Goal: Task Accomplishment & Management: Use online tool/utility

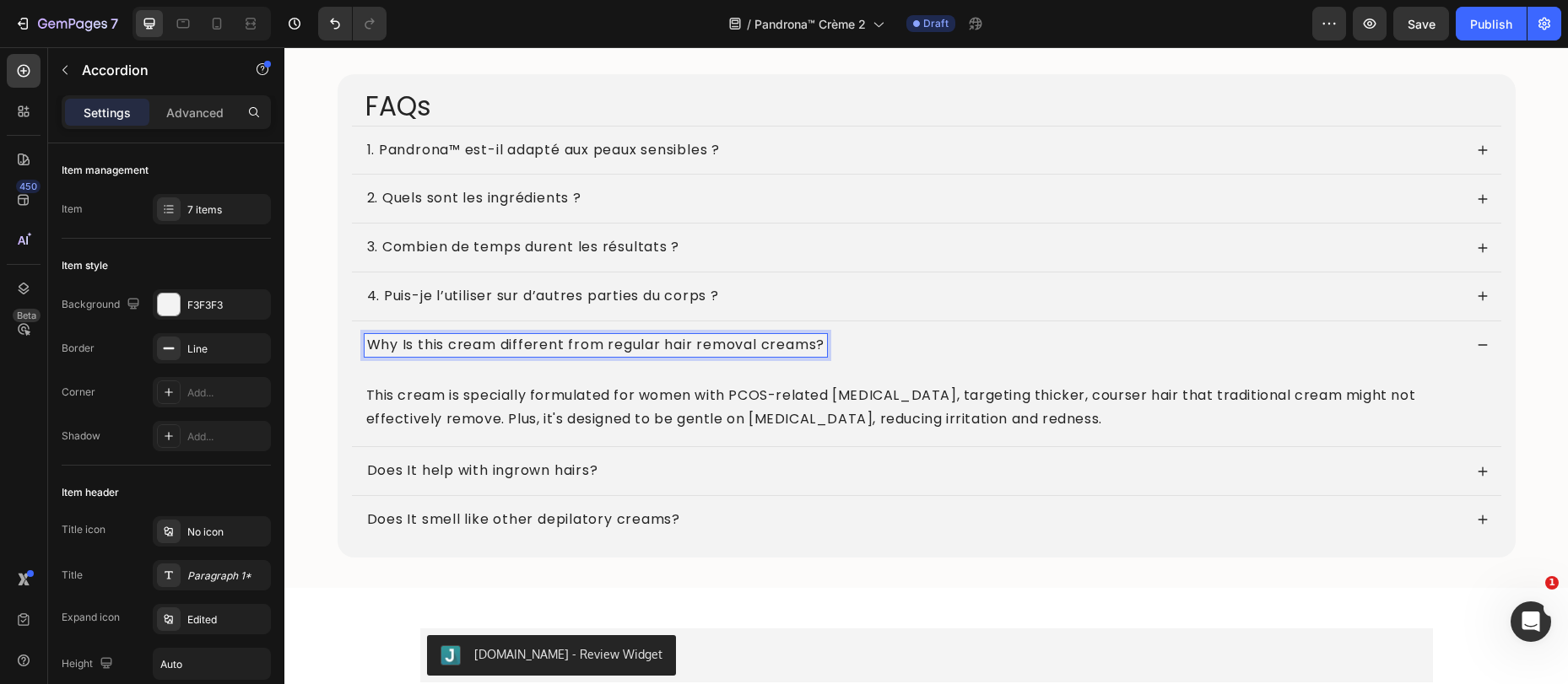
click at [536, 344] on p "Why Is this cream different from regular hair removal creams?" at bounding box center [595, 345] width 458 height 18
click at [479, 415] on p "This cream is specially formulated for women with PCOS-related facial hair, tar…" at bounding box center [926, 408] width 1121 height 49
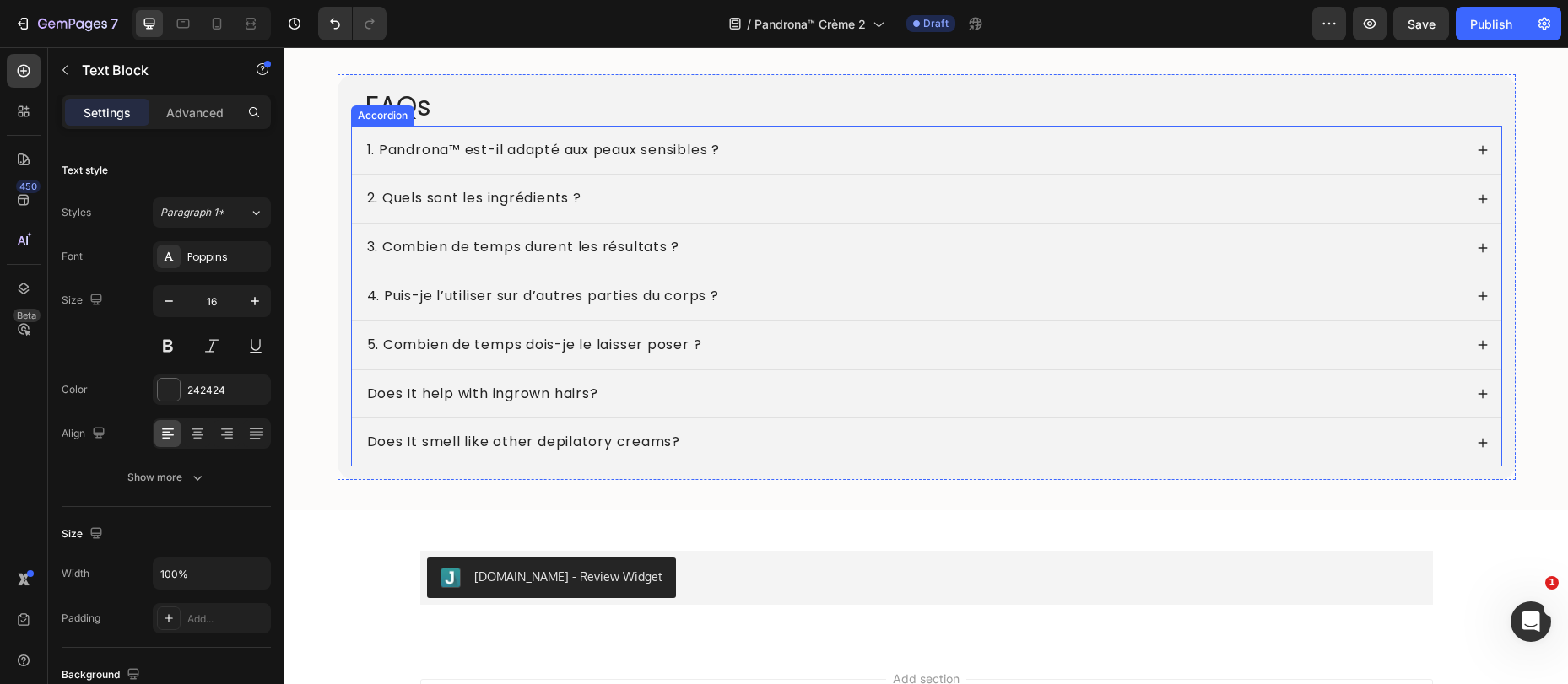
click at [772, 348] on div "5. Combien de temps [PERSON_NAME] le laisser poser ?" at bounding box center [913, 345] width 1098 height 22
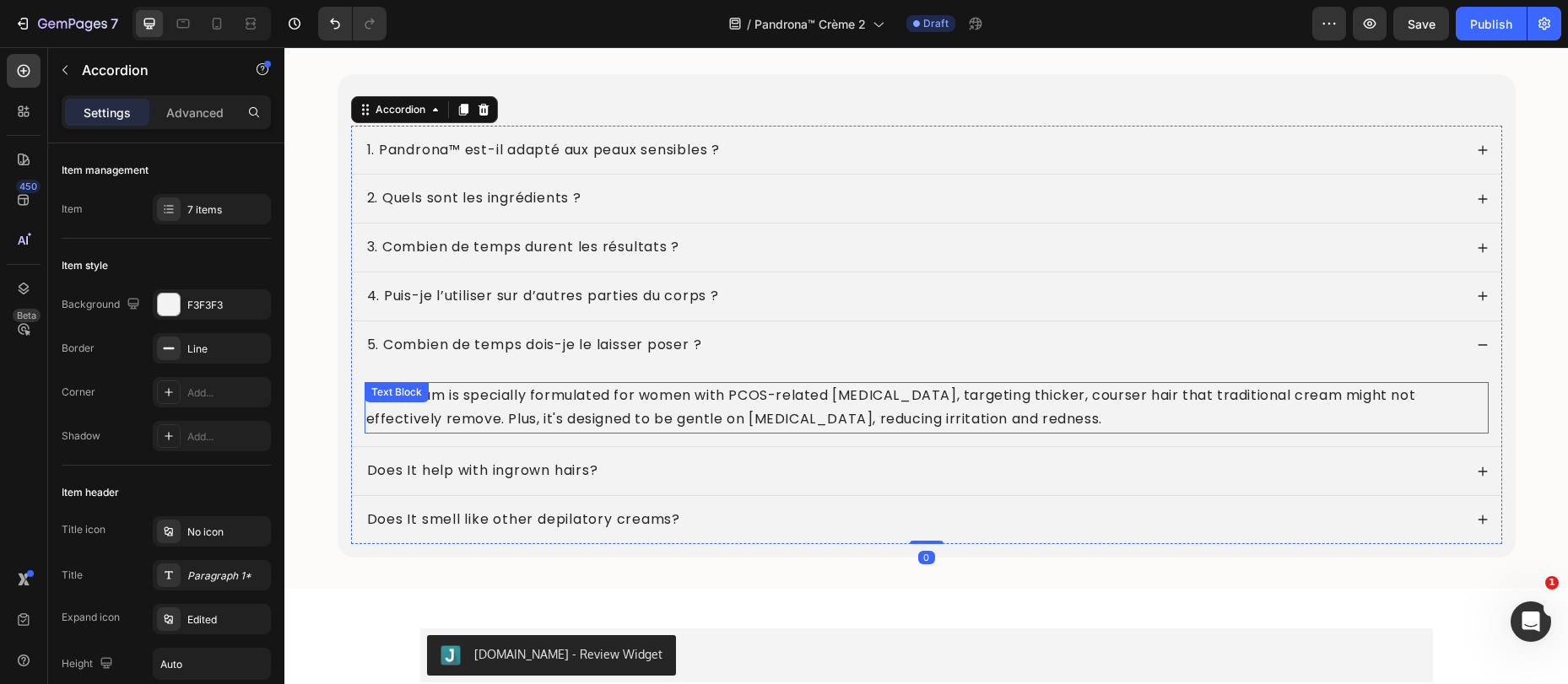
click at [498, 415] on p "This cream is specially formulated for women with PCOS-related facial hair, tar…" at bounding box center [926, 408] width 1121 height 49
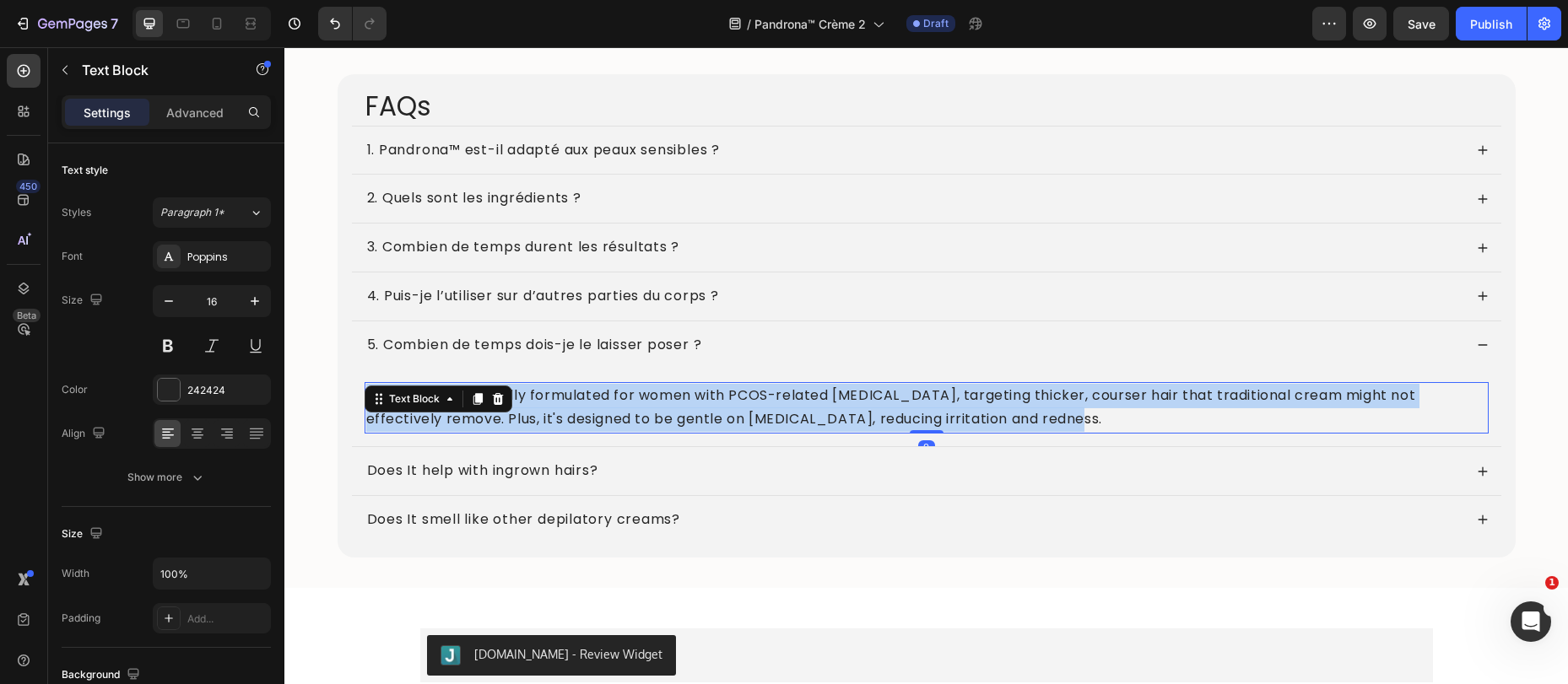
click at [498, 415] on p "This cream is specially formulated for women with PCOS-related facial hair, tar…" at bounding box center [926, 408] width 1121 height 49
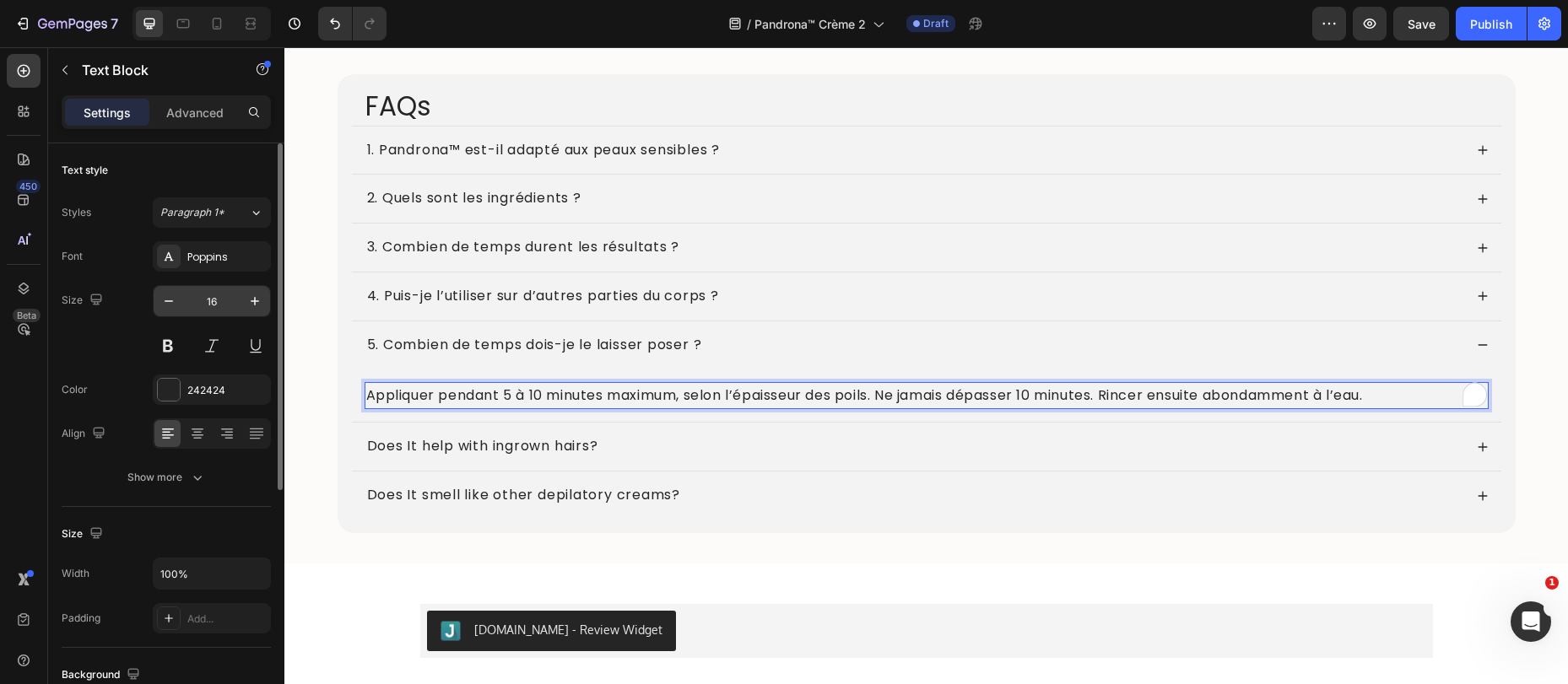
click at [202, 260] on div "Poppins" at bounding box center [227, 257] width 80 height 15
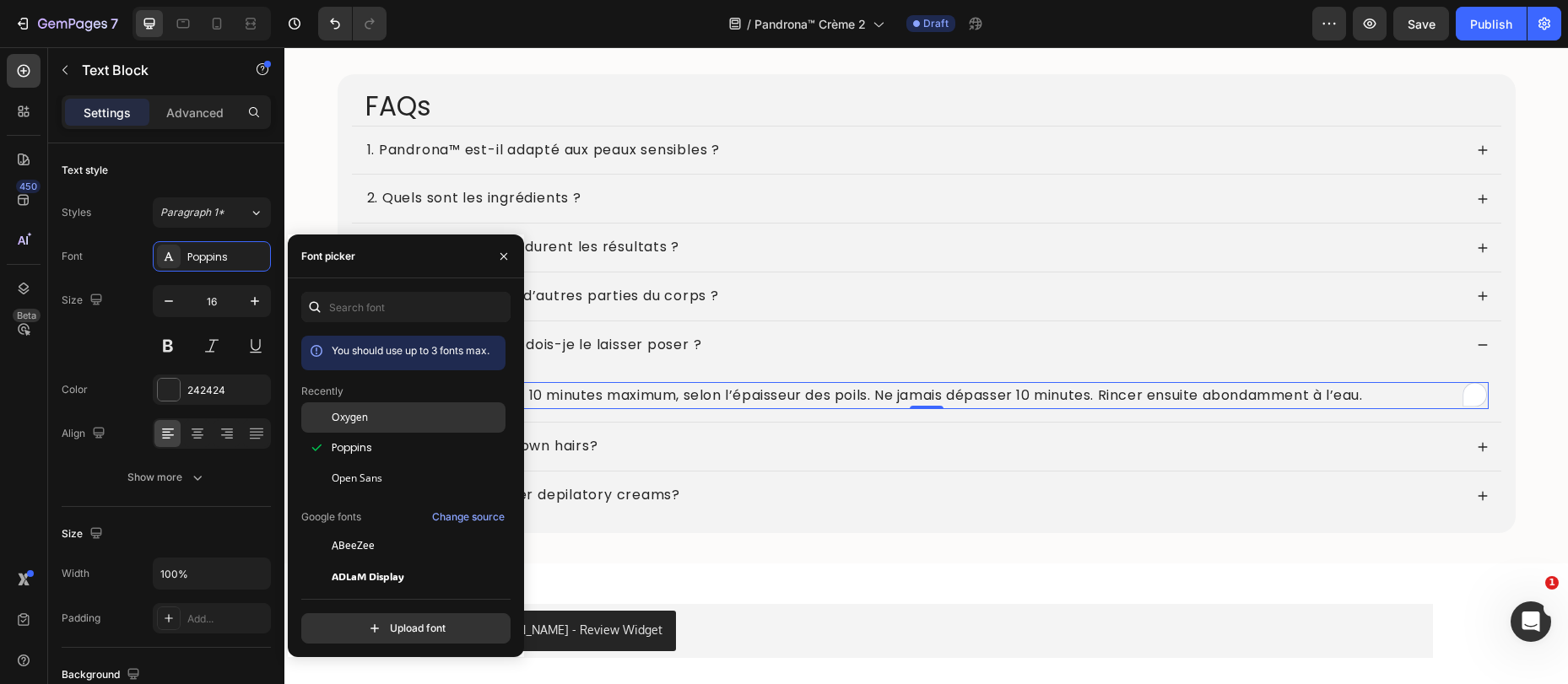
click at [340, 416] on span "Oxygen" at bounding box center [349, 417] width 37 height 15
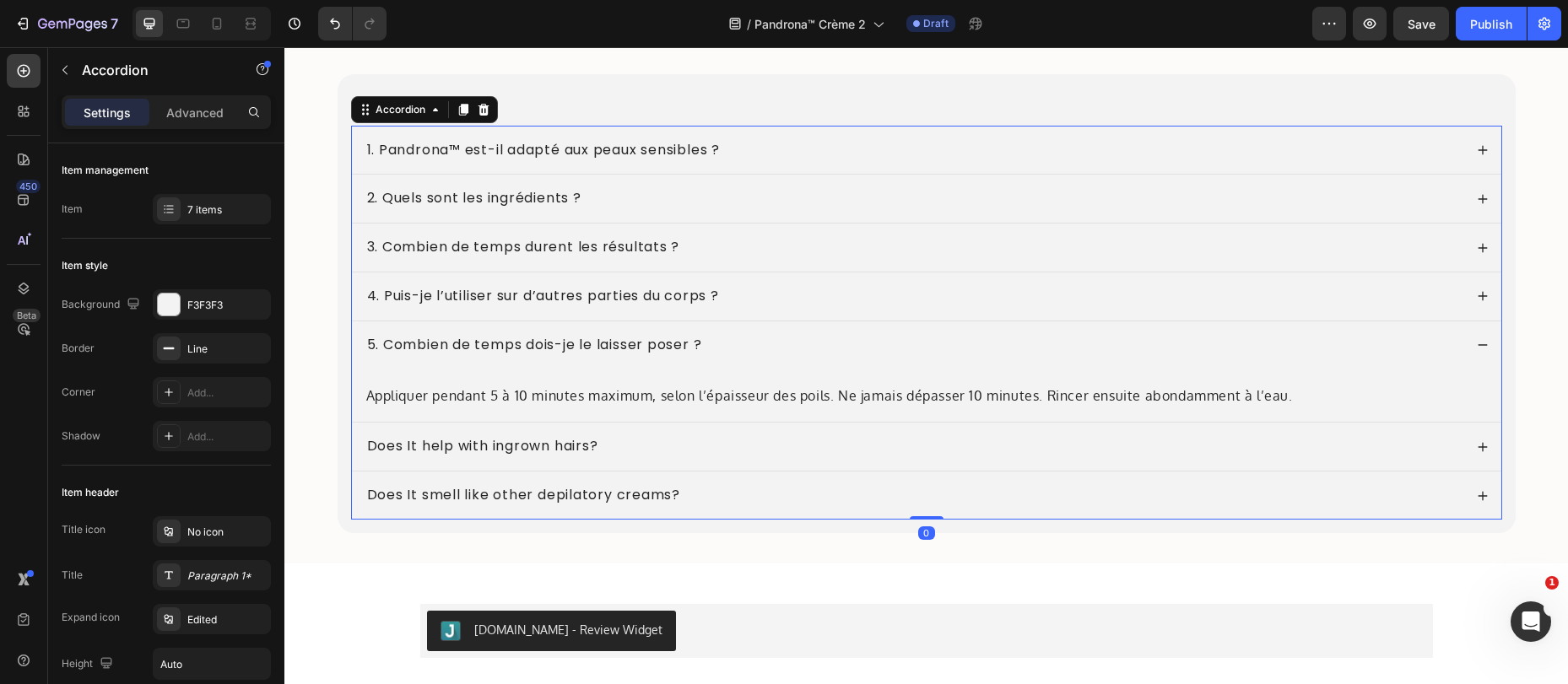
click at [650, 451] on div "Does It help with ingrown hairs?" at bounding box center [913, 446] width 1098 height 22
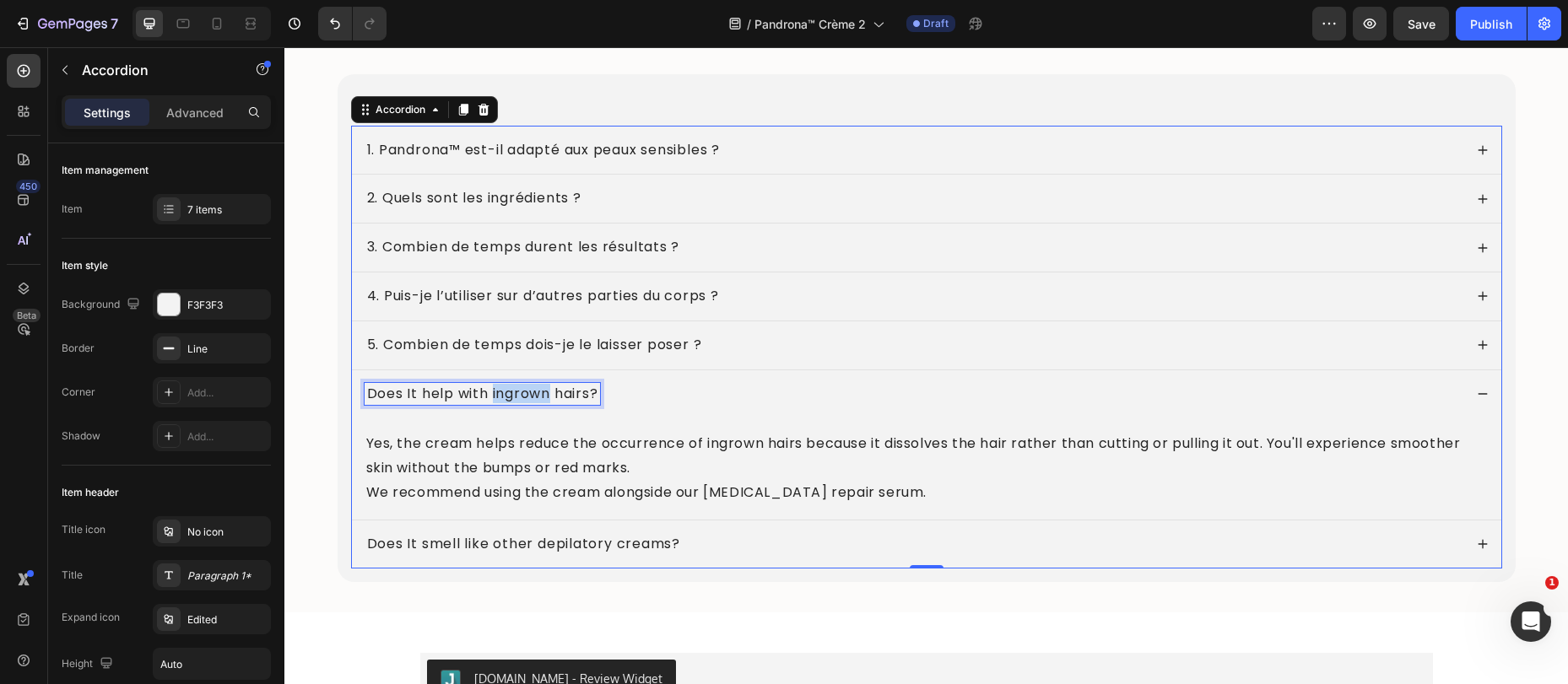
click at [510, 394] on p "Does It help with ingrown hairs?" at bounding box center [482, 394] width 231 height 18
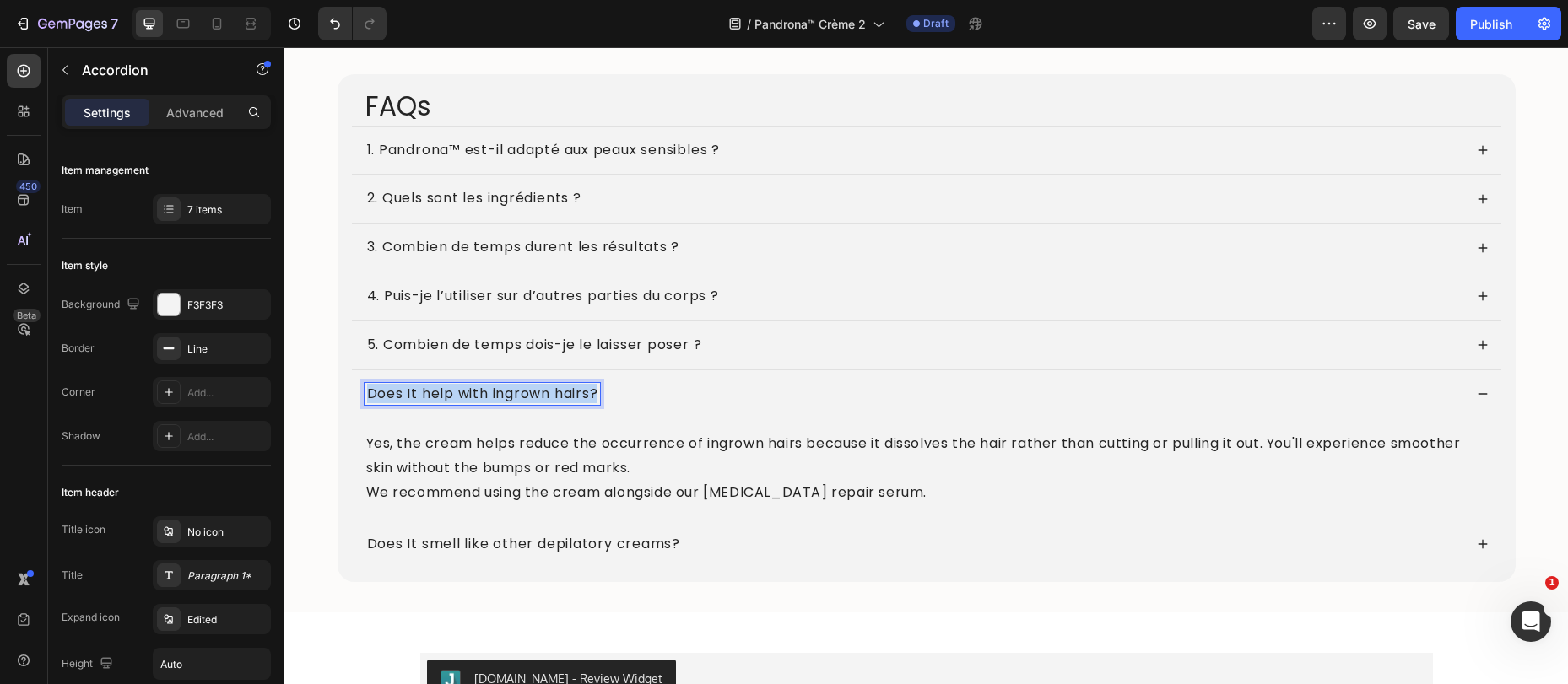
click at [510, 394] on p "Does It help with ingrown hairs?" at bounding box center [482, 394] width 231 height 18
click at [526, 452] on p "Yes, the cream helps reduce the occurrence of ingrown hairs because it dissolve…" at bounding box center [926, 456] width 1121 height 49
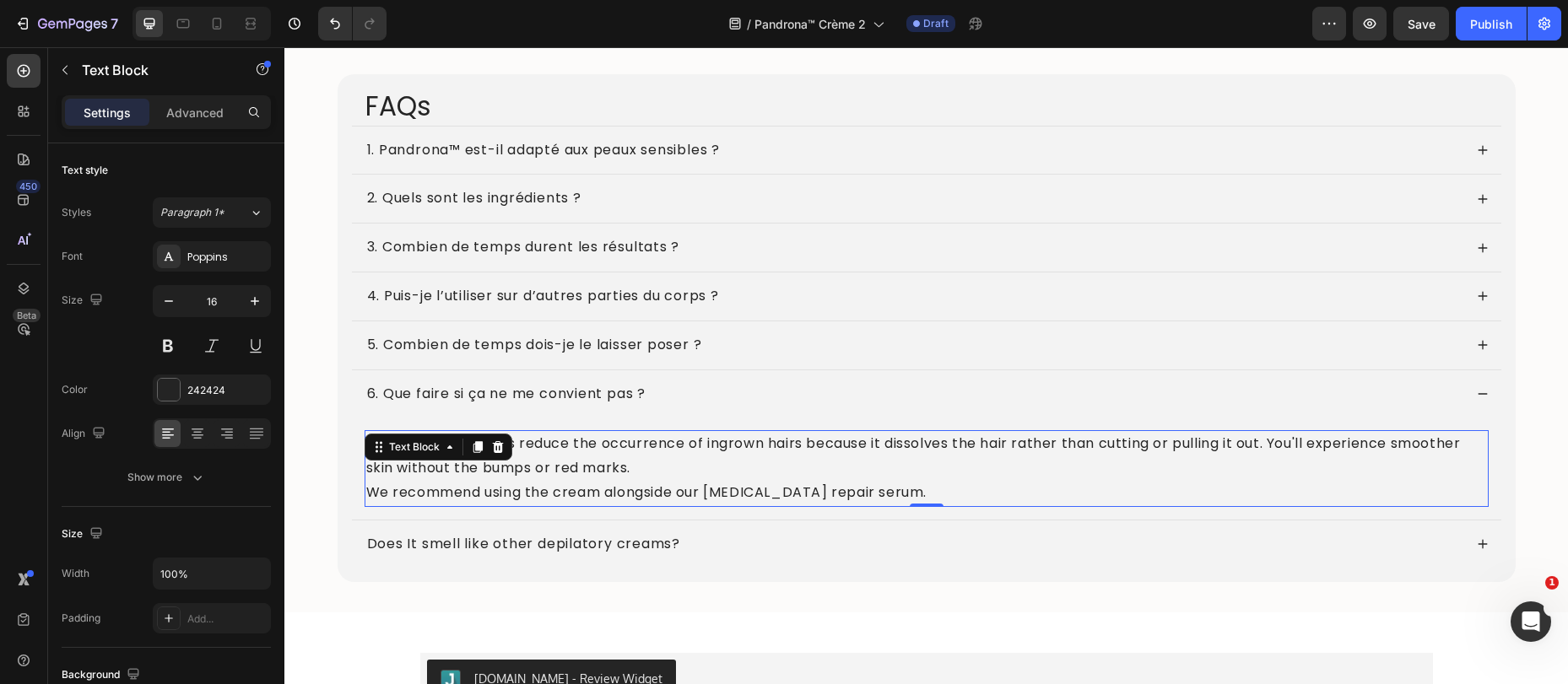
click at [684, 469] on p "Yes, the cream helps reduce the occurrence of ingrown hairs because it dissolve…" at bounding box center [926, 456] width 1121 height 49
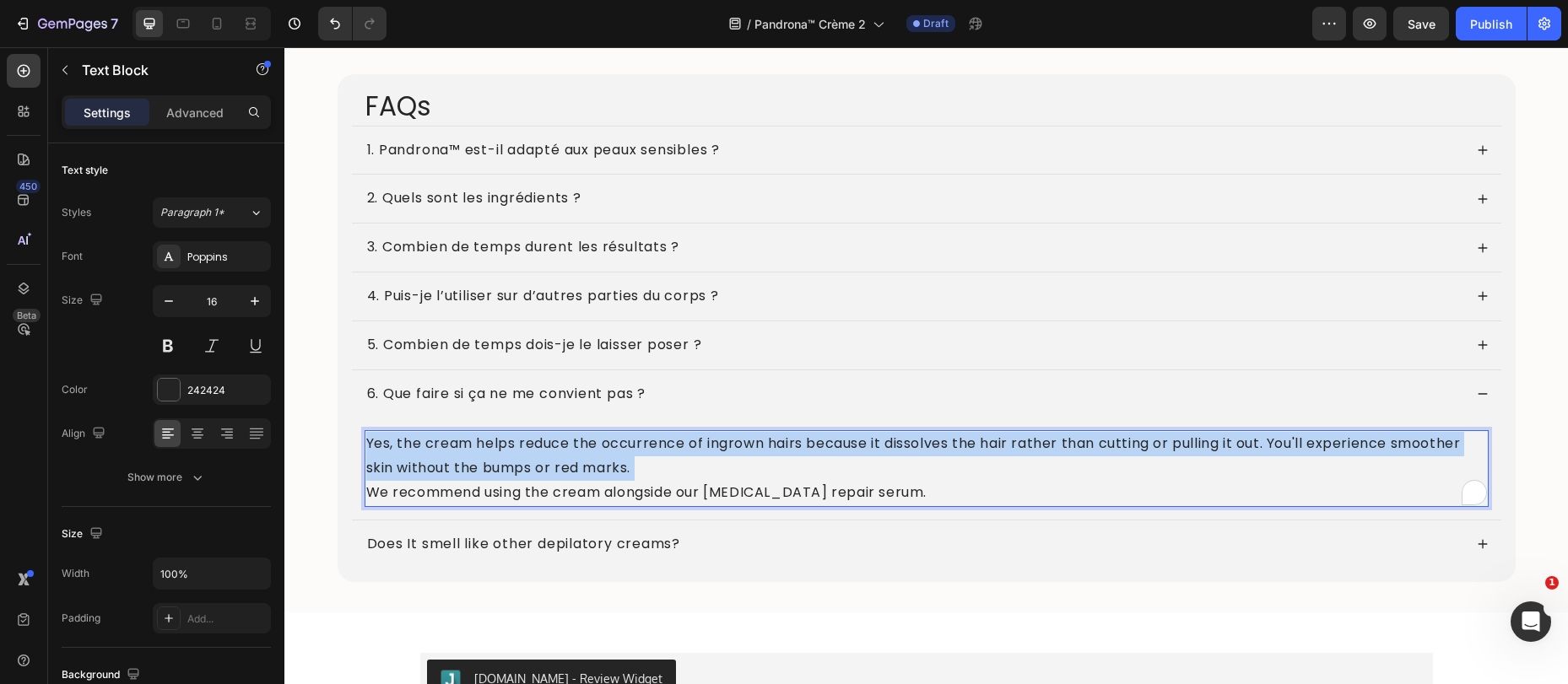
click at [684, 469] on p "Yes, the cream helps reduce the occurrence of ingrown hairs because it dissolve…" at bounding box center [926, 456] width 1121 height 49
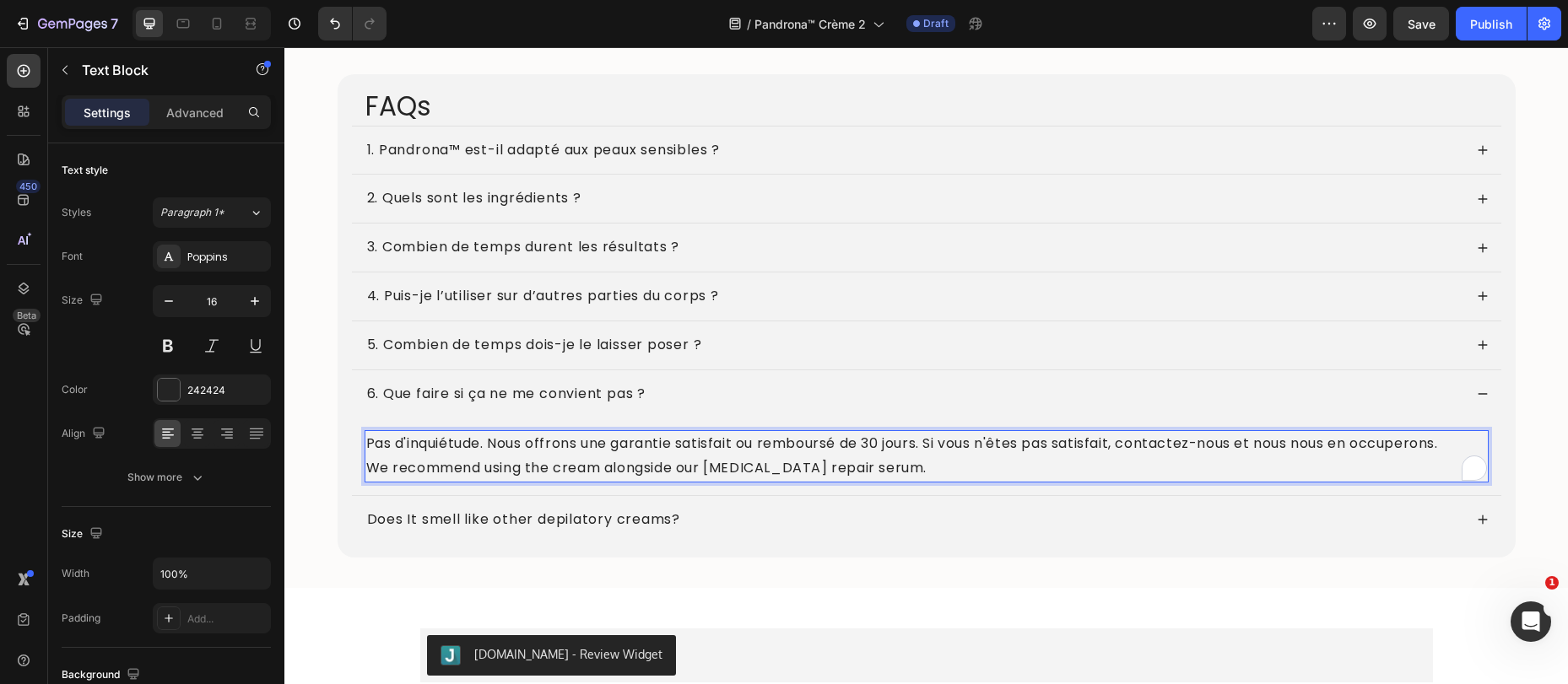
click at [686, 468] on p "We recommend using the cream alongside our ingrown hair repair serum." at bounding box center [926, 469] width 1121 height 24
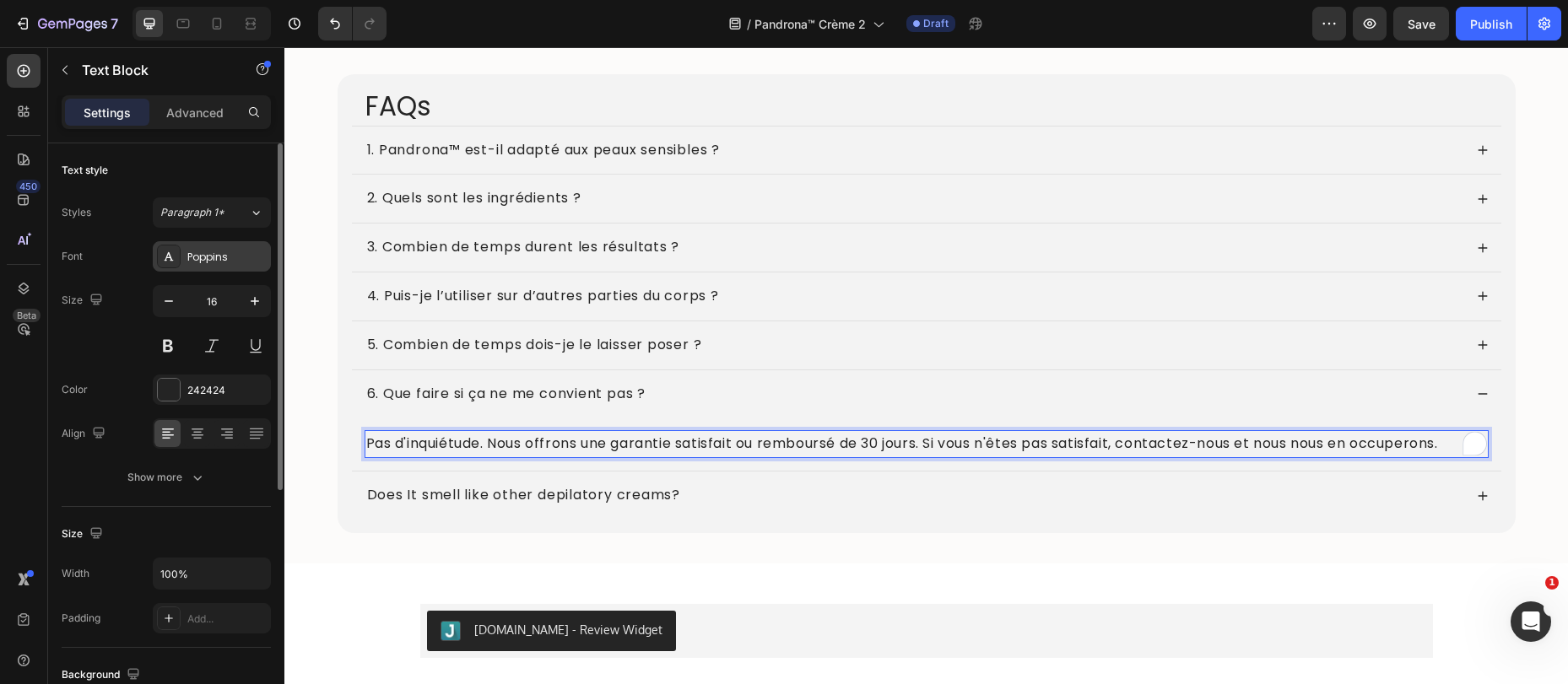
click at [196, 260] on div "Poppins" at bounding box center [227, 257] width 80 height 15
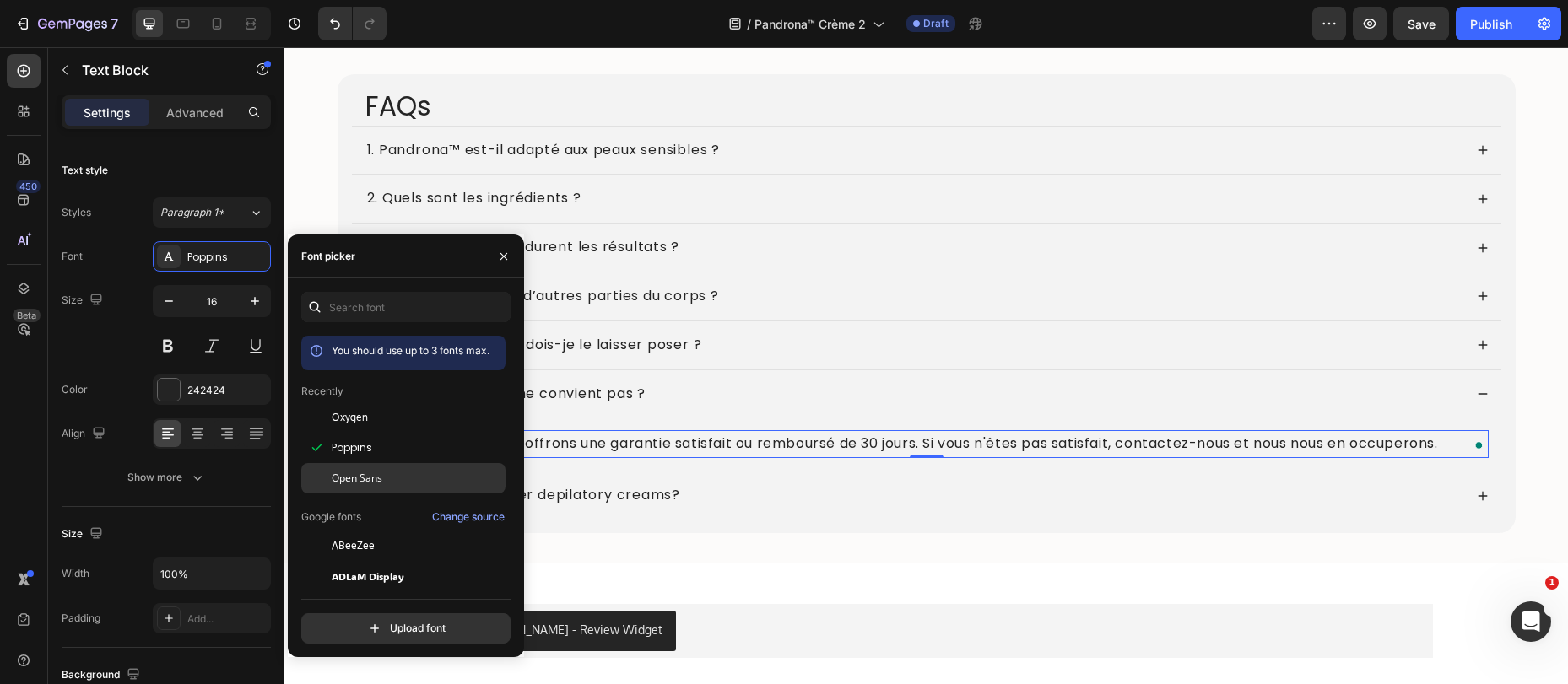
drag, startPoint x: 362, startPoint y: 421, endPoint x: 491, endPoint y: 462, distance: 135.4
click at [362, 421] on span "Oxygen" at bounding box center [349, 417] width 37 height 15
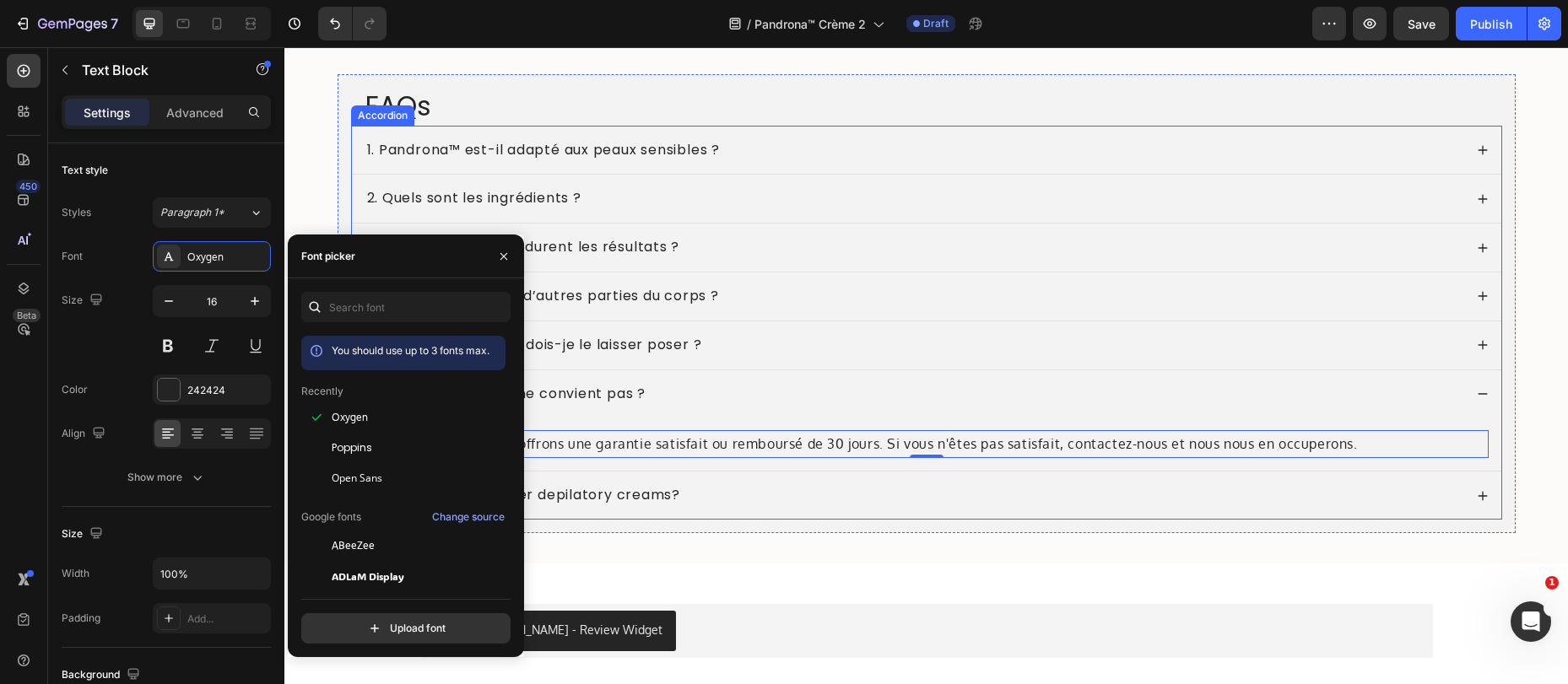
click at [746, 508] on div "Does It smell like other depilatory creams?" at bounding box center [927, 495] width 1150 height 48
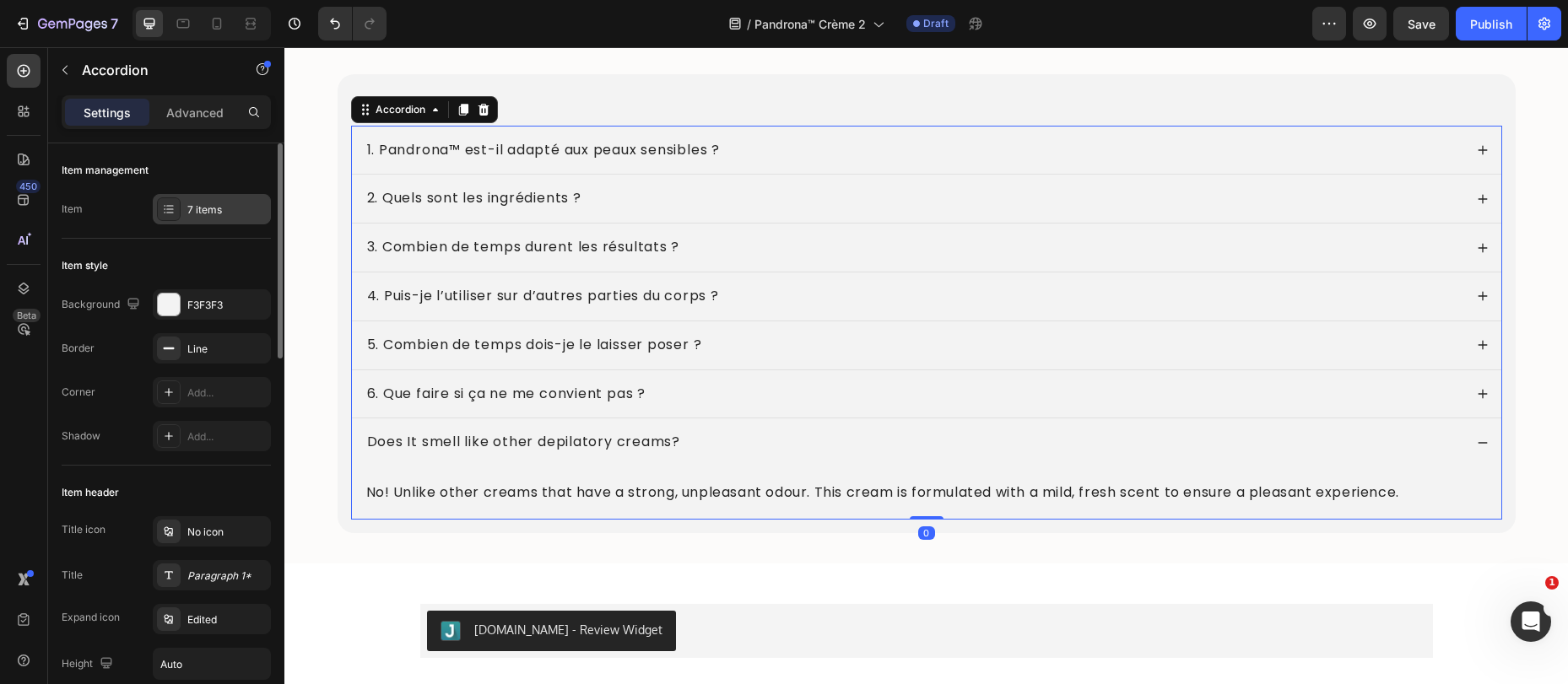
click at [224, 200] on div "7 items" at bounding box center [212, 209] width 118 height 30
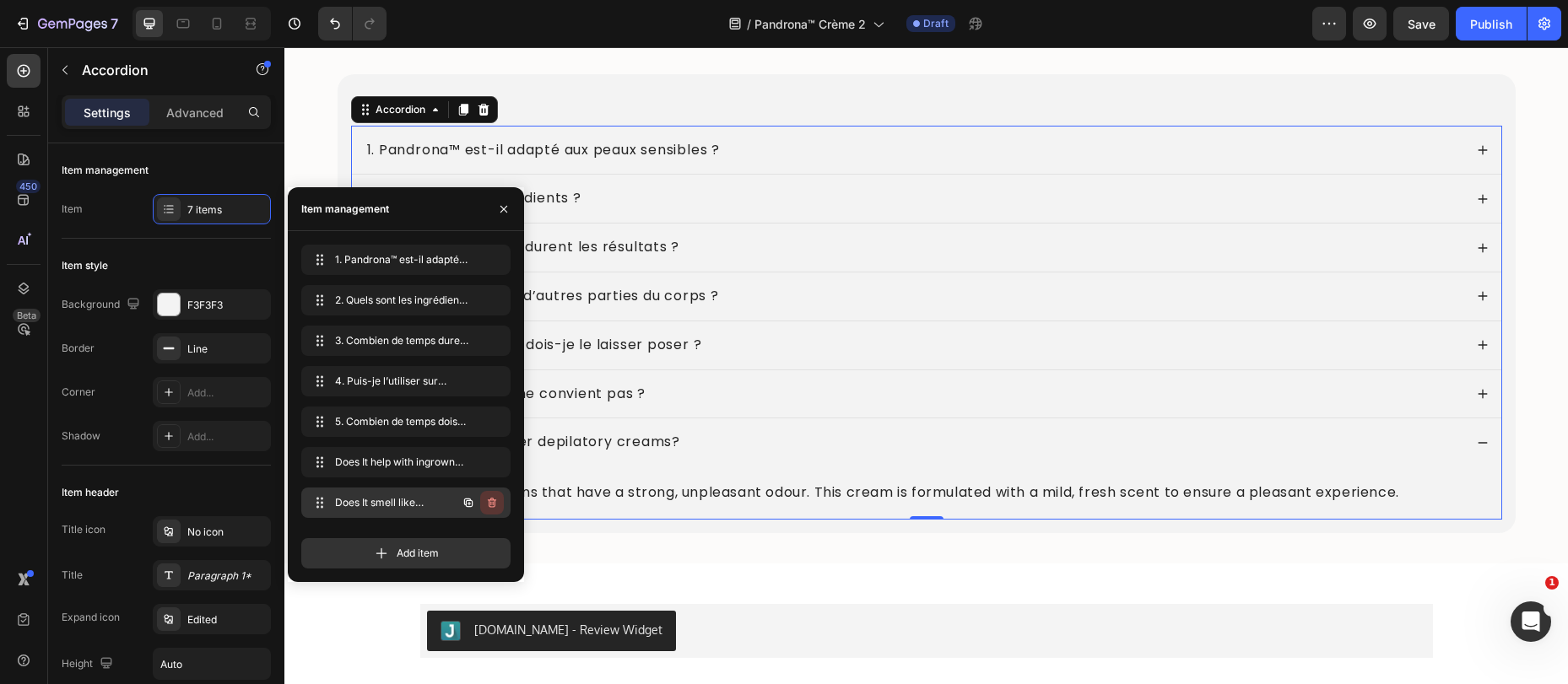
click at [490, 503] on icon "button" at bounding box center [491, 502] width 13 height 13
click at [491, 502] on div "Delete" at bounding box center [480, 502] width 31 height 15
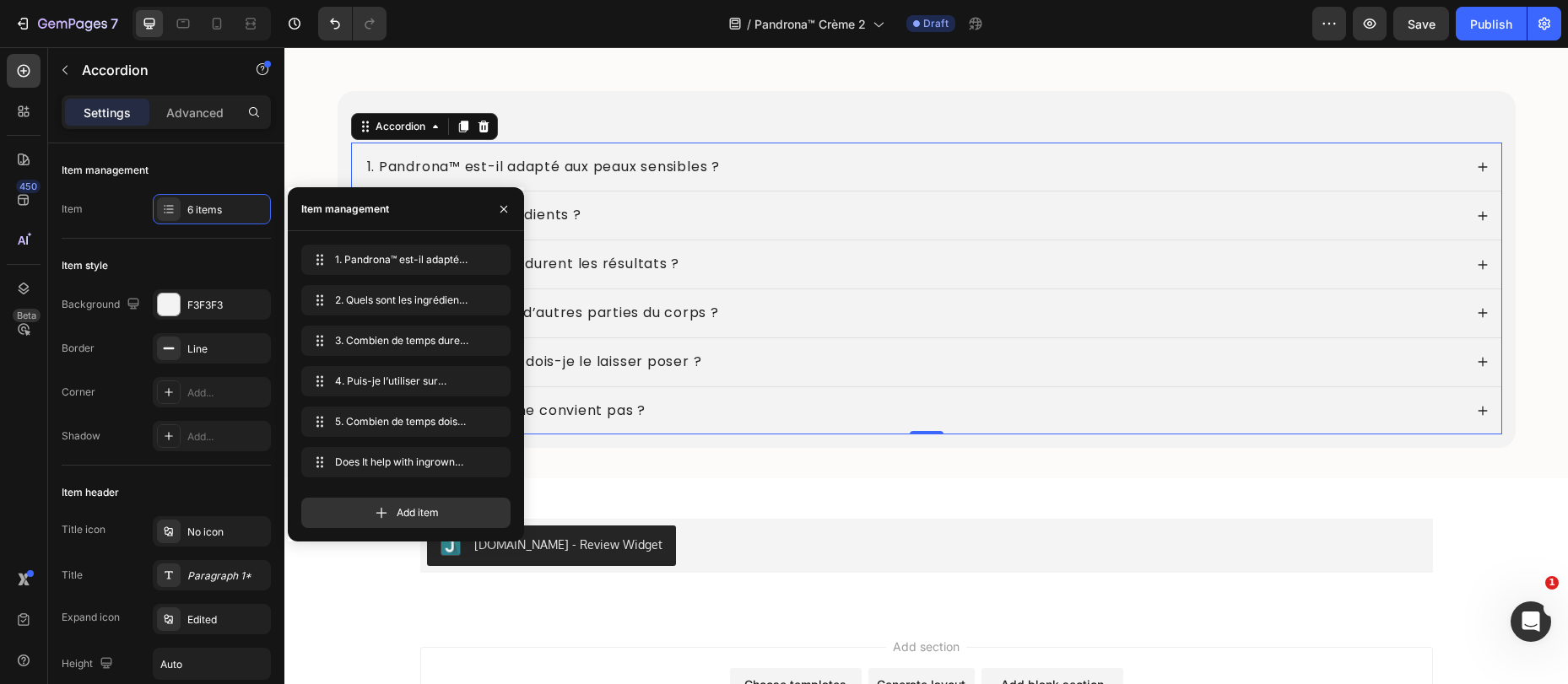
scroll to position [6569, 0]
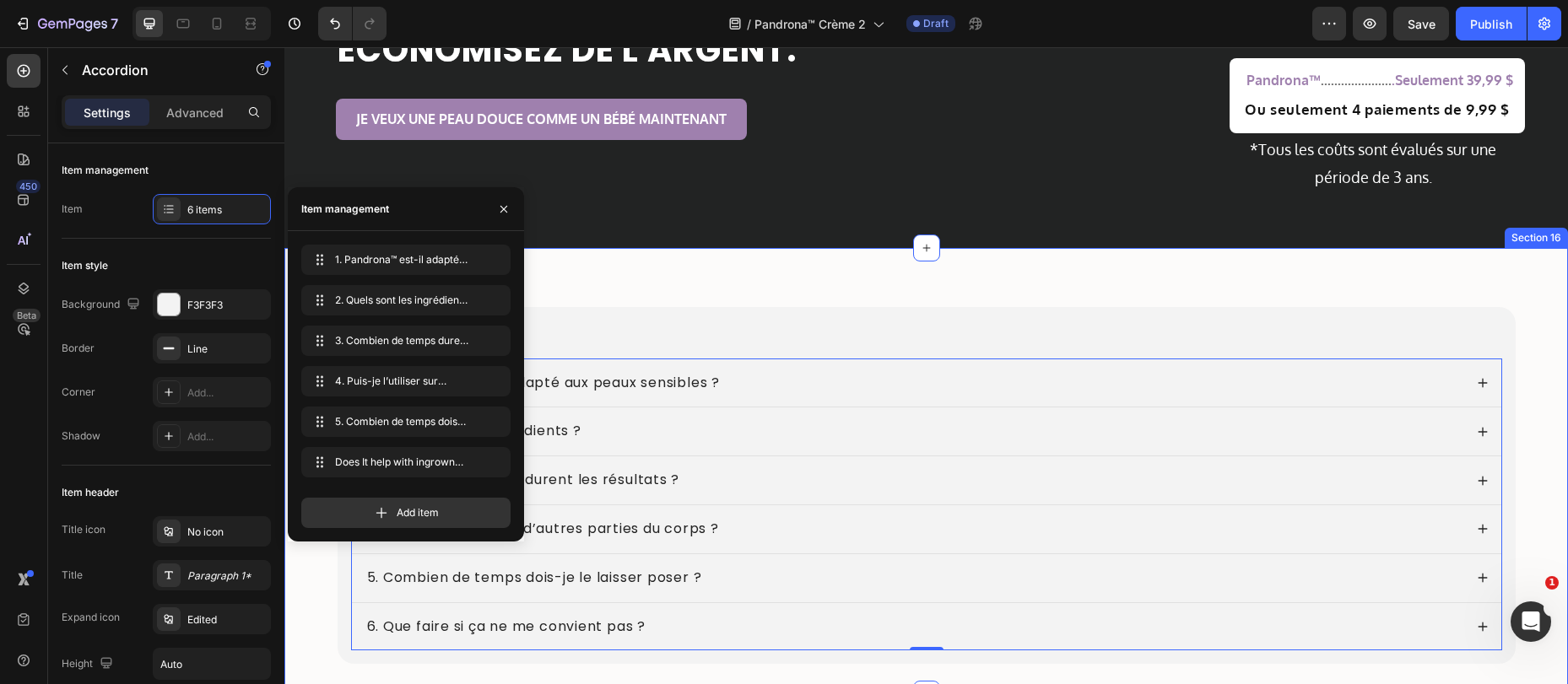
drag, startPoint x: 1238, startPoint y: 273, endPoint x: 1337, endPoint y: 183, distance: 133.8
click at [1238, 273] on div "FAQs Heading 1. Pandrona™ est-il adapté aux peaux sensibles ? 2. Quels sont les…" at bounding box center [926, 471] width 1283 height 446
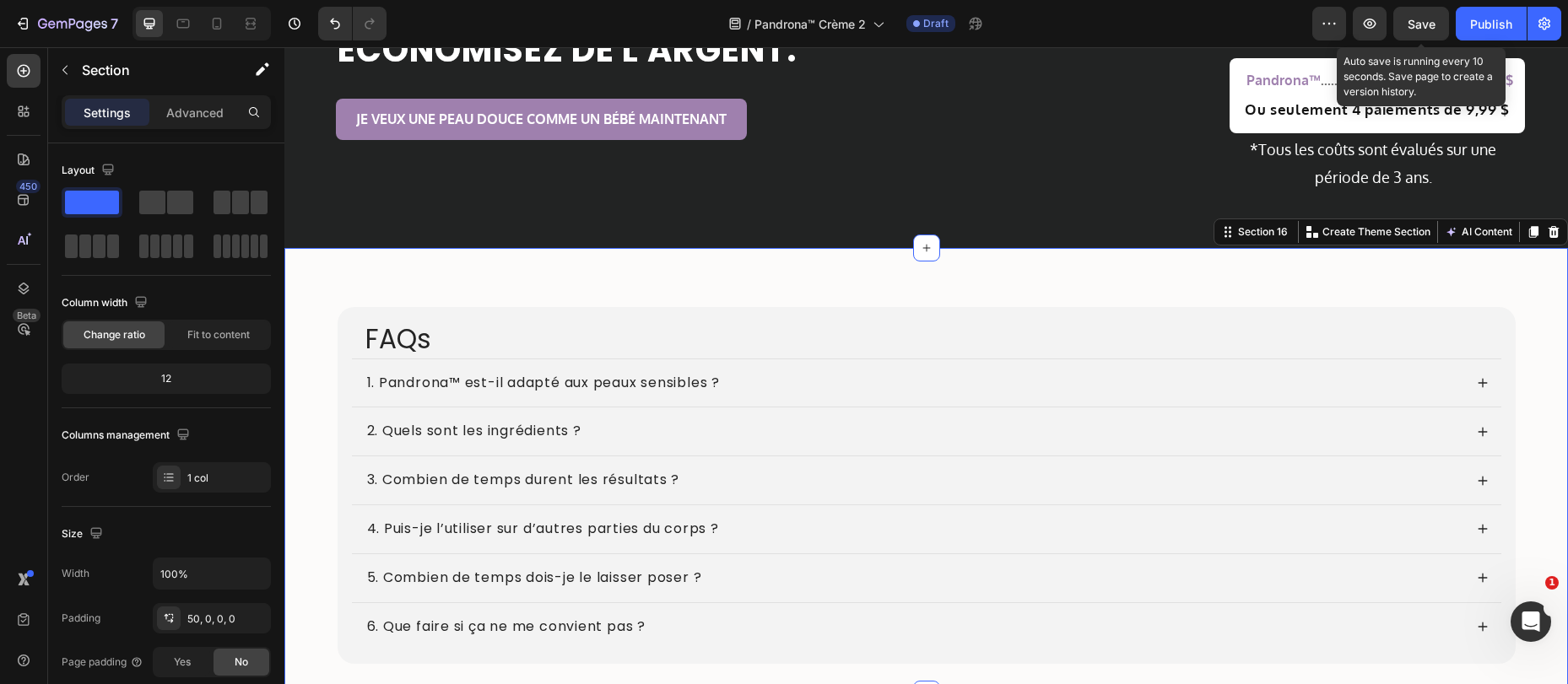
click at [1423, 25] on span "Save" at bounding box center [1421, 23] width 28 height 14
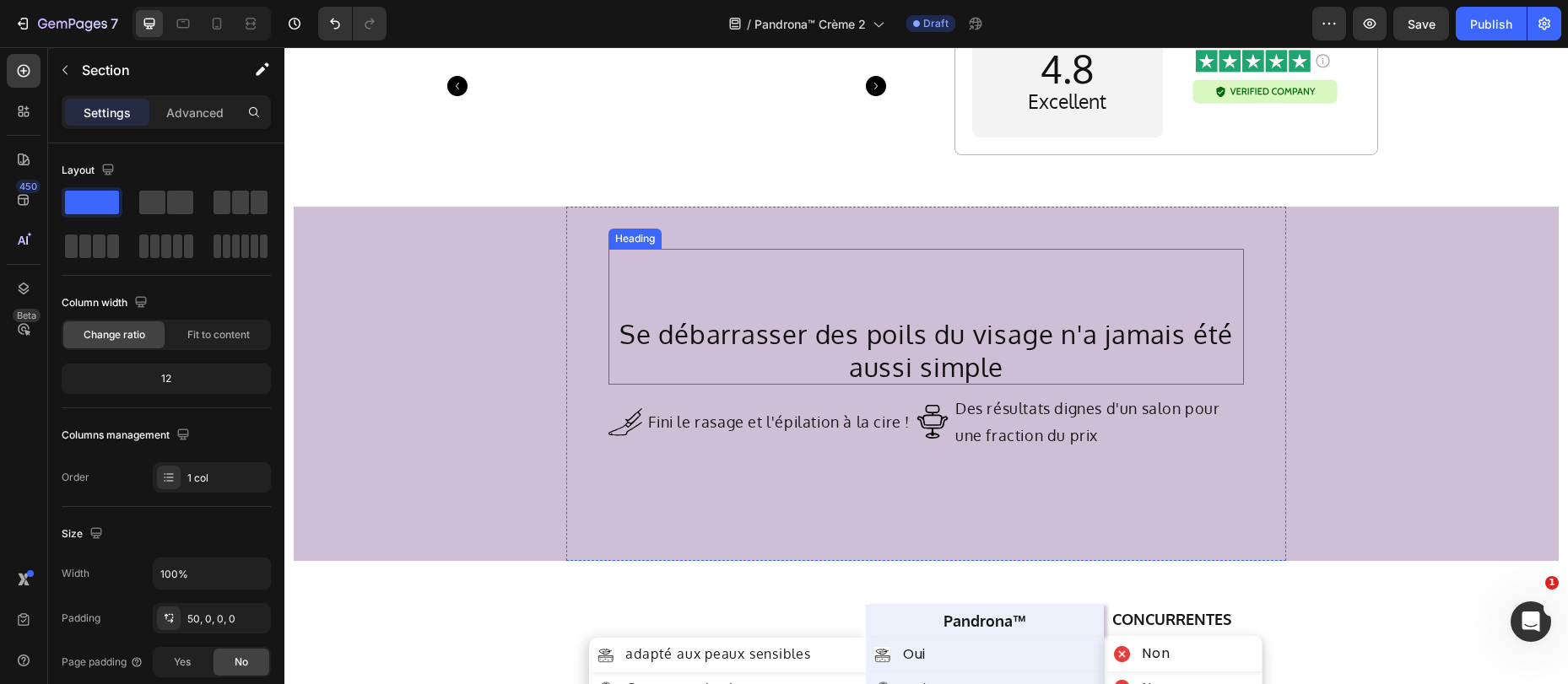
scroll to position [5782, 0]
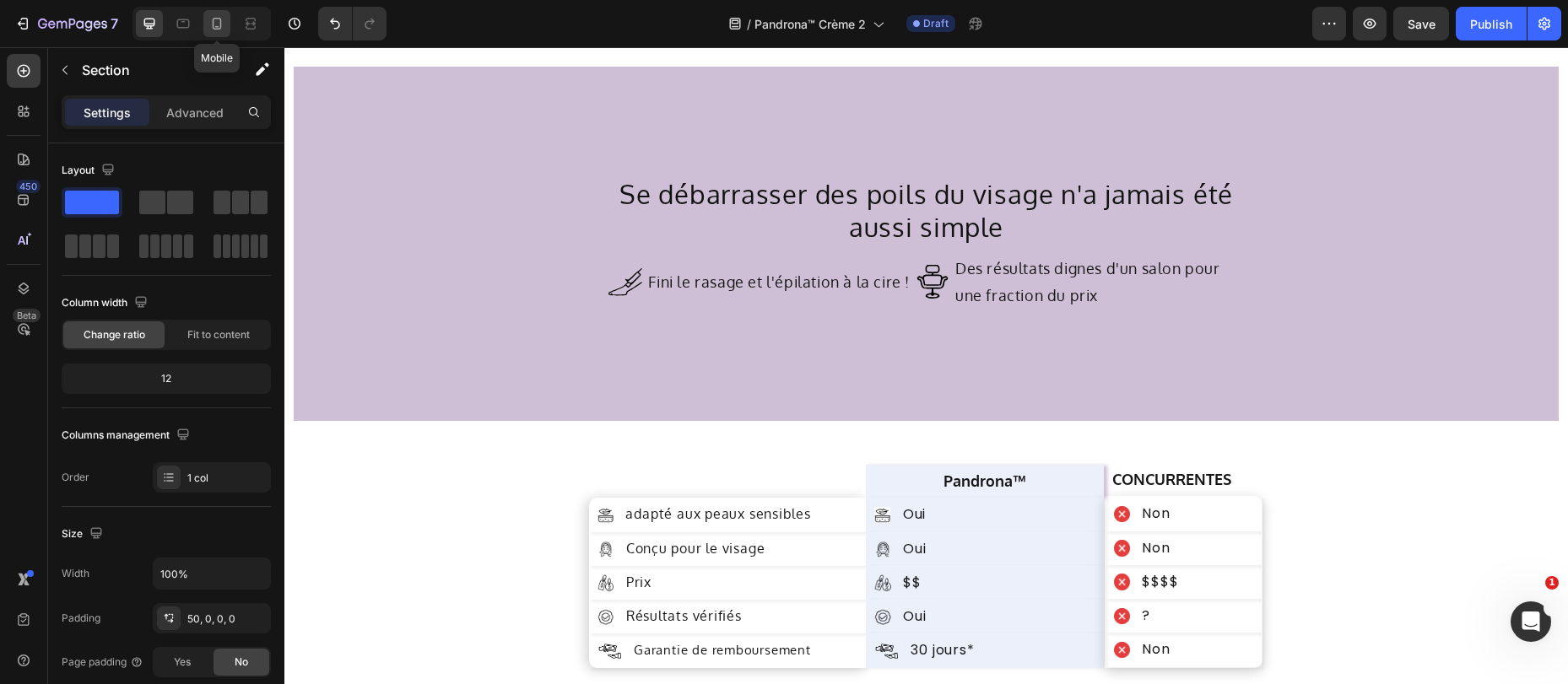
click at [225, 19] on icon at bounding box center [217, 23] width 17 height 17
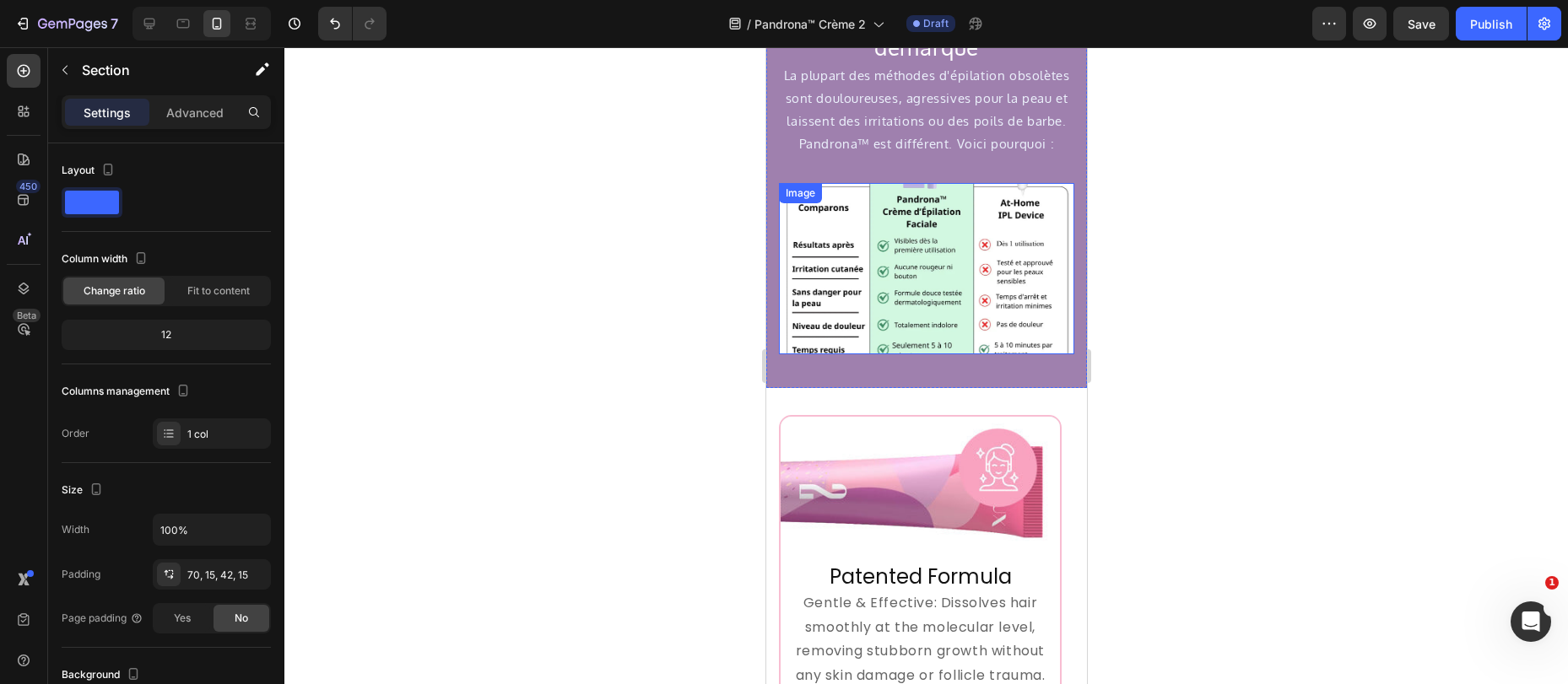
scroll to position [3443, 0]
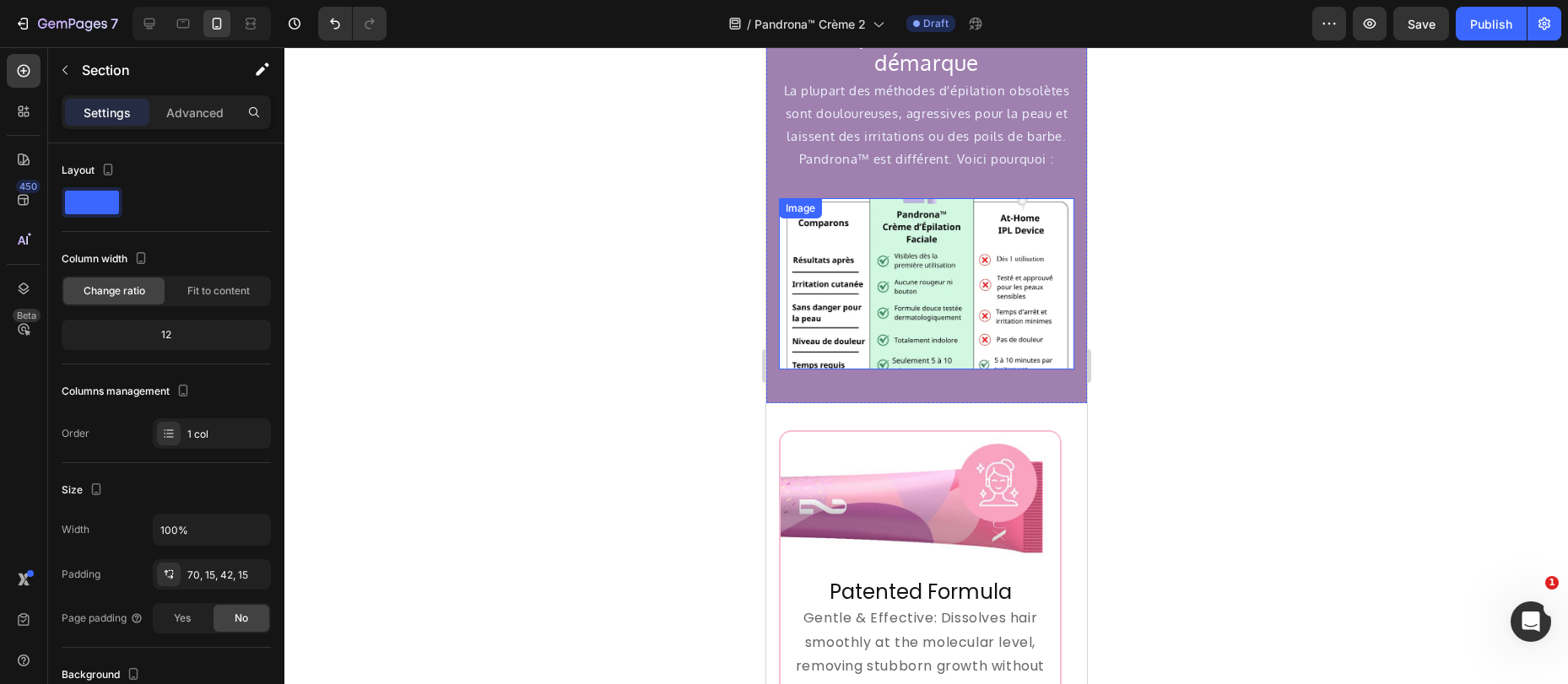
click at [880, 265] on img at bounding box center [925, 284] width 295 height 171
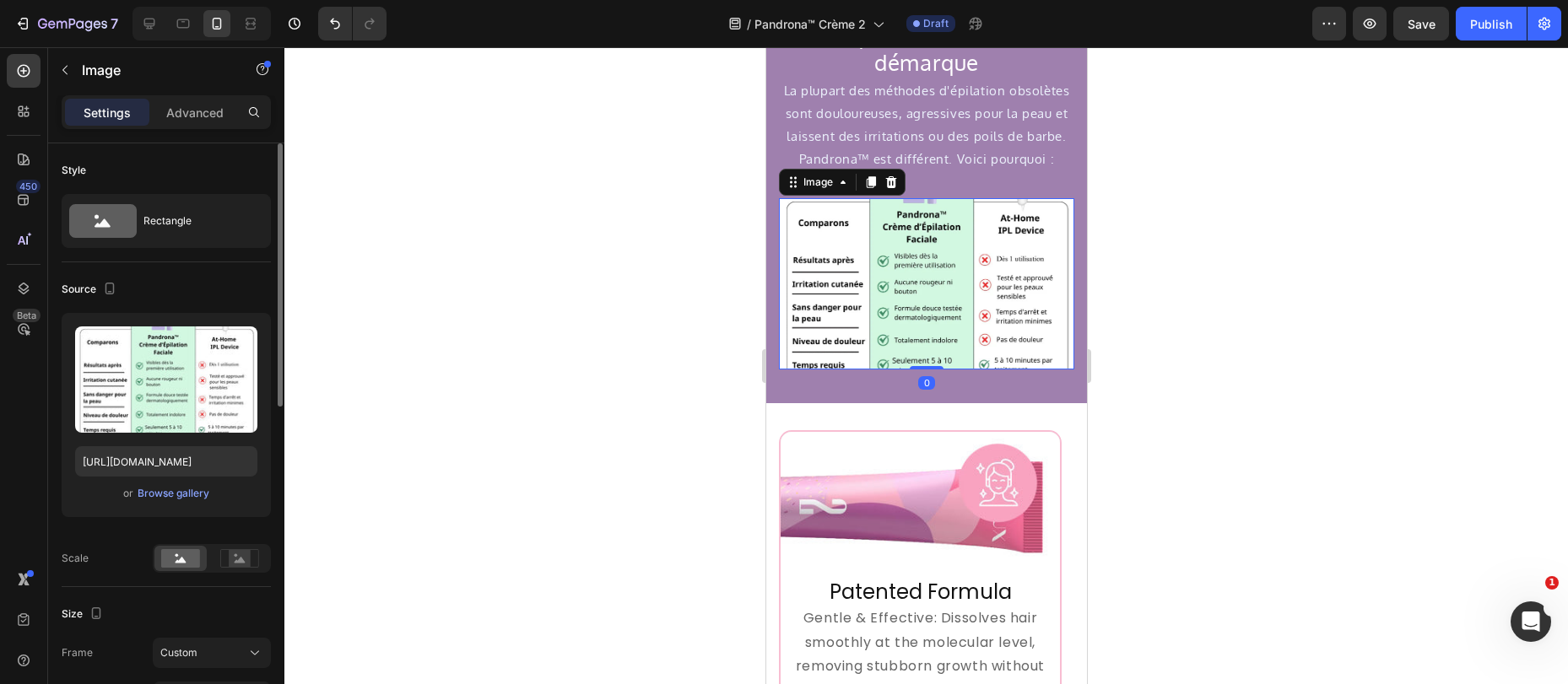
scroll to position [15, 0]
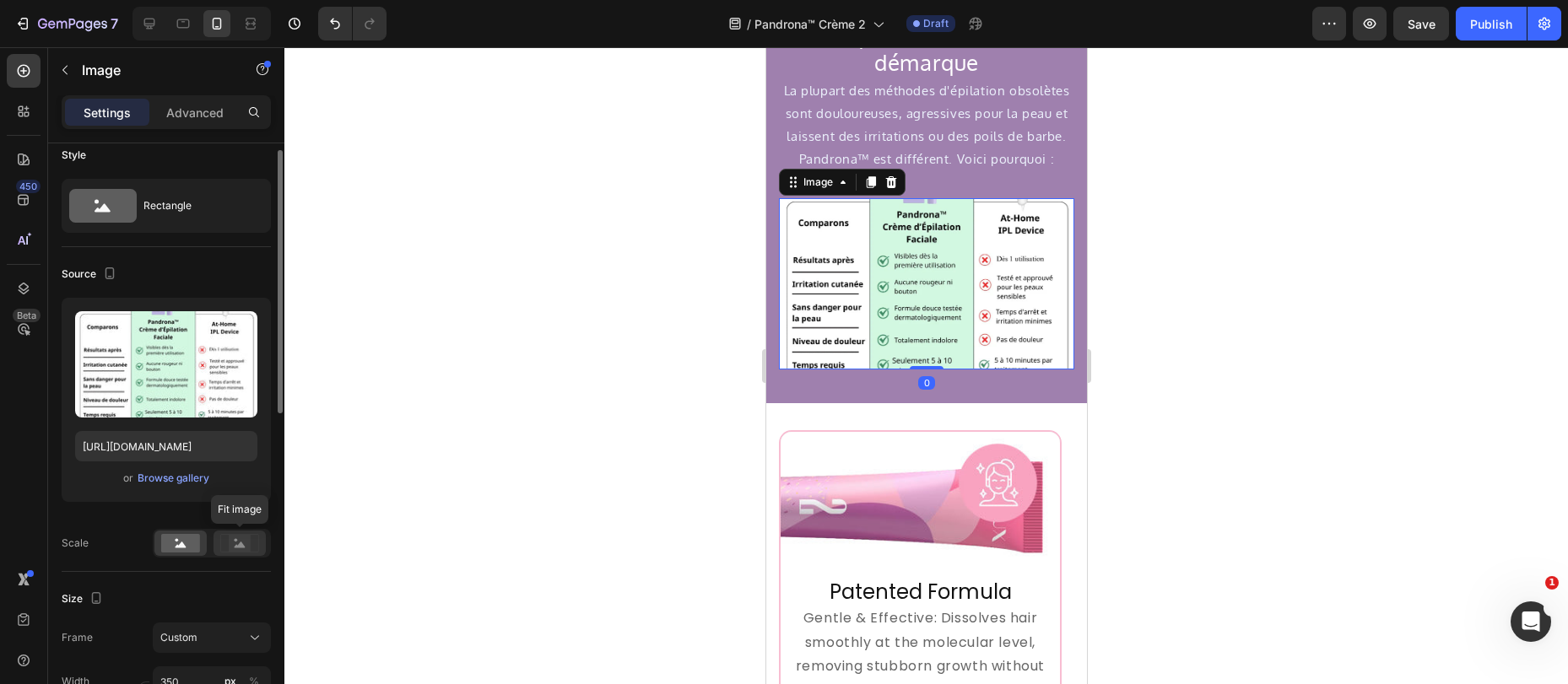
click at [228, 543] on rect at bounding box center [239, 543] width 22 height 17
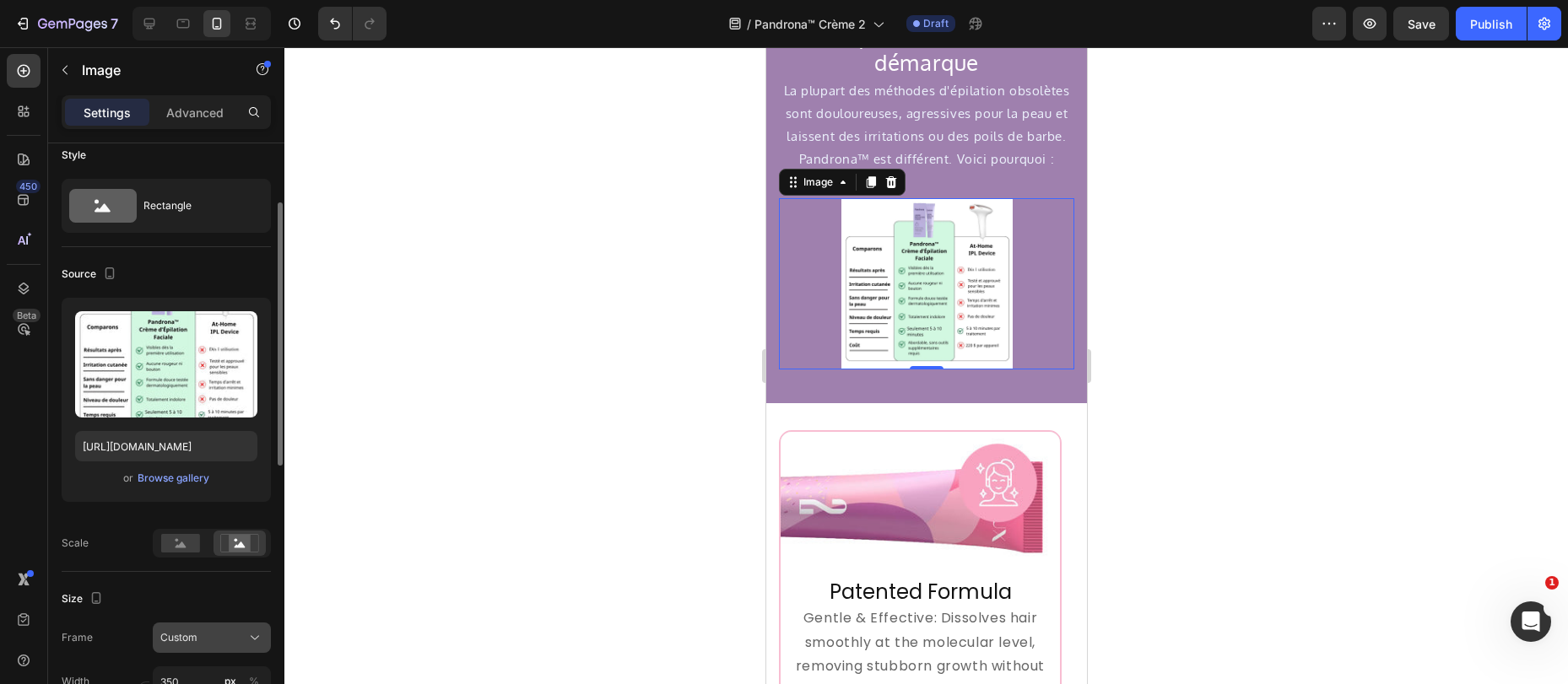
scroll to position [51, 0]
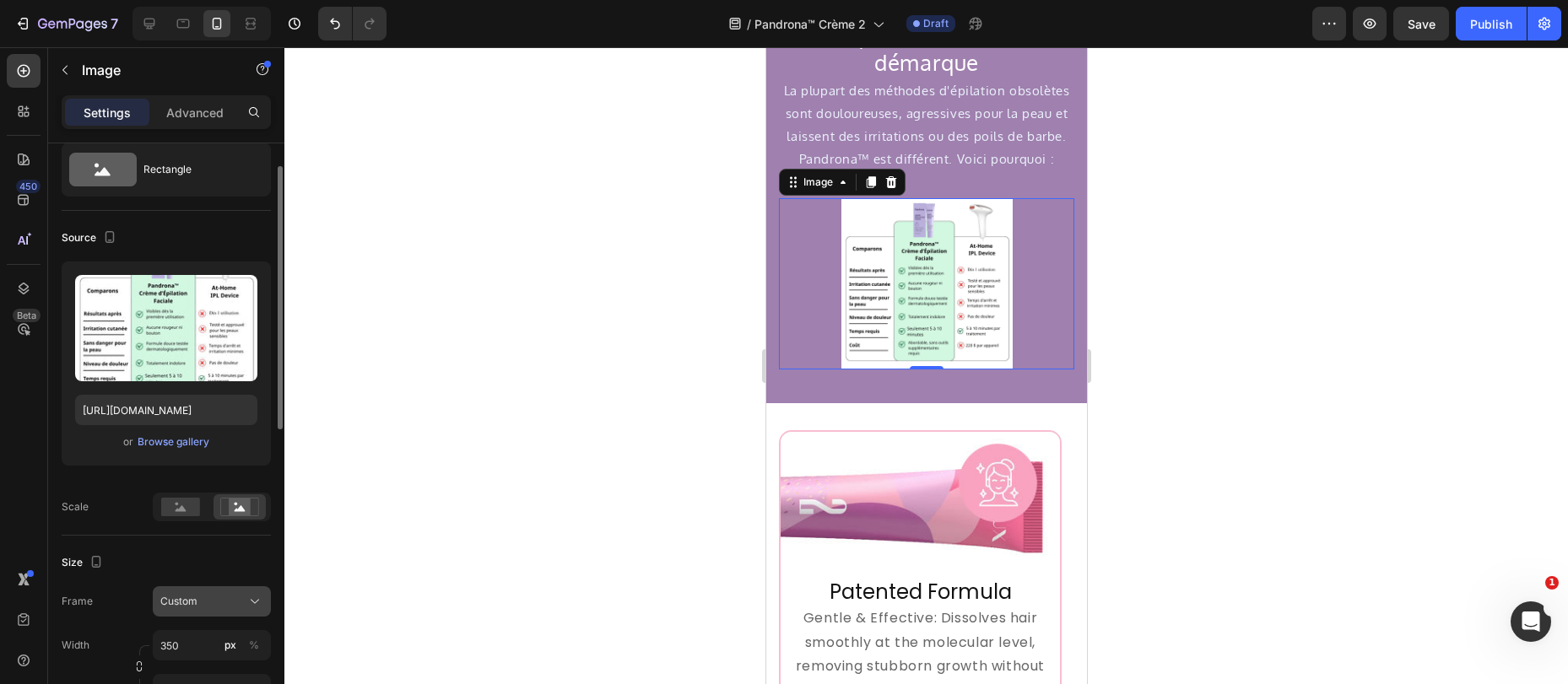
click at [177, 593] on div "Custom" at bounding box center [212, 602] width 103 height 17
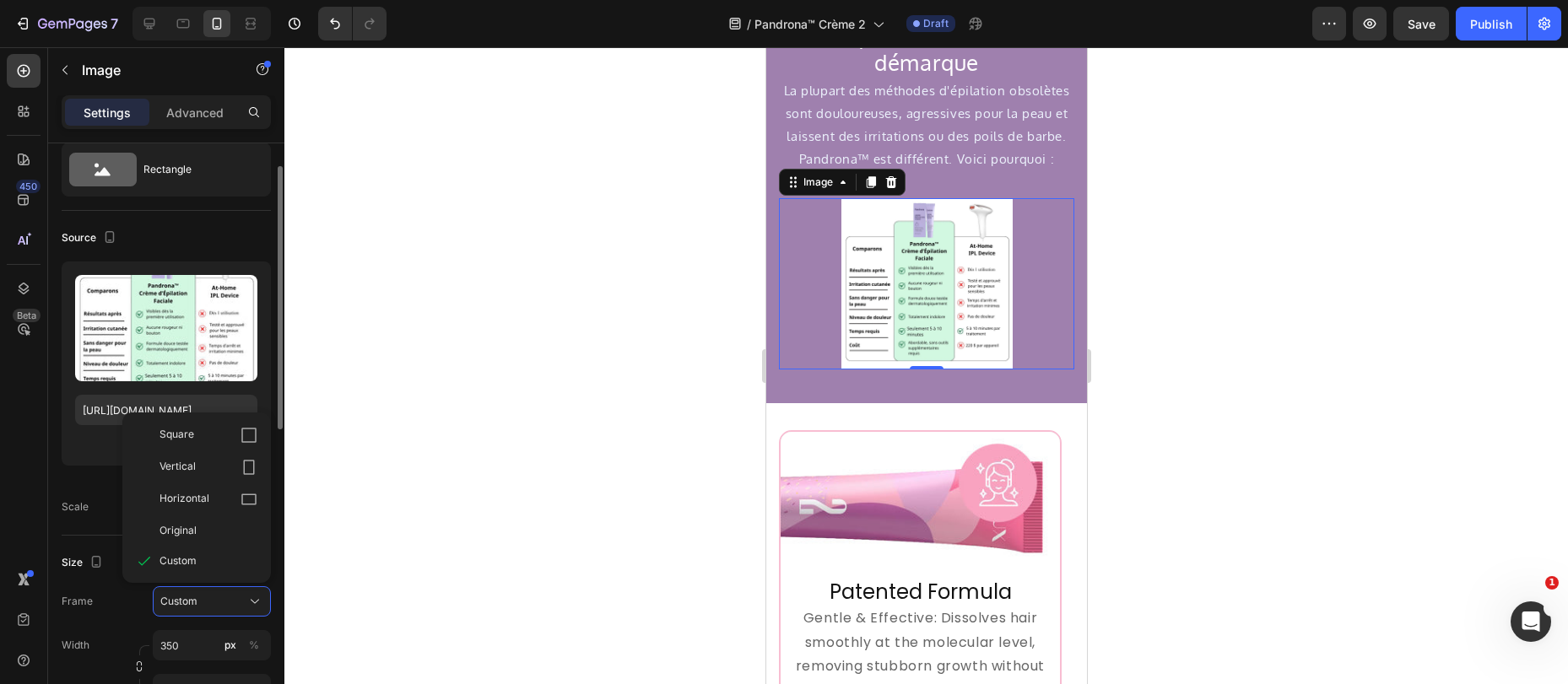
click at [189, 534] on span "Original" at bounding box center [178, 531] width 37 height 15
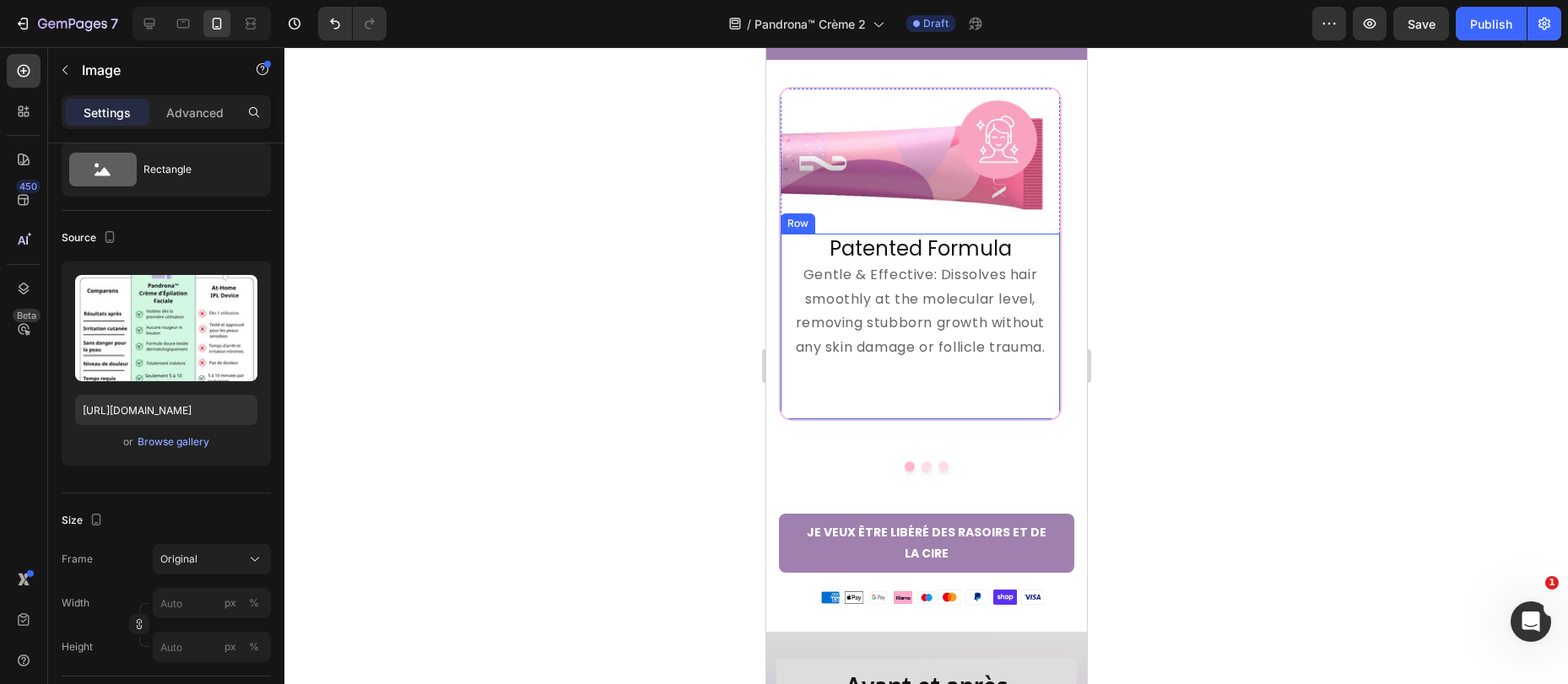
scroll to position [3945, 0]
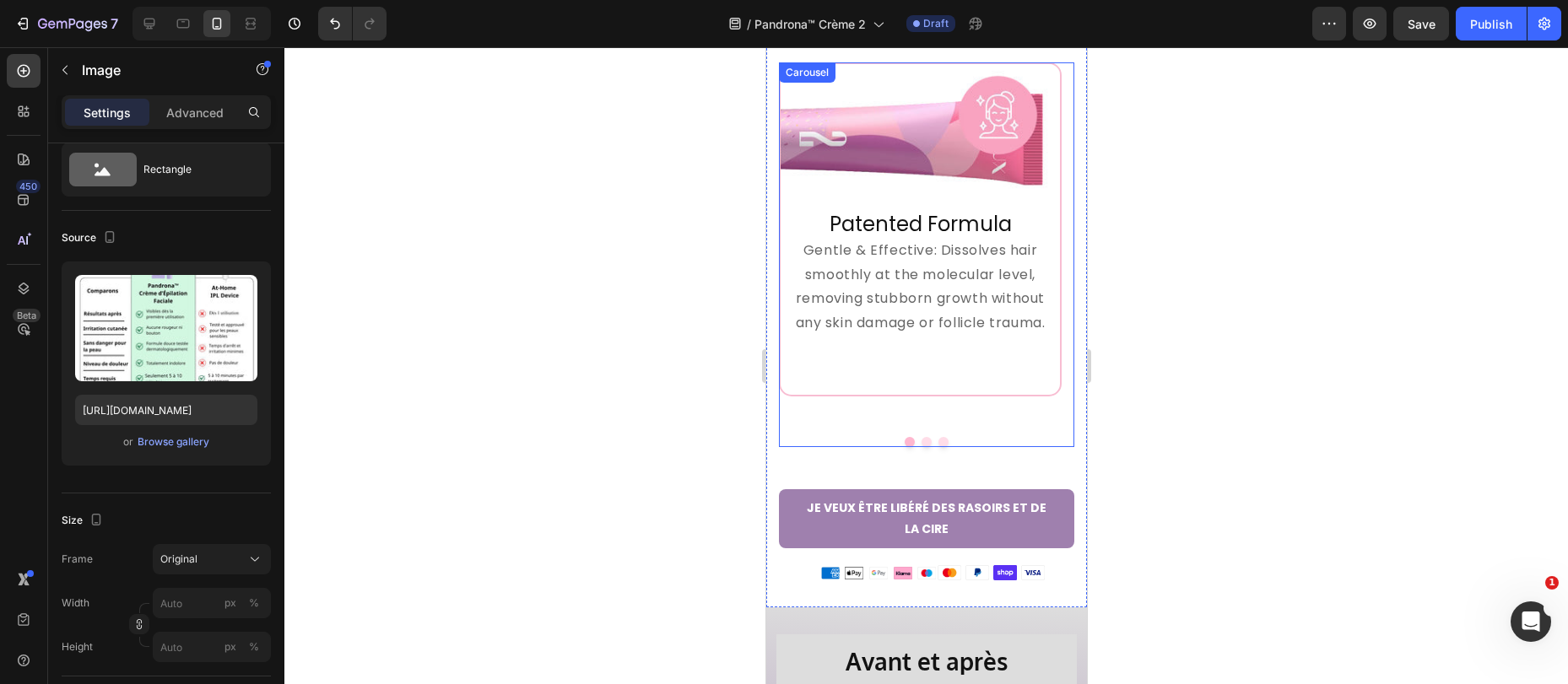
click at [920, 437] on button "Dot" at bounding box center [925, 442] width 10 height 10
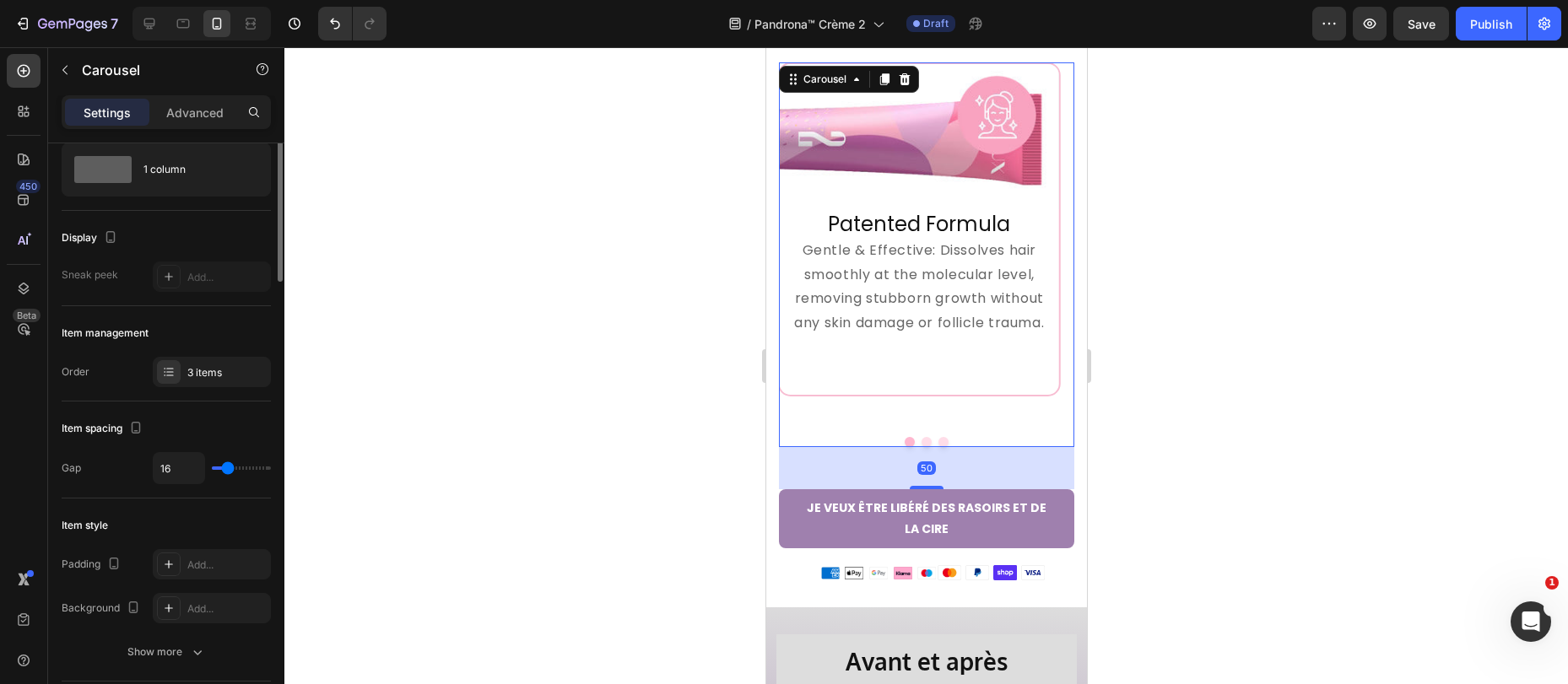
scroll to position [0, 0]
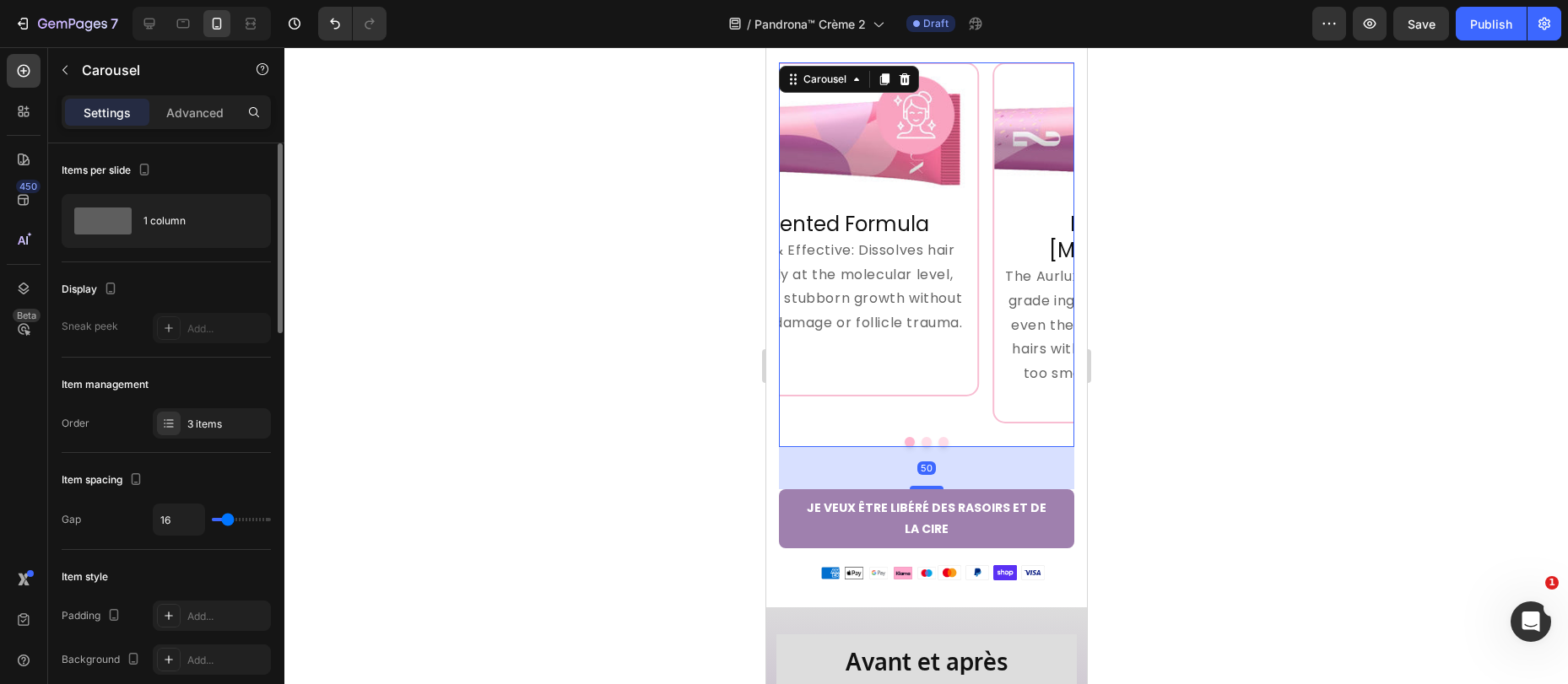
click at [929, 437] on div at bounding box center [925, 442] width 295 height 10
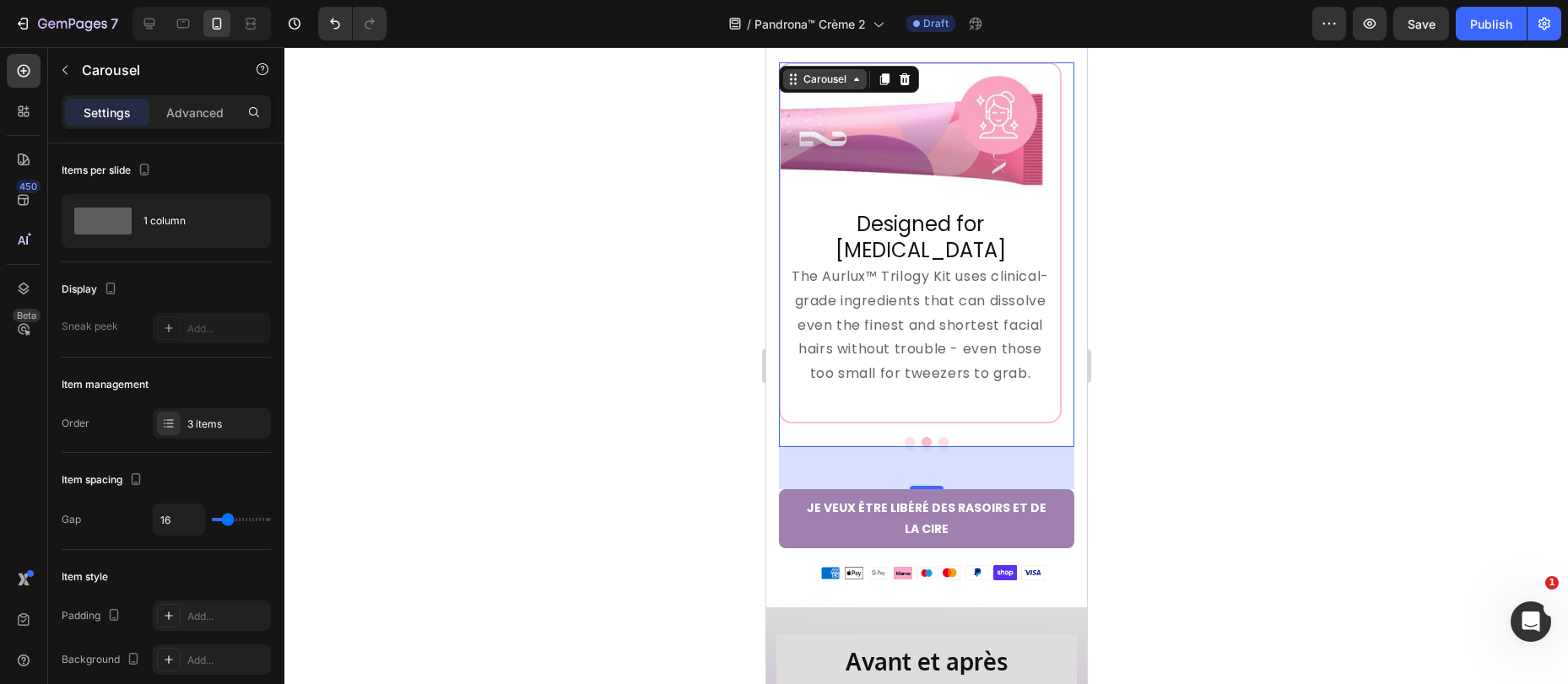
click at [812, 85] on div "Carousel" at bounding box center [823, 80] width 50 height 15
click at [196, 115] on p "Advanced" at bounding box center [195, 112] width 57 height 18
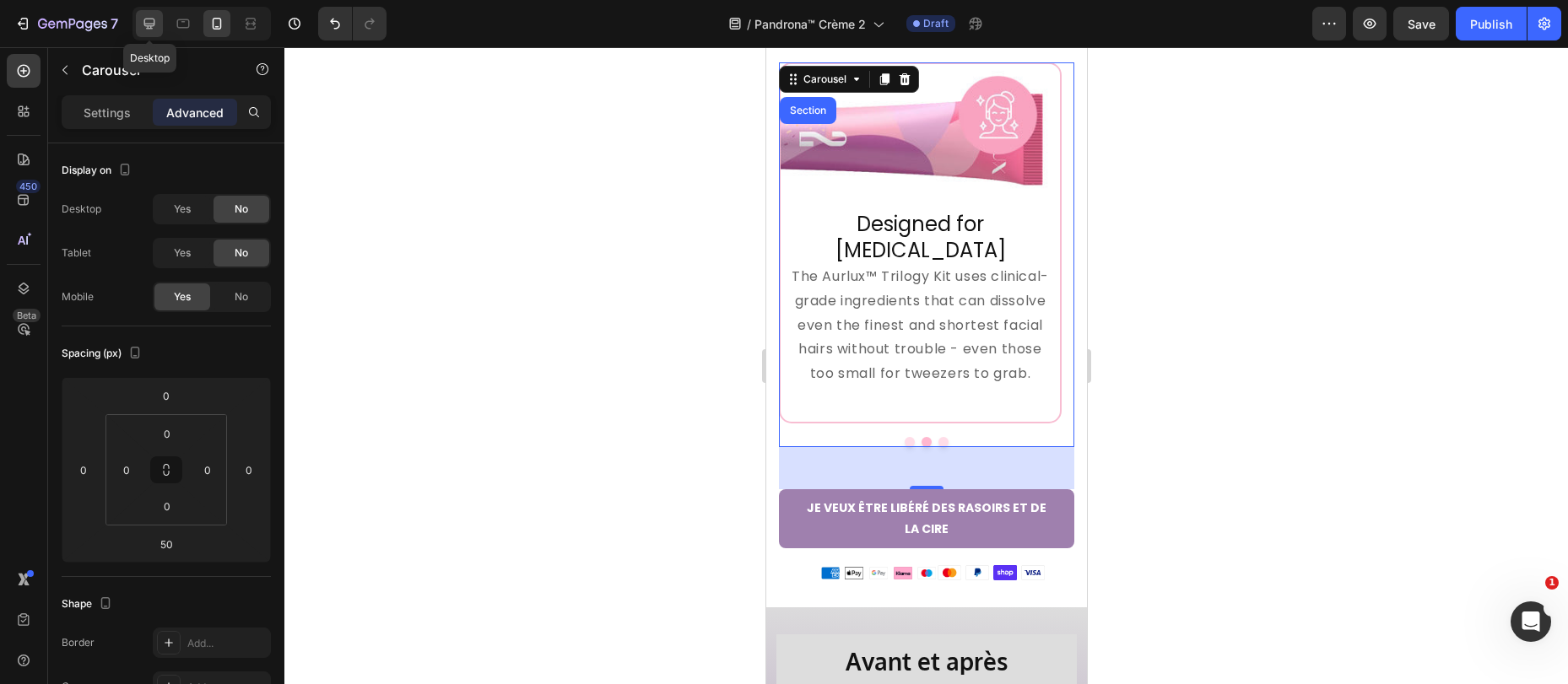
click at [146, 23] on icon at bounding box center [150, 24] width 11 height 11
type input "16"
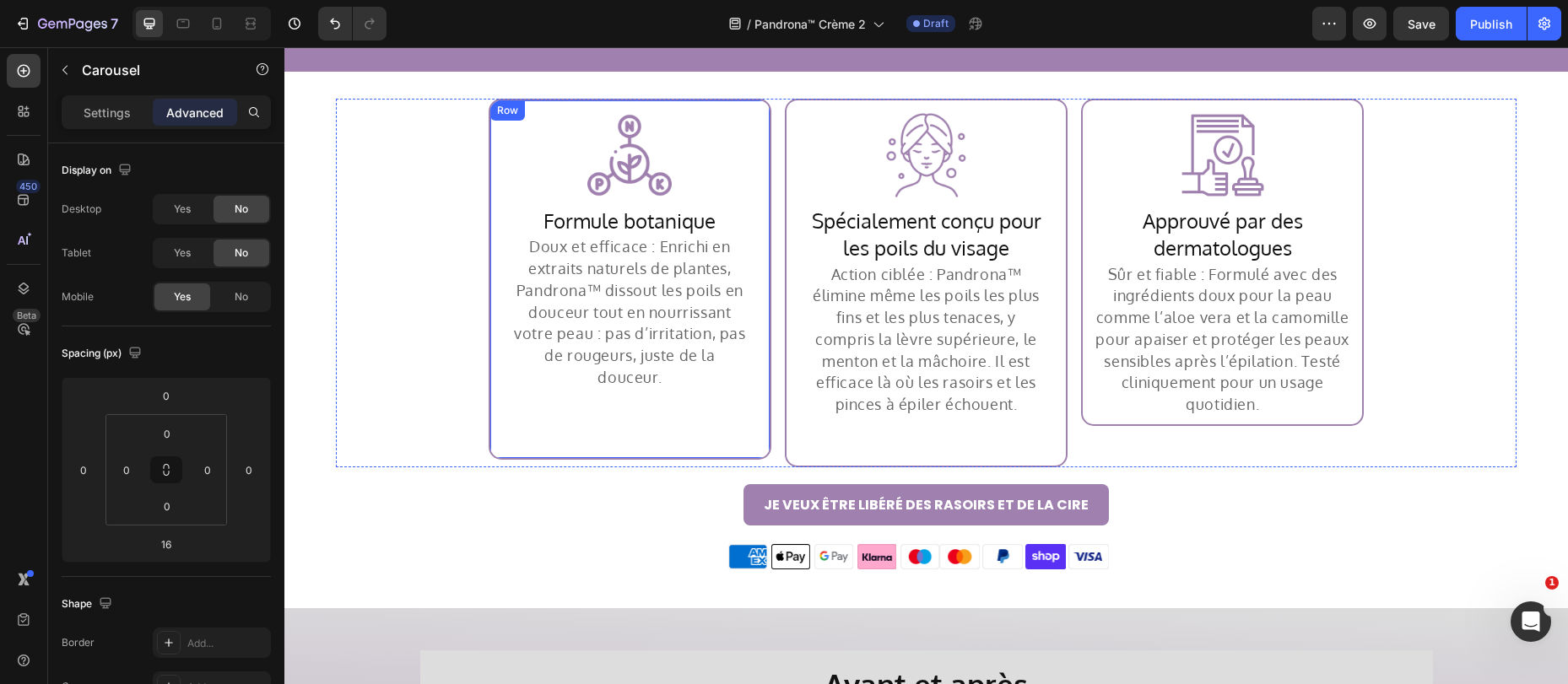
scroll to position [3710, 0]
click at [772, 270] on div "Image Row Formule botanique Heading Doux et efficace : Enrichi en extraits natu…" at bounding box center [926, 283] width 1180 height 369
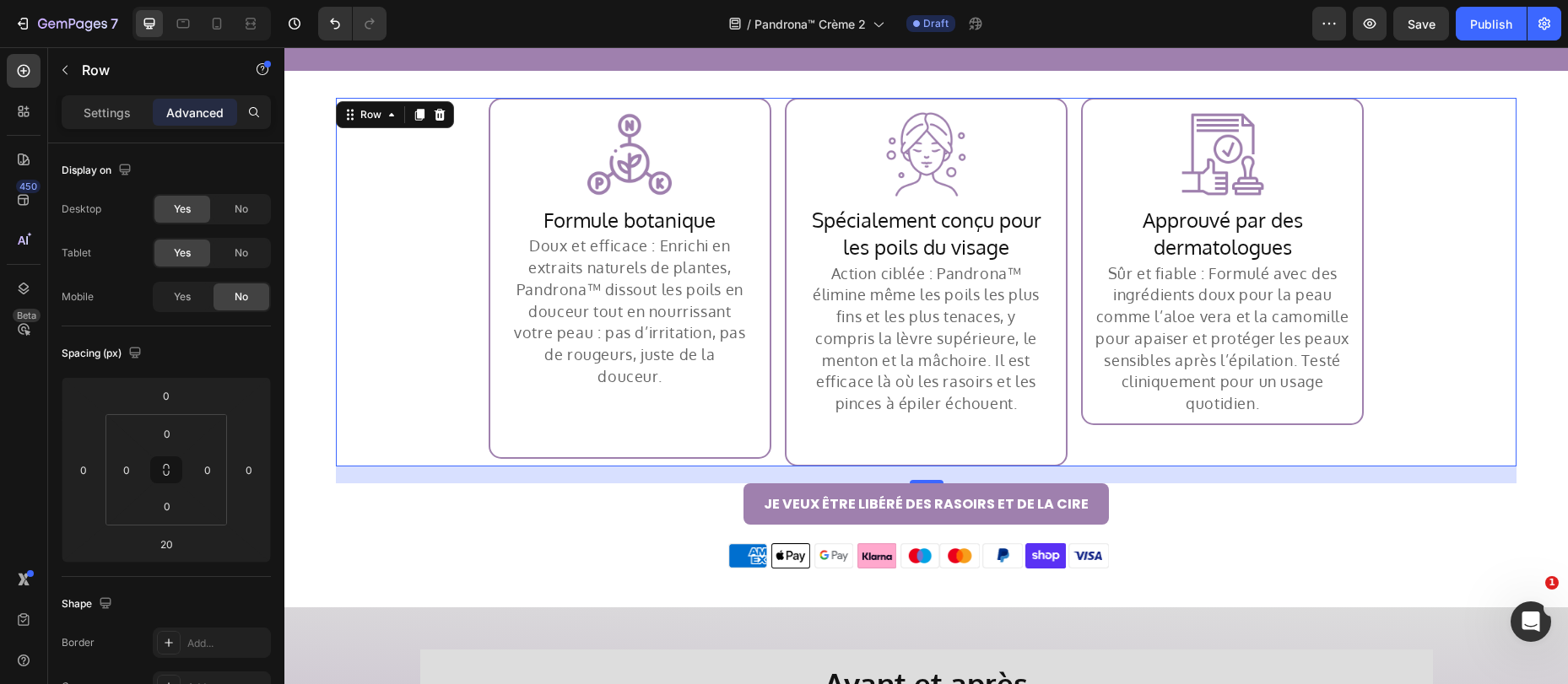
click at [762, 439] on div "Image Row Formule botanique Heading Doux et efficace : Enrichi en extraits natu…" at bounding box center [630, 283] width 283 height 369
click at [18, 73] on icon at bounding box center [24, 71] width 13 height 13
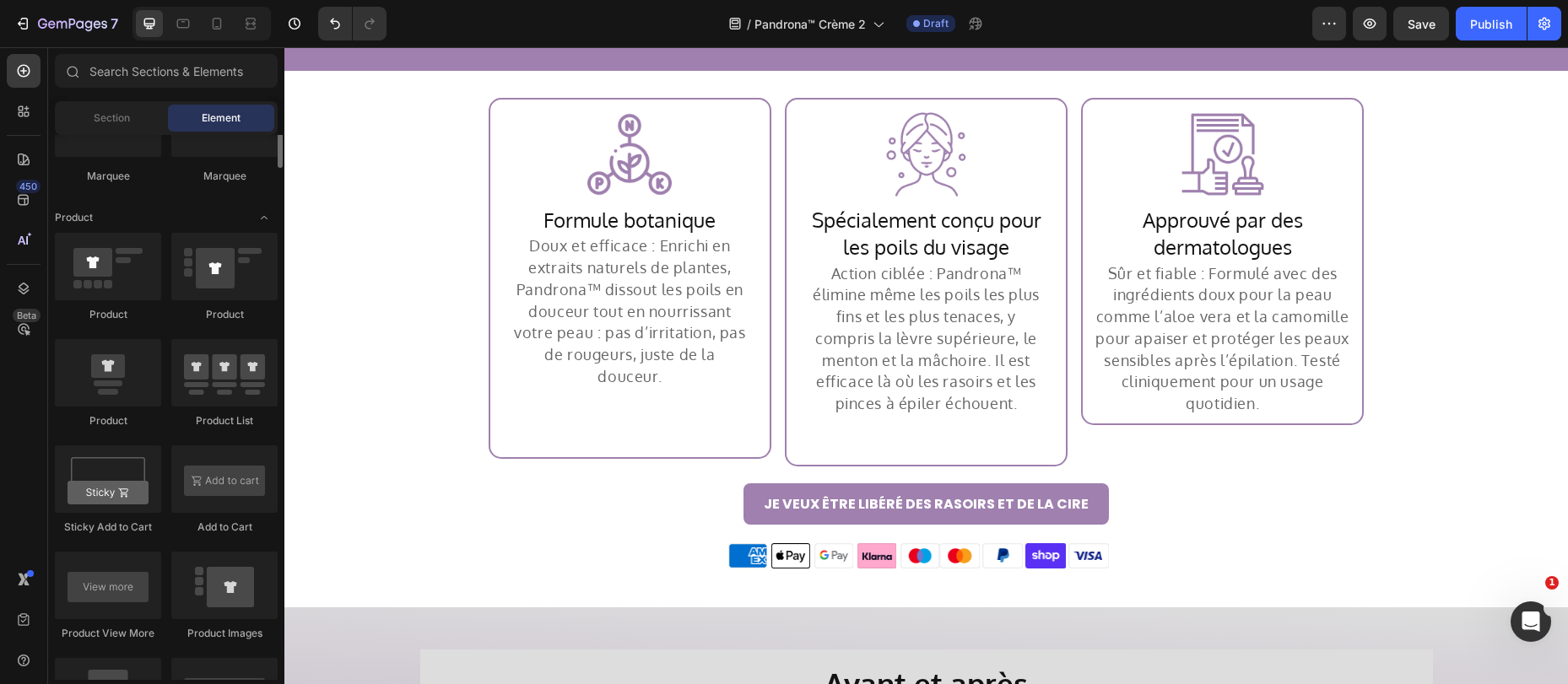
scroll to position [1857, 0]
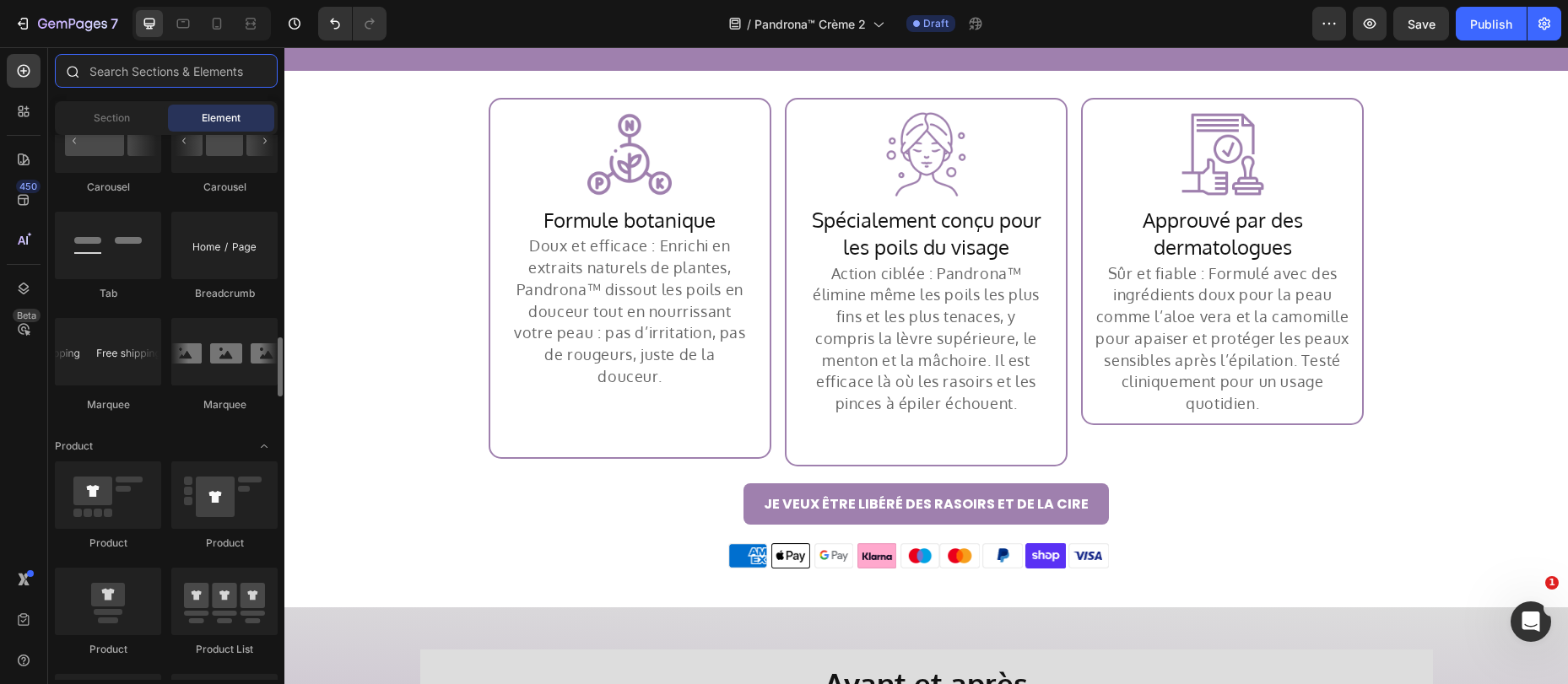
click at [90, 73] on input "text" at bounding box center [167, 71] width 223 height 34
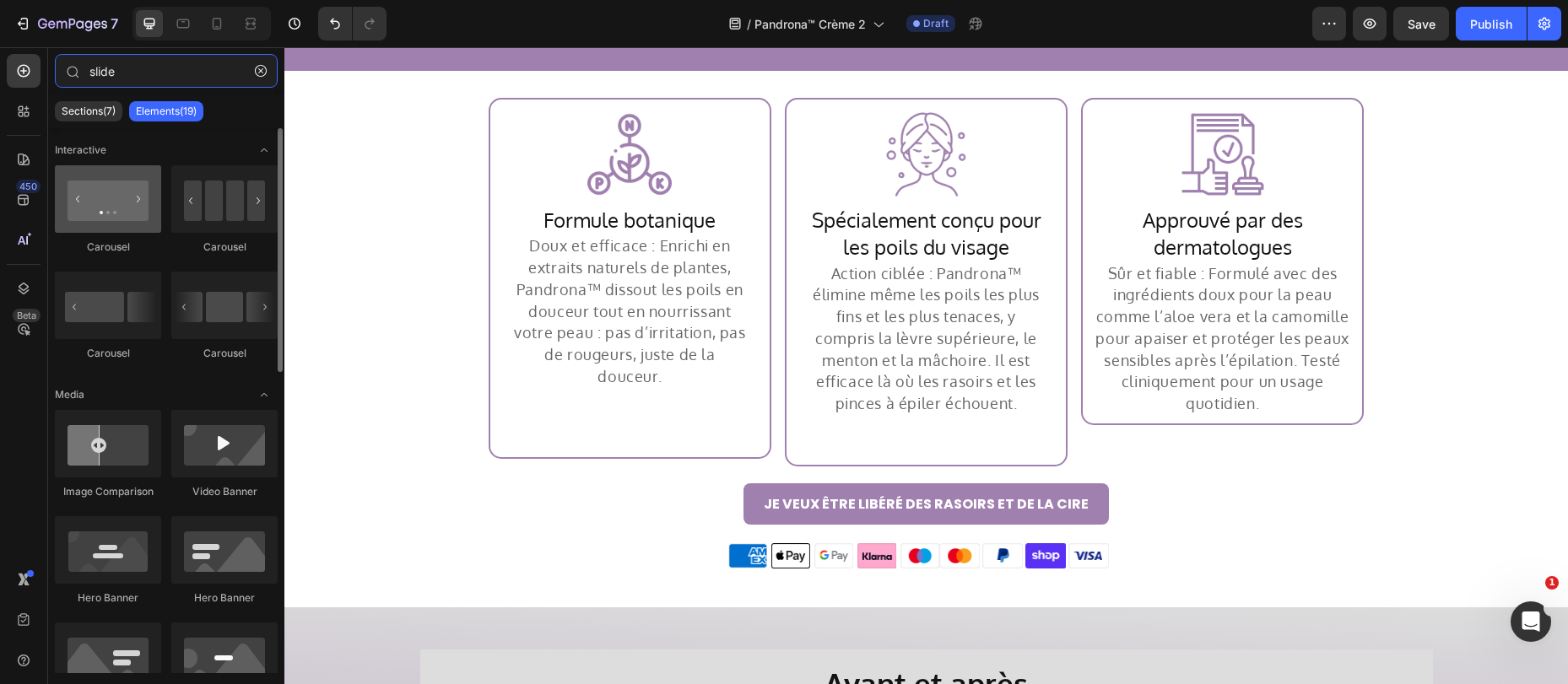
type input "slide"
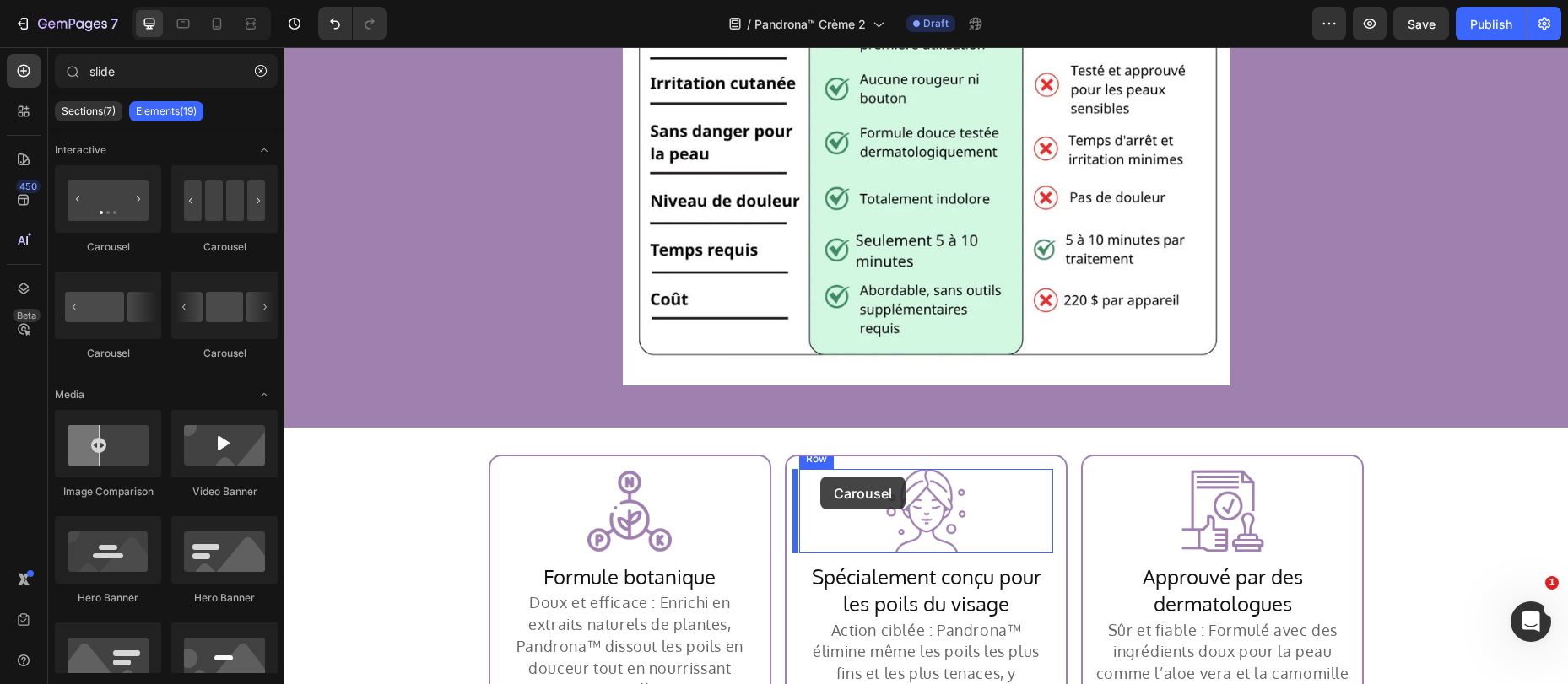
scroll to position [3355, 0]
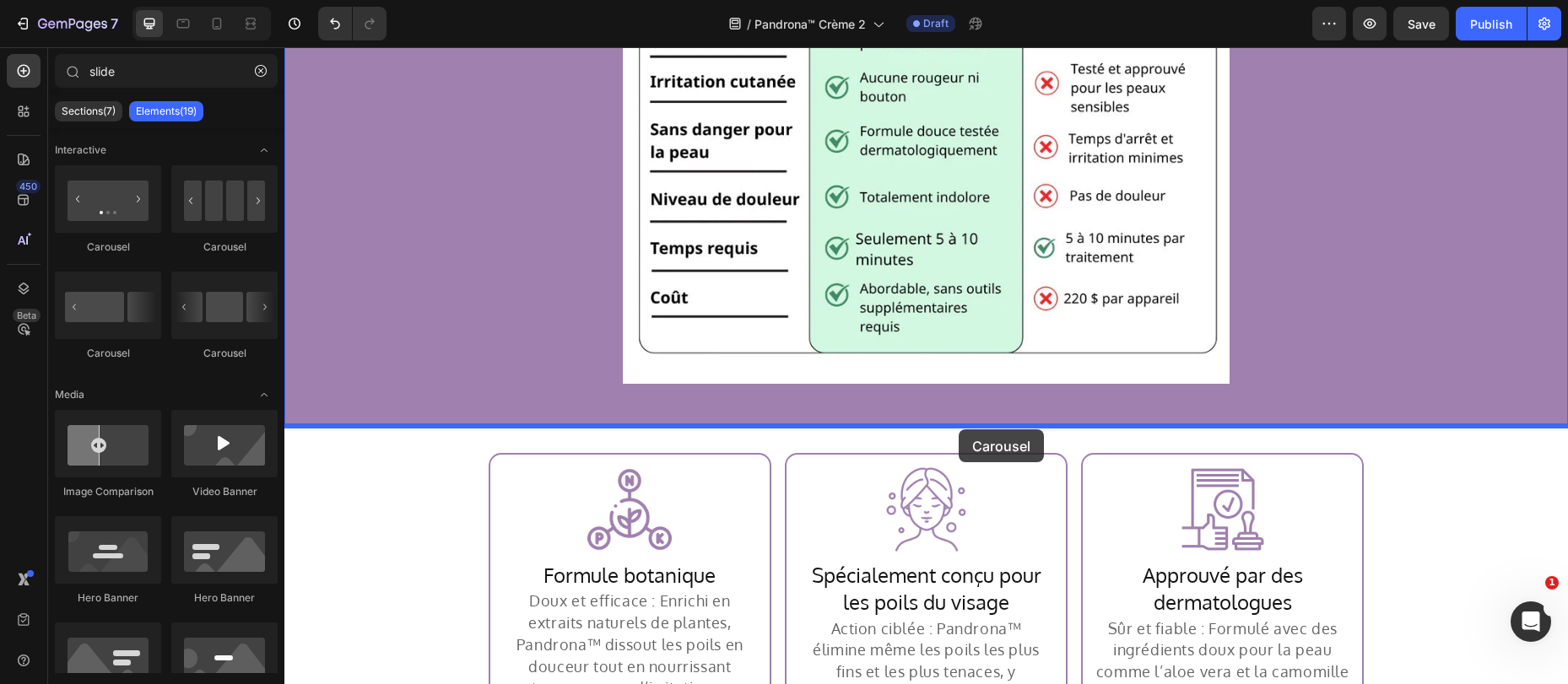
drag, startPoint x: 383, startPoint y: 252, endPoint x: 959, endPoint y: 429, distance: 602.6
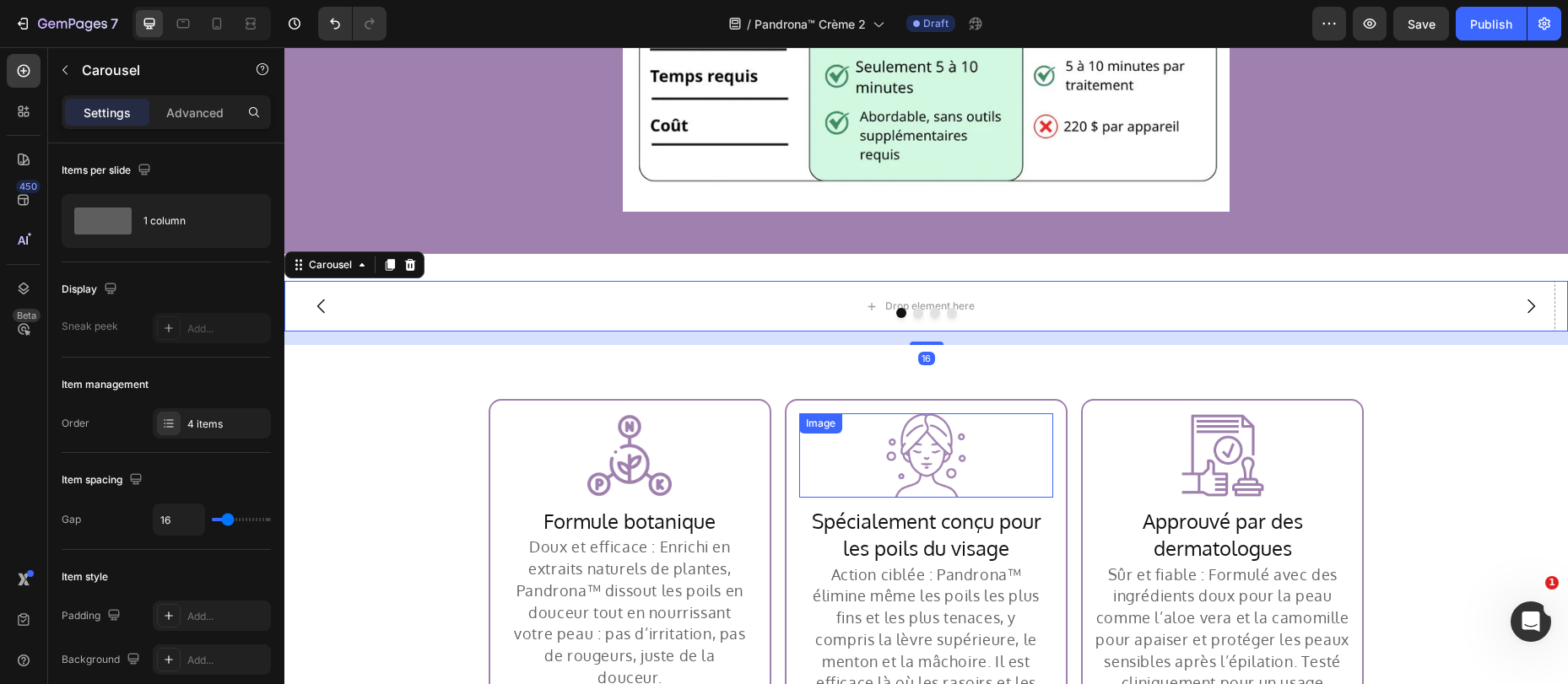
scroll to position [3546, 0]
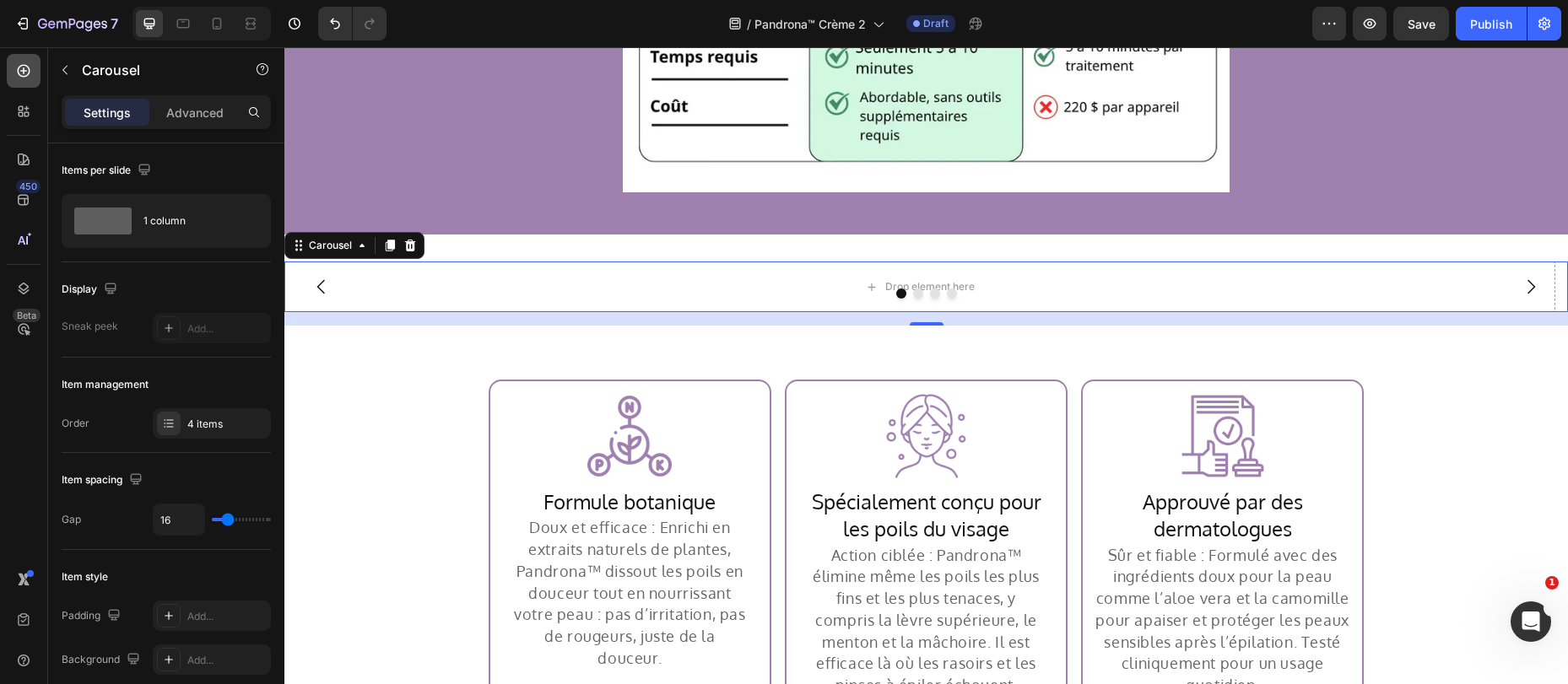
click at [27, 73] on icon at bounding box center [23, 71] width 17 height 17
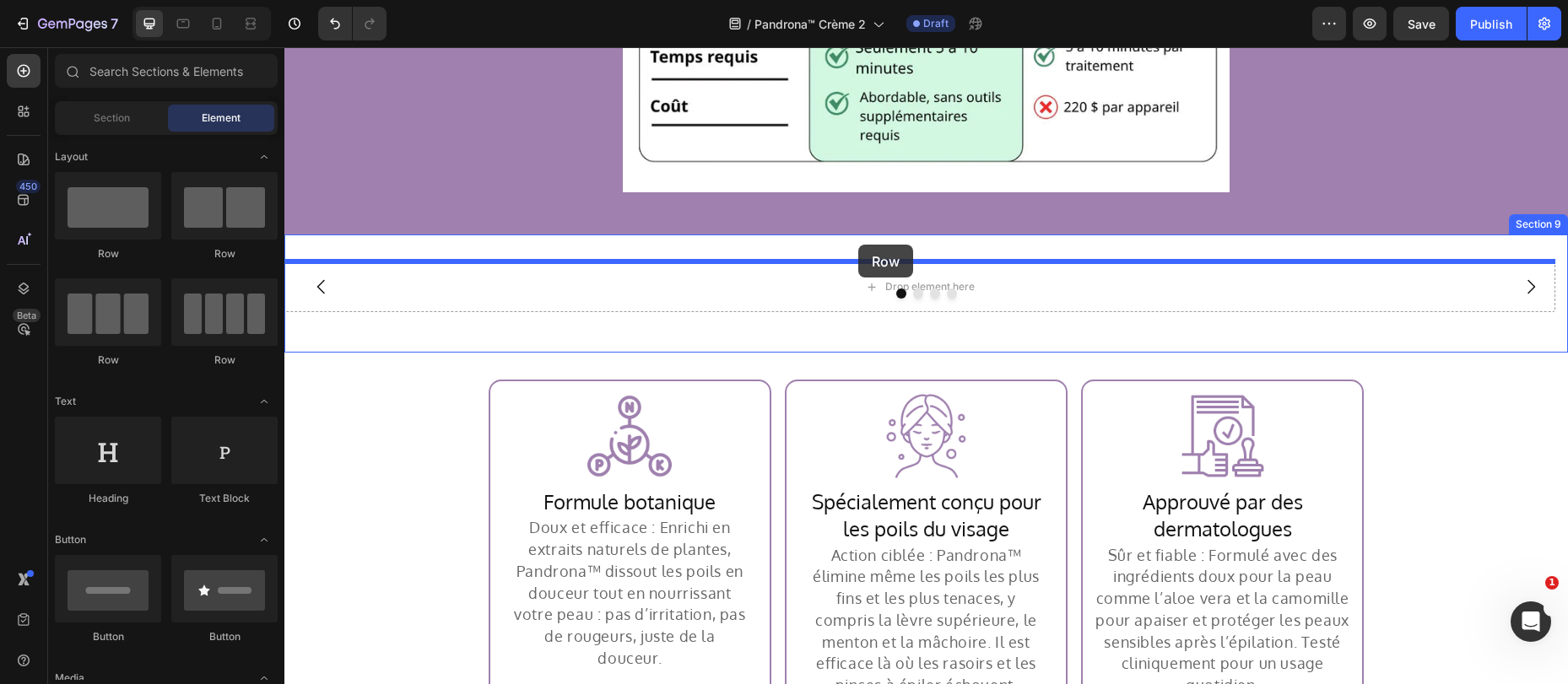
drag, startPoint x: 694, startPoint y: 342, endPoint x: 858, endPoint y: 244, distance: 191.0
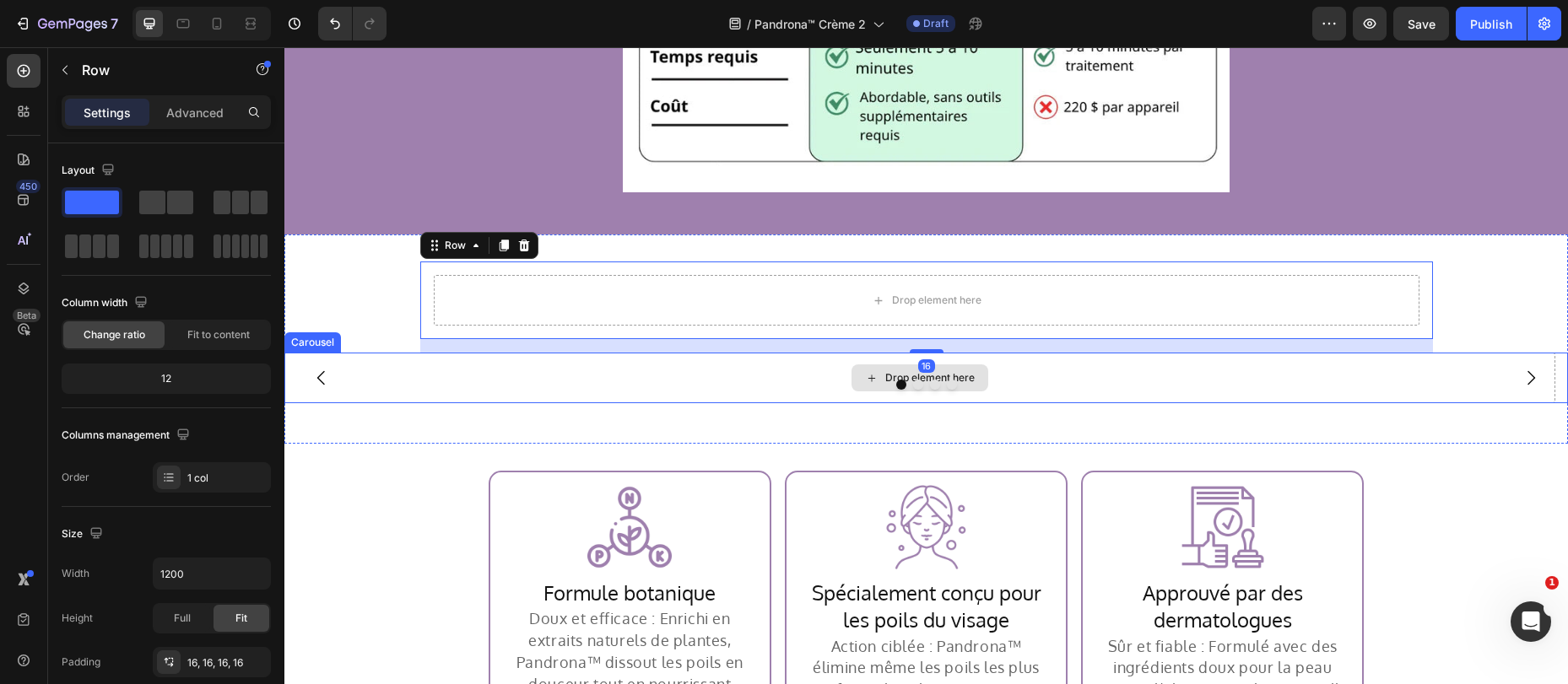
click at [355, 359] on div "Drop element here" at bounding box center [919, 378] width 1270 height 51
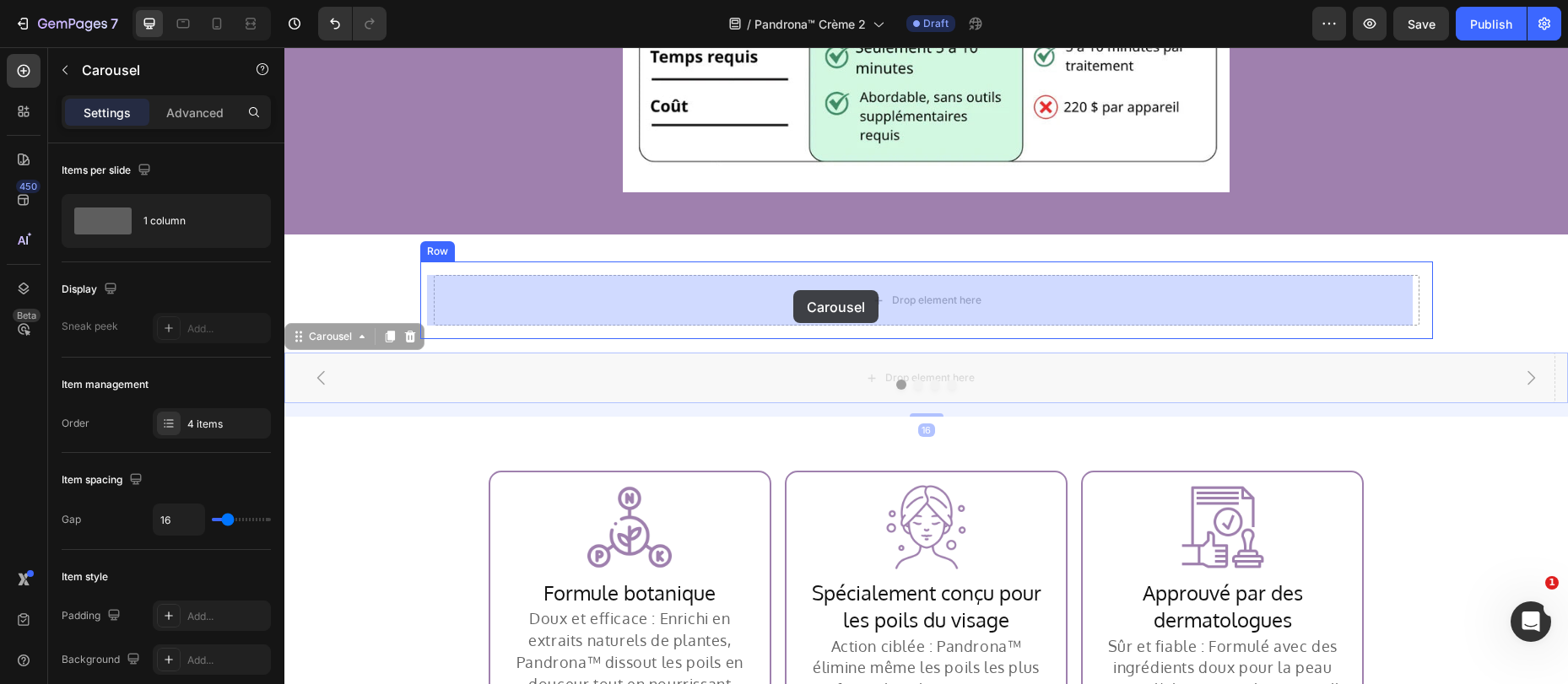
drag, startPoint x: 304, startPoint y: 338, endPoint x: 793, endPoint y: 290, distance: 491.4
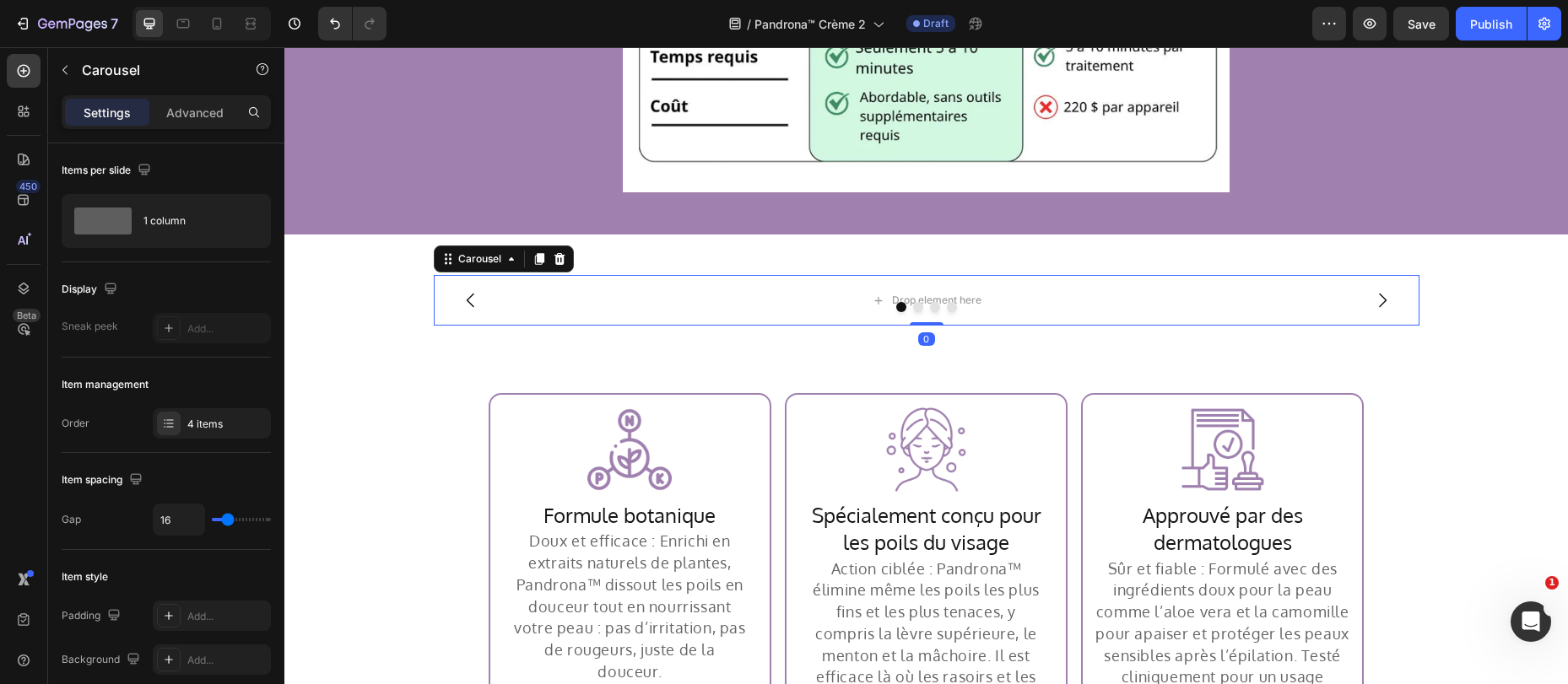
click at [759, 311] on div at bounding box center [926, 307] width 986 height 10
click at [151, 222] on div "1 column" at bounding box center [195, 220] width 103 height 38
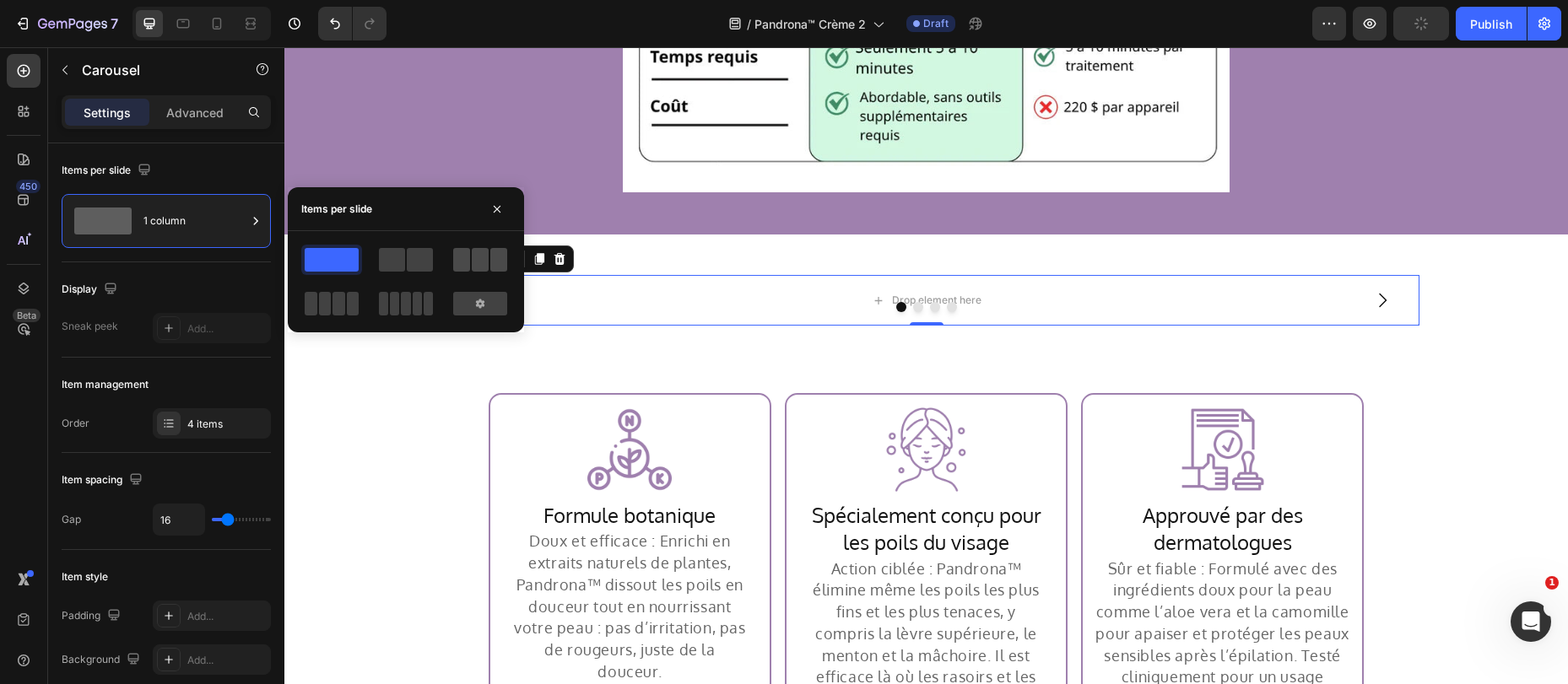
click at [489, 262] on div at bounding box center [480, 259] width 54 height 23
click at [750, 415] on div "Image Row Formule botanique Heading Doux et efficace : Enrichi en extraits natu…" at bounding box center [630, 574] width 283 height 361
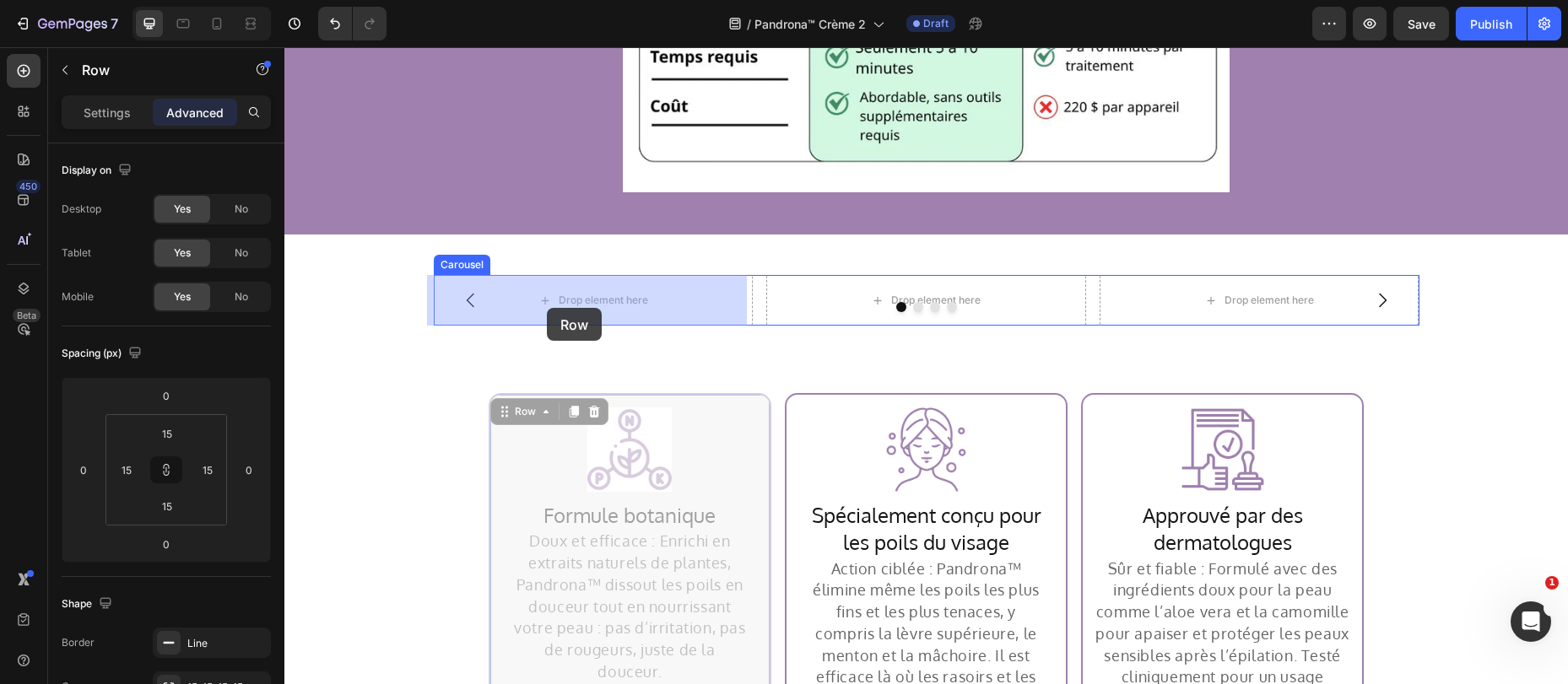
drag, startPoint x: 502, startPoint y: 405, endPoint x: 547, endPoint y: 311, distance: 104.2
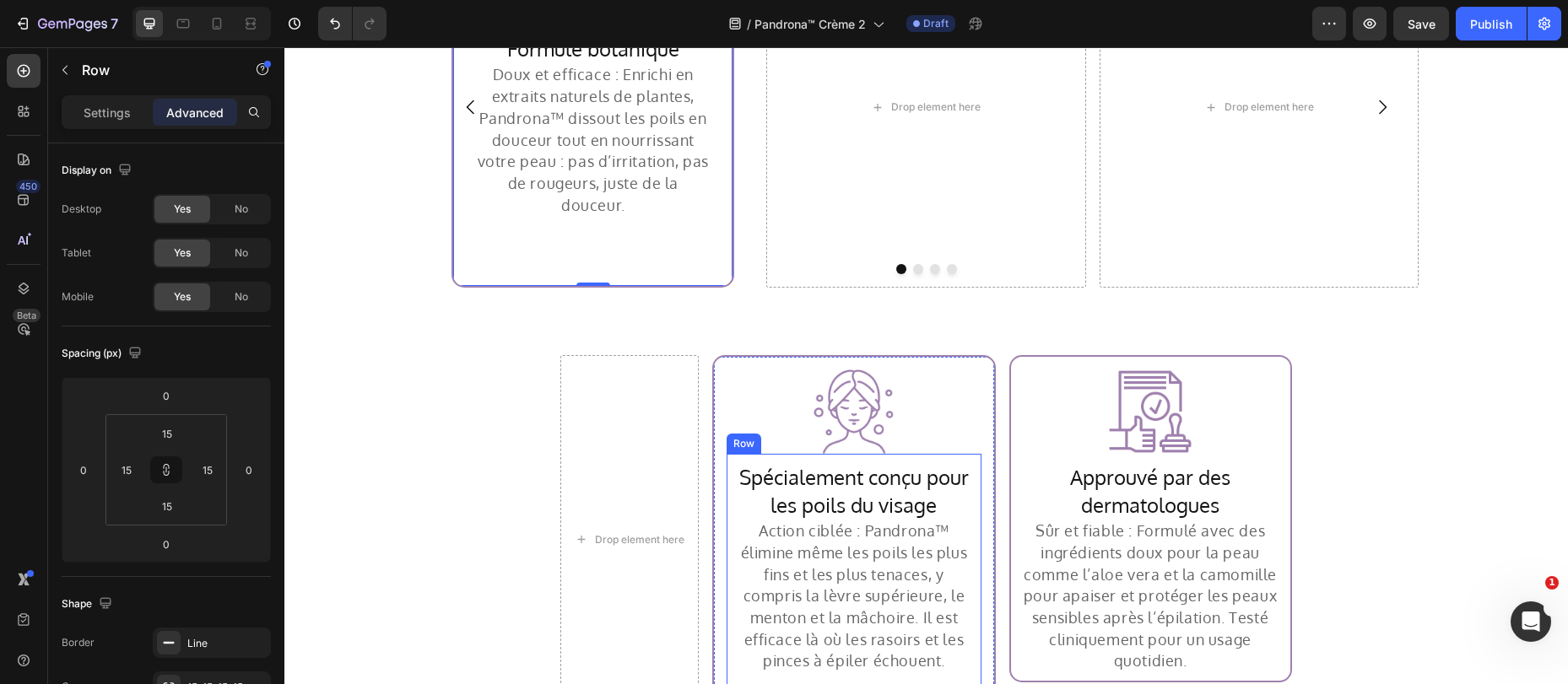
scroll to position [3873, 0]
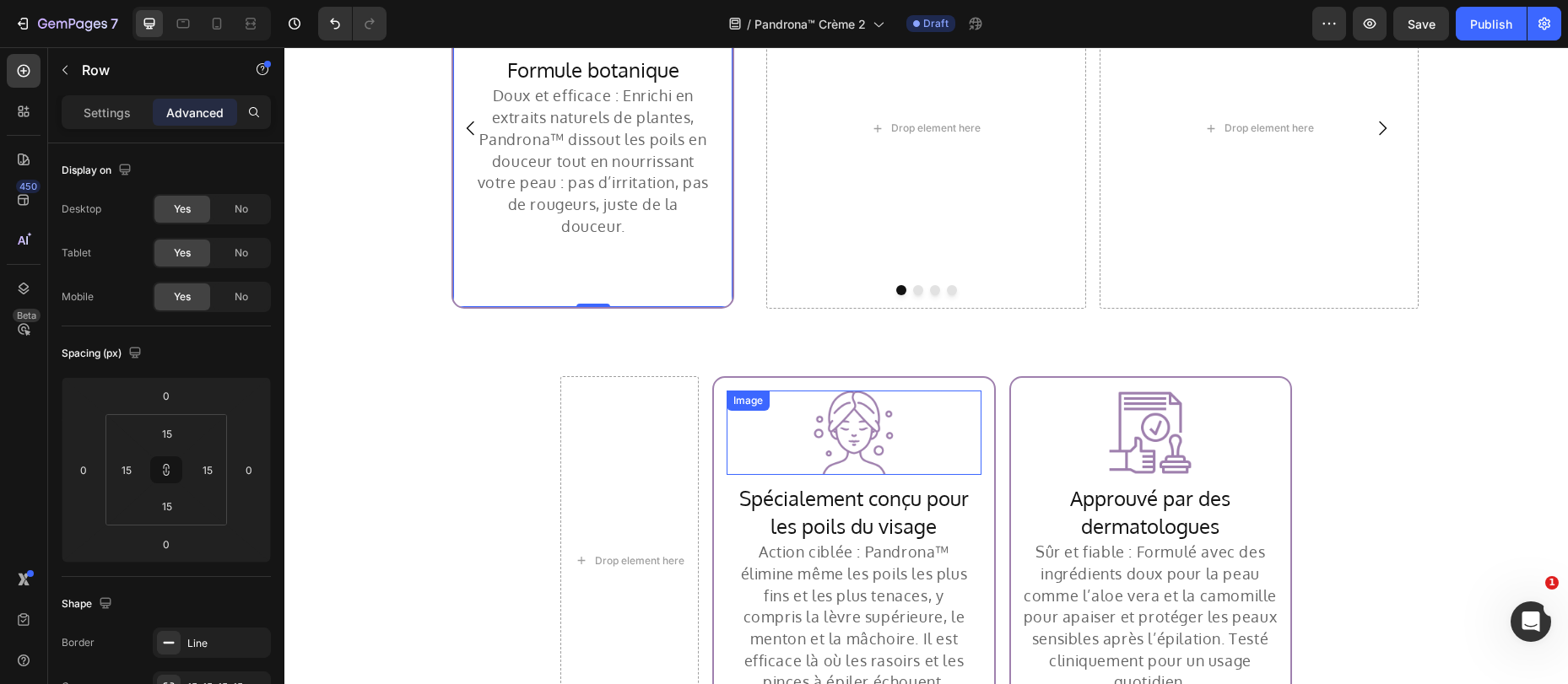
click at [726, 390] on div "Image" at bounding box center [748, 400] width 43 height 21
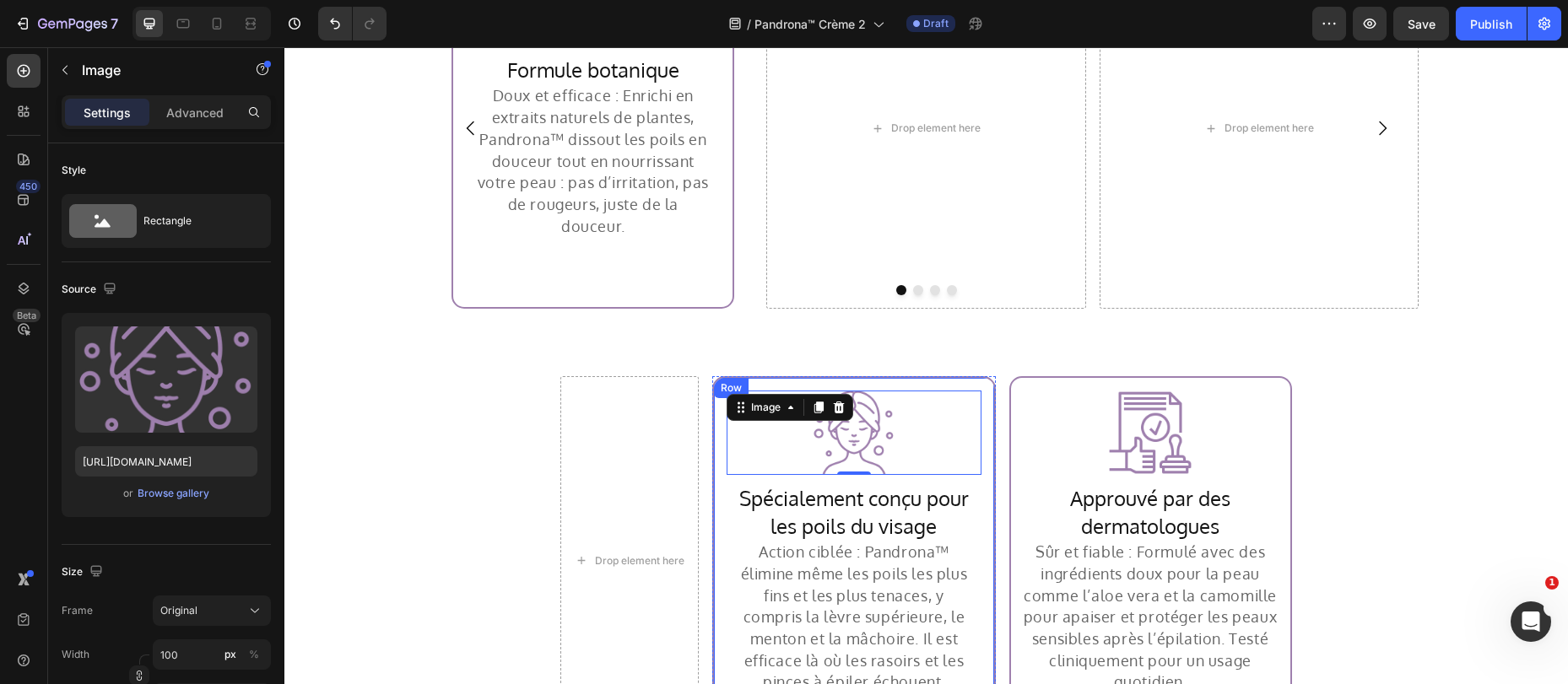
click at [717, 380] on div "Row" at bounding box center [731, 387] width 28 height 15
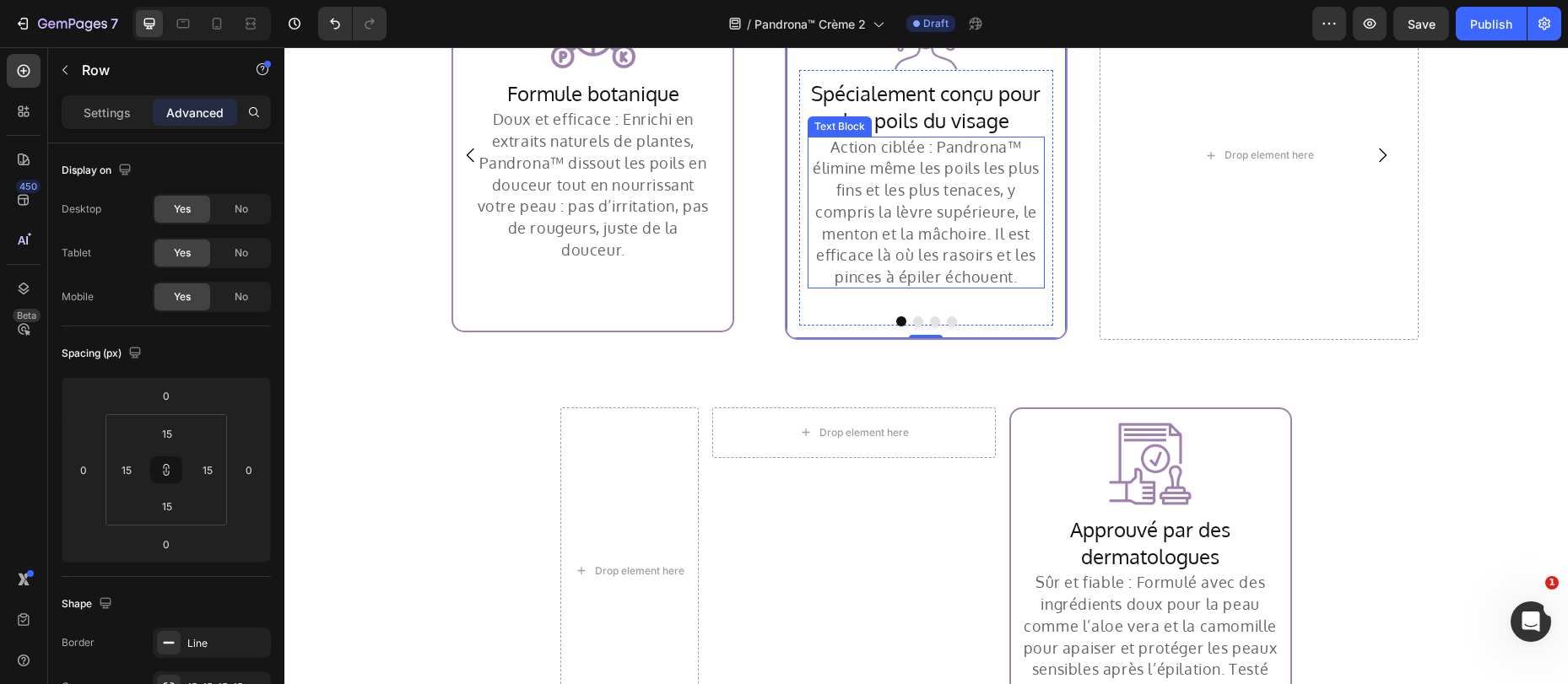
scroll to position [3864, 0]
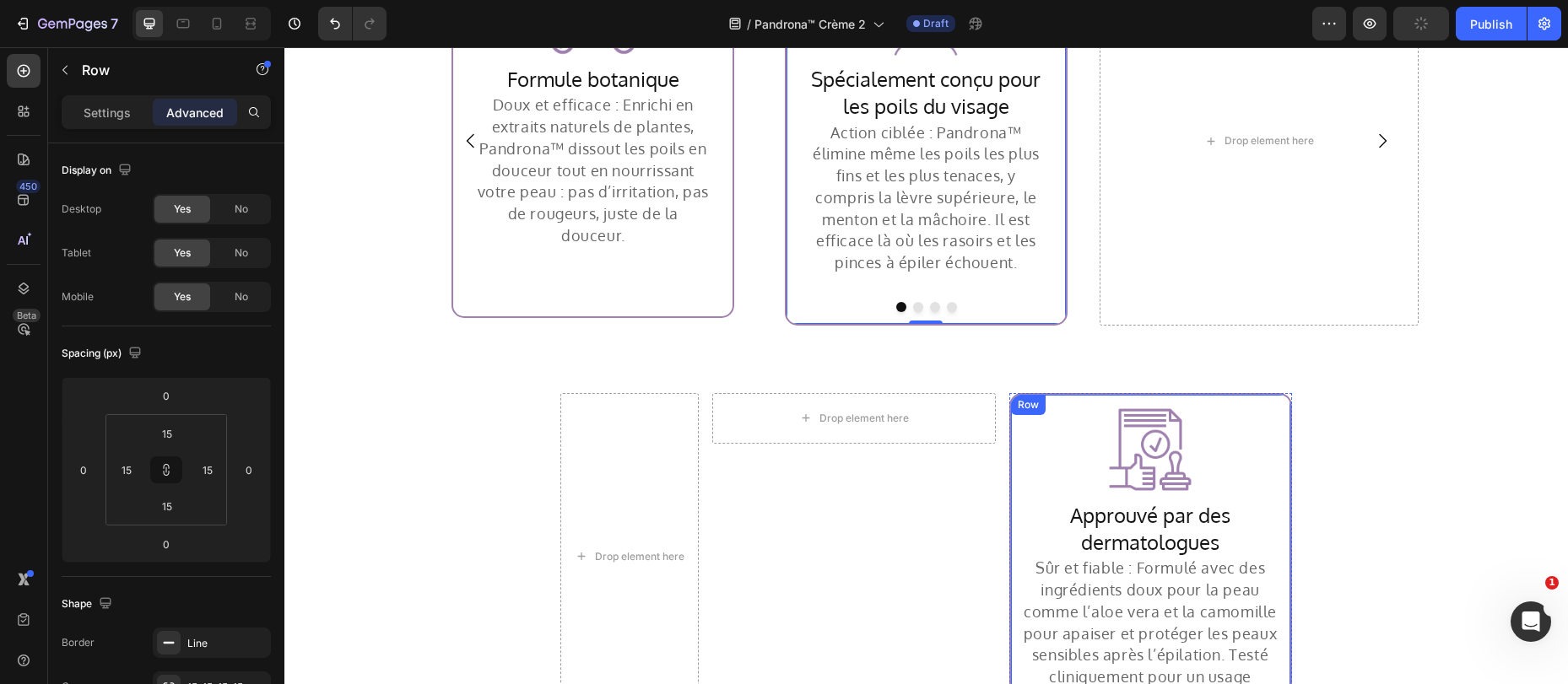
click at [1016, 402] on div "Row" at bounding box center [1028, 404] width 28 height 15
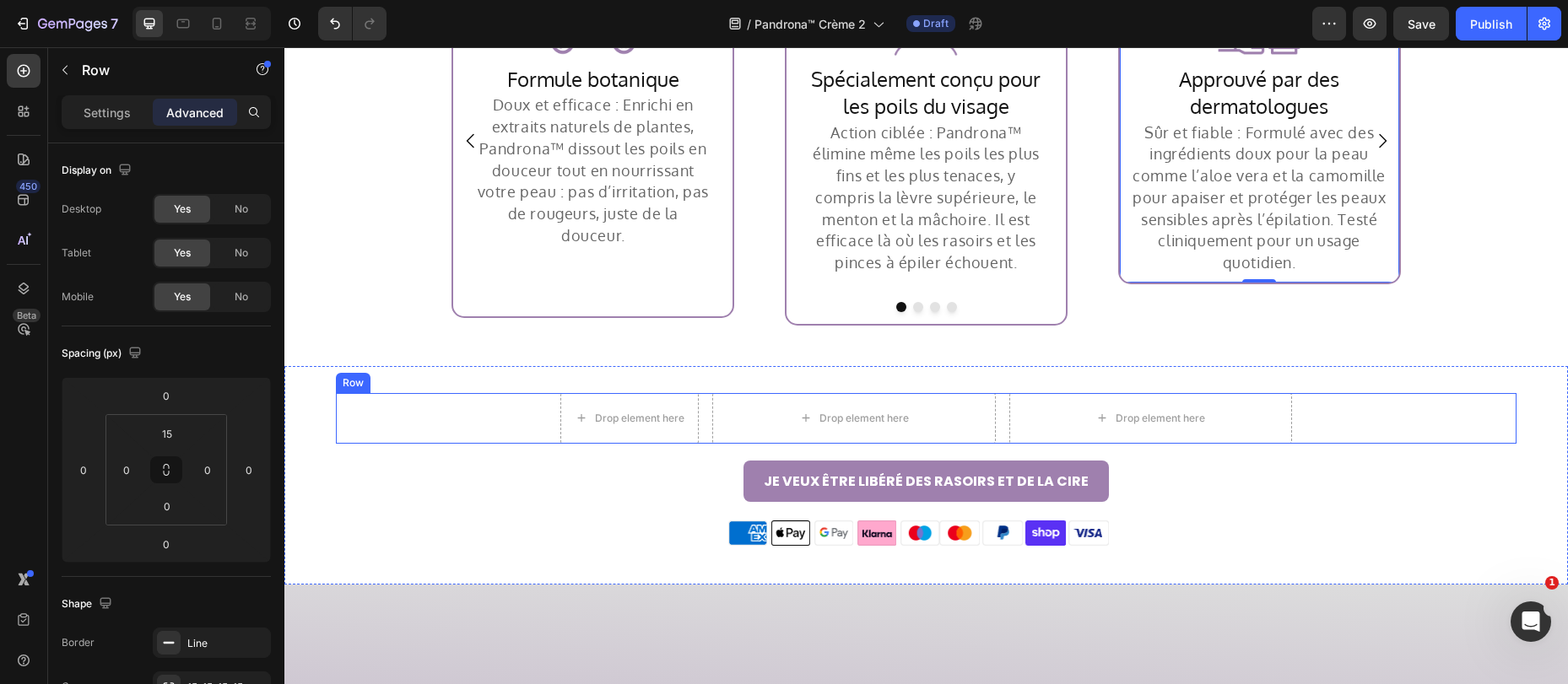
click at [996, 423] on div "Drop element here Drop element here Row Drop element here Row Row" at bounding box center [926, 418] width 1180 height 51
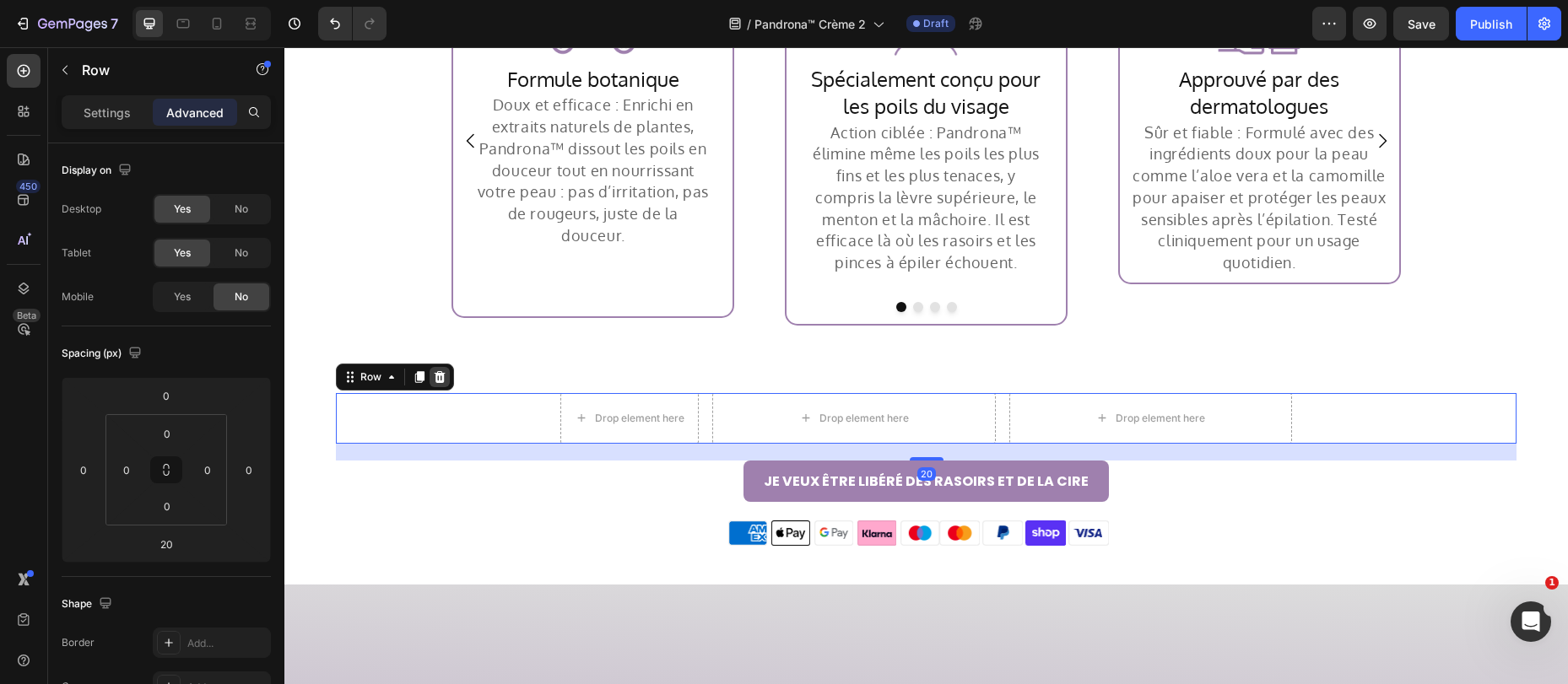
click at [432, 377] on icon at bounding box center [439, 377] width 13 height 13
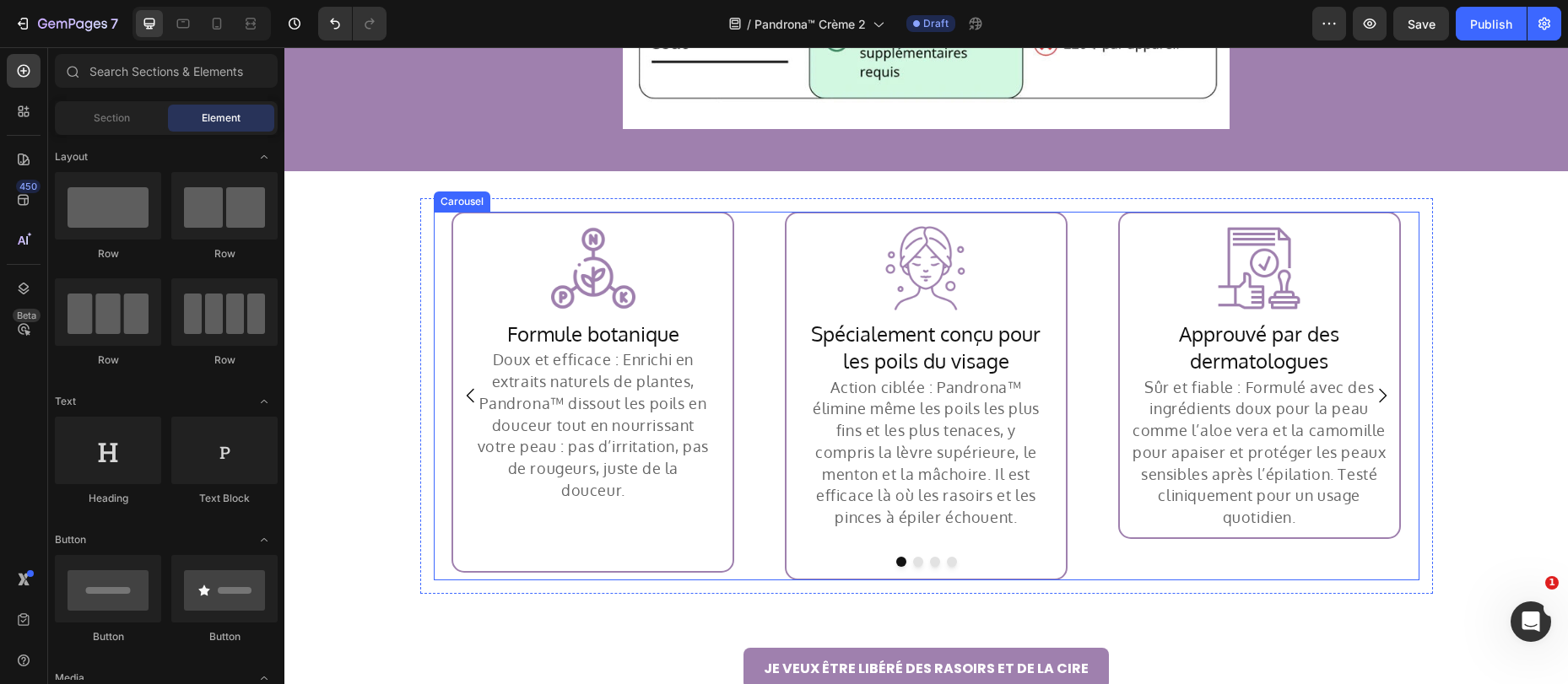
scroll to position [3613, 0]
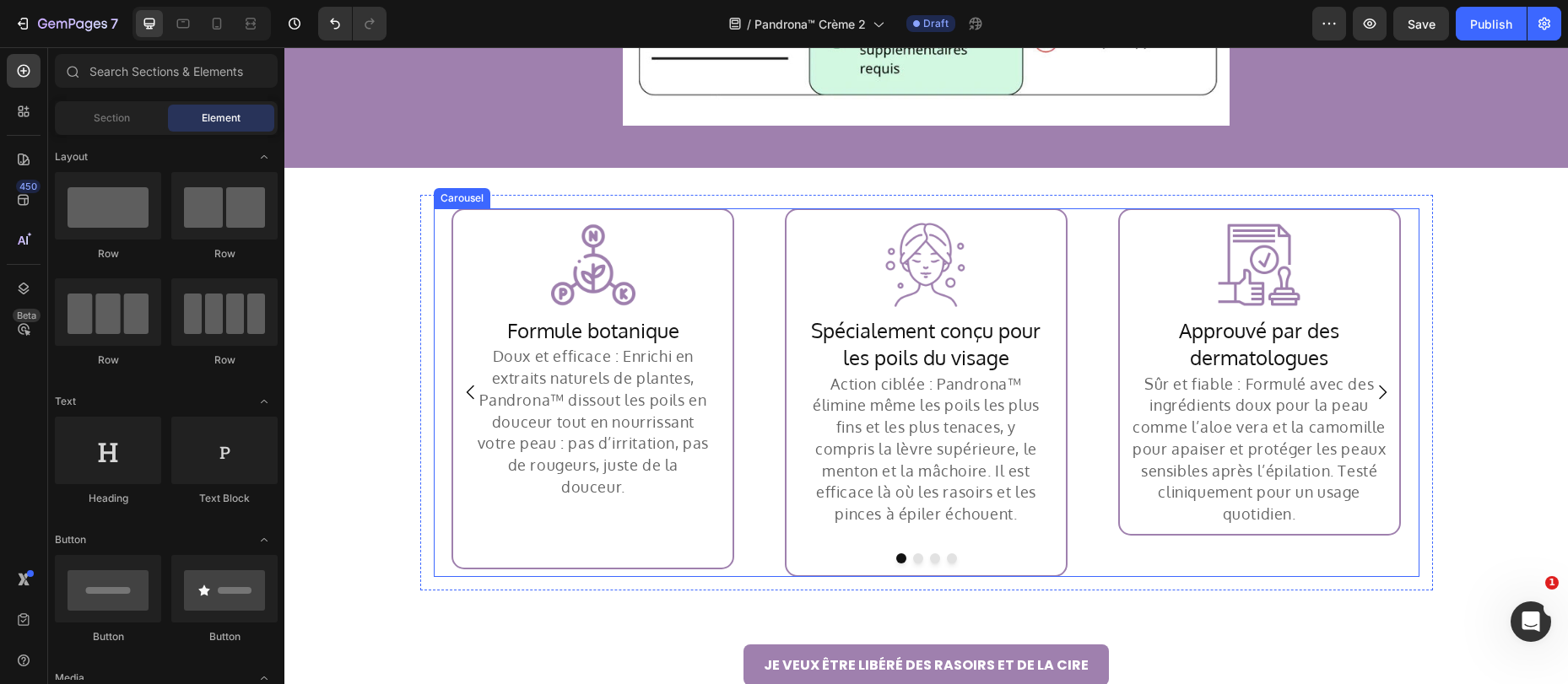
click at [751, 286] on div "Image Row Formule botanique Heading Doux et efficace : Enrichi en extraits natu…" at bounding box center [926, 393] width 986 height 369
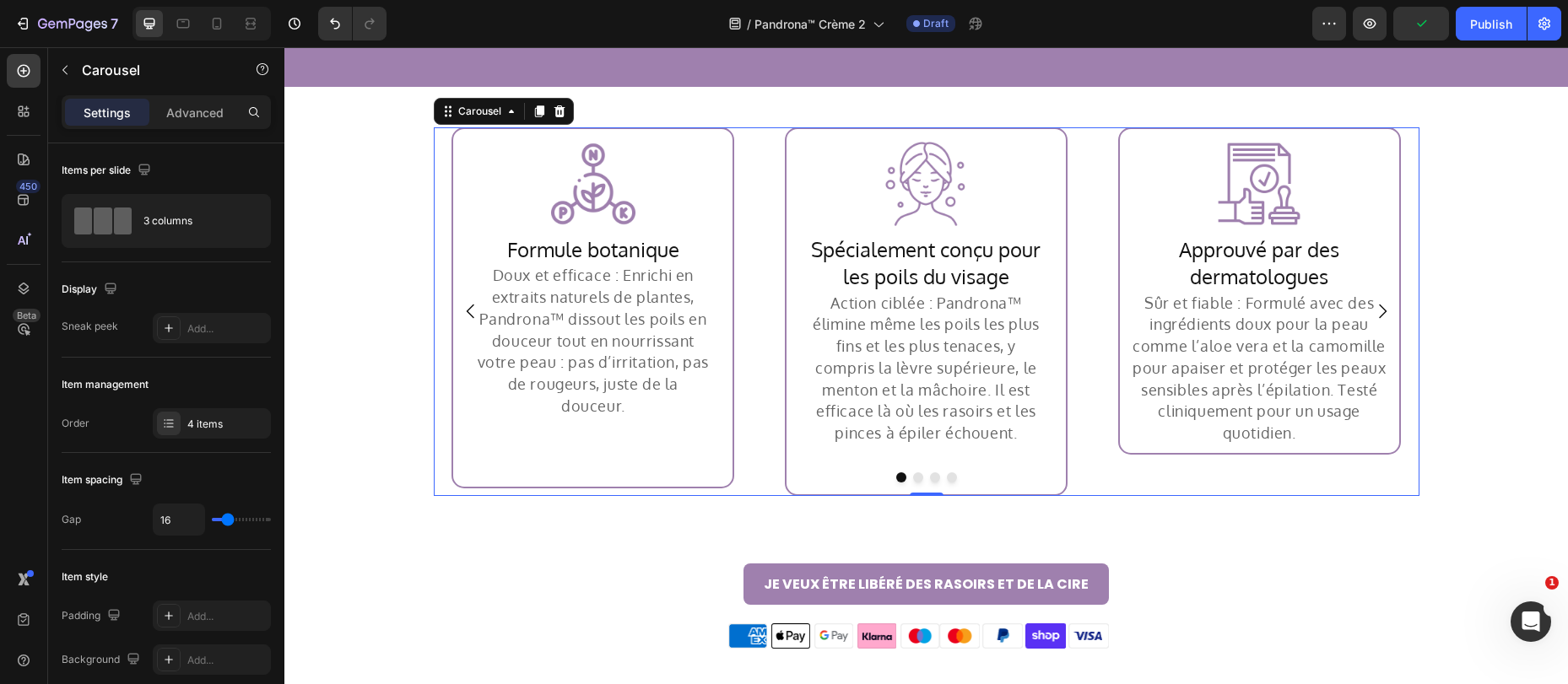
scroll to position [3657, 0]
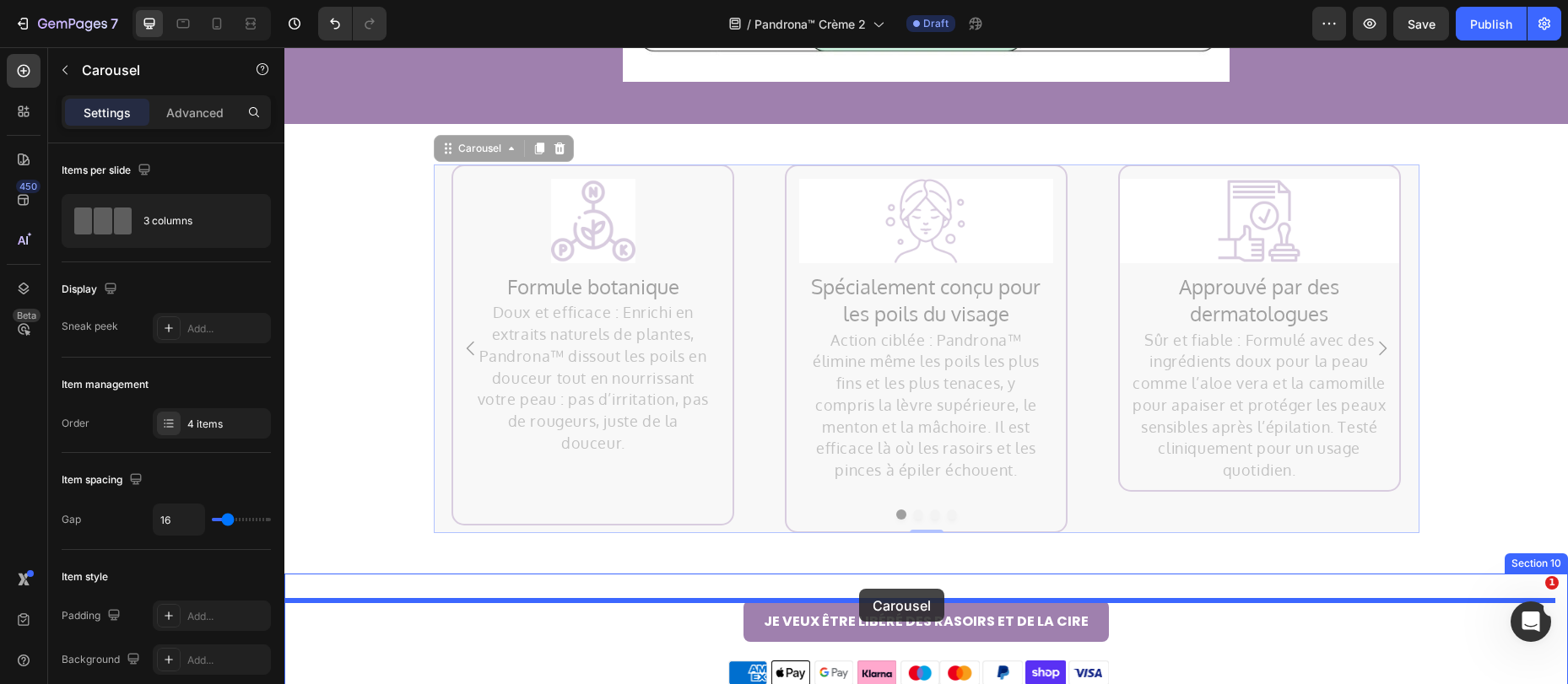
drag, startPoint x: 476, startPoint y: 179, endPoint x: 858, endPoint y: 589, distance: 560.4
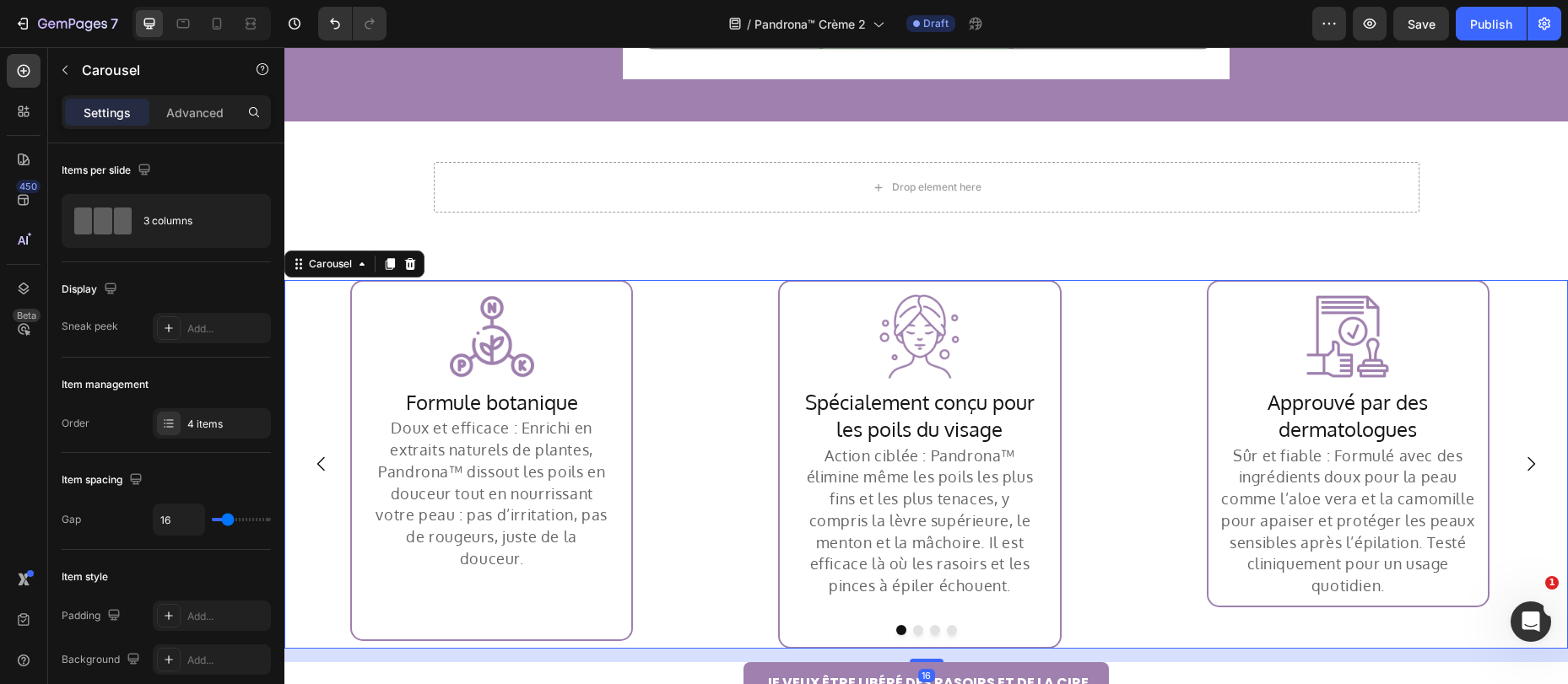
scroll to position [3660, 0]
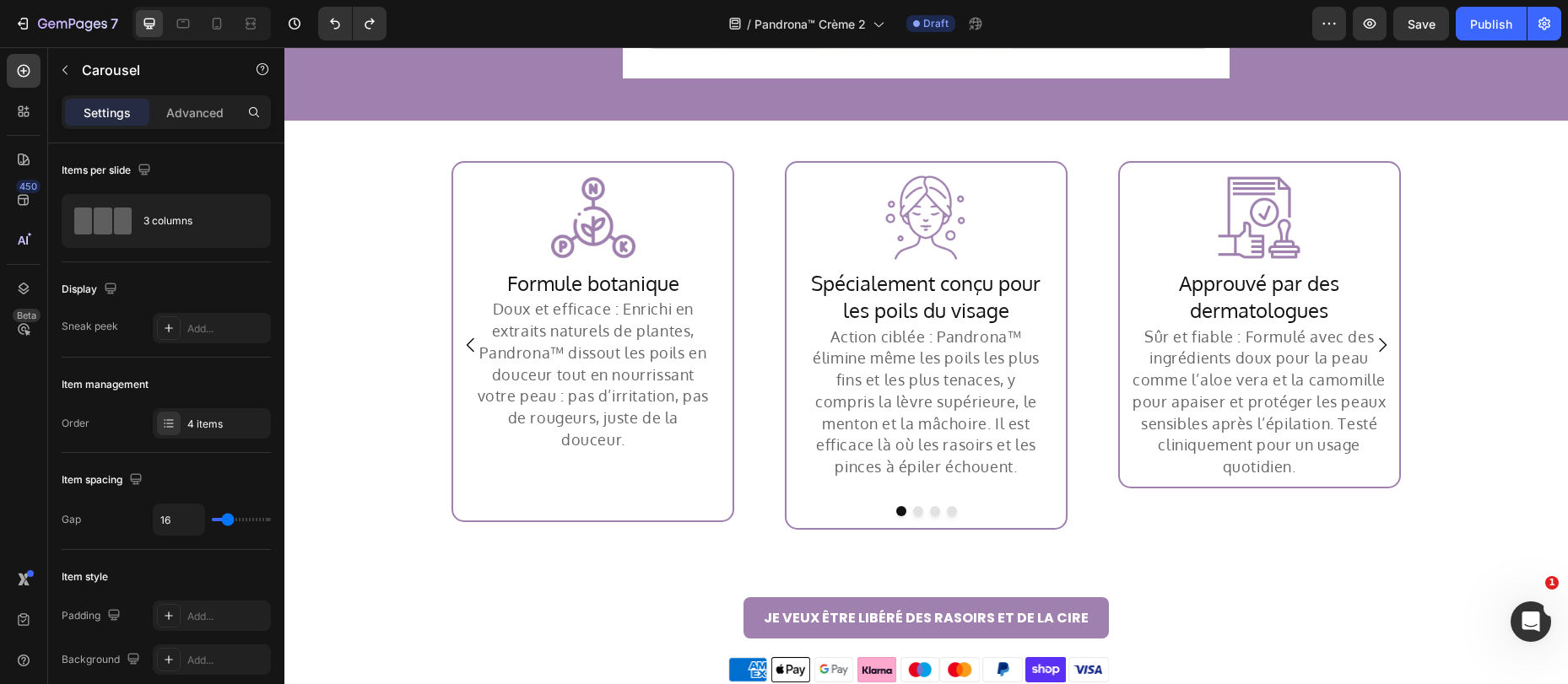
click at [766, 168] on div "Image Row Spécialement conçu pour les poils du visage Heading Action ciblée : P…" at bounding box center [926, 345] width 320 height 369
click at [453, 172] on div "Row" at bounding box center [470, 173] width 35 height 21
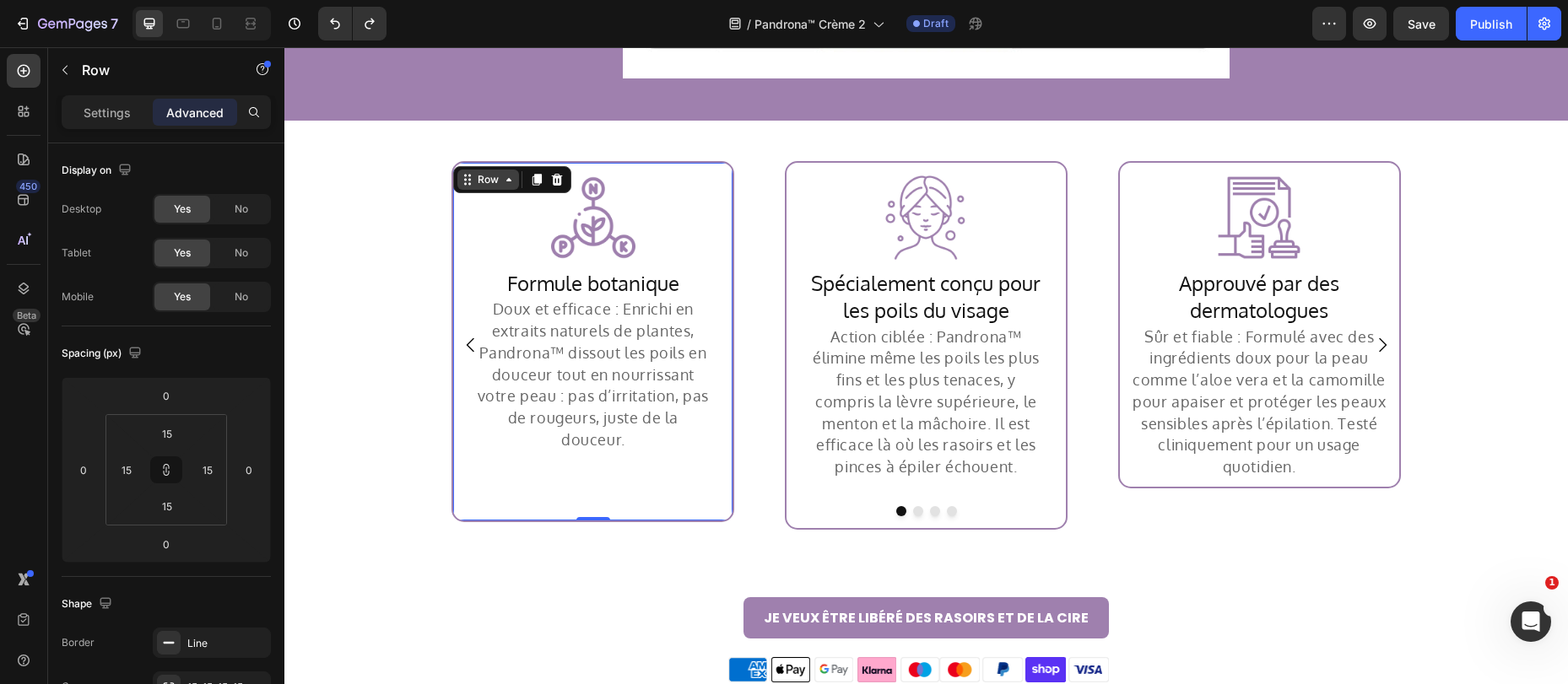
click at [475, 181] on div "Row" at bounding box center [489, 180] width 28 height 15
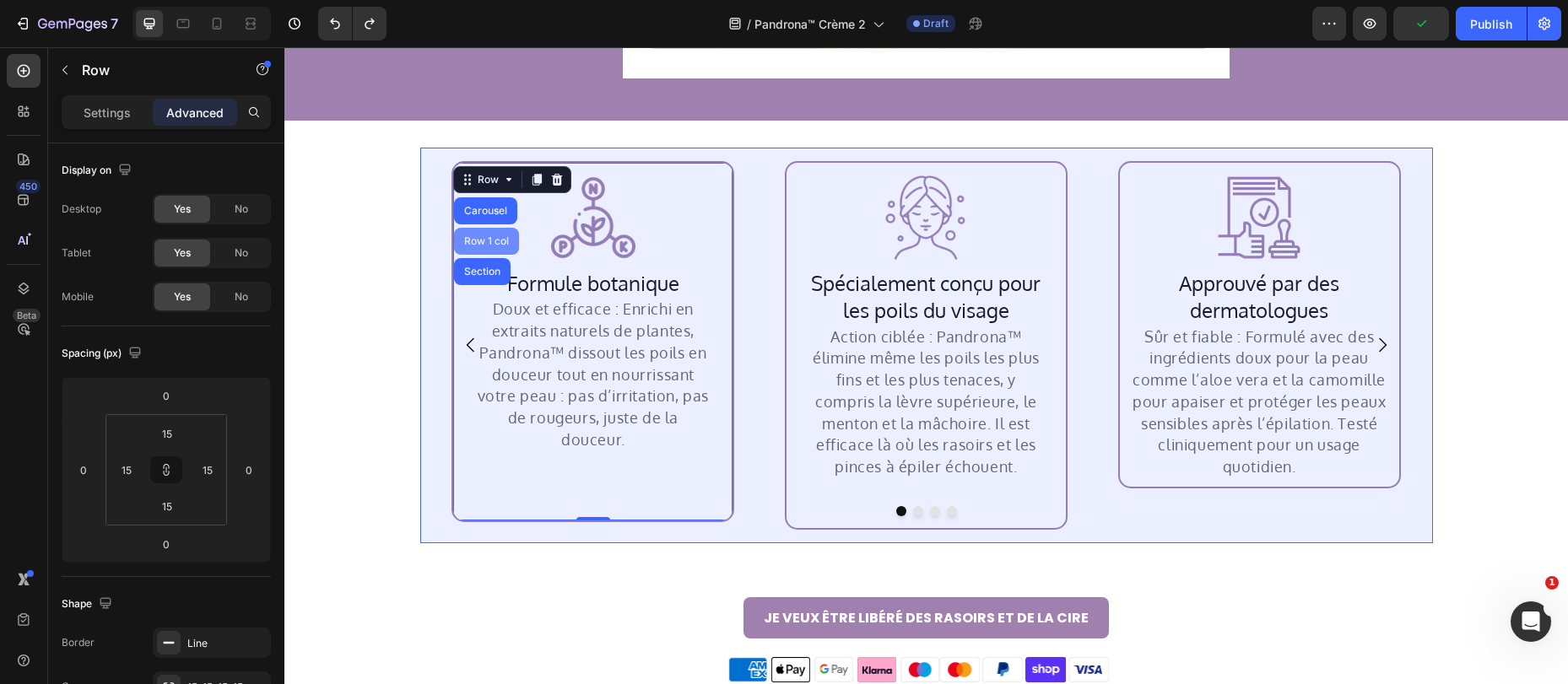
click at [468, 240] on div "Row 1 col" at bounding box center [486, 240] width 51 height 10
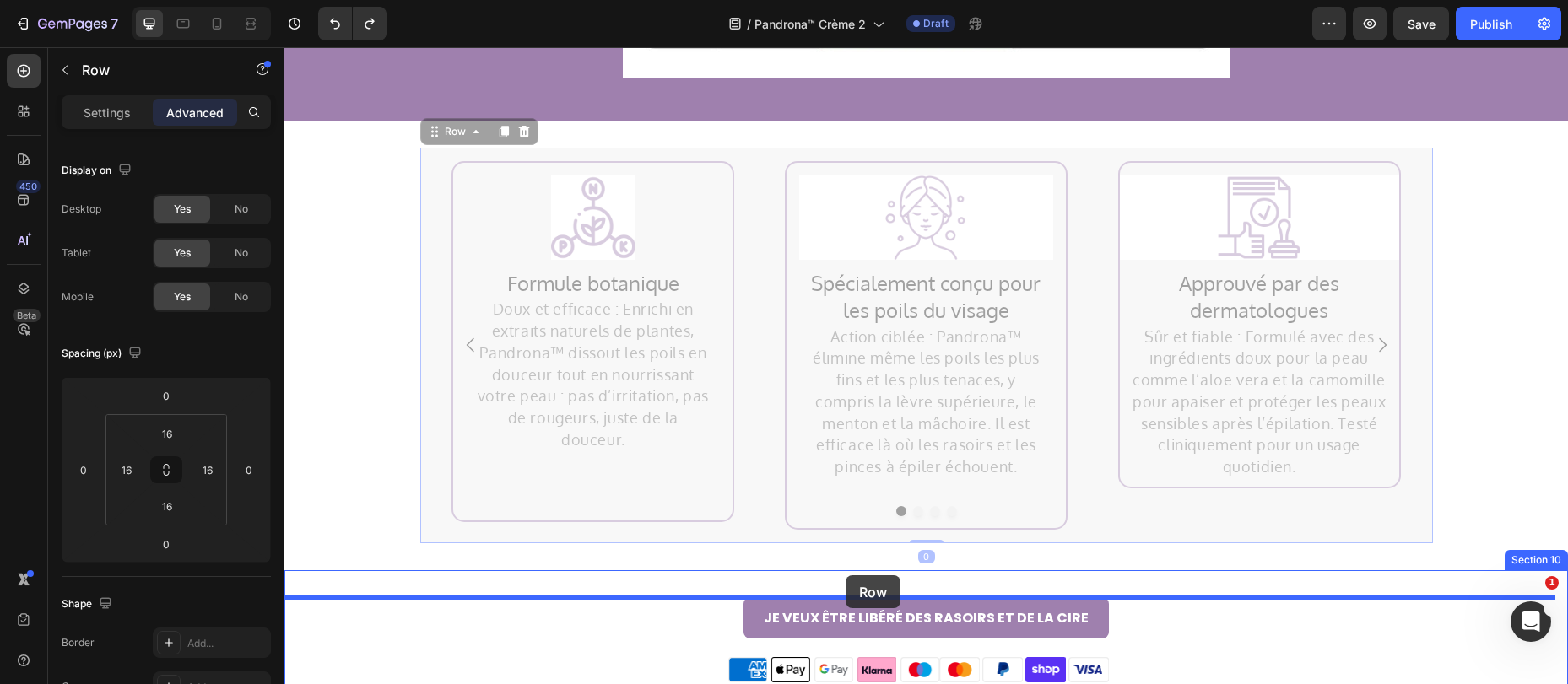
drag, startPoint x: 723, startPoint y: 366, endPoint x: 845, endPoint y: 575, distance: 242.0
type input "16"
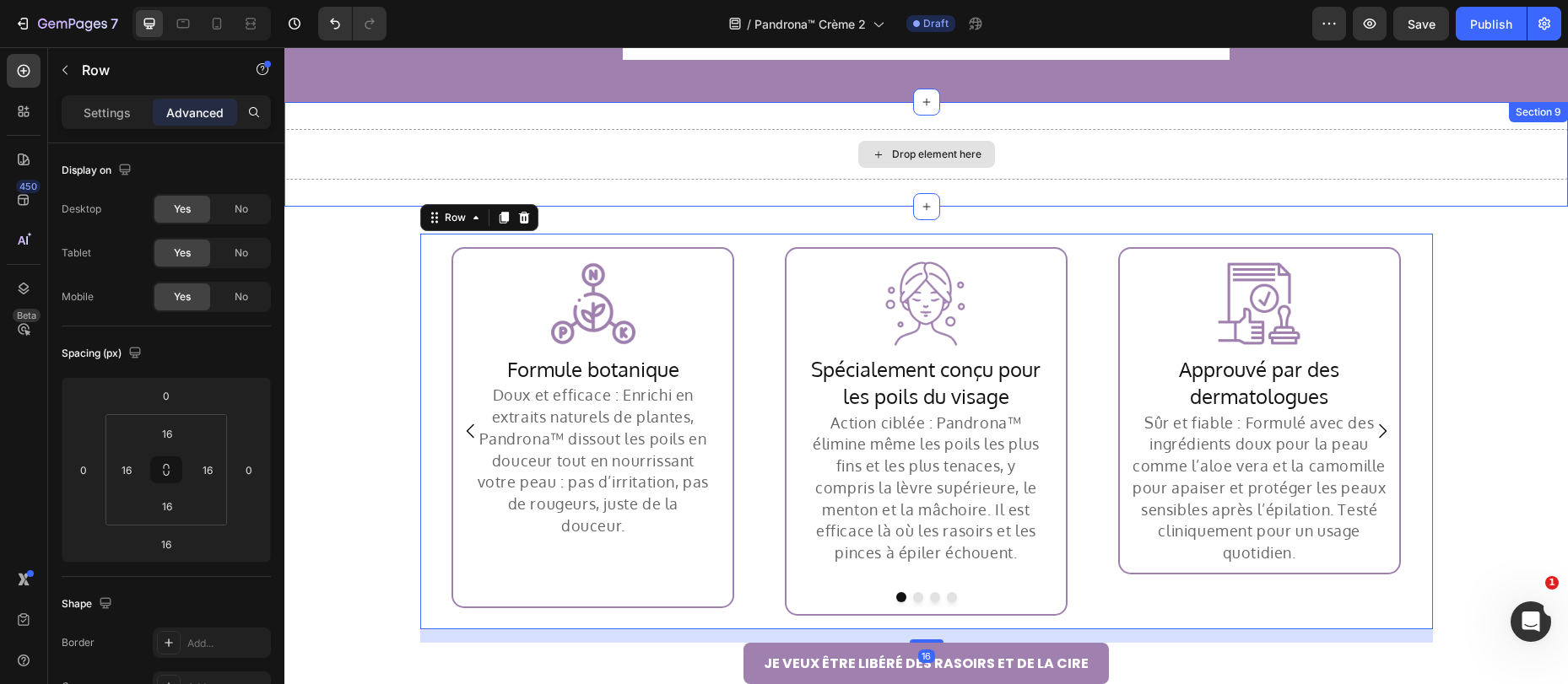
scroll to position [3672, 0]
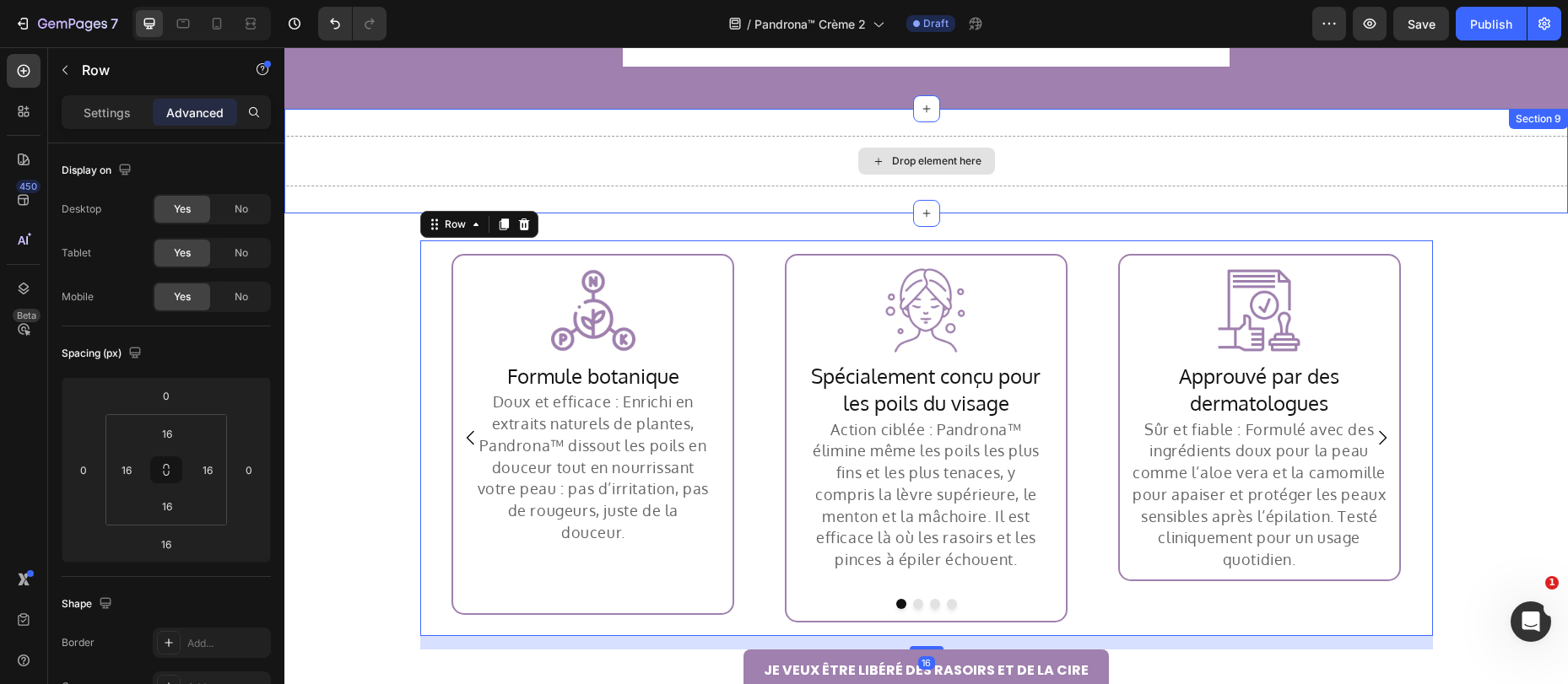
click at [1025, 147] on div "Drop element here" at bounding box center [926, 161] width 1283 height 51
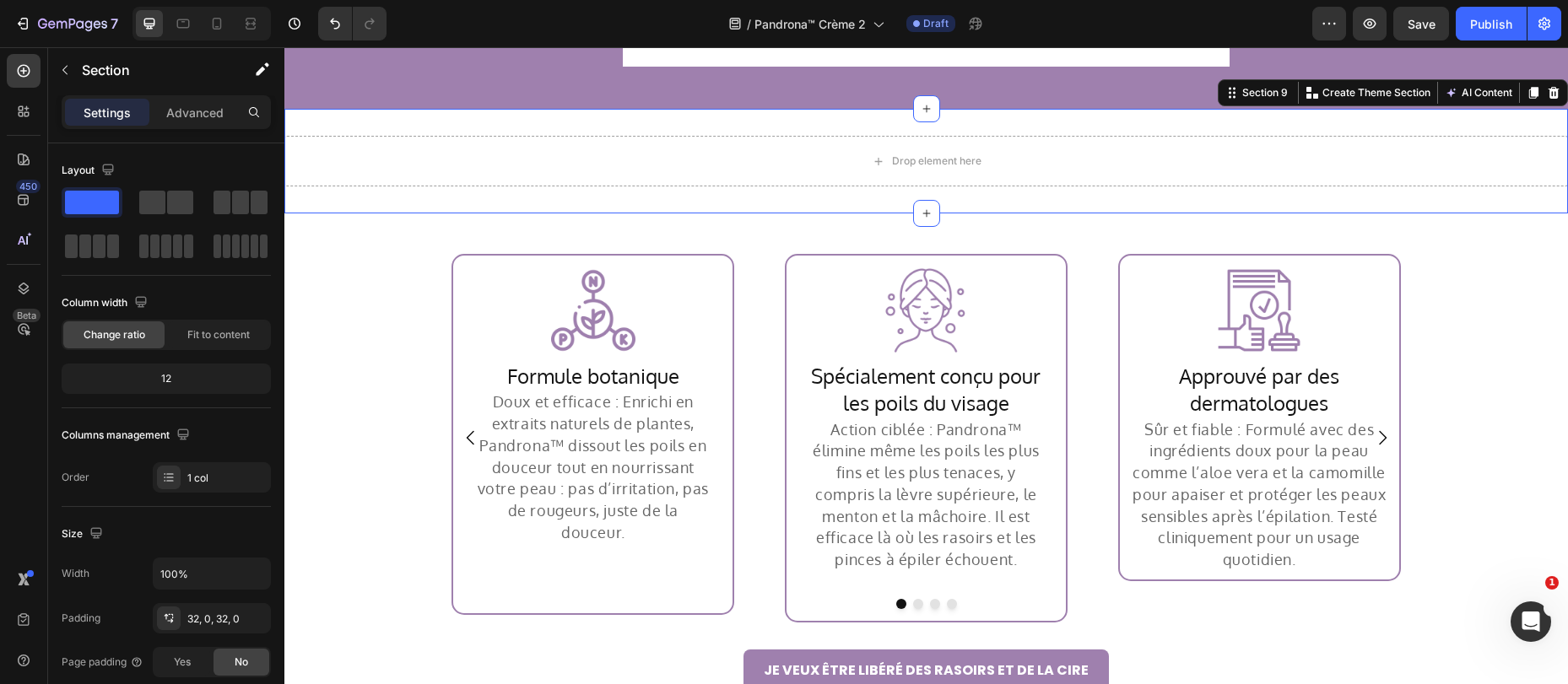
click at [1546, 88] on icon at bounding box center [1553, 93] width 13 height 13
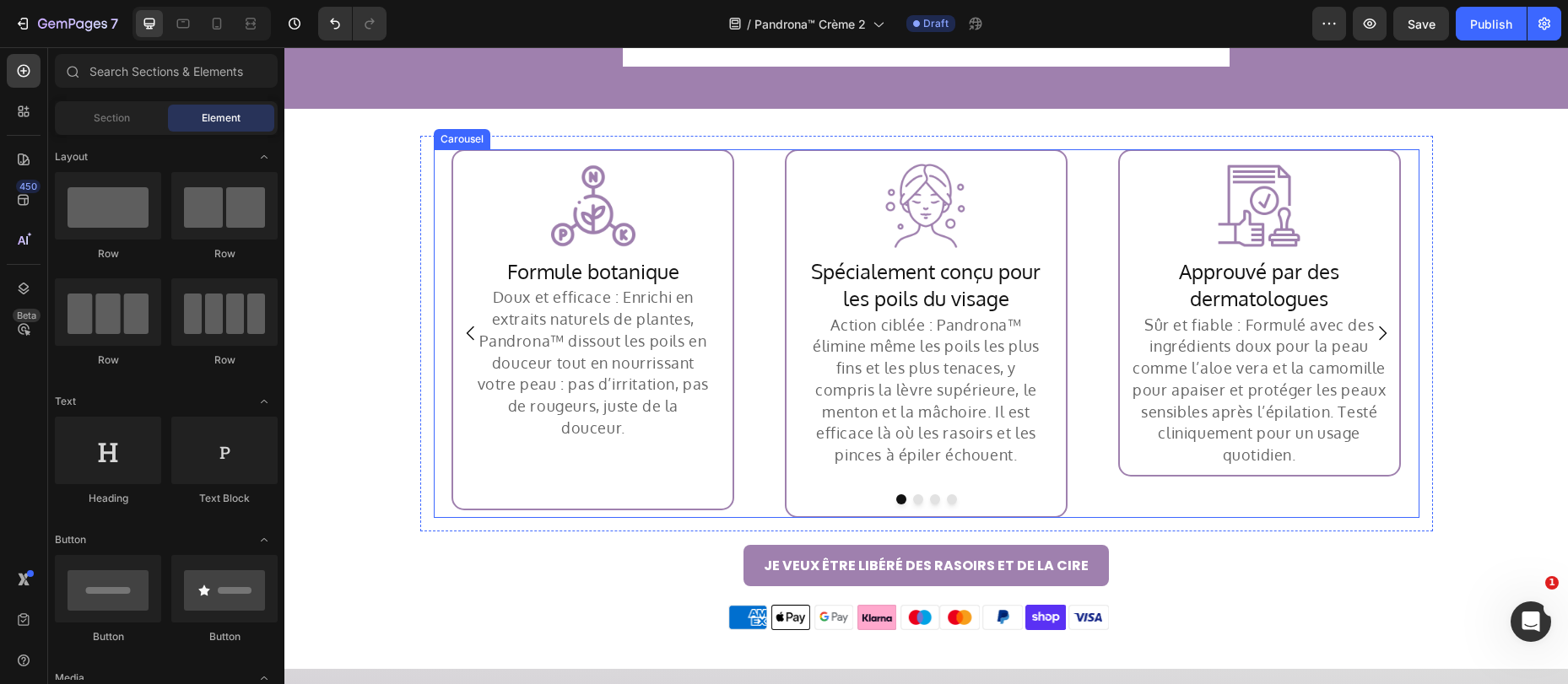
scroll to position [3848, 0]
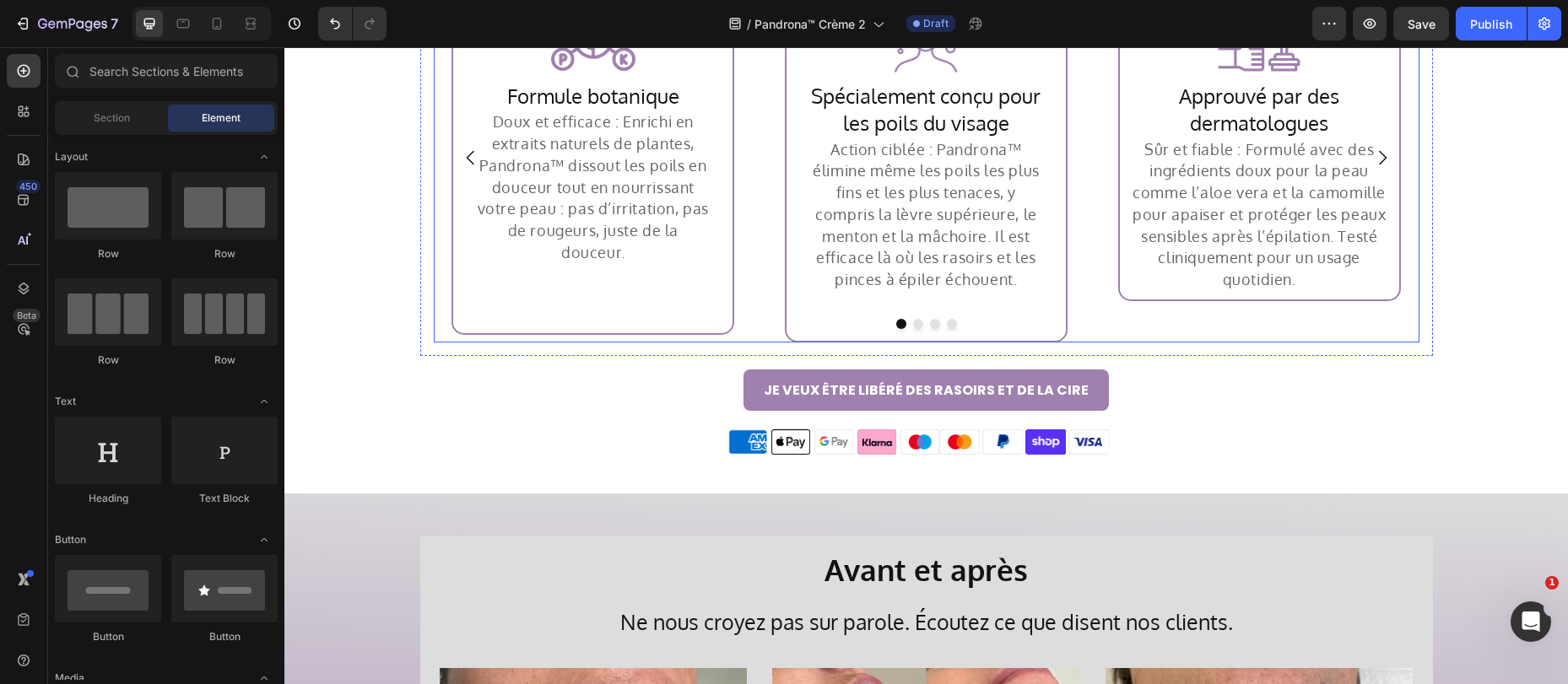
click at [913, 323] on button "Dot" at bounding box center [917, 324] width 10 height 10
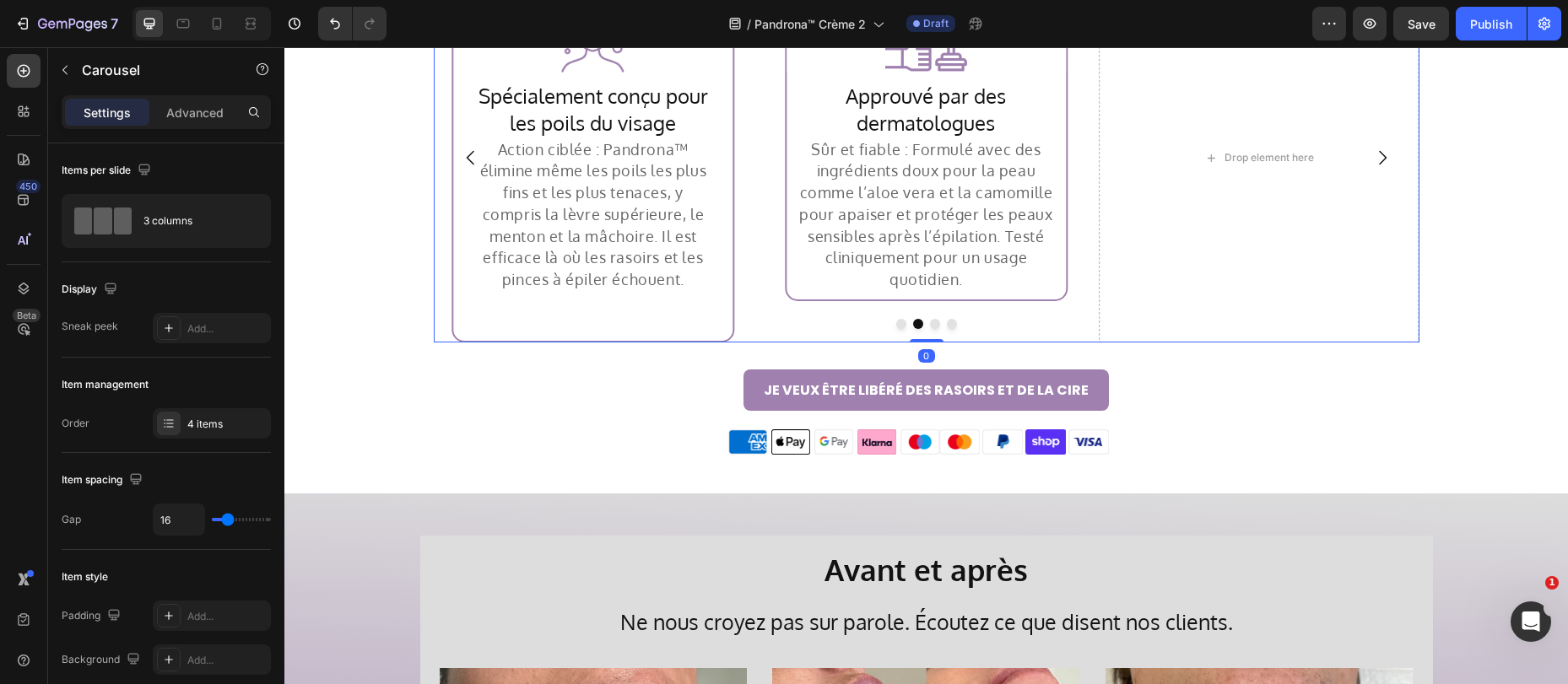
click at [930, 325] on button "Dot" at bounding box center [934, 324] width 10 height 10
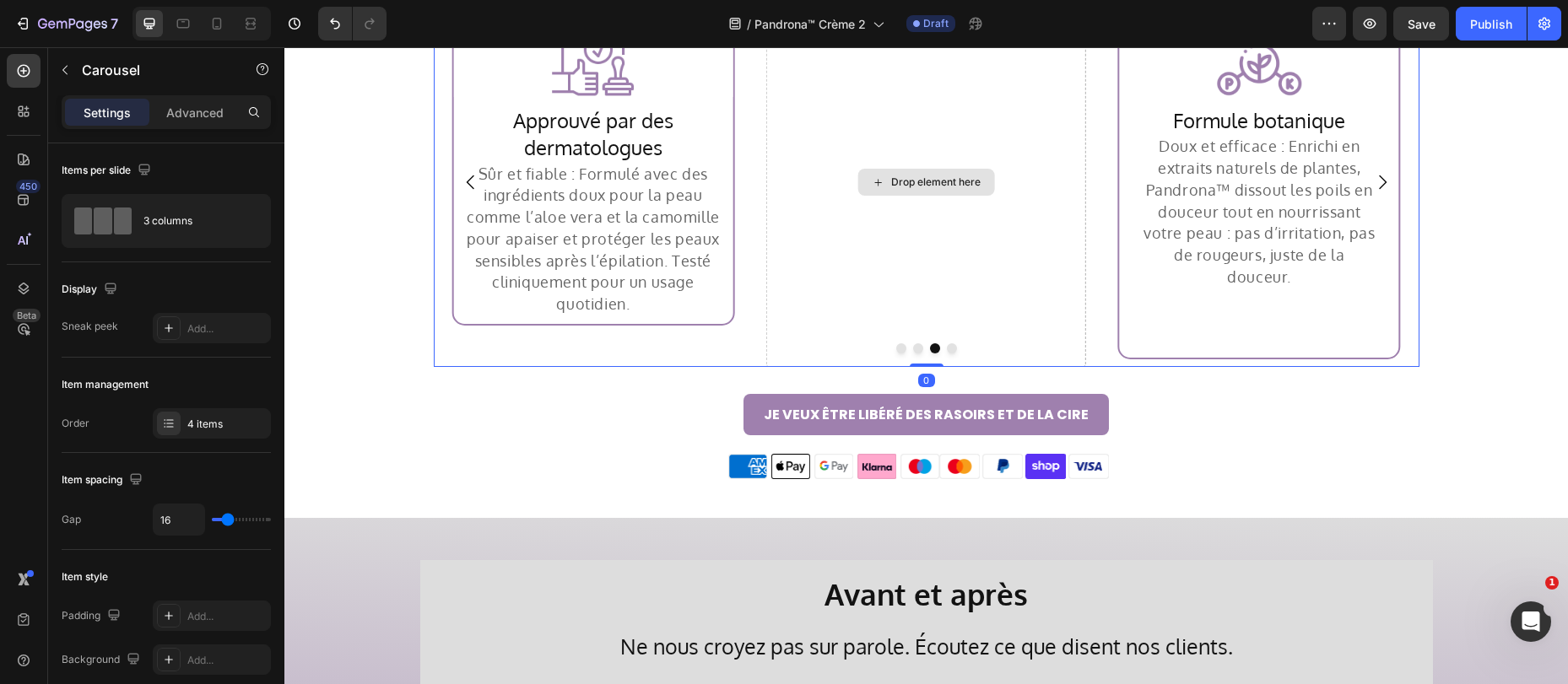
scroll to position [3821, 0]
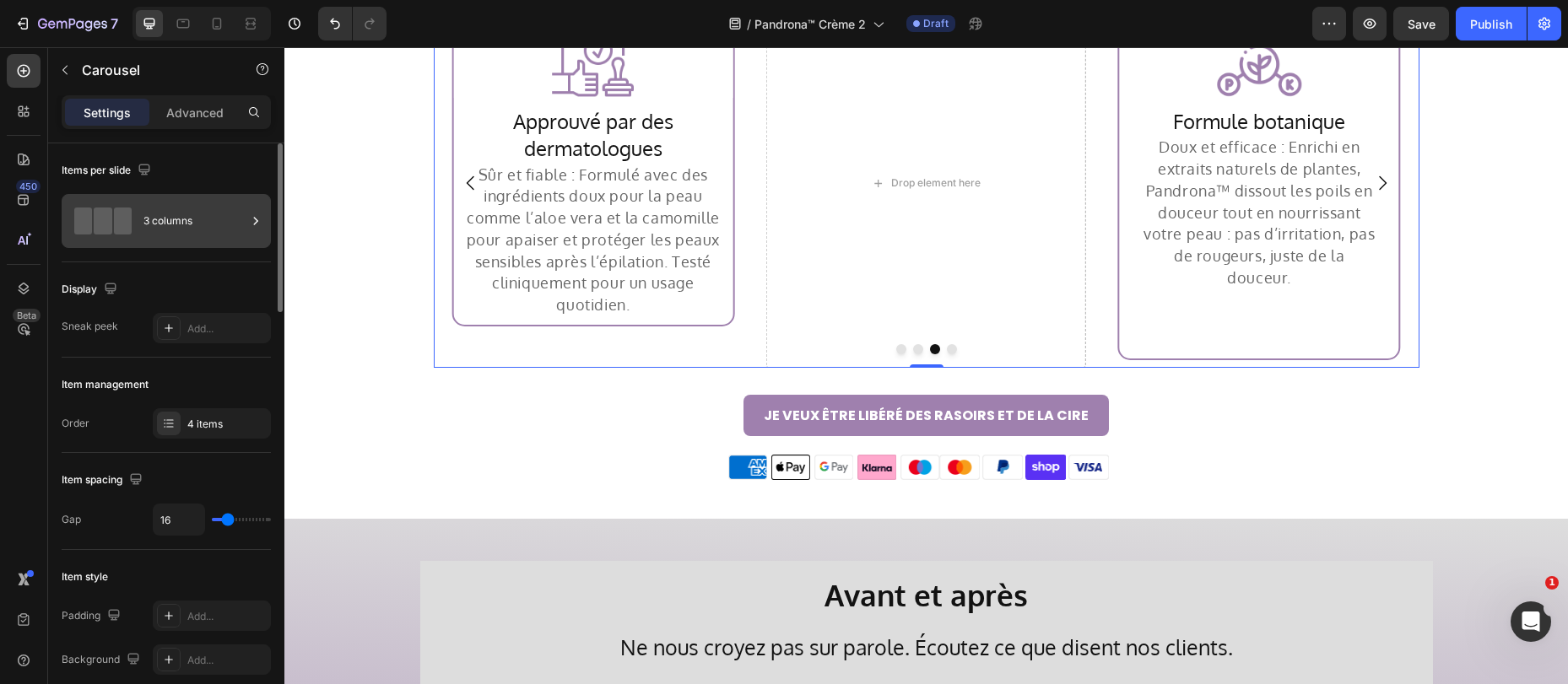
click at [193, 226] on div "3 columns" at bounding box center [195, 220] width 103 height 38
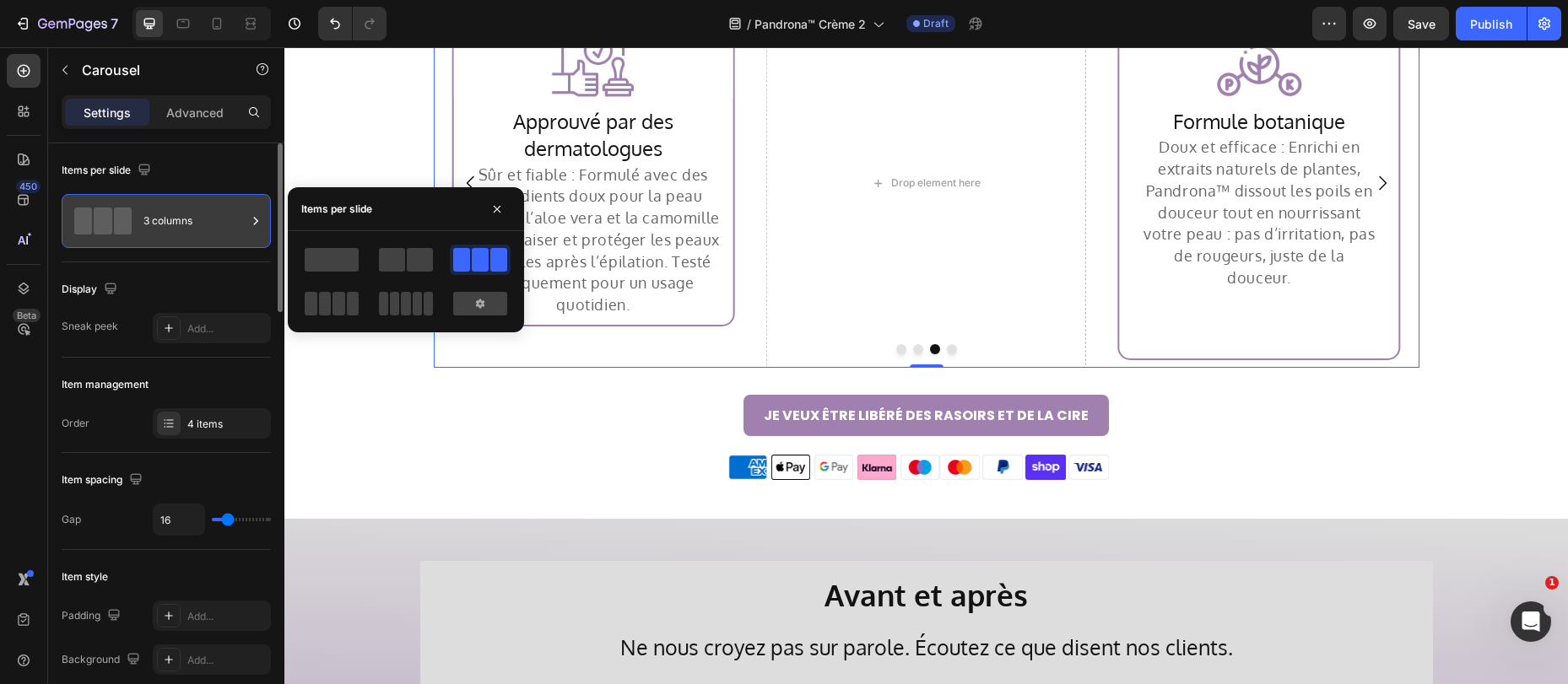
click at [191, 226] on div "3 columns" at bounding box center [195, 220] width 103 height 38
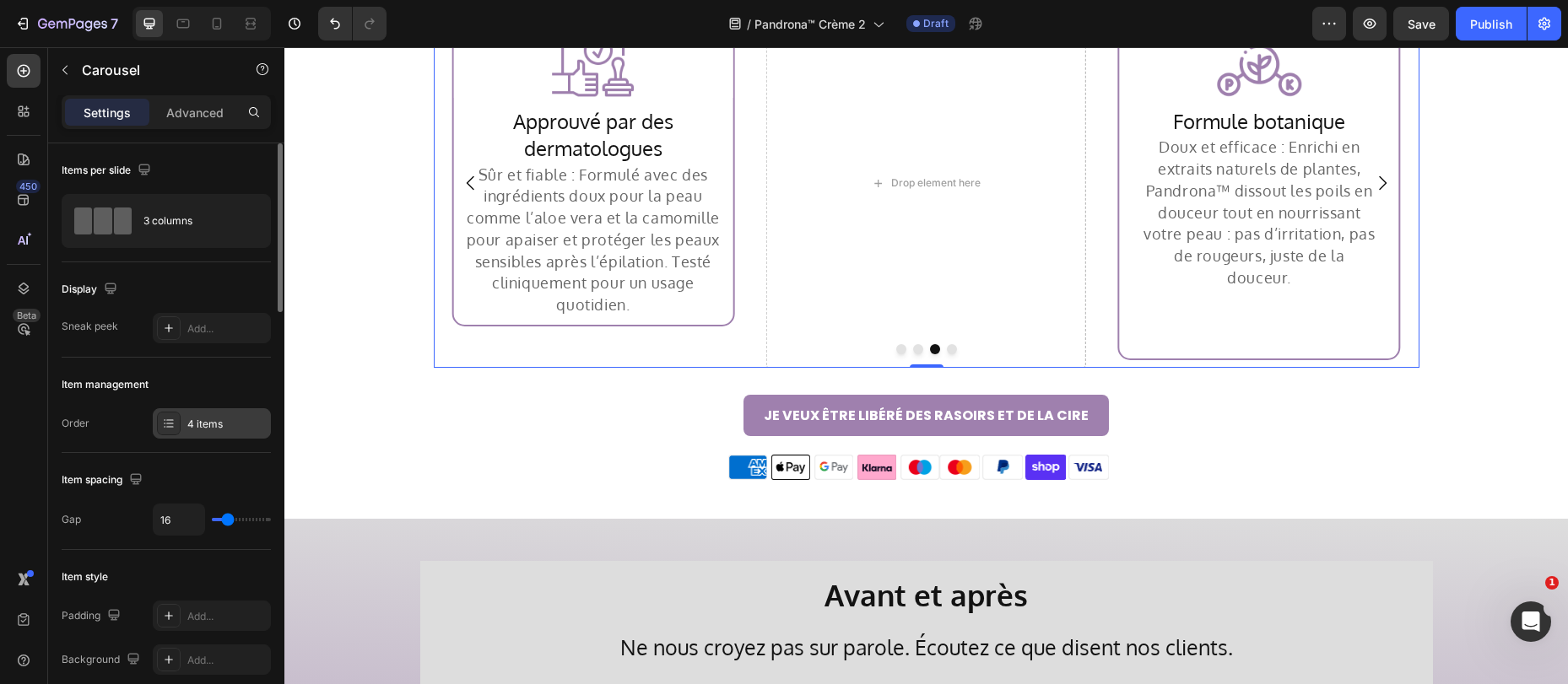
click at [211, 417] on div "4 items" at bounding box center [227, 424] width 80 height 15
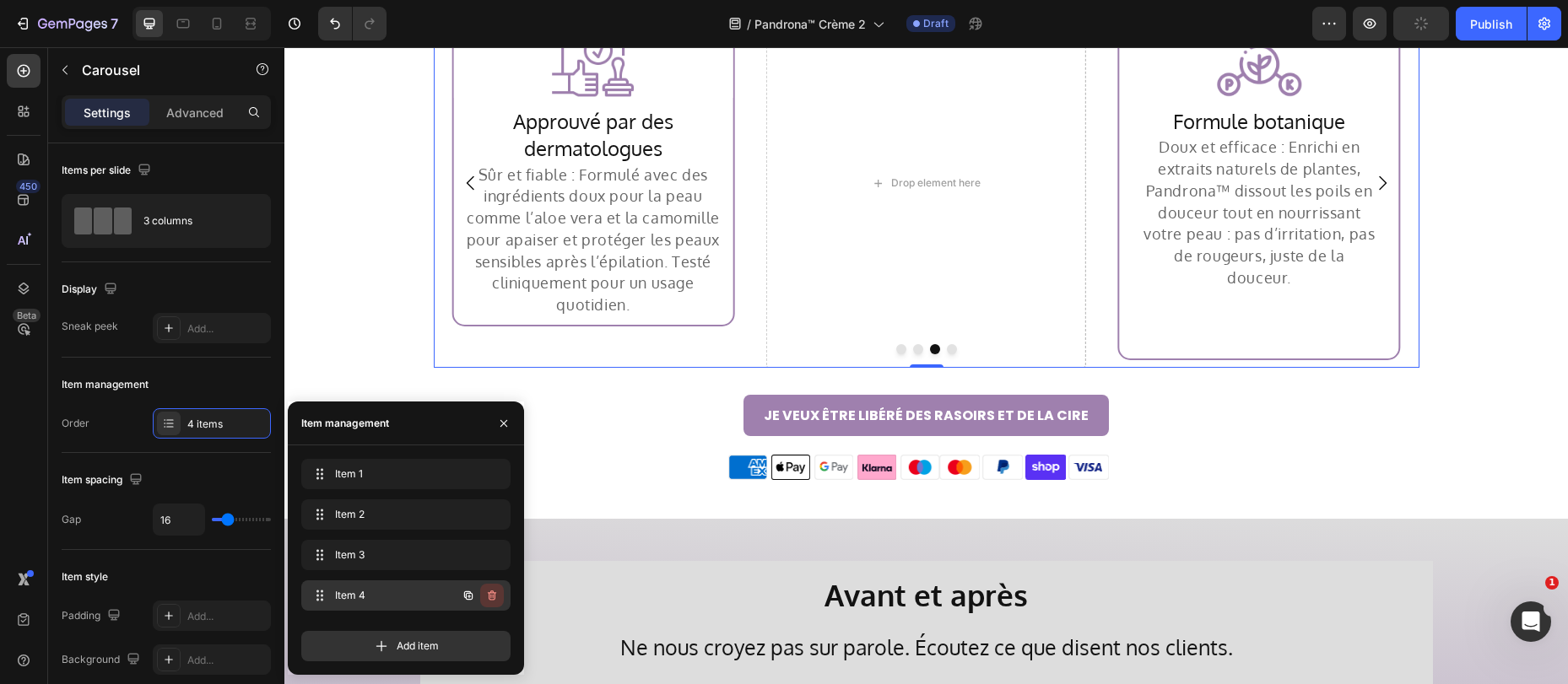
click at [492, 594] on icon "button" at bounding box center [492, 596] width 1 height 5
click at [491, 593] on div "Delete" at bounding box center [480, 595] width 31 height 15
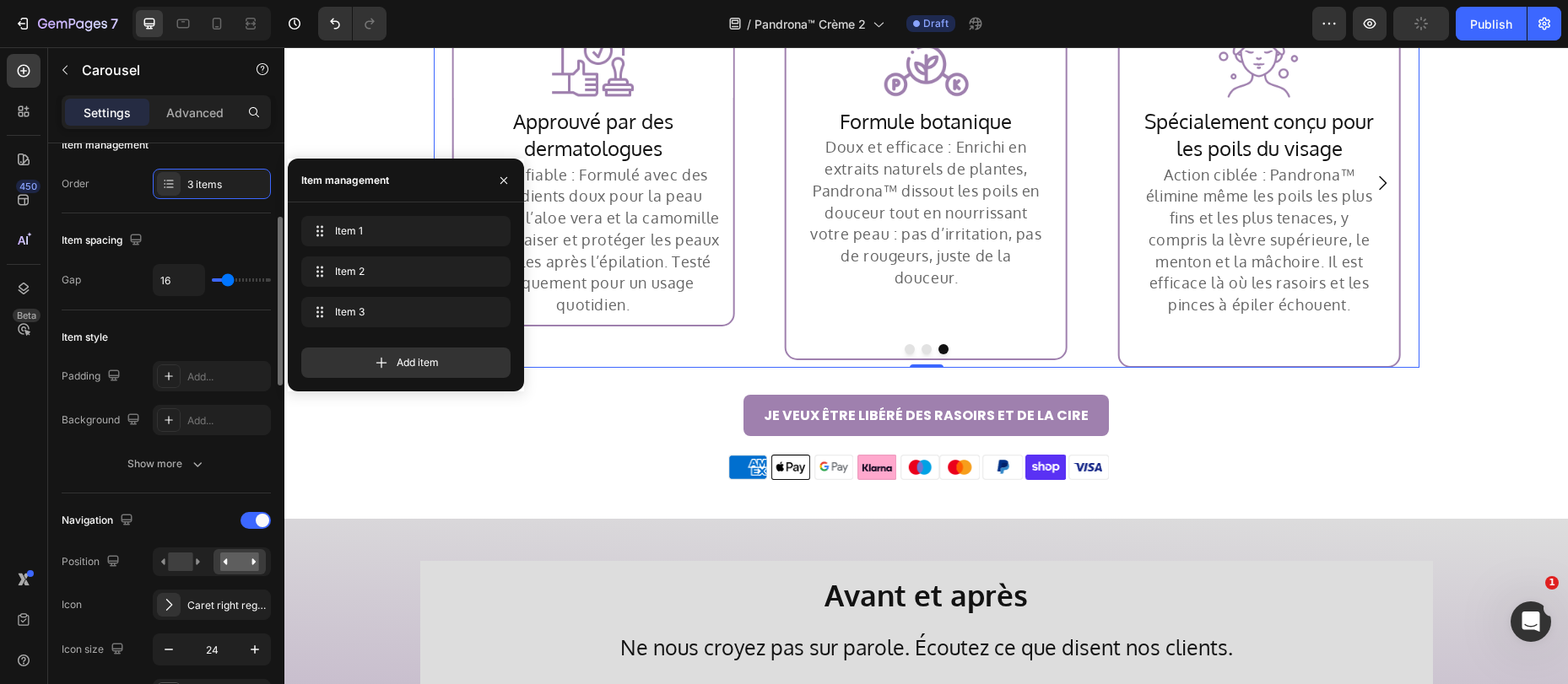
scroll to position [243, 0]
drag, startPoint x: 264, startPoint y: 513, endPoint x: 256, endPoint y: 517, distance: 8.9
click at [264, 513] on span at bounding box center [262, 517] width 13 height 13
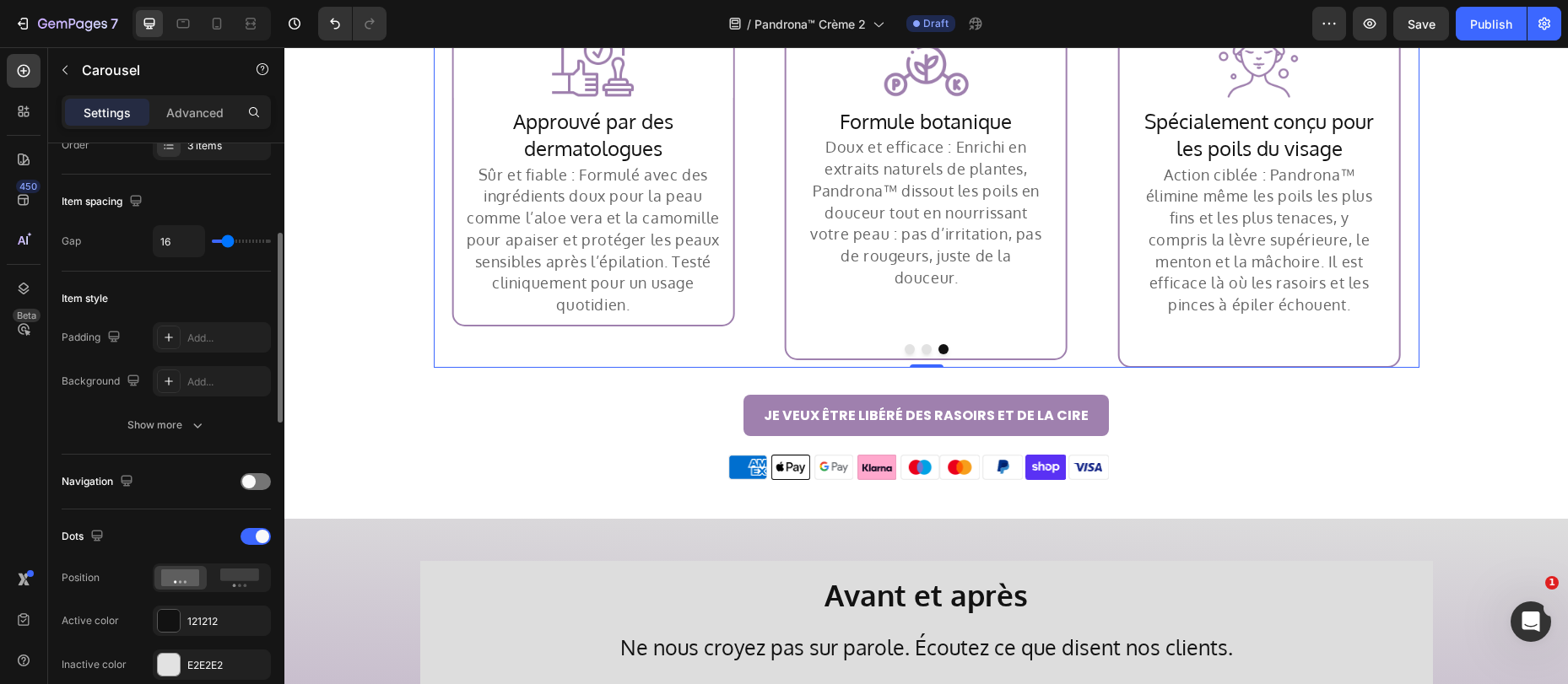
scroll to position [390, 0]
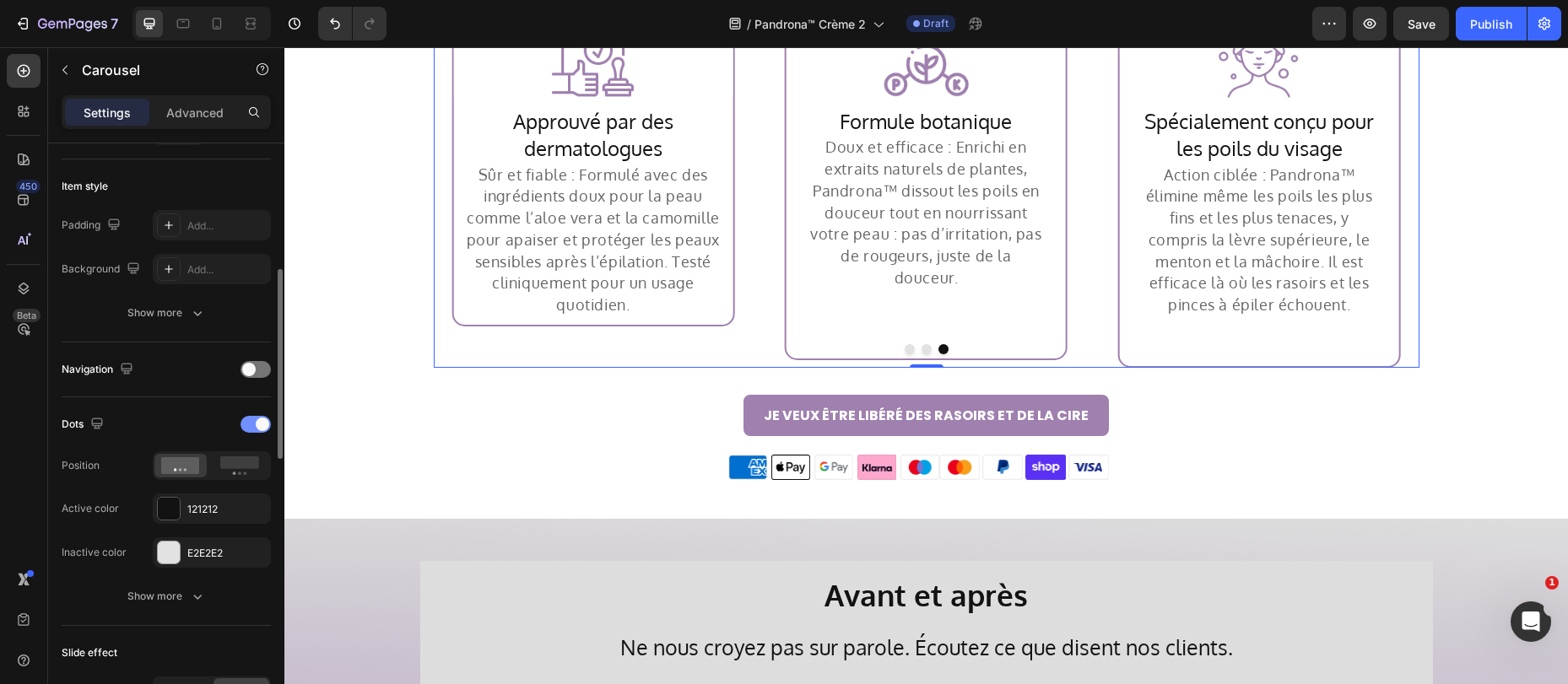
click at [256, 421] on span at bounding box center [262, 424] width 13 height 13
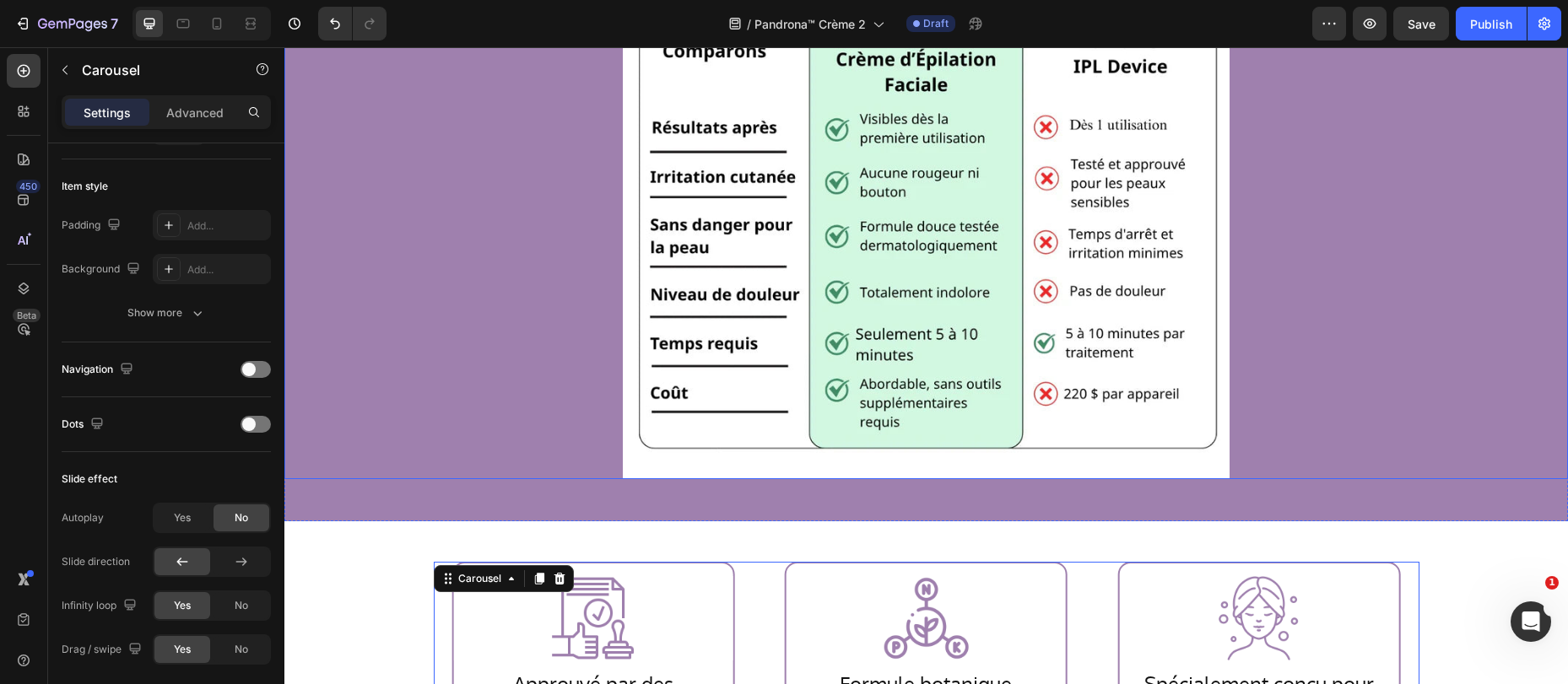
scroll to position [3342, 0]
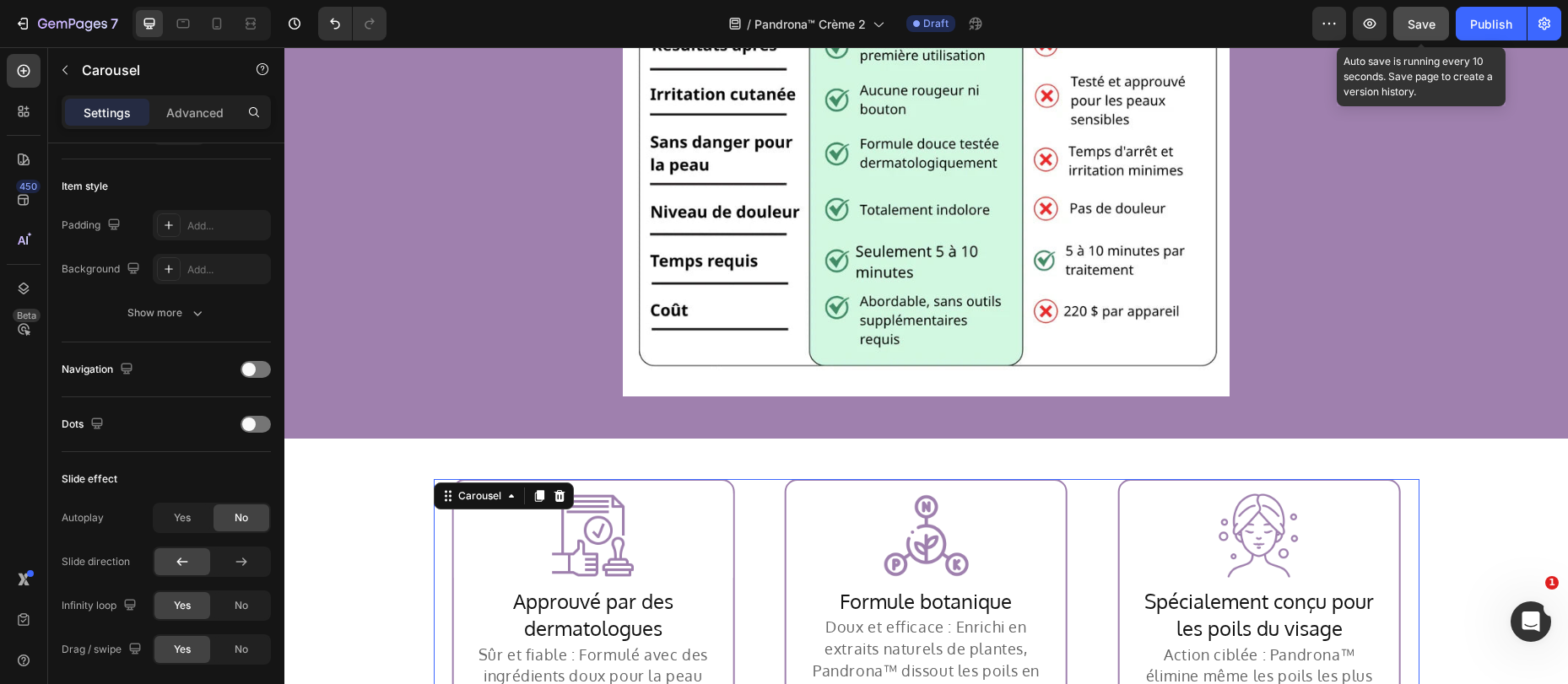
click at [1420, 22] on span "Save" at bounding box center [1421, 23] width 28 height 14
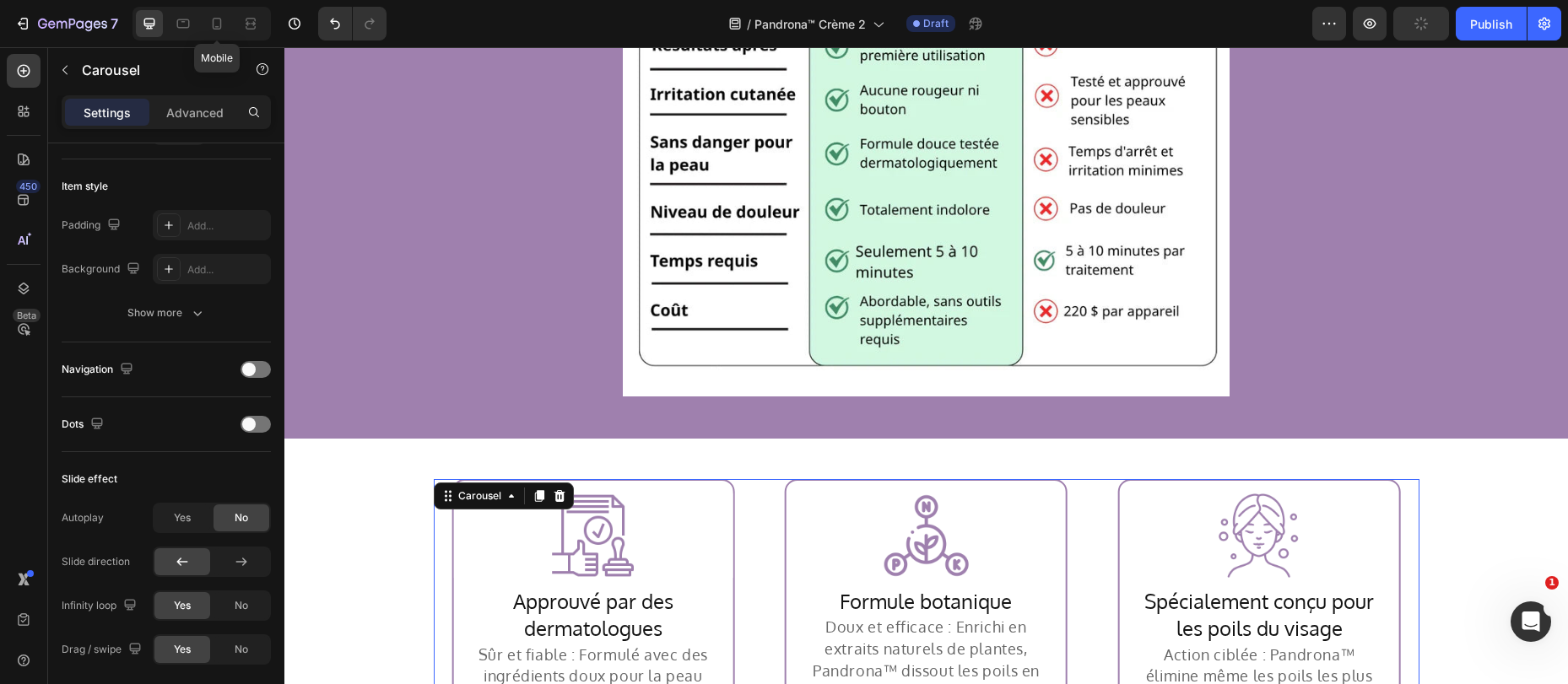
click at [216, 27] on icon at bounding box center [217, 23] width 17 height 17
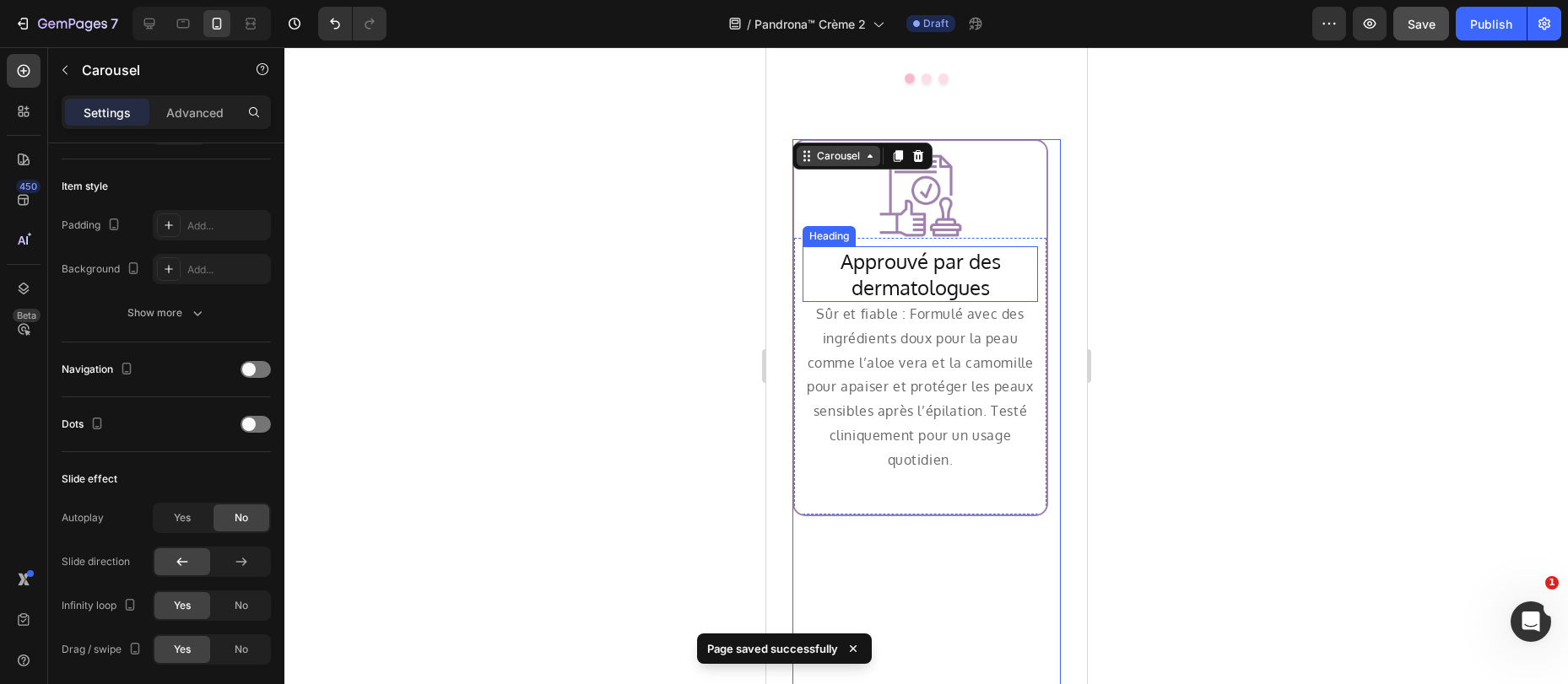
scroll to position [4138, 0]
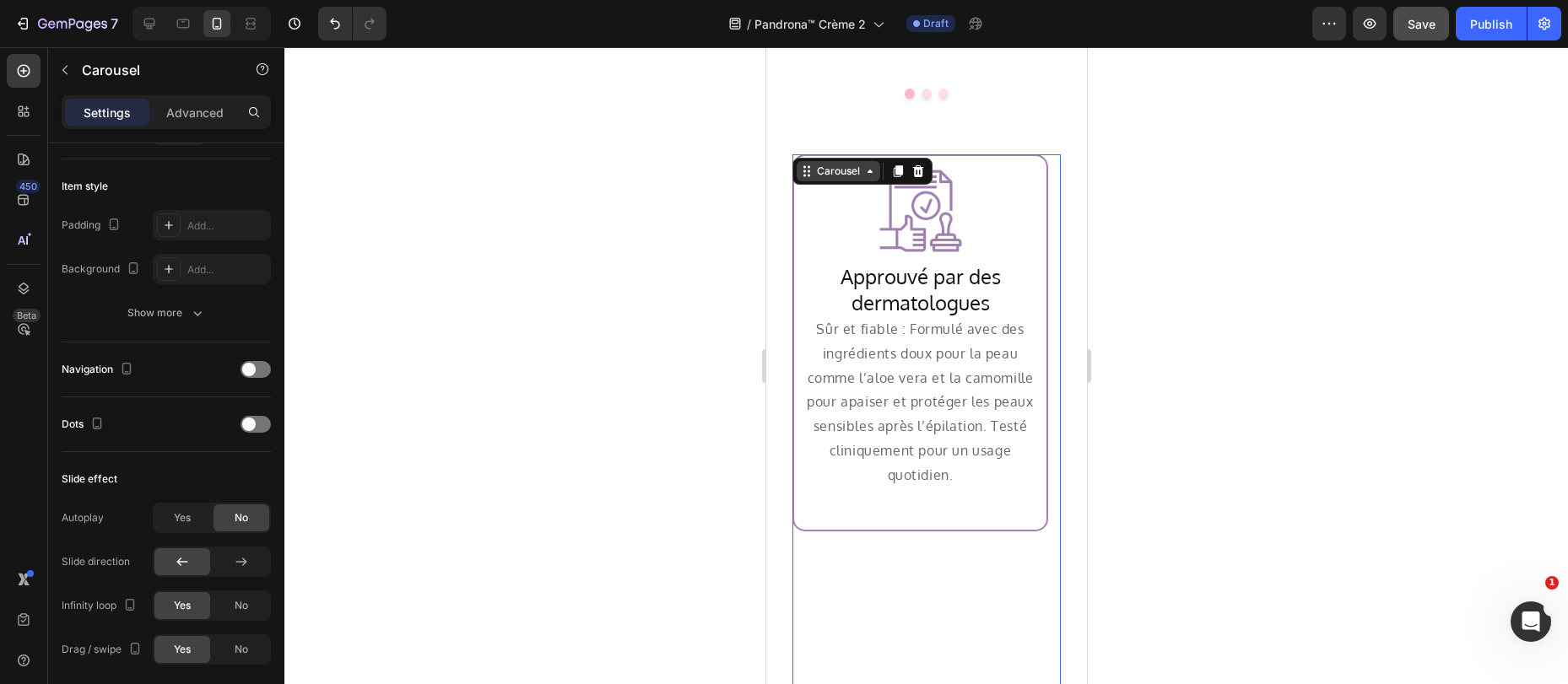
click at [821, 164] on div "Carousel" at bounding box center [837, 171] width 50 height 15
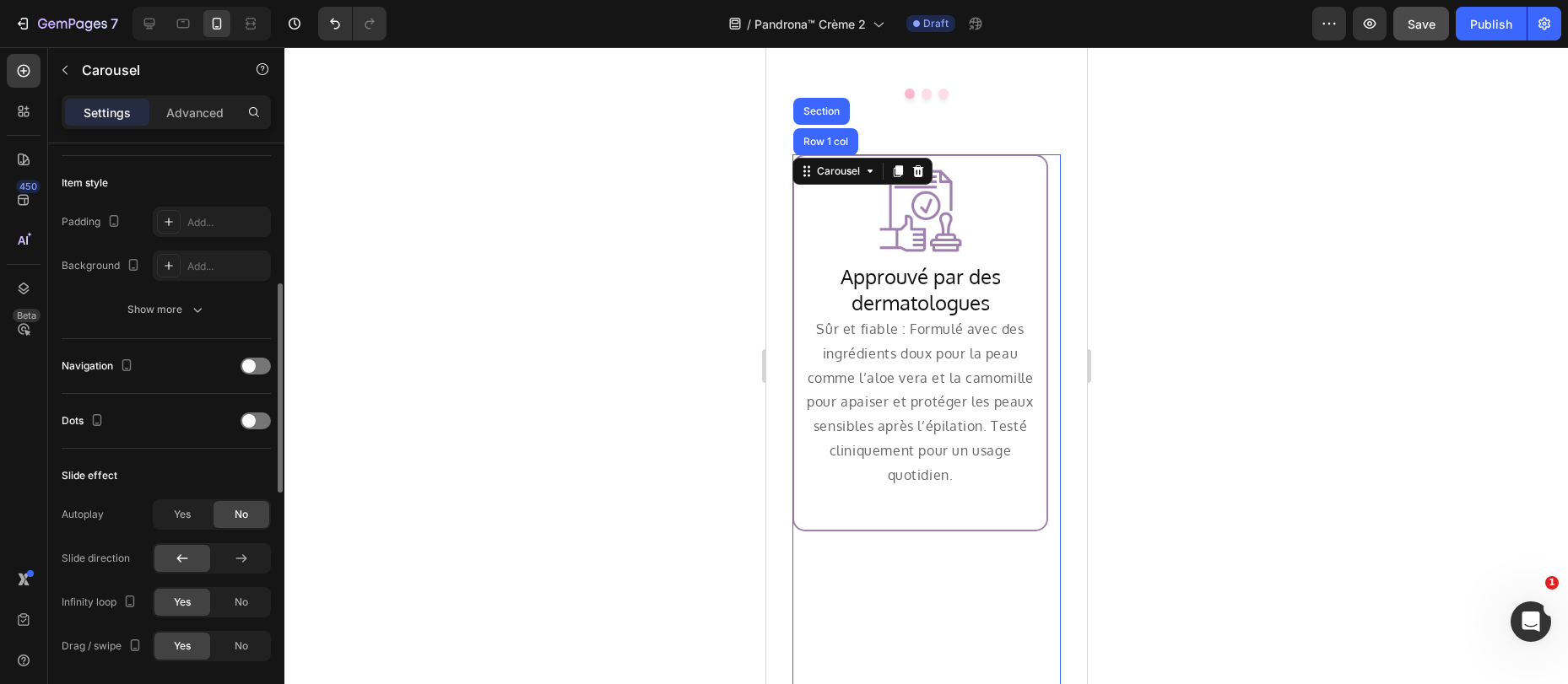
scroll to position [398, 0]
click at [255, 355] on div at bounding box center [256, 362] width 30 height 17
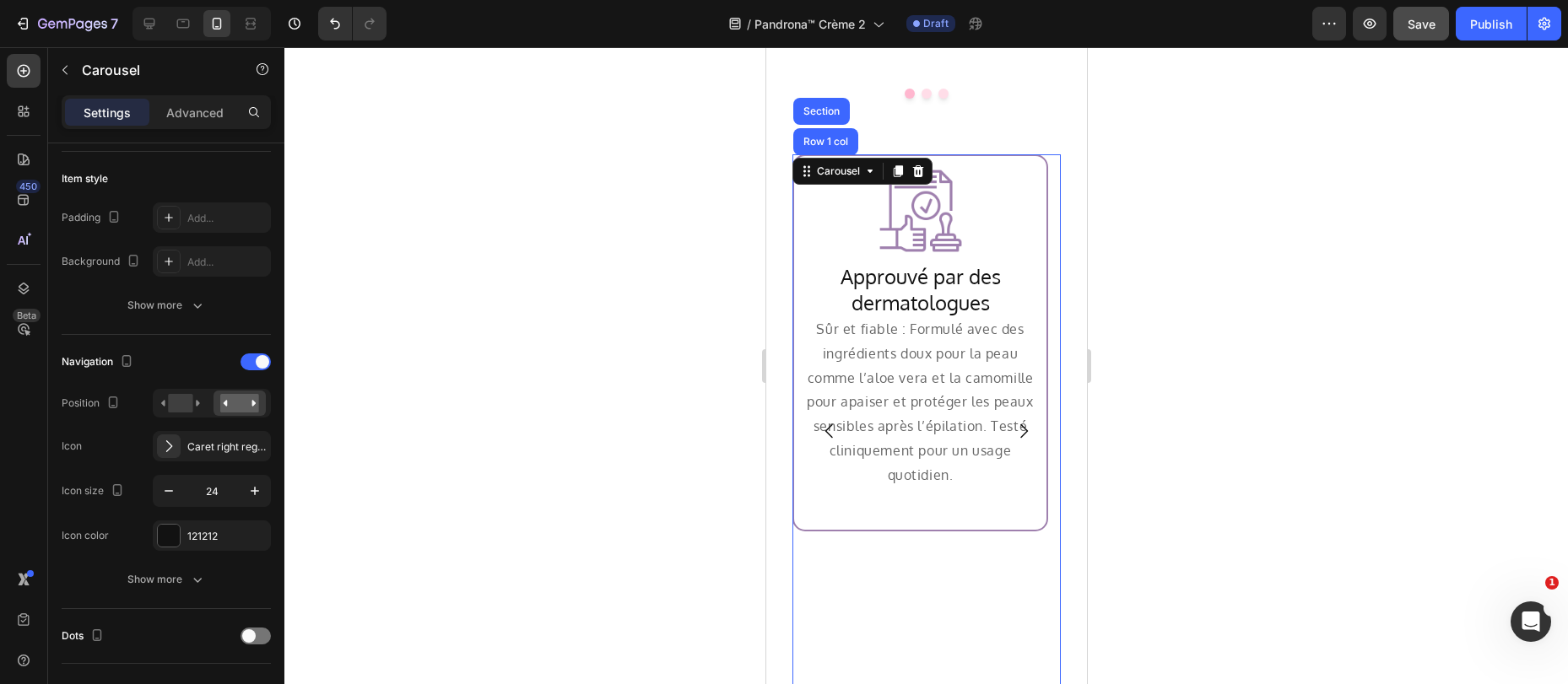
click at [1013, 421] on icon "Carousel Next Arrow" at bounding box center [1023, 431] width 21 height 21
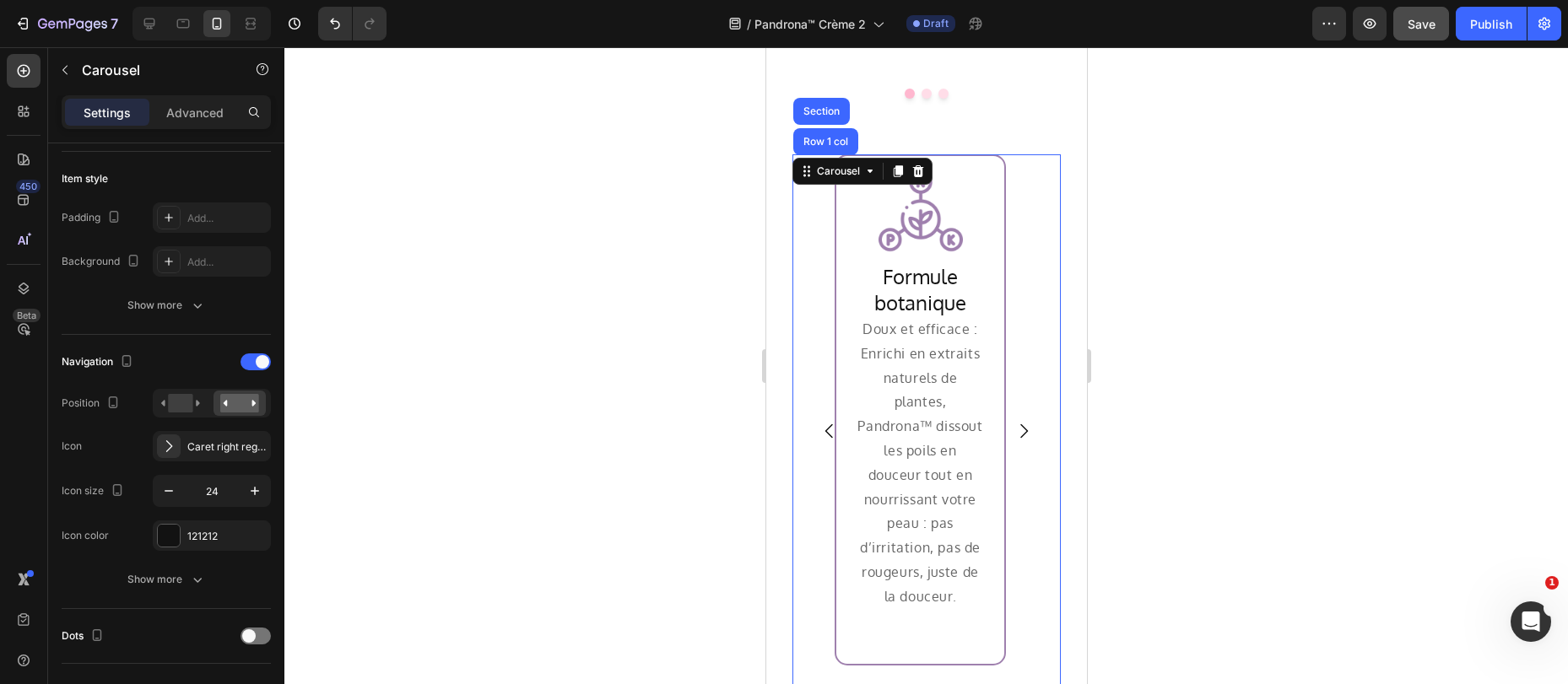
click at [813, 171] on div "Image Row Formule botanique Heading Doux et efficace : Enrichi en extraits natu…" at bounding box center [918, 431] width 256 height 554
click at [842, 167] on div "Image Row Formule botanique Heading Doux et efficace : Enrichi en extraits natu…" at bounding box center [918, 410] width 171 height 511
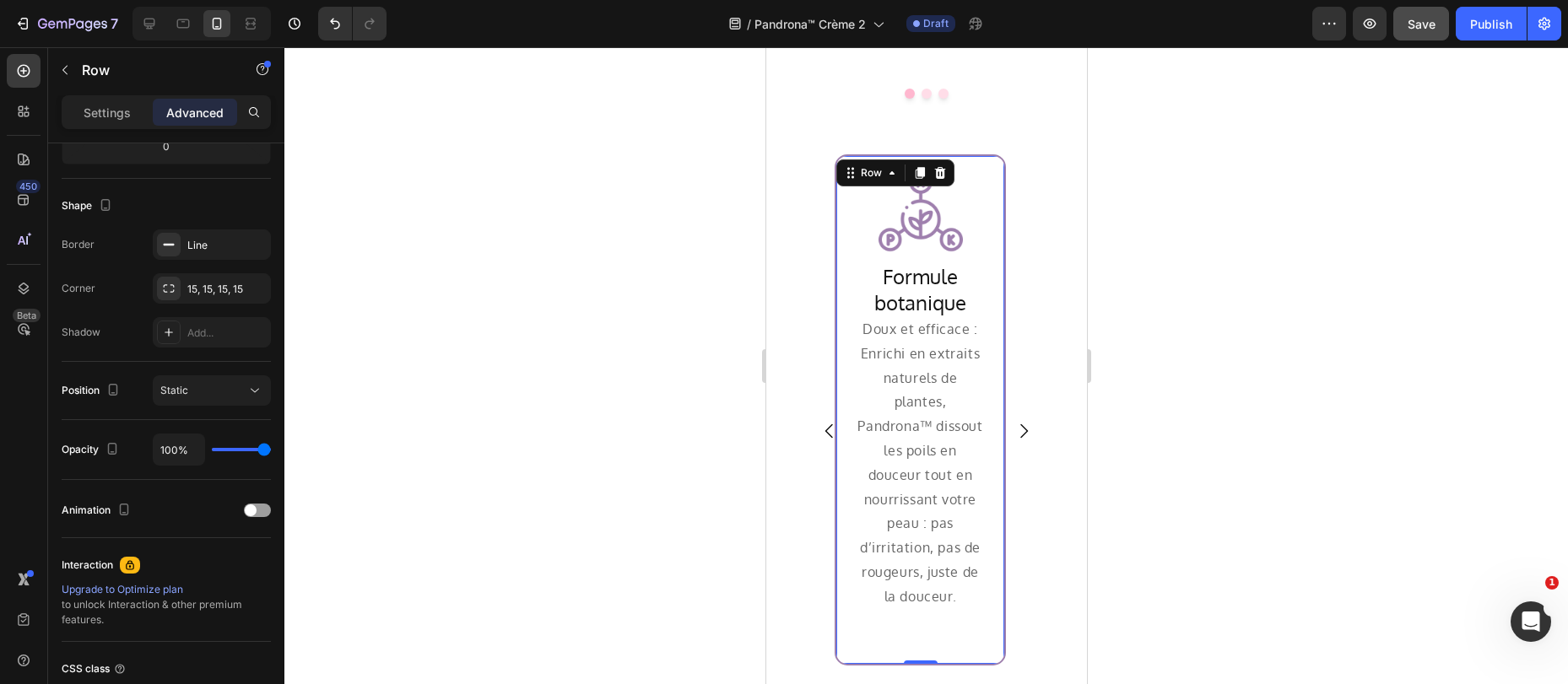
scroll to position [0, 0]
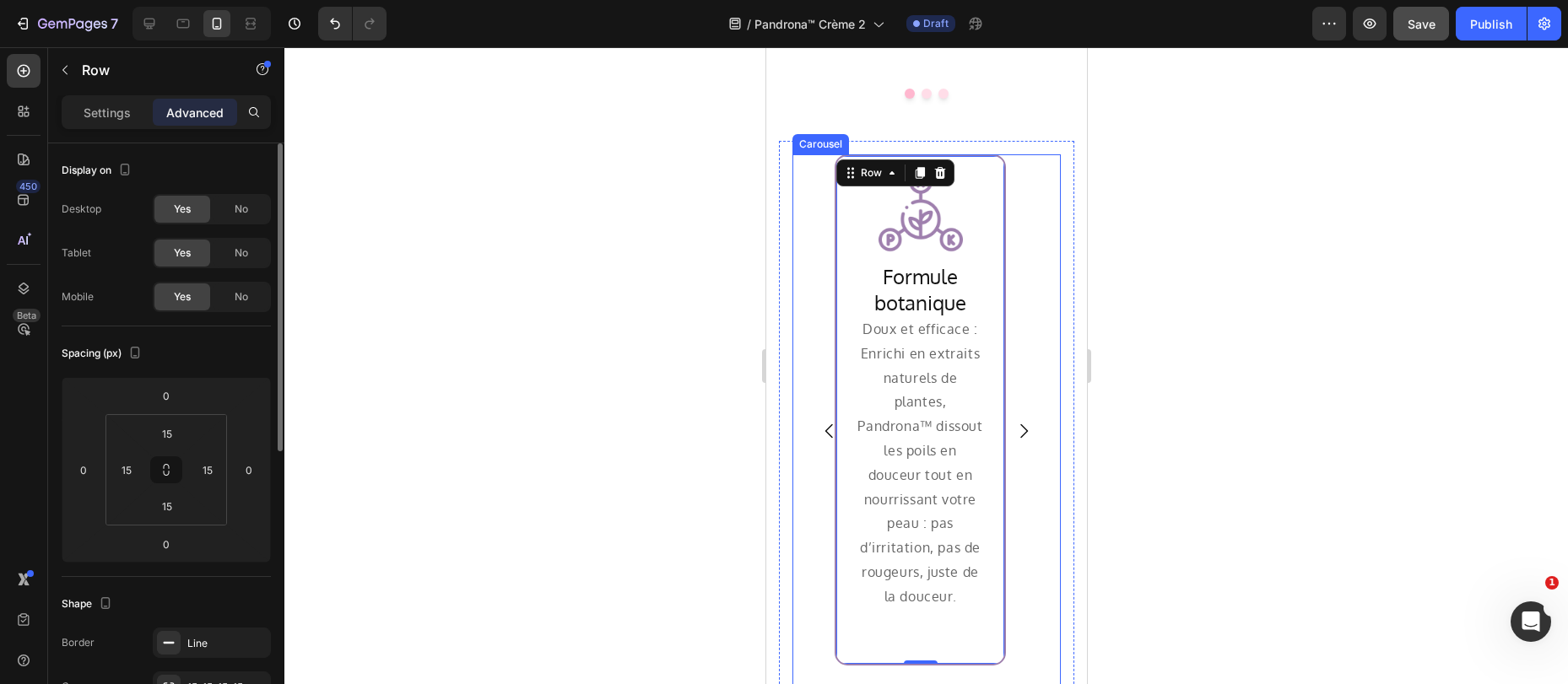
click at [1032, 163] on div "Image Row Formule botanique Heading Doux et efficace : Enrichi en extraits natu…" at bounding box center [918, 431] width 256 height 554
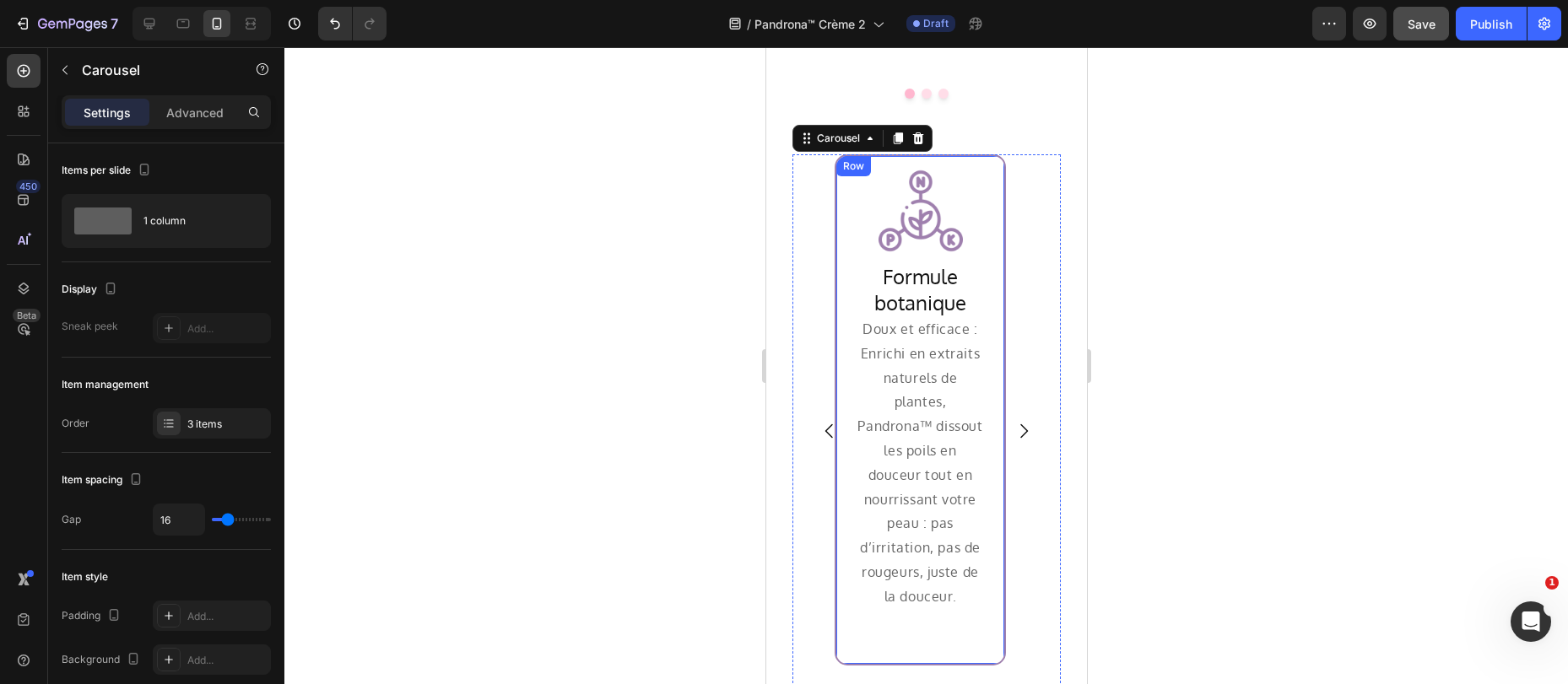
click at [843, 158] on div "Row" at bounding box center [853, 166] width 28 height 15
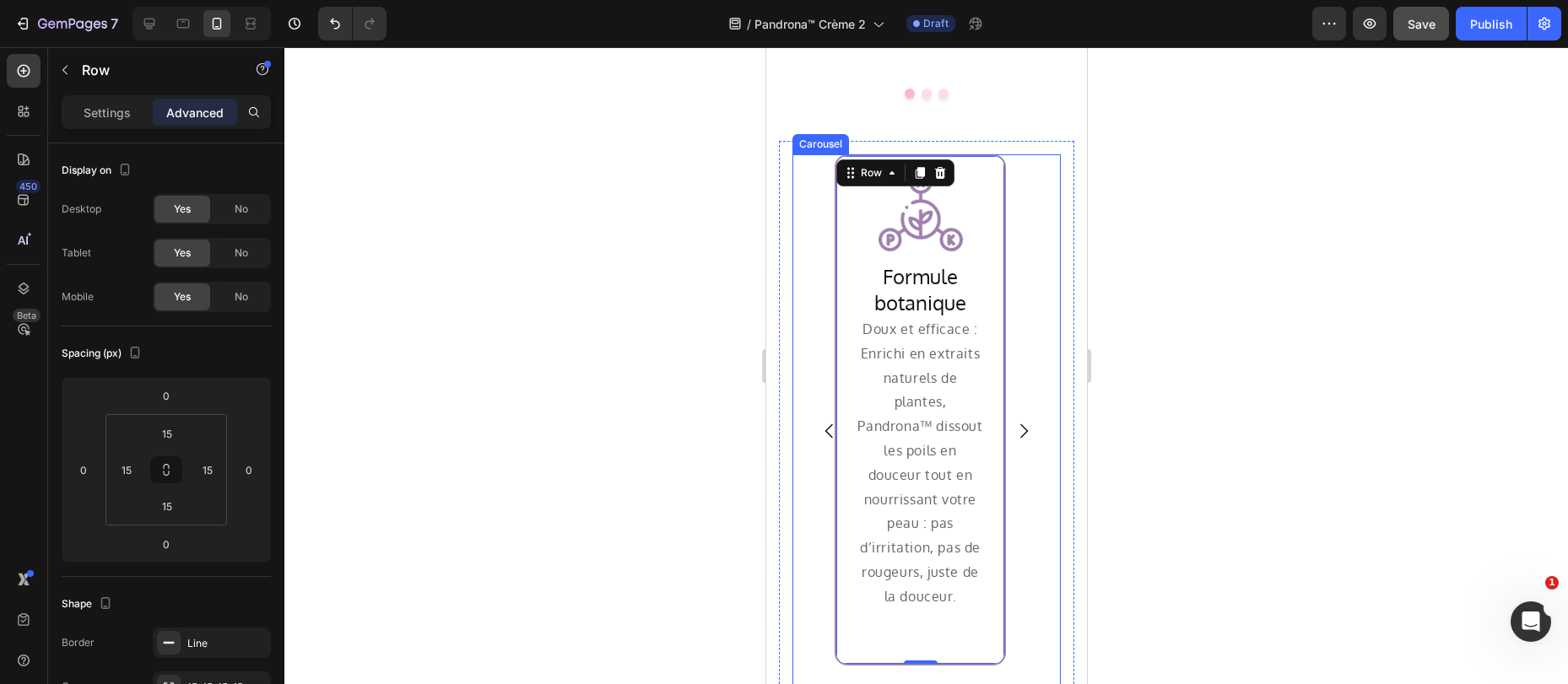
click at [816, 165] on div "Image Row Formule botanique Heading Doux et efficace : Enrichi en extraits natu…" at bounding box center [918, 431] width 256 height 554
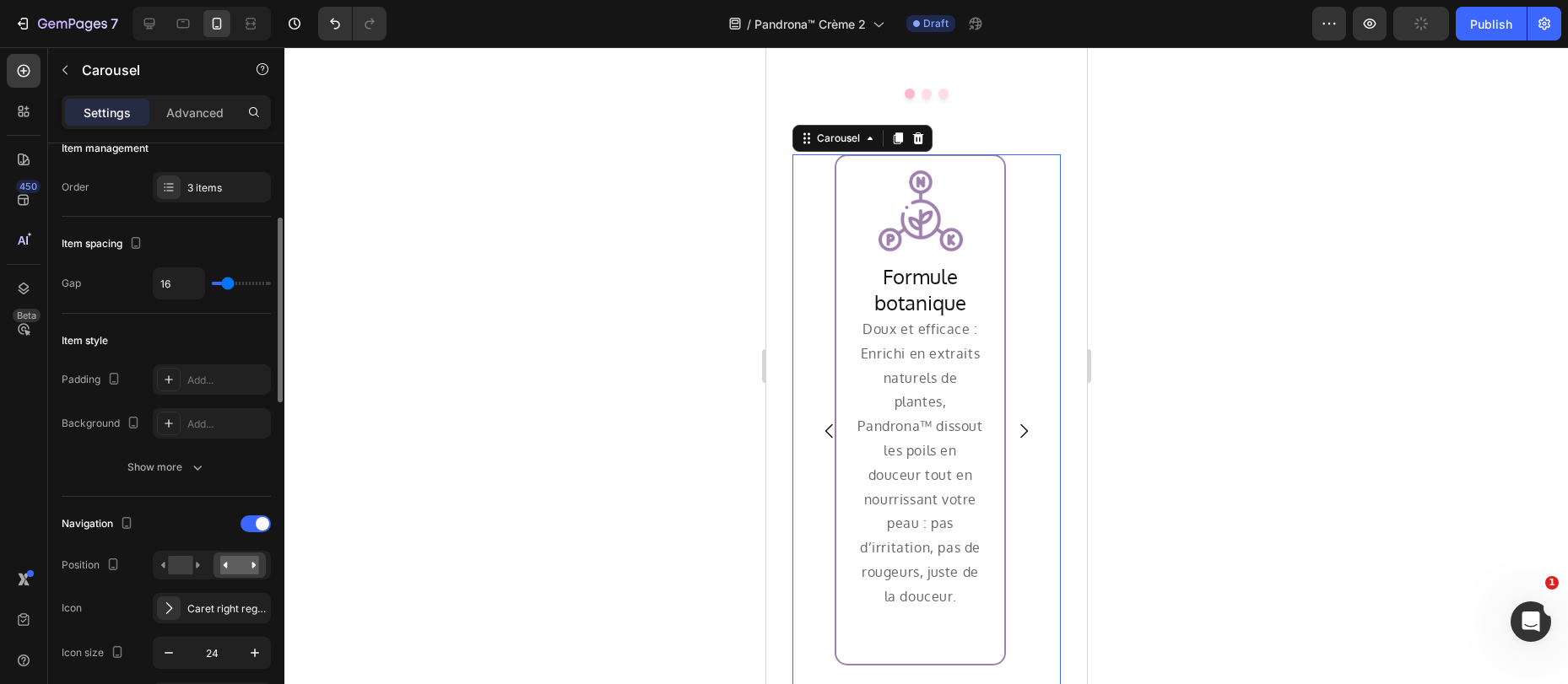
scroll to position [277, 0]
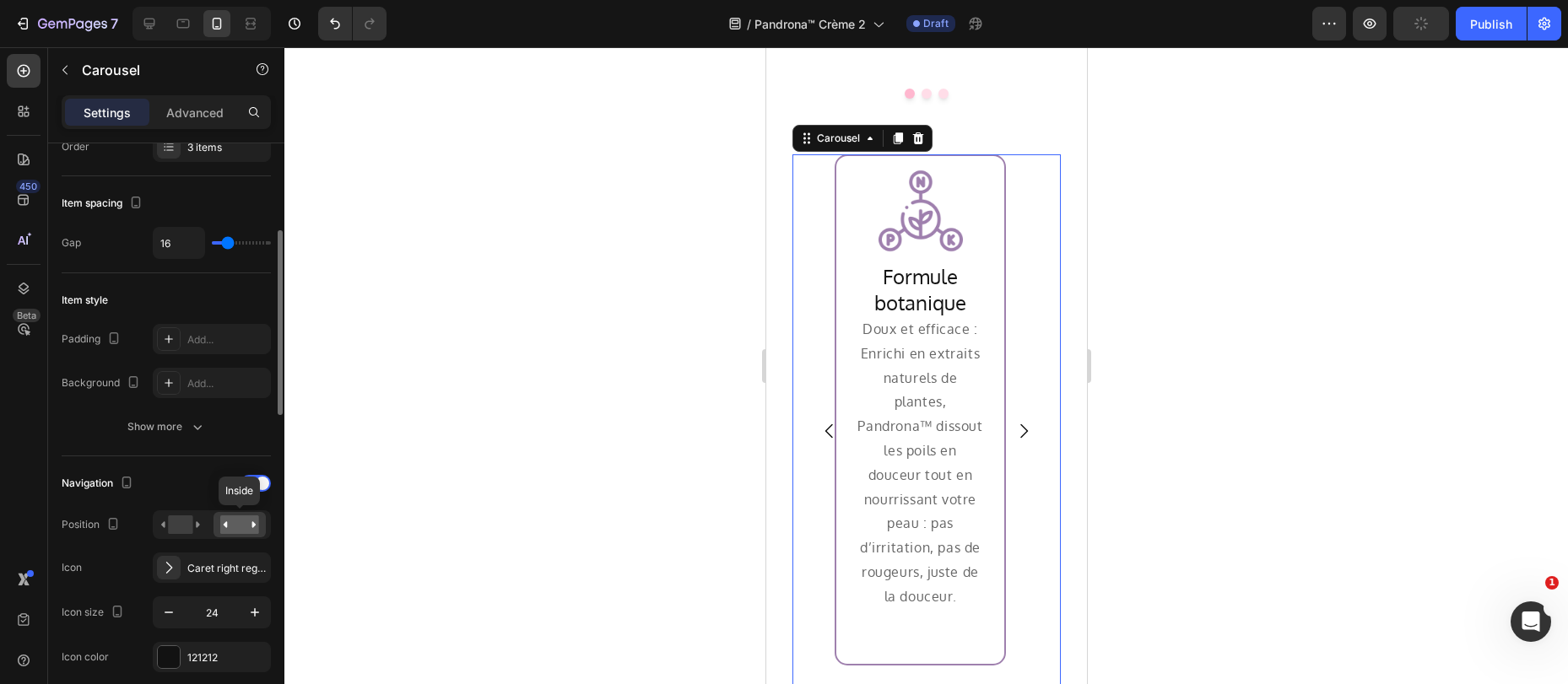
click at [235, 525] on rect at bounding box center [239, 525] width 38 height 19
click at [188, 527] on rect at bounding box center [180, 525] width 24 height 19
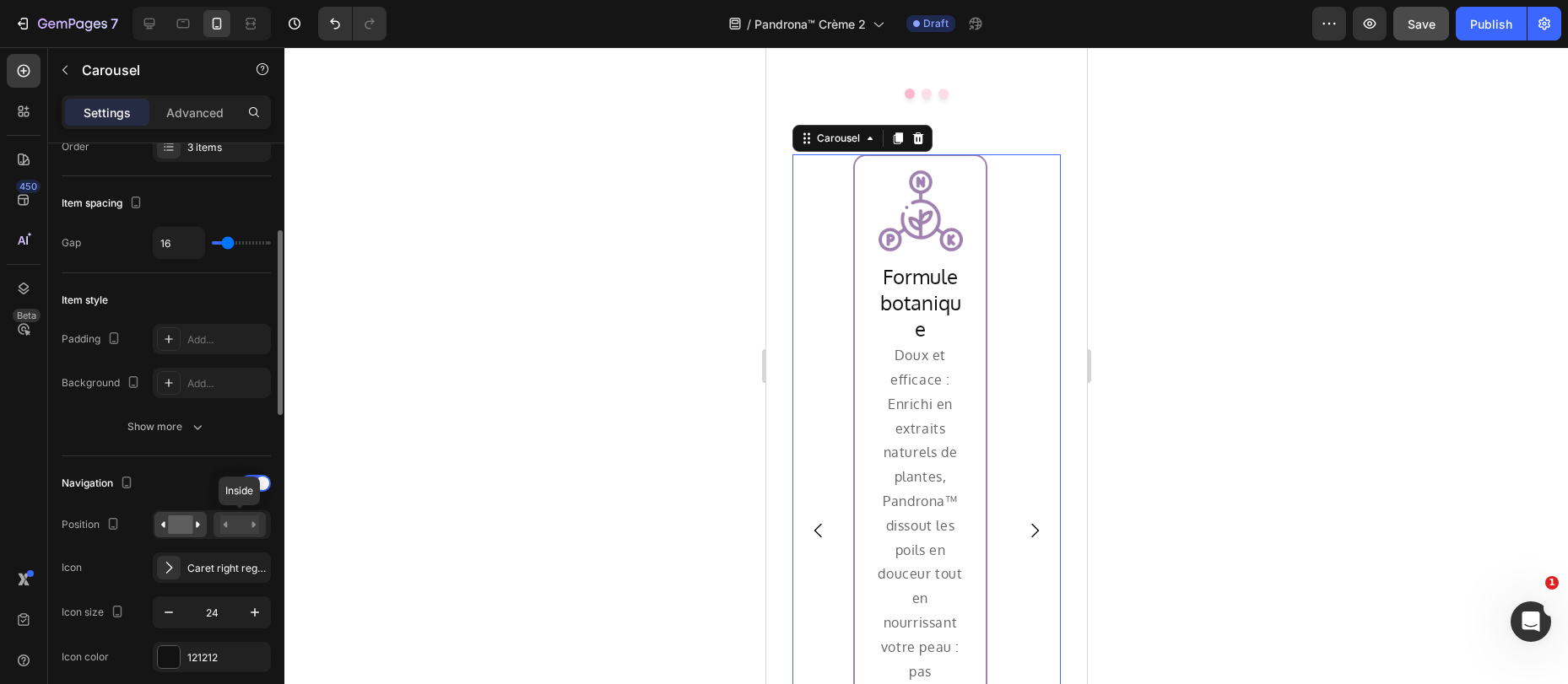
click at [228, 527] on rect at bounding box center [239, 525] width 38 height 19
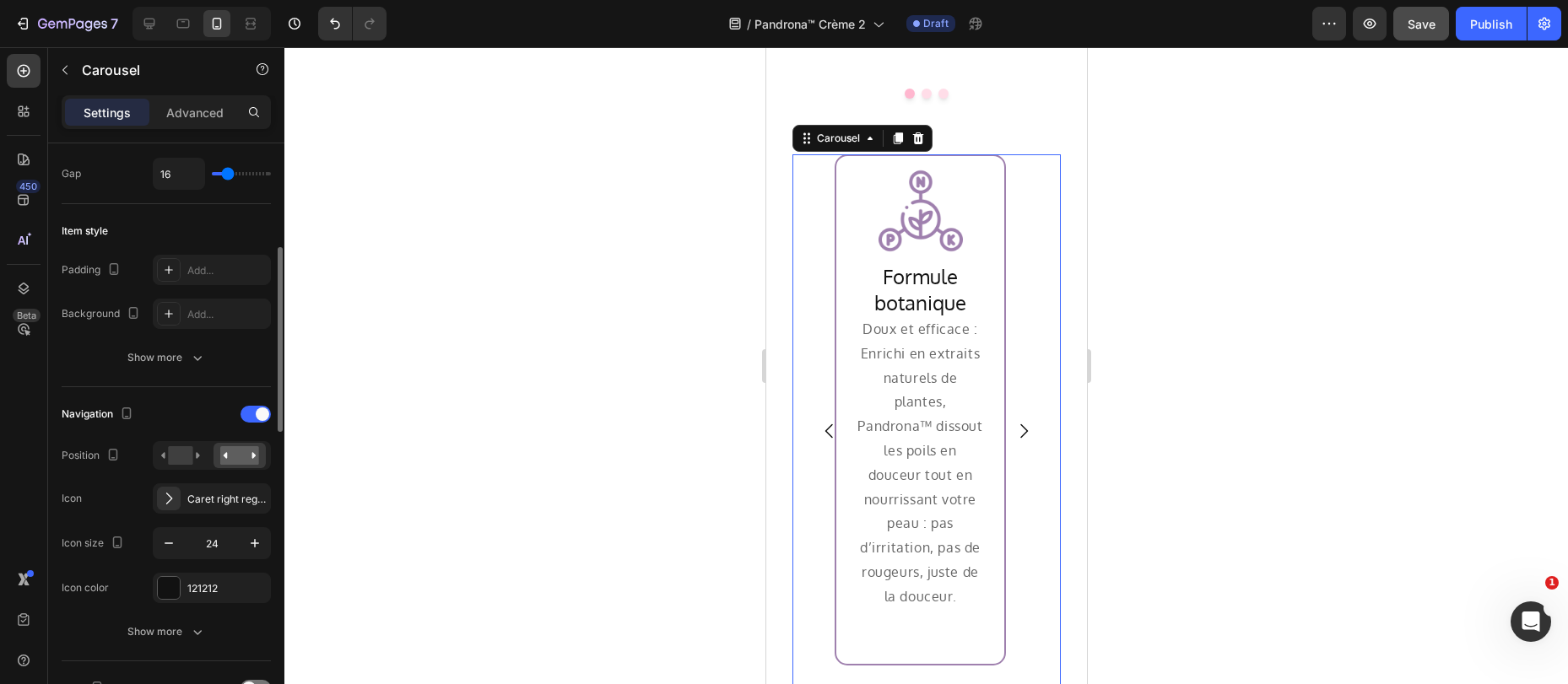
scroll to position [189, 0]
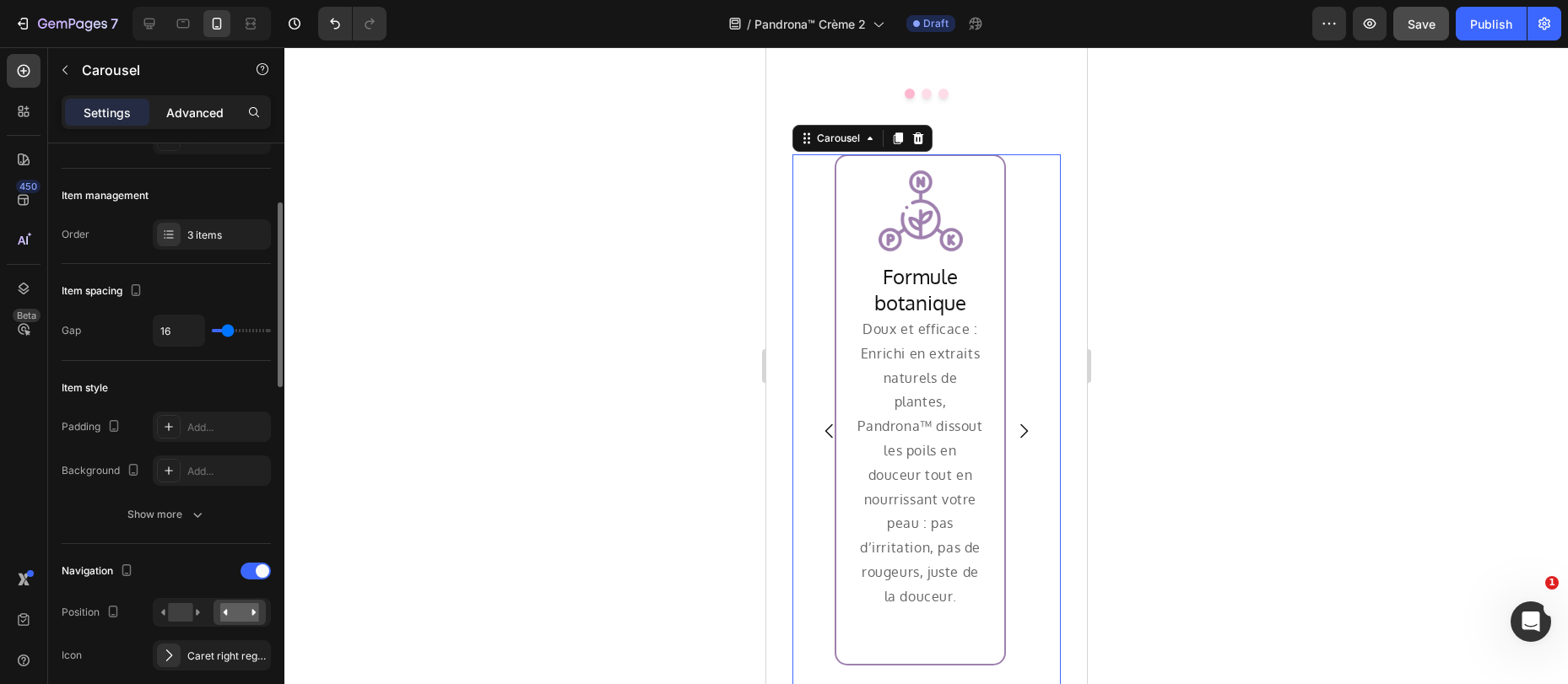
click at [200, 115] on p "Advanced" at bounding box center [195, 112] width 57 height 18
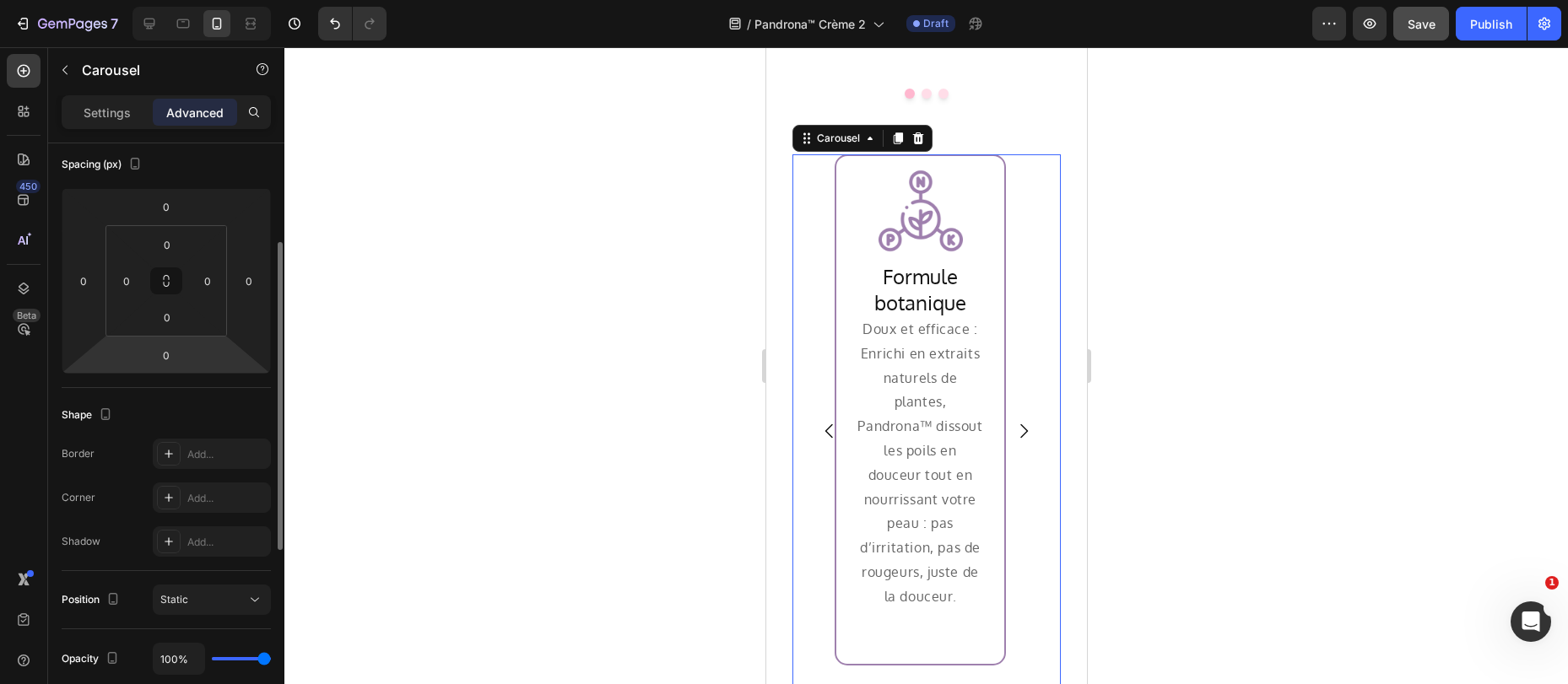
scroll to position [226, 0]
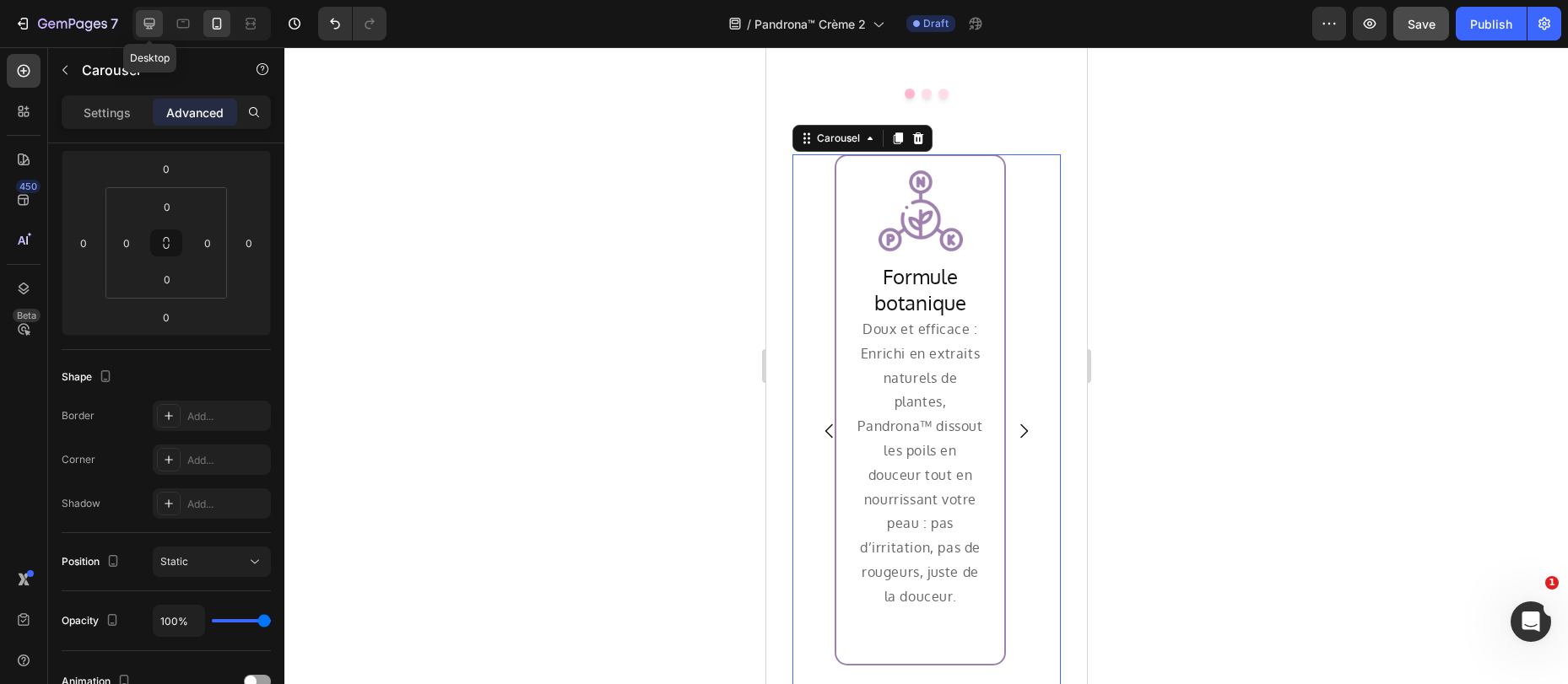
click at [154, 24] on icon at bounding box center [150, 24] width 11 height 11
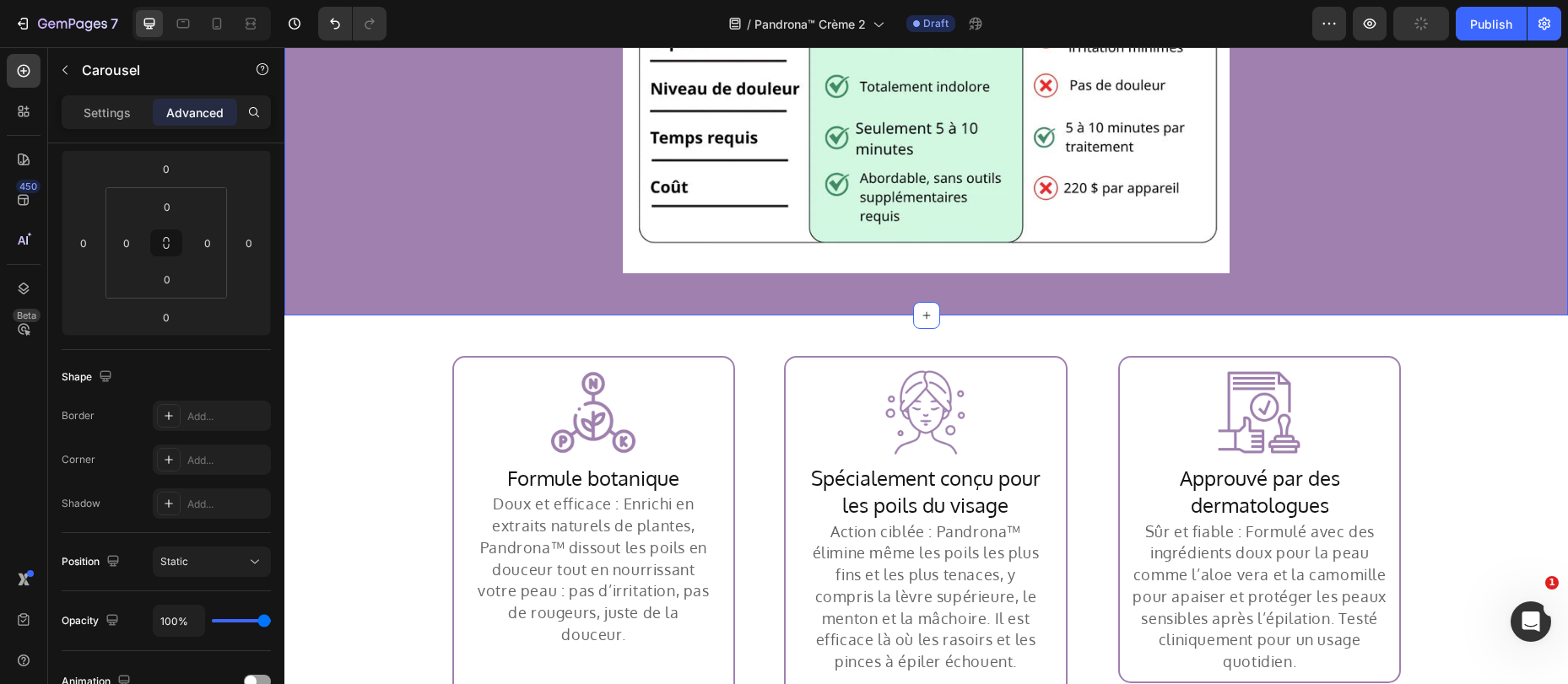
scroll to position [3505, 0]
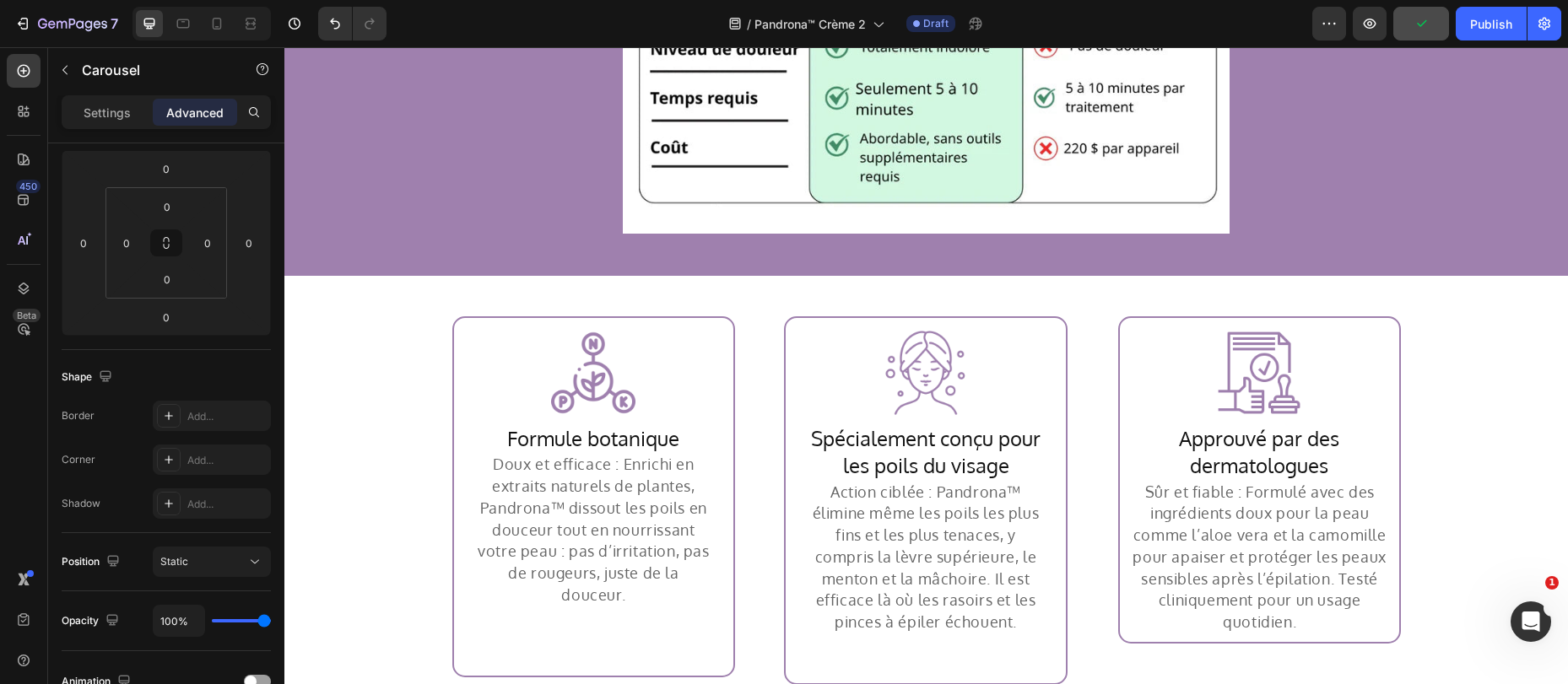
click at [1076, 356] on div "Image Row Spécialement conçu pour les poils du visage Heading Action ciblée : P…" at bounding box center [926, 501] width 320 height 369
click at [1379, 21] on button "button" at bounding box center [1370, 23] width 34 height 34
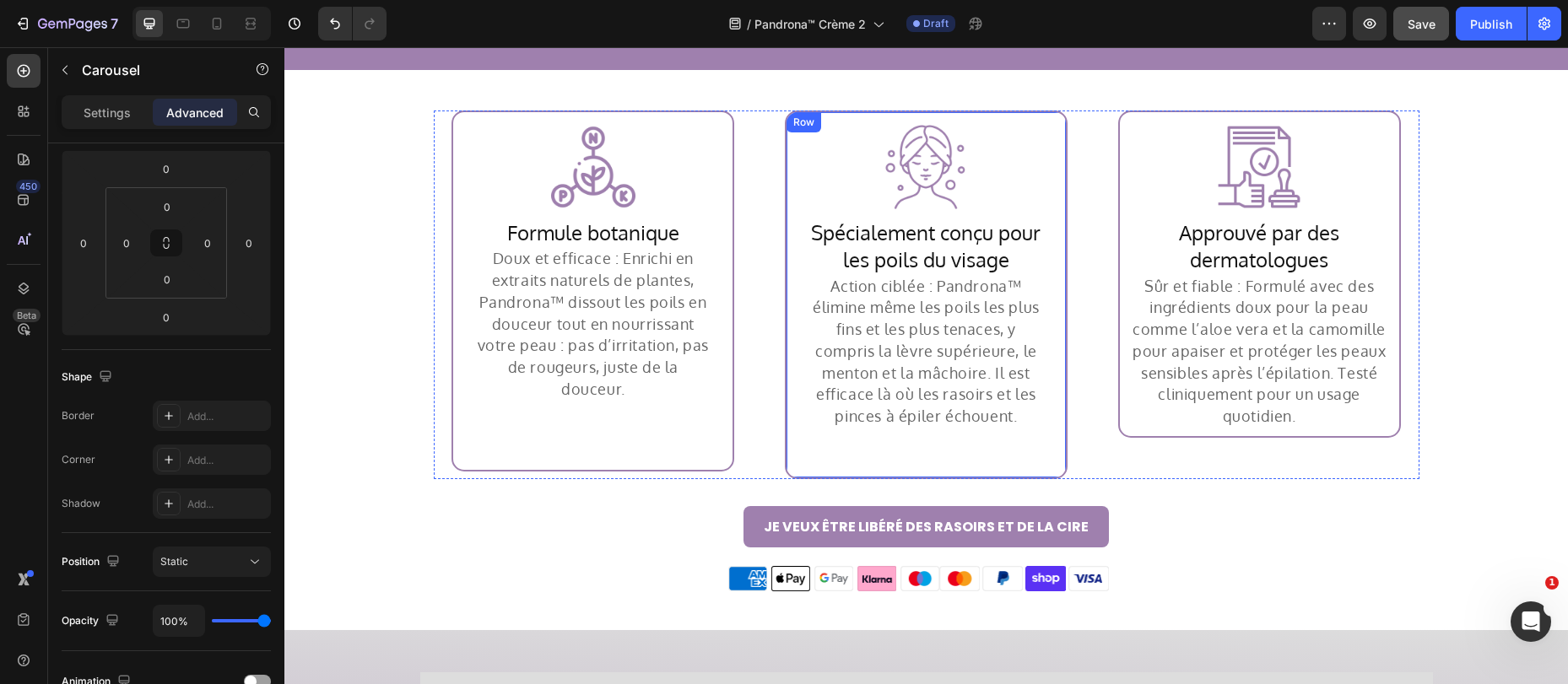
scroll to position [3710, 0]
click at [746, 238] on div "Image Row Formule botanique Heading Doux et efficace : Enrichi en extraits natu…" at bounding box center [926, 296] width 986 height 369
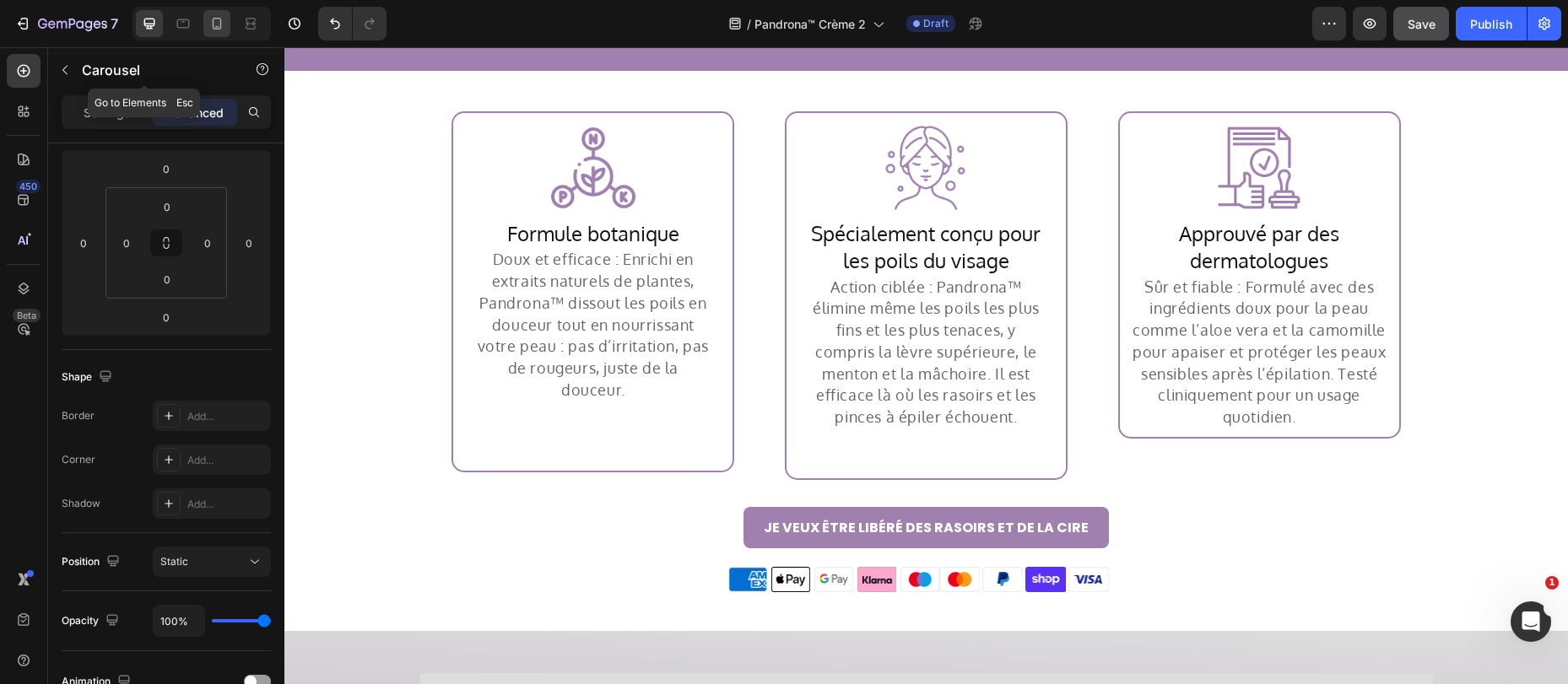
click at [211, 27] on icon at bounding box center [217, 23] width 17 height 17
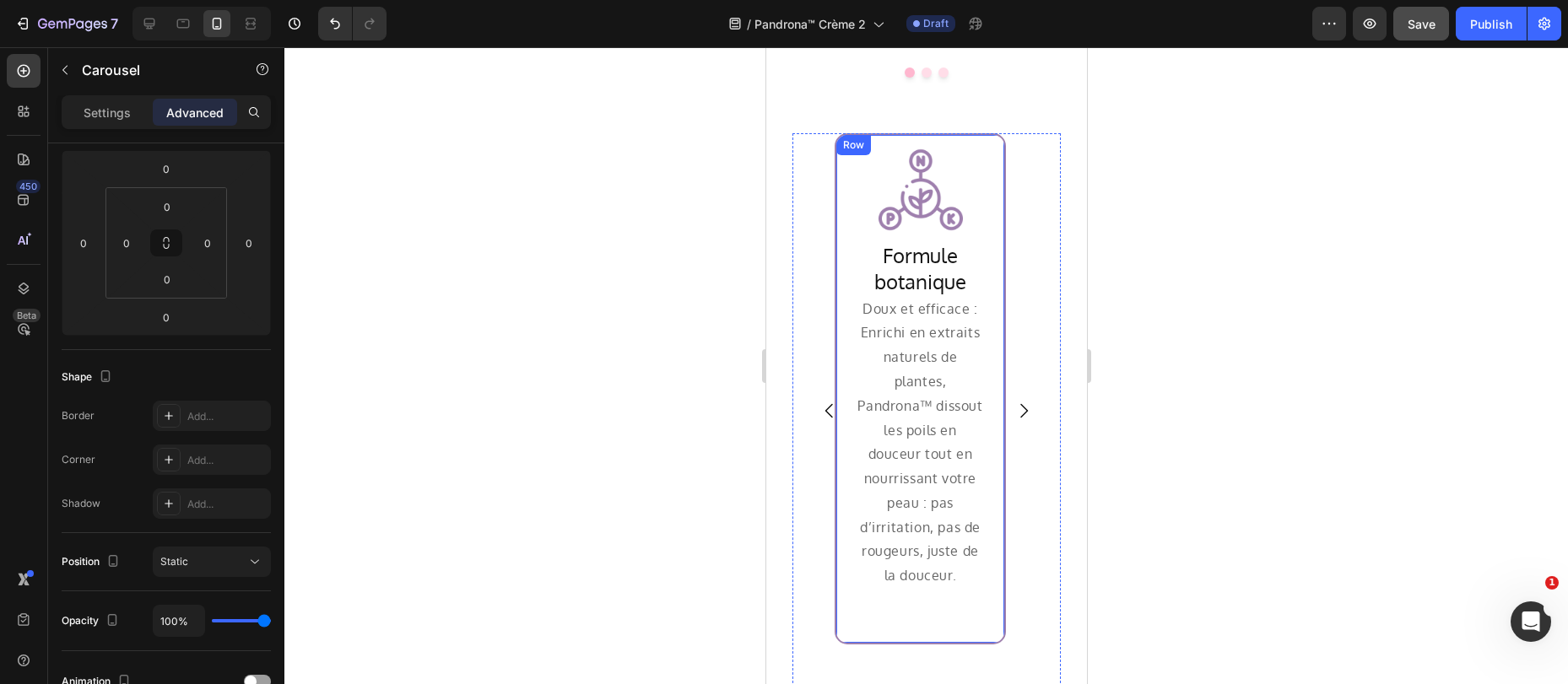
scroll to position [4181, 0]
click at [844, 137] on div "Row" at bounding box center [853, 144] width 28 height 15
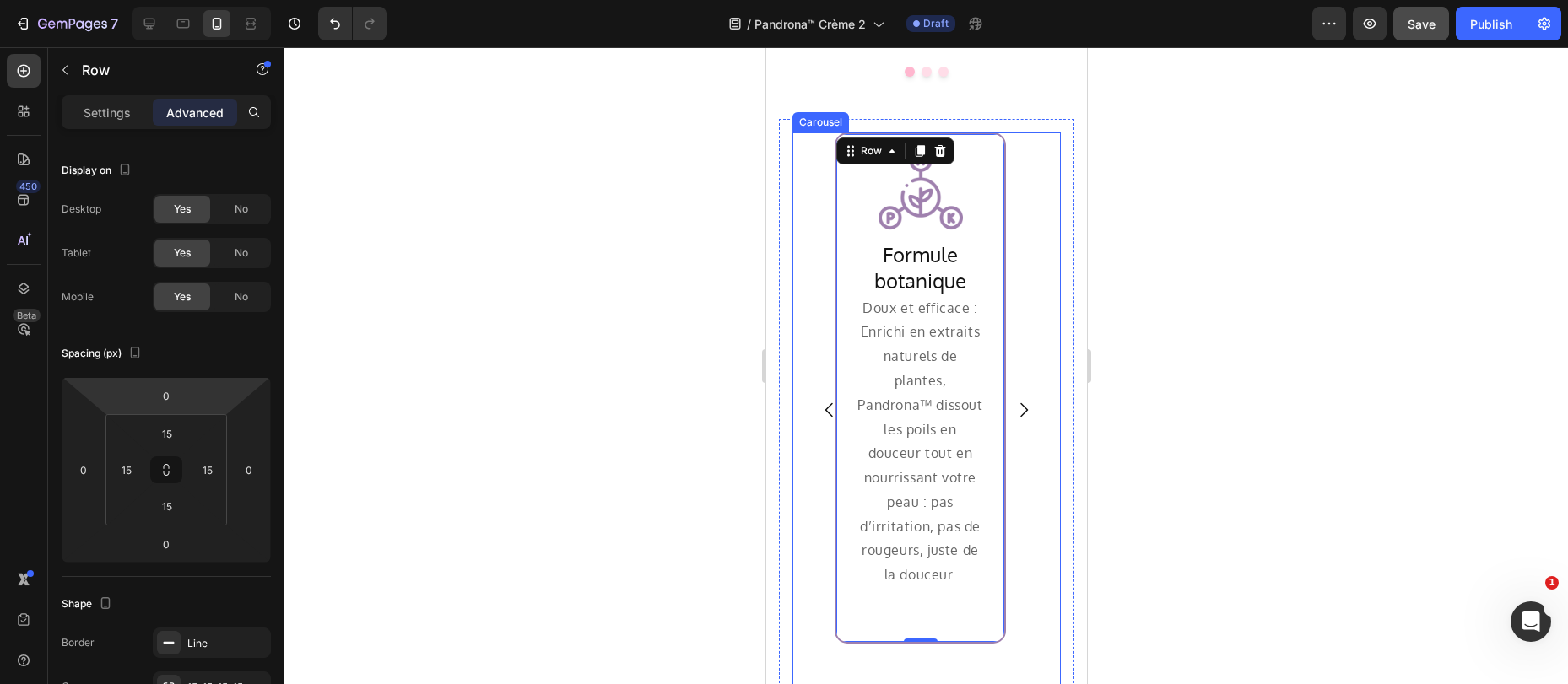
click at [807, 260] on div "Image Row Formule botanique Heading Doux et efficace : Enrichi en extraits natu…" at bounding box center [918, 409] width 256 height 554
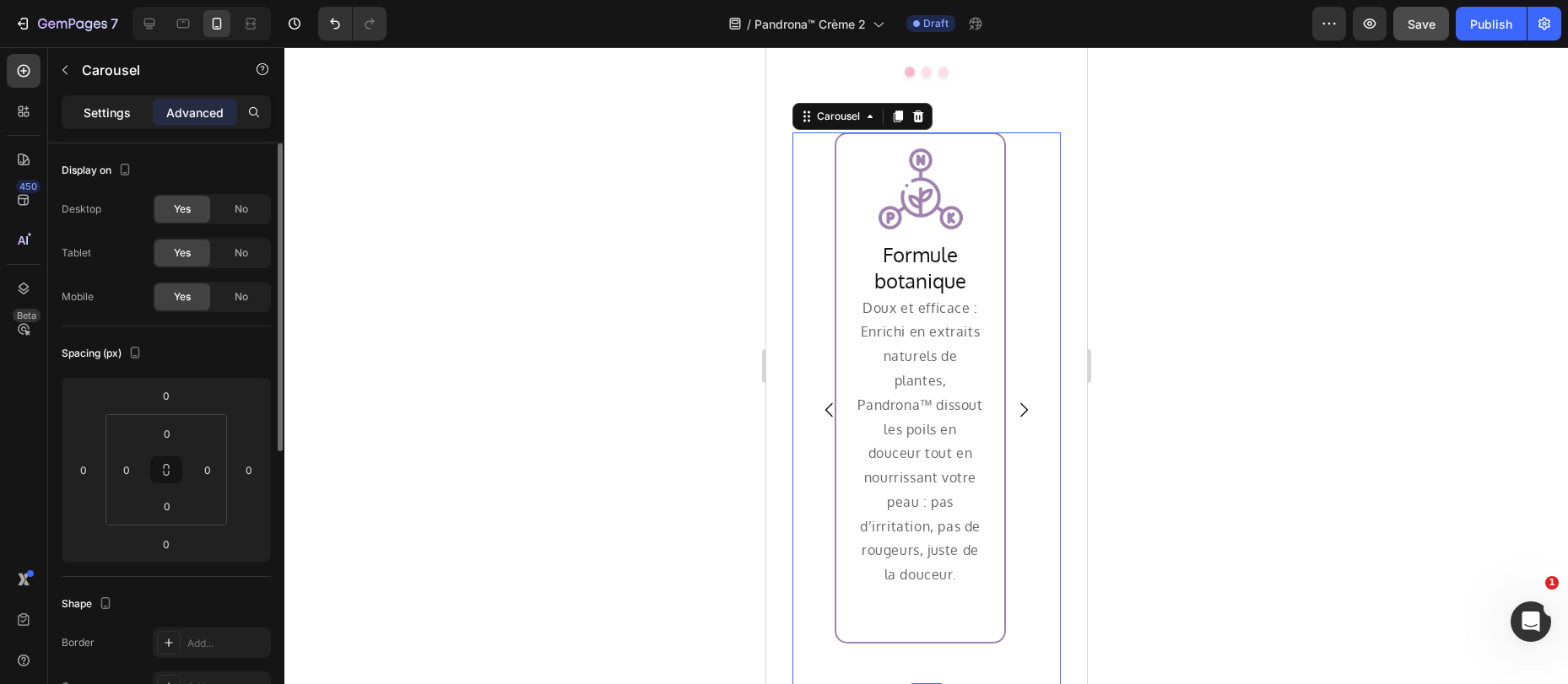
click at [107, 117] on p "Settings" at bounding box center [107, 112] width 47 height 18
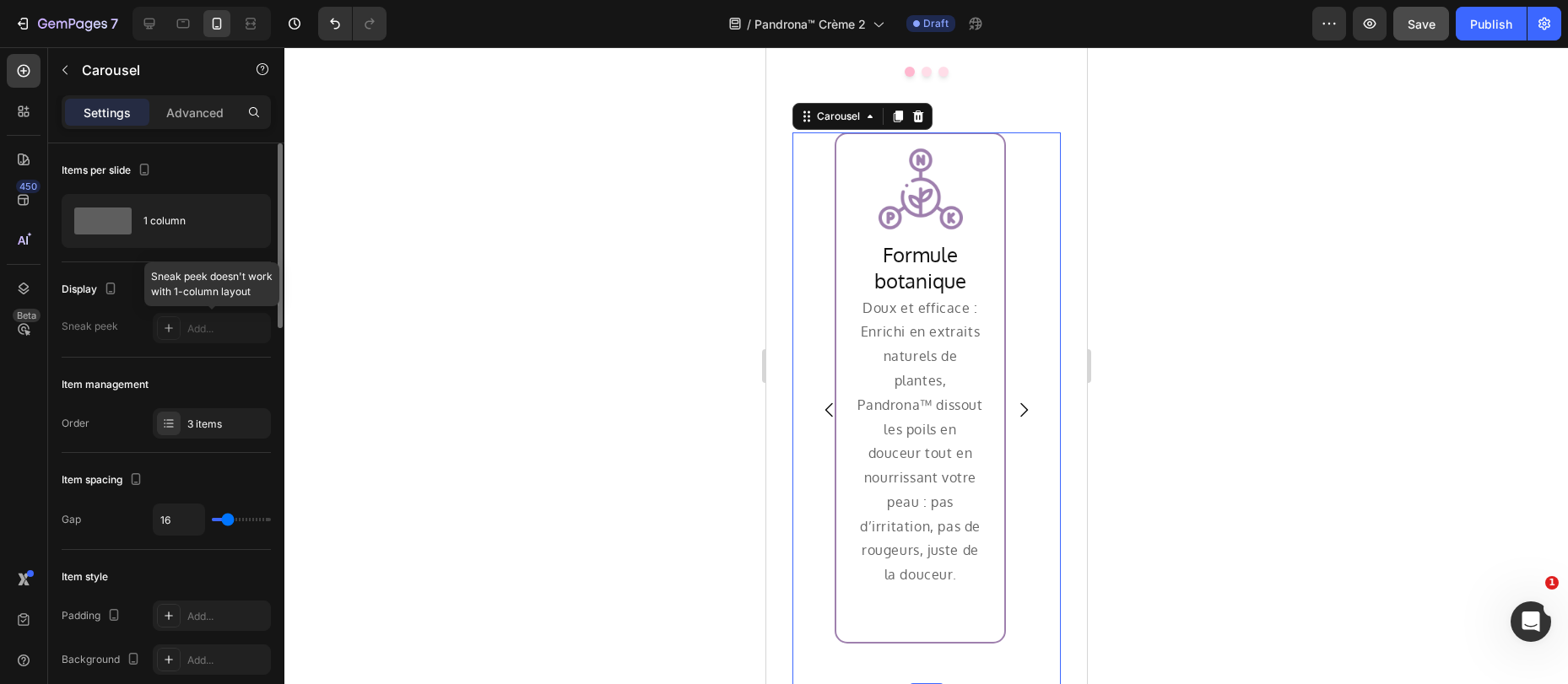
scroll to position [4, 0]
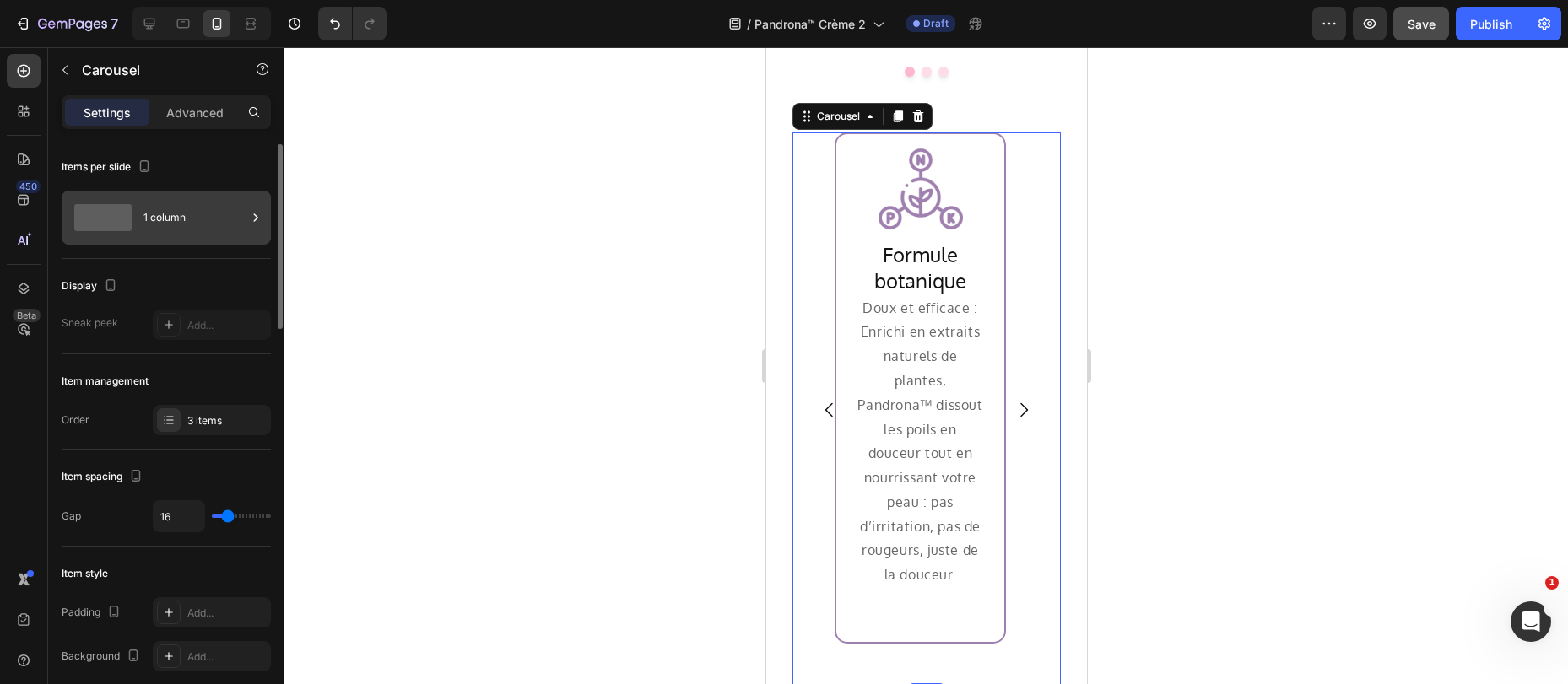
click at [188, 220] on div "1 column" at bounding box center [195, 217] width 103 height 38
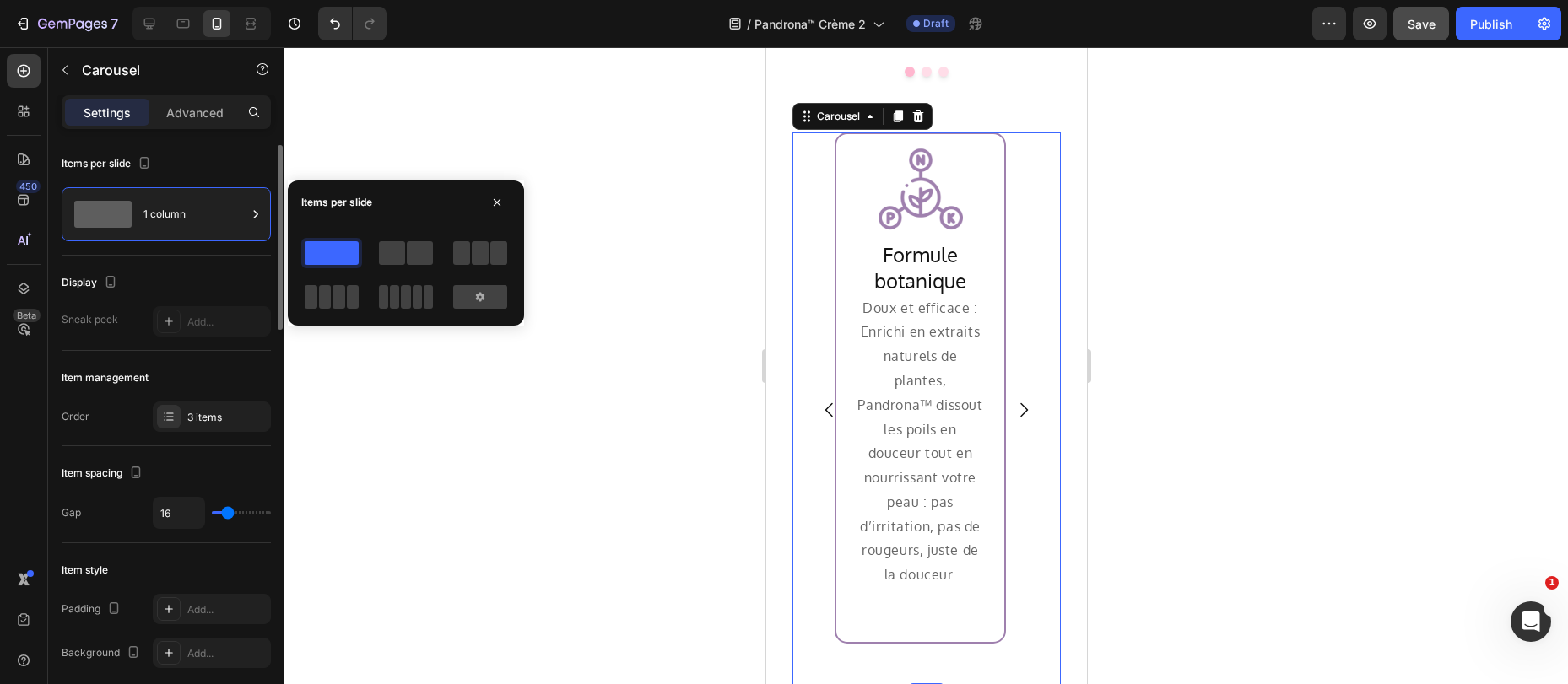
scroll to position [10, 0]
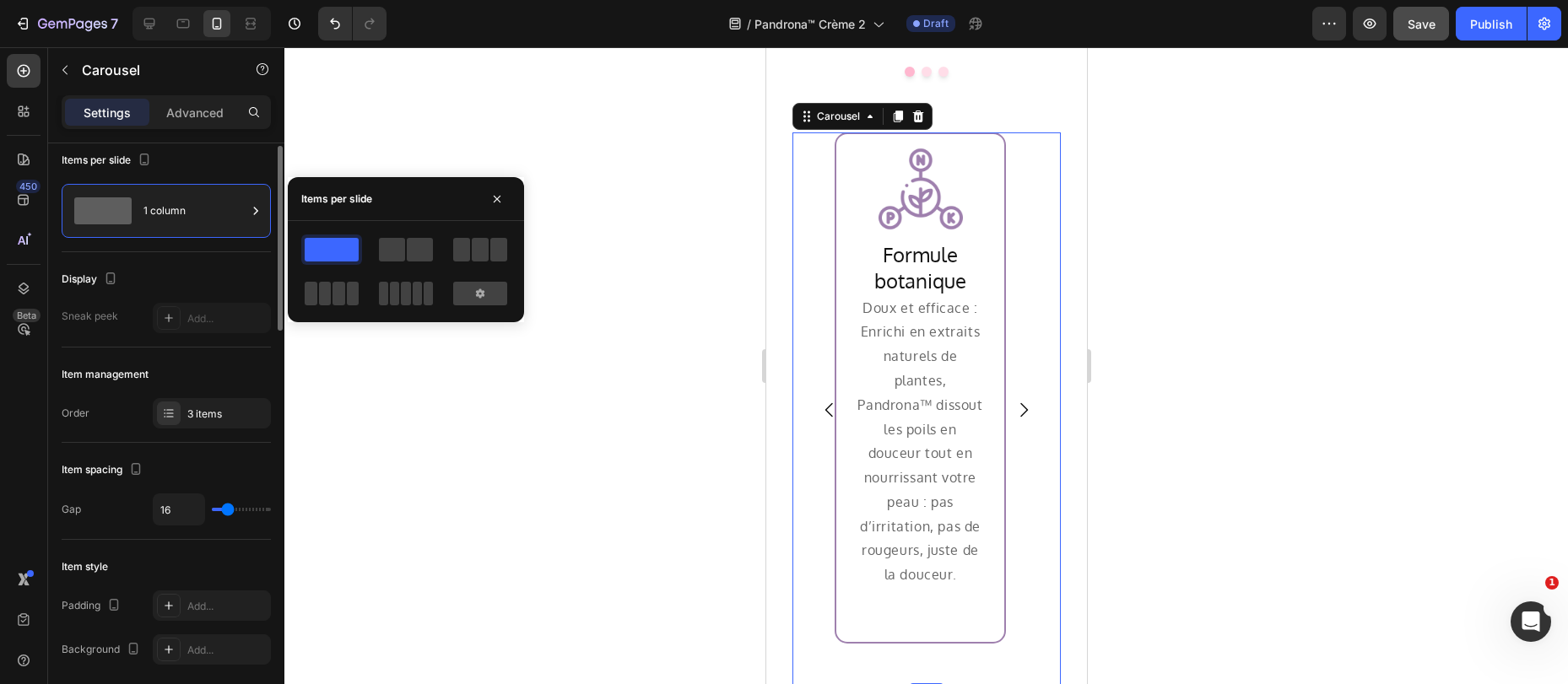
type input "0"
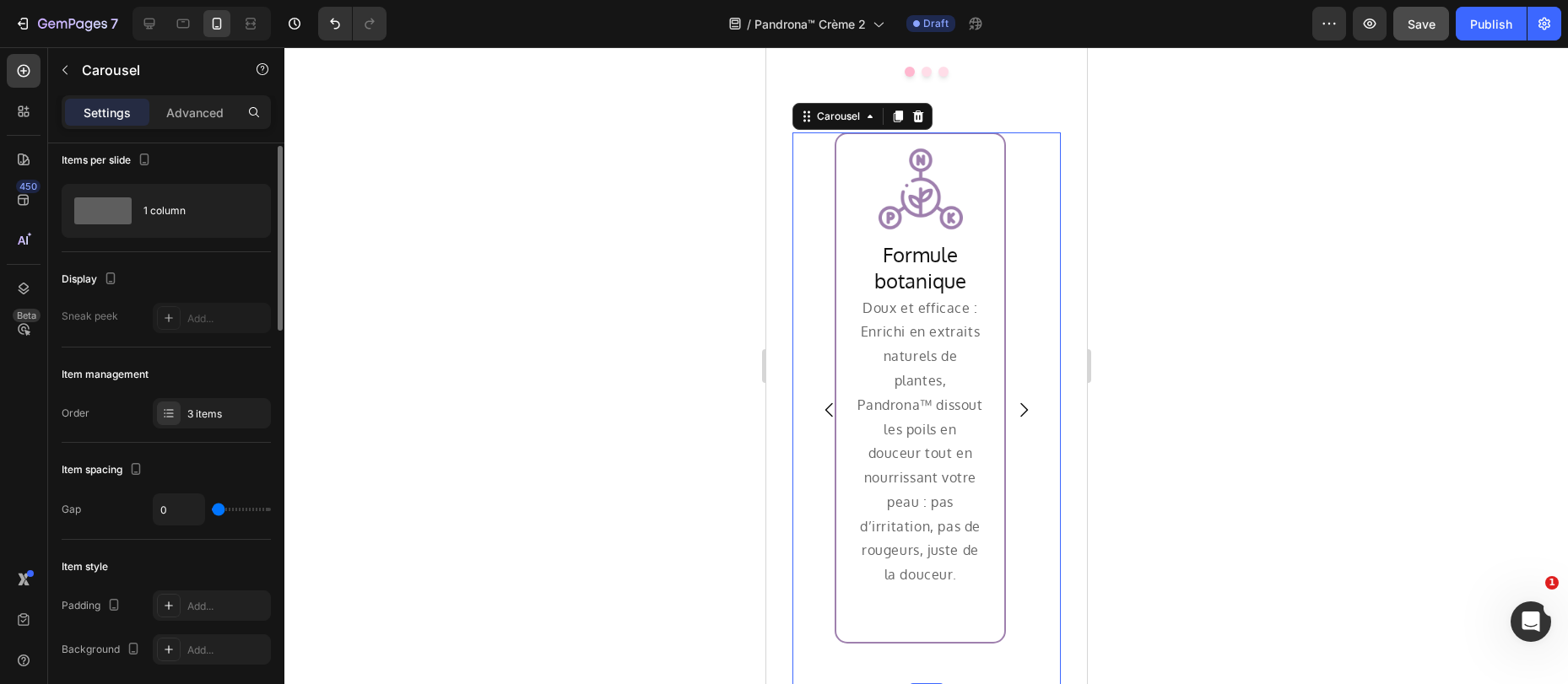
drag, startPoint x: 227, startPoint y: 515, endPoint x: 194, endPoint y: 512, distance: 33.1
type input "0"
click at [212, 511] on input "range" at bounding box center [241, 510] width 59 height 4
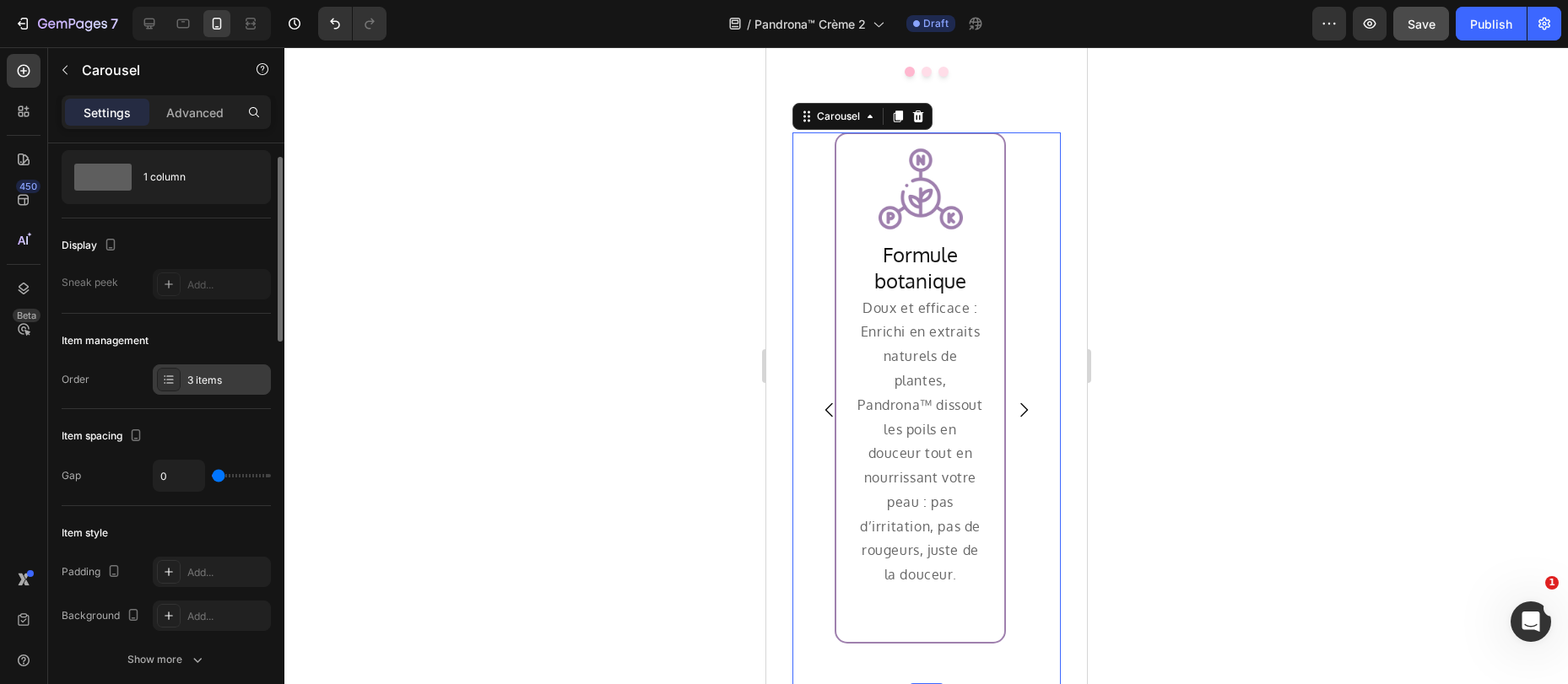
click at [198, 375] on div "3 items" at bounding box center [227, 380] width 80 height 15
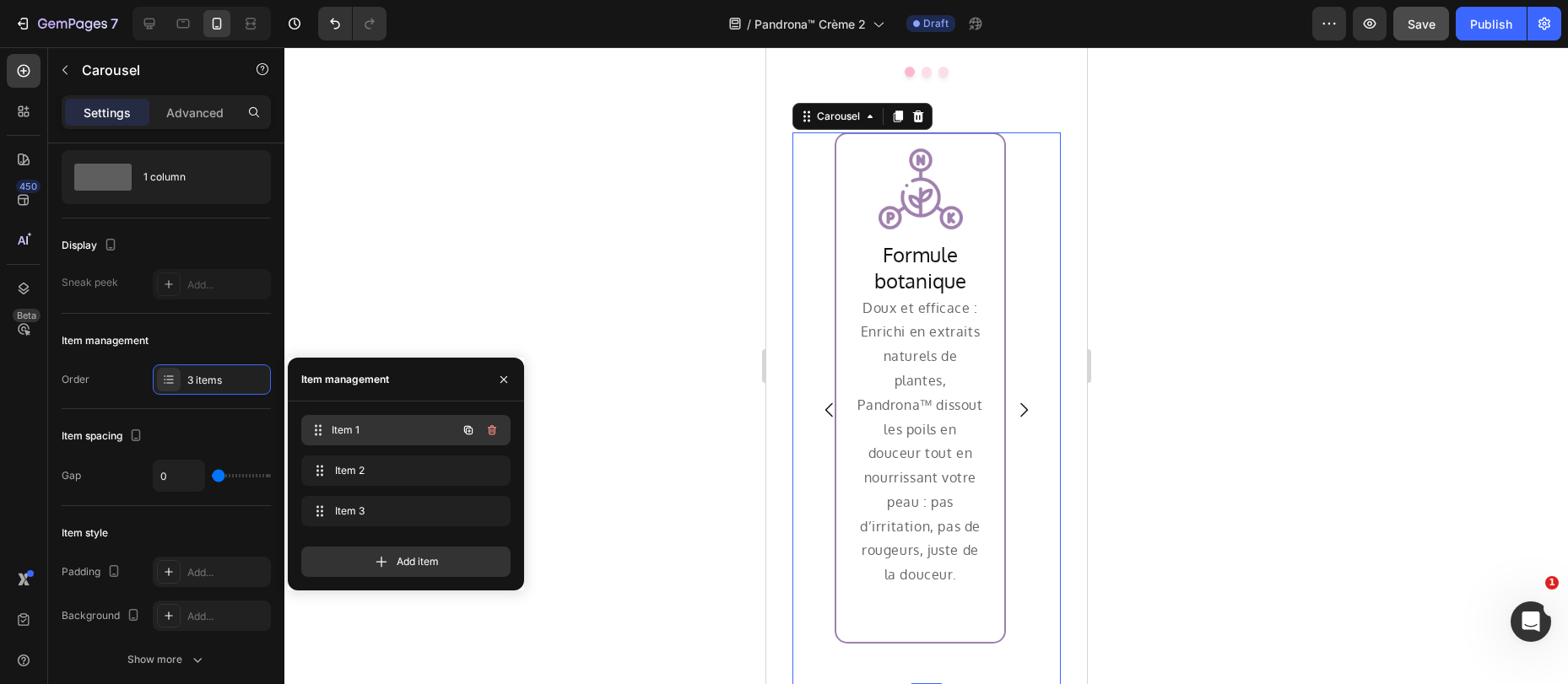
click at [352, 418] on div "Item 1 Item 1" at bounding box center [382, 429] width 149 height 23
click at [354, 428] on span "Item 1" at bounding box center [383, 430] width 95 height 15
click at [347, 461] on div "Item 2 Item 2" at bounding box center [382, 470] width 149 height 23
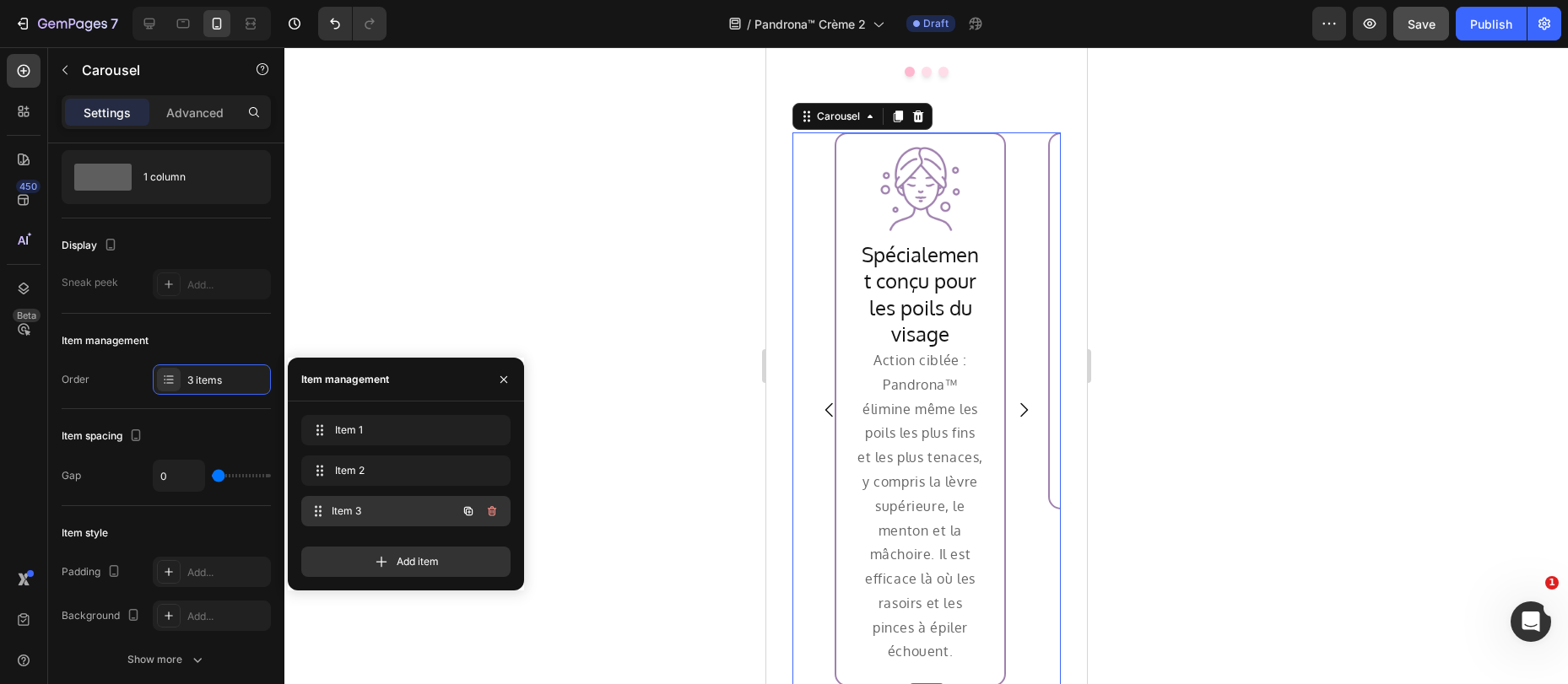
click at [347, 509] on span "Item 3" at bounding box center [393, 511] width 125 height 15
click at [347, 508] on span "Item 3" at bounding box center [393, 511] width 125 height 15
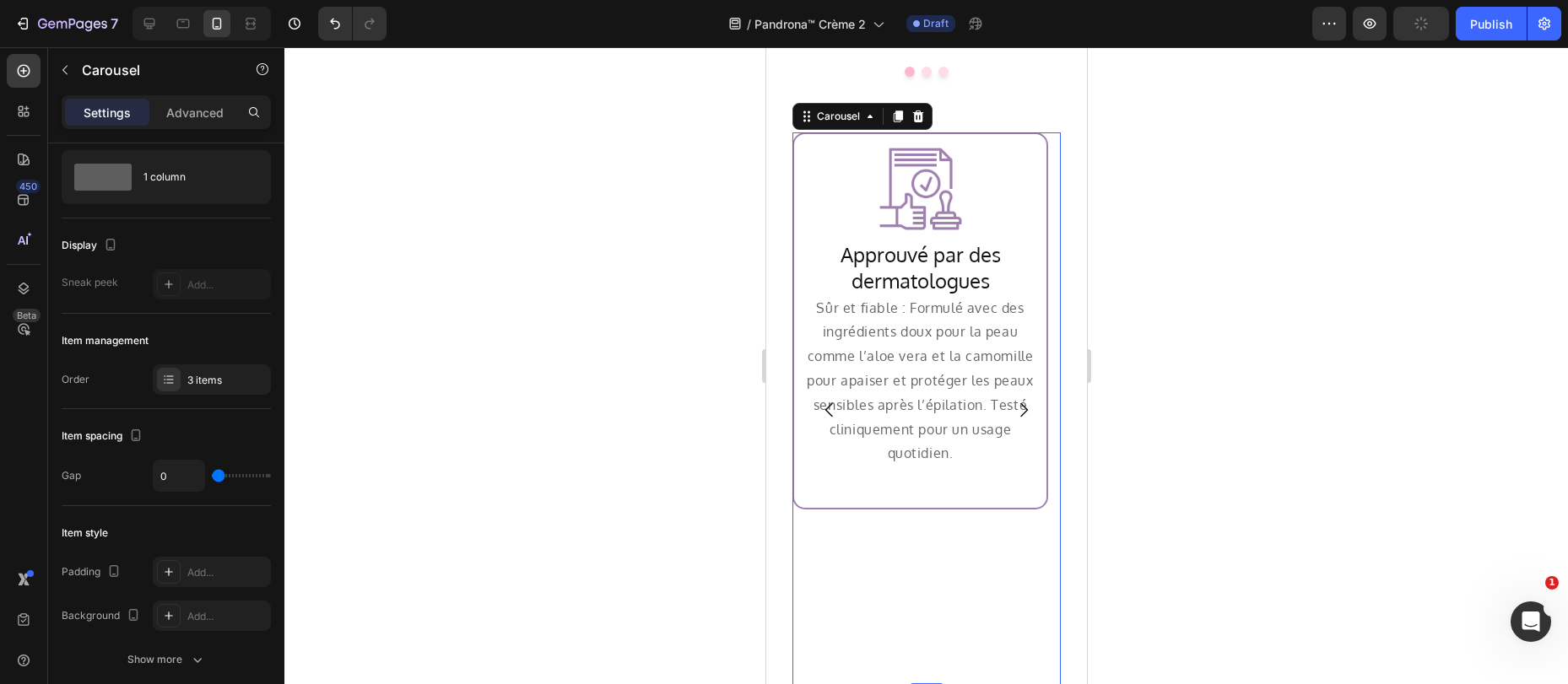
click at [830, 534] on div "Image Row Approuvé par des dermatologues Heading Sûr et fiable : Formulé avec d…" at bounding box center [918, 409] width 256 height 554
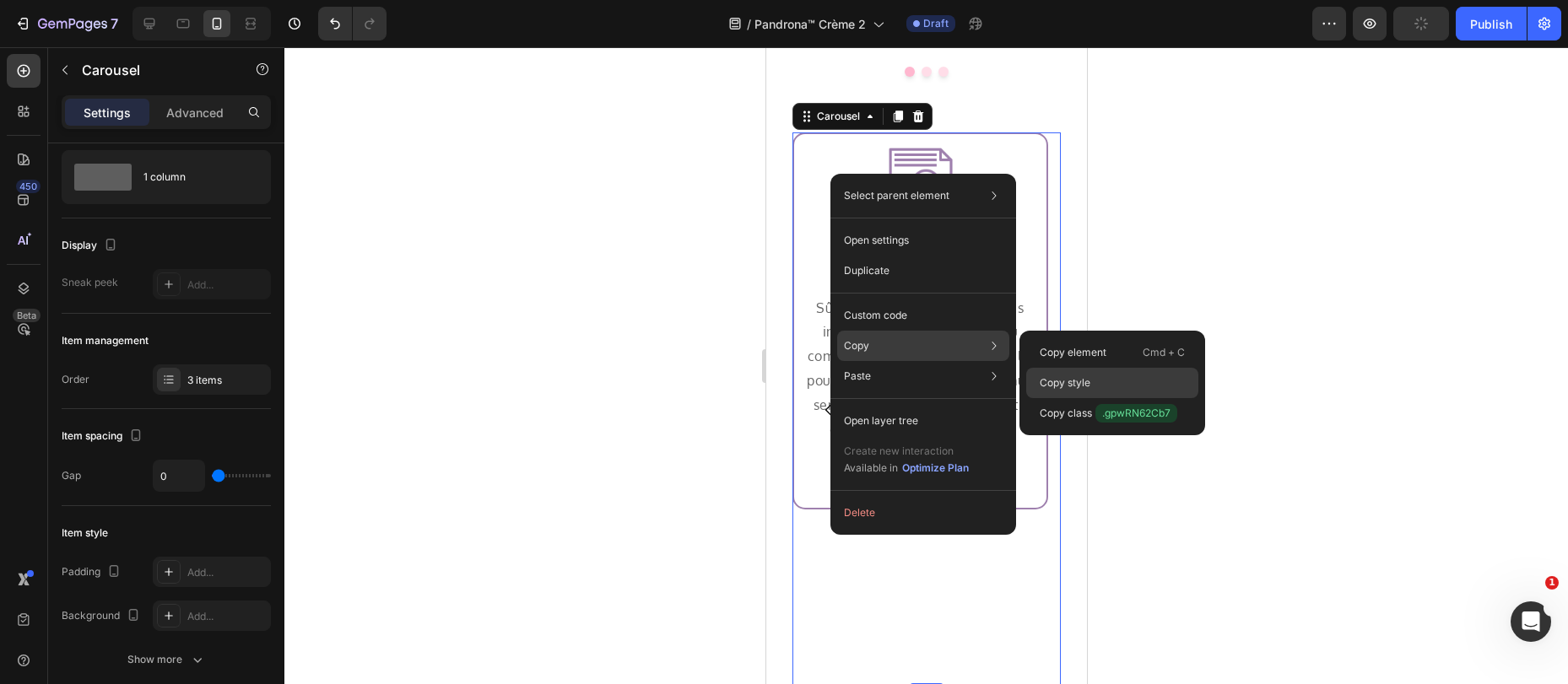
click at [1100, 398] on div "Copy style" at bounding box center [1112, 413] width 172 height 30
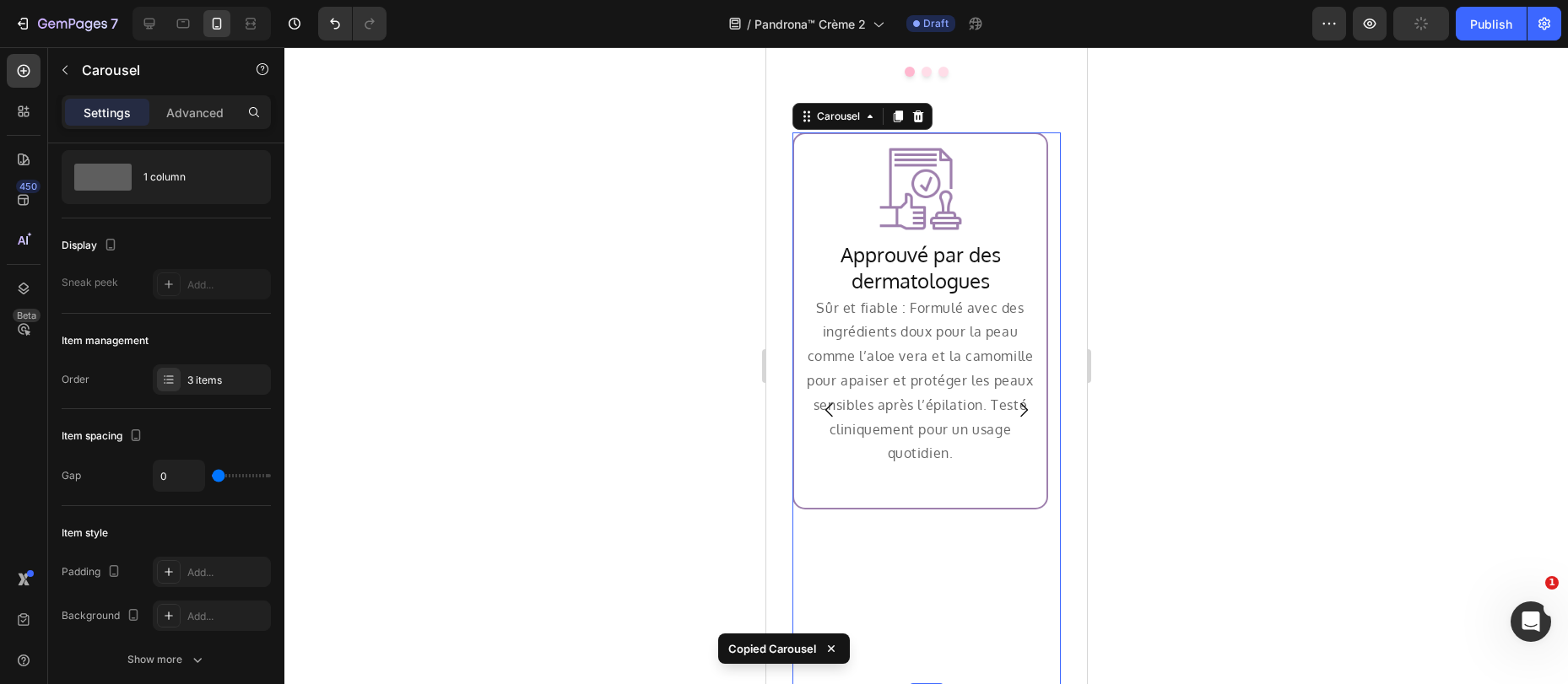
click at [1019, 402] on icon "Carousel Next Arrow" at bounding box center [1023, 409] width 7 height 14
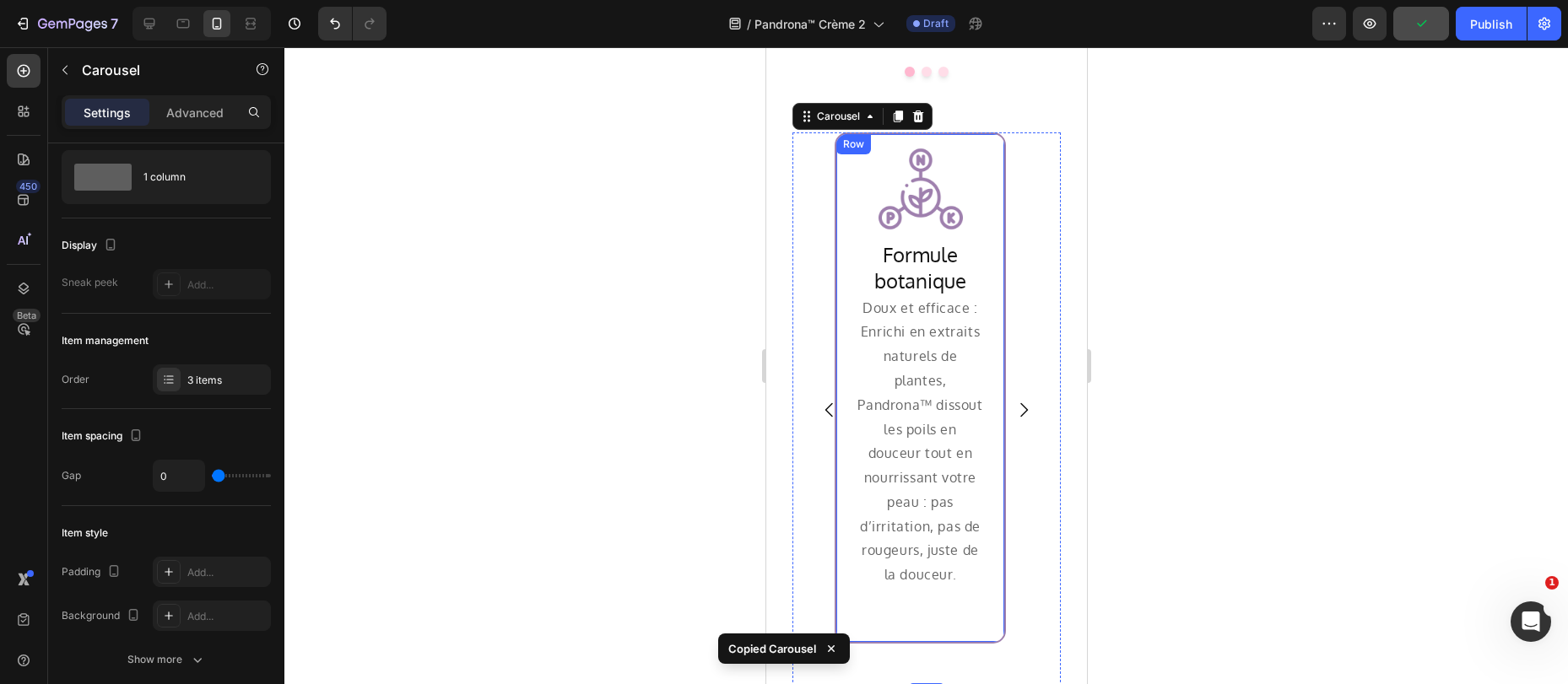
click at [842, 536] on div "Image Row Formule botanique Heading Doux et efficace : Enrichi en extraits natu…" at bounding box center [918, 387] width 171 height 511
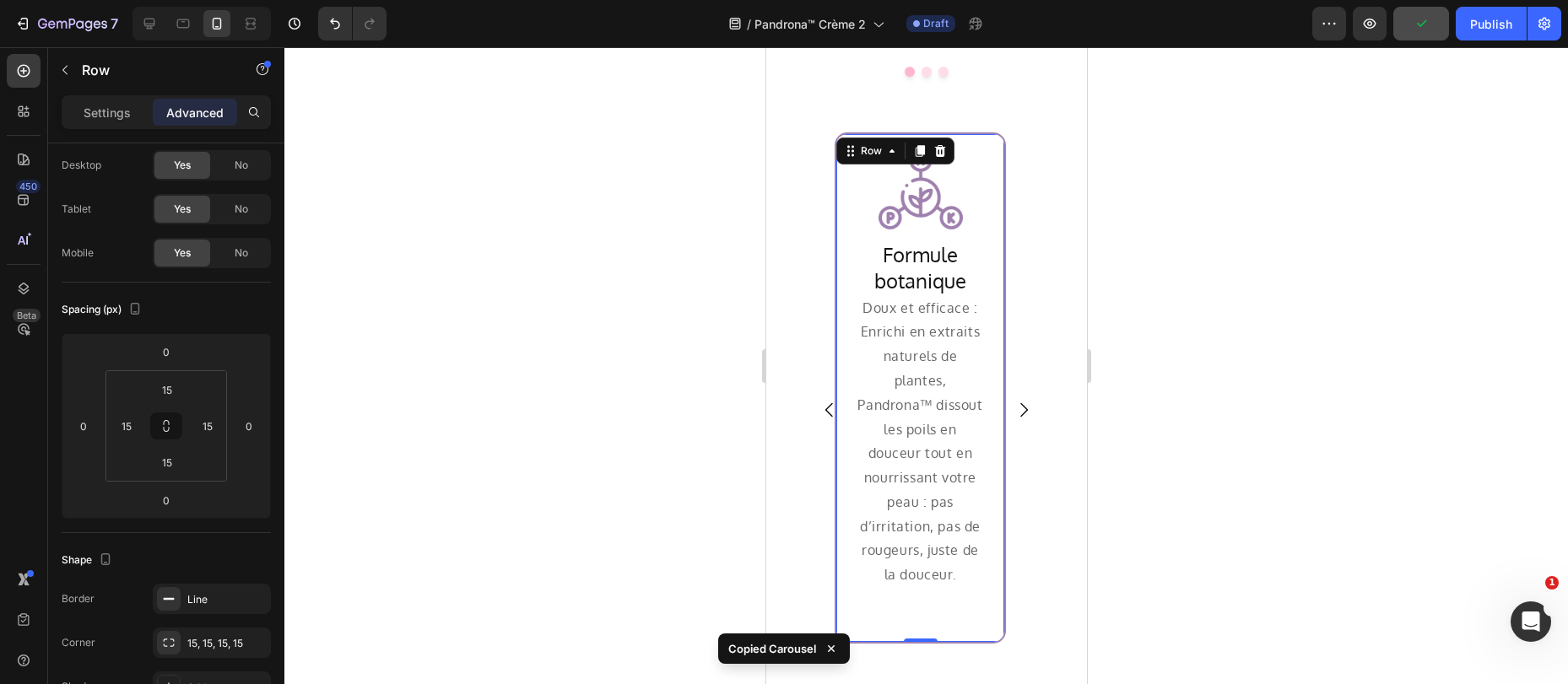
scroll to position [0, 0]
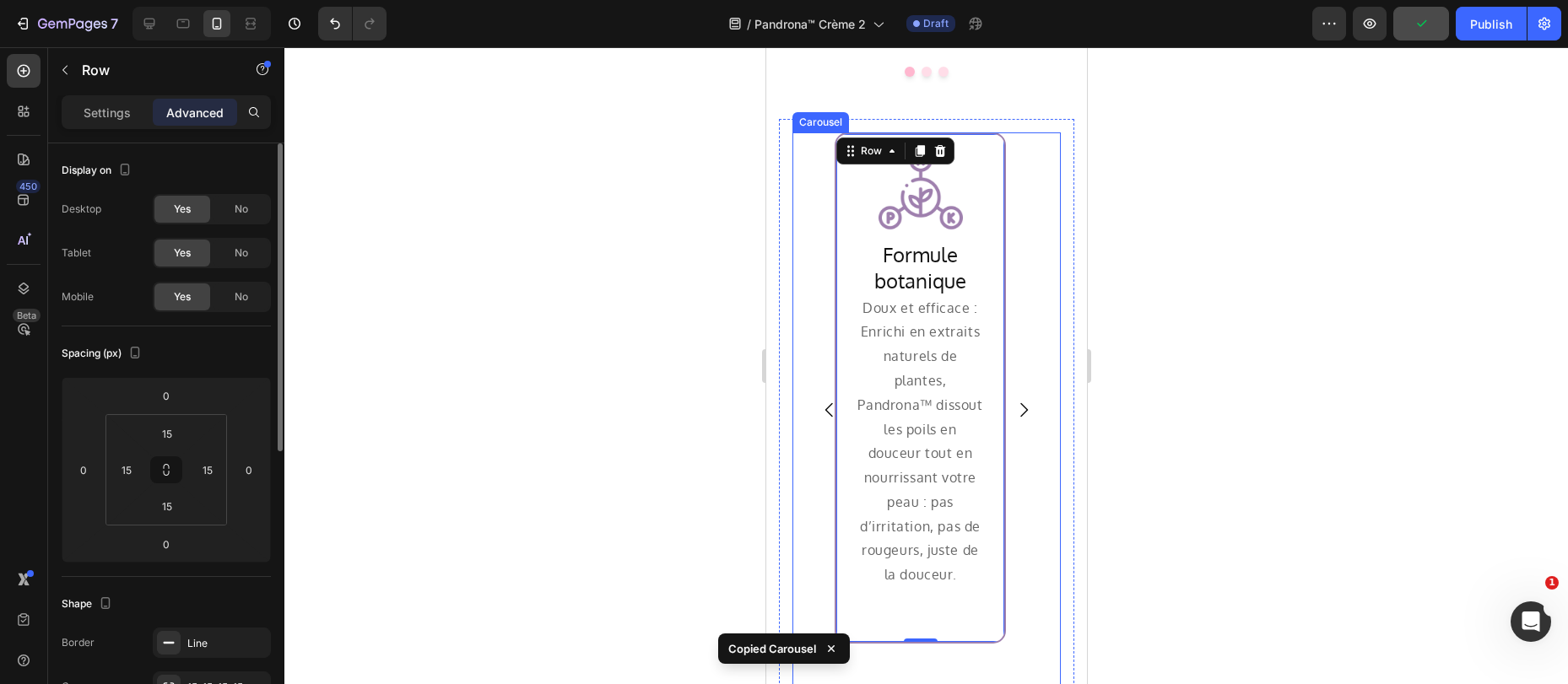
click at [815, 419] on div "Image Row Formule botanique Heading Doux et efficace : Enrichi en extraits natu…" at bounding box center [918, 409] width 256 height 554
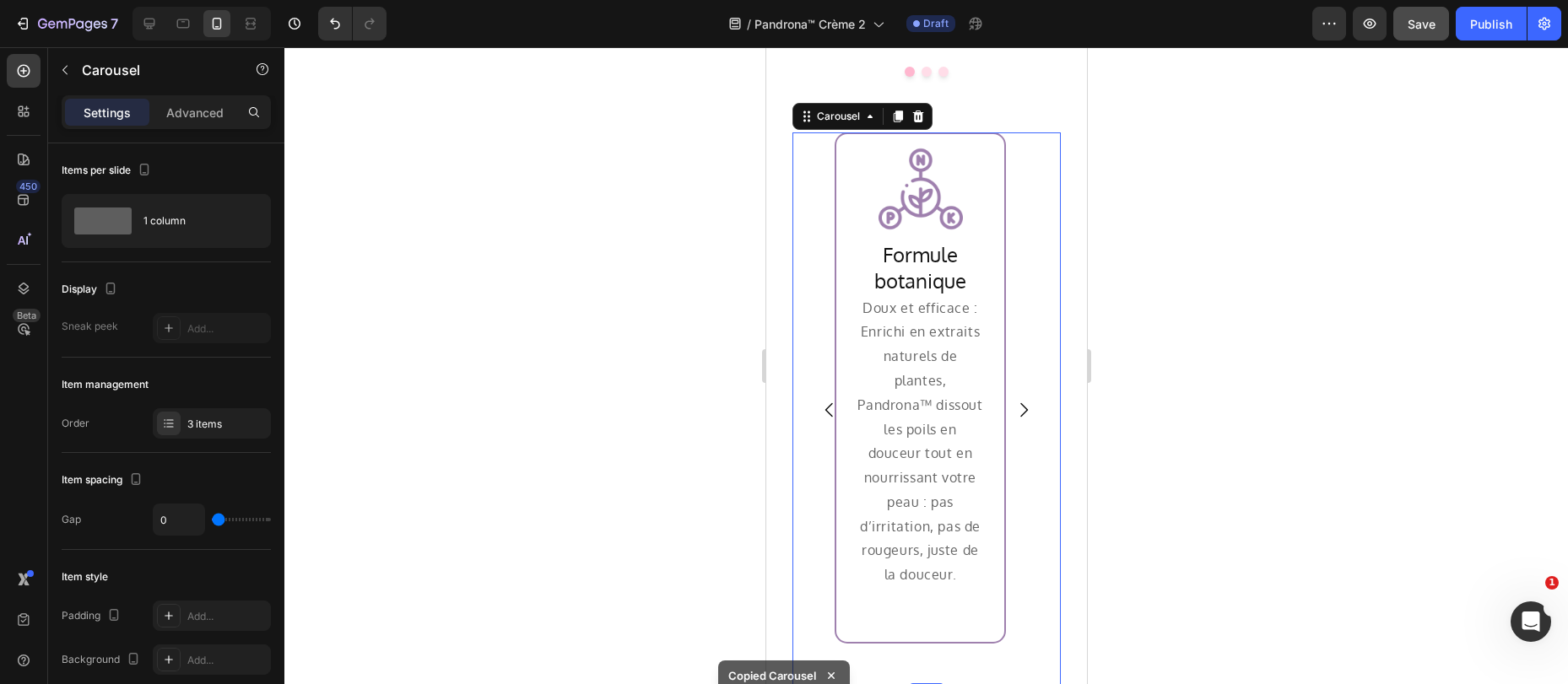
click at [829, 400] on icon "Carousel Back Arrow" at bounding box center [828, 410] width 21 height 21
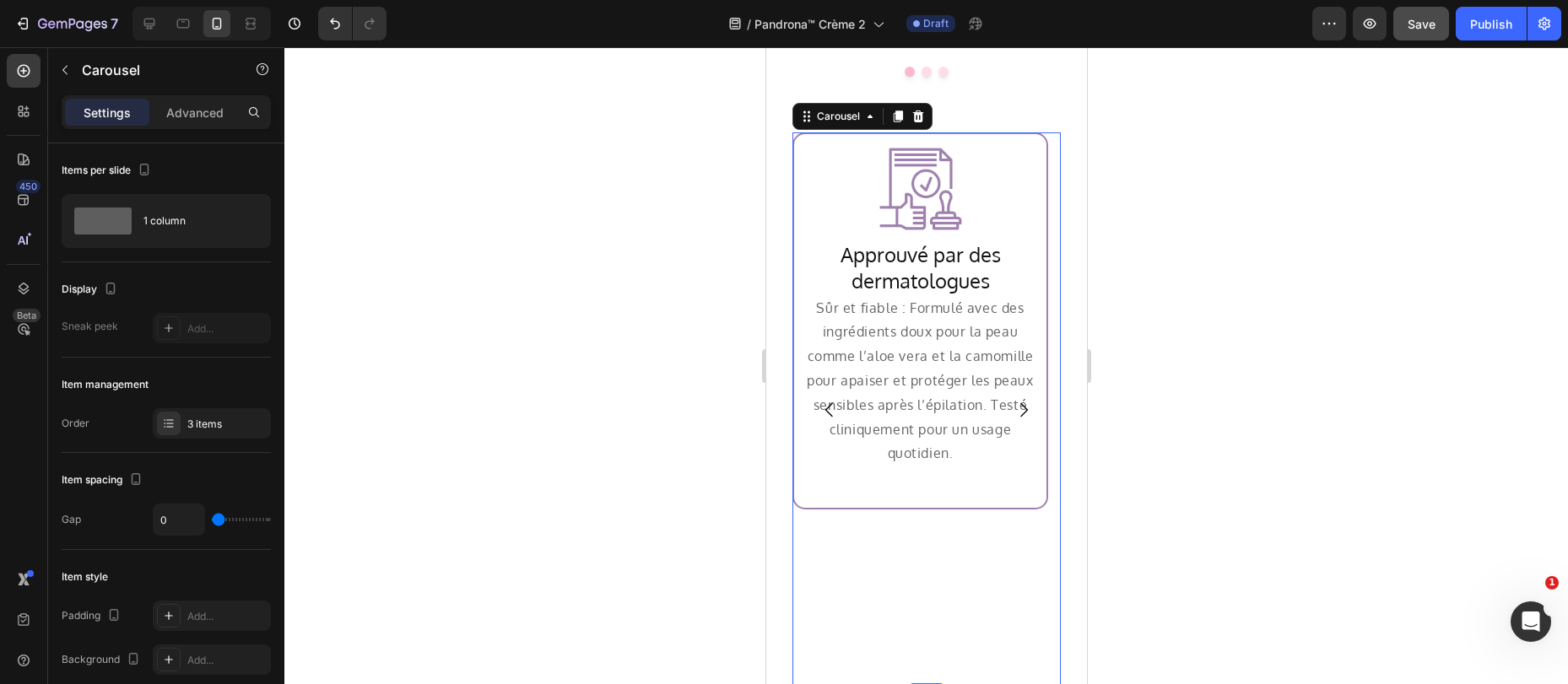
click at [908, 513] on div "Image Row Approuvé par des dermatologues Heading Sûr et fiable : Formulé avec d…" at bounding box center [918, 409] width 256 height 554
click at [907, 512] on div "Image Row Approuvé par des dermatologues Heading Sûr et fiable : Formulé avec d…" at bounding box center [918, 409] width 256 height 554
click at [1014, 400] on icon "Carousel Next Arrow" at bounding box center [1023, 410] width 21 height 21
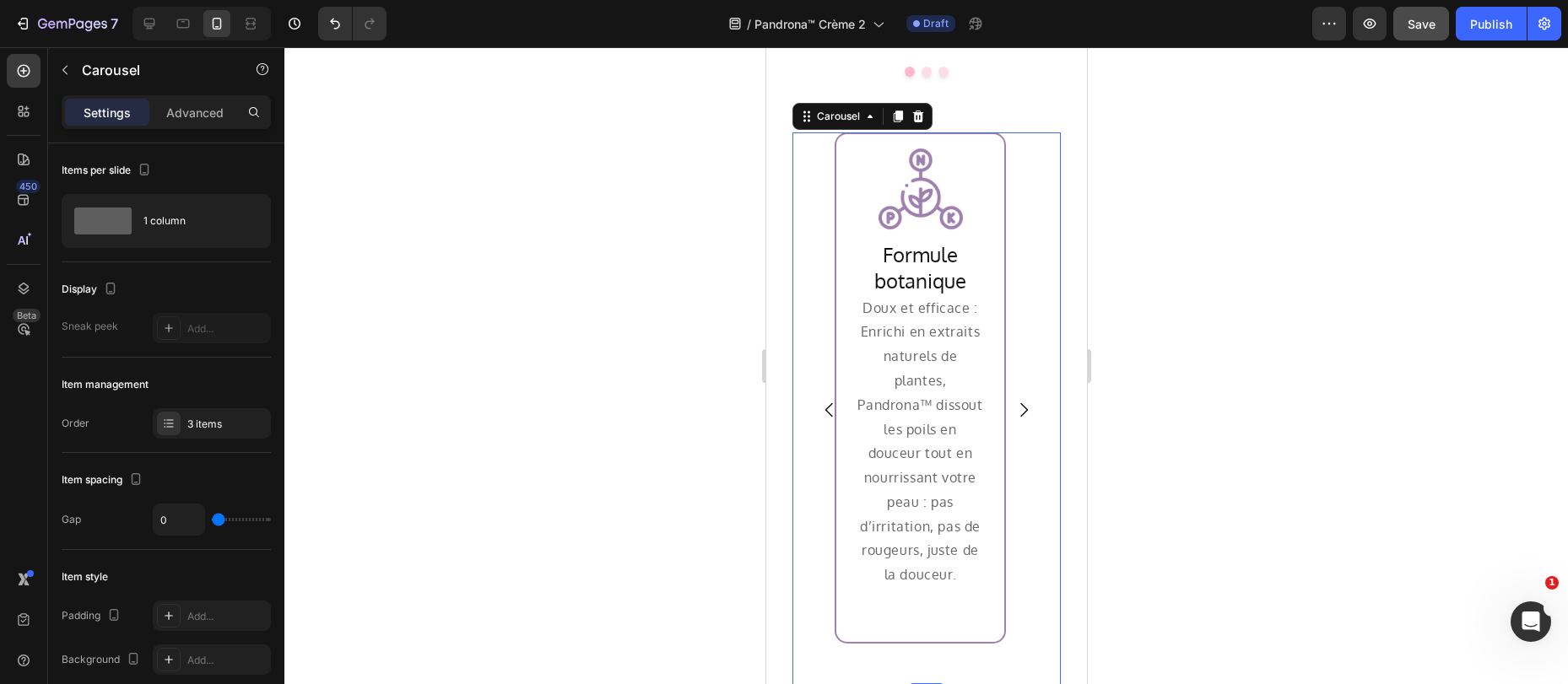
click at [816, 529] on div "Image Row Formule botanique Heading Doux et efficace : Enrichi en extraits natu…" at bounding box center [918, 409] width 256 height 554
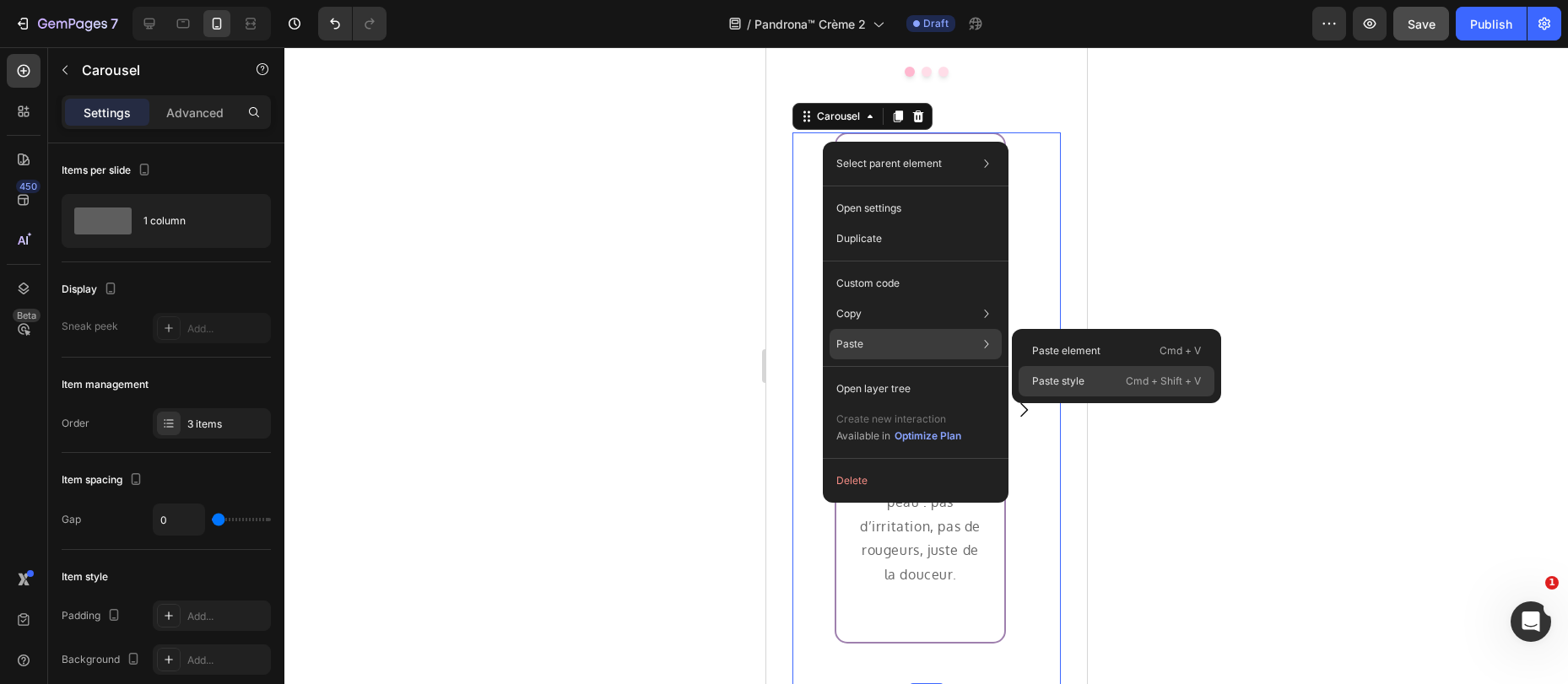
click at [1083, 380] on p "Paste style" at bounding box center [1058, 381] width 52 height 15
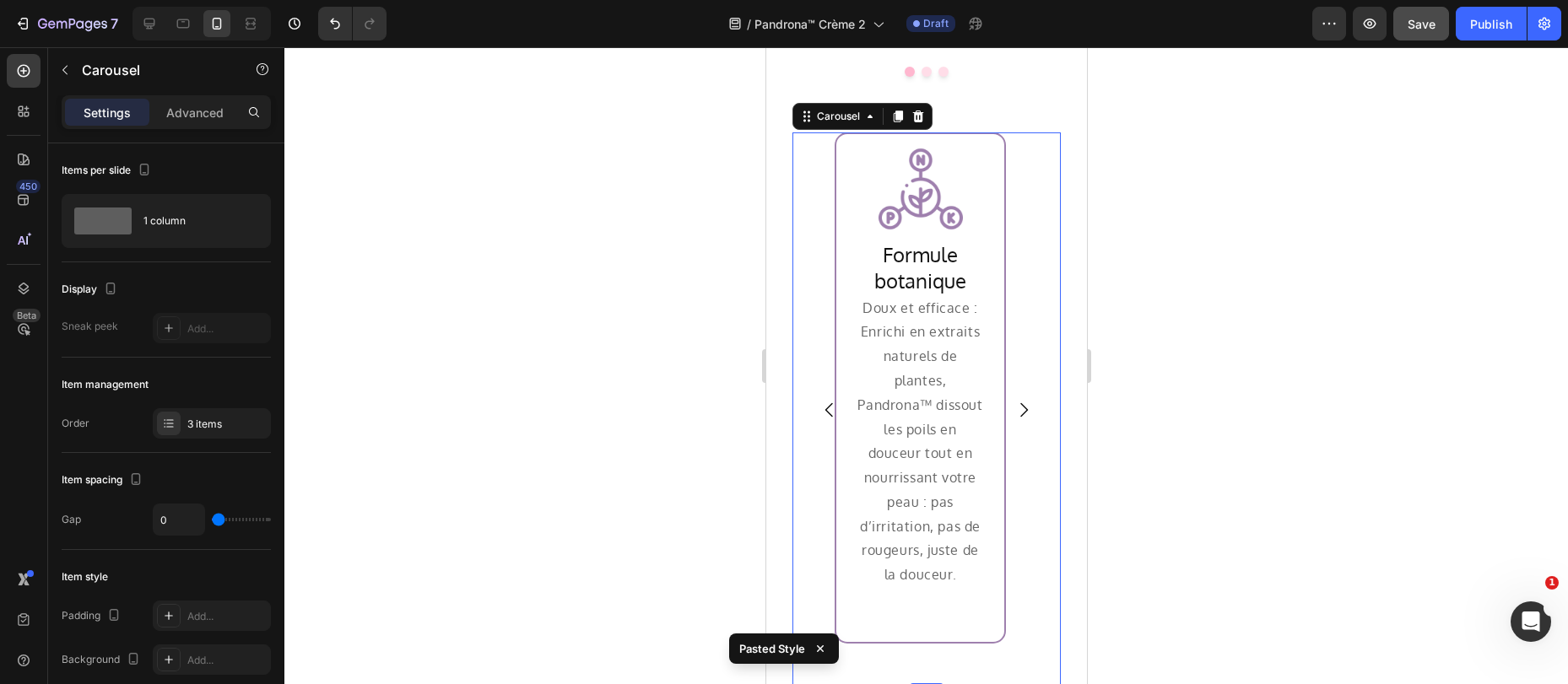
click at [826, 402] on icon "Carousel Back Arrow" at bounding box center [828, 409] width 7 height 14
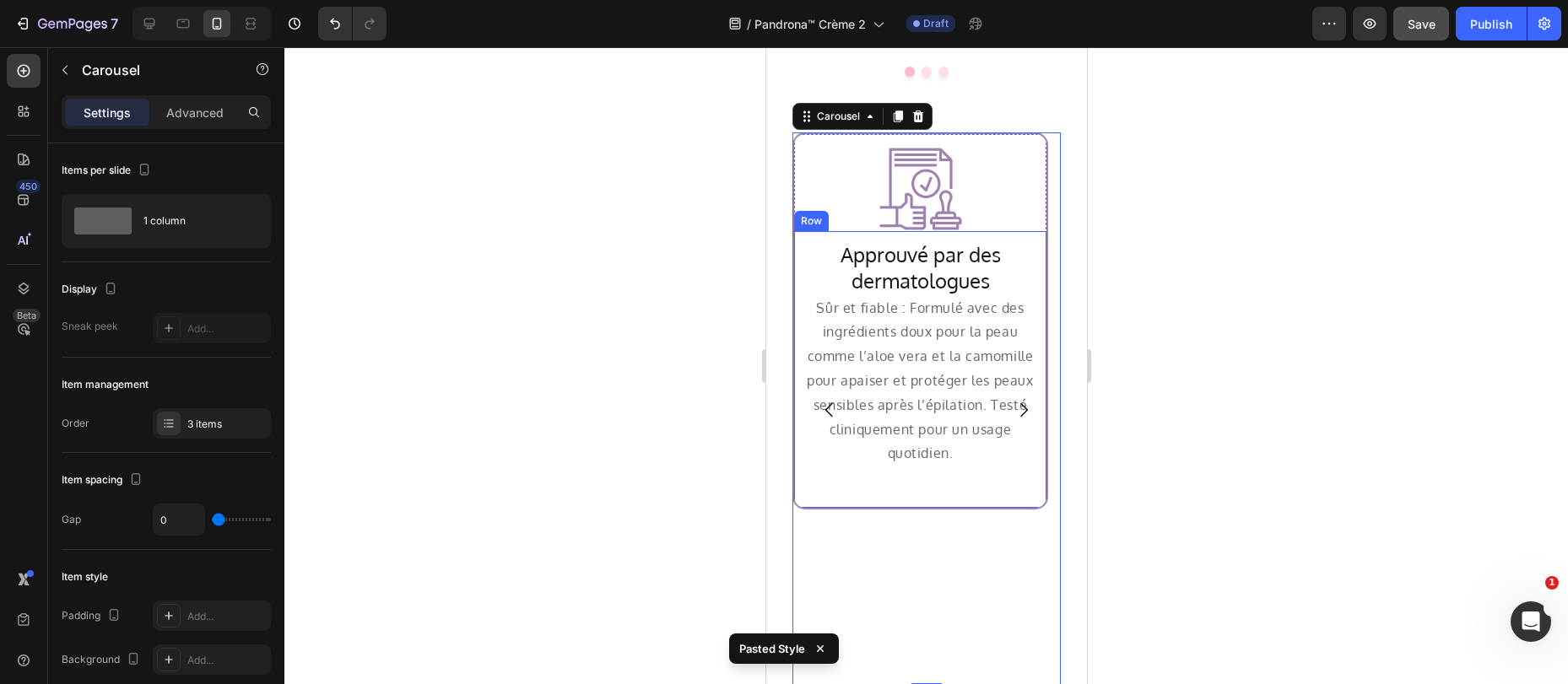
click at [813, 473] on div "Approuvé par des dermatologues Heading Sûr et fiable : Formulé avec des ingrédi…" at bounding box center [918, 370] width 235 height 260
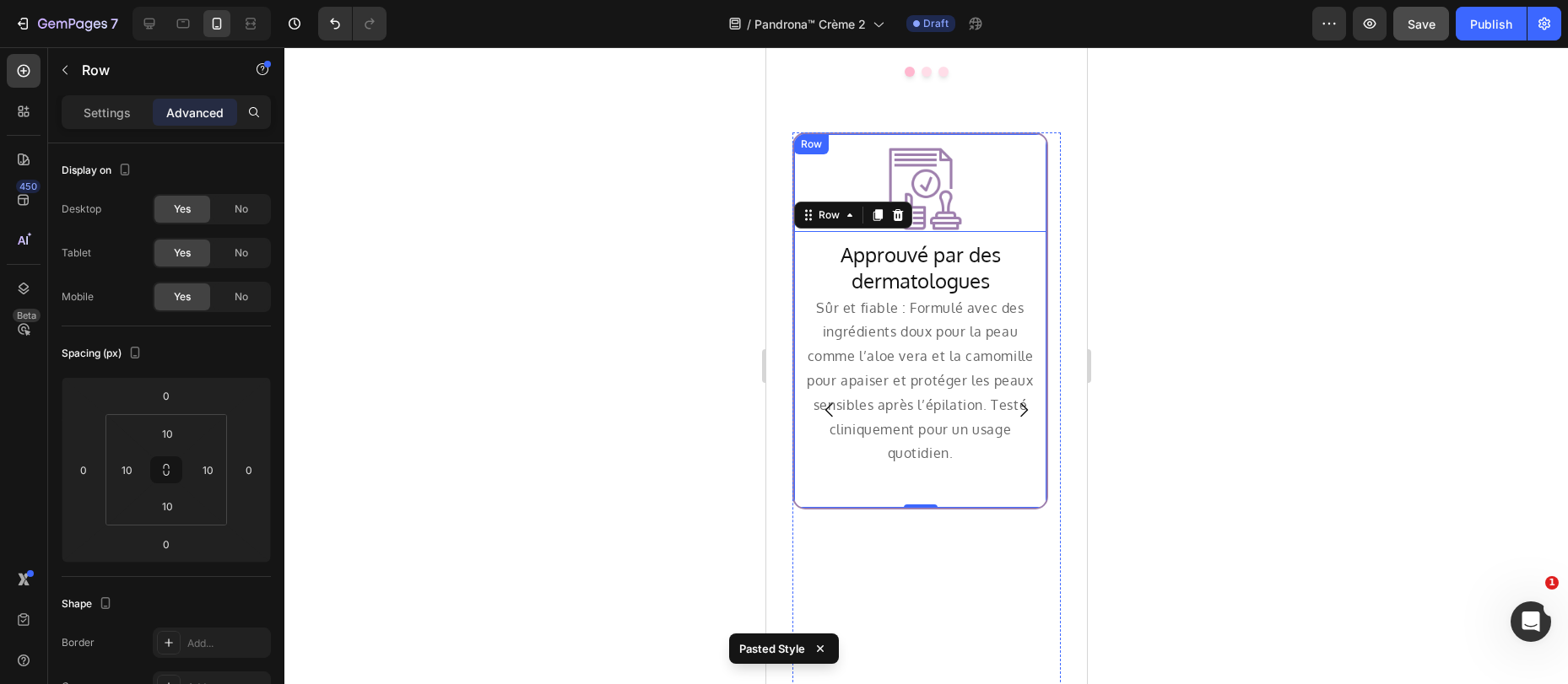
click at [808, 132] on div "Image Row Approuvé par des dermatologues Heading Sûr et fiable : Formulé avec d…" at bounding box center [918, 320] width 256 height 377
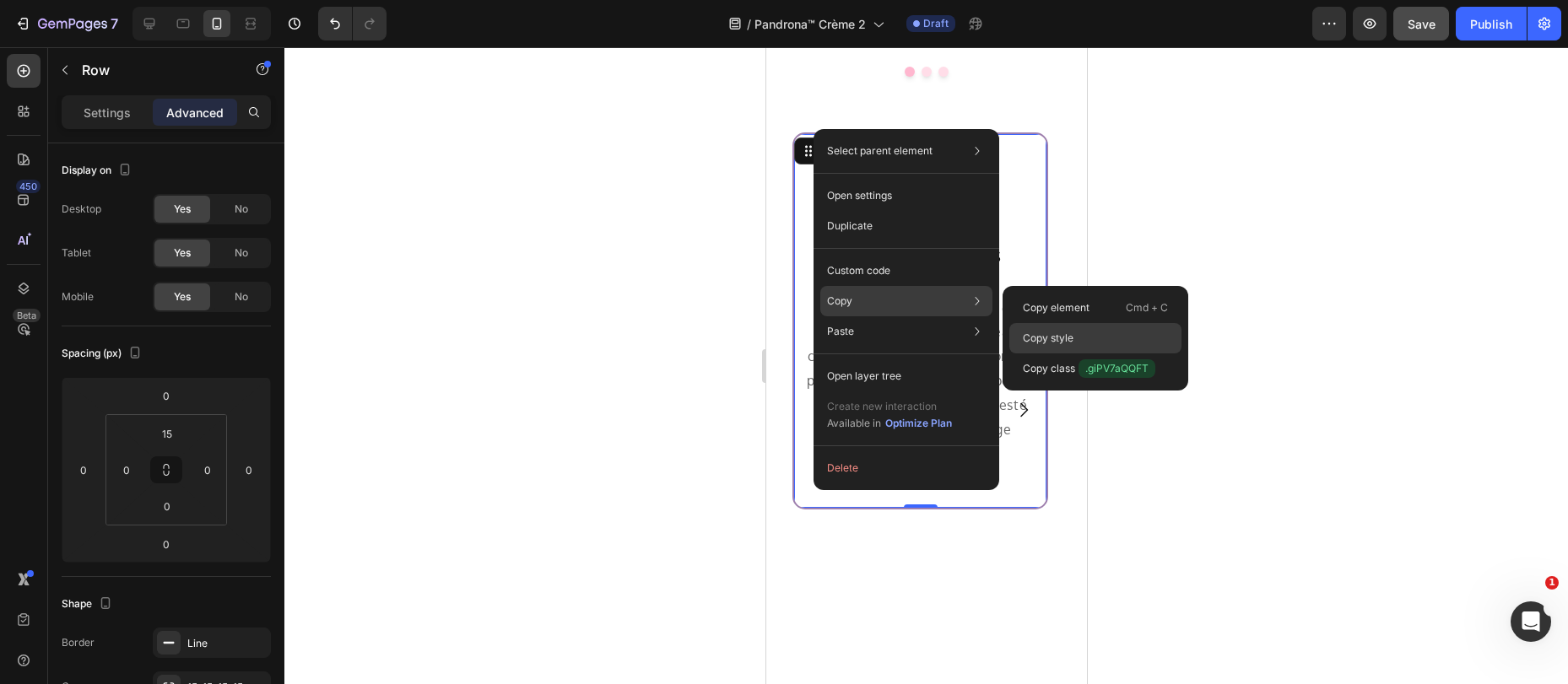
click at [1049, 335] on p "Copy style" at bounding box center [1048, 338] width 51 height 15
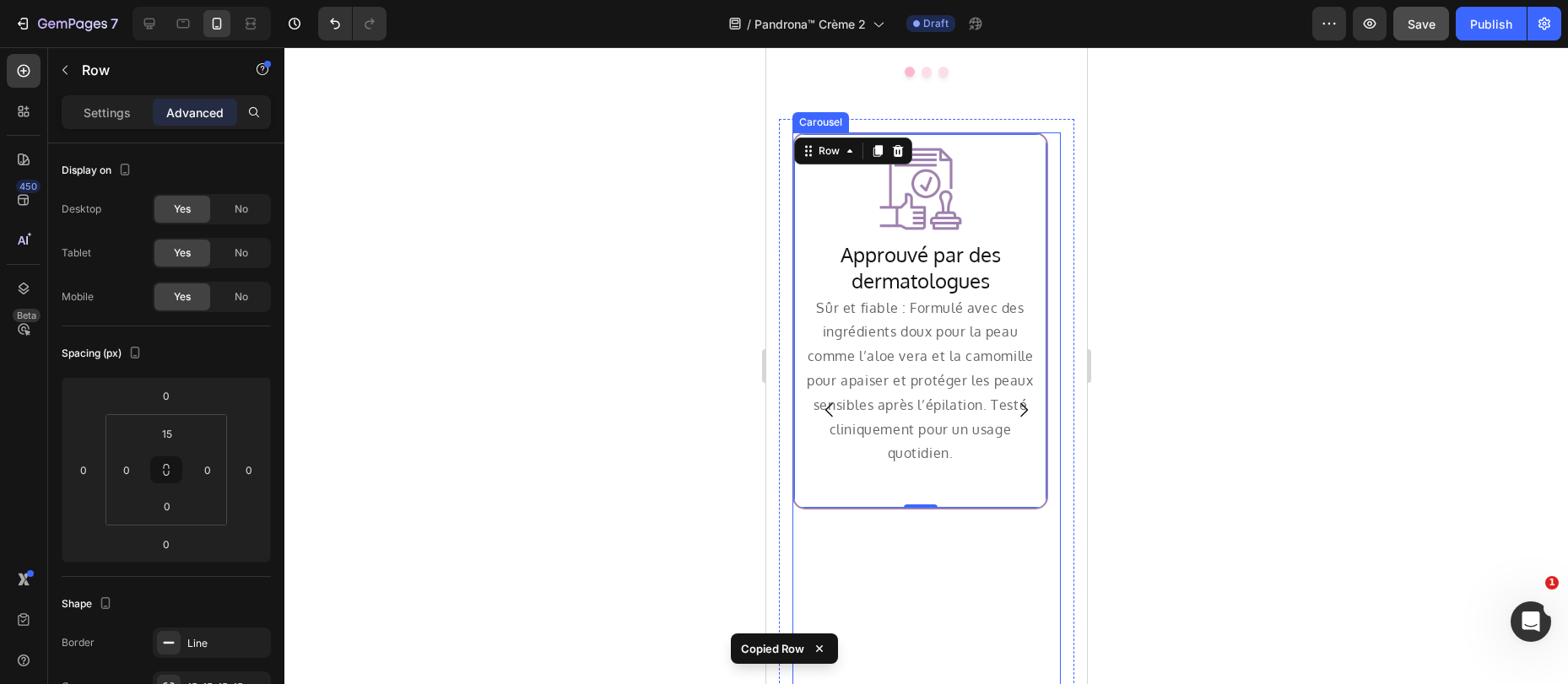
click at [1013, 400] on icon "Carousel Next Arrow" at bounding box center [1023, 410] width 21 height 21
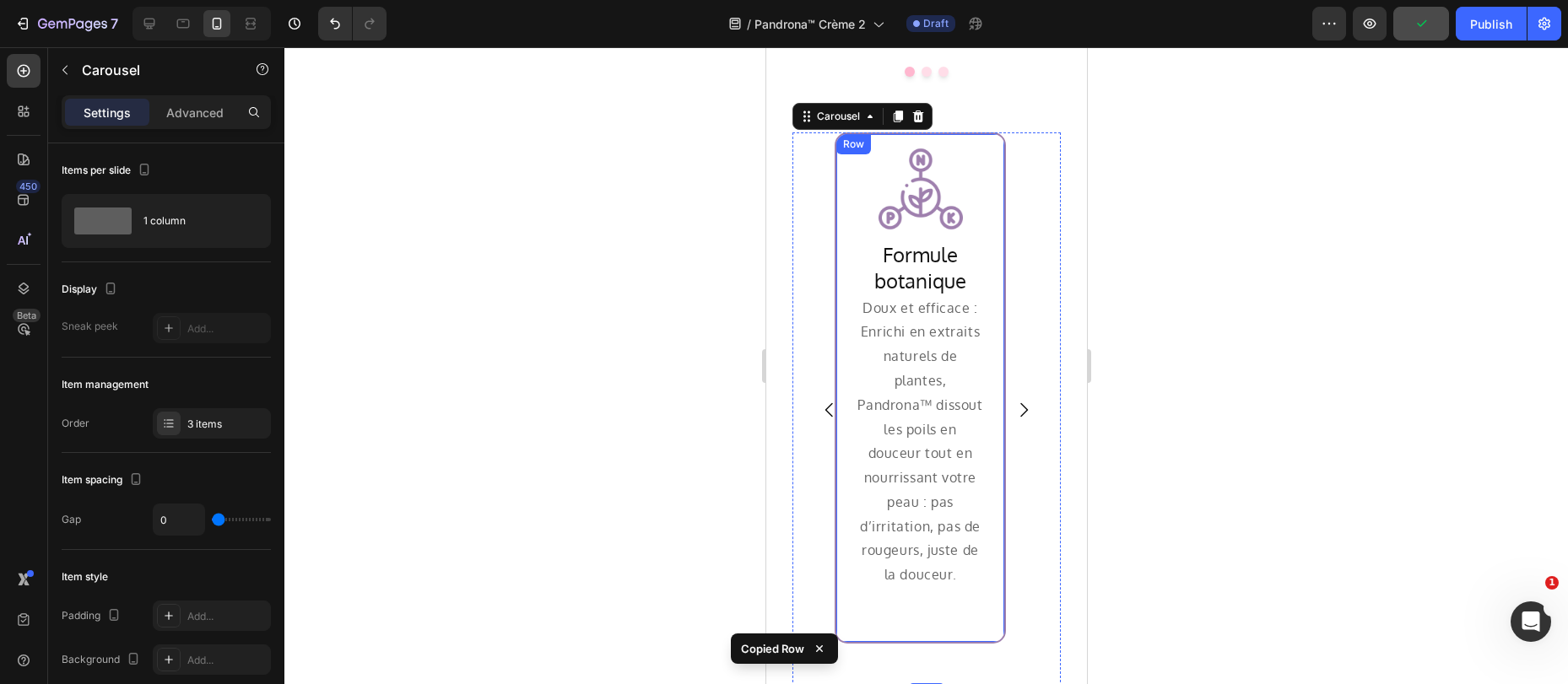
click at [842, 137] on div "Row" at bounding box center [853, 144] width 28 height 15
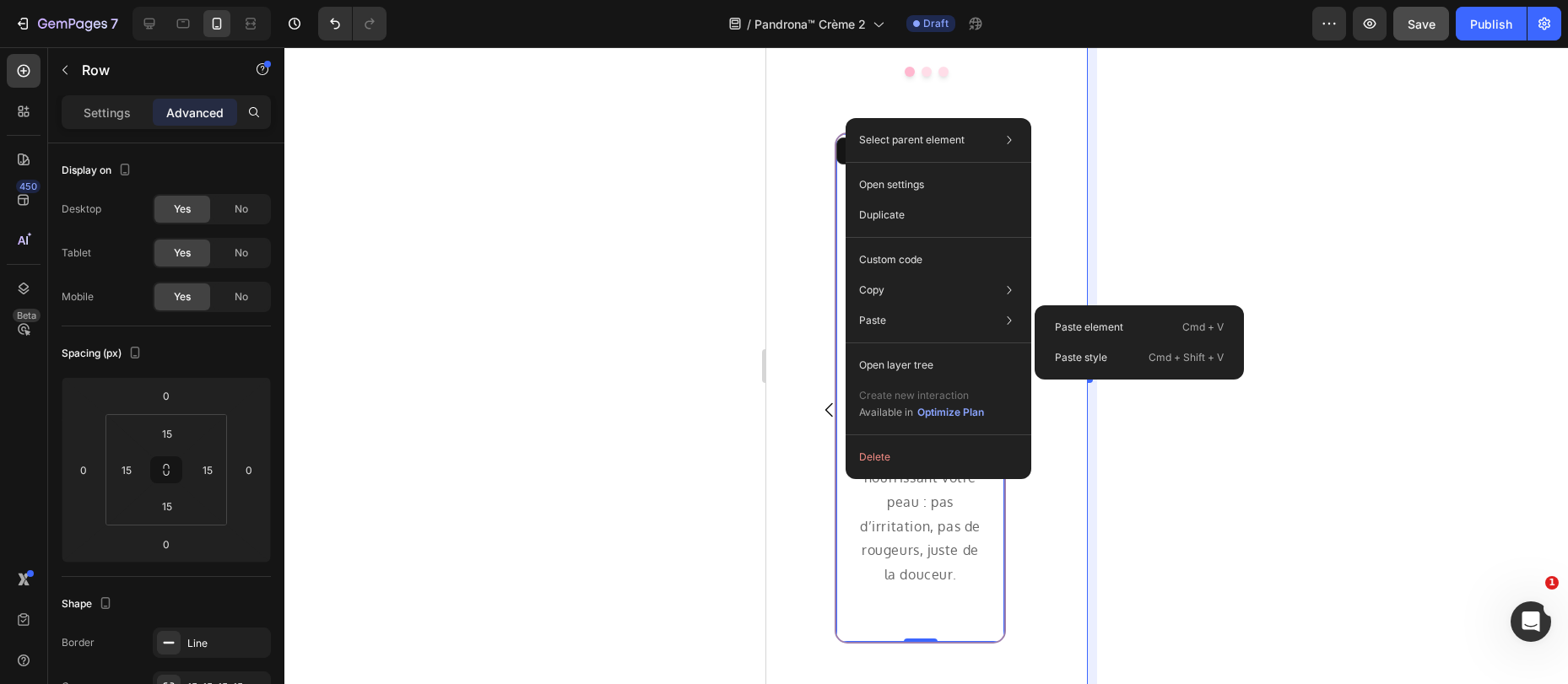
click at [1090, 359] on p "Paste style" at bounding box center [1081, 357] width 52 height 15
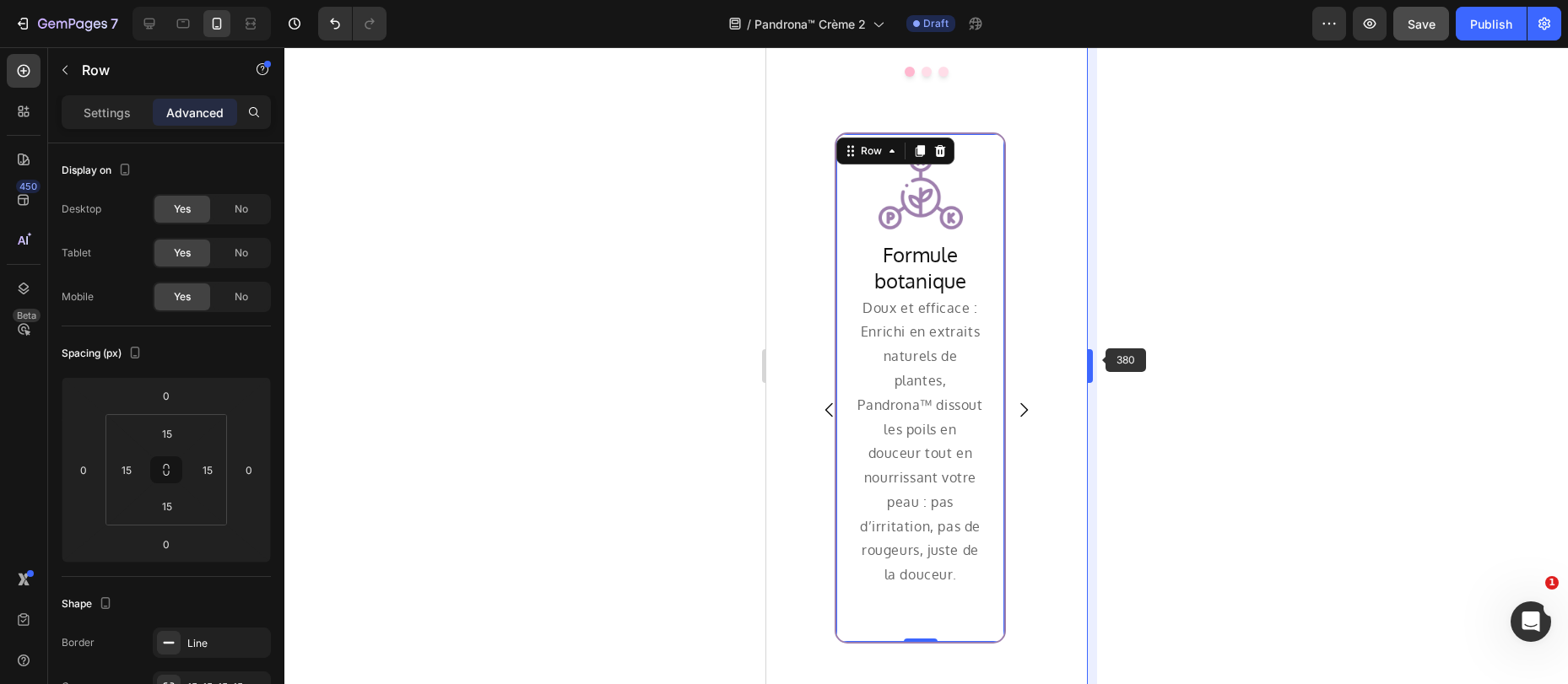
type input "0"
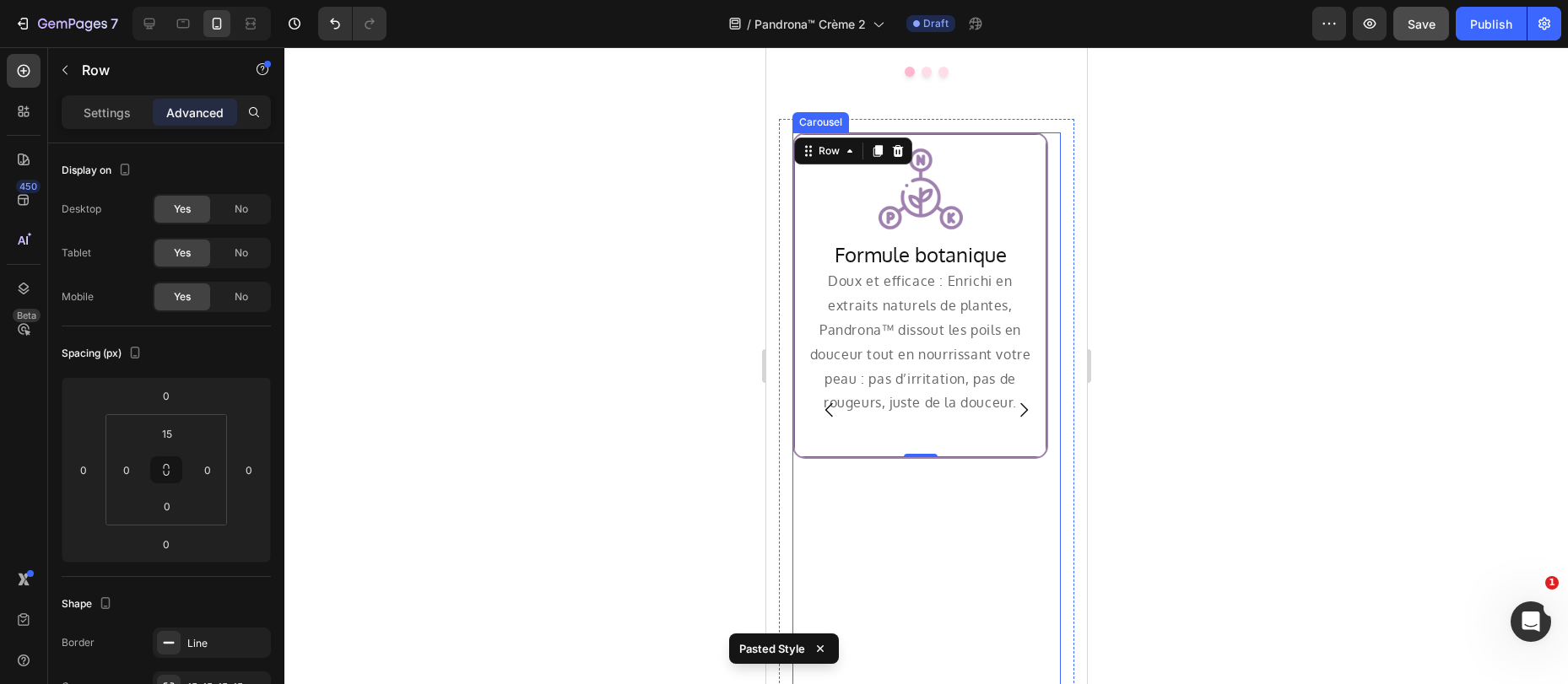
click at [1015, 400] on icon "Carousel Next Arrow" at bounding box center [1023, 410] width 21 height 21
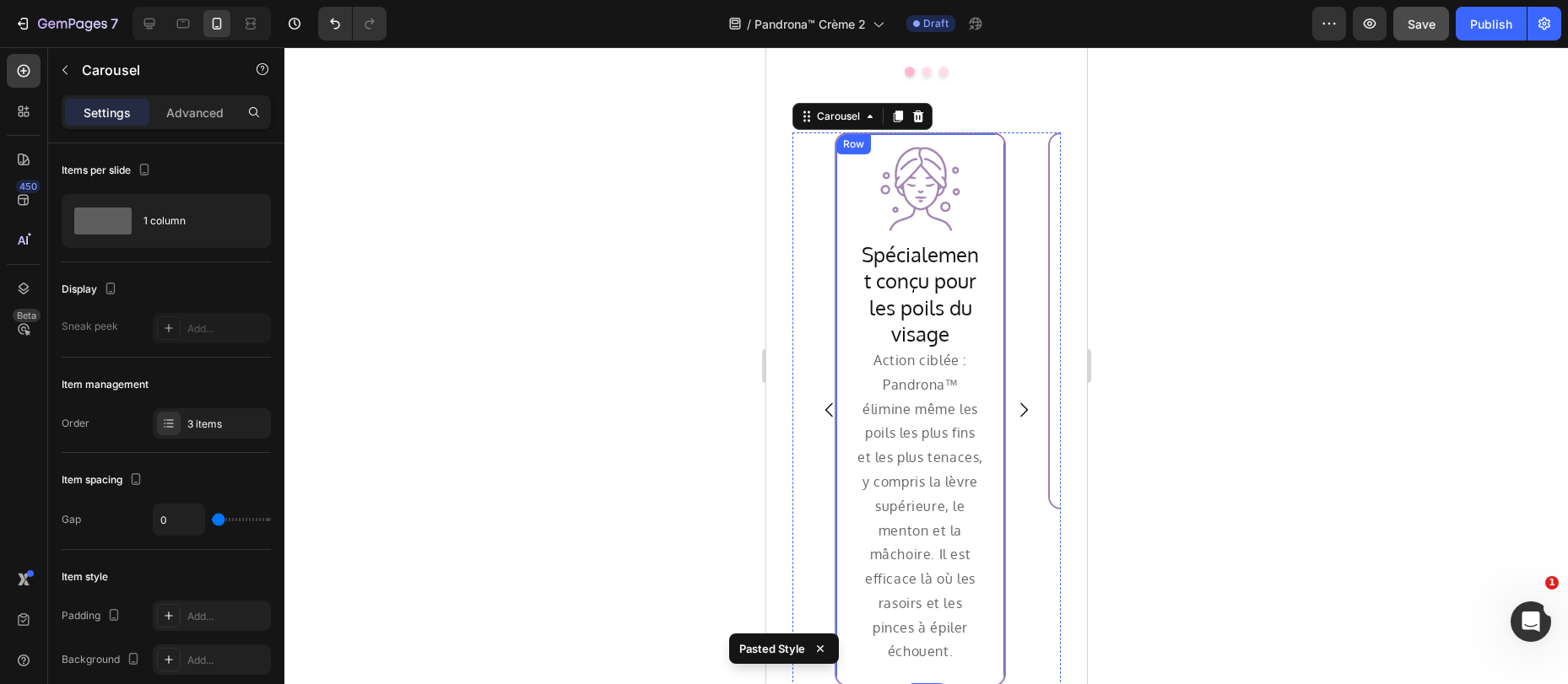
click at [841, 340] on div "Image Row Spécialement conçu pour les poils du visage Heading Action ciblée : P…" at bounding box center [918, 409] width 171 height 554
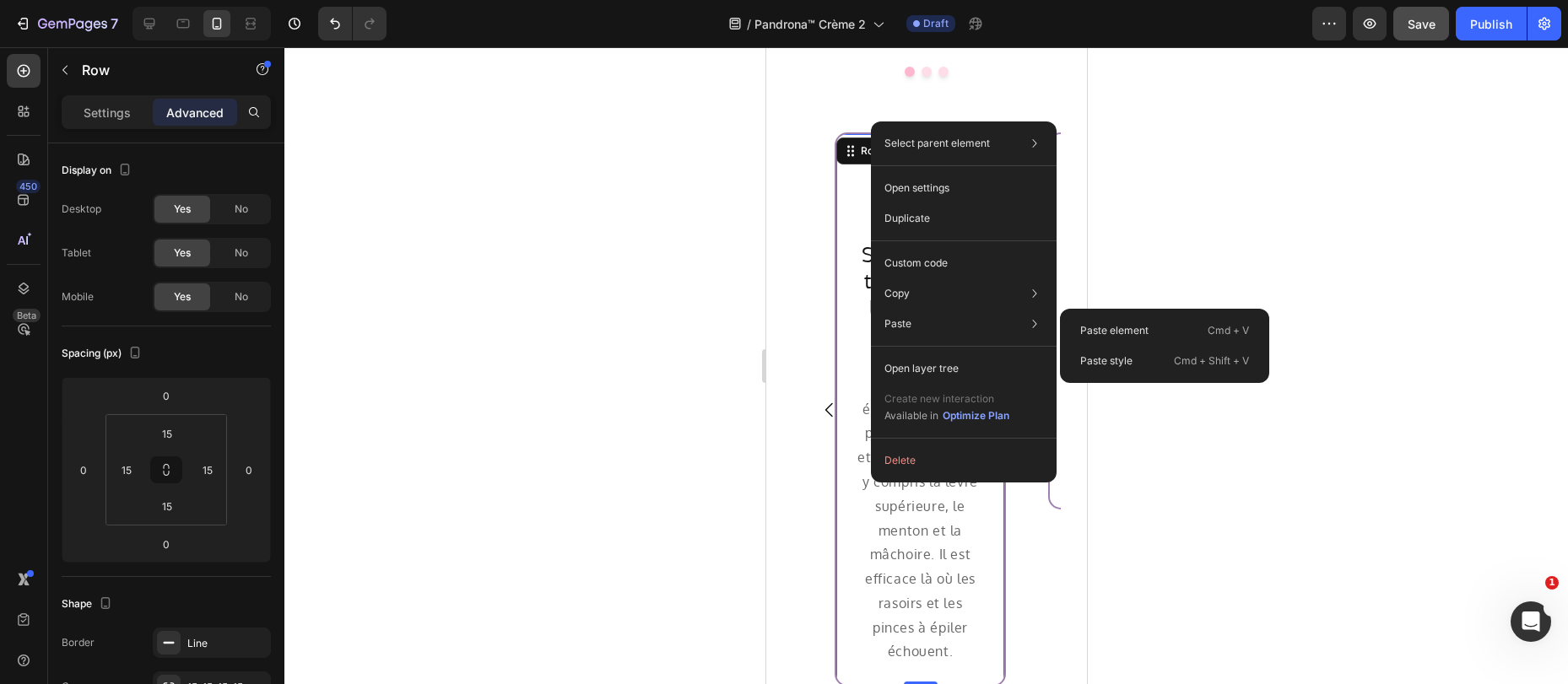
click at [1141, 357] on div "Paste style Cmd + Shift + V" at bounding box center [1164, 361] width 196 height 30
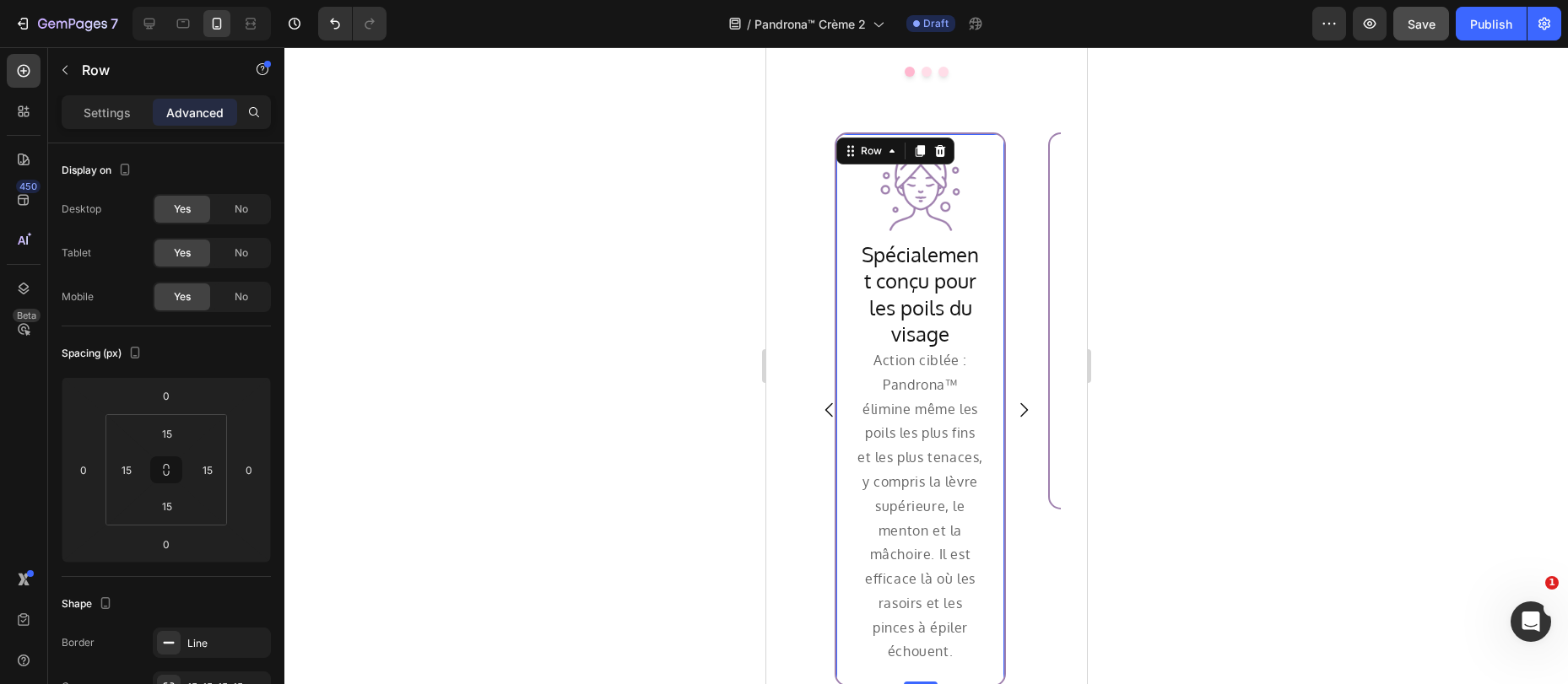
type input "0"
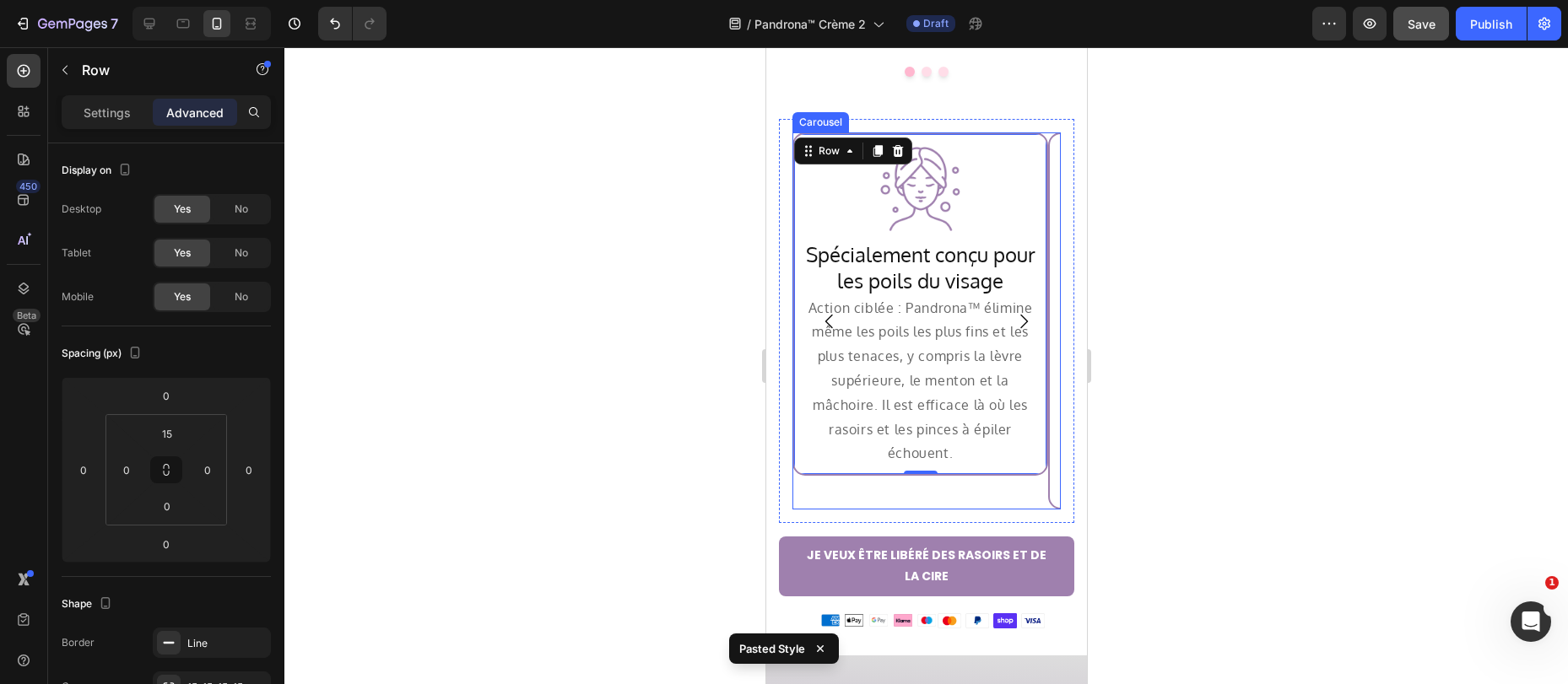
click at [1013, 312] on icon "Carousel Next Arrow" at bounding box center [1023, 322] width 21 height 21
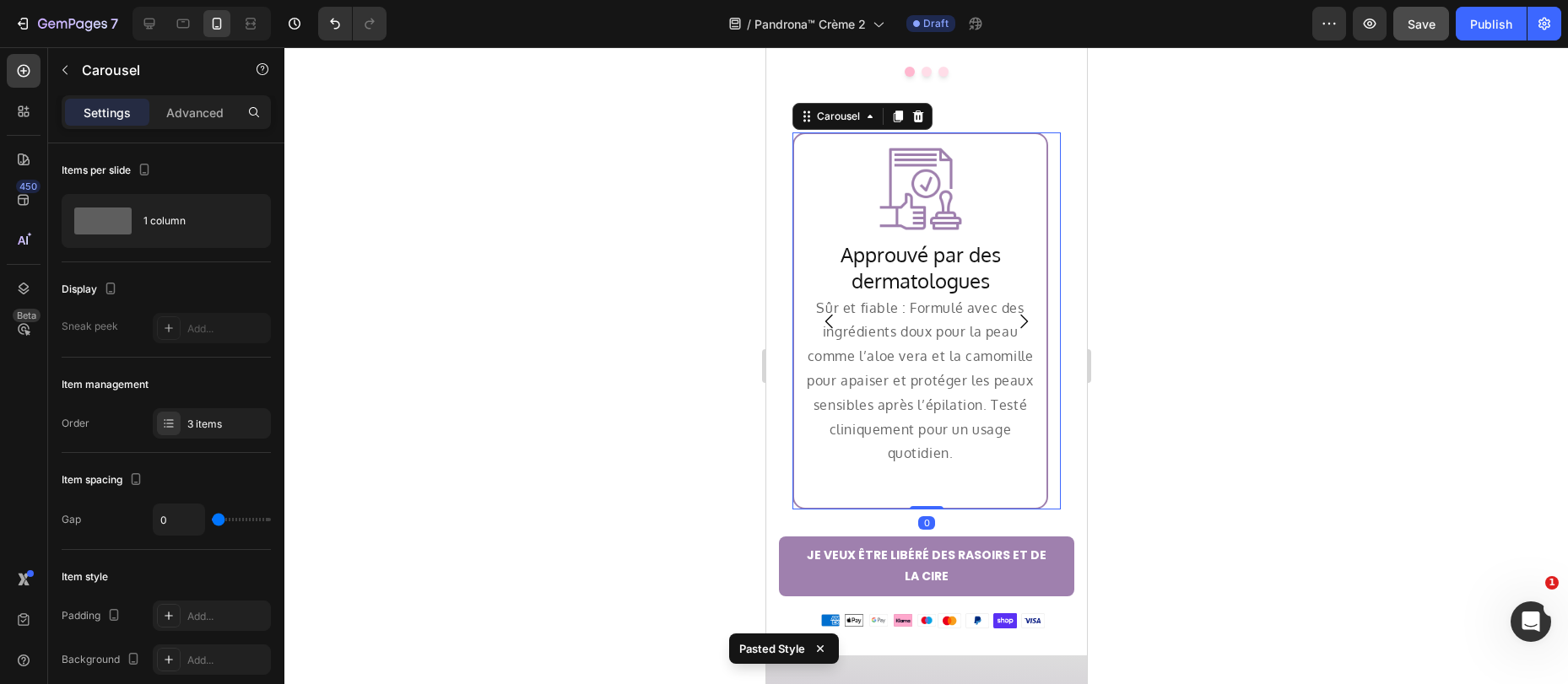
click at [1013, 312] on icon "Carousel Next Arrow" at bounding box center [1023, 322] width 21 height 21
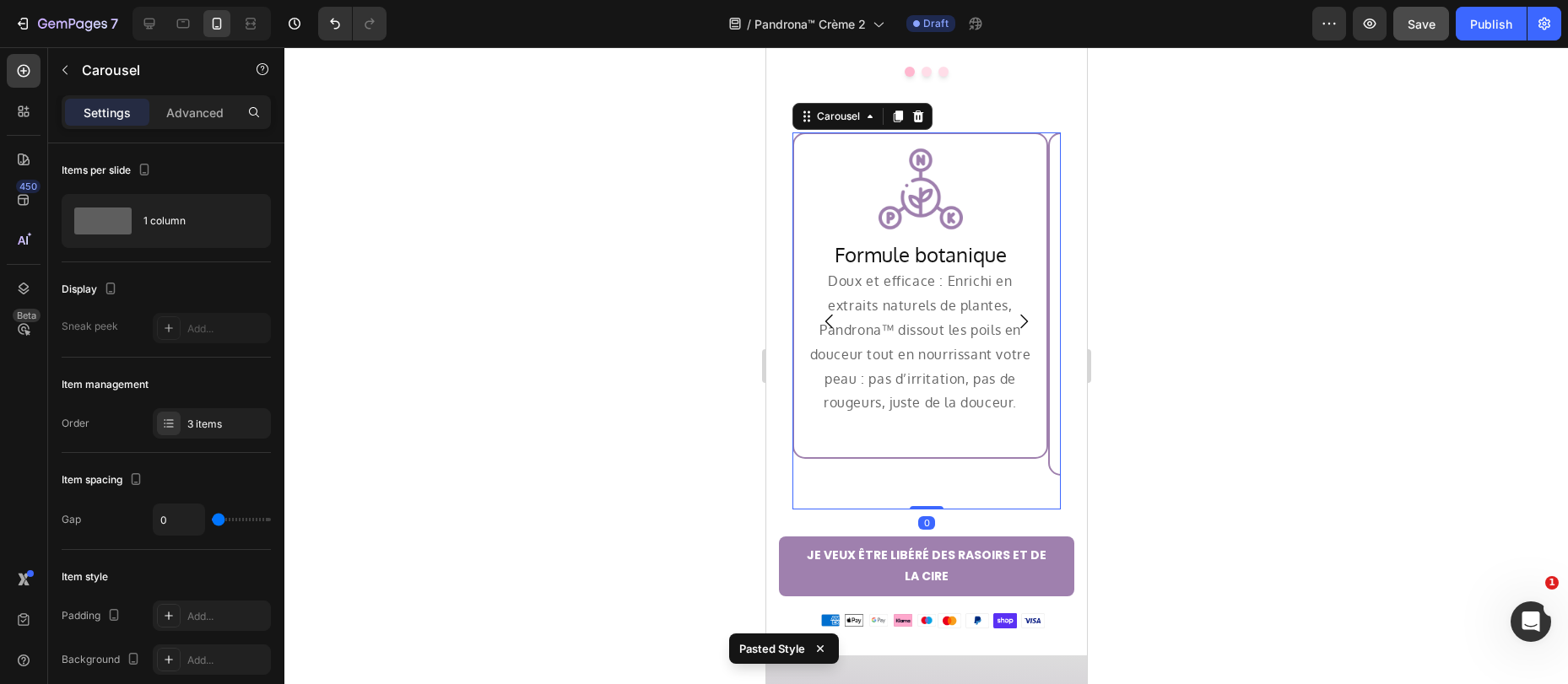
click at [1013, 312] on icon "Carousel Next Arrow" at bounding box center [1023, 322] width 21 height 21
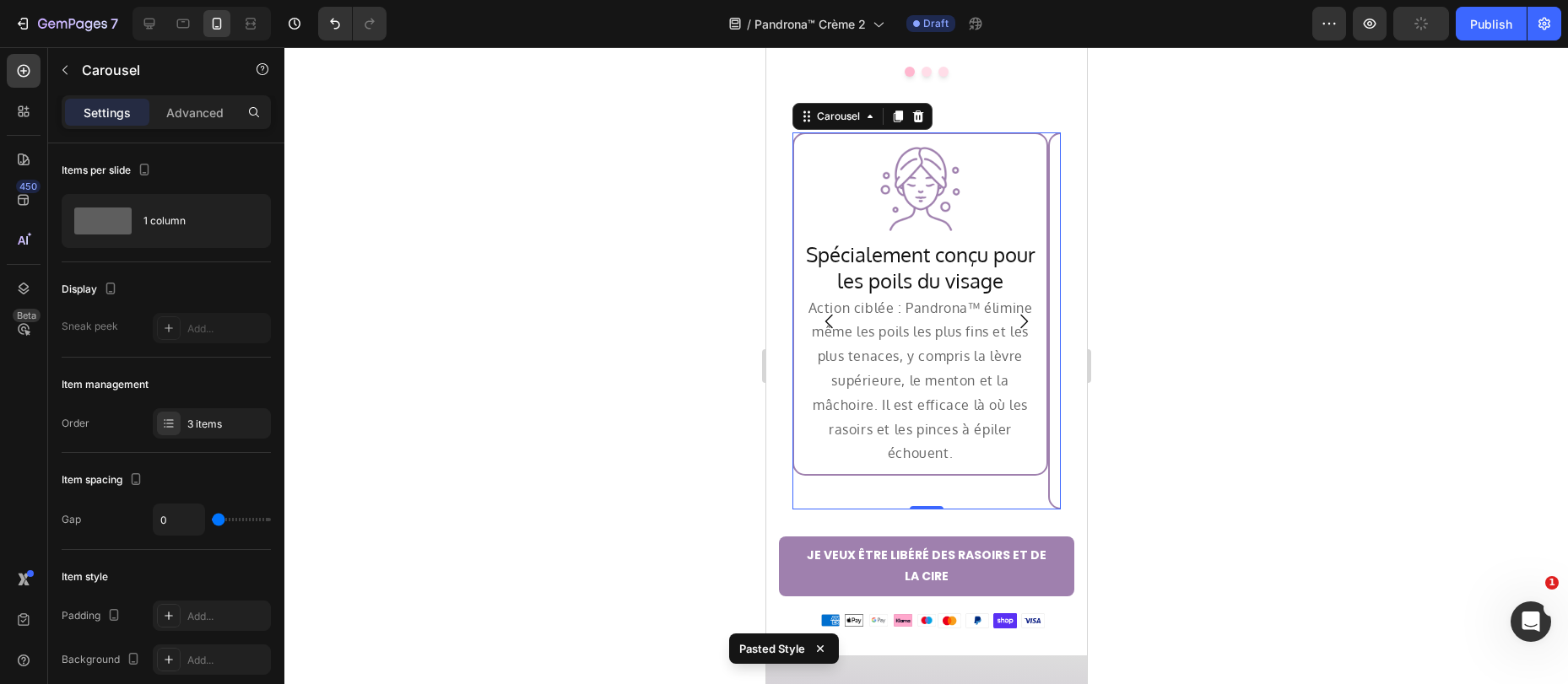
click at [1013, 312] on icon "Carousel Next Arrow" at bounding box center [1023, 322] width 21 height 21
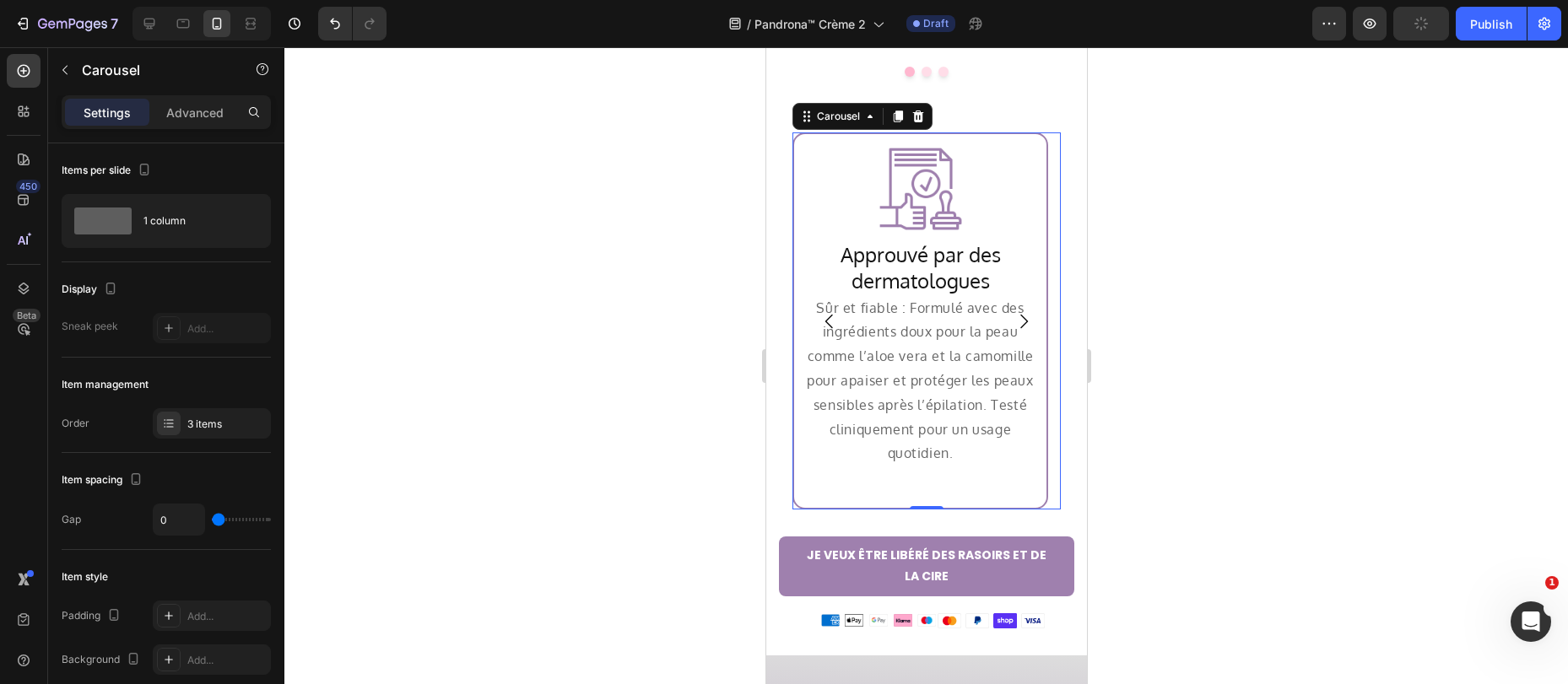
click at [1013, 312] on icon "Carousel Next Arrow" at bounding box center [1023, 322] width 21 height 21
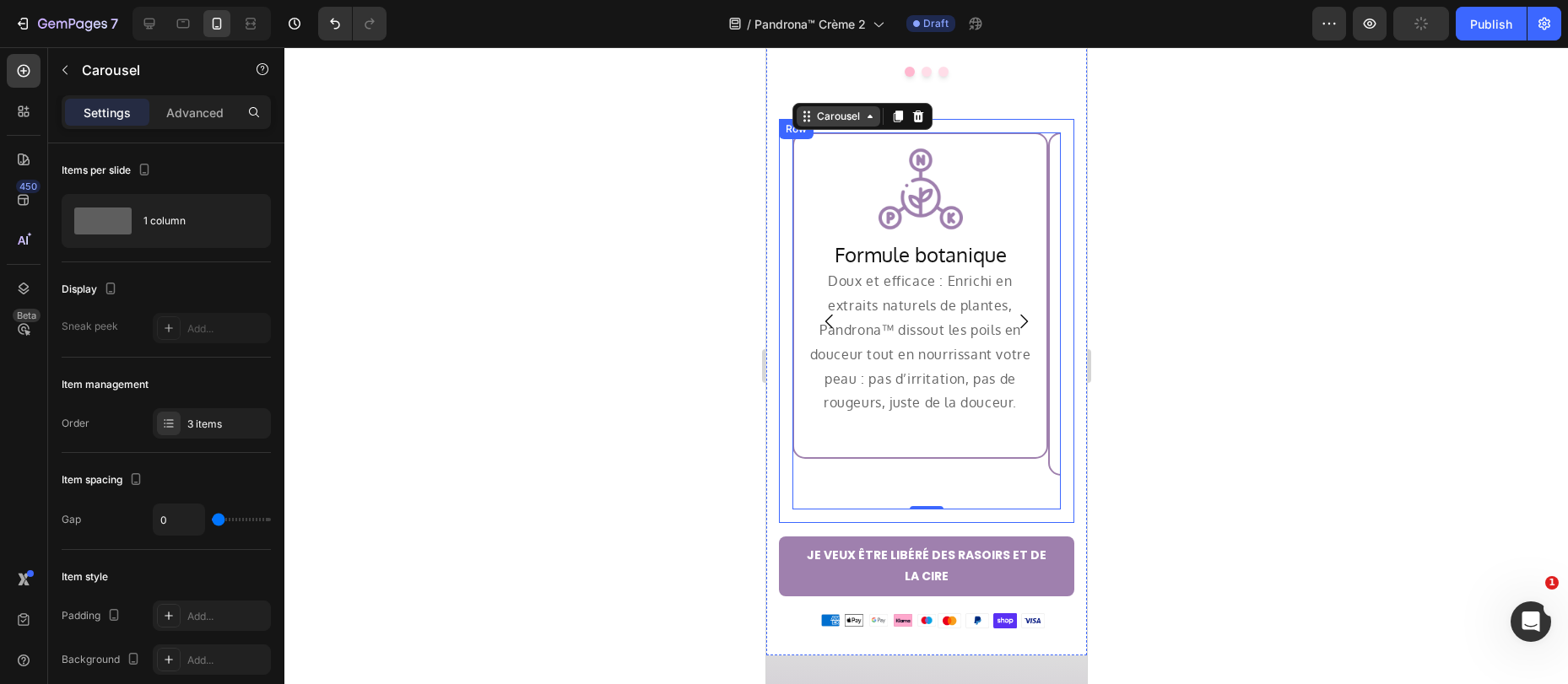
click at [830, 109] on div "Carousel" at bounding box center [837, 116] width 50 height 15
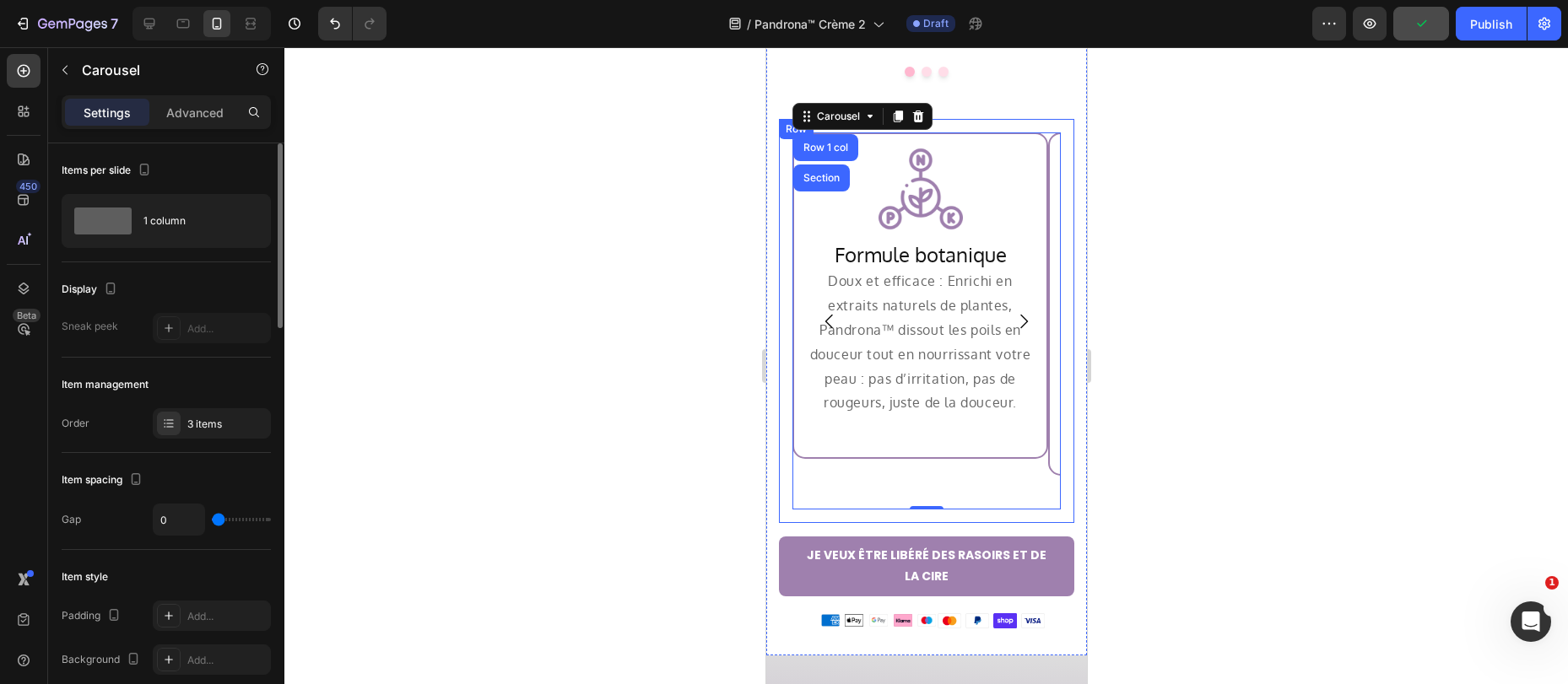
scroll to position [4, 0]
type input "4"
type input "7"
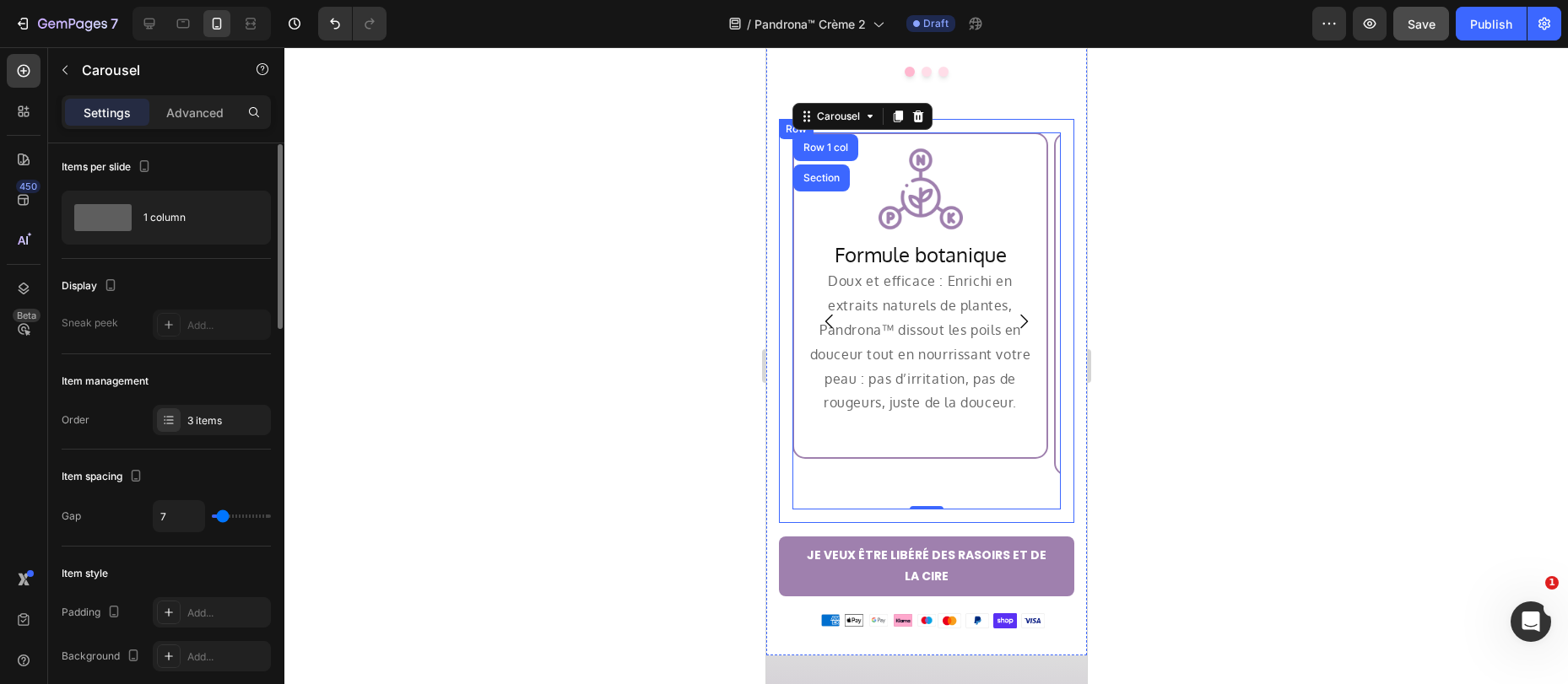
type input "8"
type input "4"
type input "3"
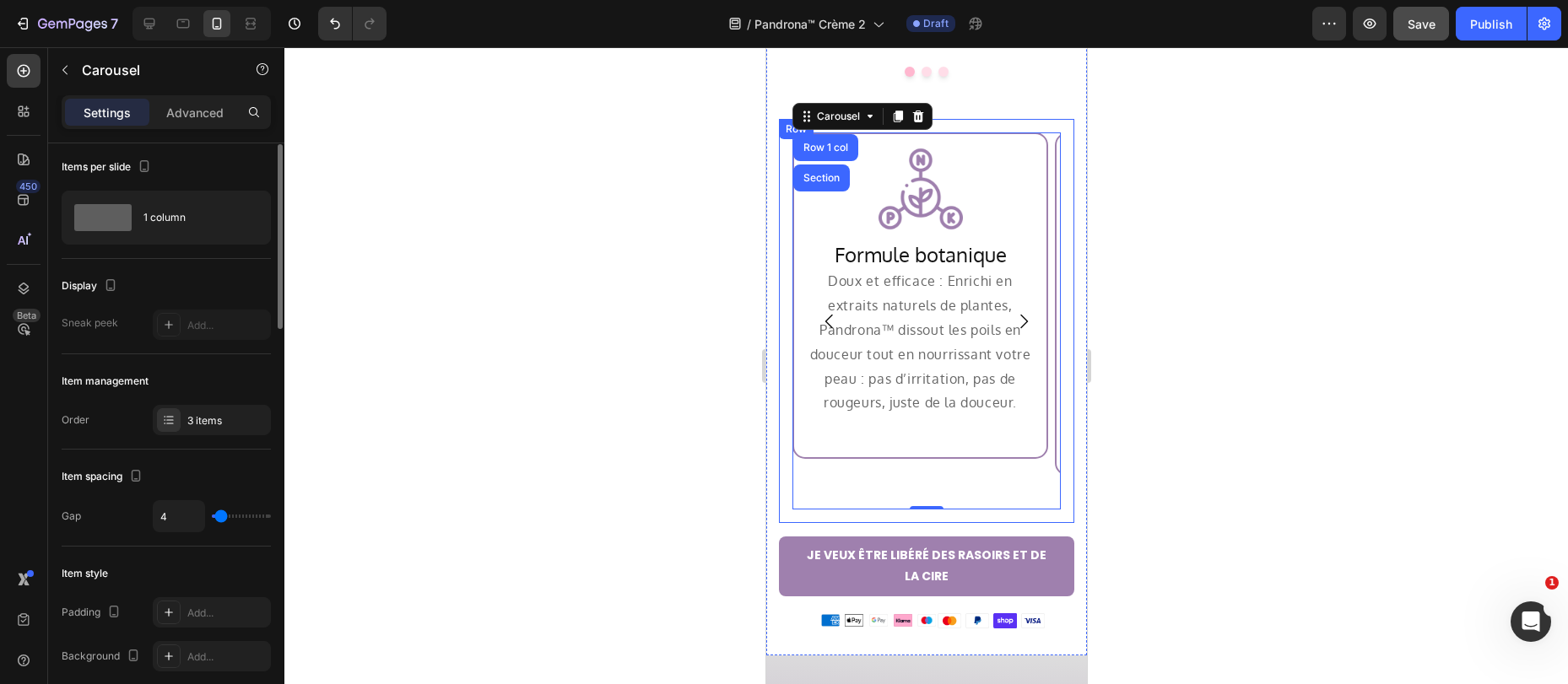
type input "3"
type input "4"
click at [220, 517] on input "range" at bounding box center [241, 517] width 59 height 4
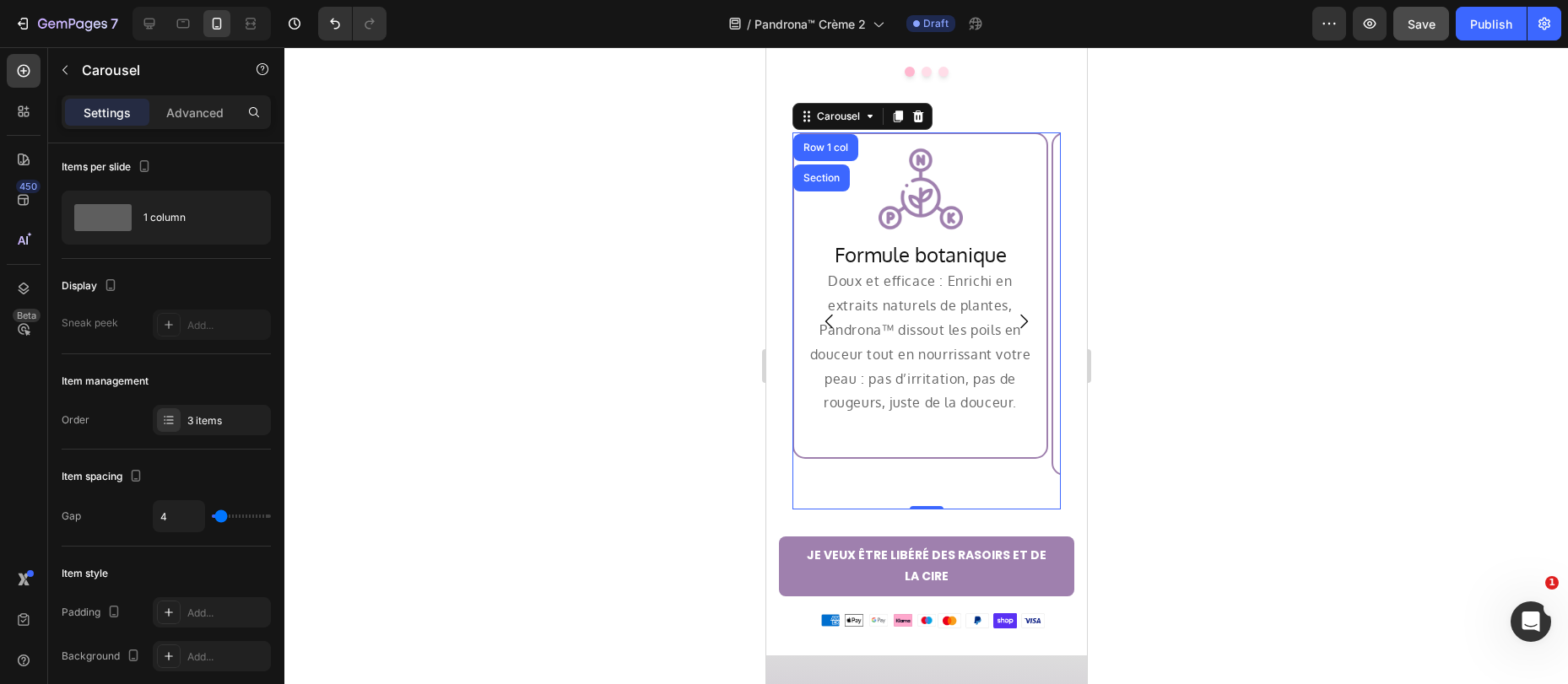
click at [1013, 312] on icon "Carousel Next Arrow" at bounding box center [1023, 322] width 21 height 21
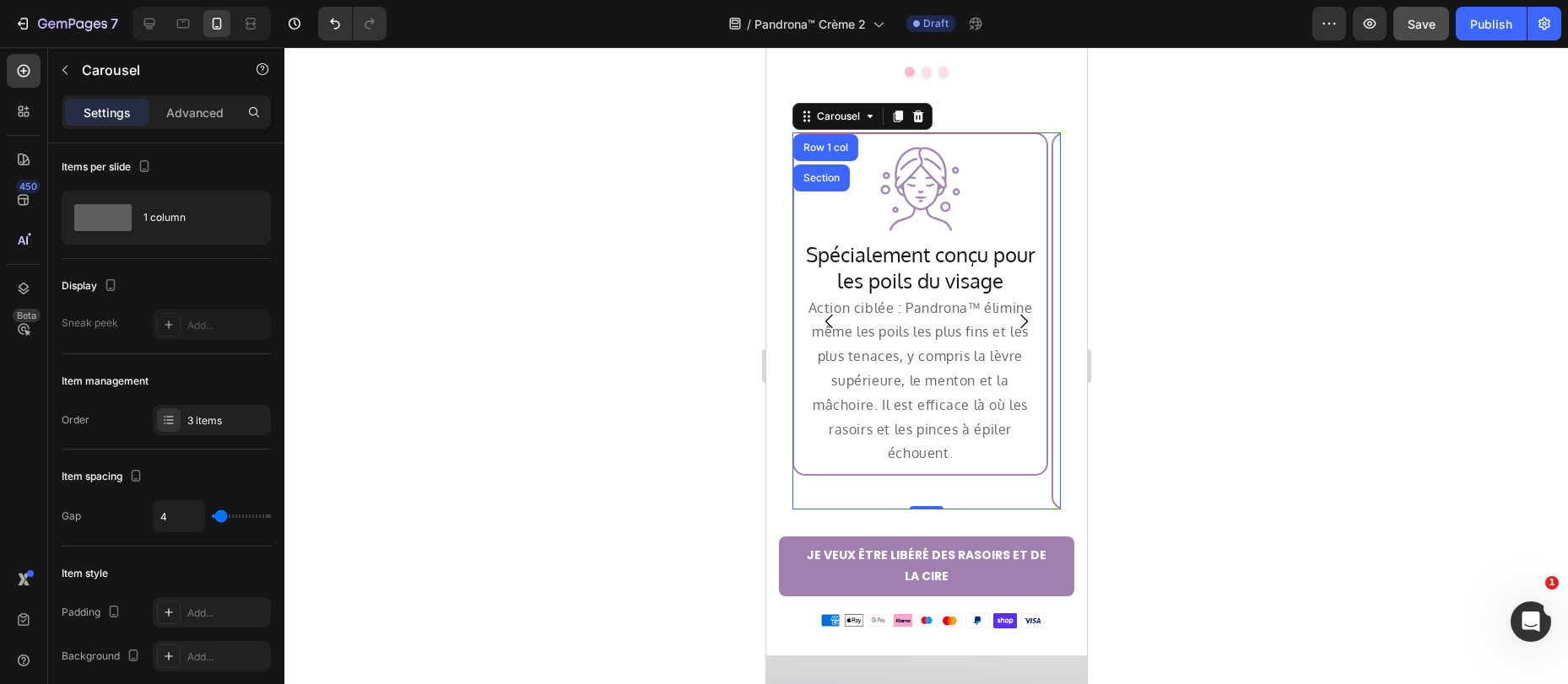
click at [1013, 312] on icon "Carousel Next Arrow" at bounding box center [1023, 322] width 21 height 21
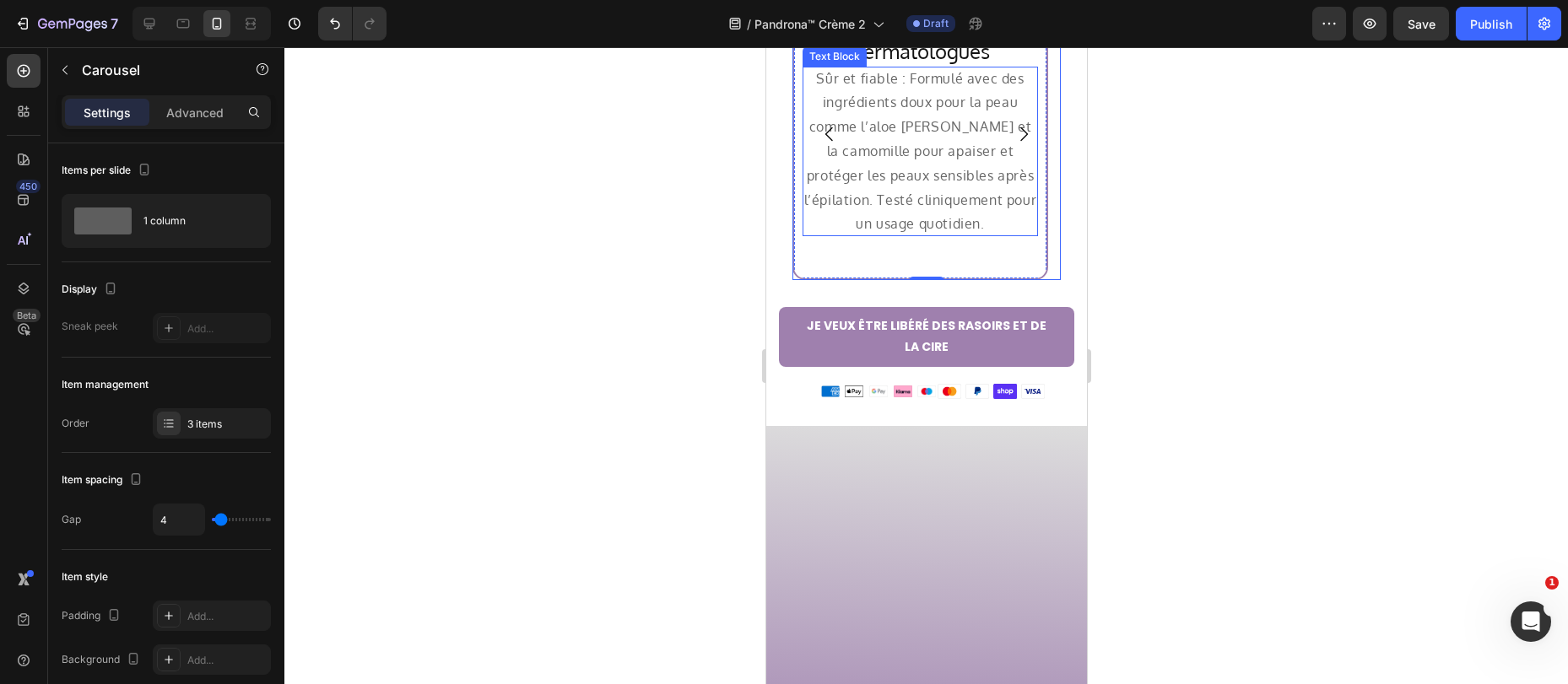
scroll to position [4, 0]
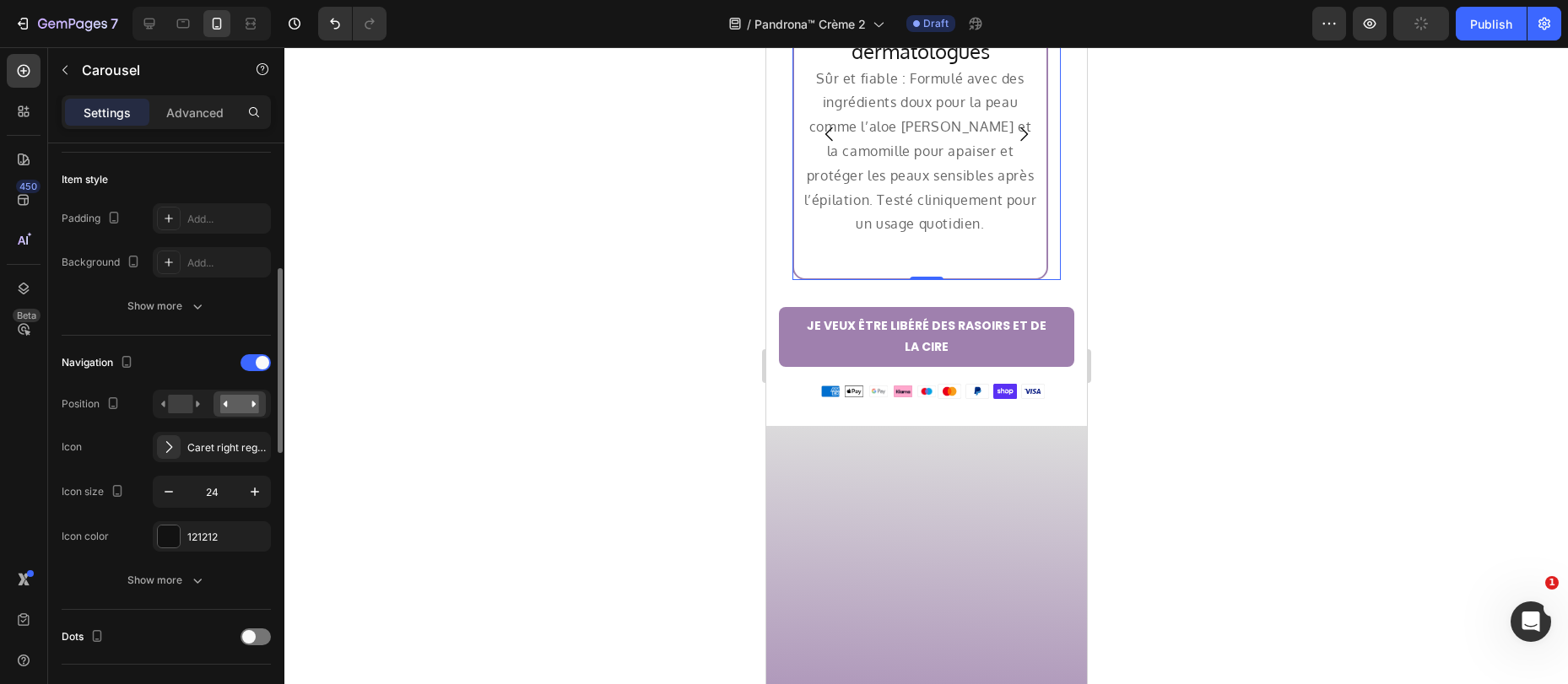
scroll to position [400, 0]
click at [252, 633] on span at bounding box center [249, 633] width 13 height 13
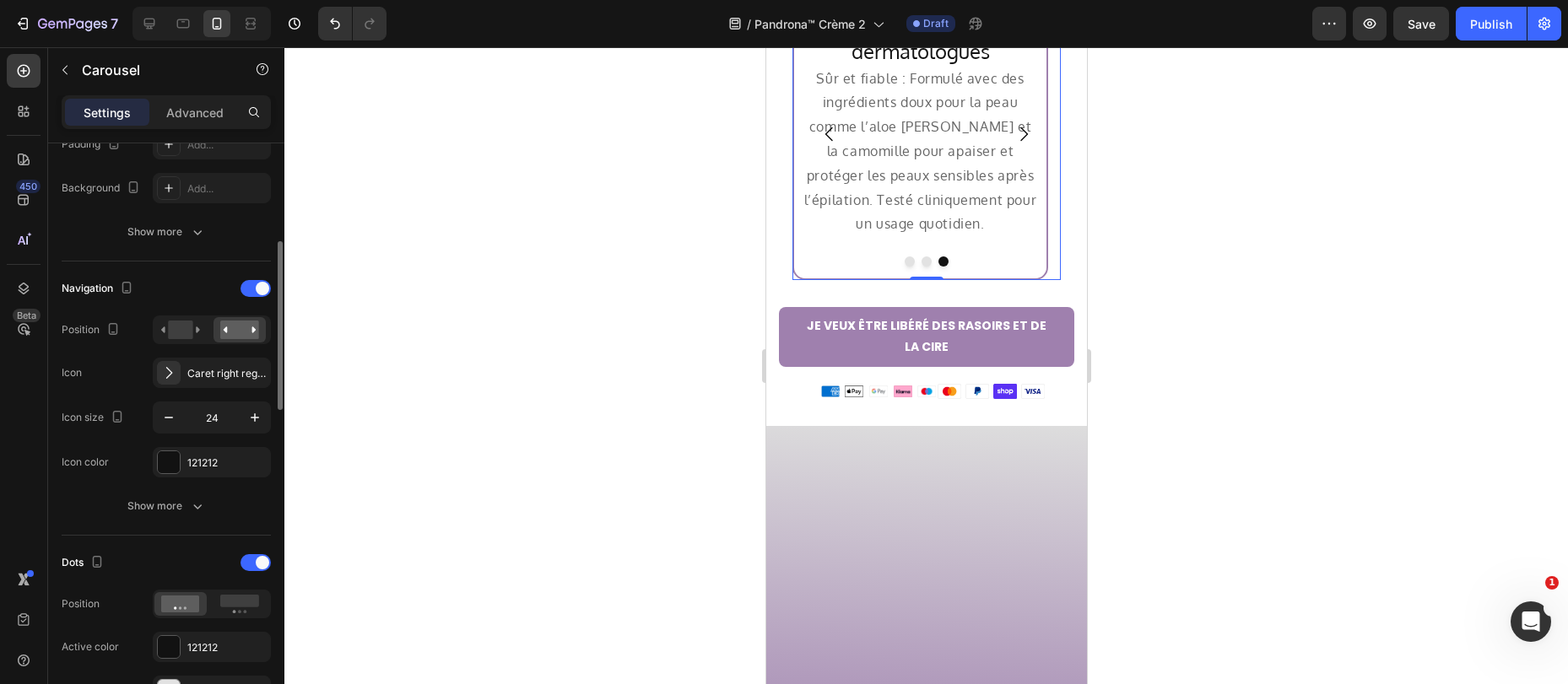
scroll to position [585, 0]
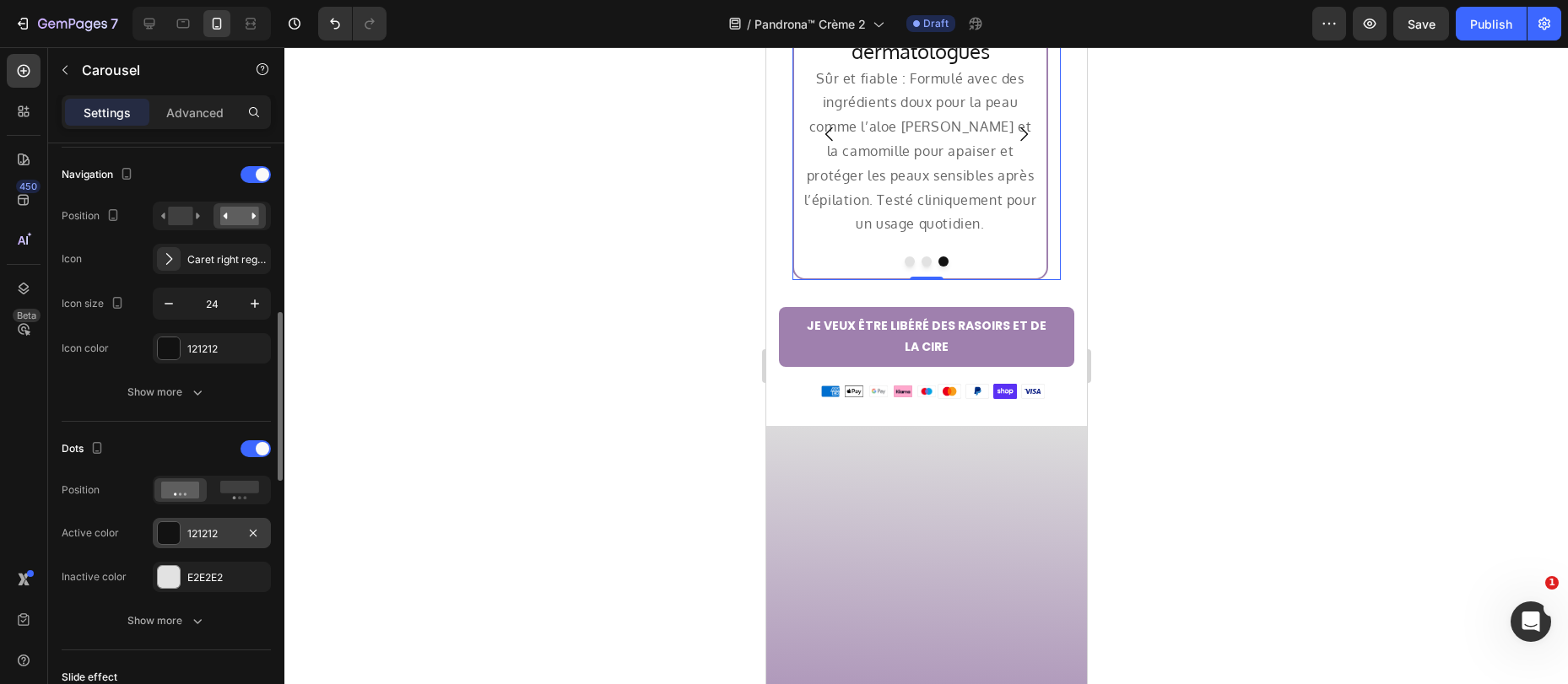
click at [187, 535] on div "121212" at bounding box center [212, 533] width 49 height 15
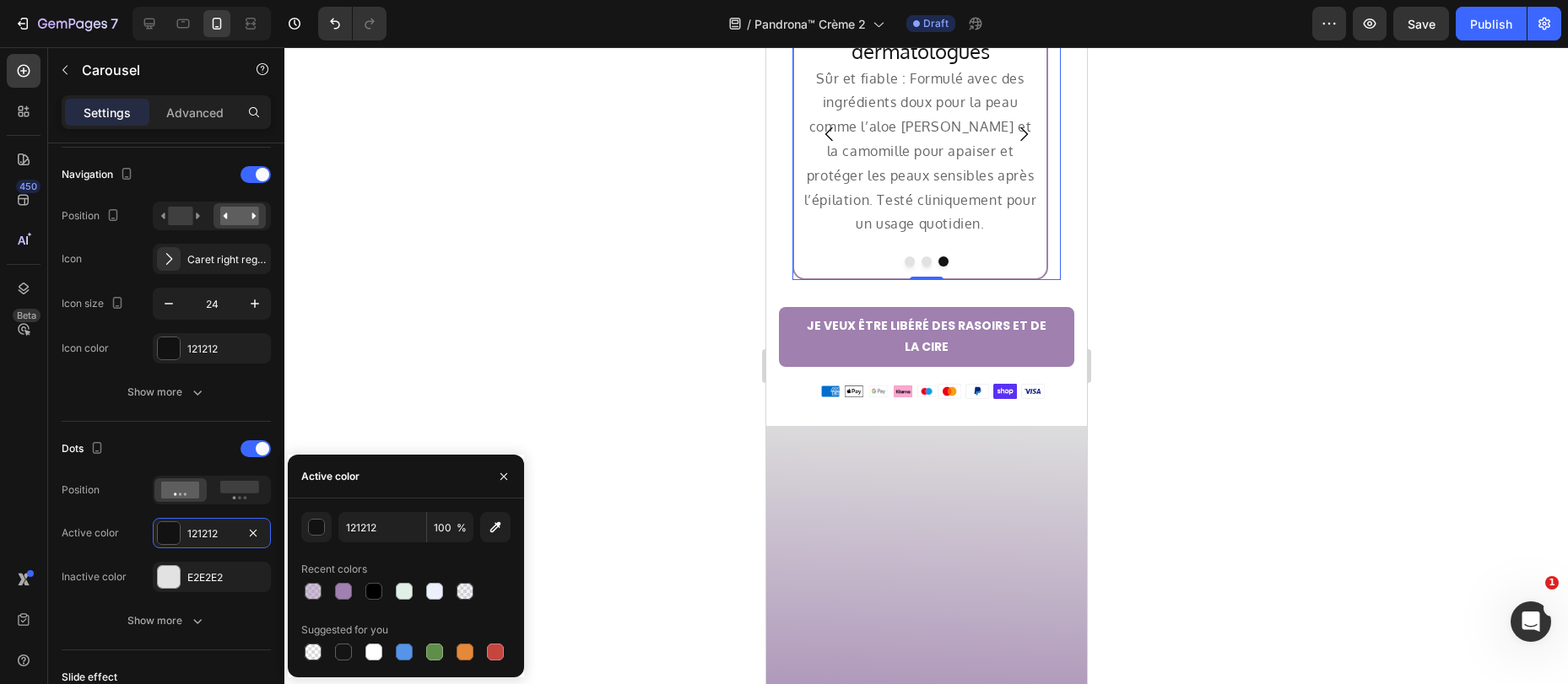
click at [344, 594] on div at bounding box center [344, 591] width 17 height 17
type input "9F80AE"
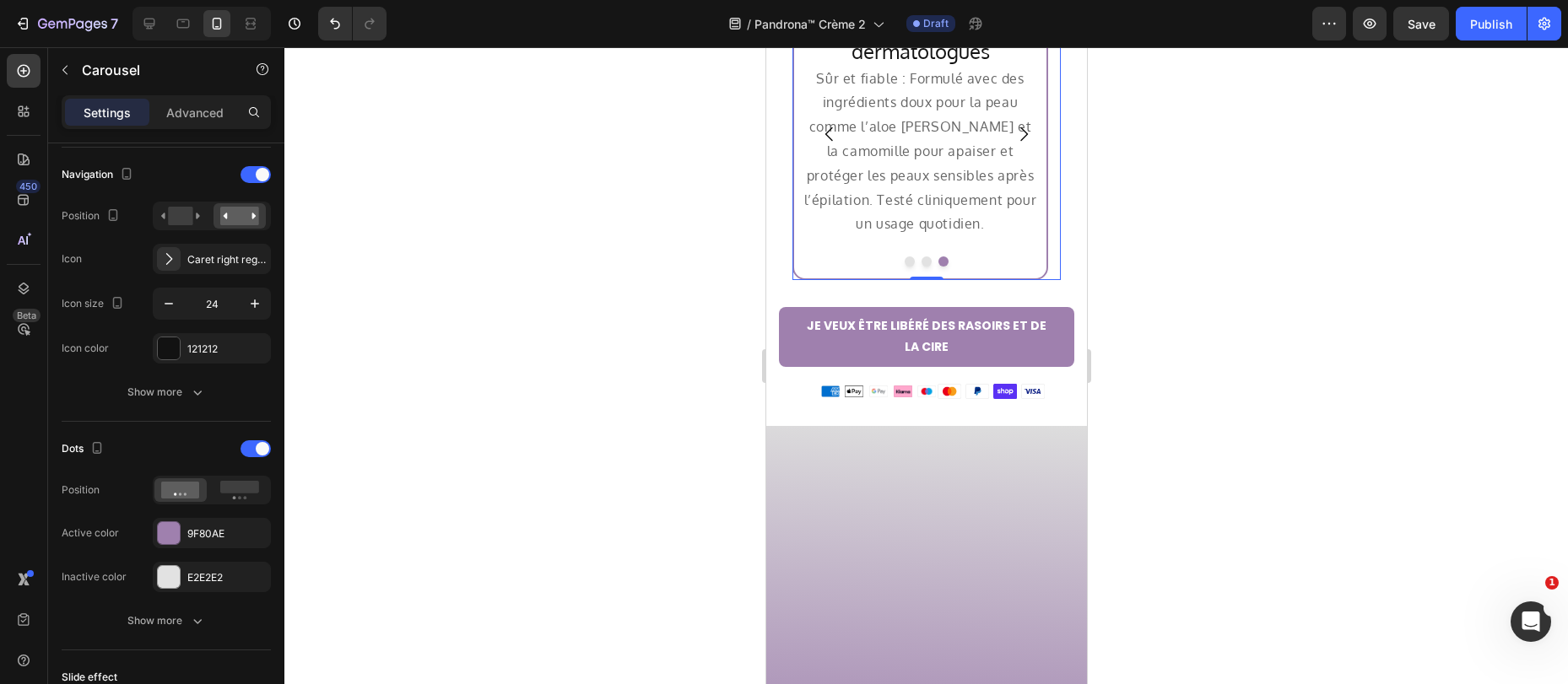
click at [1013, 144] on icon "Carousel Next Arrow" at bounding box center [1023, 134] width 21 height 21
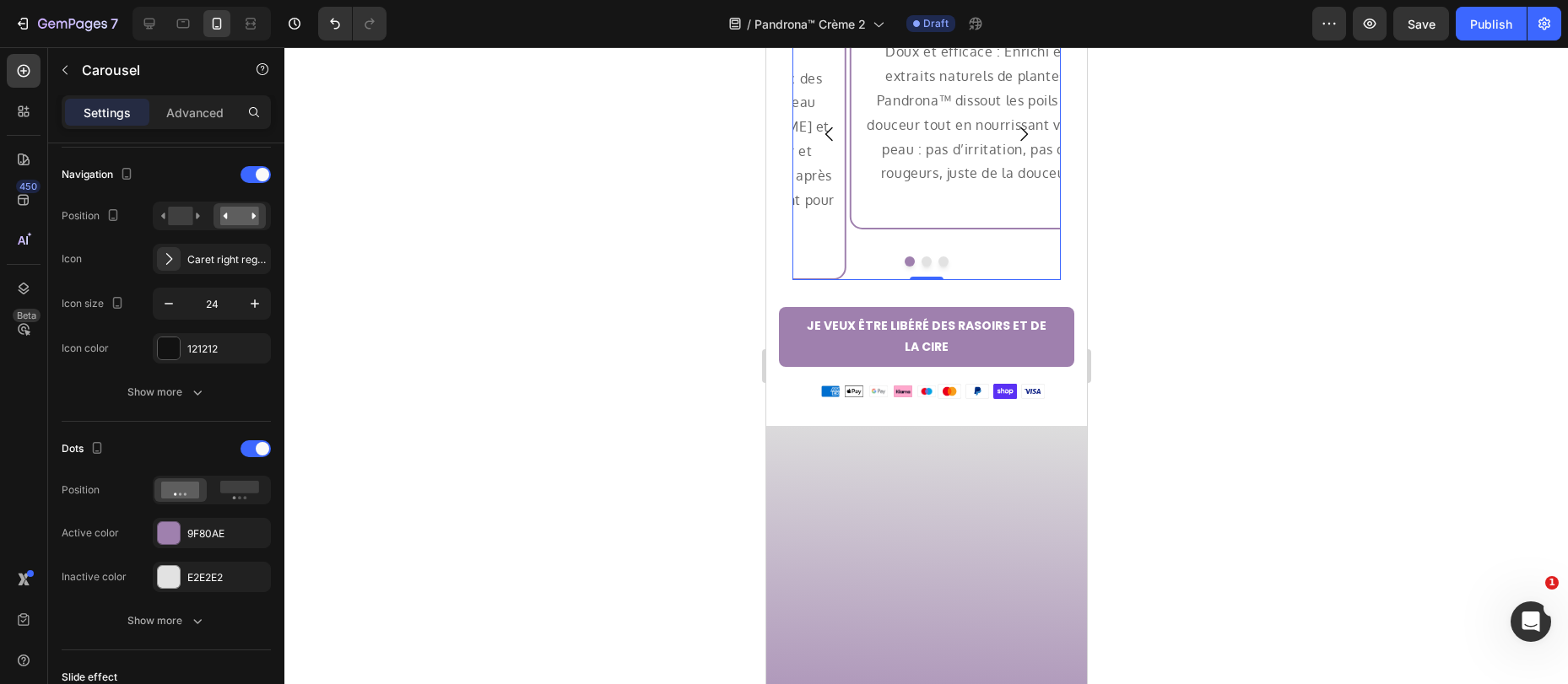
click at [1013, 144] on icon "Carousel Next Arrow" at bounding box center [1023, 134] width 21 height 21
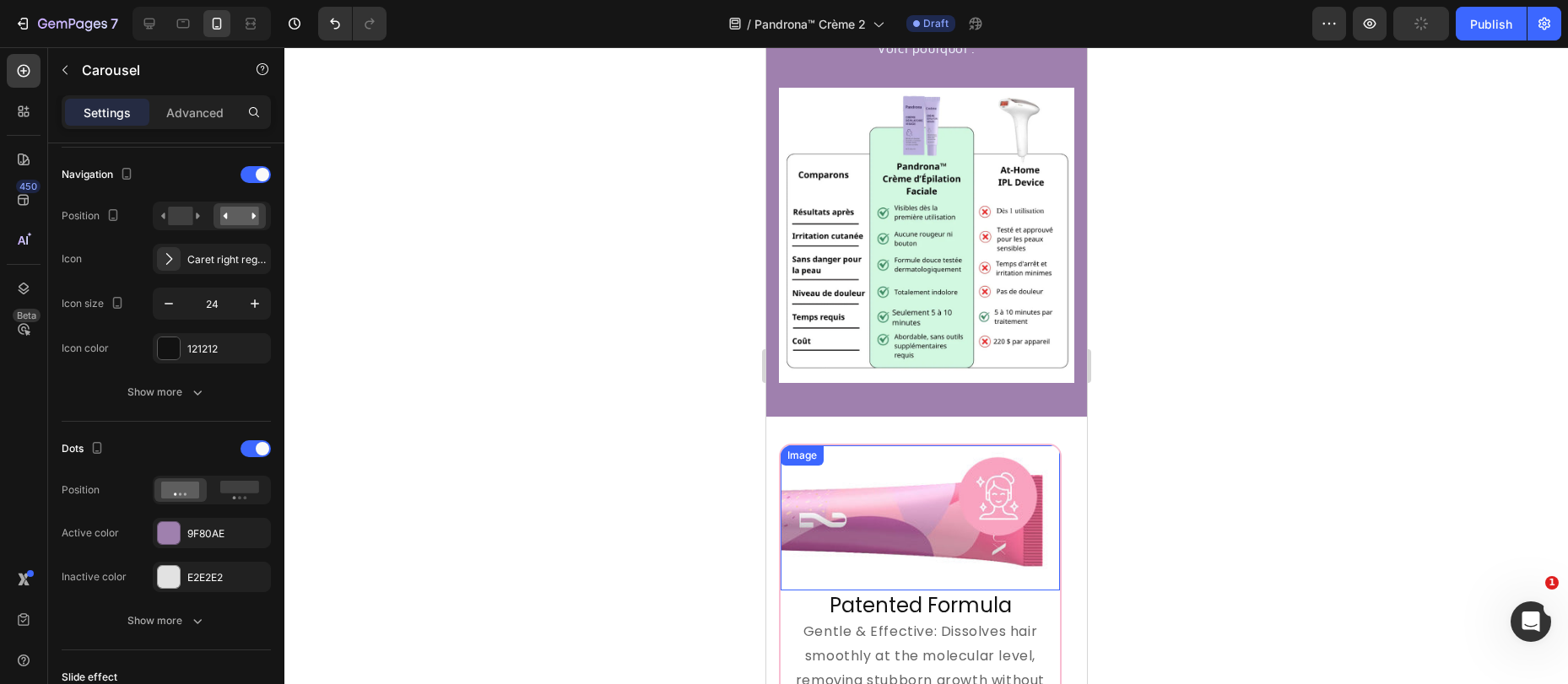
scroll to position [3465, 0]
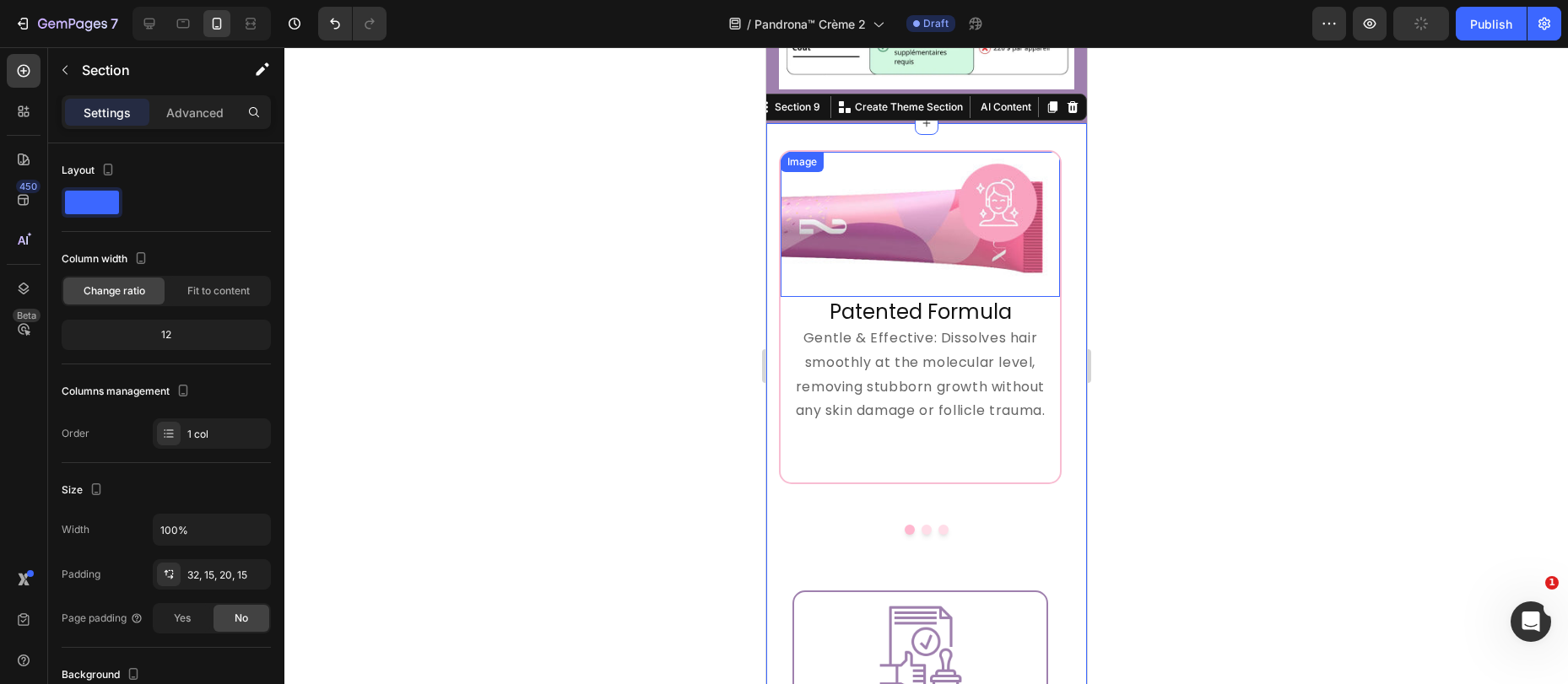
scroll to position [3688, 0]
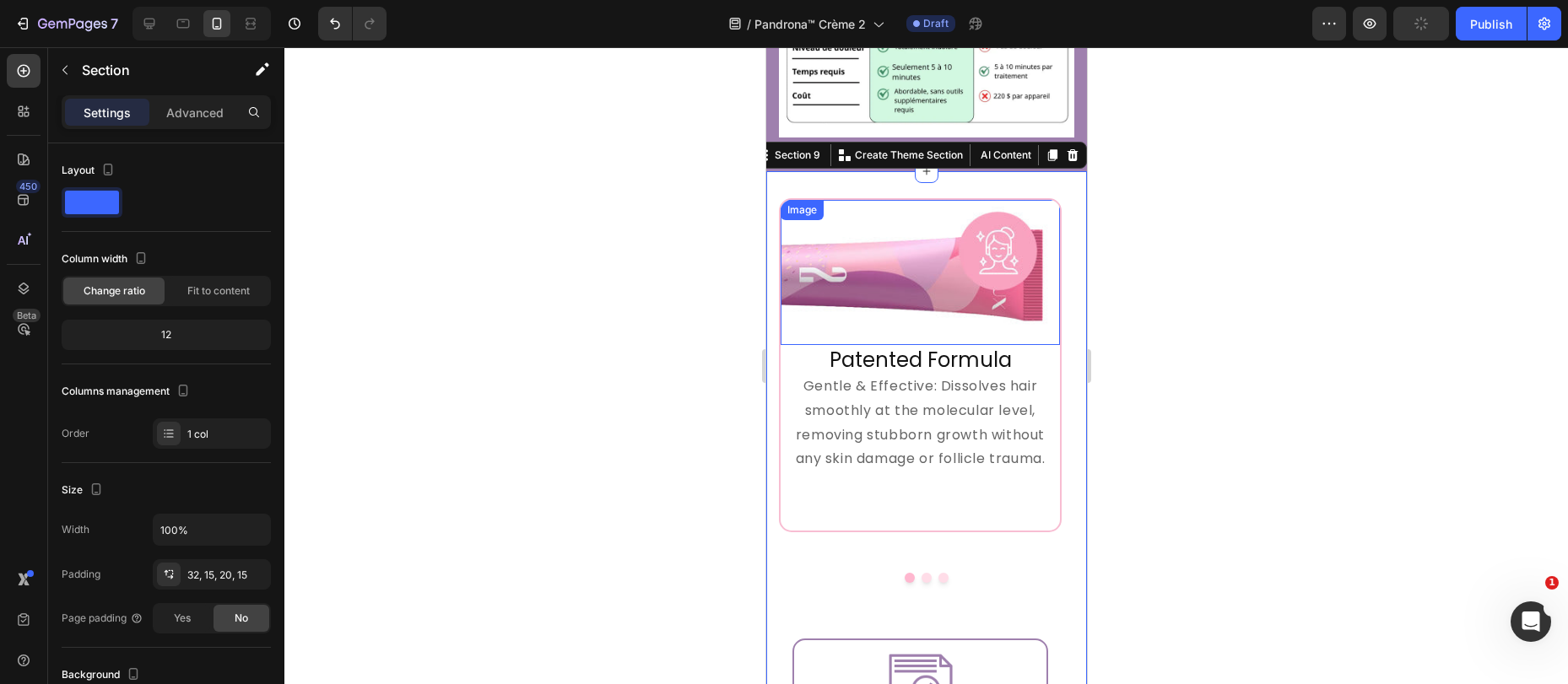
click at [820, 247] on img at bounding box center [919, 272] width 279 height 145
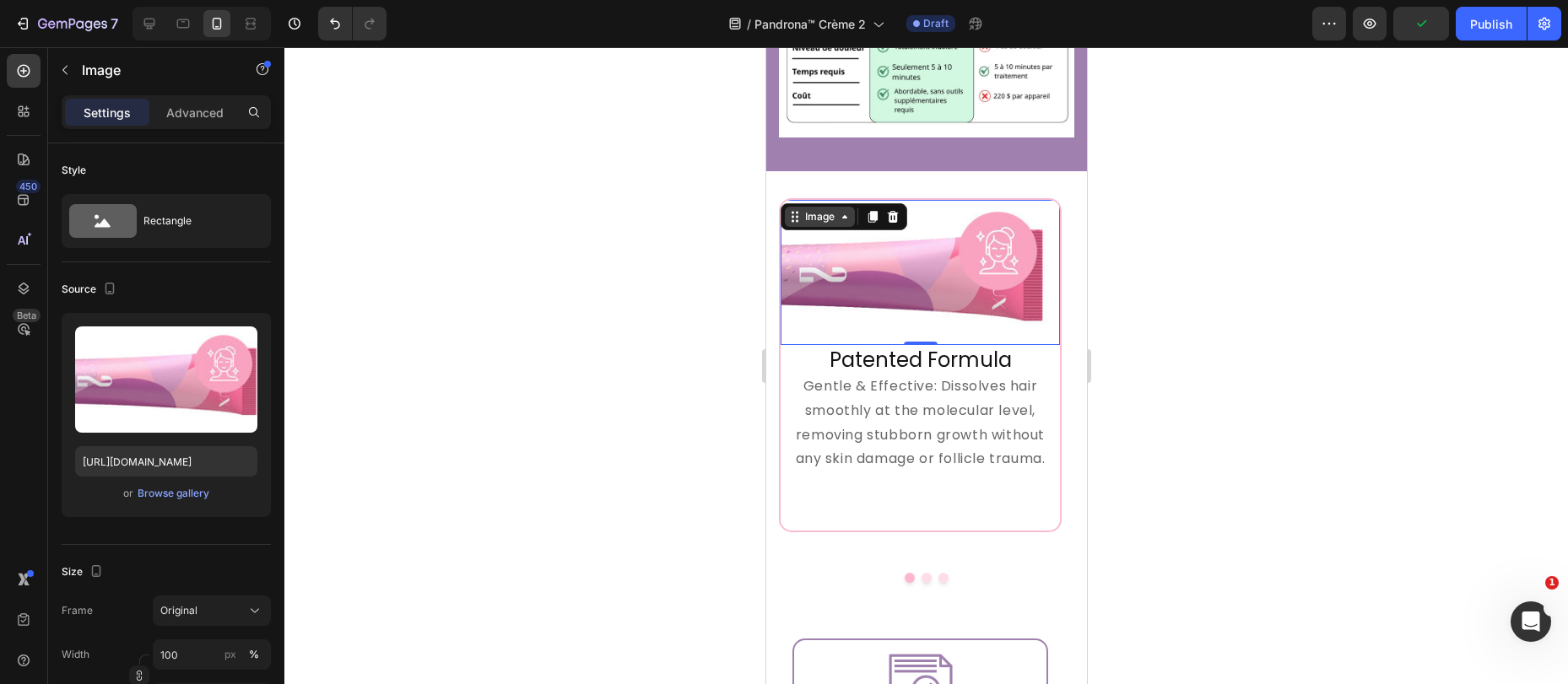
click at [821, 210] on div "Image" at bounding box center [818, 217] width 37 height 15
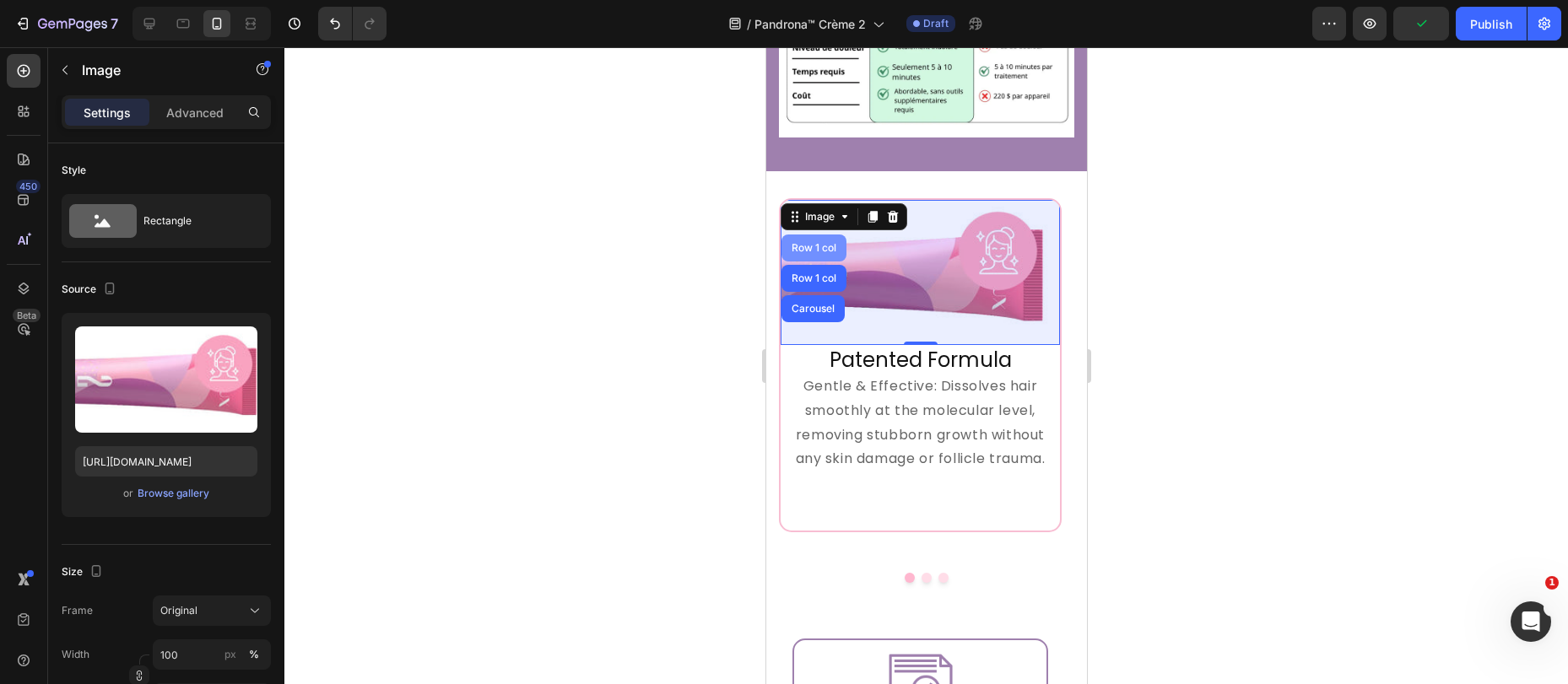
click at [804, 243] on div "Row 1 col" at bounding box center [813, 248] width 51 height 10
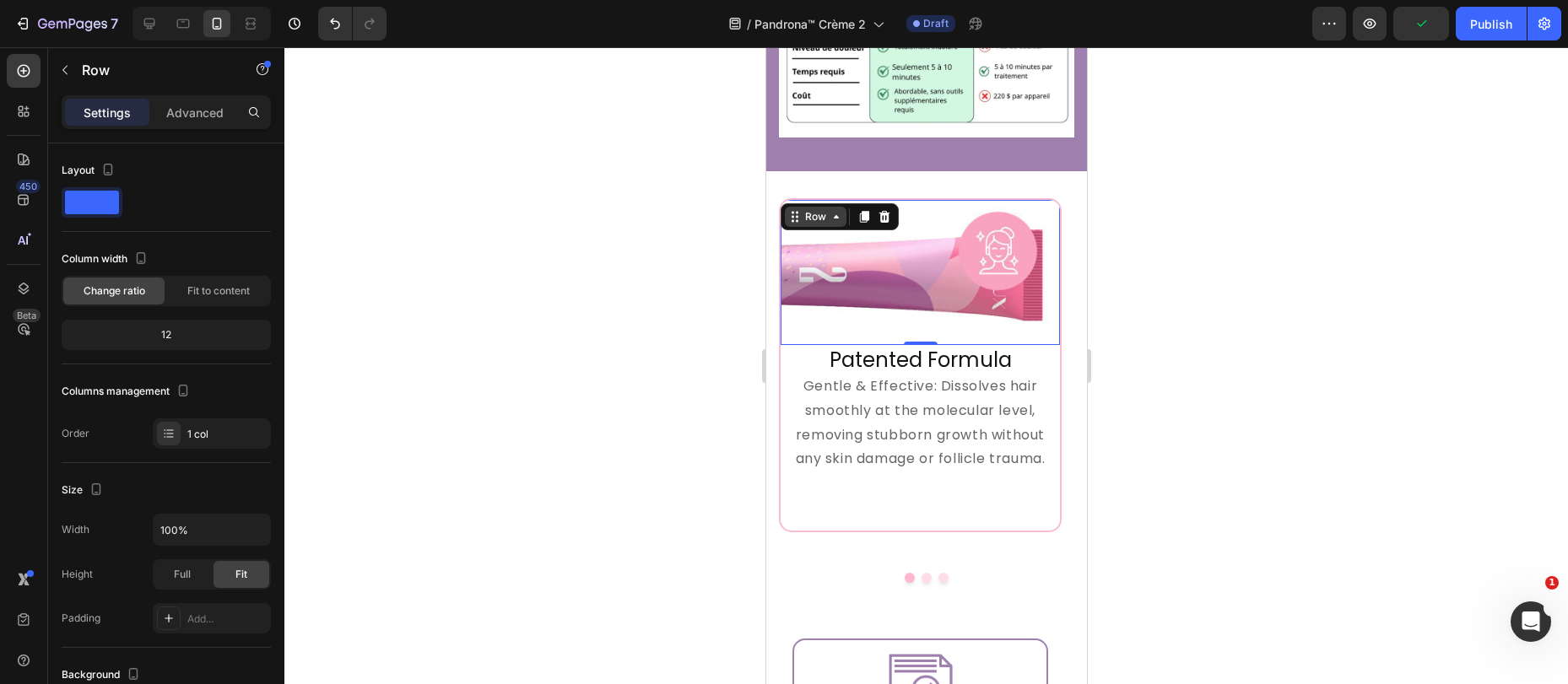
click at [812, 210] on div "Row" at bounding box center [814, 217] width 28 height 15
click at [816, 178] on div "Image Row Row 1 col Carousel Section 0 Patented Formula Heading Gentle & Effect…" at bounding box center [925, 666] width 320 height 990
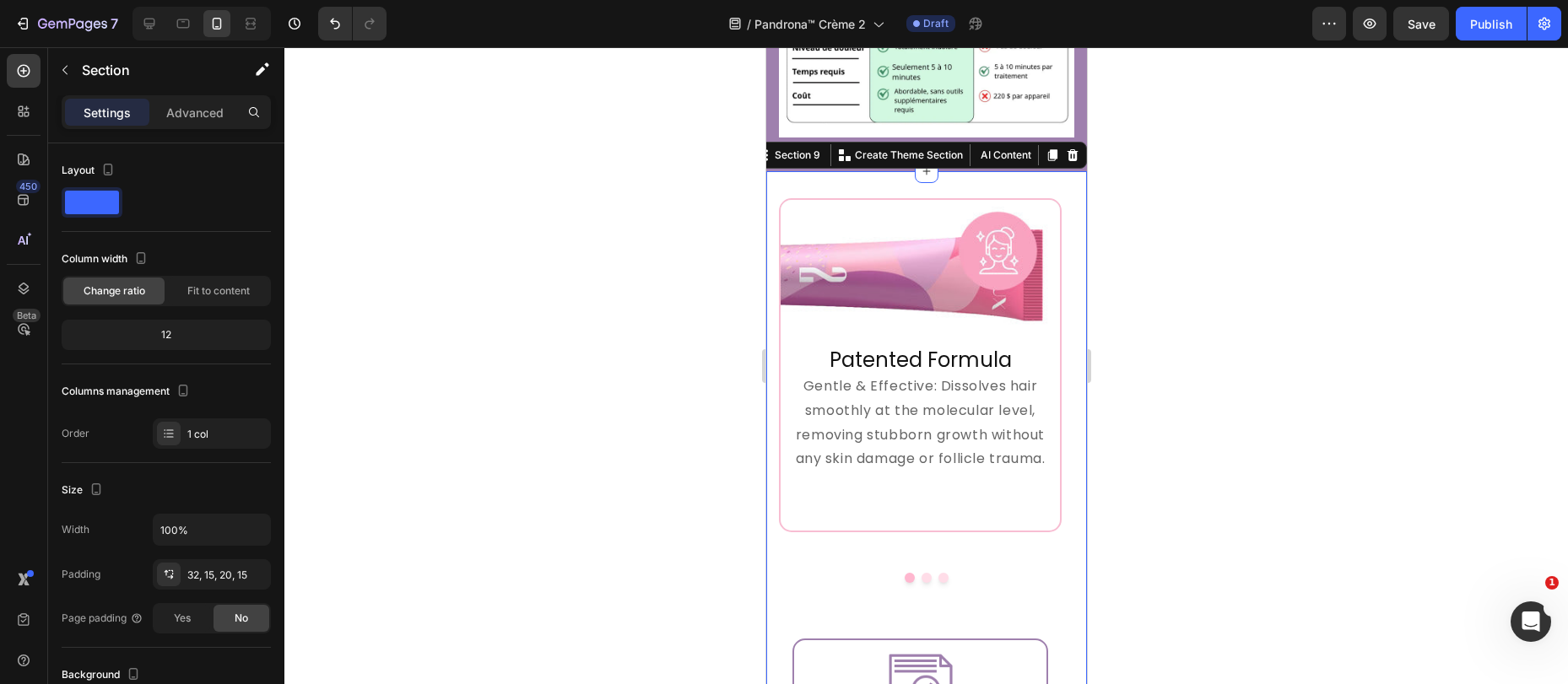
click at [819, 198] on div "Image Row Patented Formula Heading Gentle & Effective: Dissolves hair smoothly …" at bounding box center [919, 365] width 283 height 334
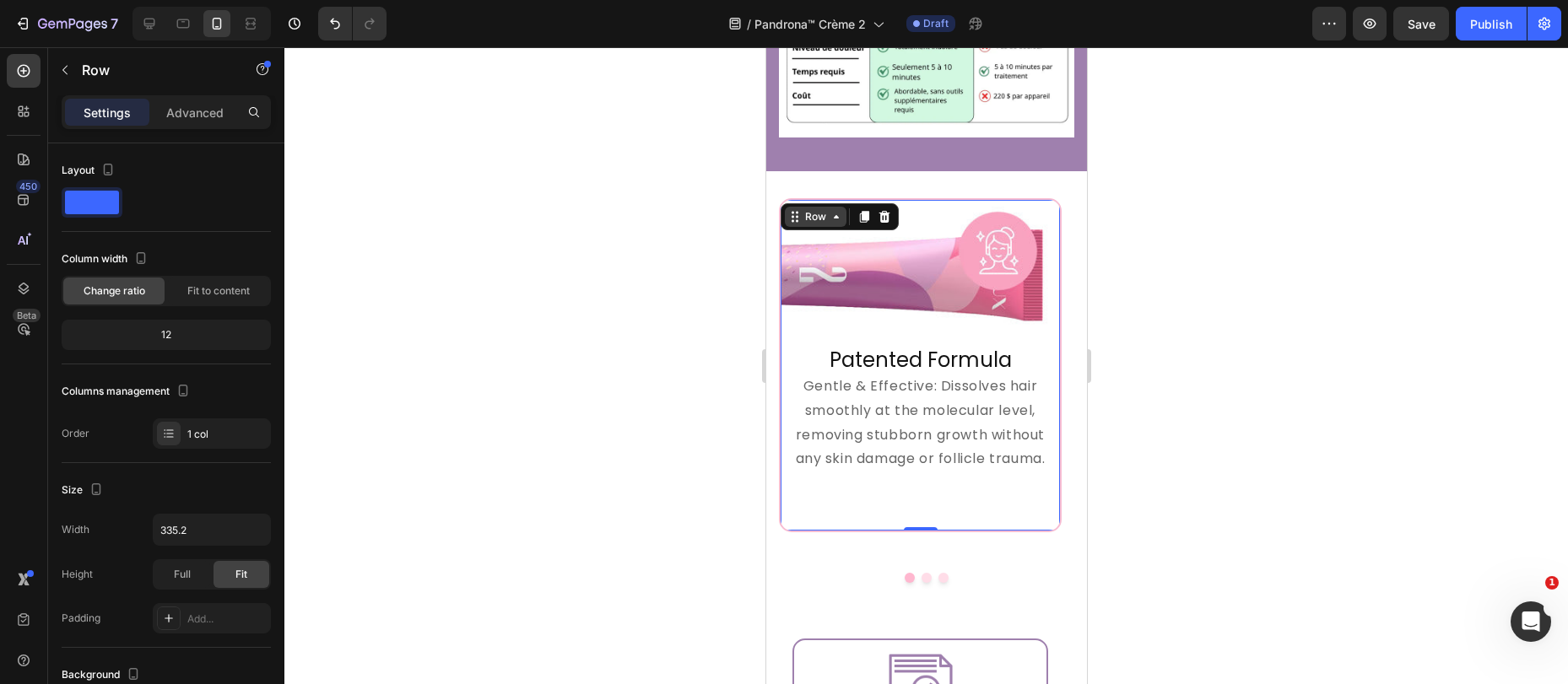
click at [797, 219] on icon at bounding box center [796, 220] width 3 height 3
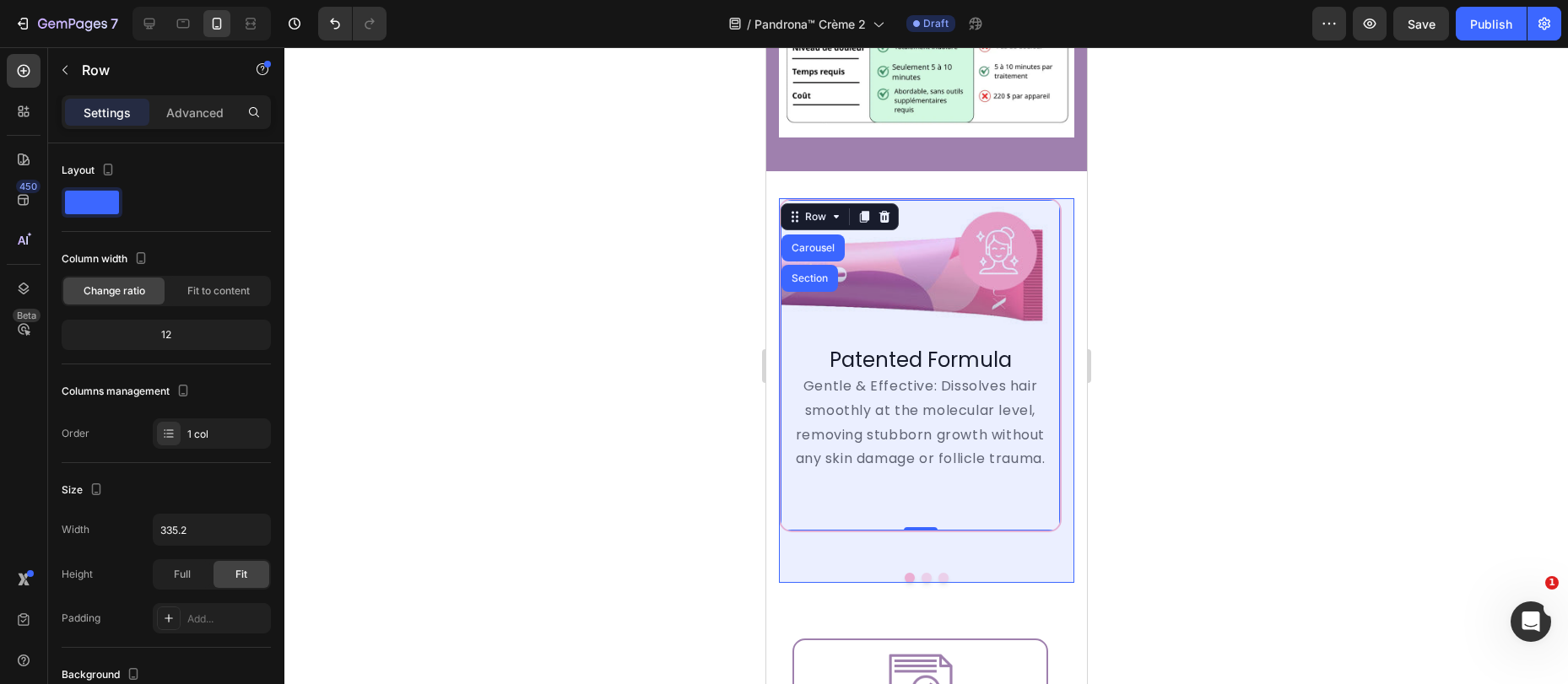
click at [805, 242] on div "Carousel" at bounding box center [813, 248] width 64 height 27
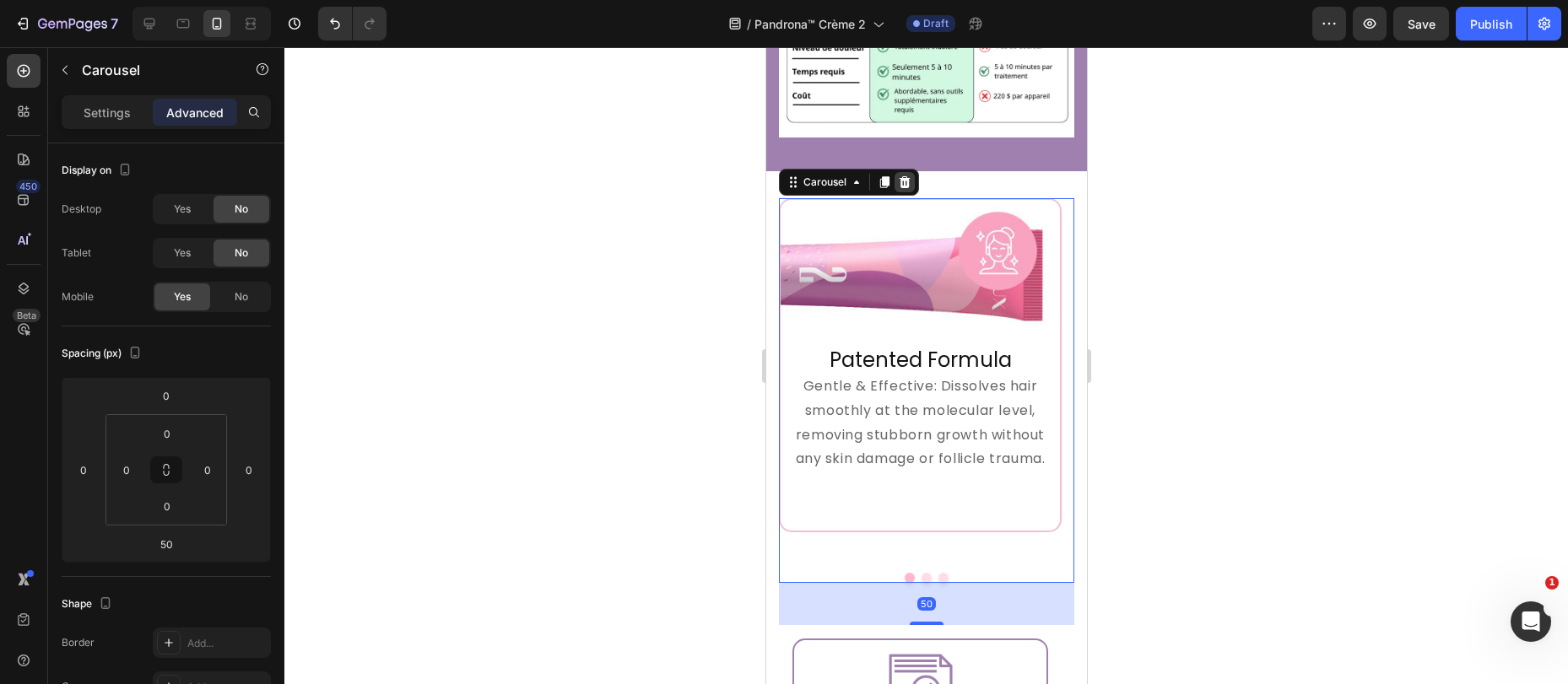
click at [909, 175] on icon at bounding box center [903, 182] width 13 height 13
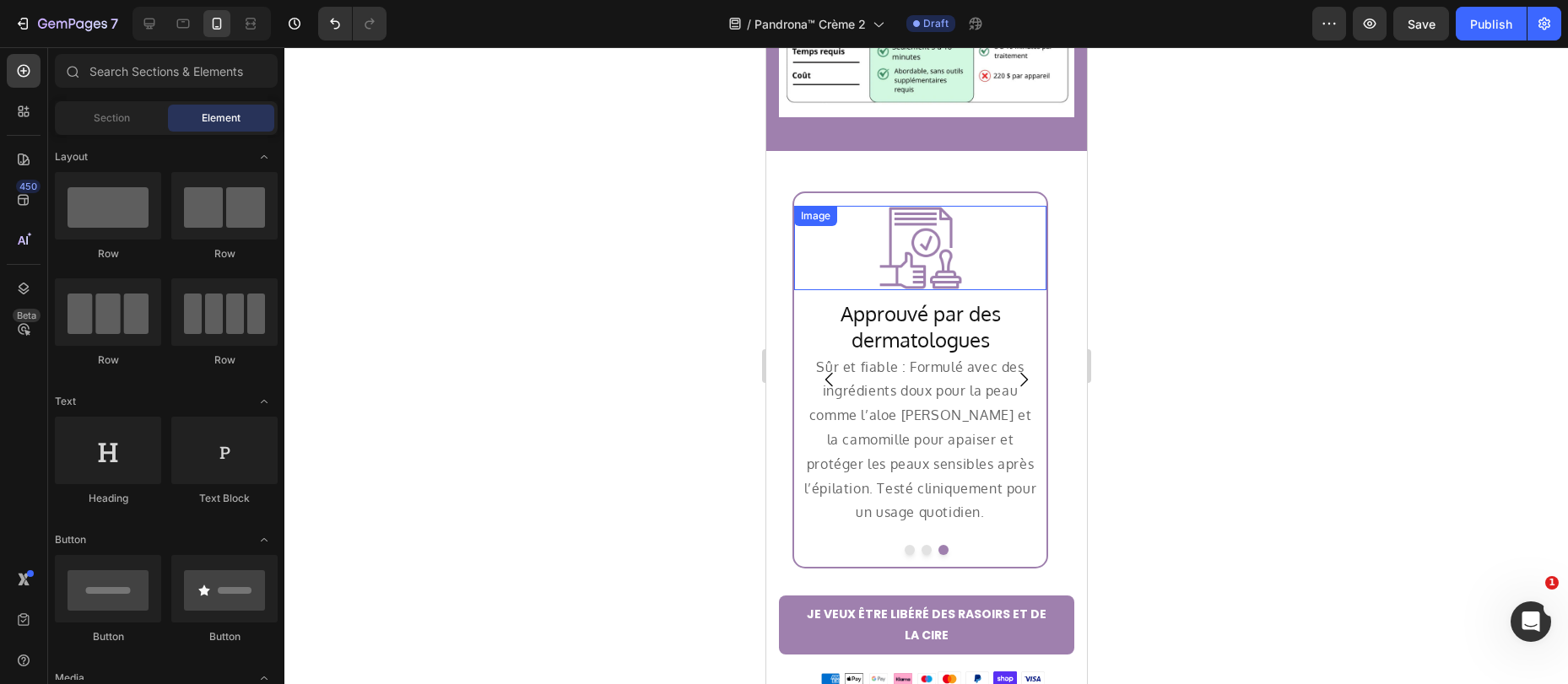
scroll to position [3726, 0]
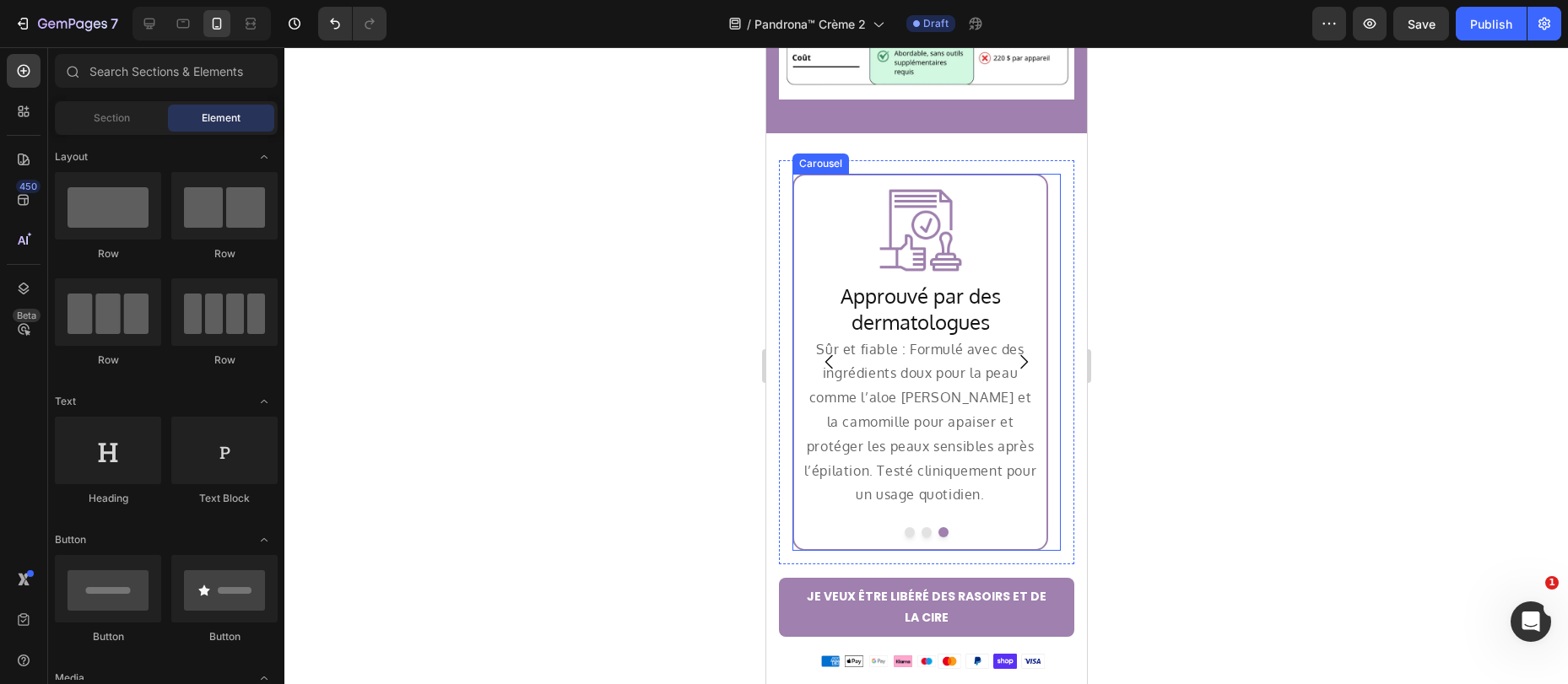
click at [1013, 353] on icon "Carousel Next Arrow" at bounding box center [1023, 362] width 21 height 21
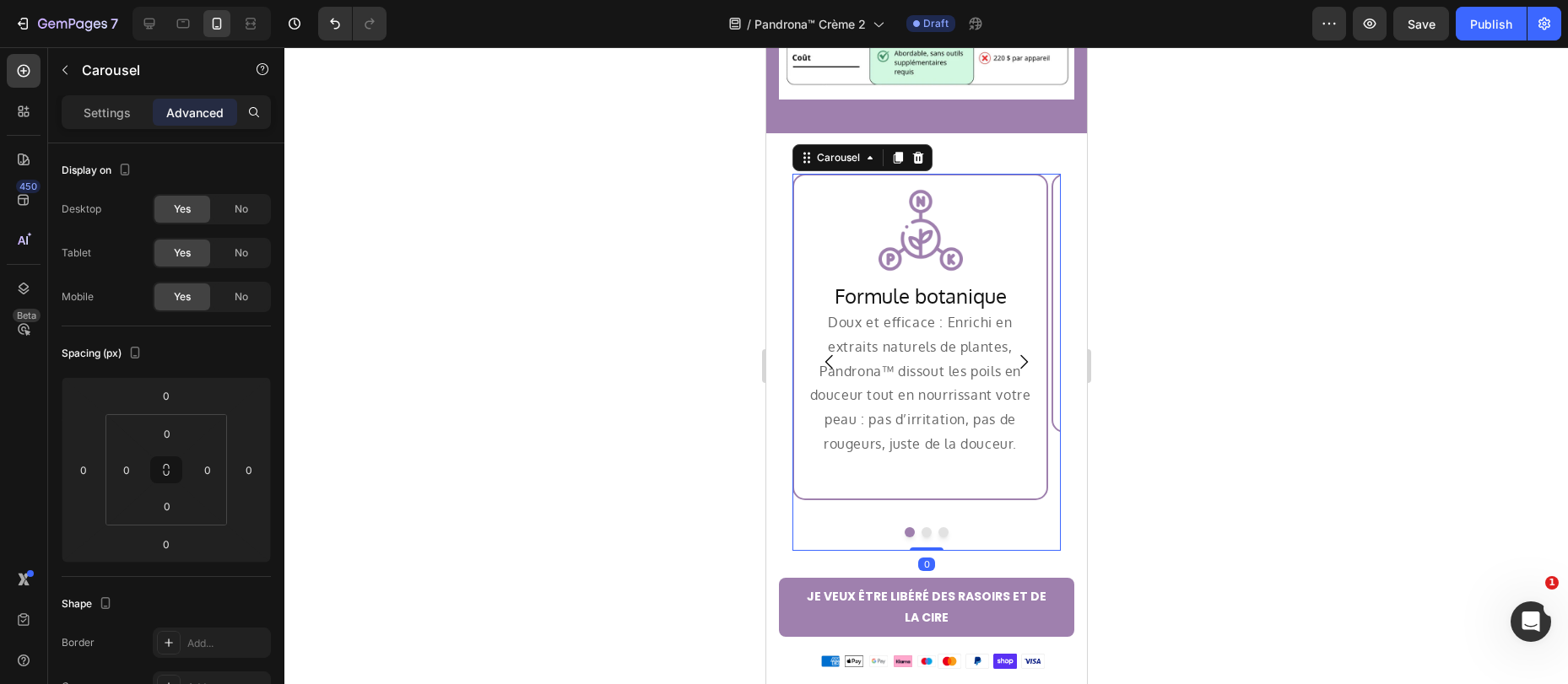
click at [1019, 355] on icon "Carousel Next Arrow" at bounding box center [1023, 361] width 7 height 14
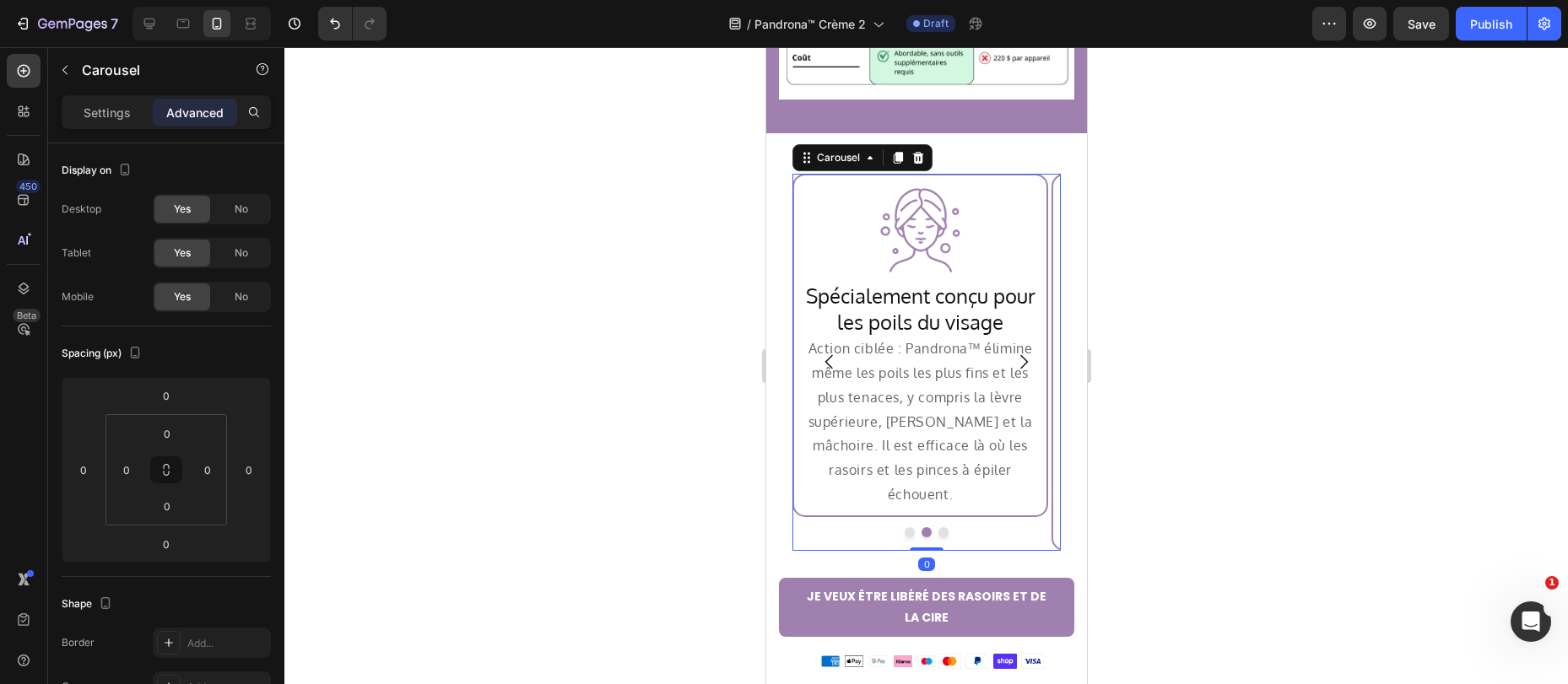
click at [1019, 355] on icon "Carousel Next Arrow" at bounding box center [1023, 361] width 7 height 14
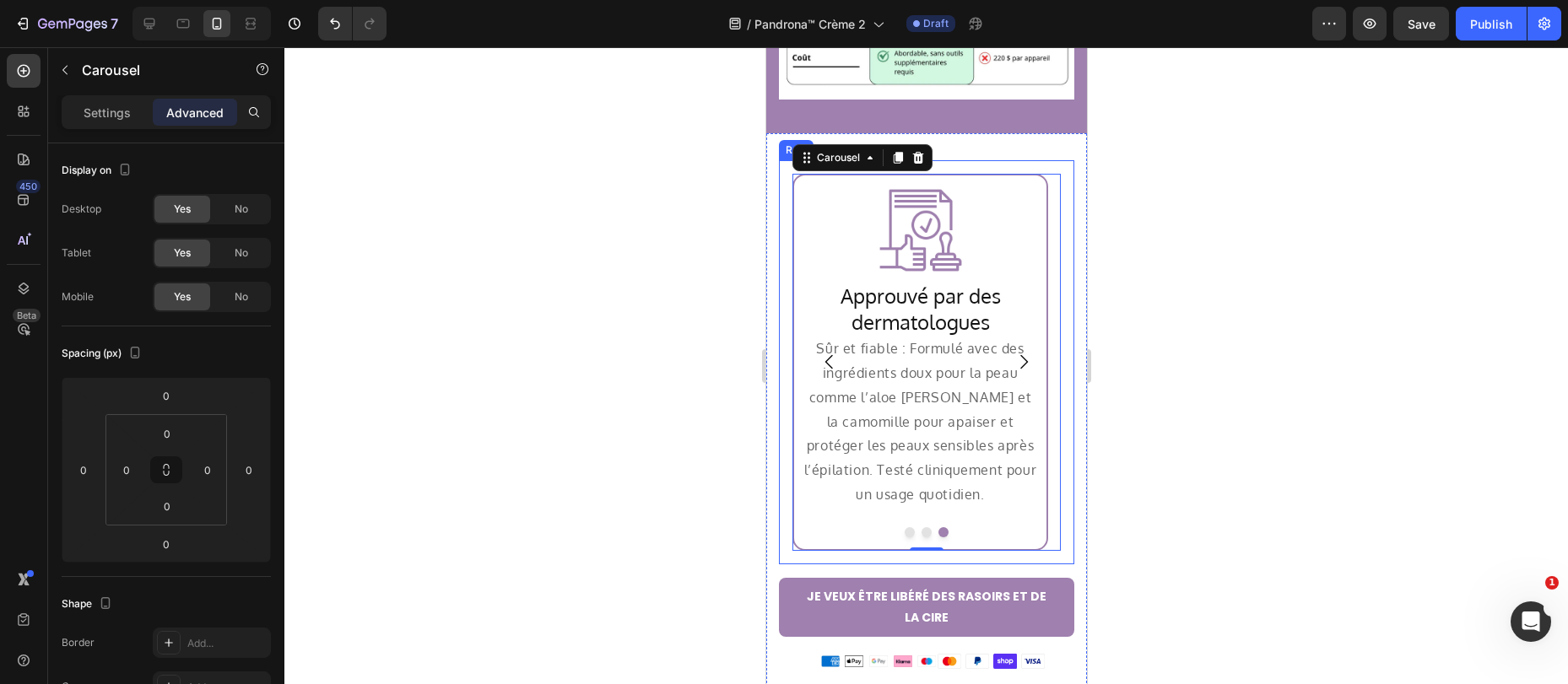
click at [1051, 197] on div "Image Row Formule botanique Heading Doux et efficace : Enrichi en extraits natu…" at bounding box center [925, 362] width 295 height 404
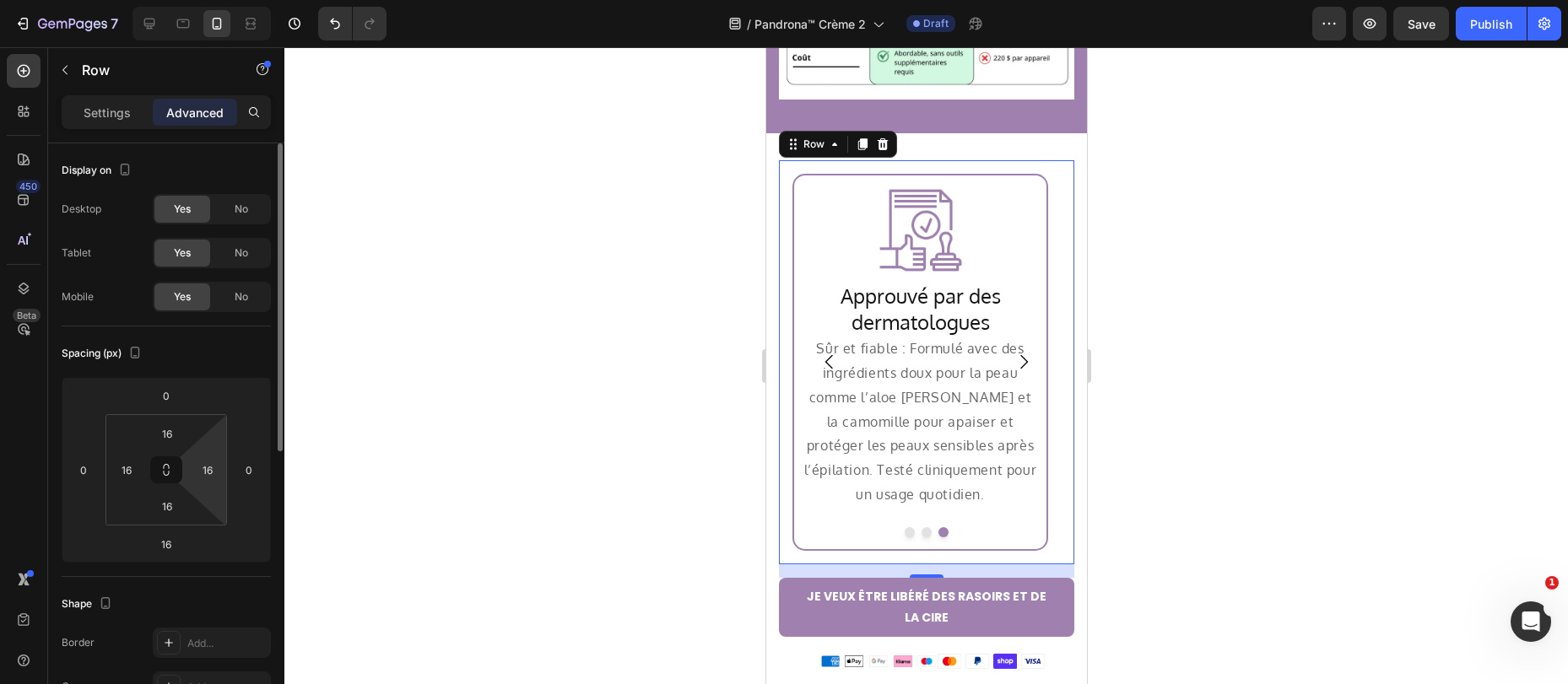
click at [166, 467] on icon at bounding box center [166, 470] width 13 height 13
click at [204, 473] on input "16" at bounding box center [207, 469] width 25 height 25
type input "0"
click at [242, 342] on div "Spacing (px)" at bounding box center [167, 353] width 210 height 27
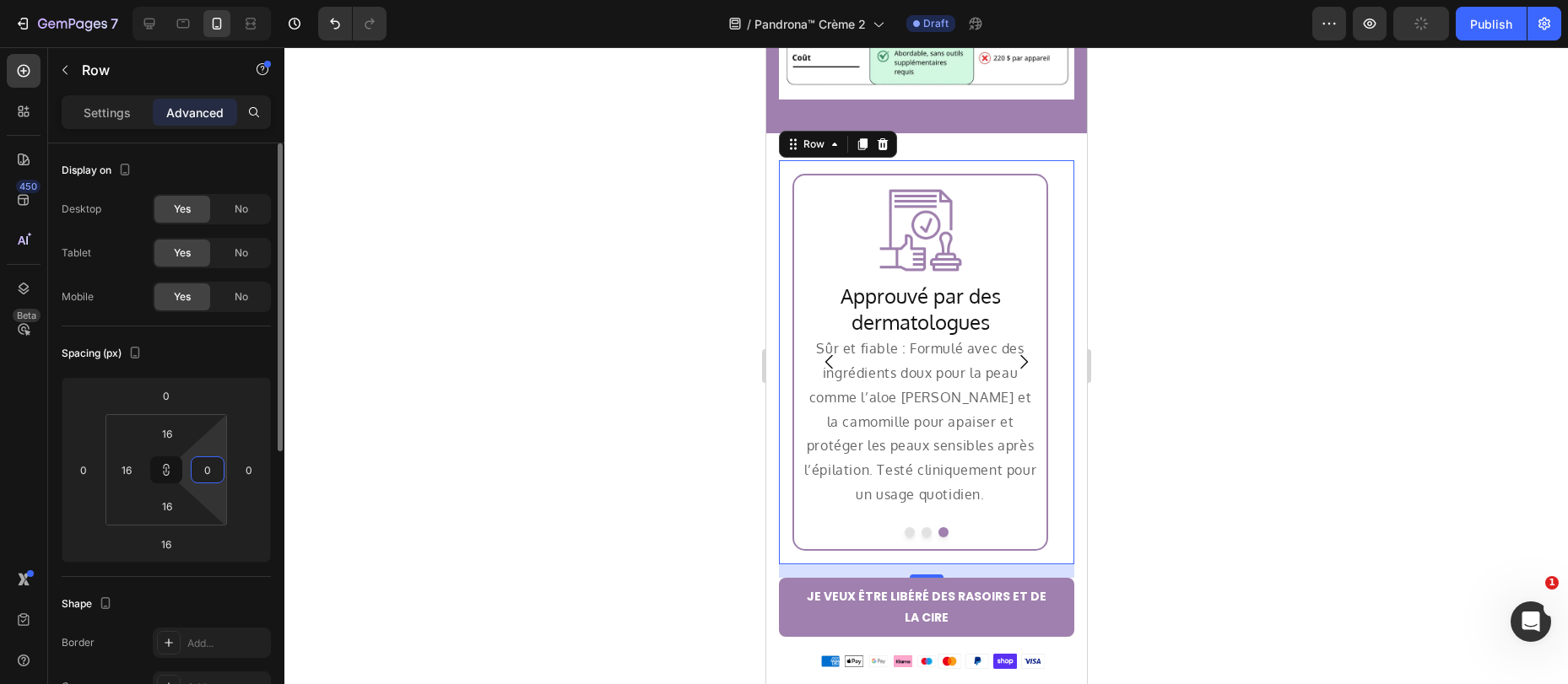
type input "0"
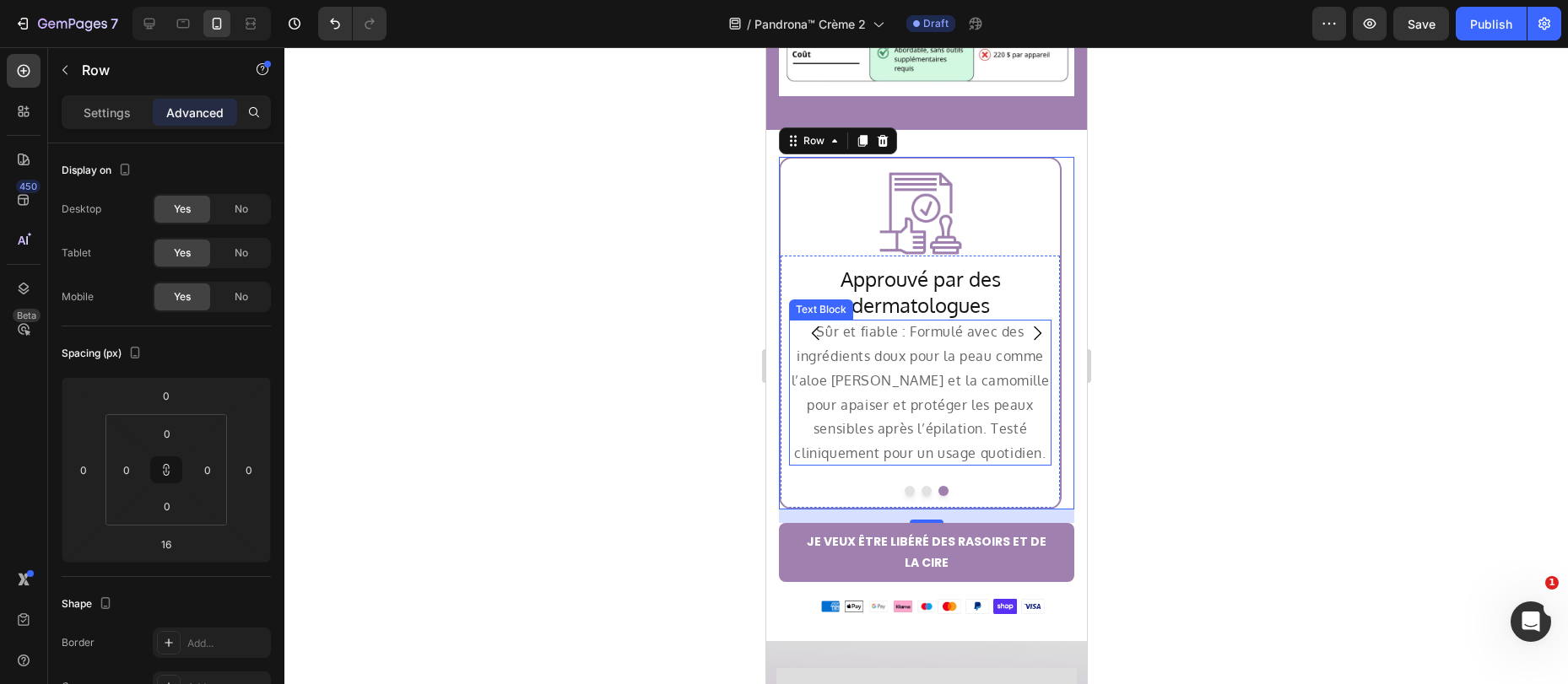
scroll to position [3699, 0]
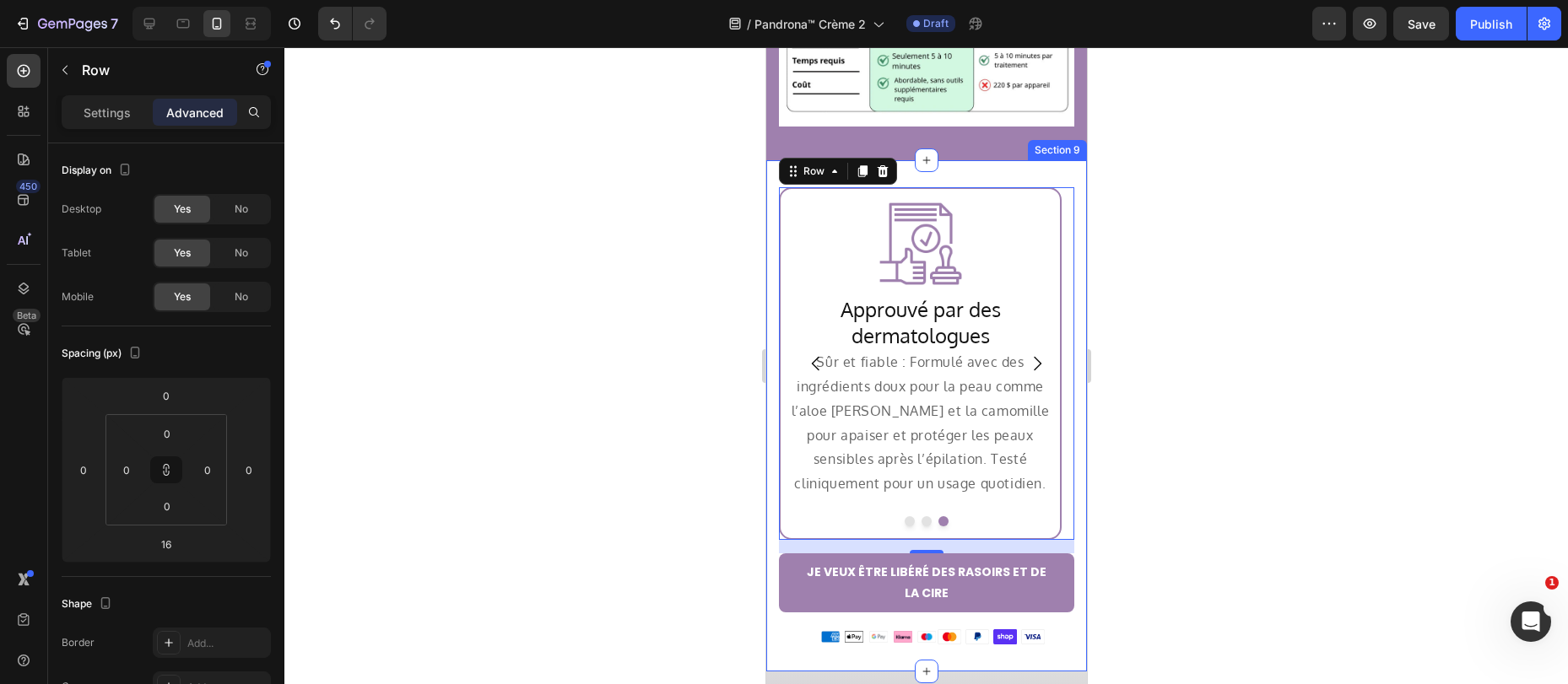
click at [980, 160] on div "Image Row Formule botanique Heading Doux et efficace : Enrichi en extraits natu…" at bounding box center [925, 415] width 320 height 512
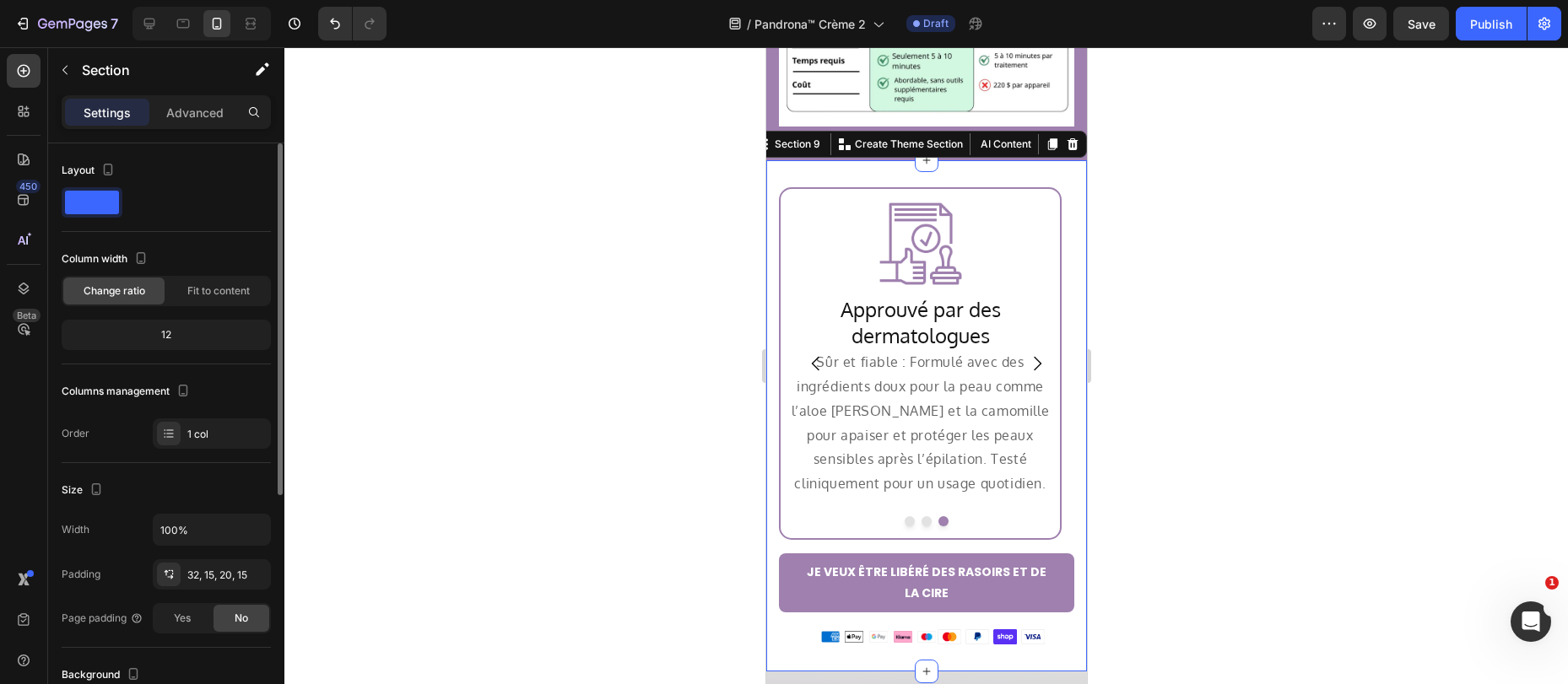
click at [216, 112] on p "Advanced" at bounding box center [195, 112] width 57 height 18
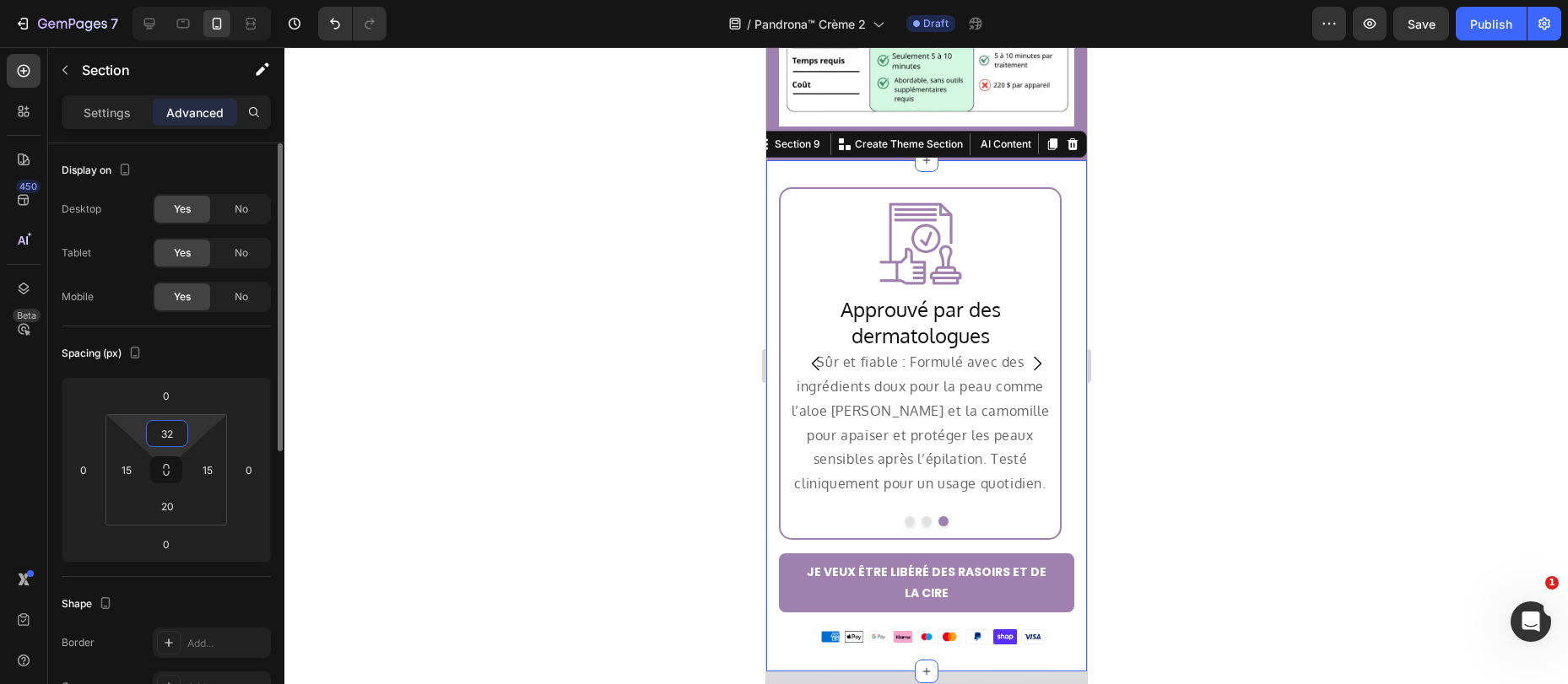
click at [162, 439] on input "32" at bounding box center [167, 433] width 34 height 25
click at [162, 440] on input "32" at bounding box center [167, 433] width 34 height 25
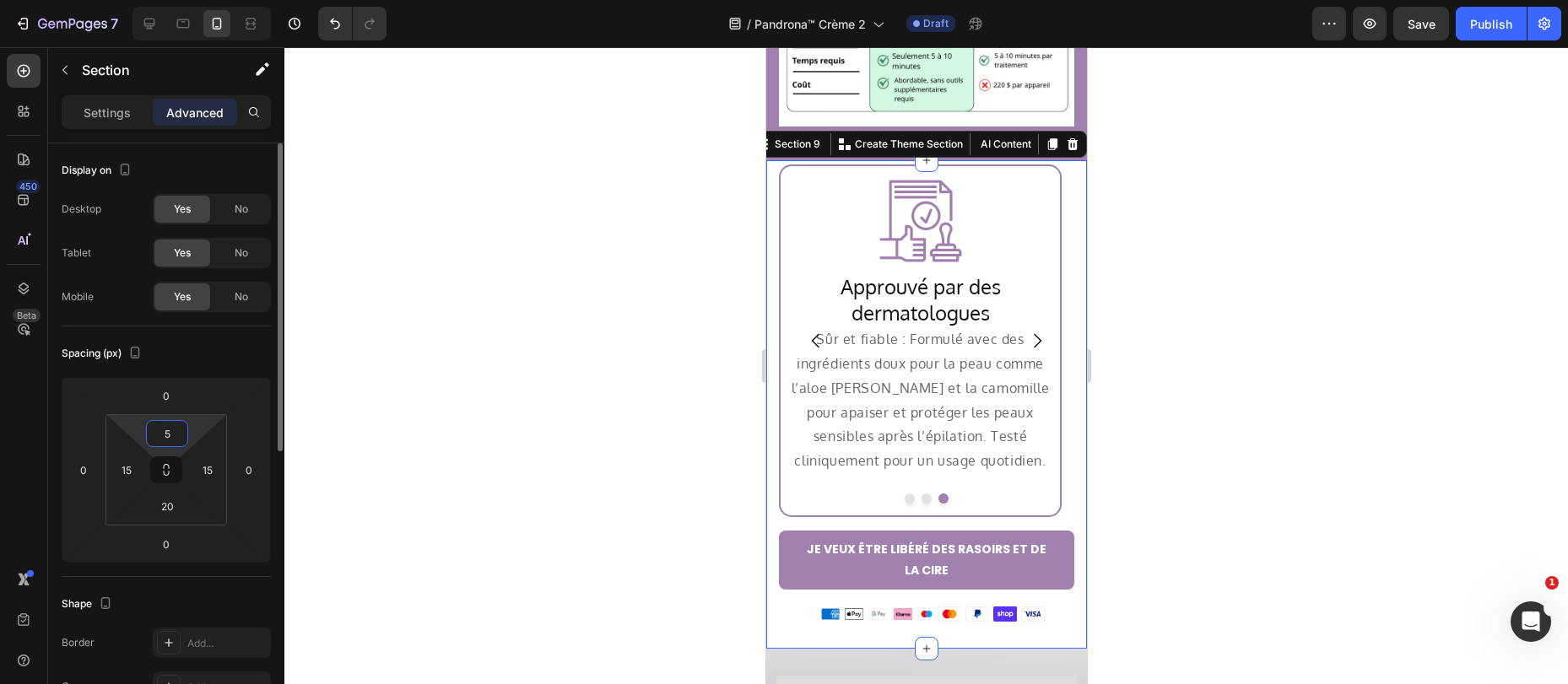
type input "50"
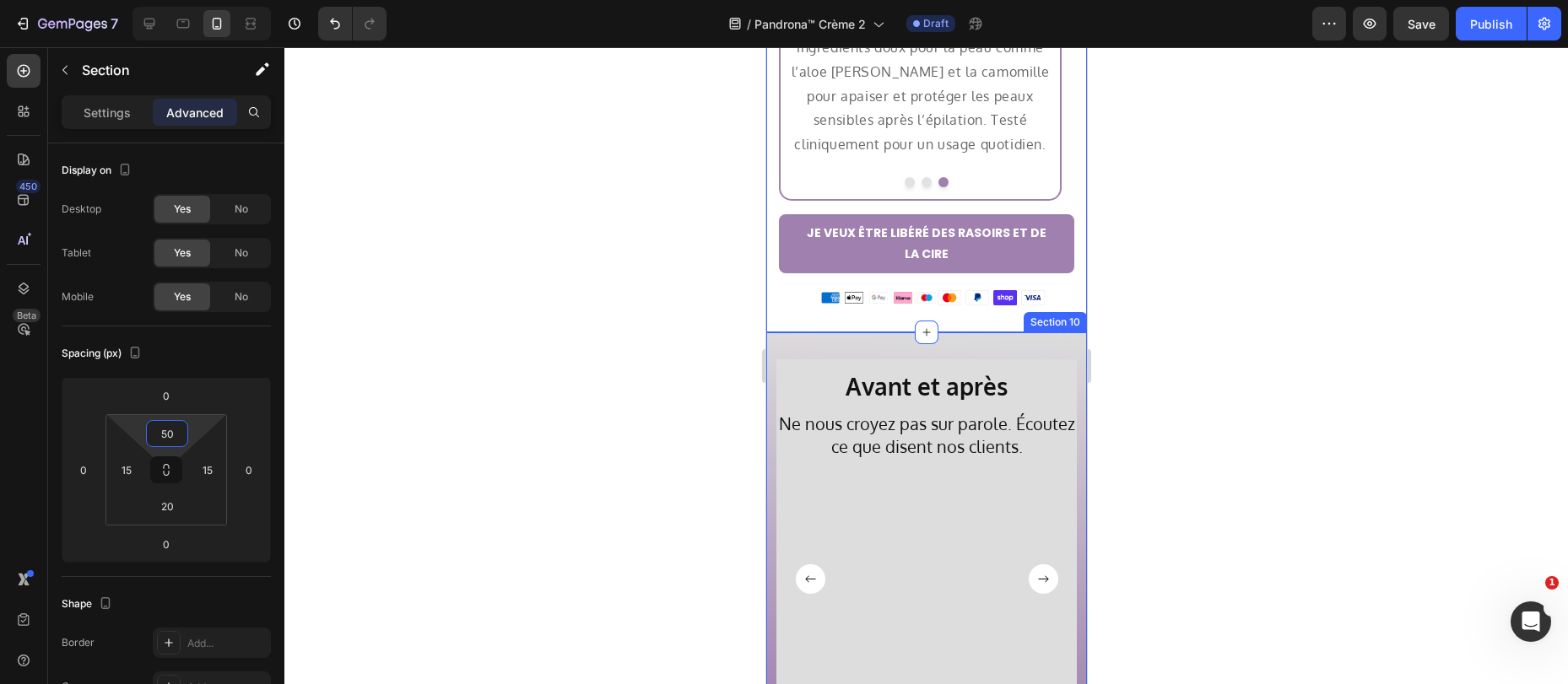
scroll to position [3580, 0]
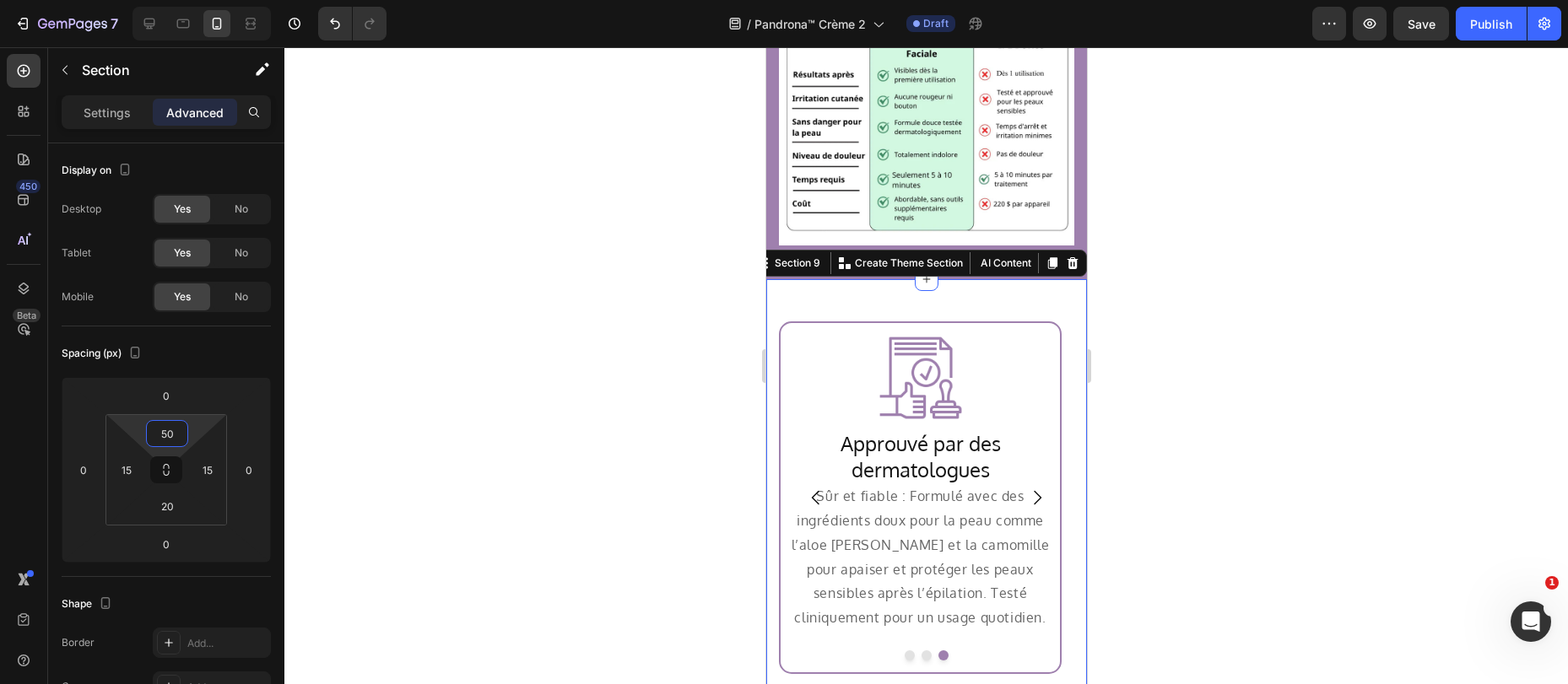
click at [1207, 366] on div at bounding box center [926, 365] width 1283 height 636
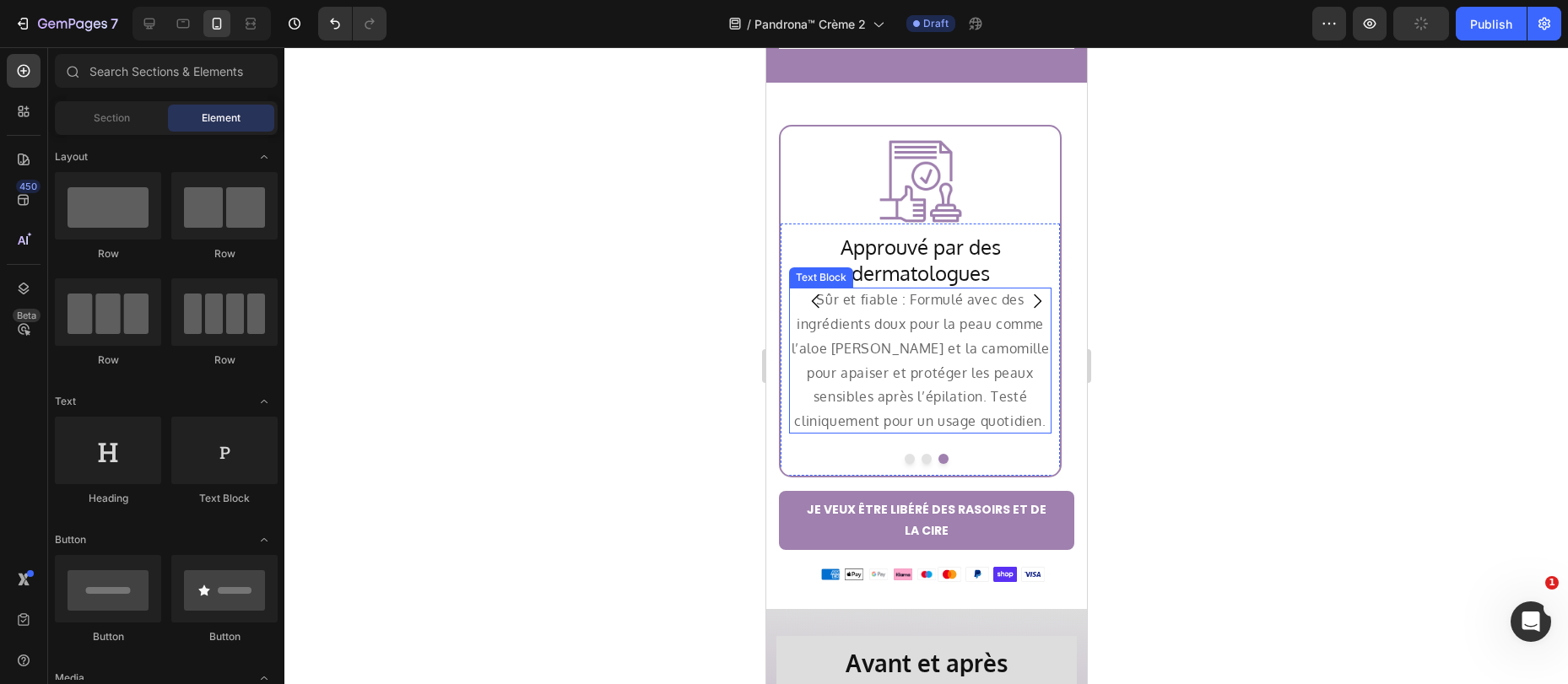
scroll to position [3778, 0]
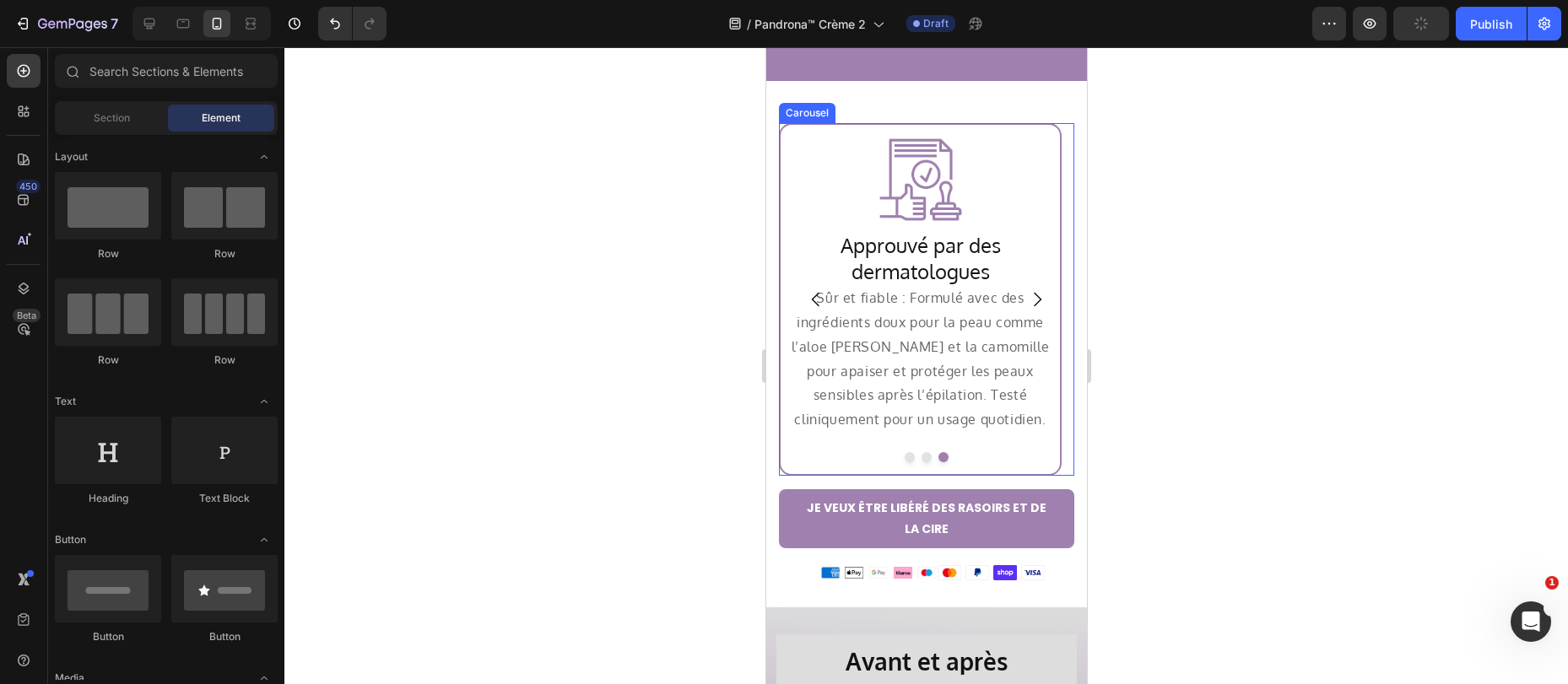
click at [903, 452] on button "Dot" at bounding box center [908, 457] width 10 height 10
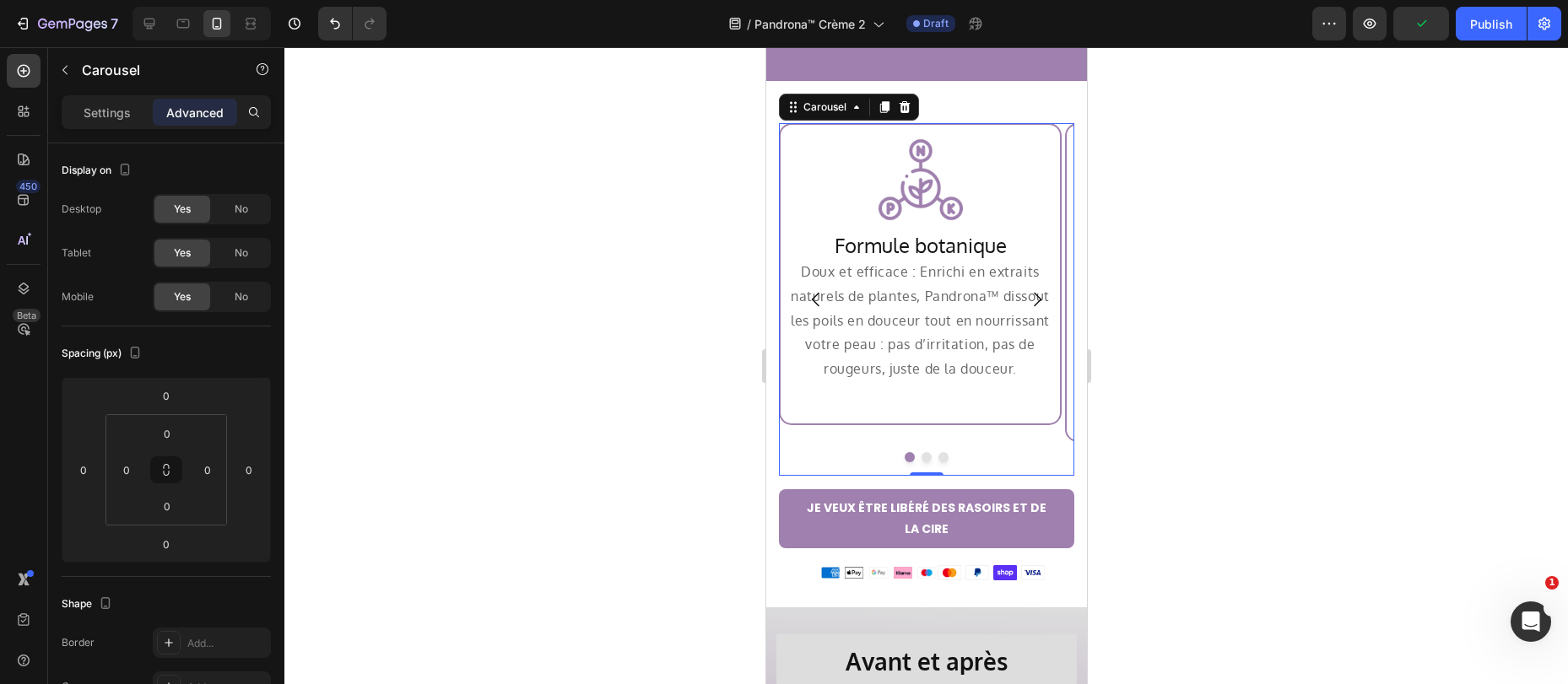
click at [920, 452] on button "Dot" at bounding box center [925, 457] width 10 height 10
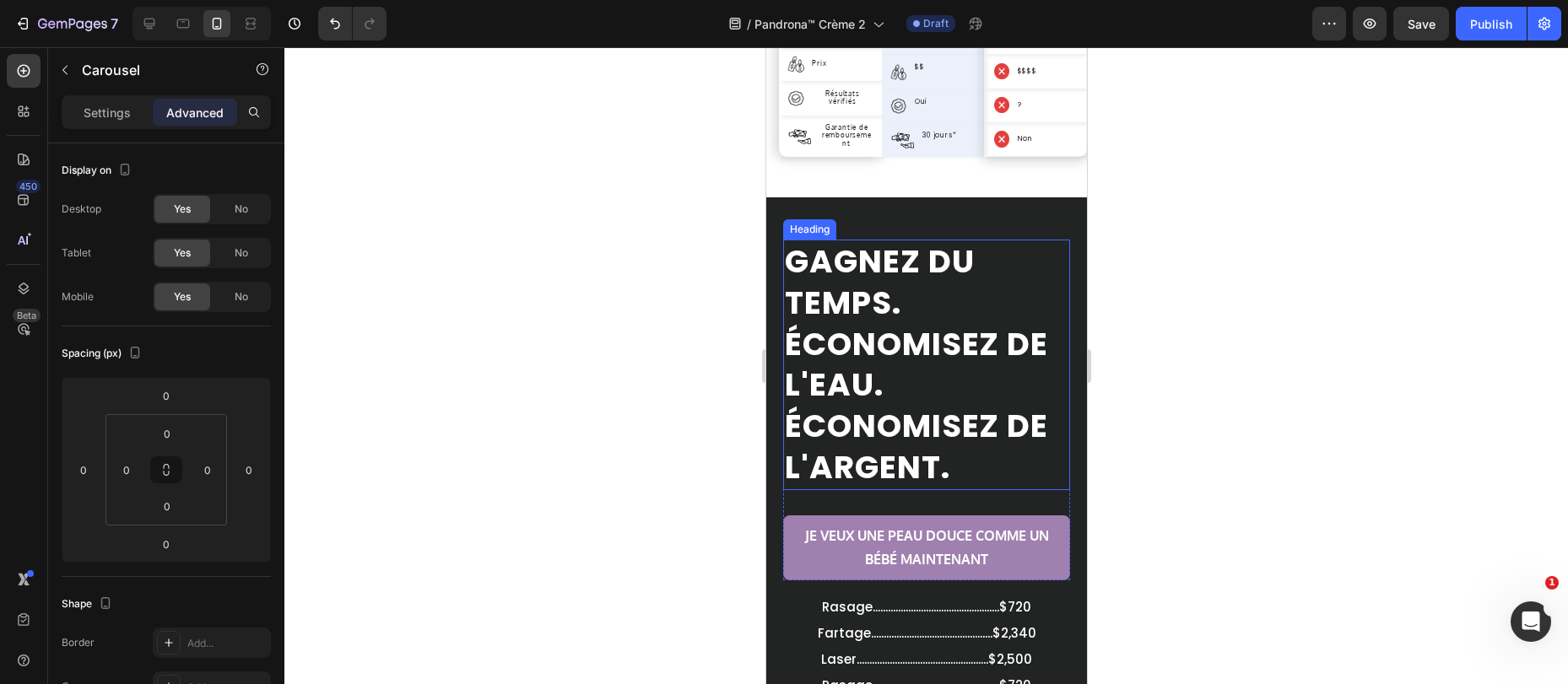
scroll to position [6355, 0]
click at [892, 359] on h2 "GAGNEZ DU TEMPS. ÉCONOMISEZ DE L'EAU. ÉCONOMISEZ DE L'ARGENT." at bounding box center [925, 364] width 286 height 251
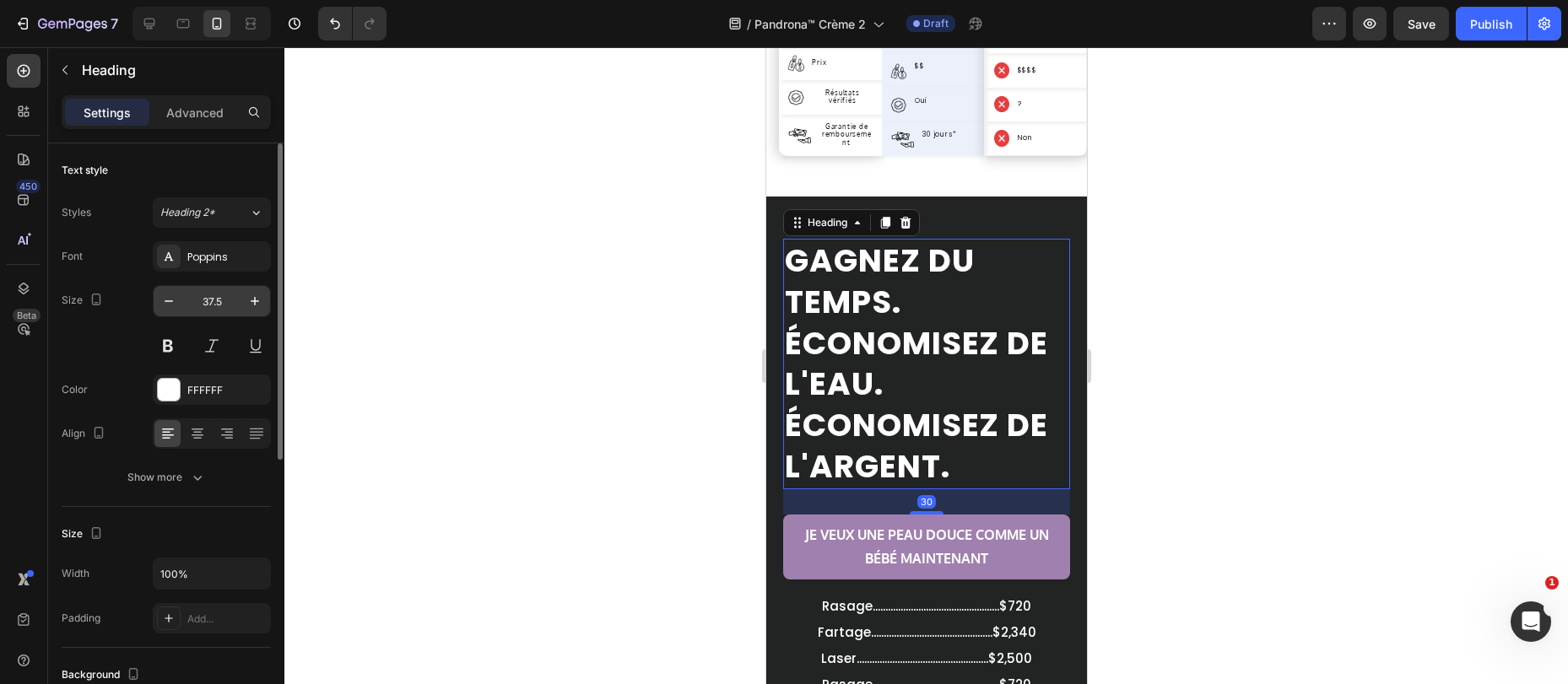
click at [199, 268] on div "Poppins" at bounding box center [212, 256] width 118 height 30
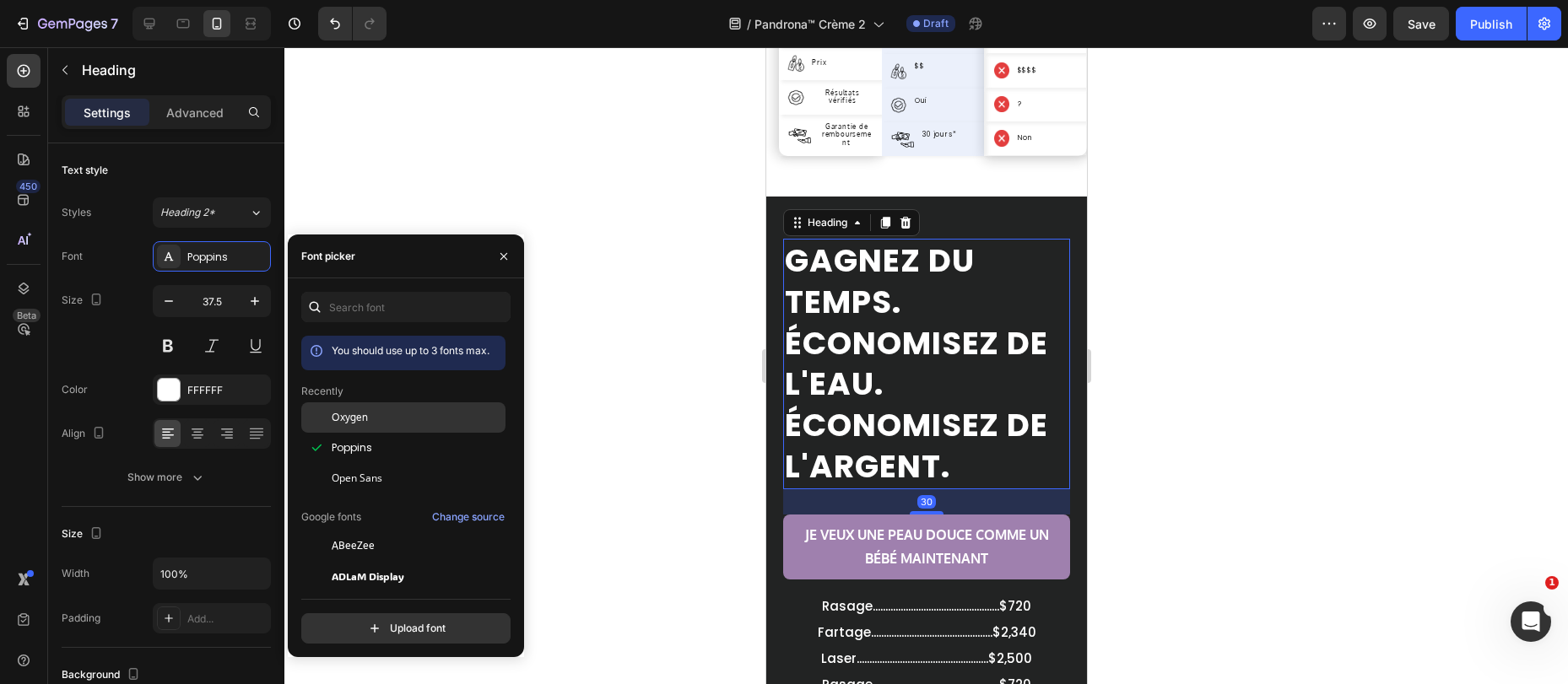
click at [333, 412] on span "Oxygen" at bounding box center [349, 417] width 37 height 15
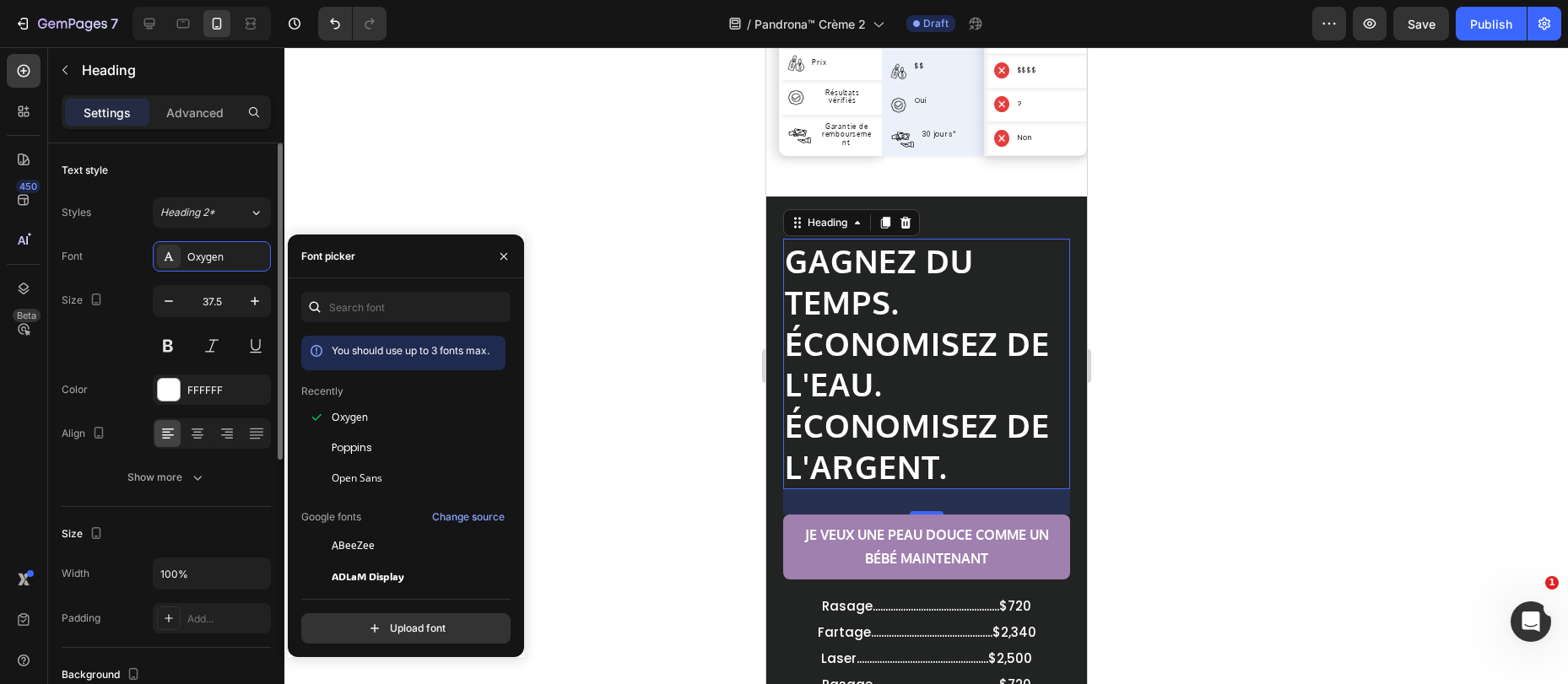
click at [113, 316] on div "Size 37.5" at bounding box center [167, 323] width 210 height 76
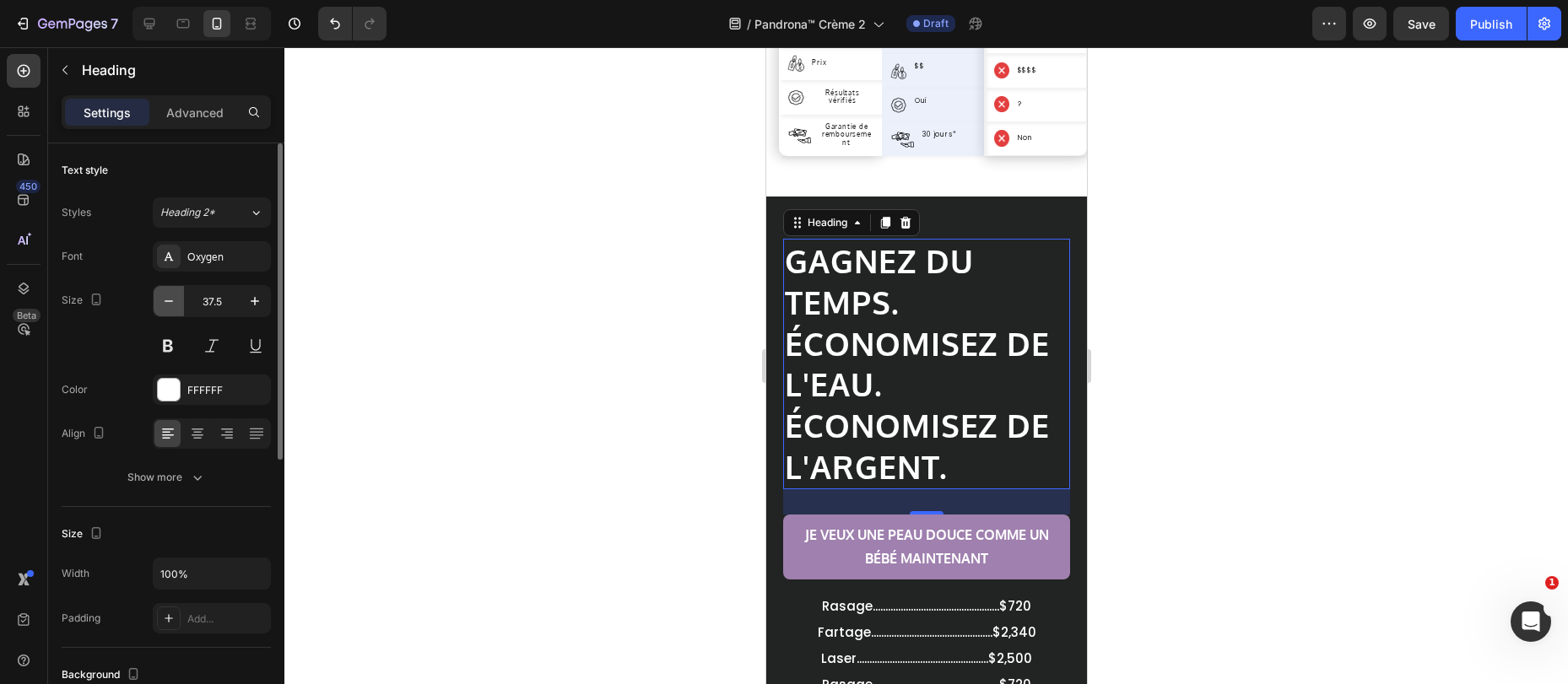
click at [164, 305] on icon "button" at bounding box center [169, 301] width 17 height 17
click at [164, 304] on icon "button" at bounding box center [169, 301] width 17 height 17
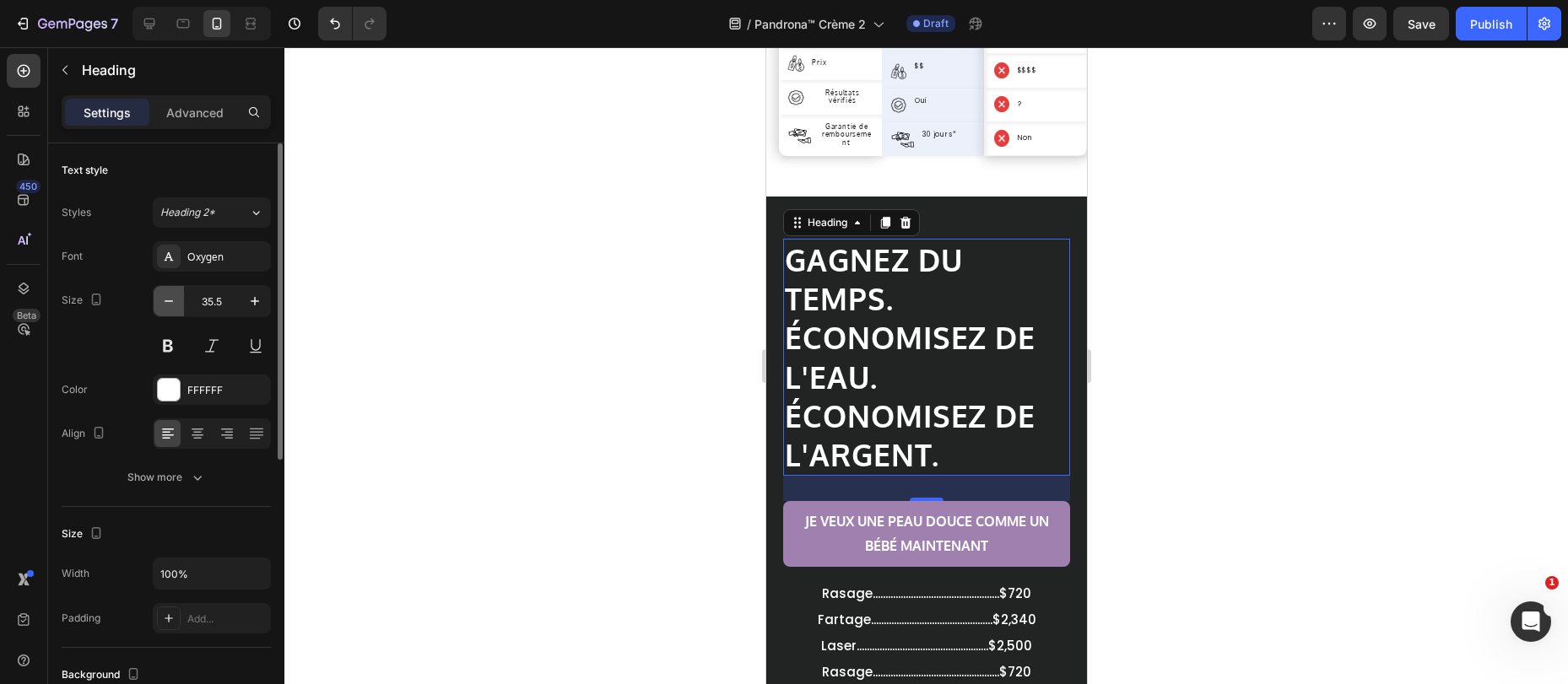
click at [164, 305] on icon "button" at bounding box center [169, 301] width 17 height 17
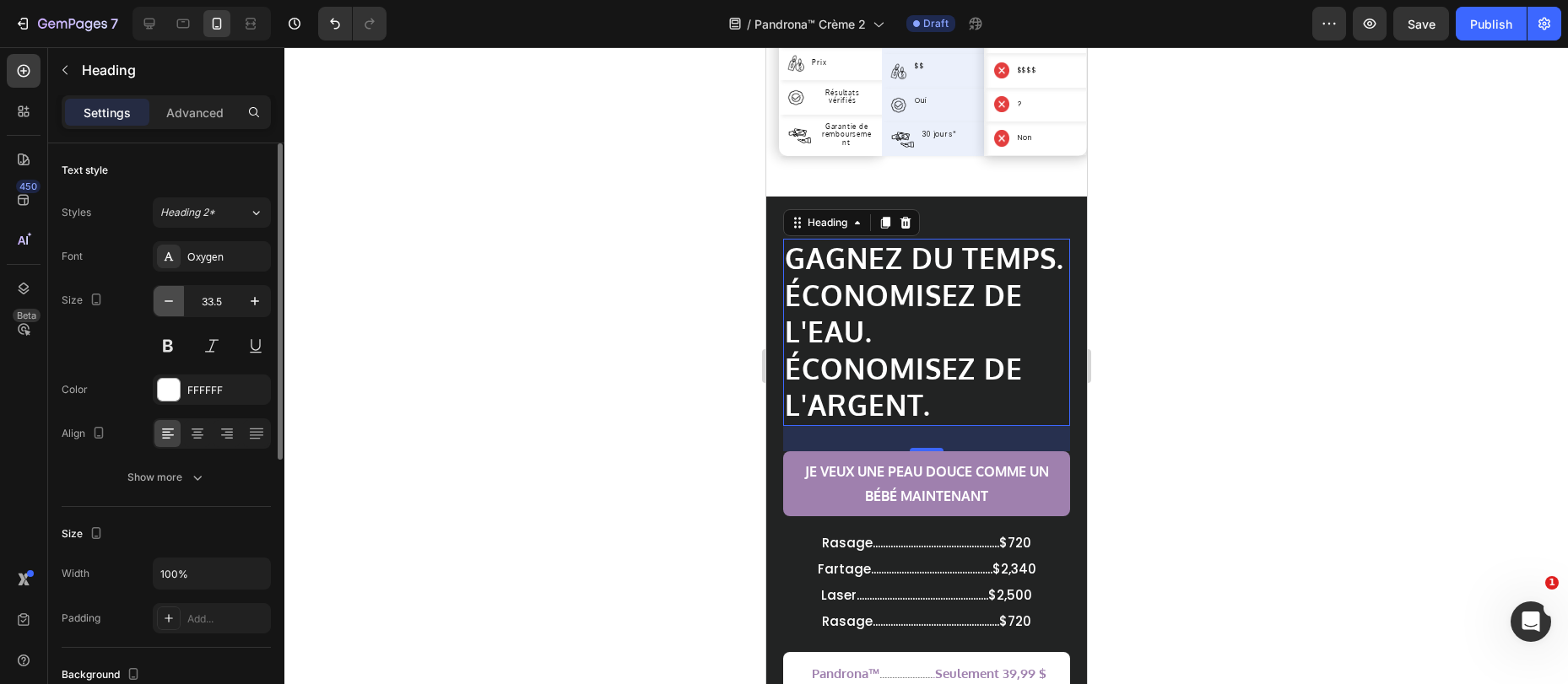
click at [163, 305] on icon "button" at bounding box center [169, 301] width 17 height 17
type input "32.5"
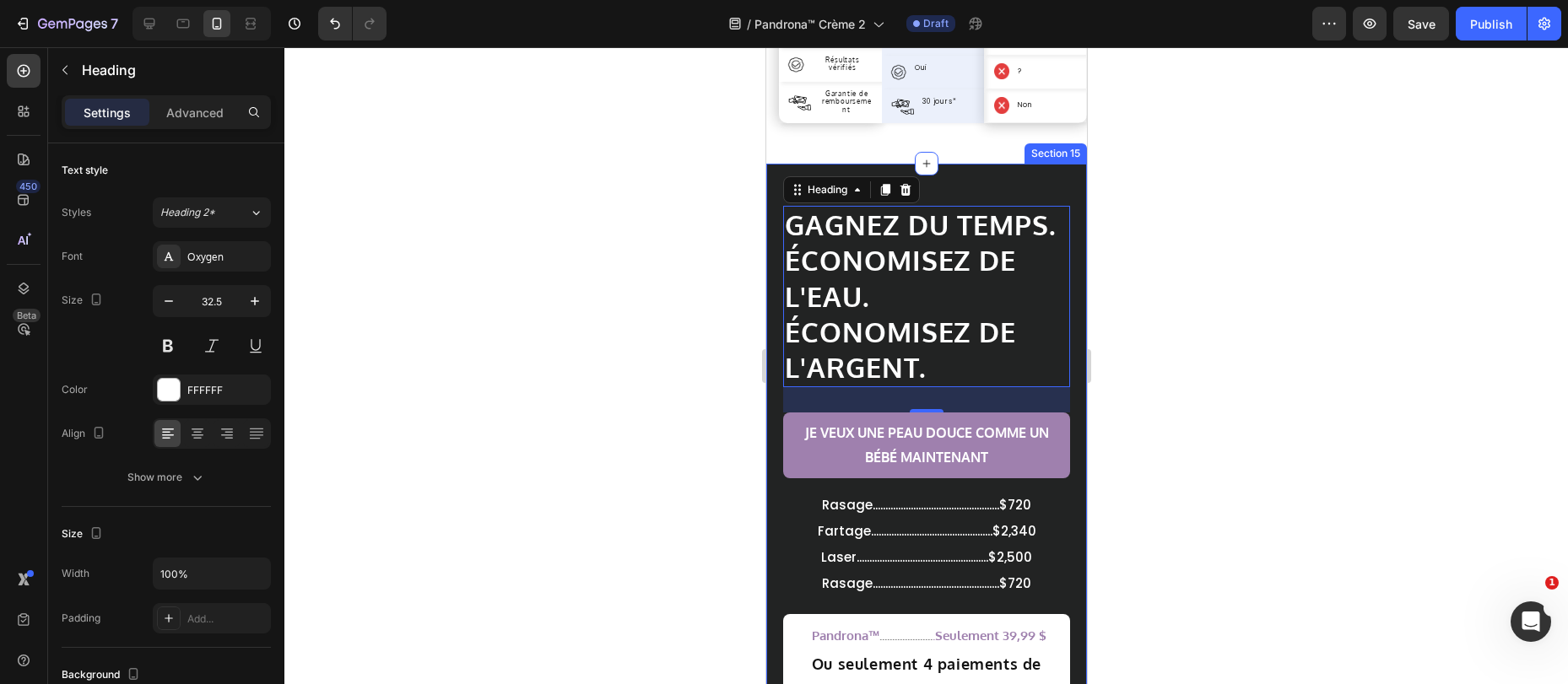
click at [1019, 180] on div "GAGNEZ DU TEMPS. ÉCONOMISEZ DE L'EAU. ÉCONOMISEZ DE L'ARGENT. Heading 30 JE VEU…" at bounding box center [925, 490] width 320 height 653
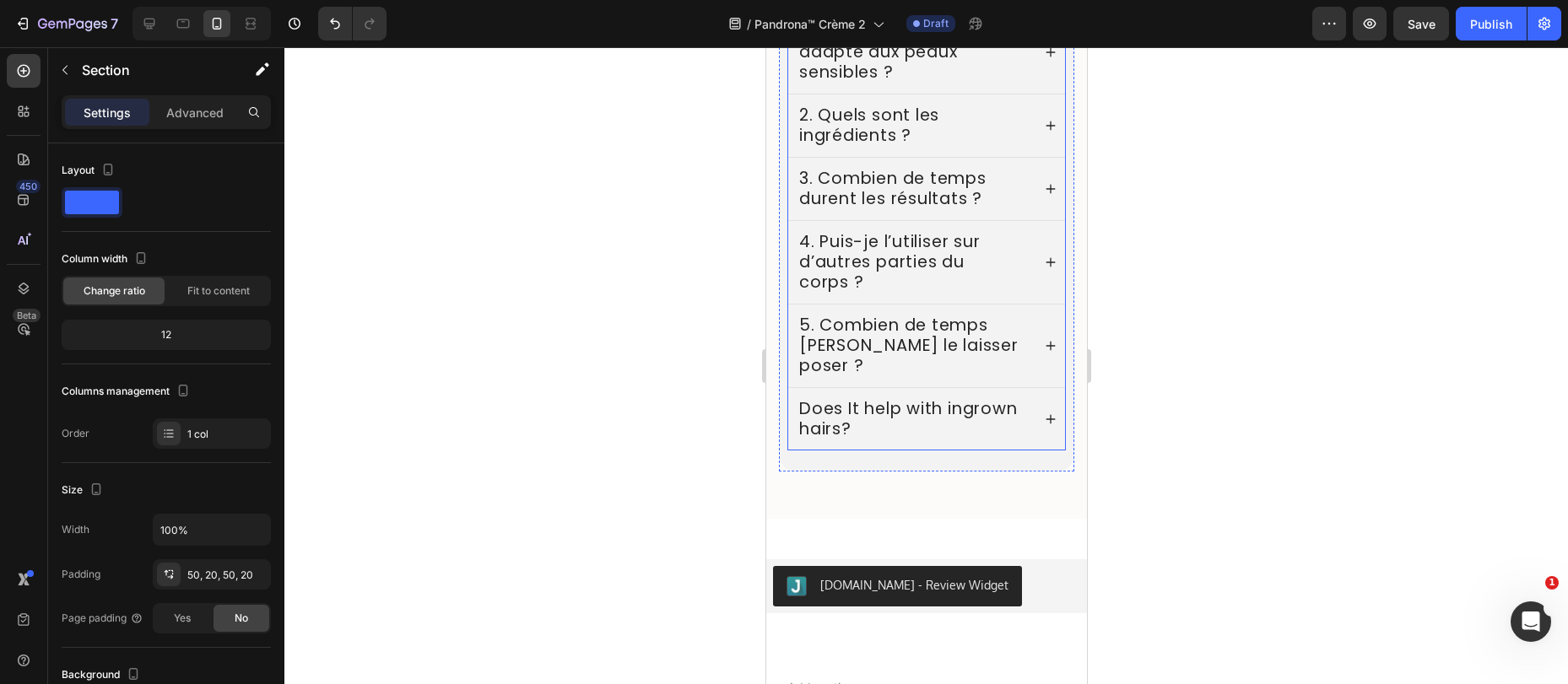
scroll to position [7210, 0]
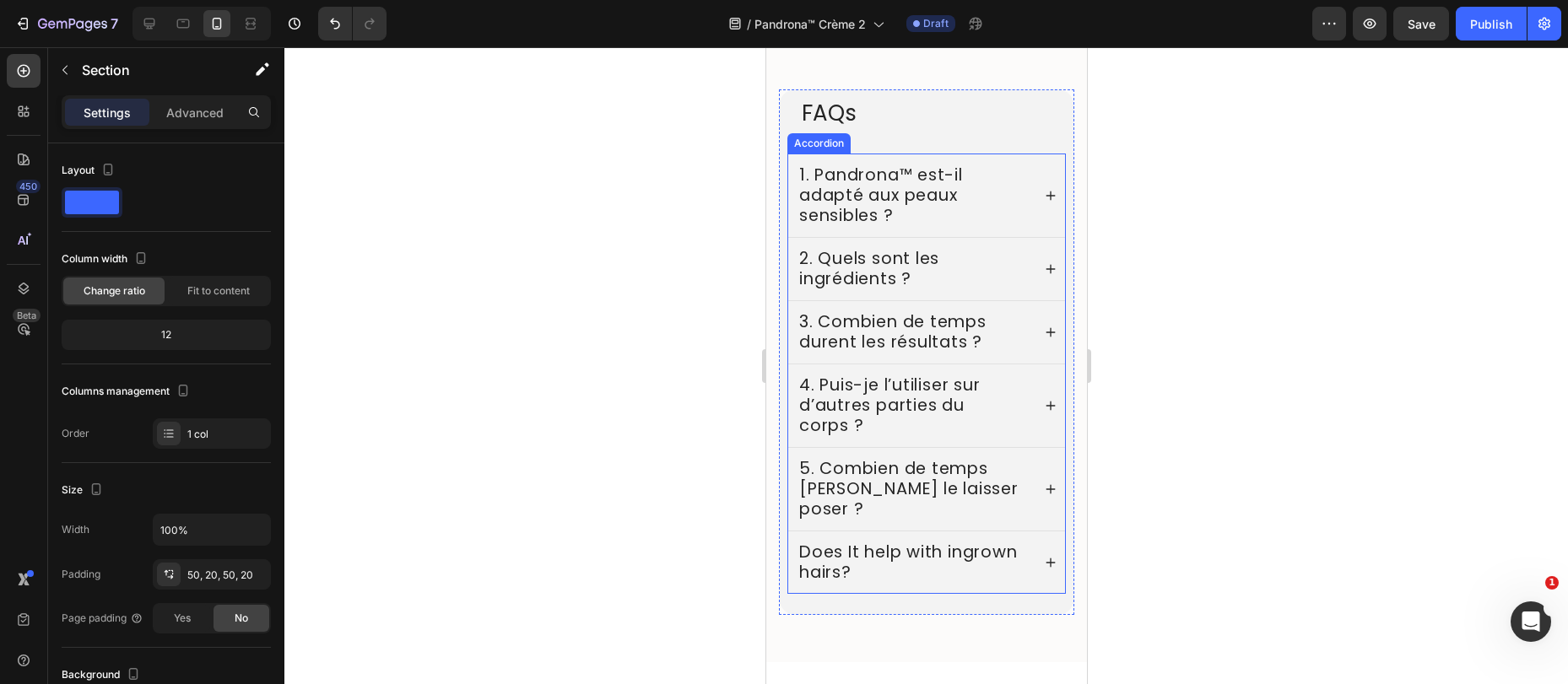
click at [868, 187] on p "1. Pandrona™ est-il adapté aux peaux sensibles ?" at bounding box center [913, 196] width 229 height 61
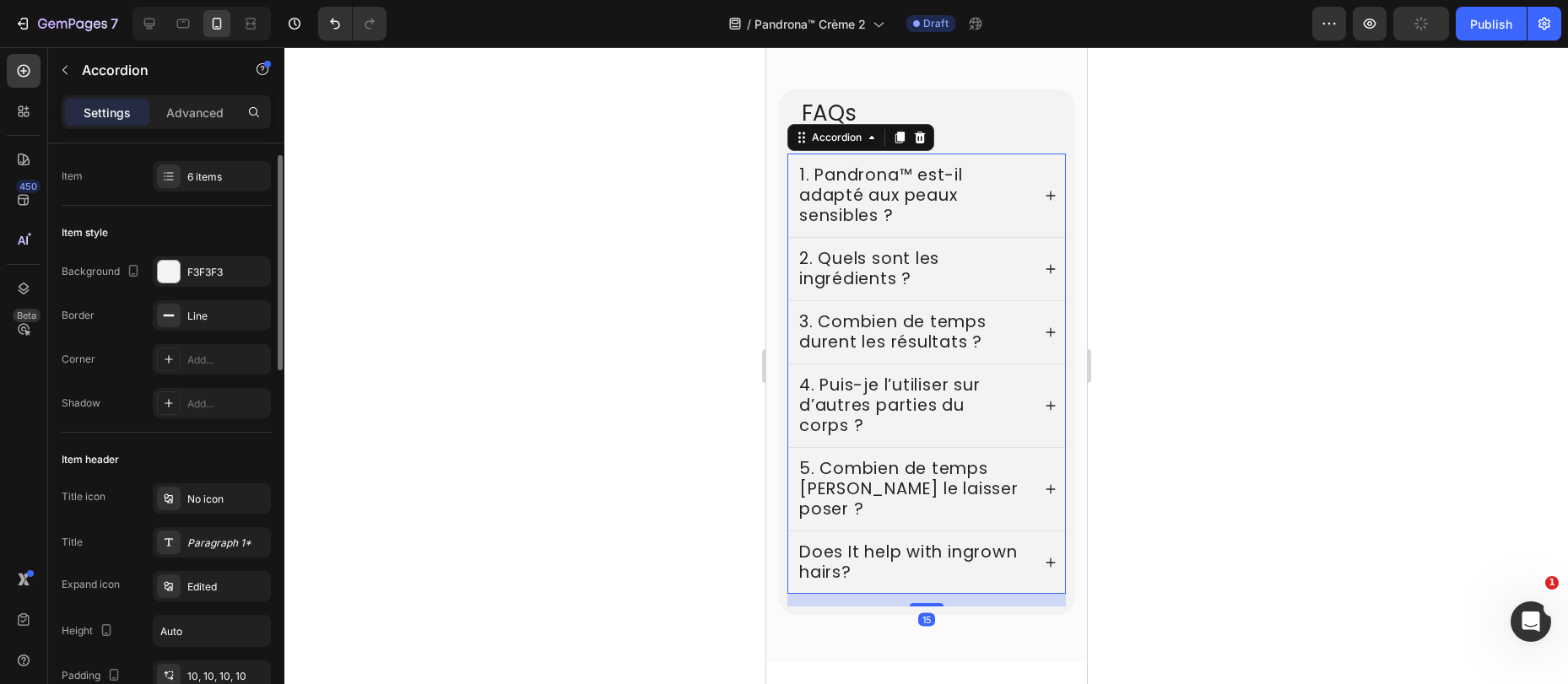
scroll to position [36, 0]
click at [192, 536] on div "Paragraph 1*" at bounding box center [227, 540] width 80 height 15
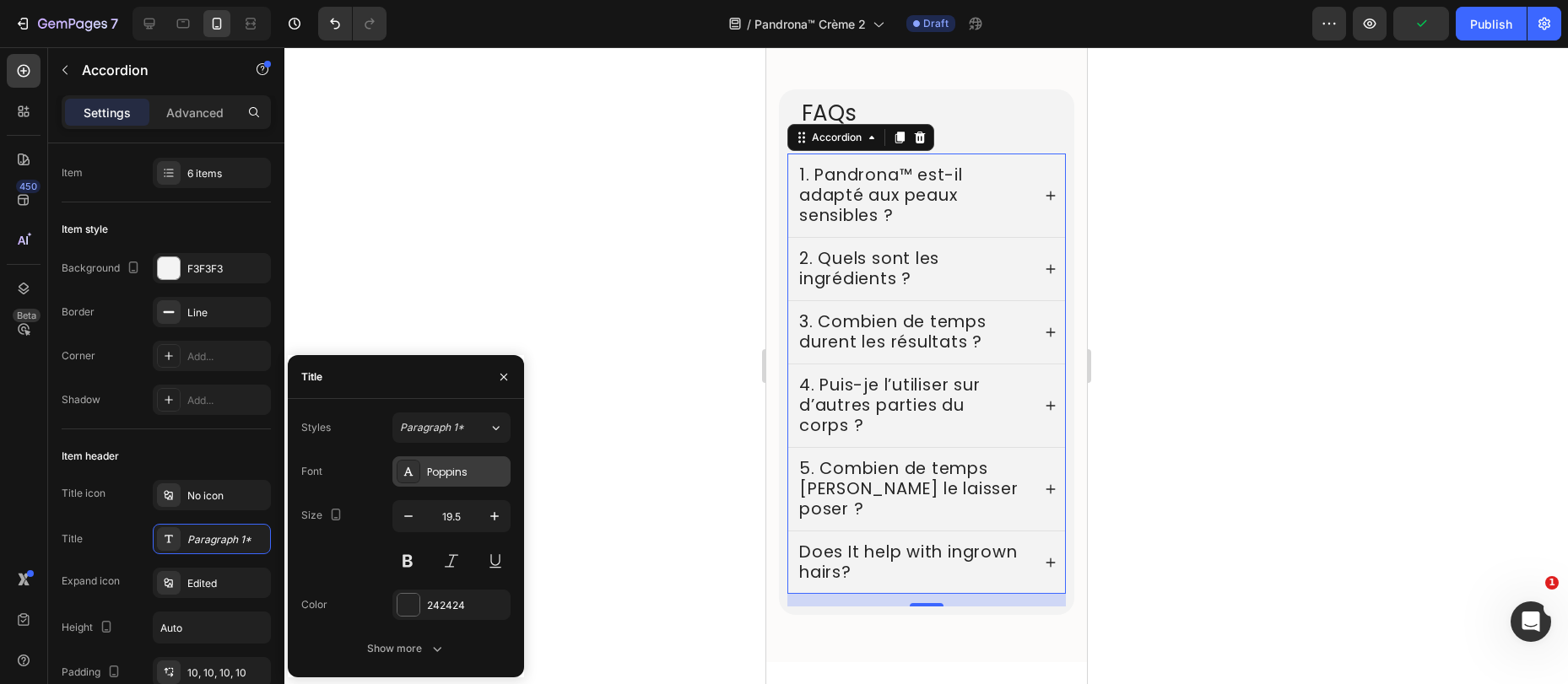
click at [450, 472] on div "Poppins" at bounding box center [466, 473] width 80 height 15
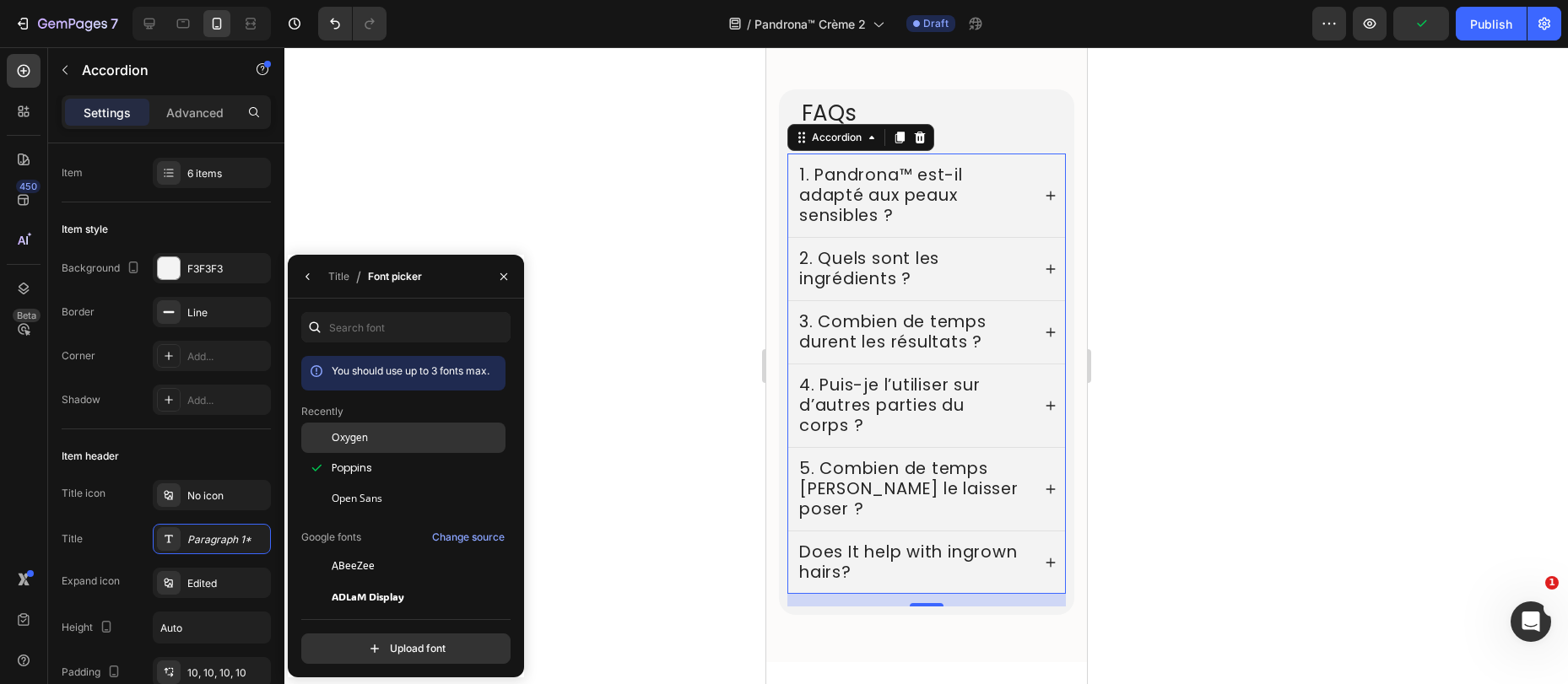
click at [364, 435] on span "Oxygen" at bounding box center [349, 438] width 37 height 15
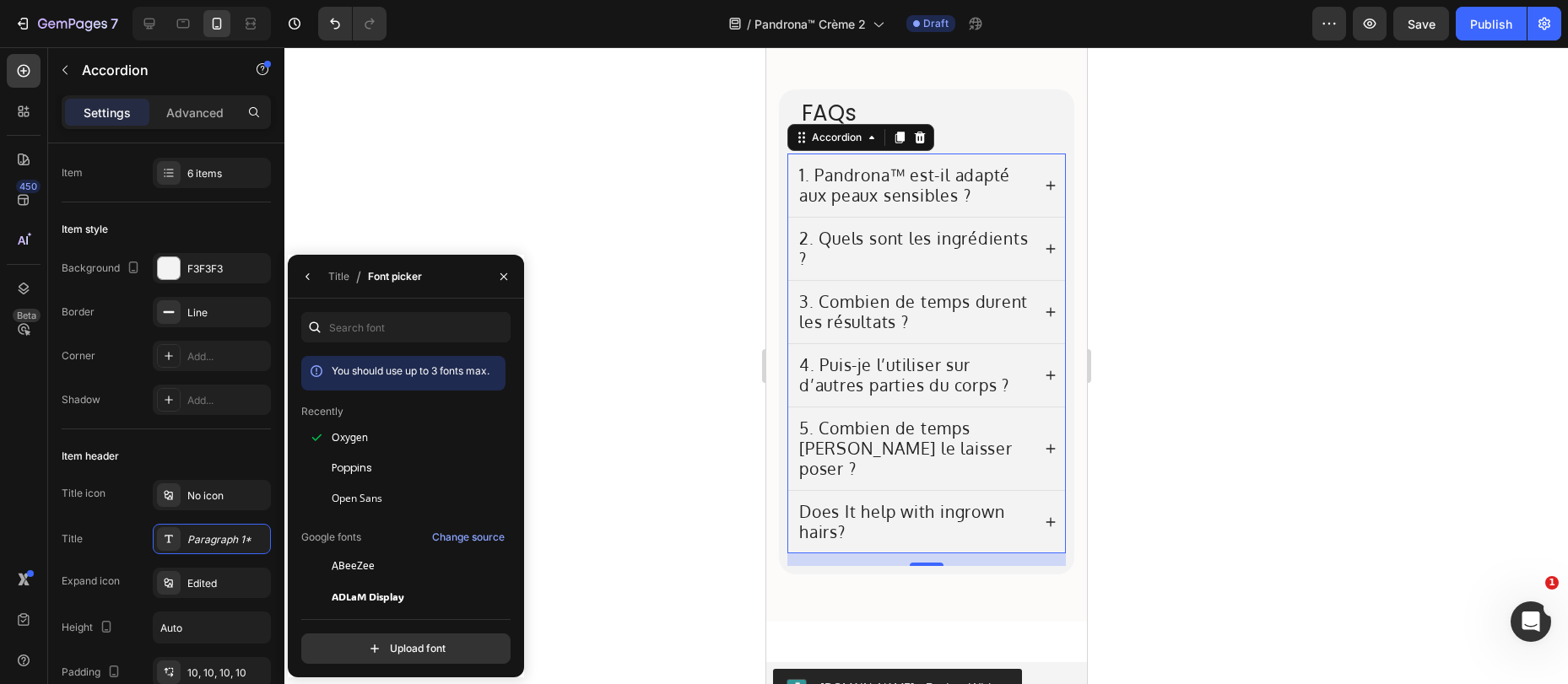
click at [1008, 183] on p "1. Pandrona™ est-il adapté aux peaux sensibles ?" at bounding box center [913, 185] width 229 height 40
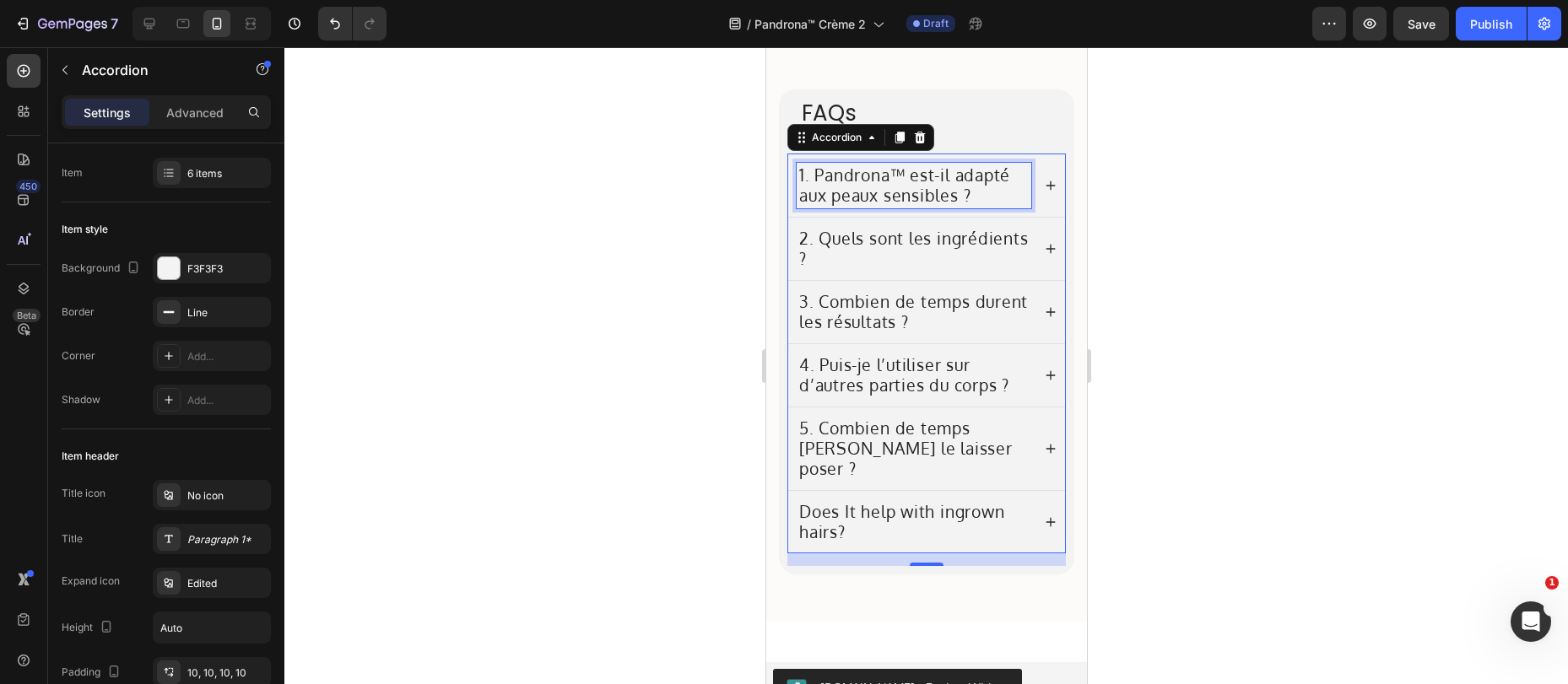
click at [1044, 183] on icon at bounding box center [1049, 185] width 12 height 12
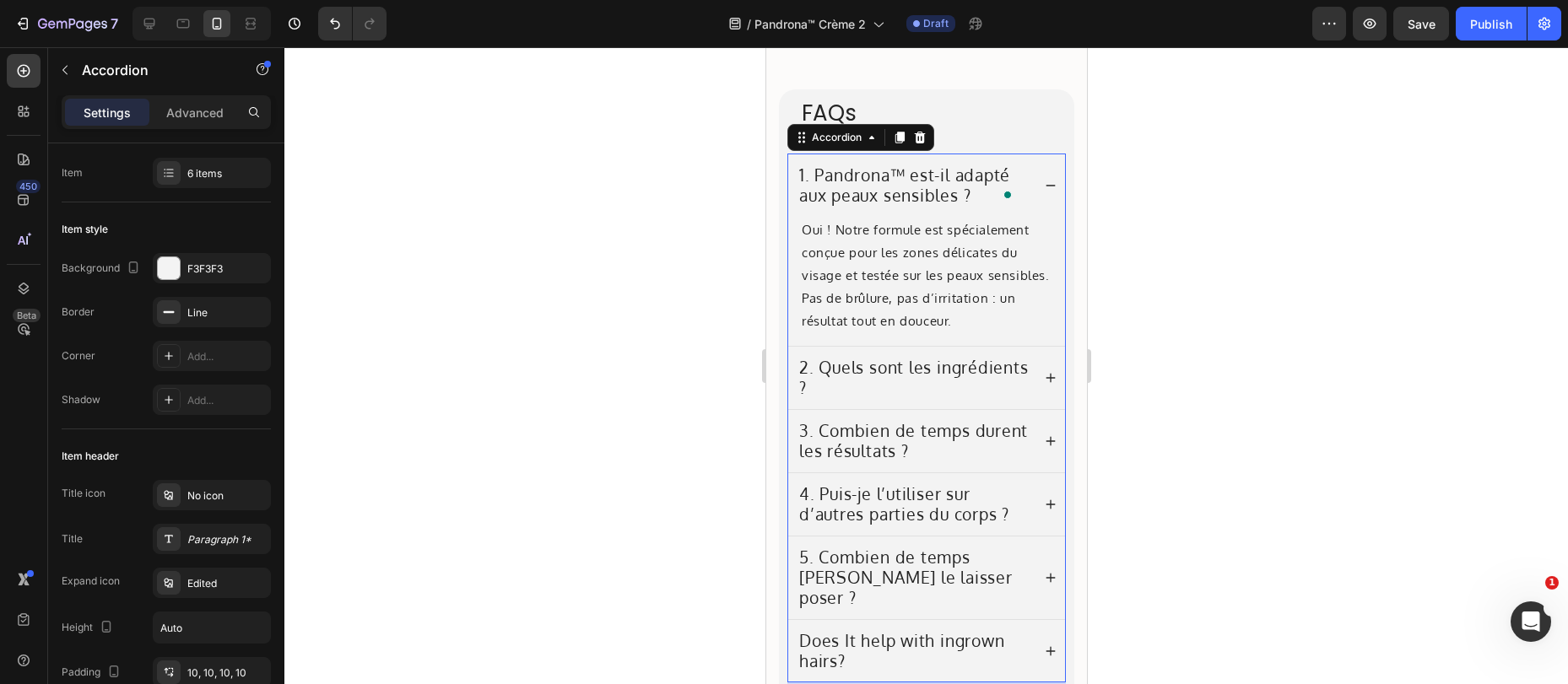
click at [1044, 183] on icon at bounding box center [1049, 185] width 12 height 12
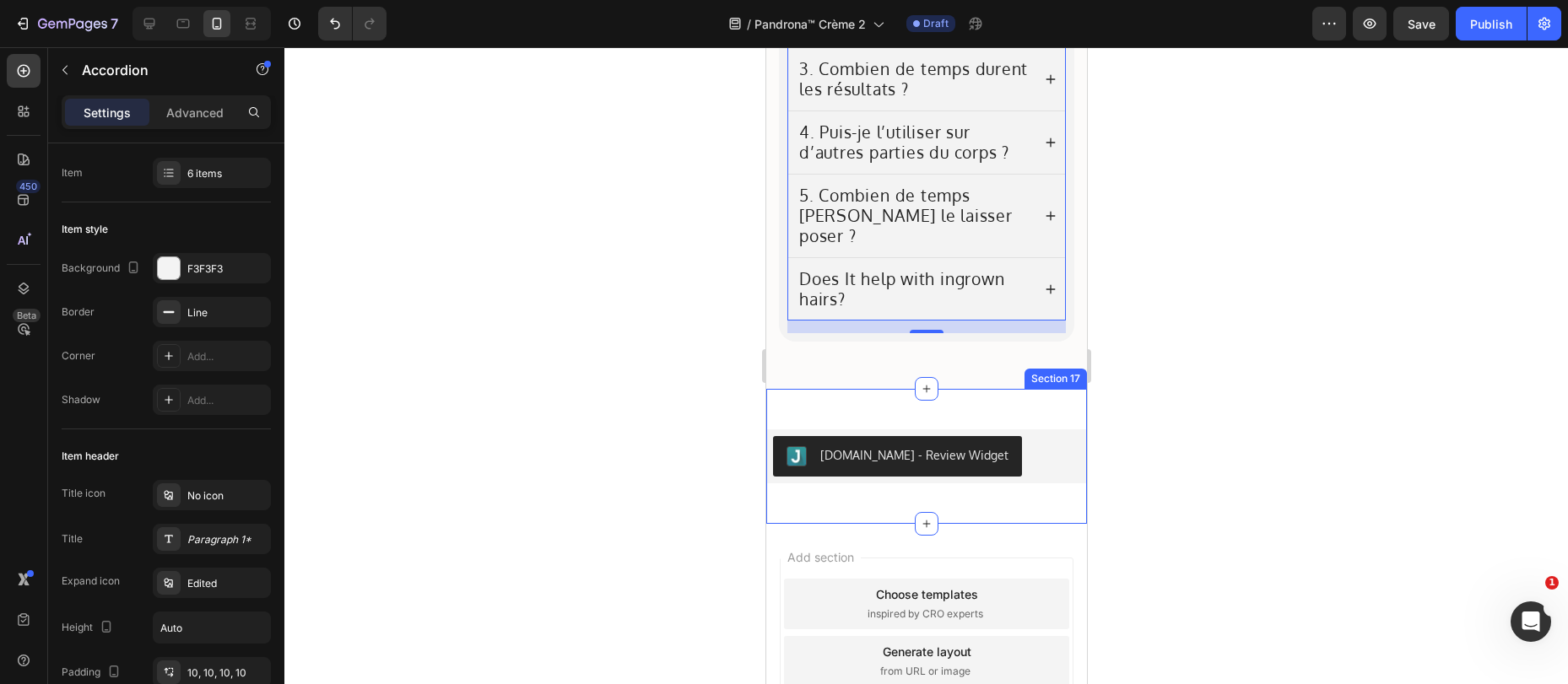
scroll to position [7443, 0]
click at [842, 388] on div "[DOMAIN_NAME] - Review Widget [DOMAIN_NAME] Product Section 17" at bounding box center [925, 456] width 320 height 135
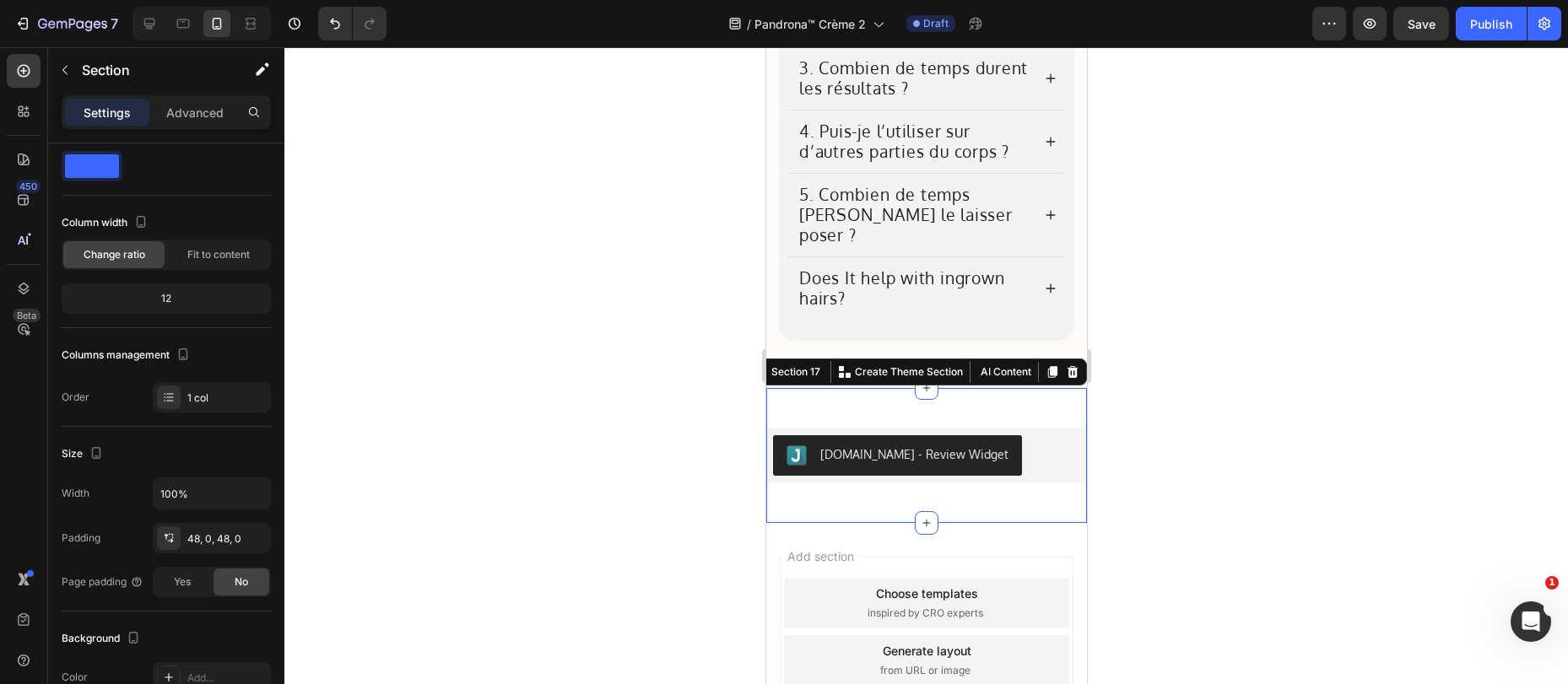
scroll to position [0, 0]
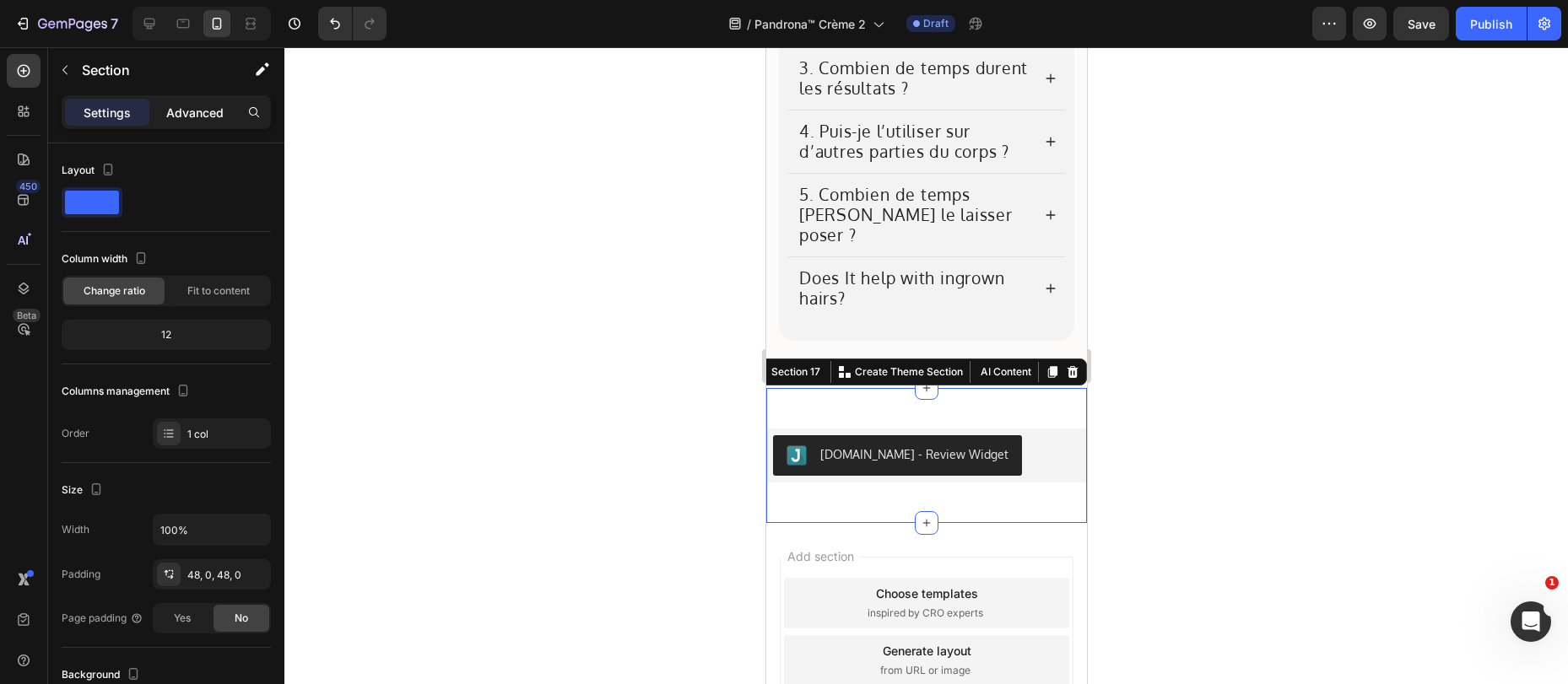
click at [194, 119] on p "Advanced" at bounding box center [195, 112] width 57 height 18
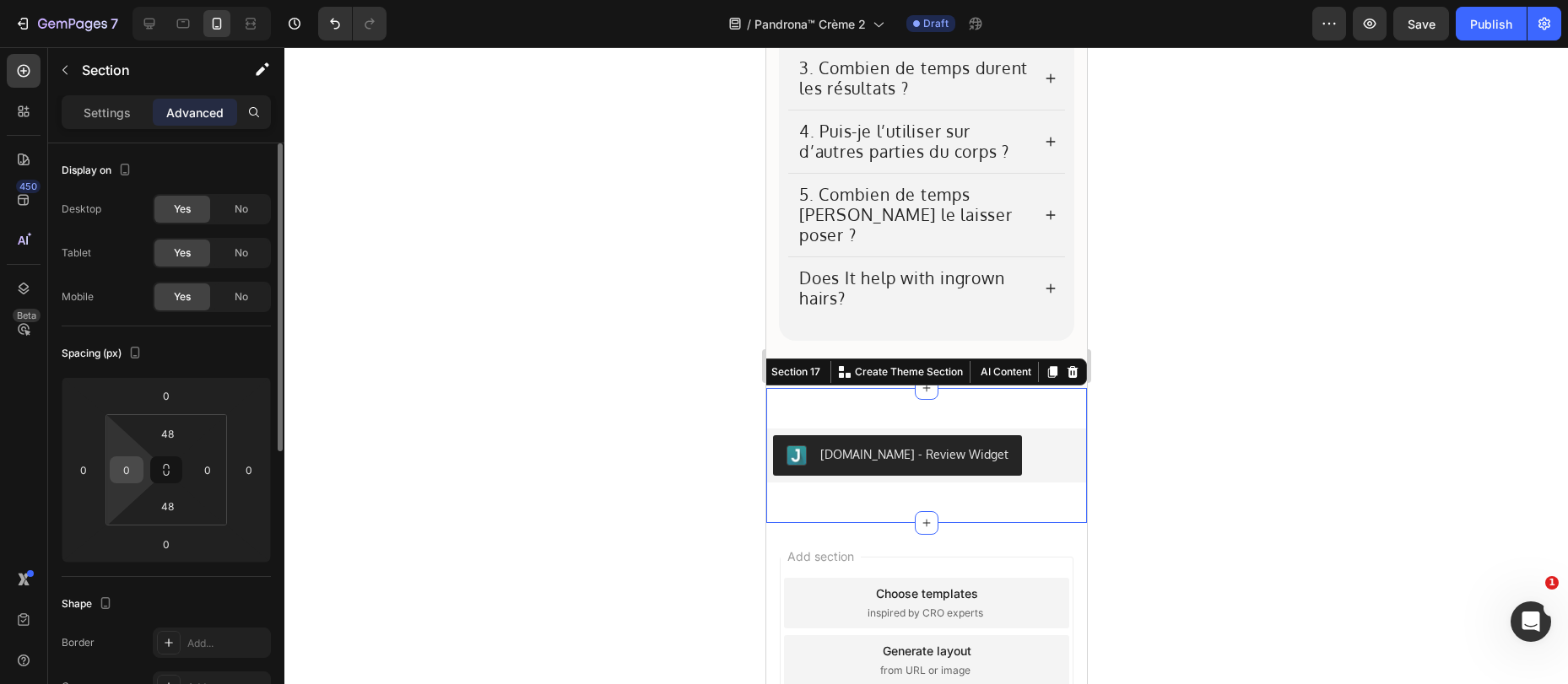
click at [126, 473] on input "0" at bounding box center [126, 469] width 25 height 25
type input "10"
click at [210, 469] on input "0" at bounding box center [207, 469] width 25 height 25
type input "10"
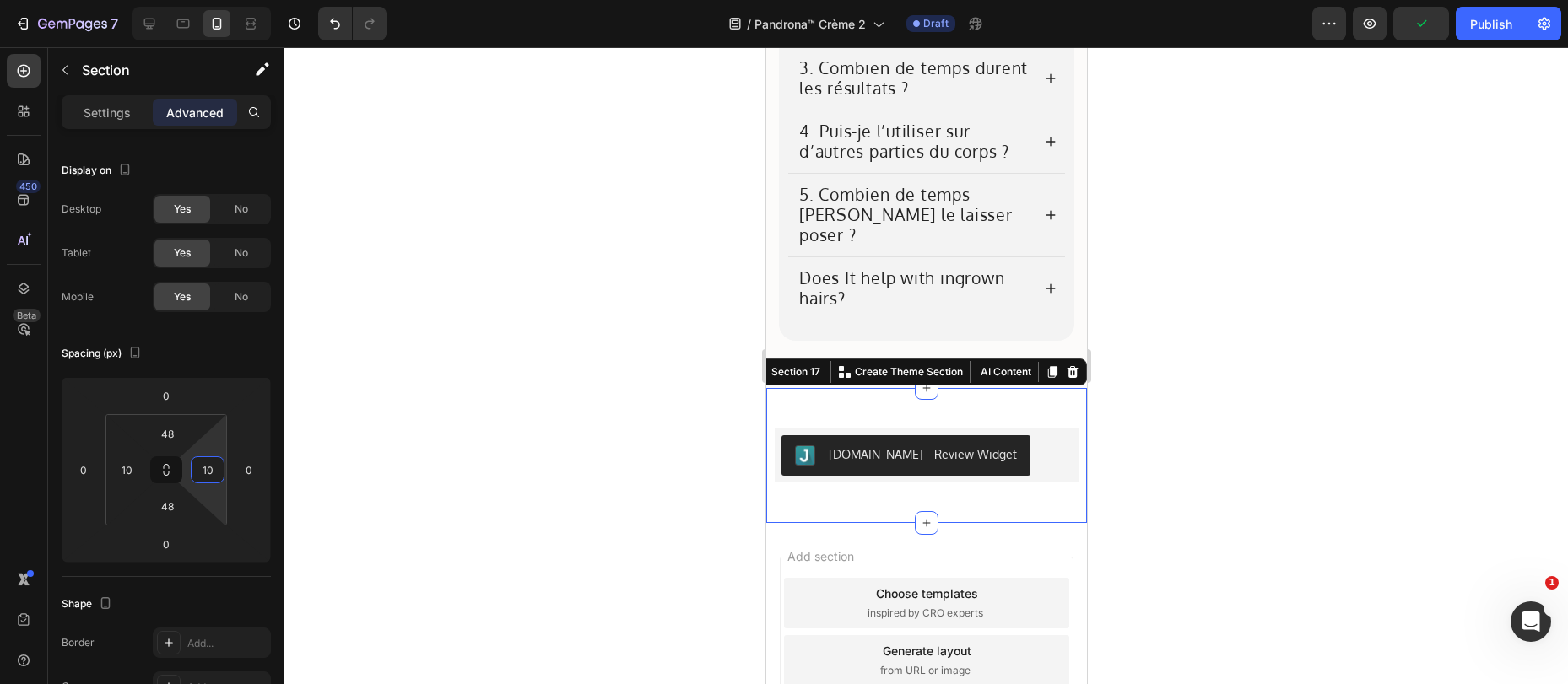
click at [1185, 340] on div at bounding box center [926, 365] width 1283 height 636
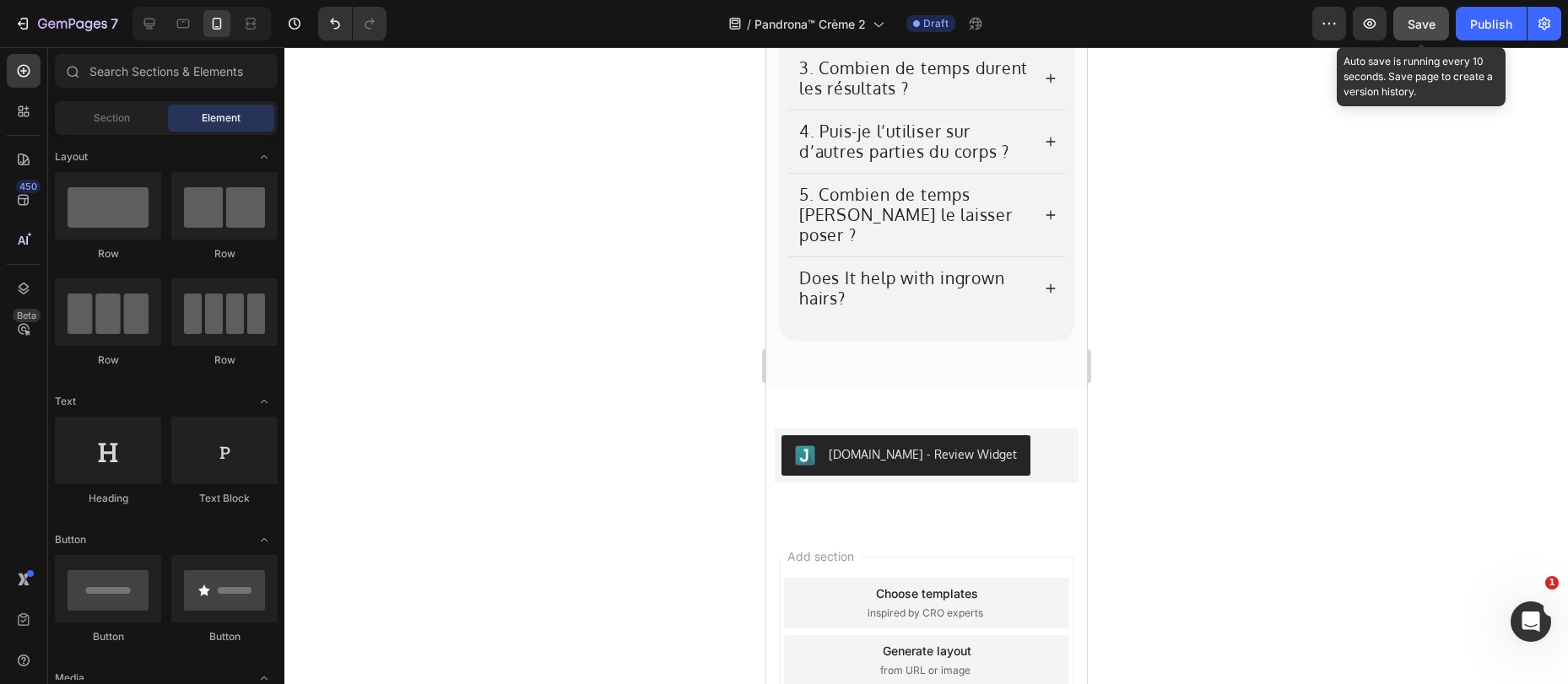
click at [1439, 30] on button "Save" at bounding box center [1420, 23] width 55 height 34
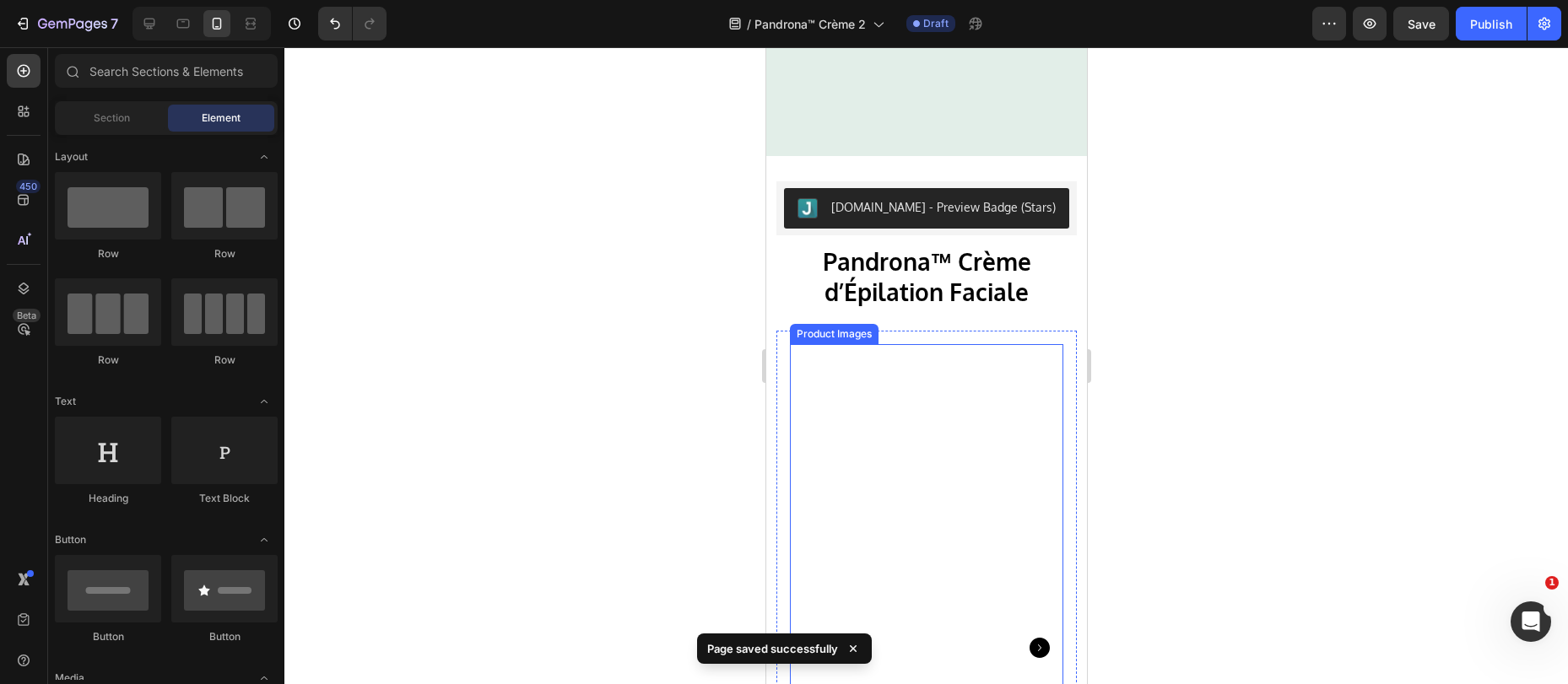
scroll to position [4688, 0]
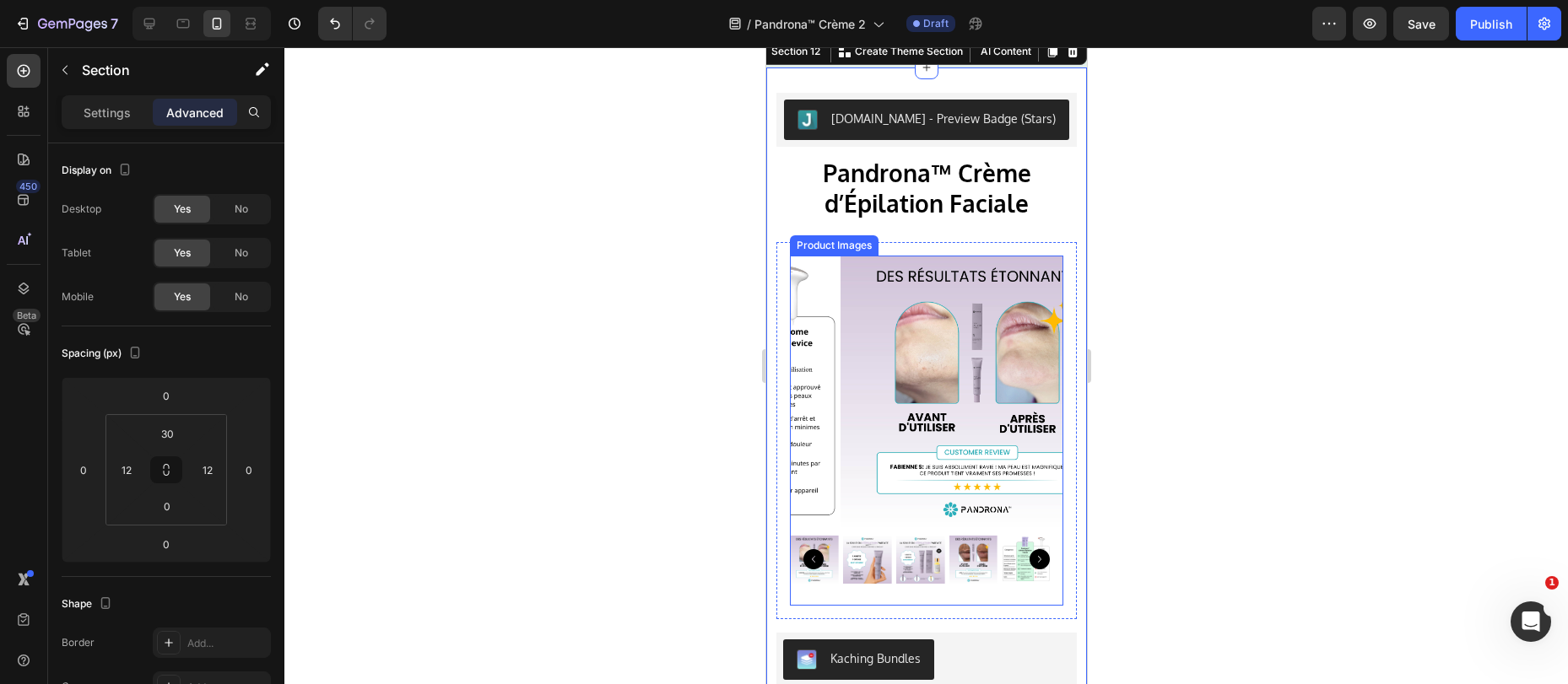
scroll to position [5250, 0]
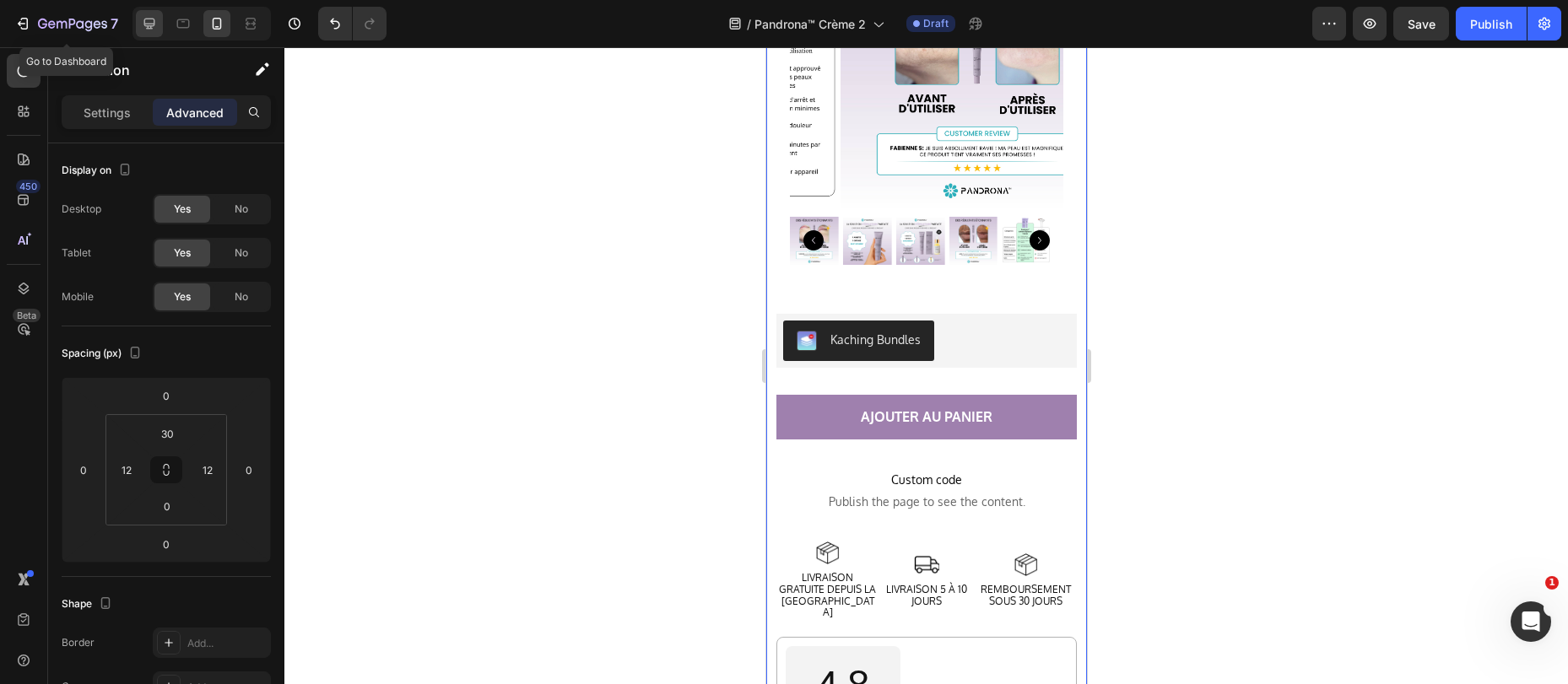
click at [155, 23] on icon at bounding box center [150, 23] width 17 height 17
type input "50"
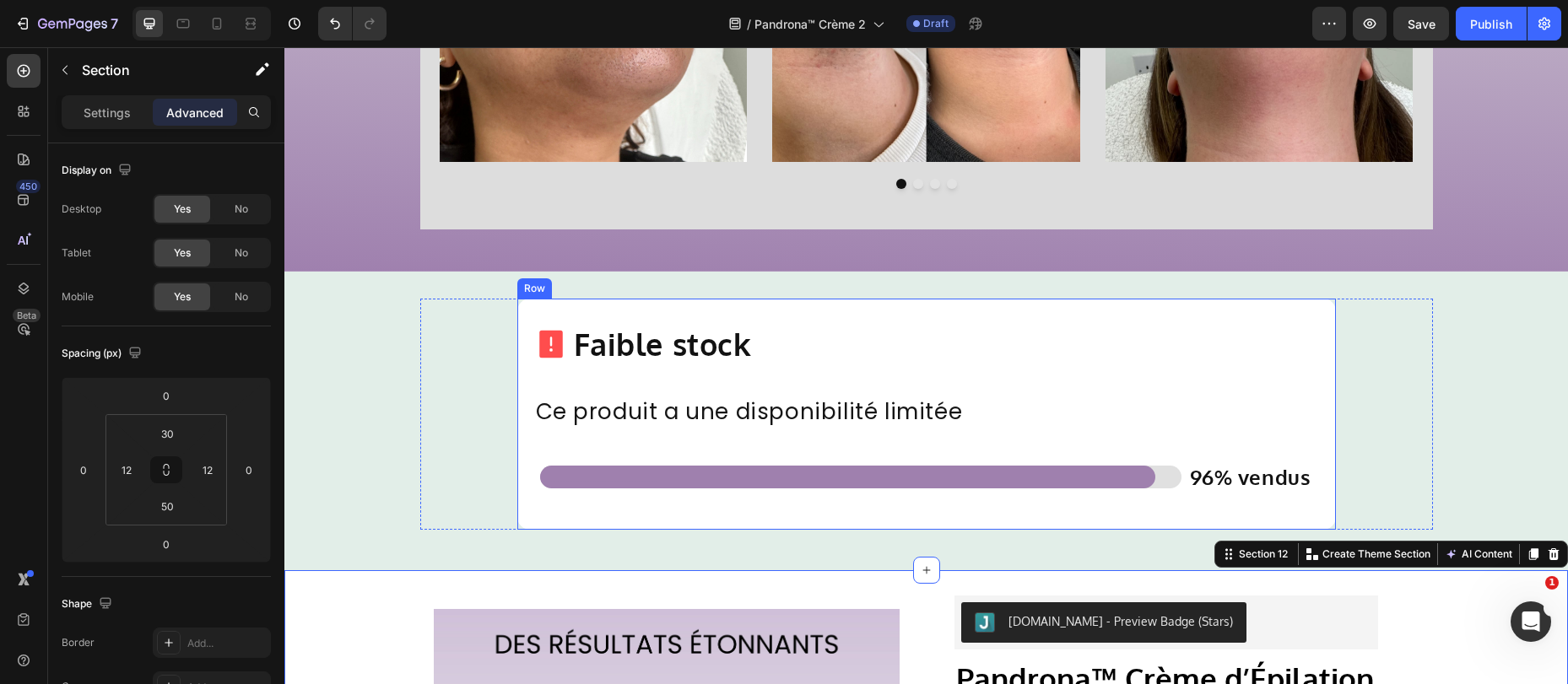
scroll to position [4519, 0]
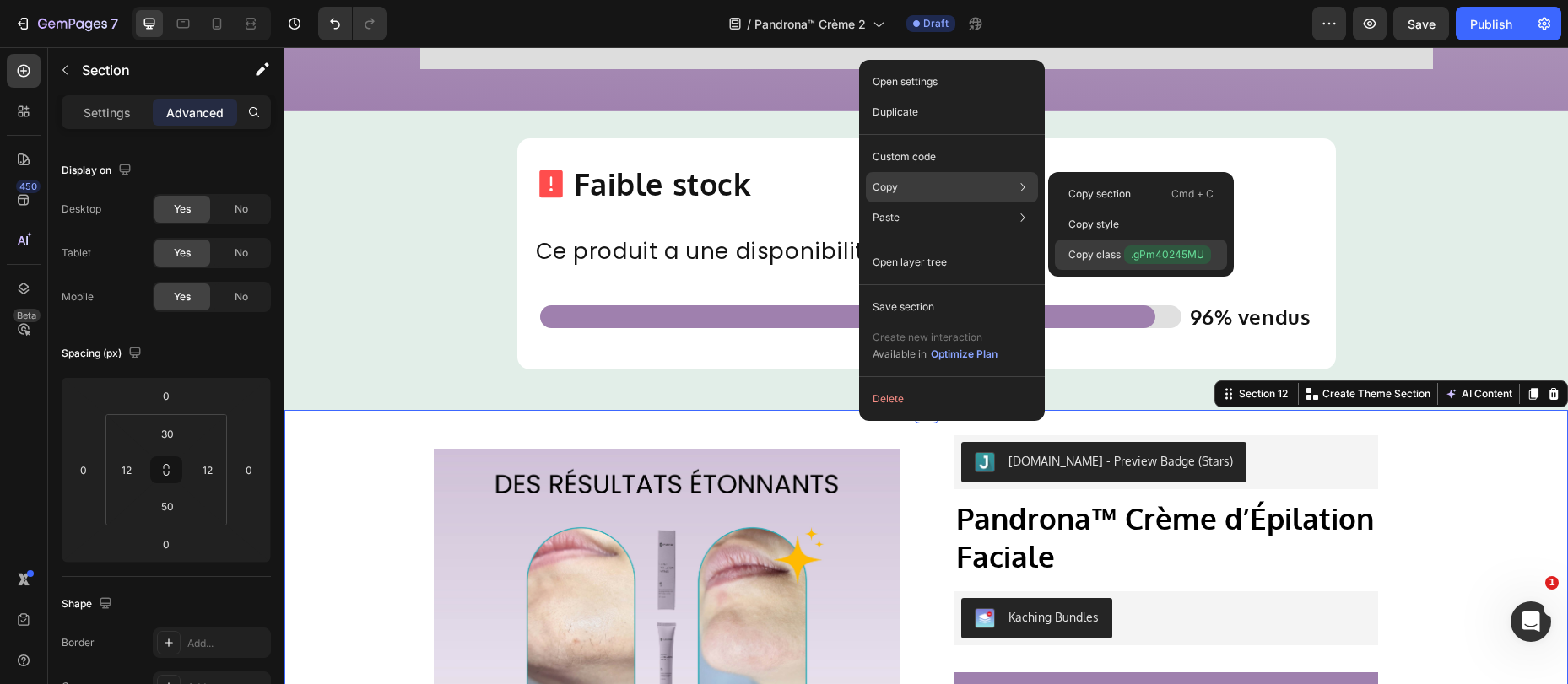
click at [1123, 254] on span ".gPm40245MU" at bounding box center [1166, 255] width 87 height 19
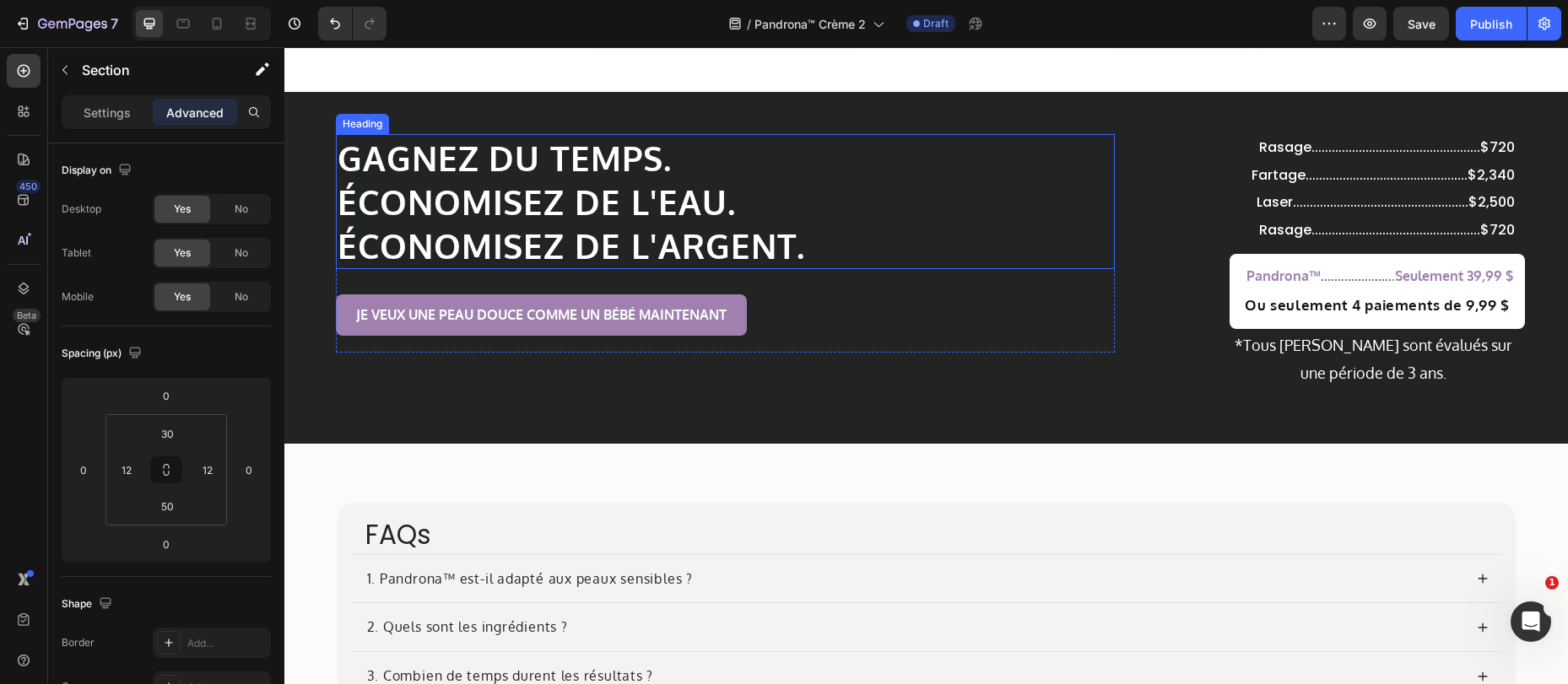
scroll to position [6191, 0]
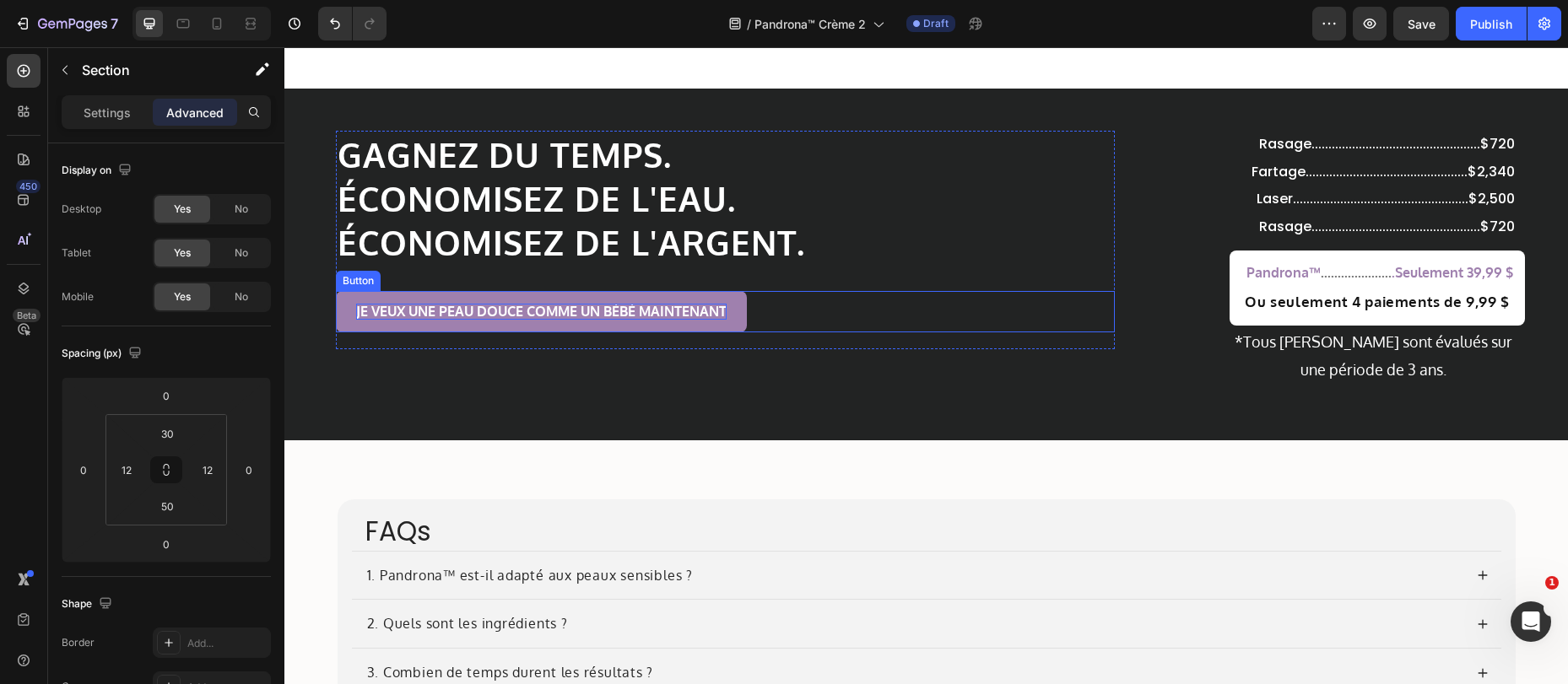
click at [660, 310] on p "JE VEUX UNE PEAU DOUCE COMME UN BÉBÉ MAINTENANT" at bounding box center [541, 311] width 371 height 16
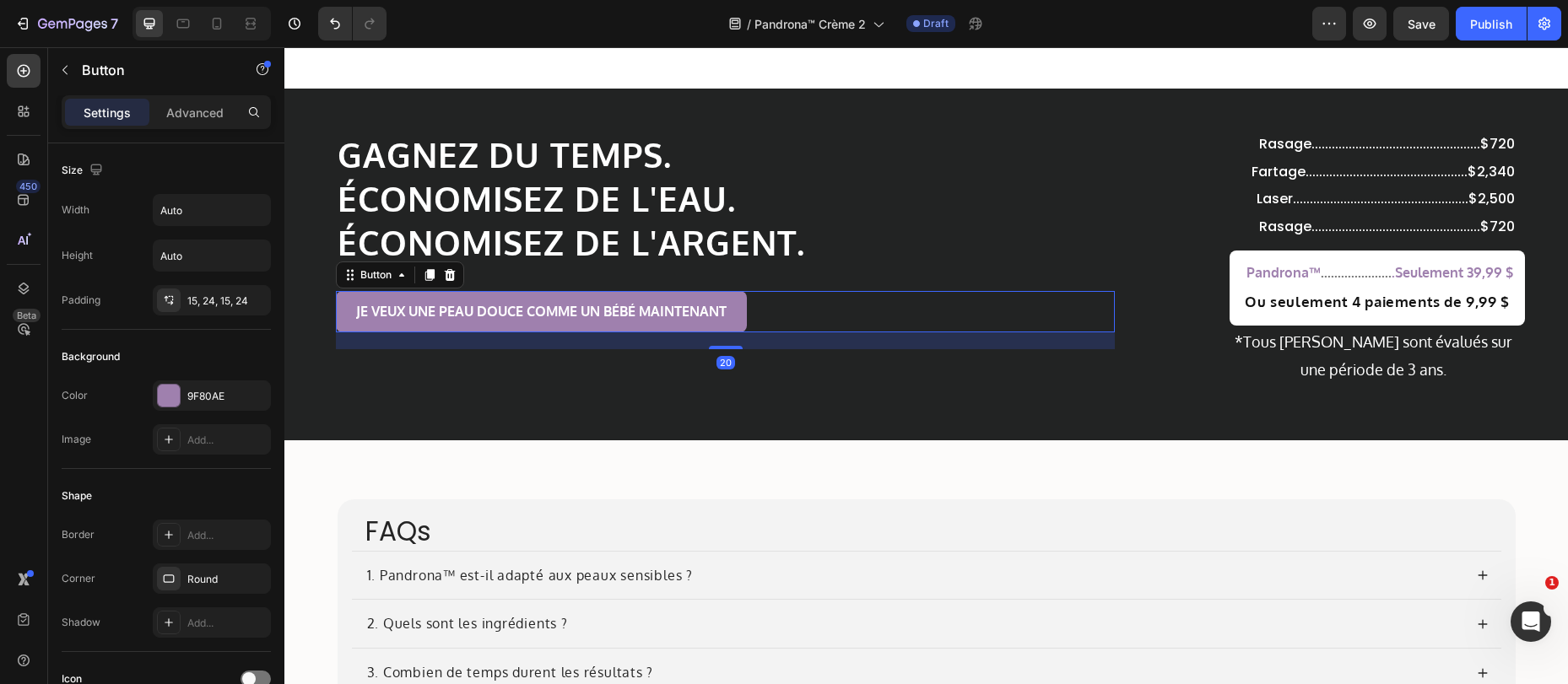
click at [588, 327] on button "JE VEUX UNE PEAU DOUCE COMME UN BÉBÉ MAINTENANT" at bounding box center [541, 312] width 411 height 41
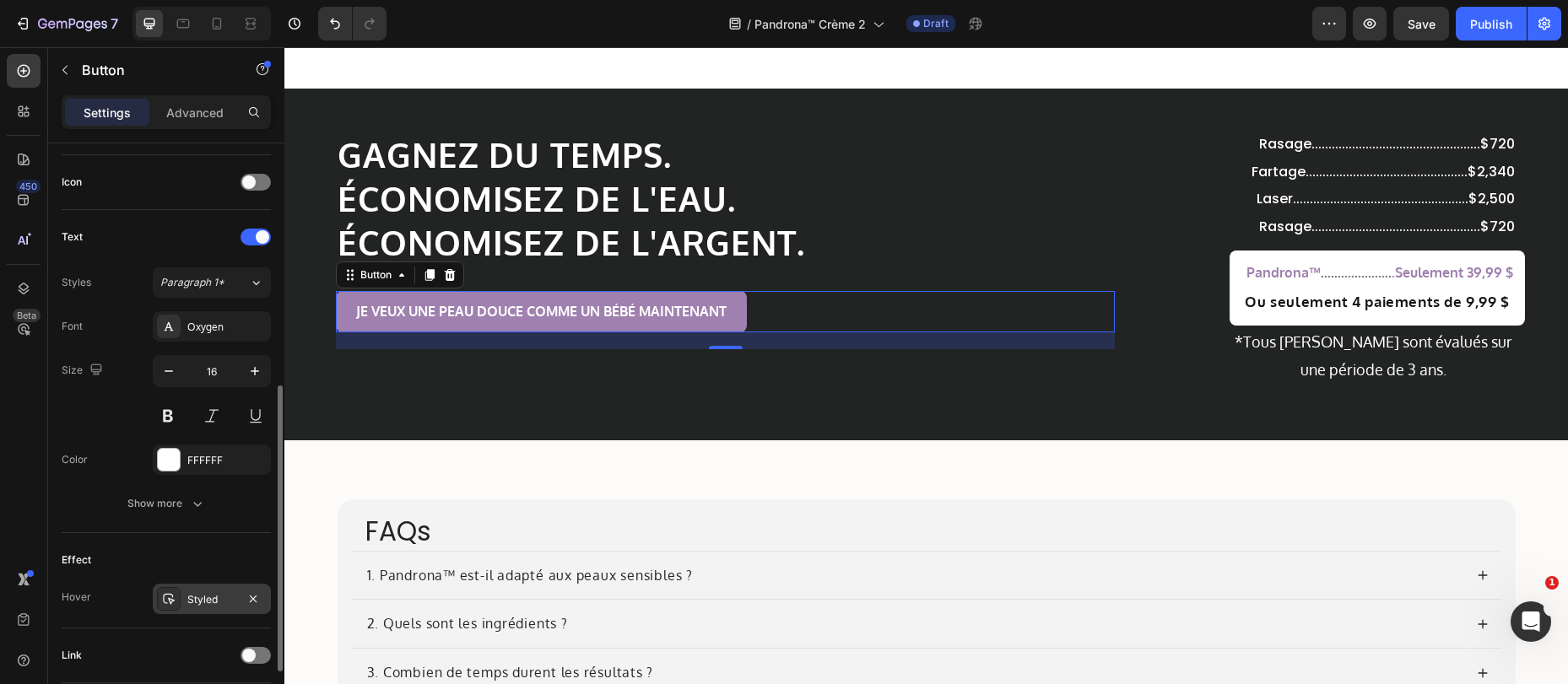
scroll to position [620, 0]
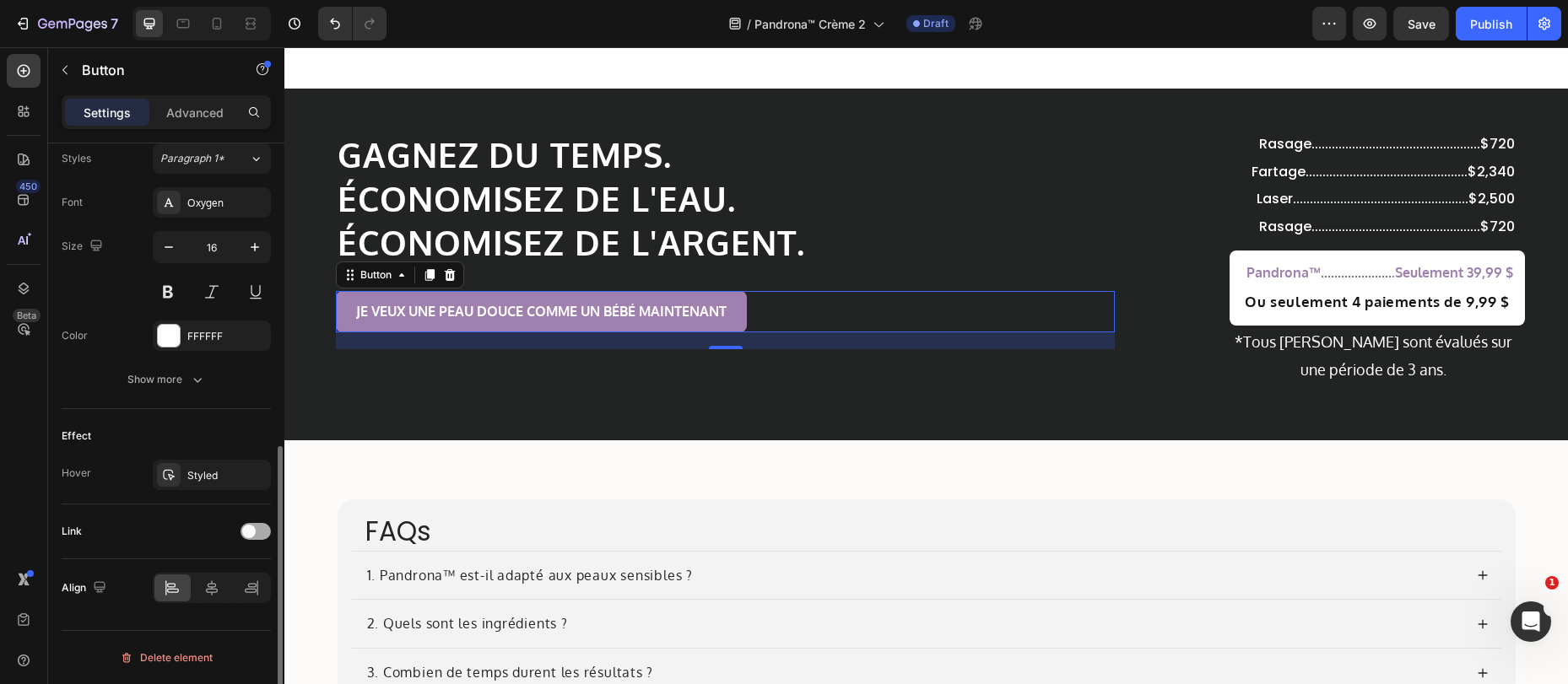
click at [256, 527] on div at bounding box center [256, 531] width 30 height 17
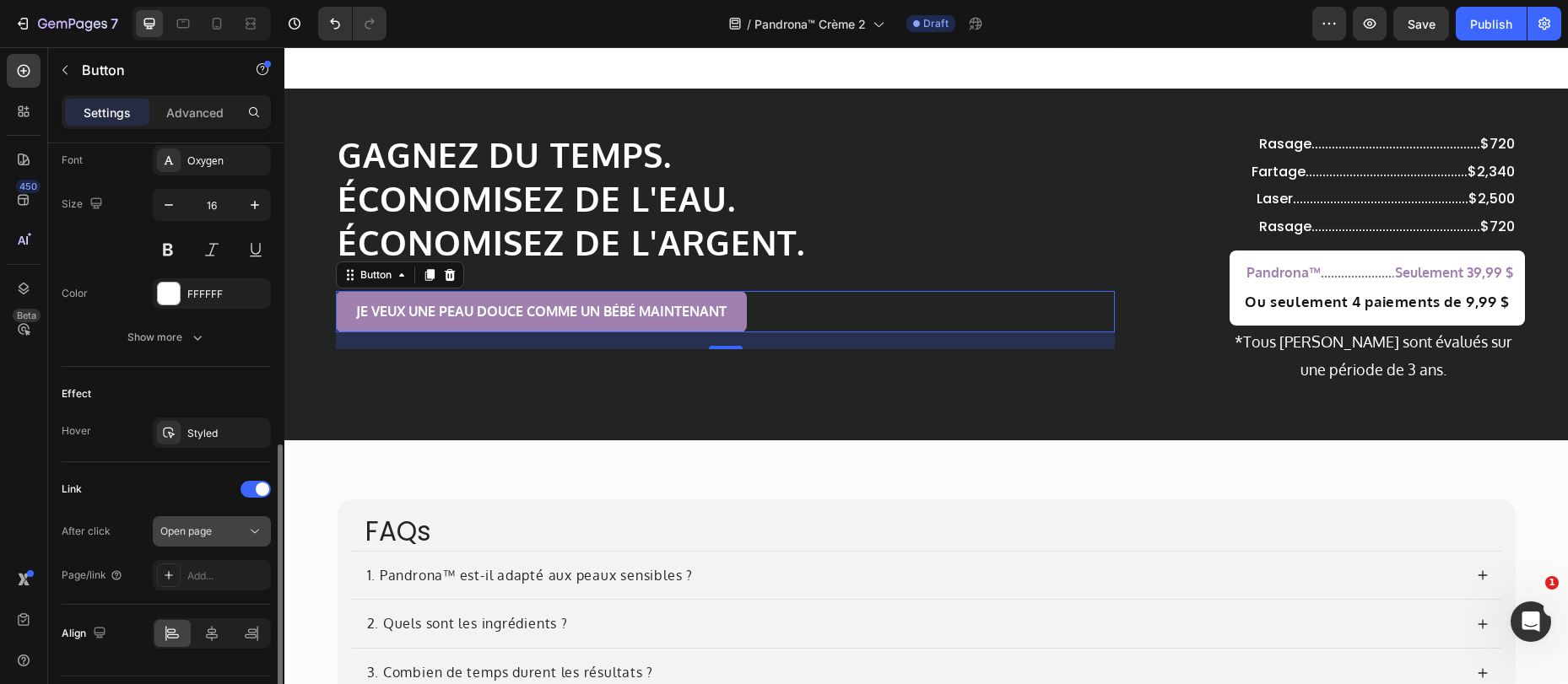
click at [220, 533] on div "Open page" at bounding box center [203, 531] width 86 height 15
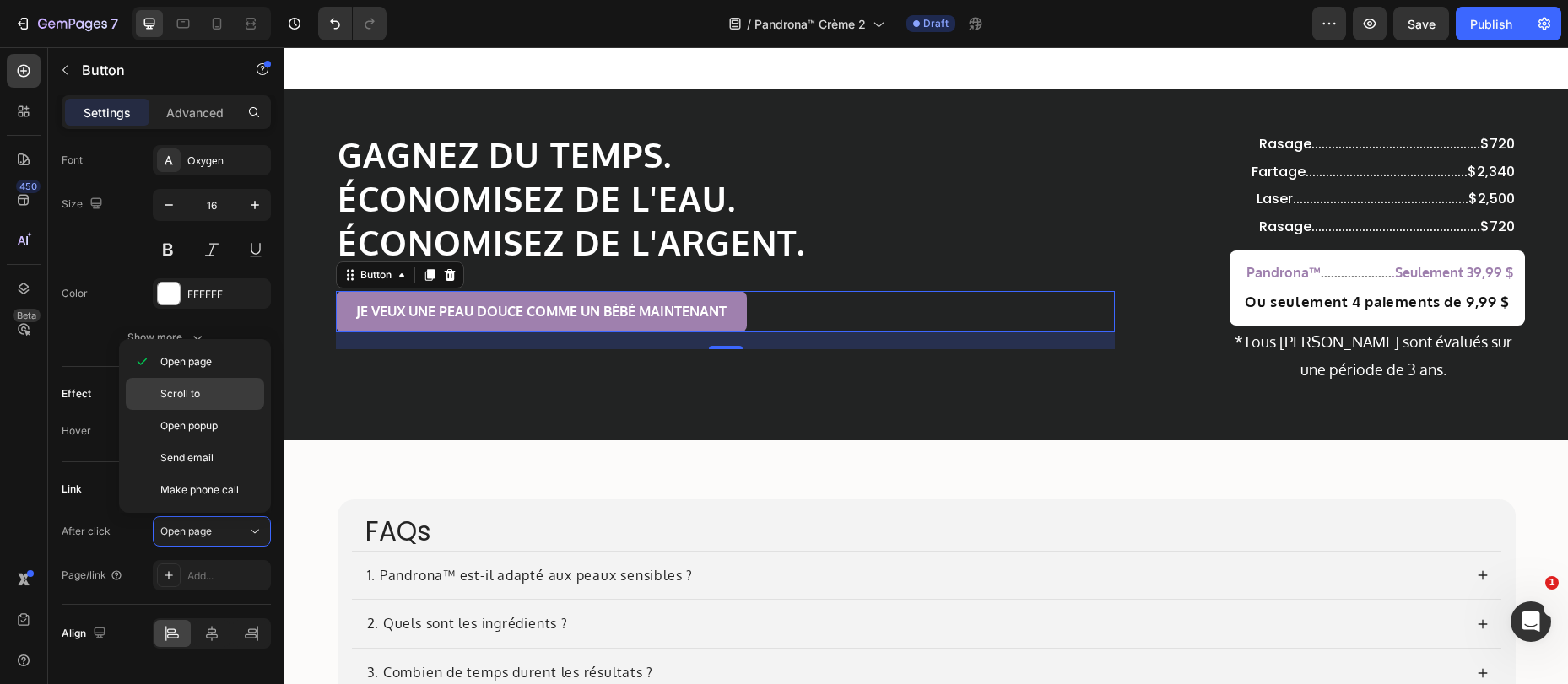
click at [205, 397] on p "Scroll to" at bounding box center [208, 394] width 96 height 15
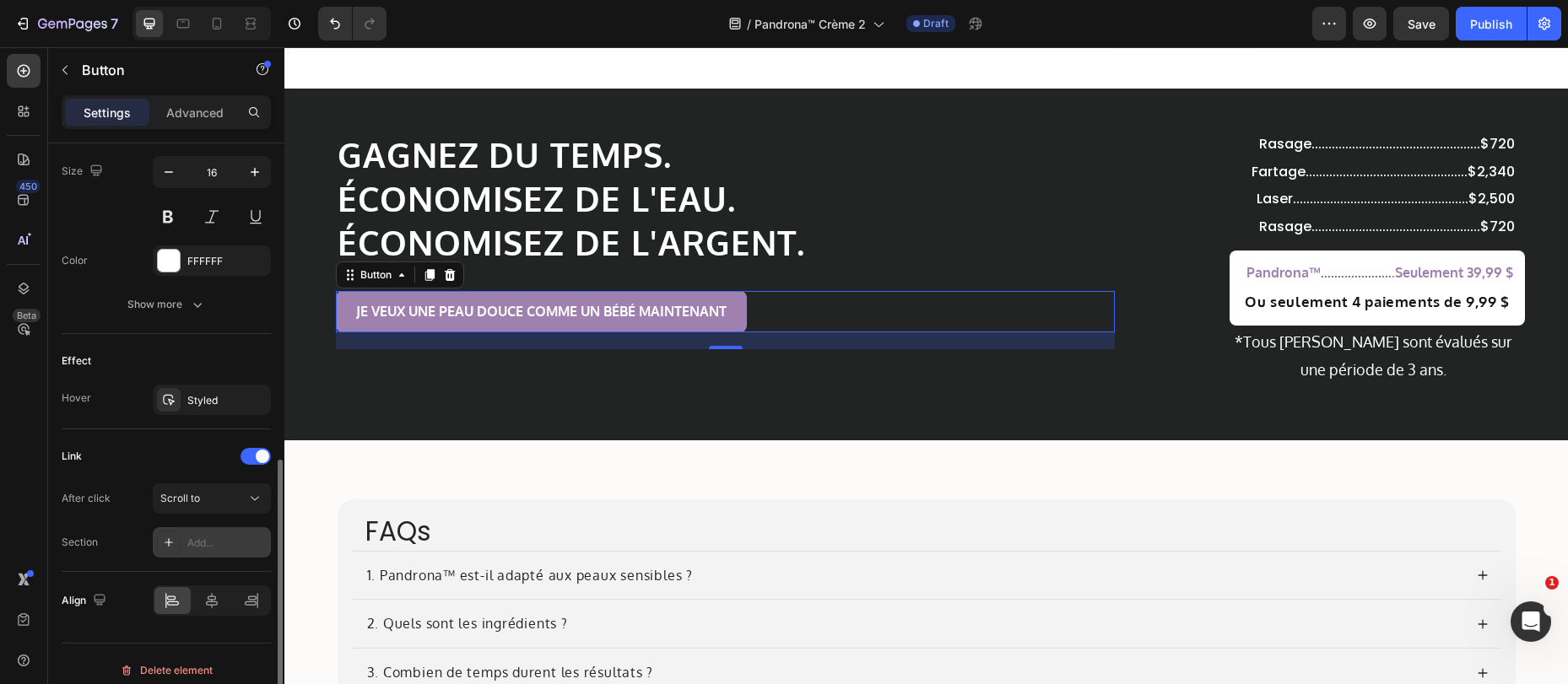
scroll to position [708, 0]
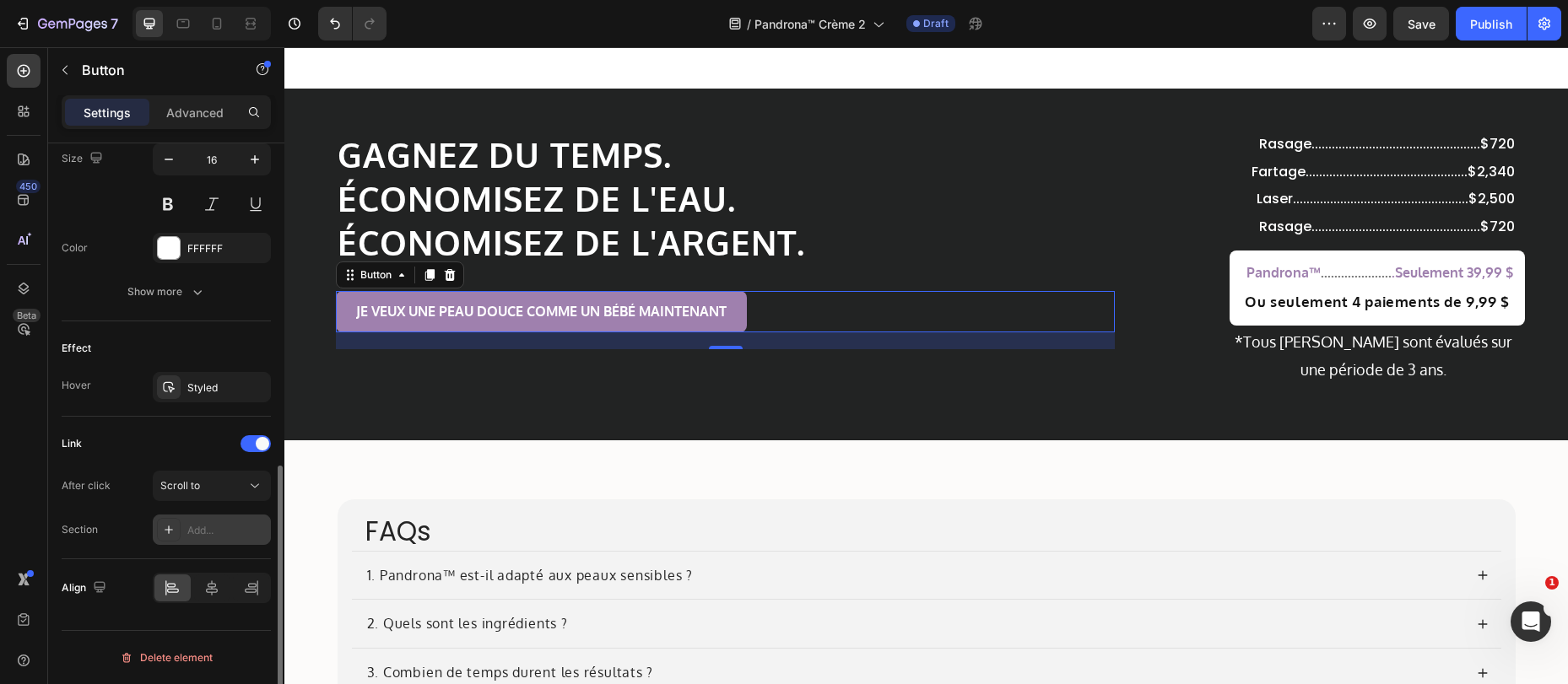
click at [201, 534] on div "Add..." at bounding box center [227, 531] width 80 height 15
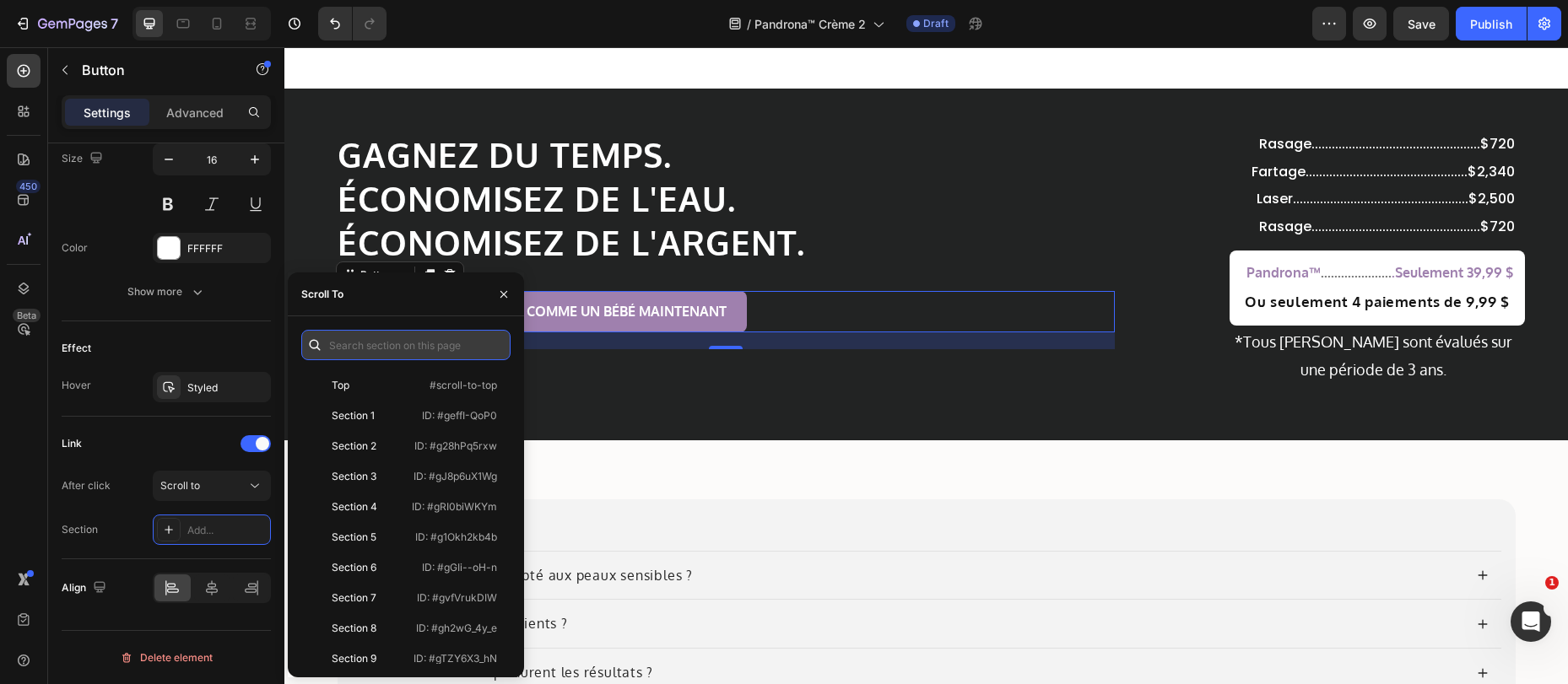
click at [372, 343] on input "text" at bounding box center [406, 344] width 210 height 30
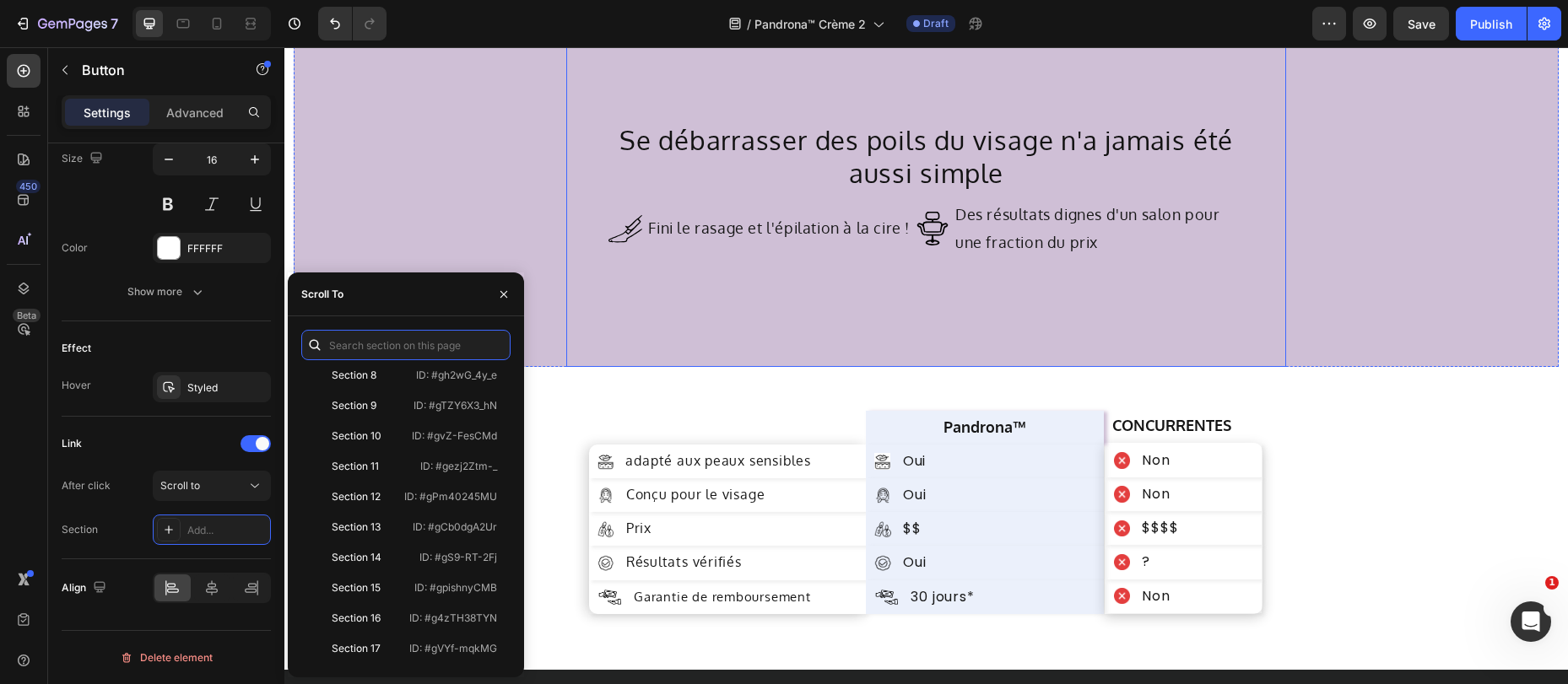
scroll to position [5137, 0]
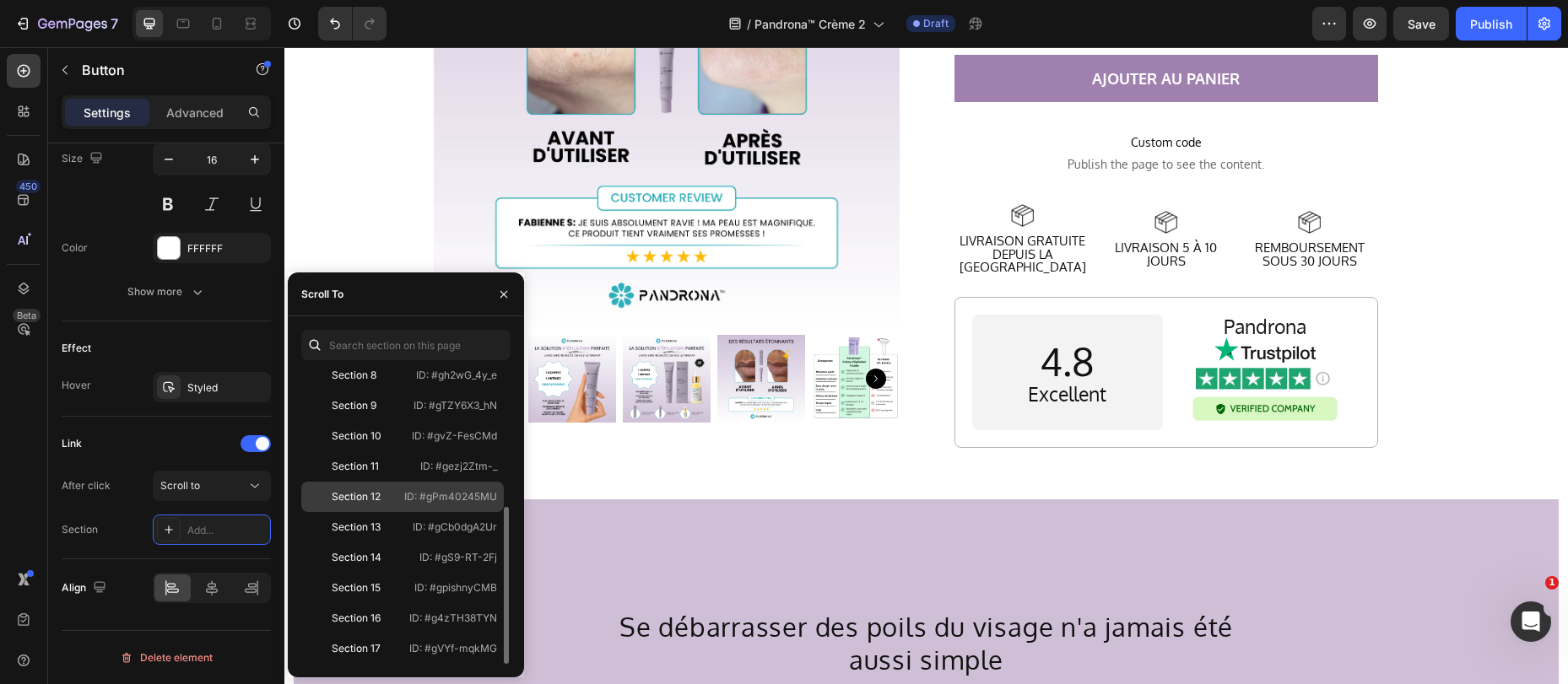
click at [374, 491] on div "Section 12" at bounding box center [356, 497] width 49 height 15
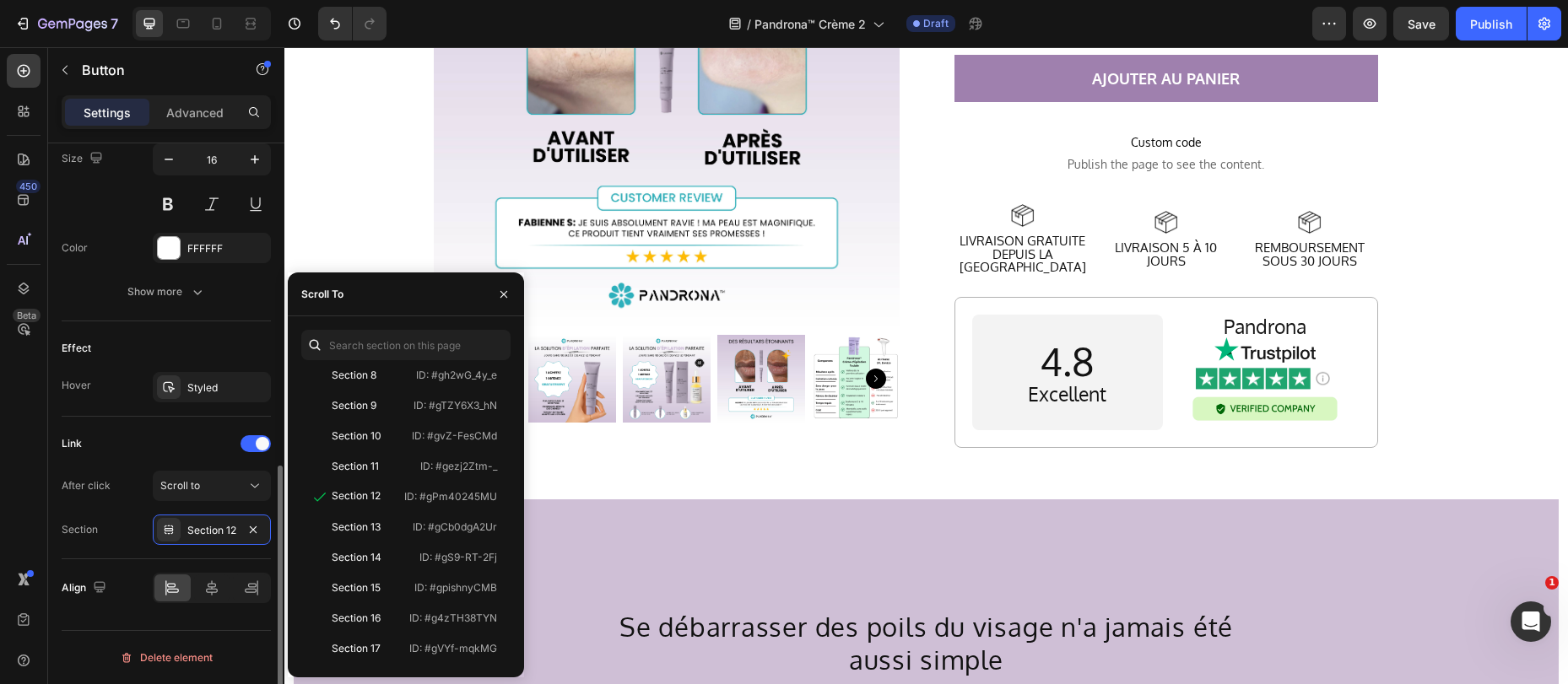
click at [159, 426] on div "Link After click Scroll to Section Section 12" at bounding box center [167, 488] width 210 height 142
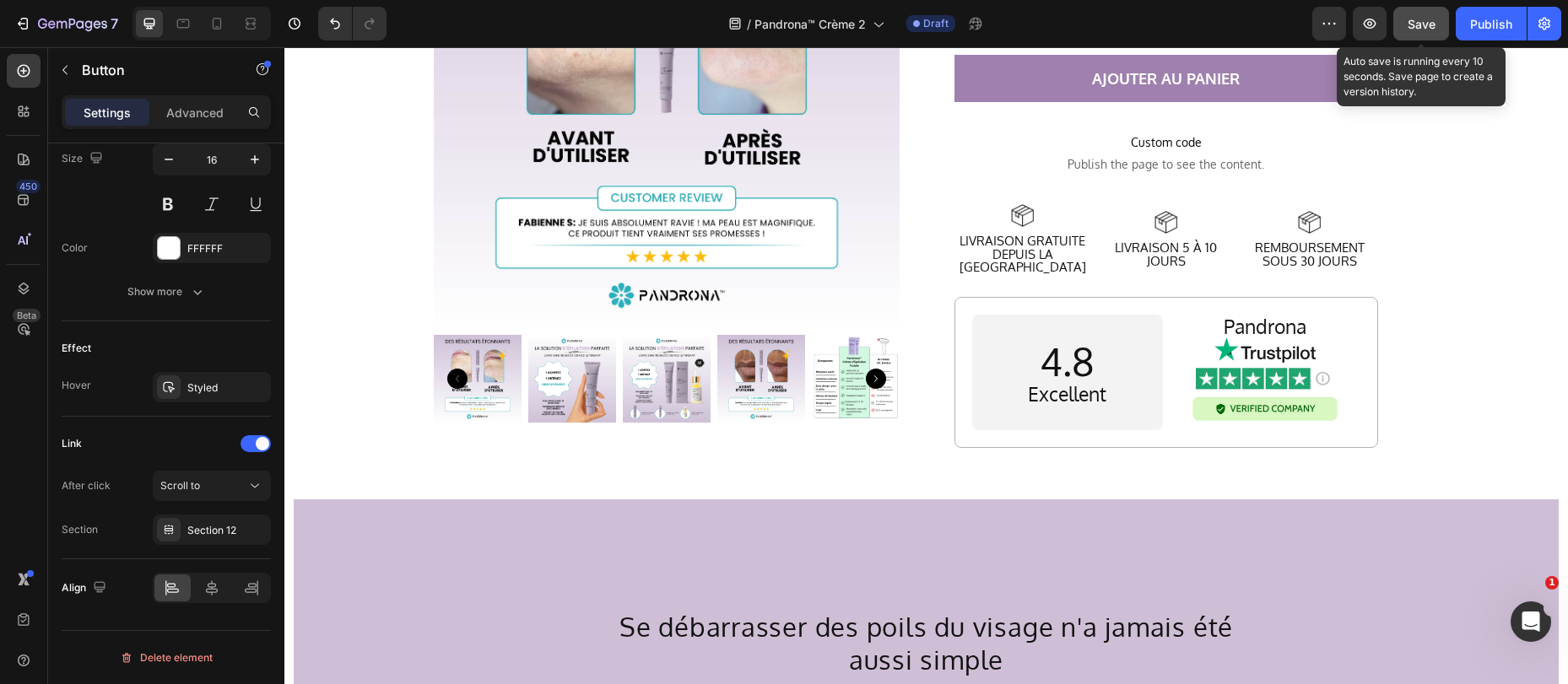
click at [1421, 20] on span "Save" at bounding box center [1421, 23] width 28 height 14
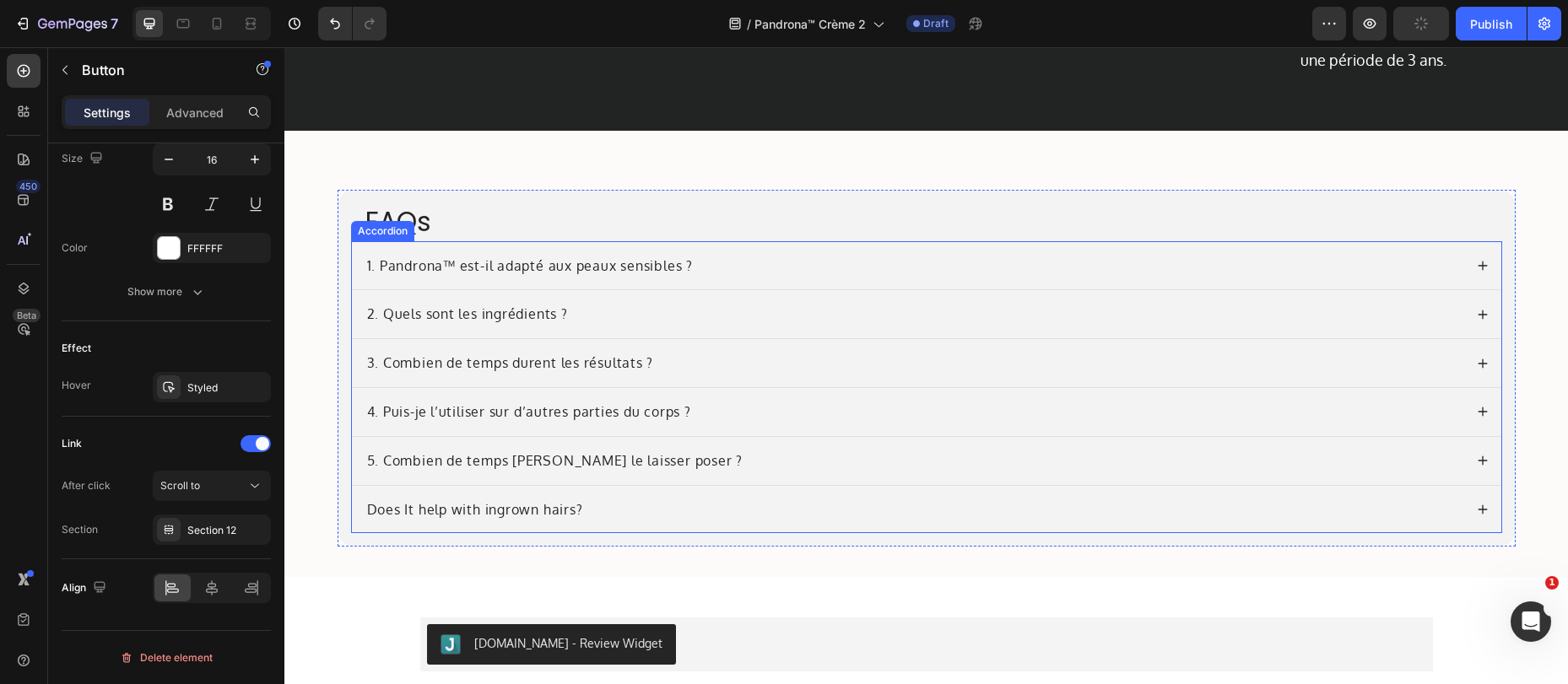
scroll to position [6731, 0]
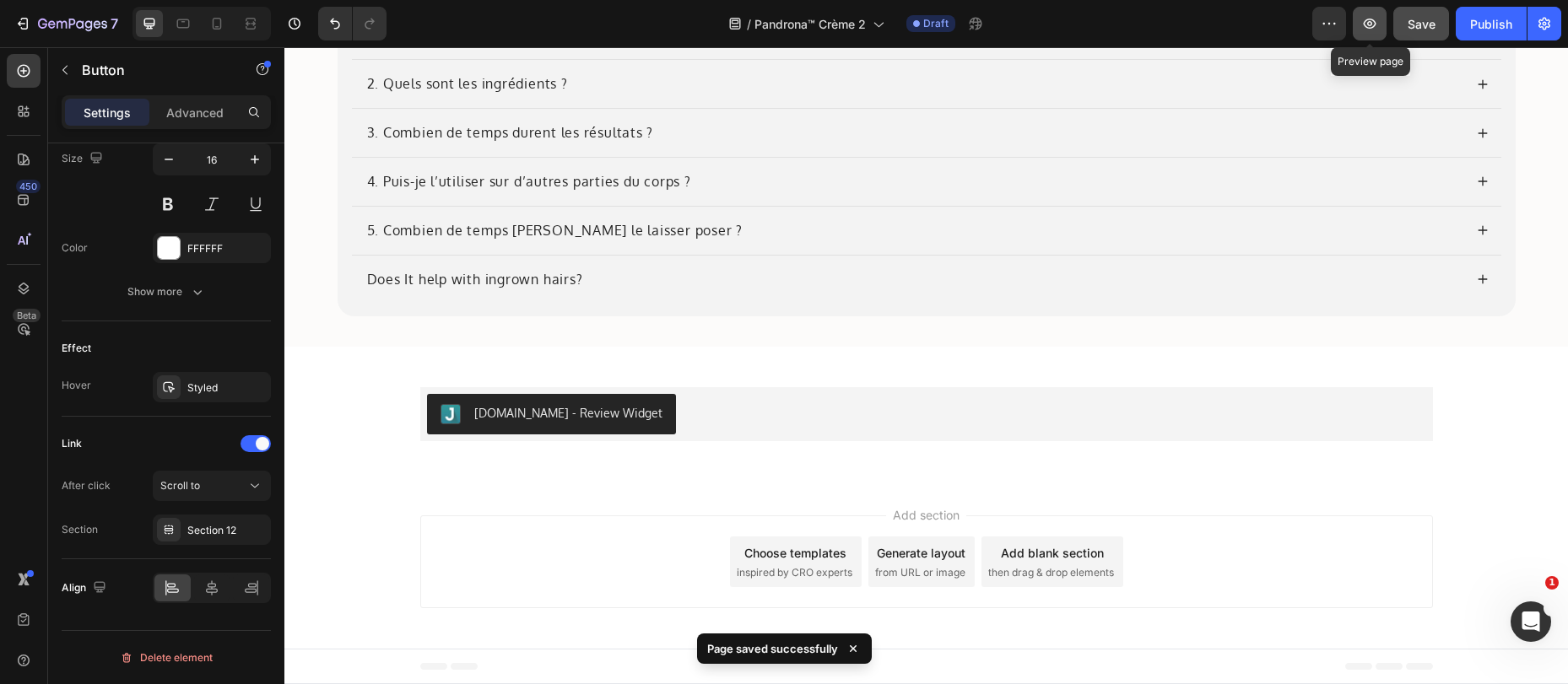
click at [1371, 24] on icon "button" at bounding box center [1370, 23] width 17 height 17
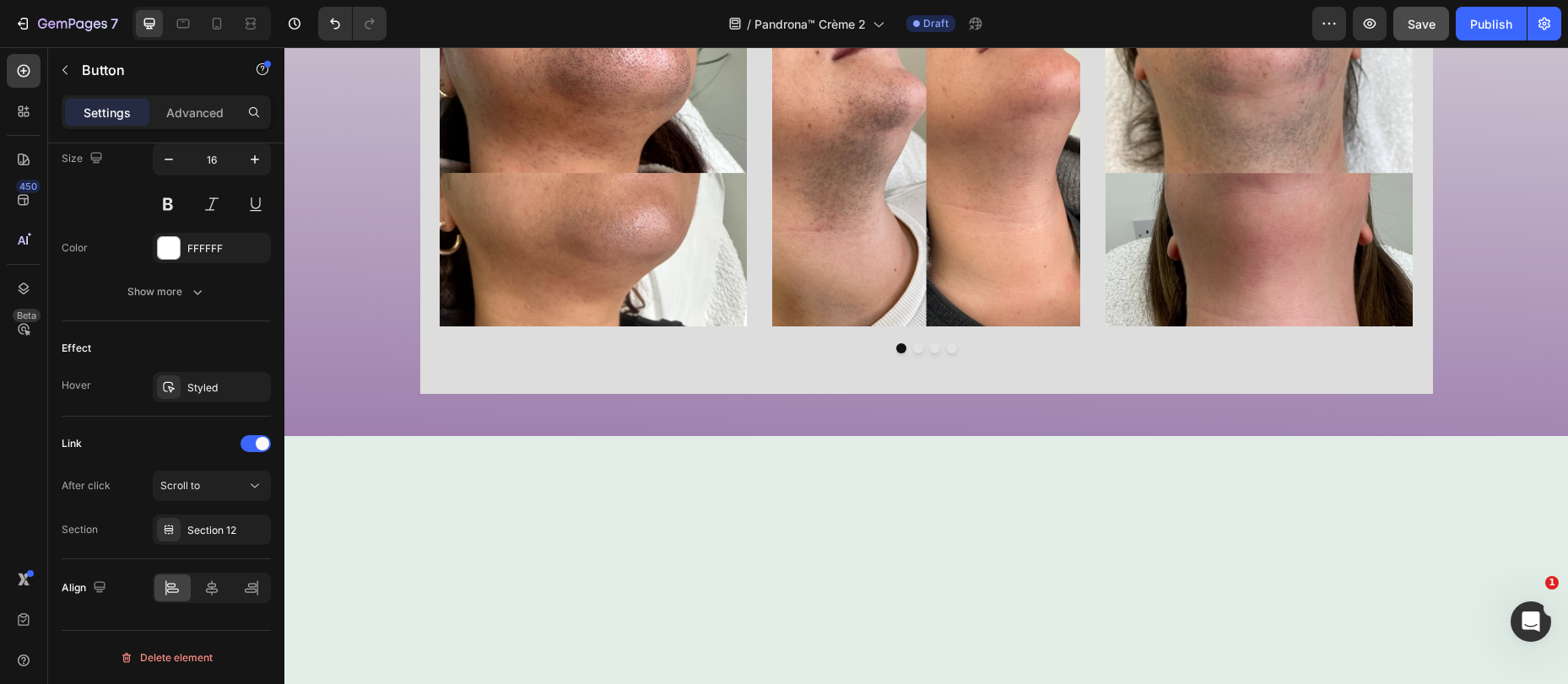
scroll to position [3496, 0]
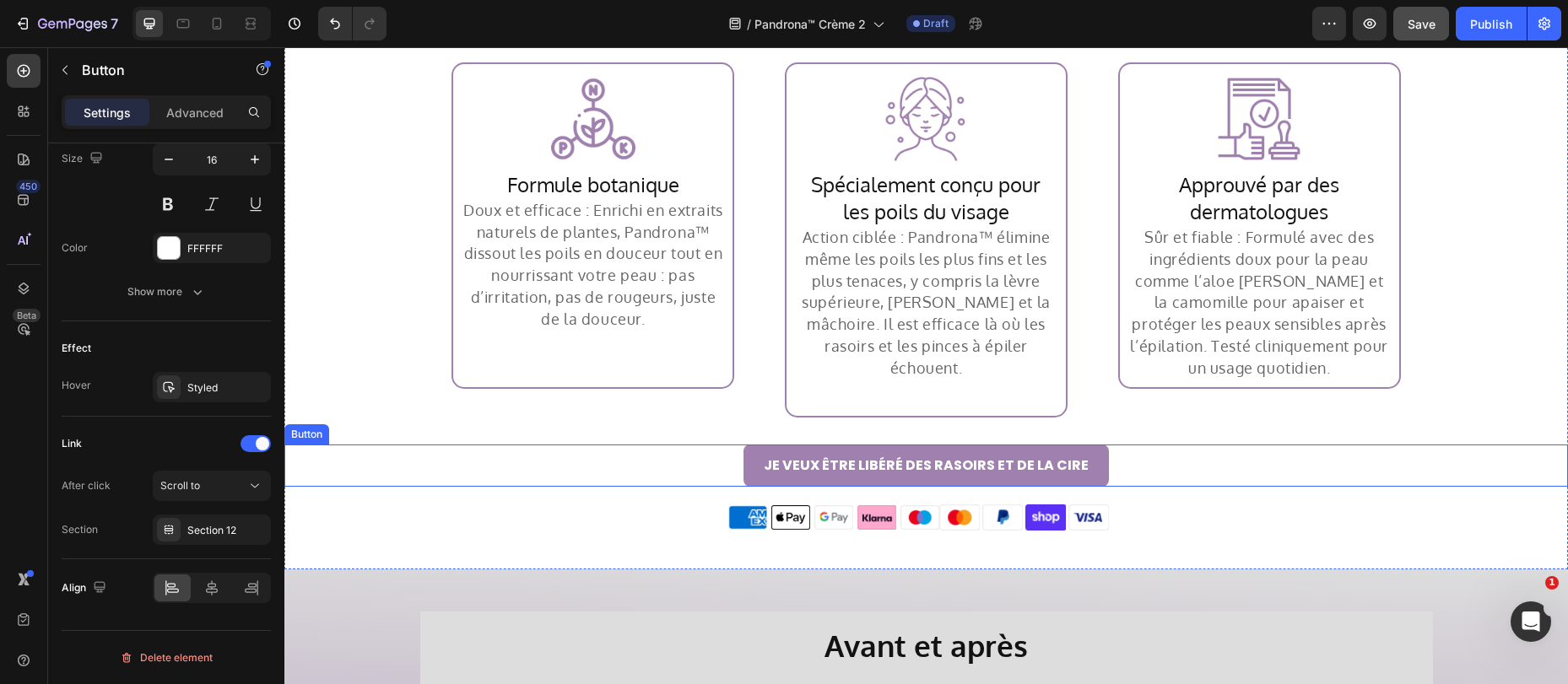
click at [766, 449] on button "JE VEUX ÊTRE LIBÉRÉ DES RASOIRS ET DE LA CIRE" at bounding box center [926, 465] width 365 height 41
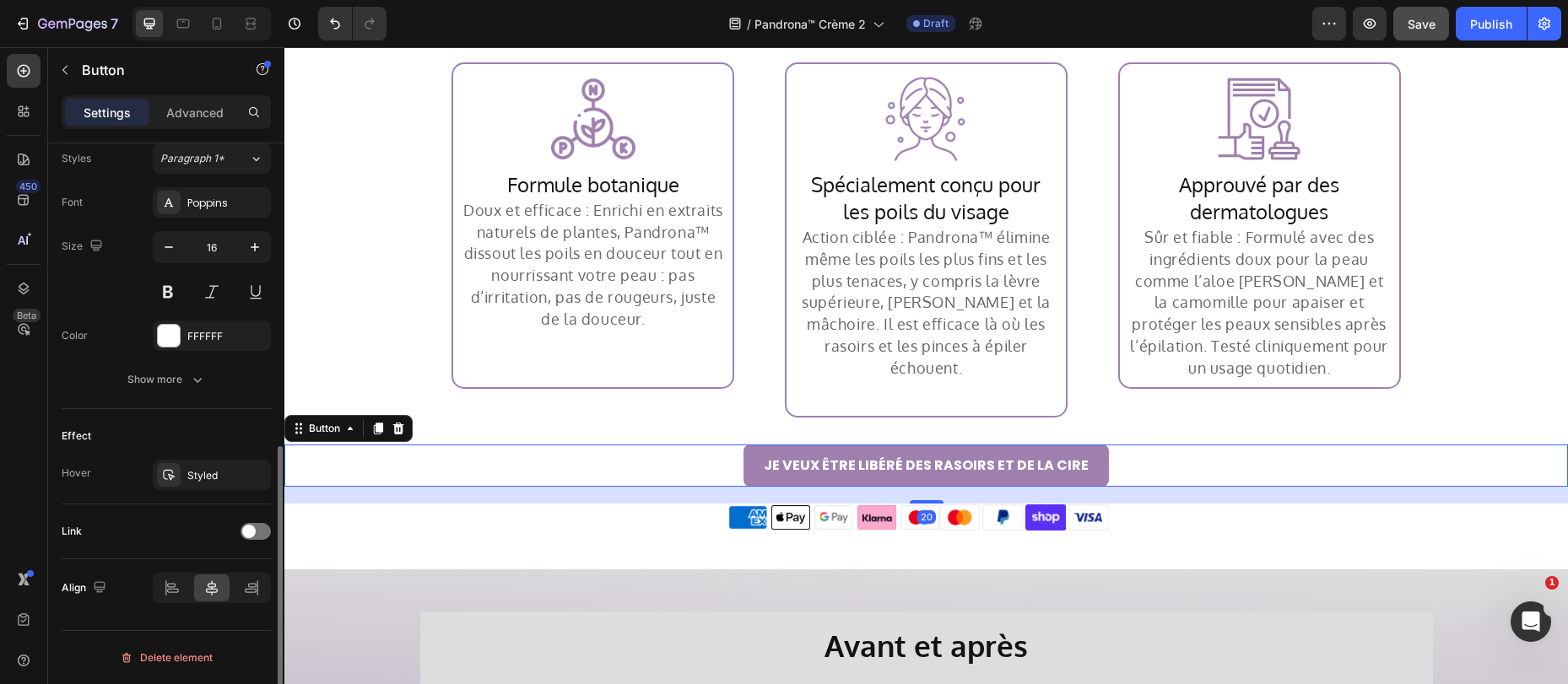
scroll to position [620, 0]
click at [243, 540] on div "Link" at bounding box center [167, 531] width 210 height 27
drag, startPoint x: 250, startPoint y: 527, endPoint x: 240, endPoint y: 538, distance: 14.9
click at [250, 527] on span at bounding box center [249, 531] width 13 height 13
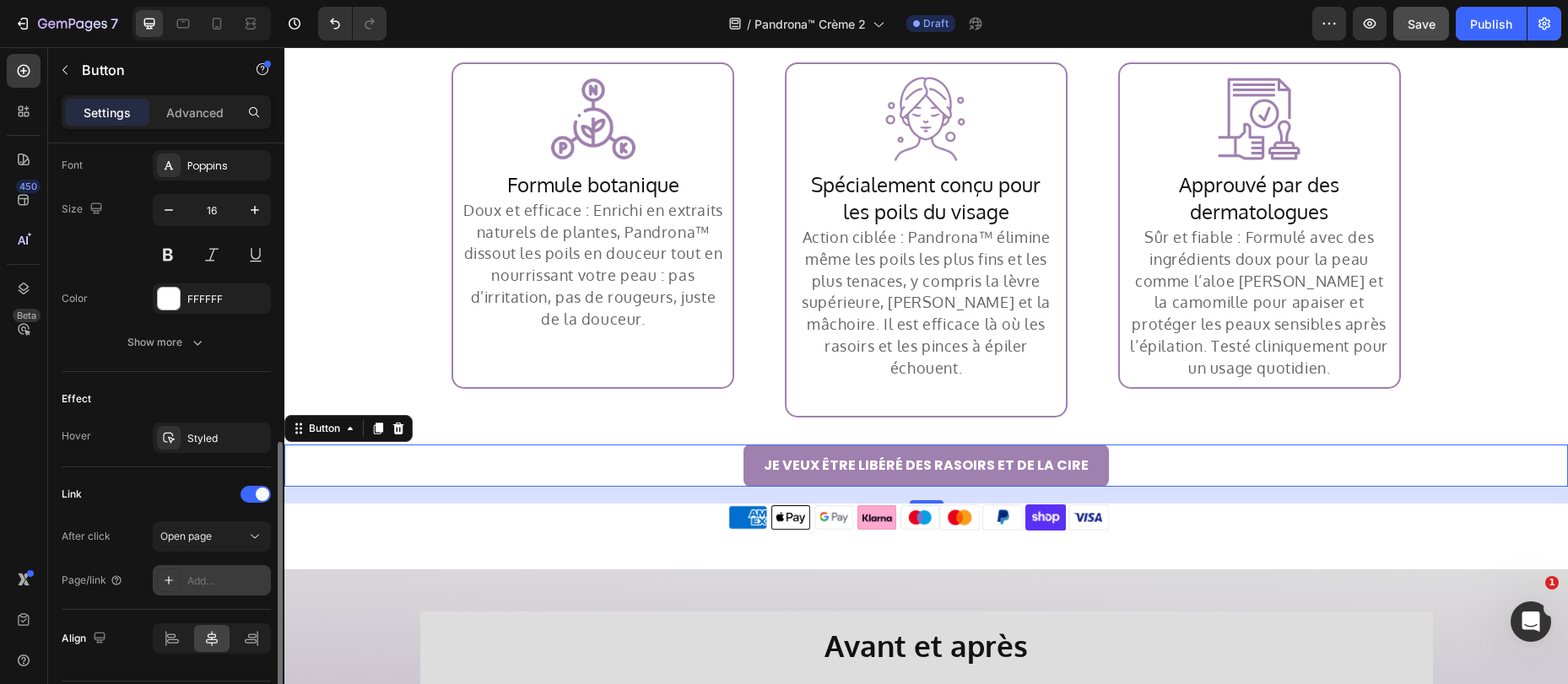
scroll to position [708, 0]
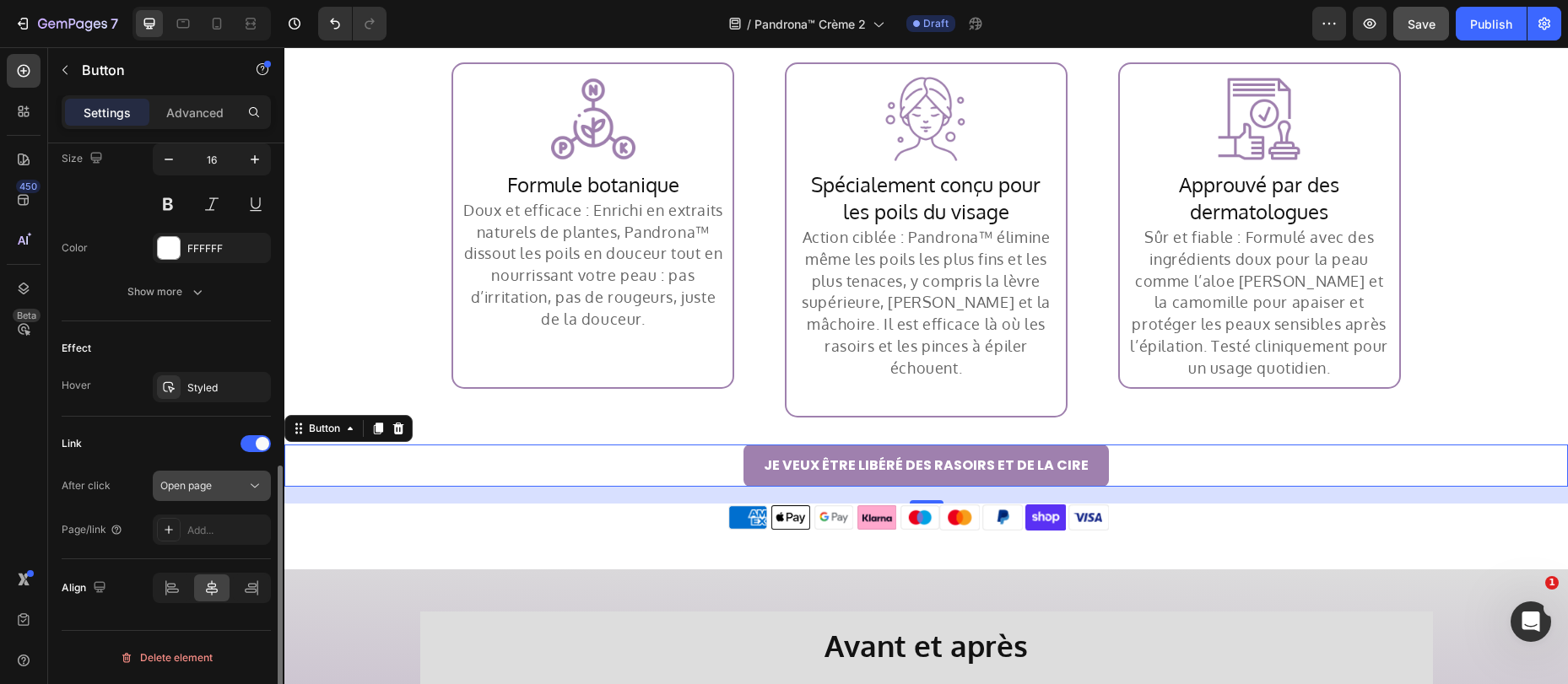
click at [208, 482] on span "Open page" at bounding box center [185, 486] width 51 height 13
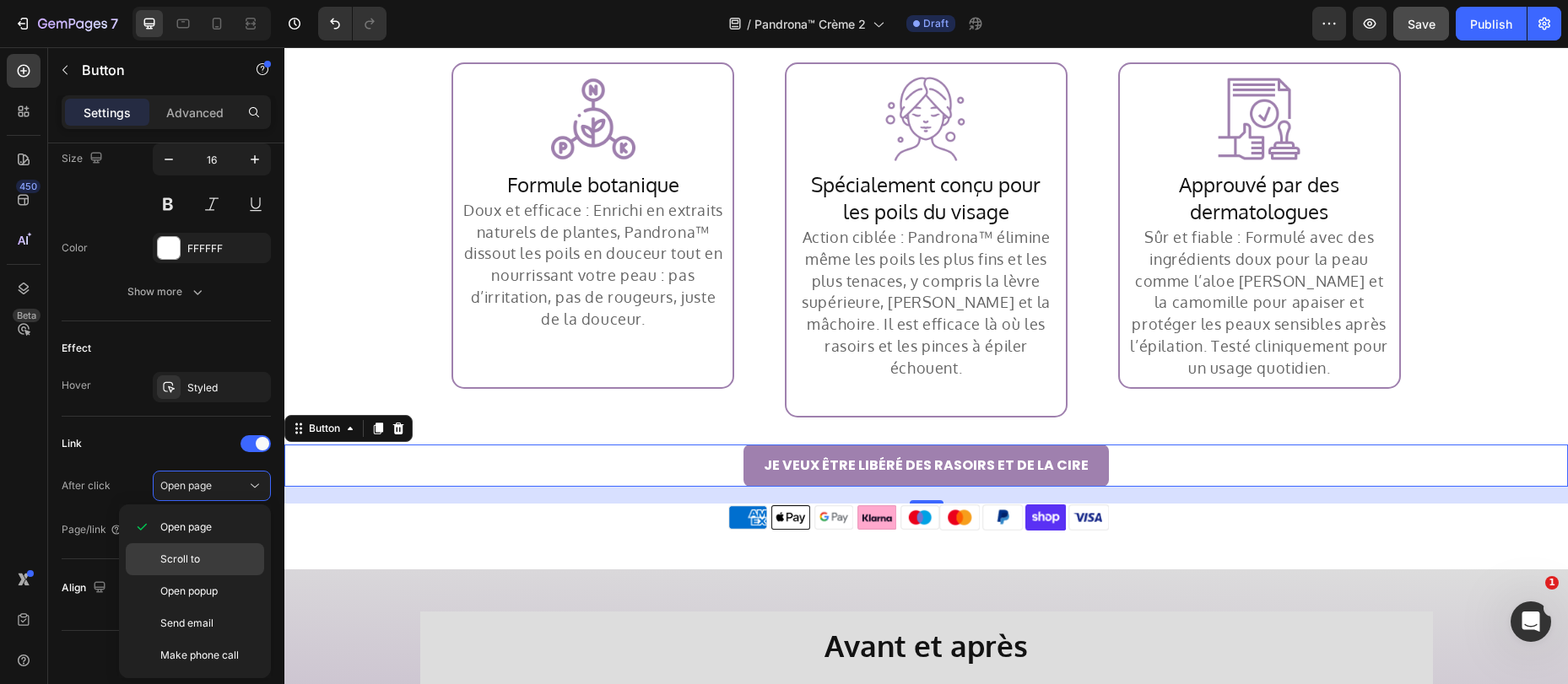
click at [200, 560] on p "Scroll to" at bounding box center [208, 559] width 96 height 15
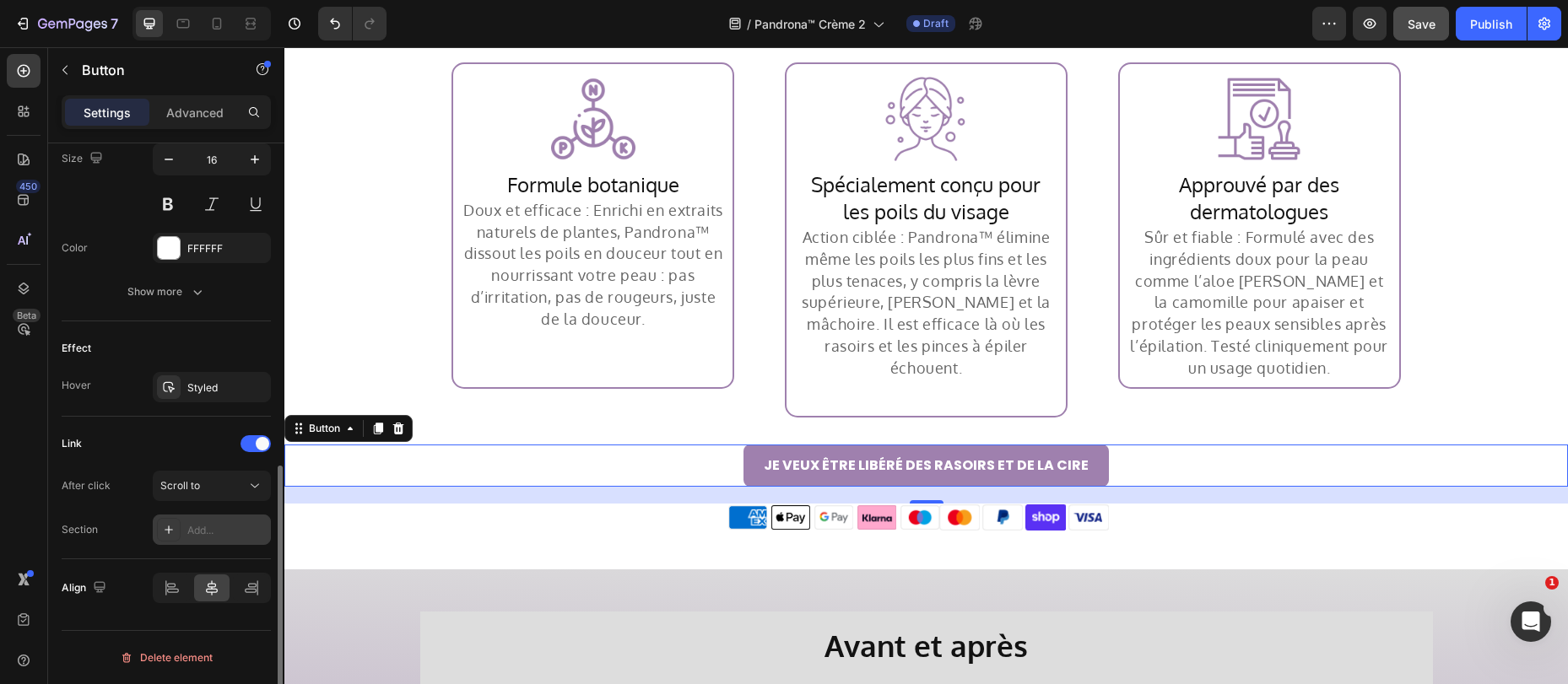
click at [202, 531] on div "Add..." at bounding box center [227, 531] width 80 height 15
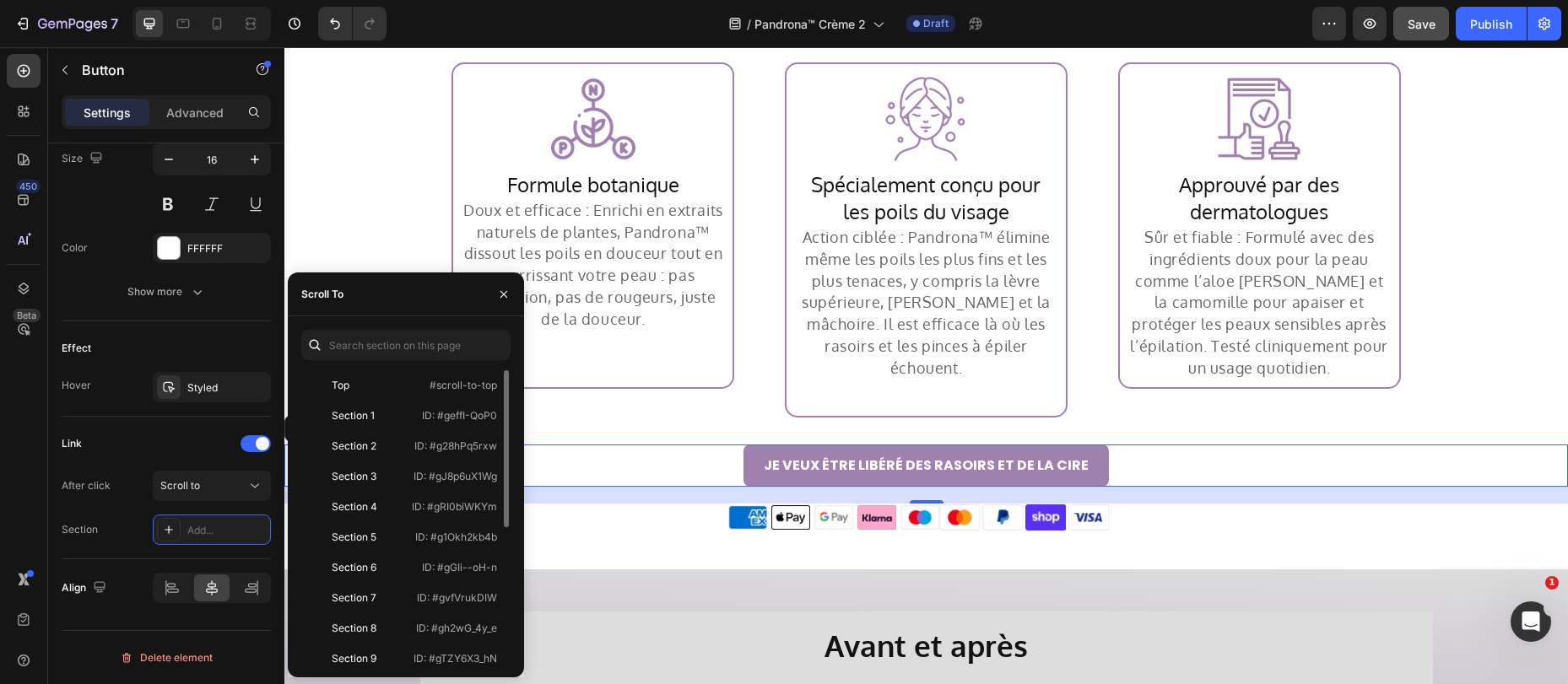
scroll to position [253, 0]
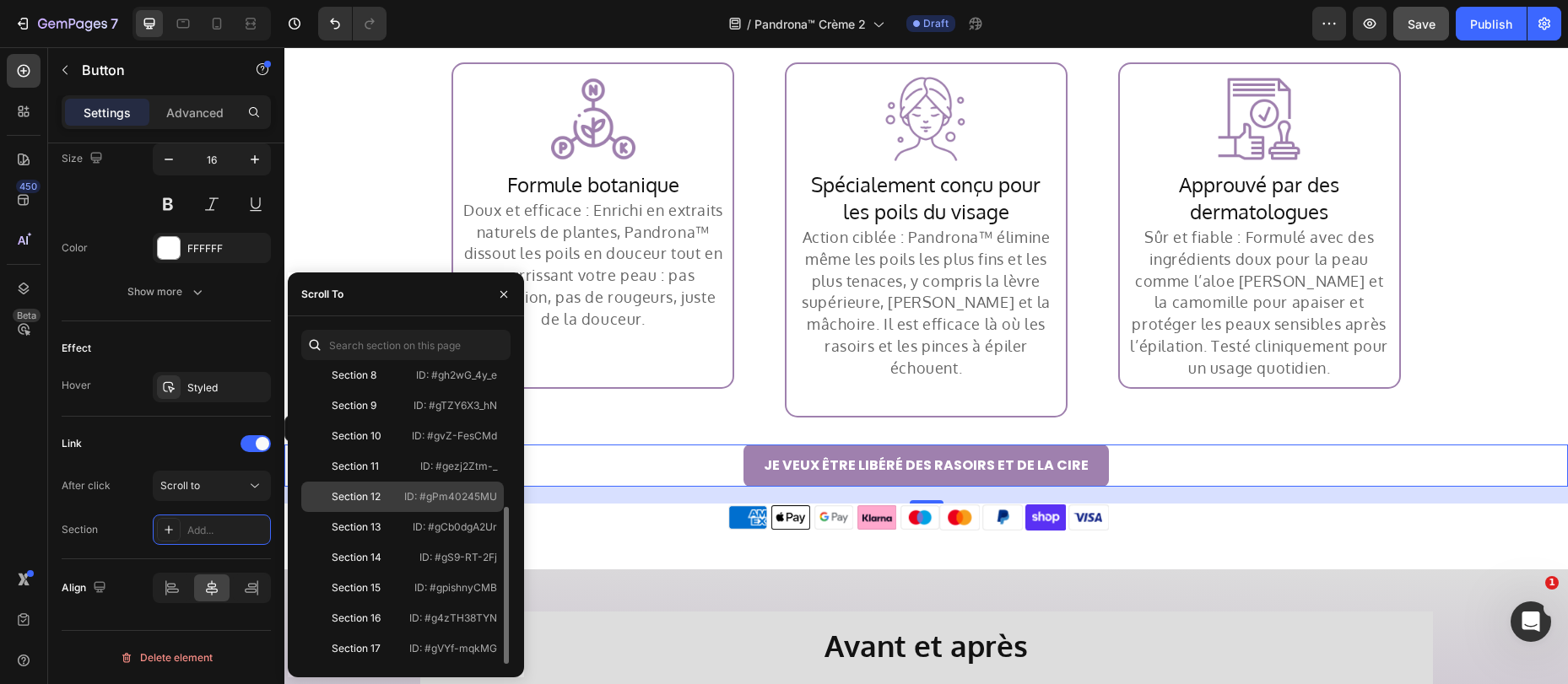
click at [372, 491] on div "Section 12" at bounding box center [356, 497] width 49 height 15
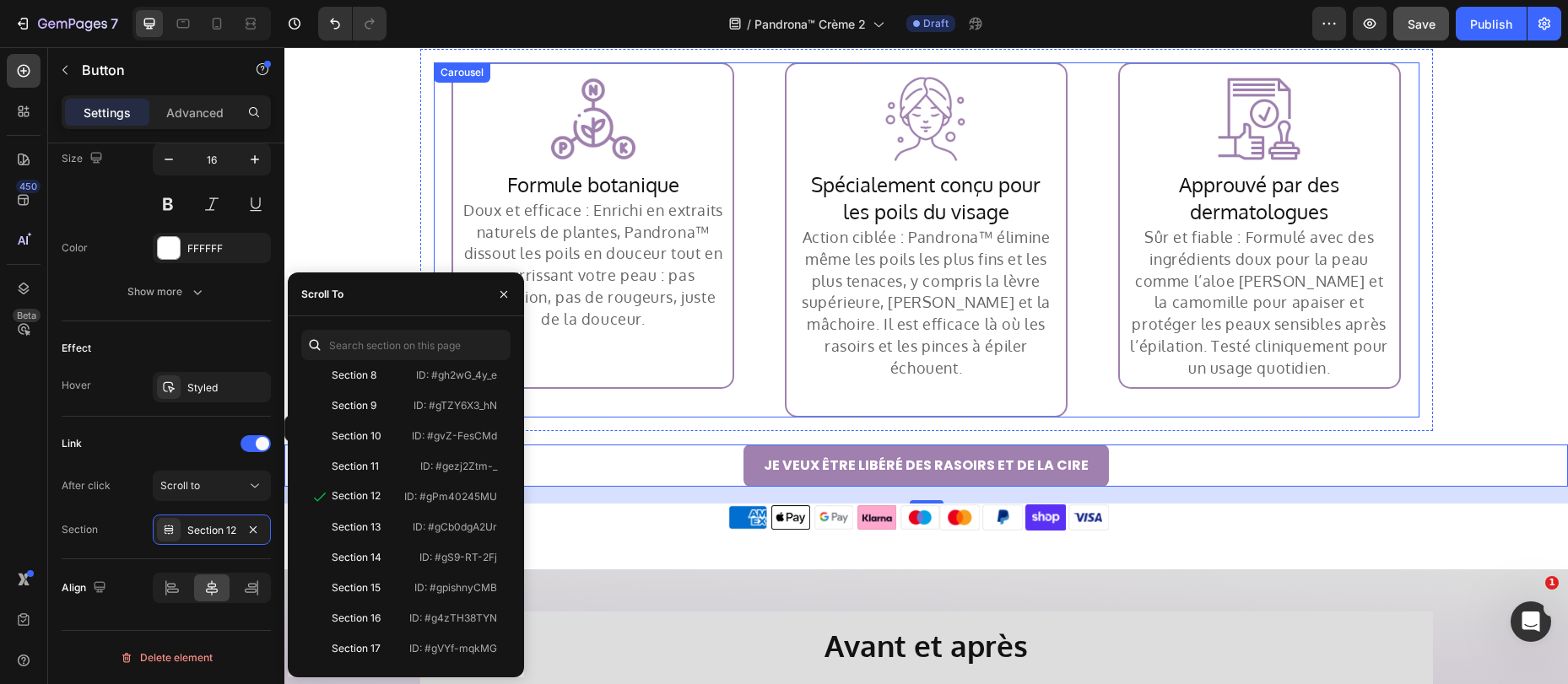
click at [420, 161] on div "Image Row Formule botanique Heading Doux et efficace : Enrichi en extraits natu…" at bounding box center [927, 240] width 1013 height 383
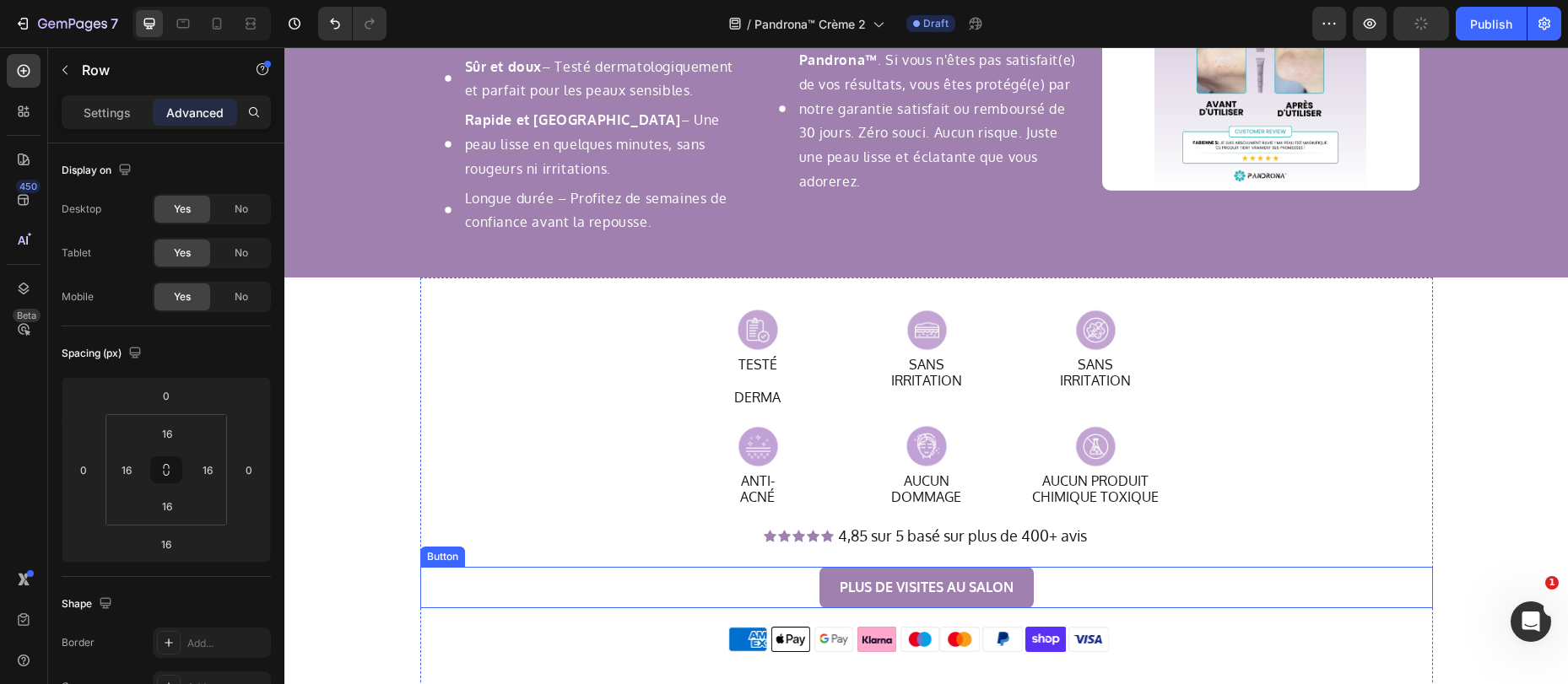
scroll to position [2307, 0]
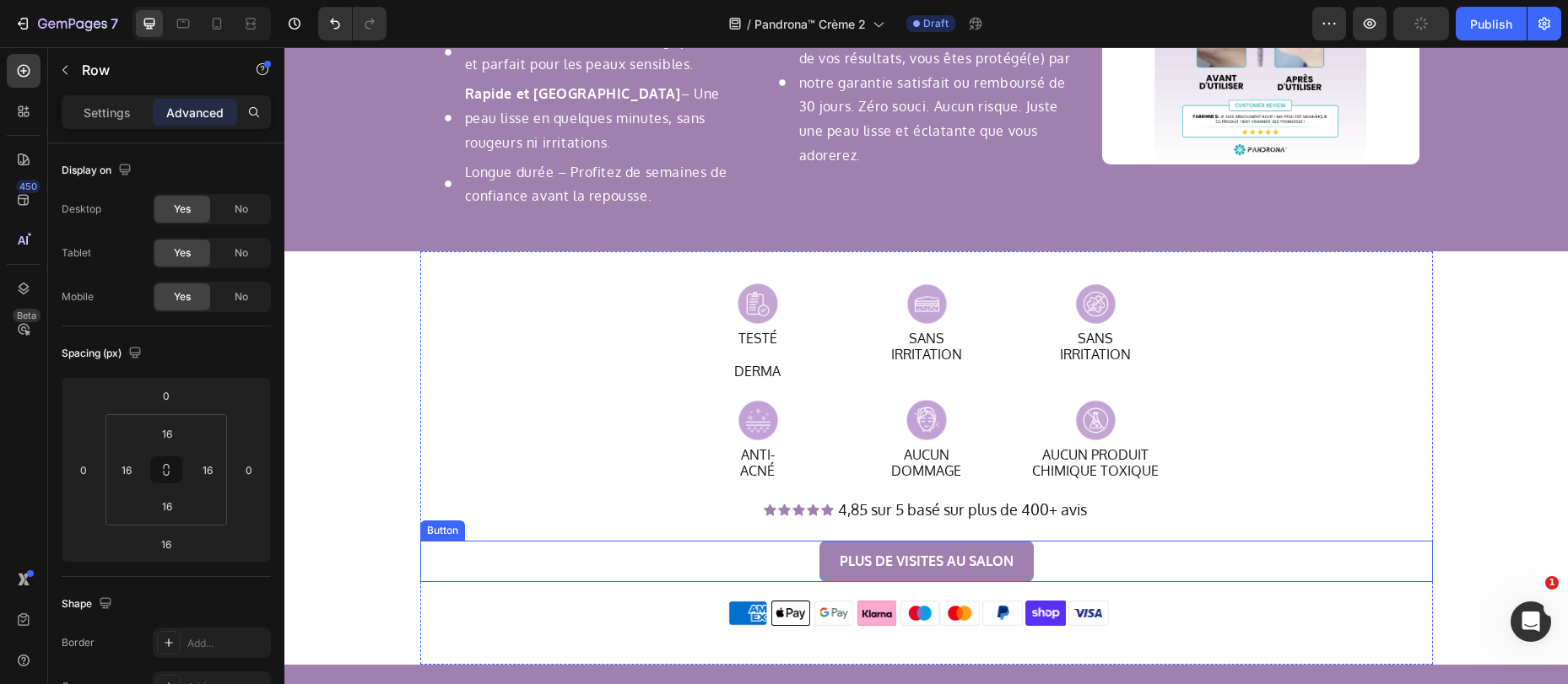
click at [822, 560] on button "PLUS DE VISITES AU SALON" at bounding box center [926, 561] width 214 height 41
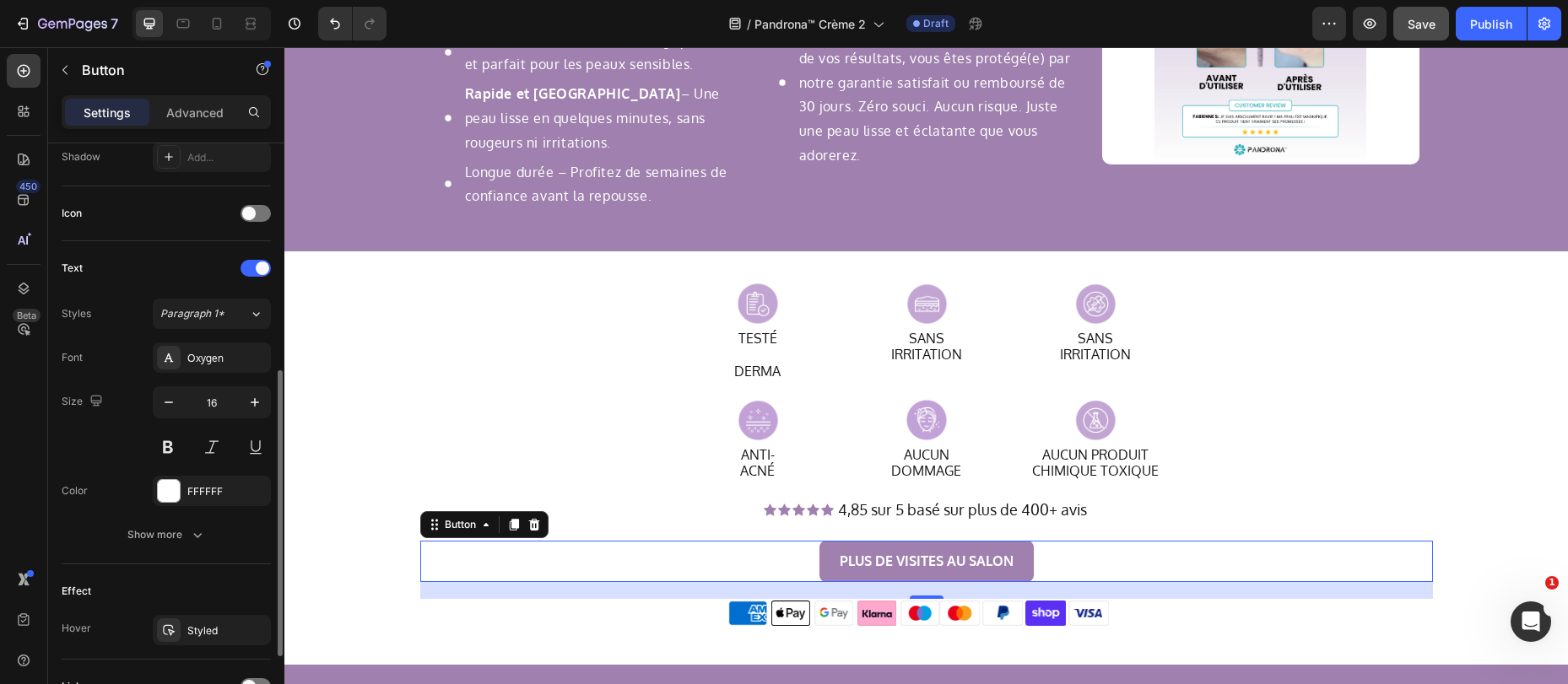
scroll to position [620, 0]
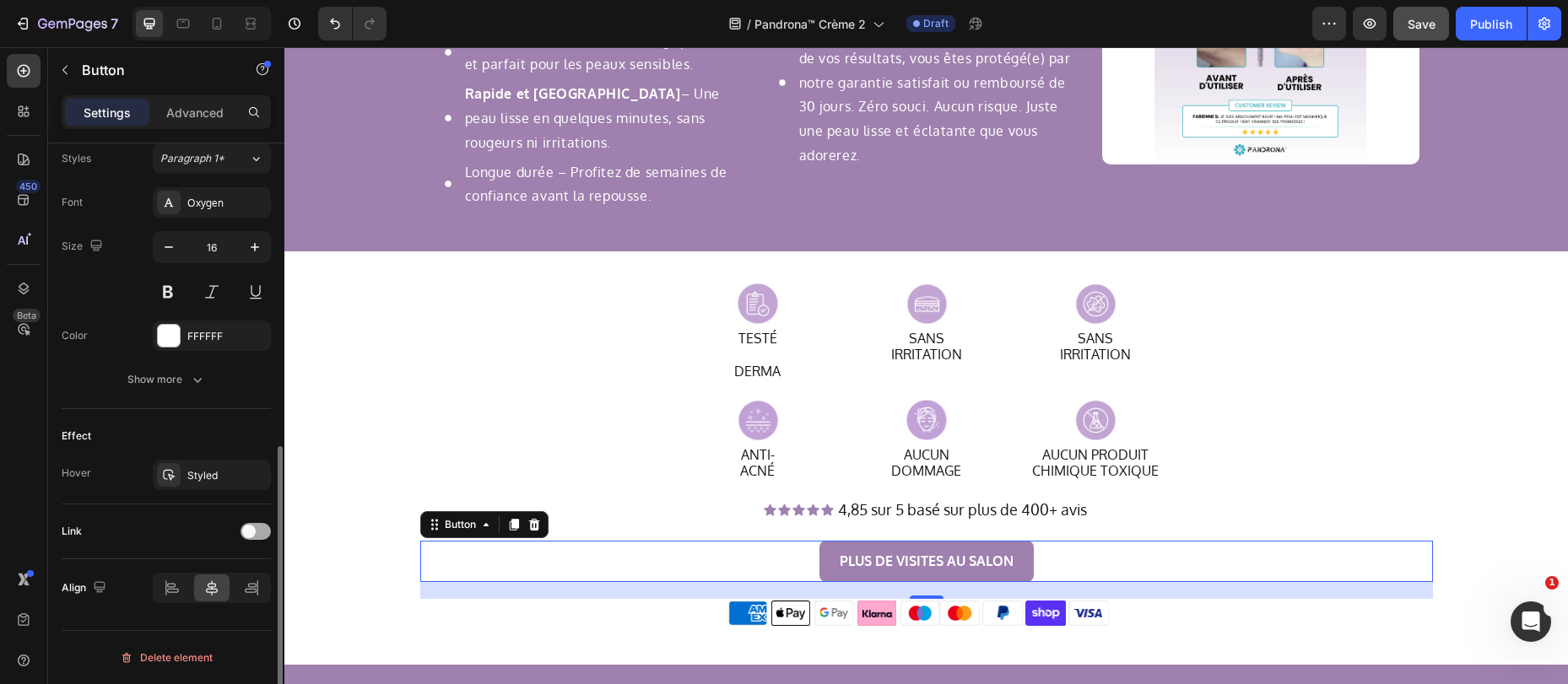
click at [252, 524] on div at bounding box center [256, 531] width 30 height 17
click at [215, 582] on button "Open page" at bounding box center [212, 574] width 118 height 30
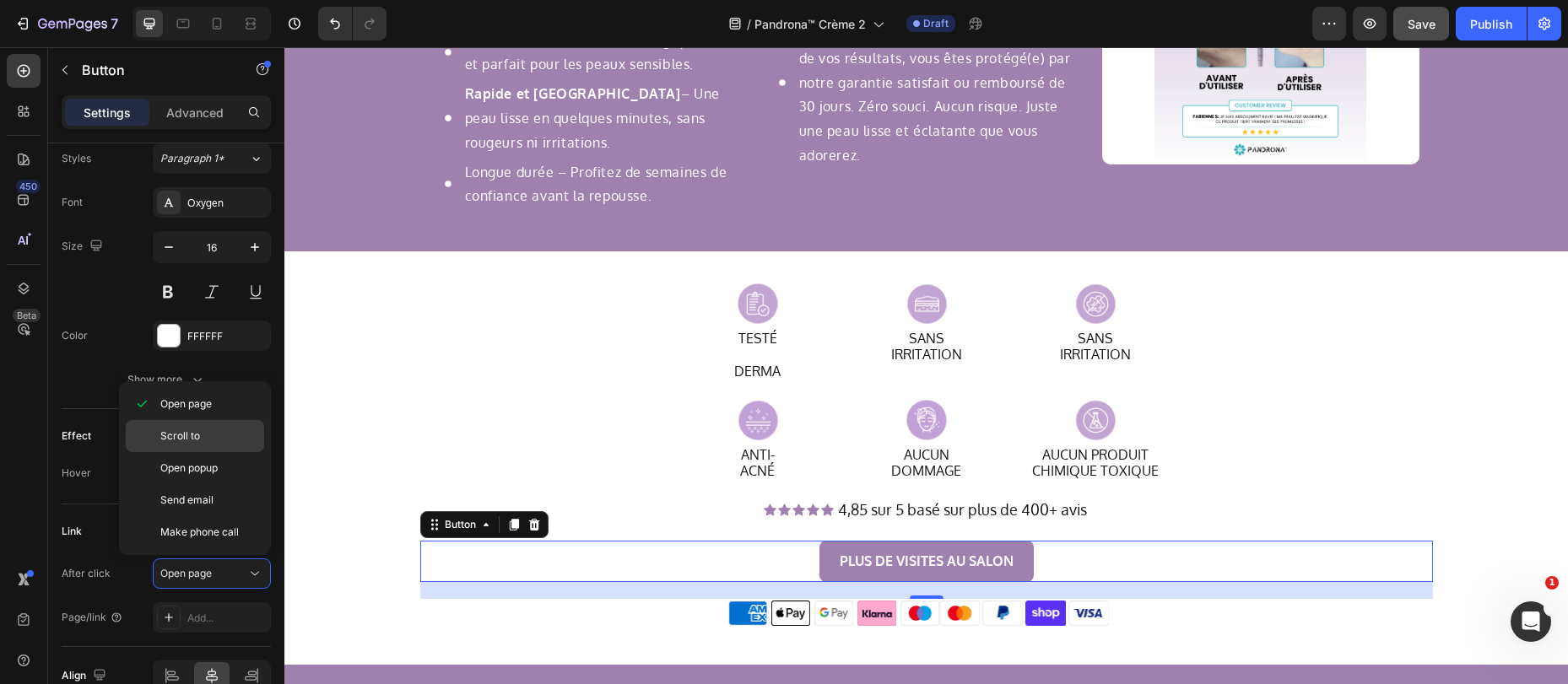
click at [211, 434] on p "Scroll to" at bounding box center [208, 436] width 96 height 15
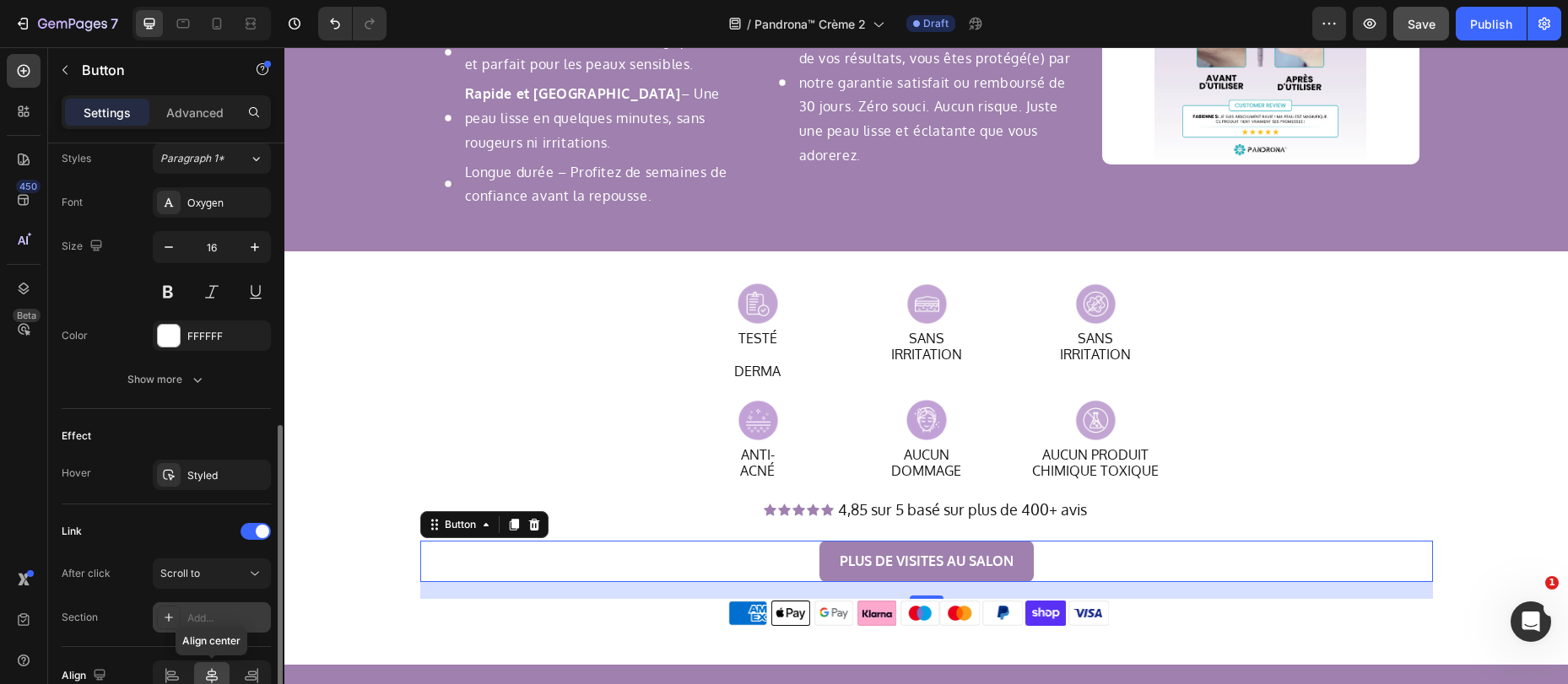
scroll to position [653, 0]
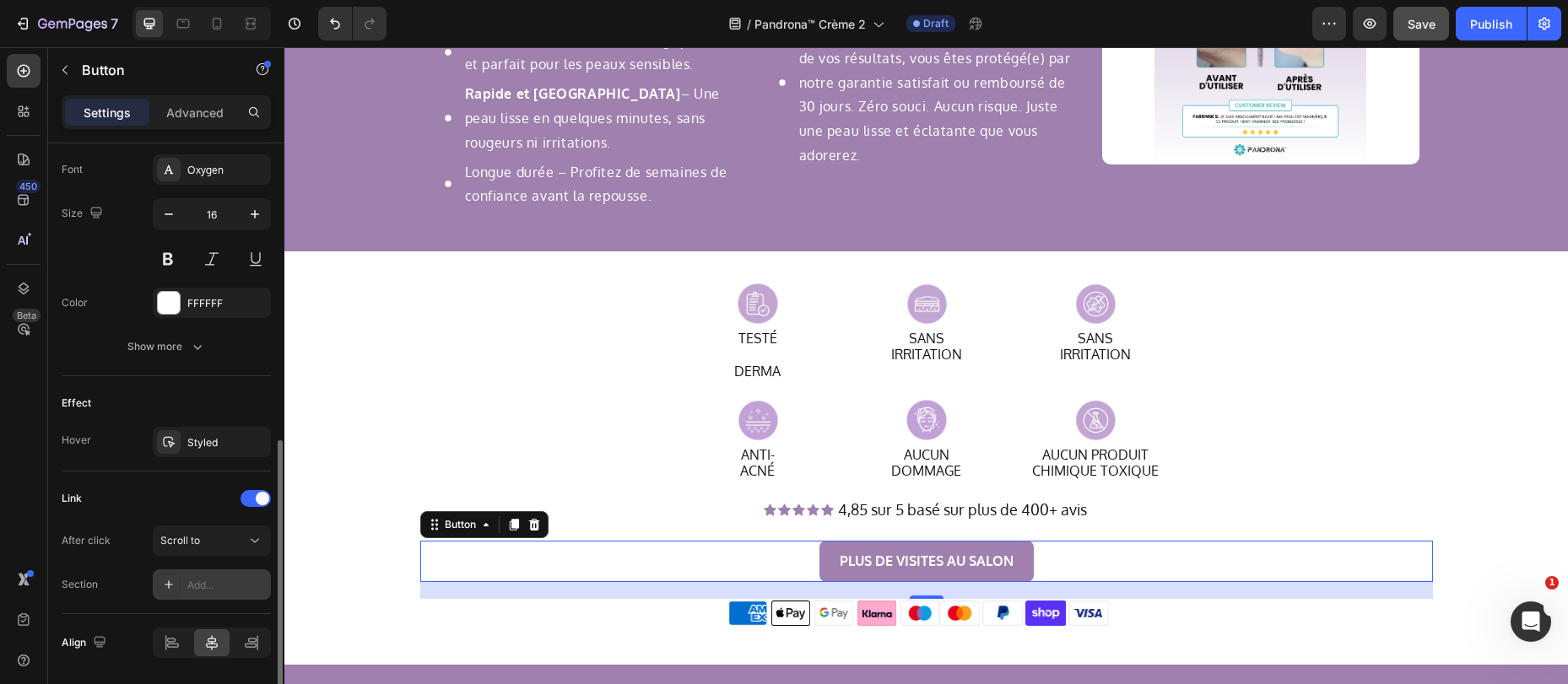
click at [203, 583] on div "Add..." at bounding box center [227, 585] width 80 height 15
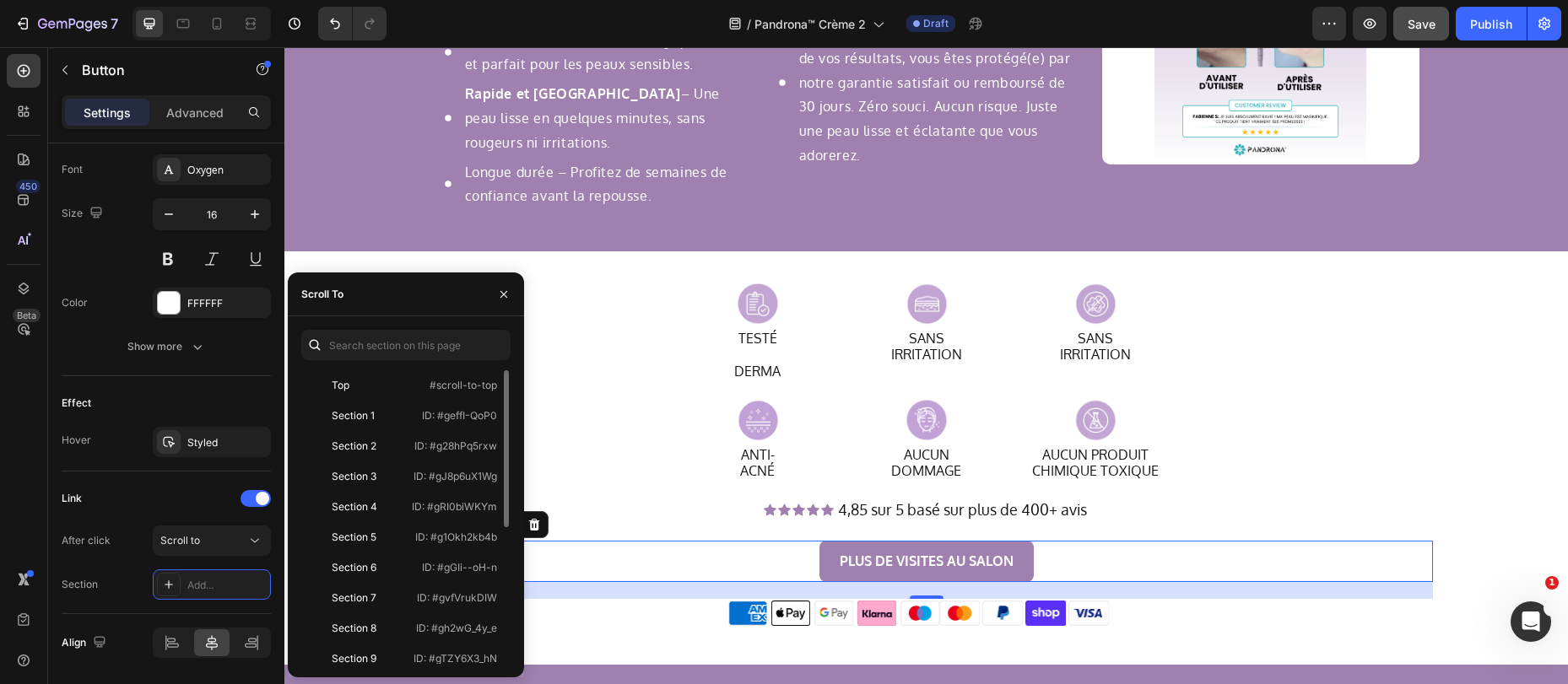
scroll to position [253, 0]
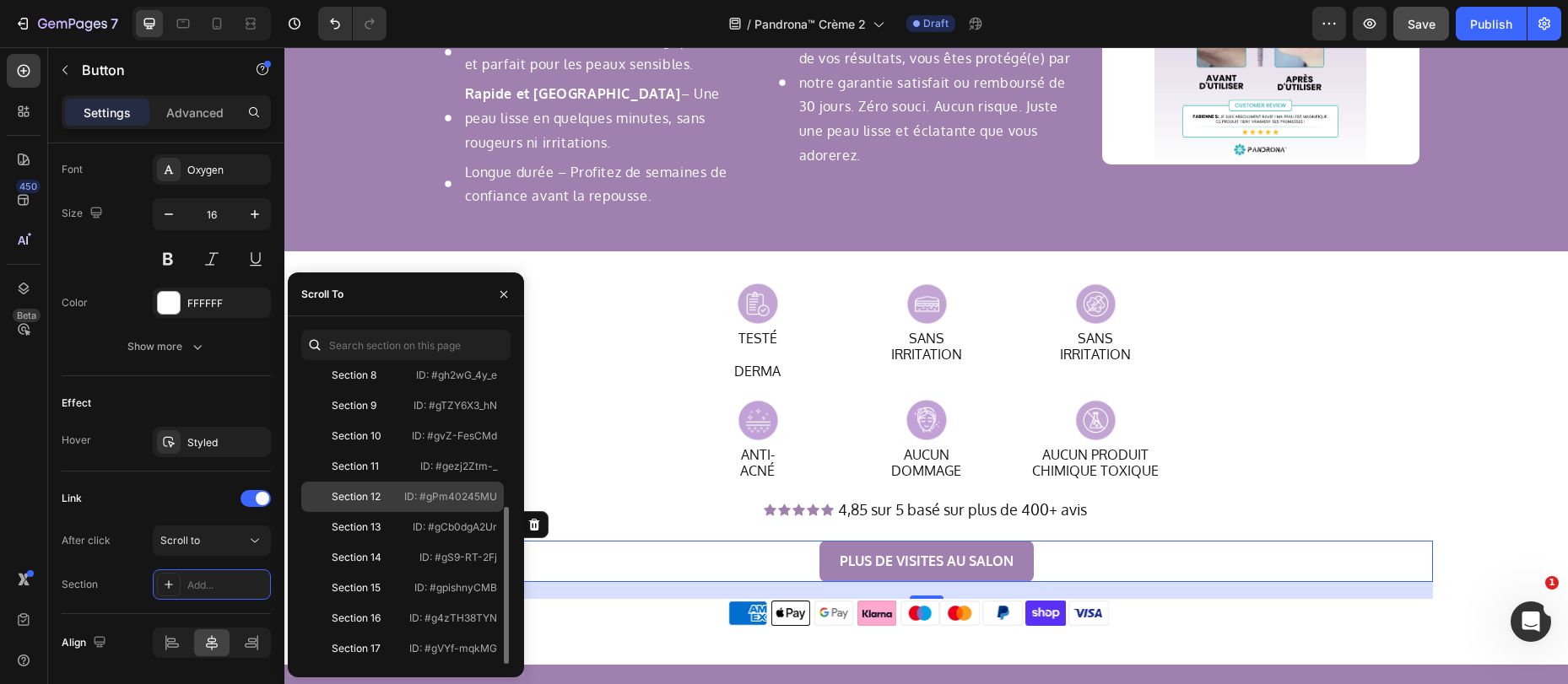
click at [374, 512] on div "Section 12 ID: #gPm40245MU" at bounding box center [403, 527] width 202 height 30
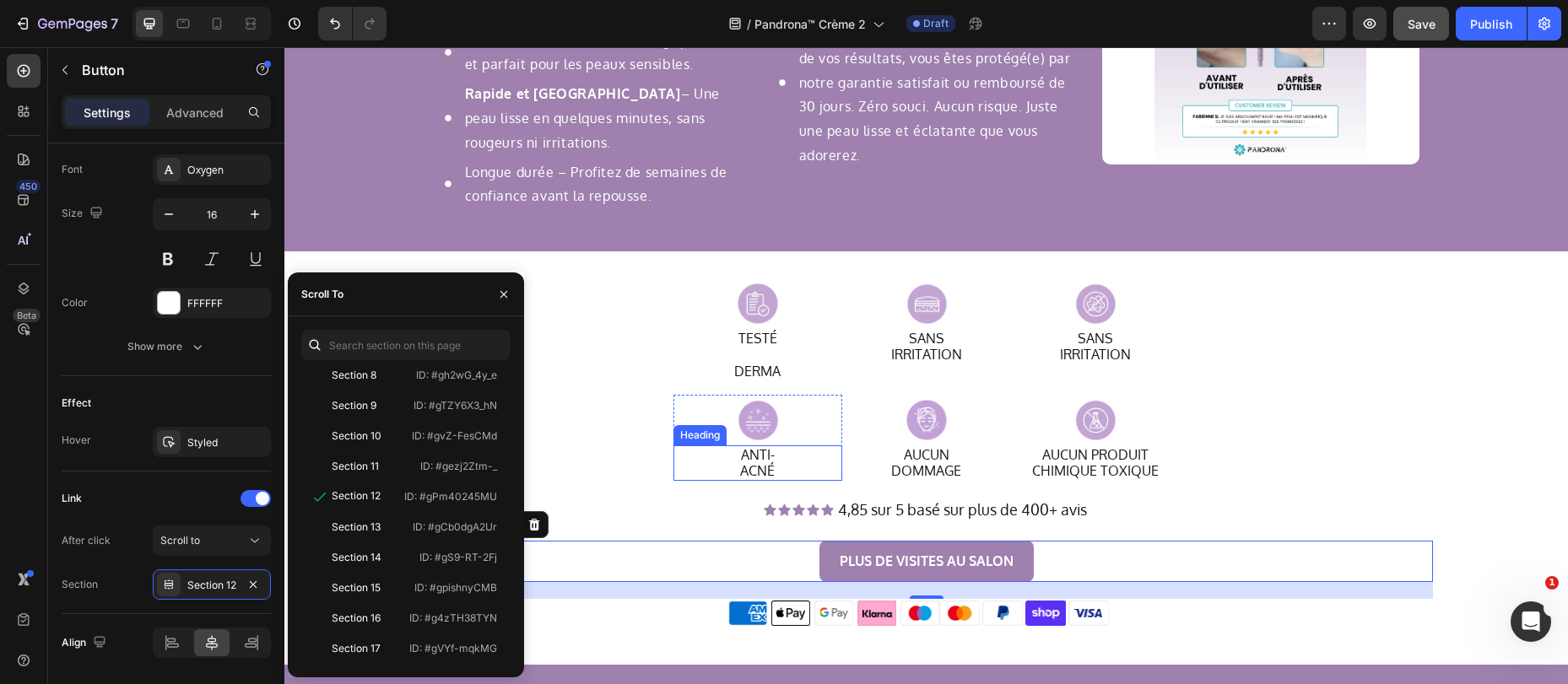
click at [665, 454] on div "Image ANTI- ACNÉ Heading Row Image AUCUN DOMMAGE Heading Row Row Image AUCUN PR…" at bounding box center [927, 438] width 1013 height 86
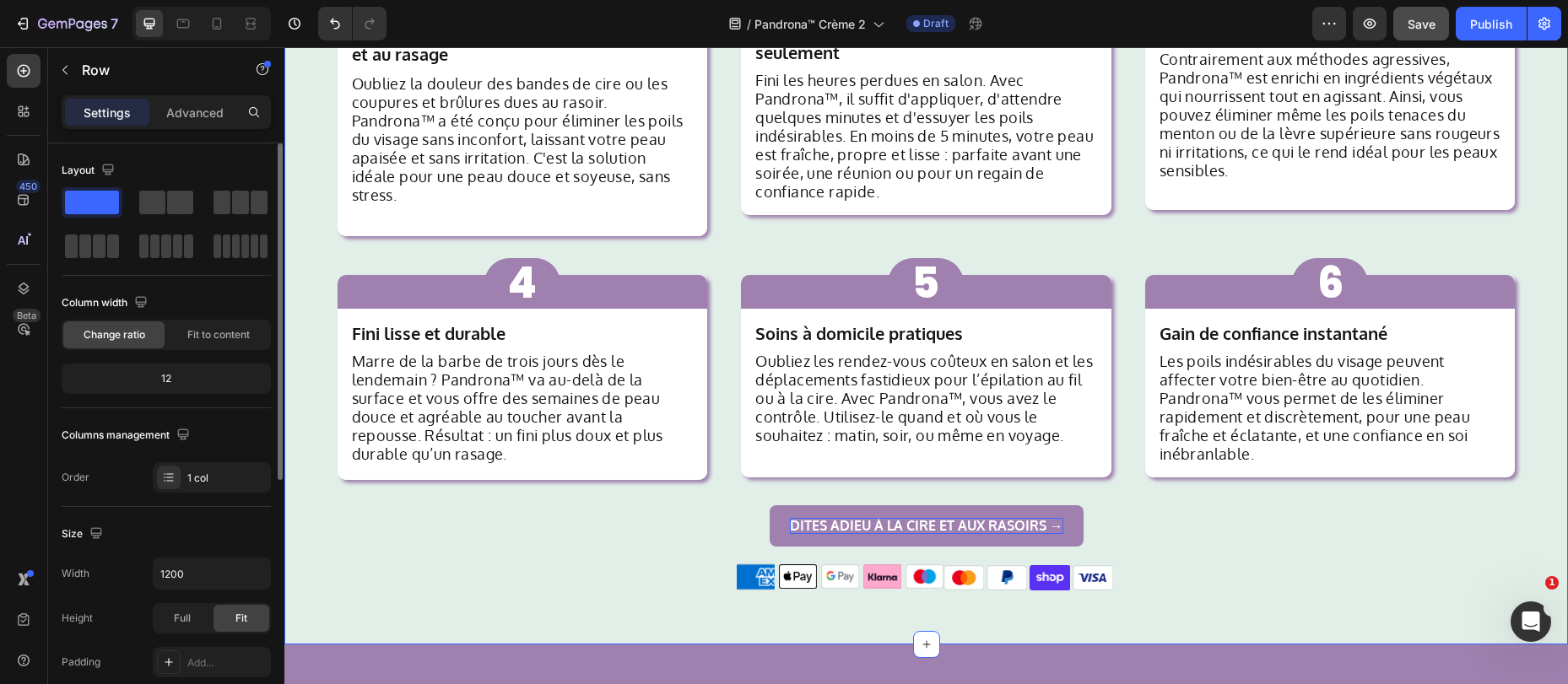
scroll to position [1532, 0]
click at [790, 518] on p "Dites adieu à la cire et aux rasoirs →" at bounding box center [927, 526] width 273 height 16
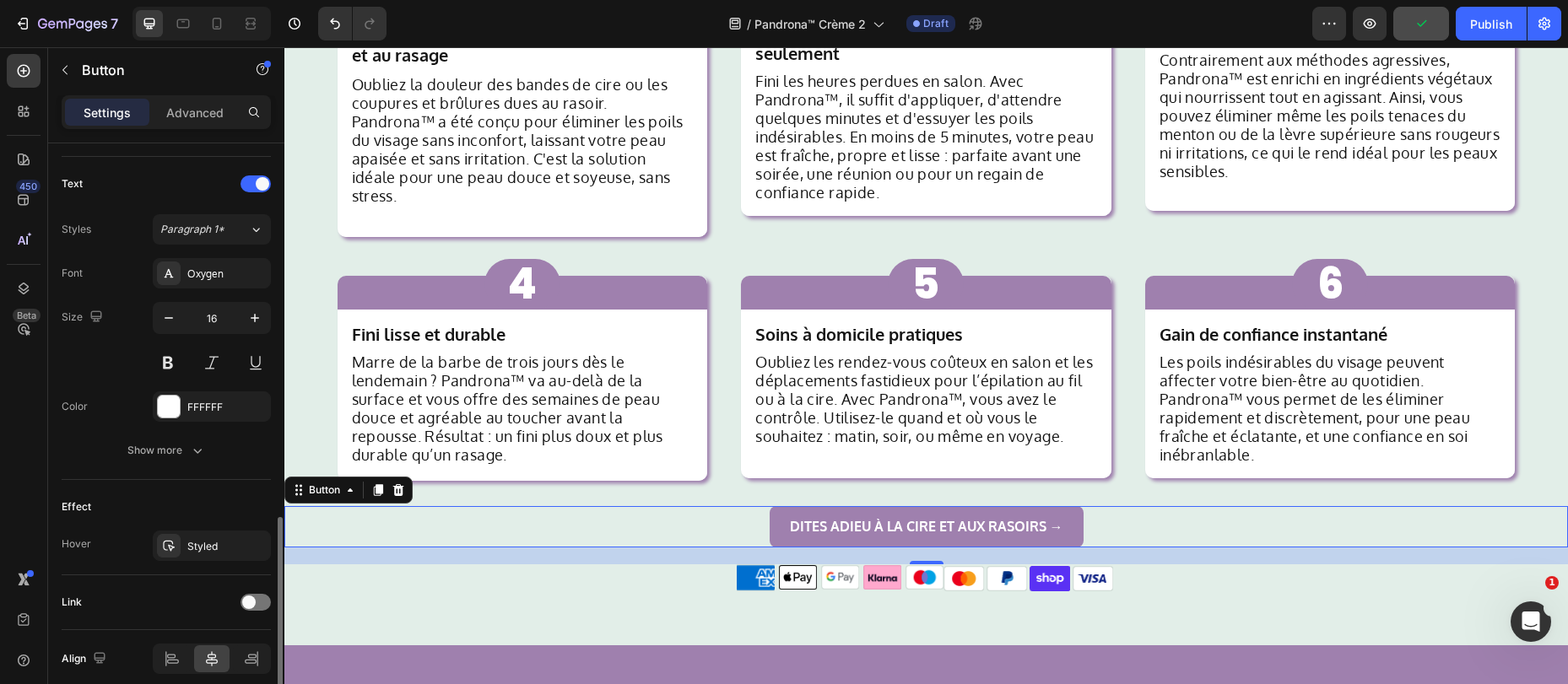
scroll to position [620, 0]
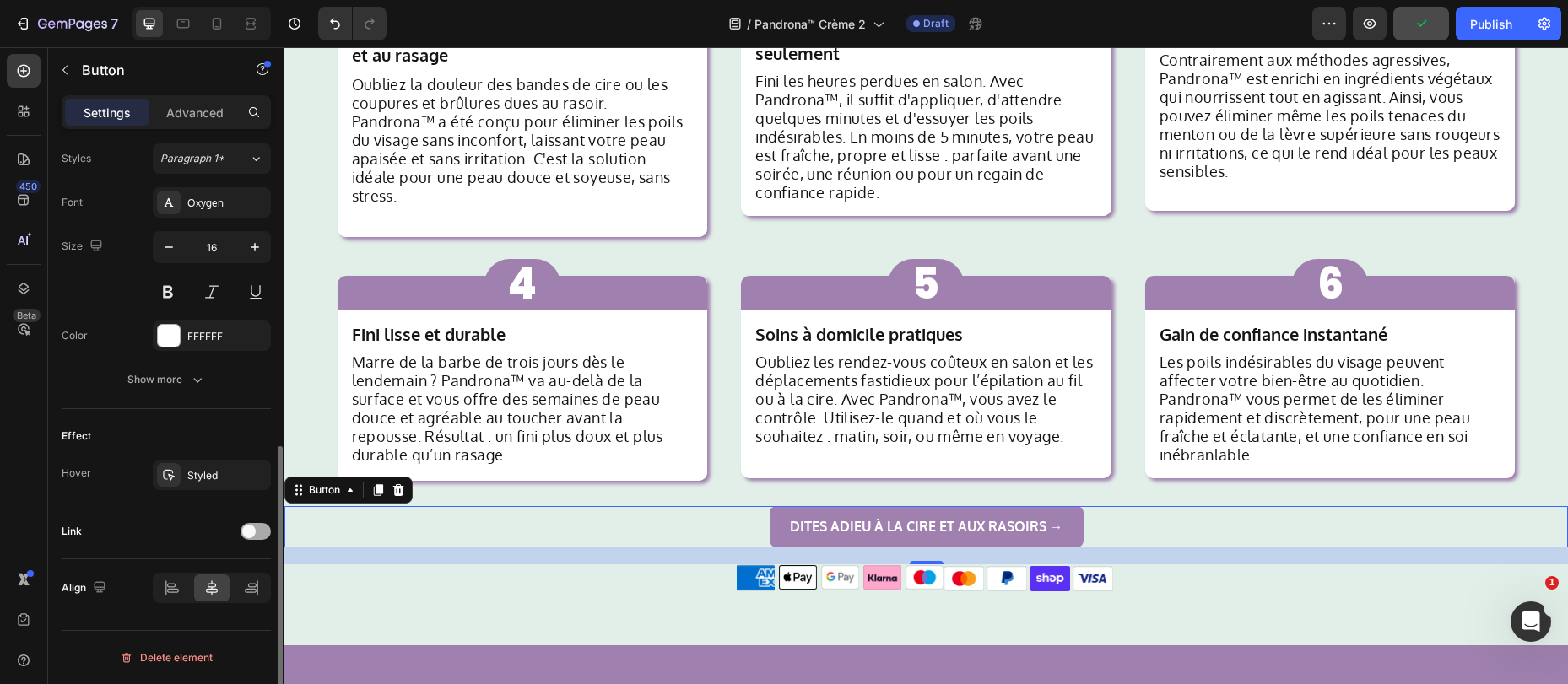
click at [252, 533] on span at bounding box center [249, 531] width 13 height 13
click at [222, 573] on div "Open page" at bounding box center [203, 574] width 86 height 15
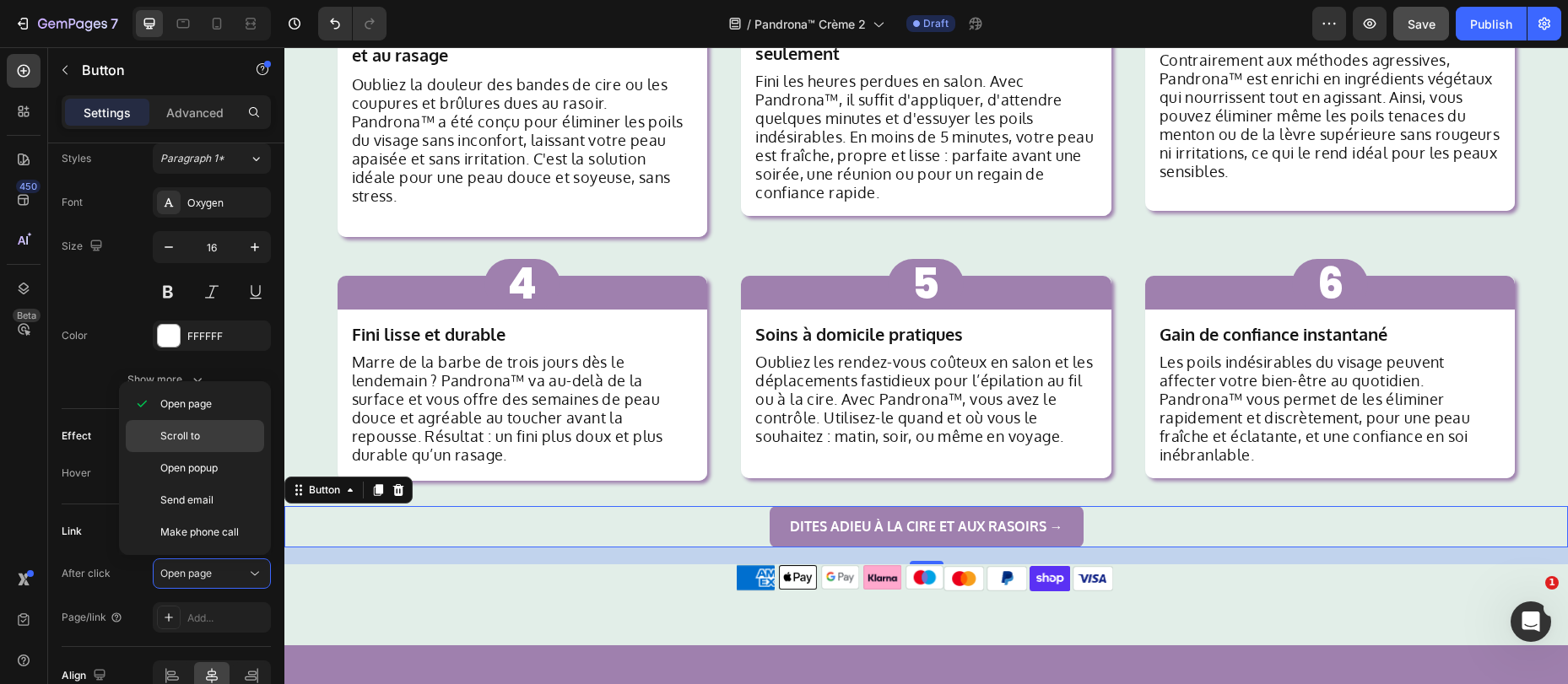
click at [209, 442] on p "Scroll to" at bounding box center [208, 436] width 96 height 15
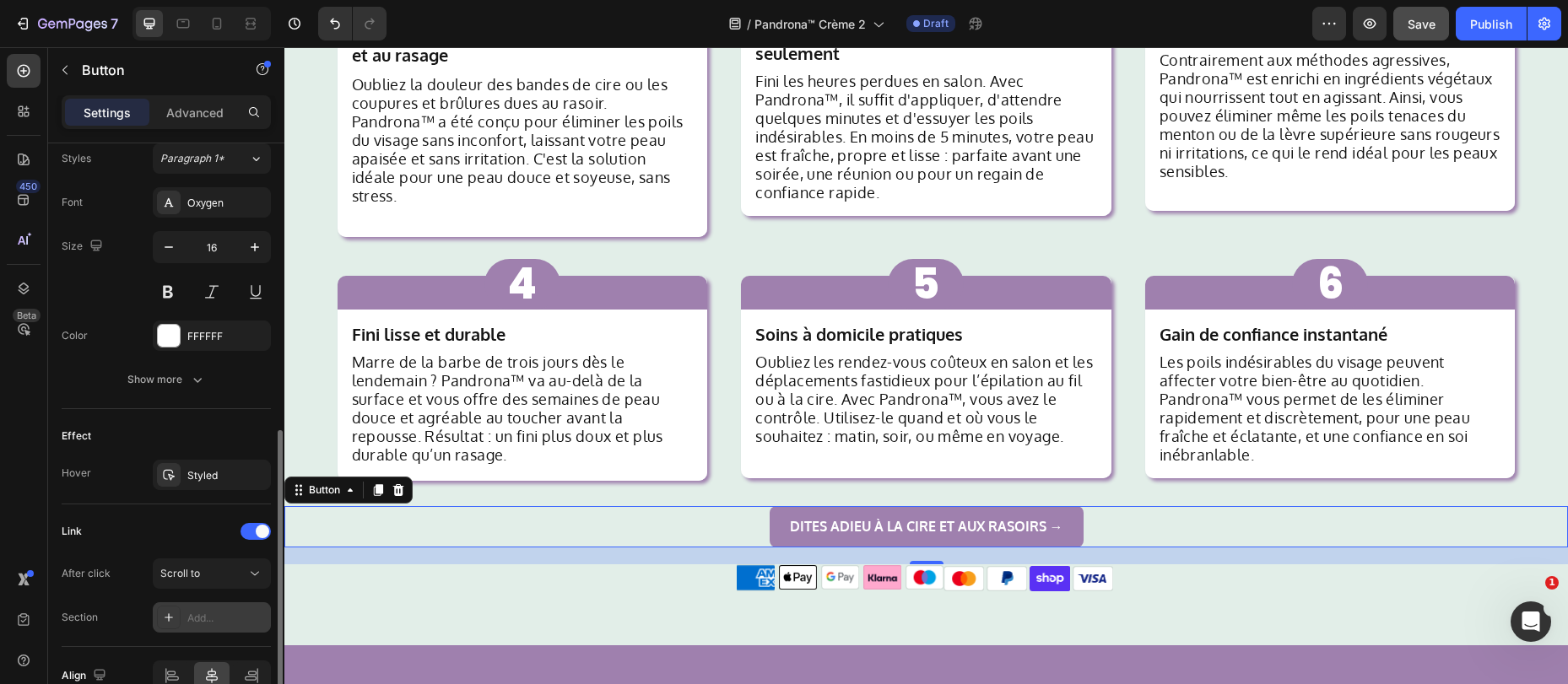
scroll to position [624, 0]
click at [196, 609] on div "Add..." at bounding box center [227, 615] width 80 height 15
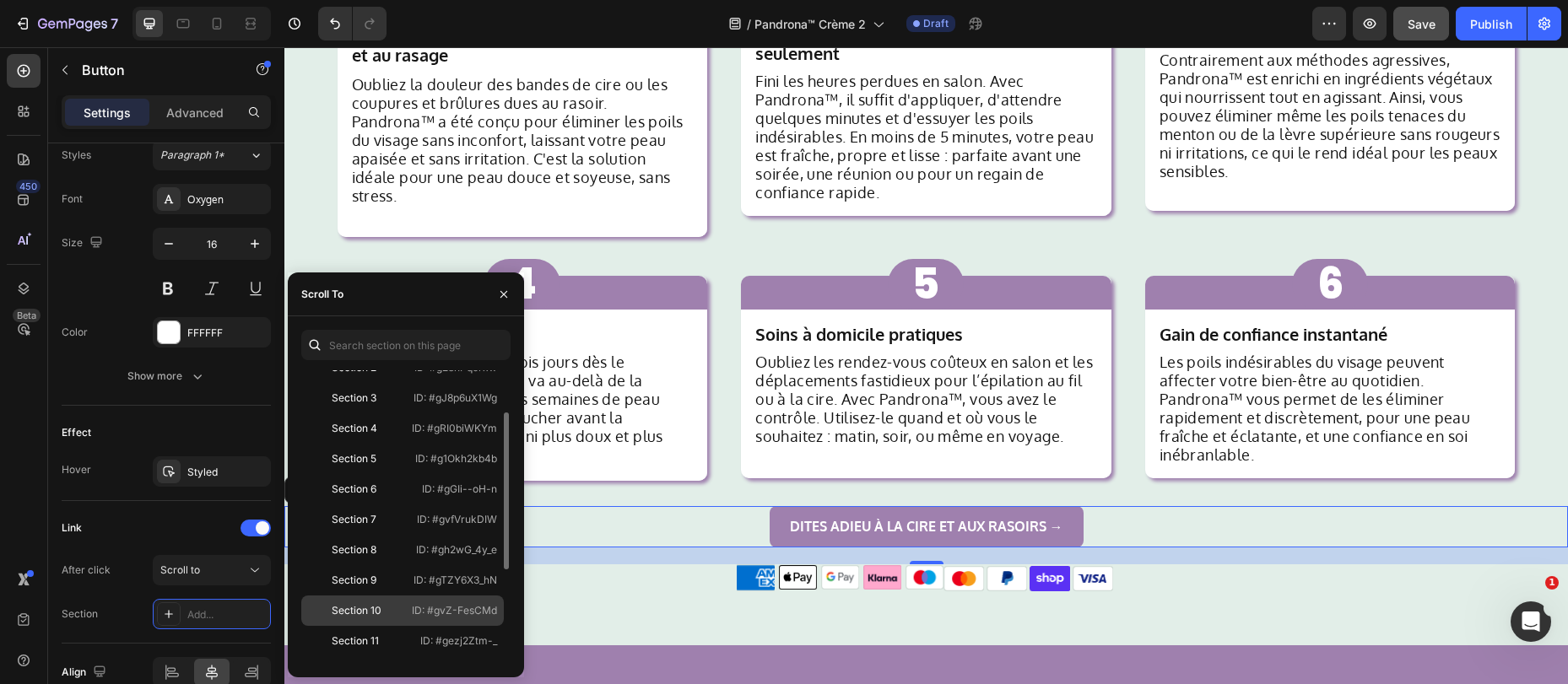
scroll to position [89, 0]
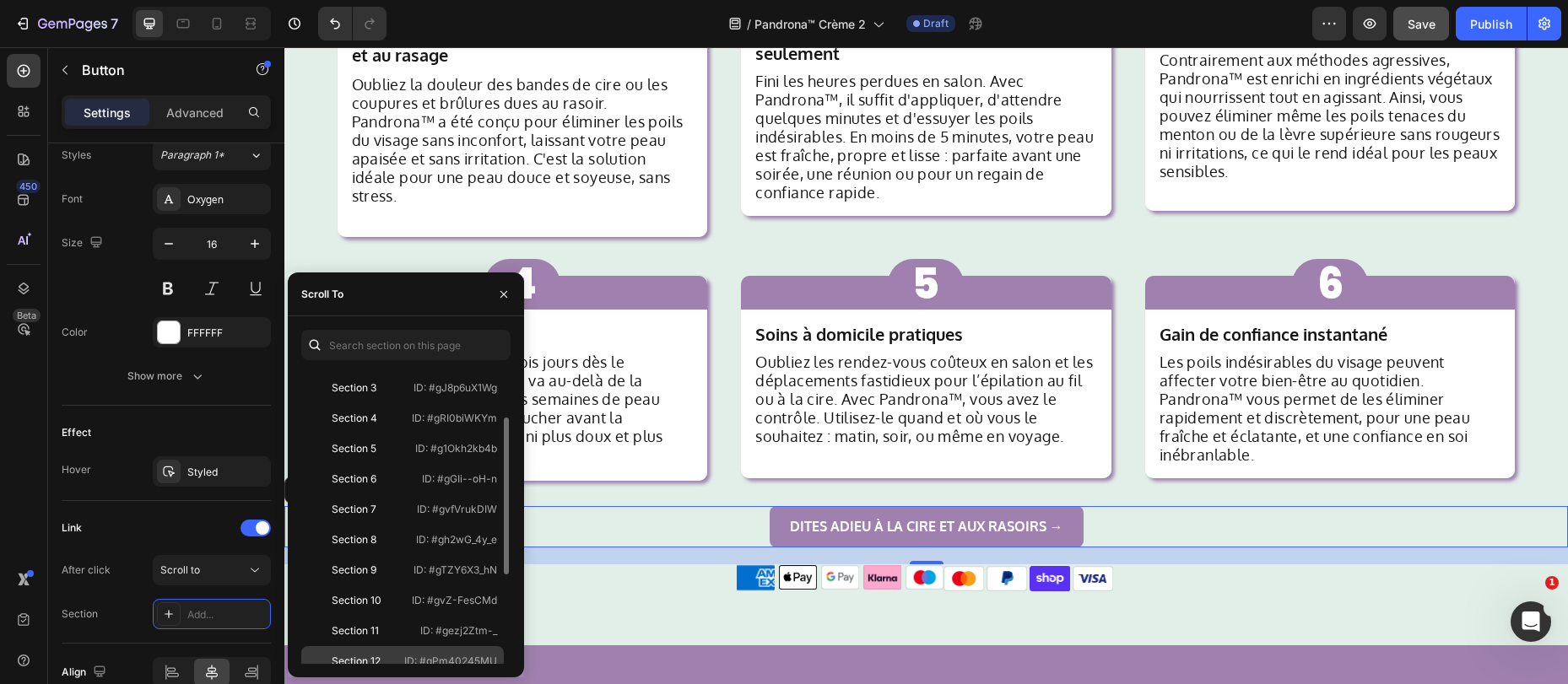
click at [372, 655] on div "Section 12" at bounding box center [356, 661] width 49 height 15
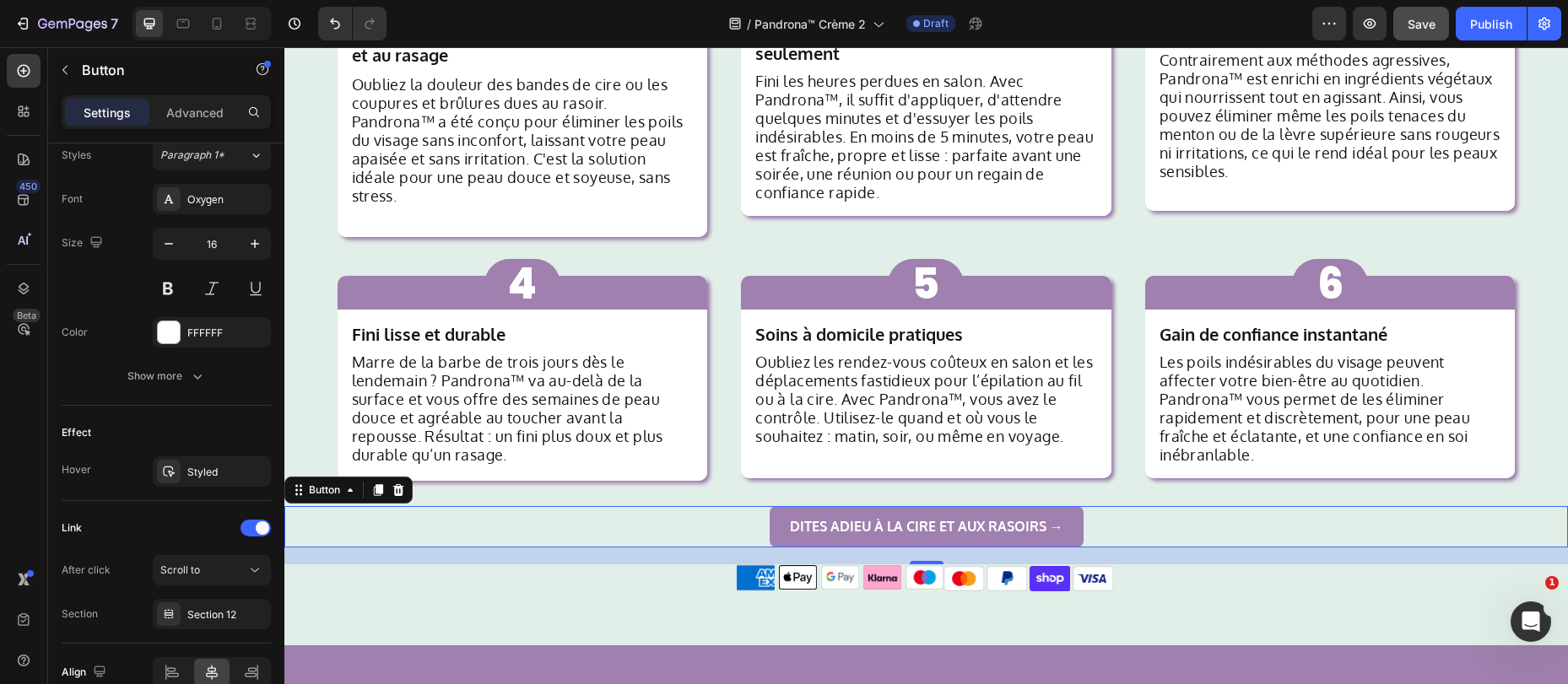
click at [697, 518] on div "Dites adieu à la cire et aux rasoirs → Button 20" at bounding box center [926, 527] width 1283 height 41
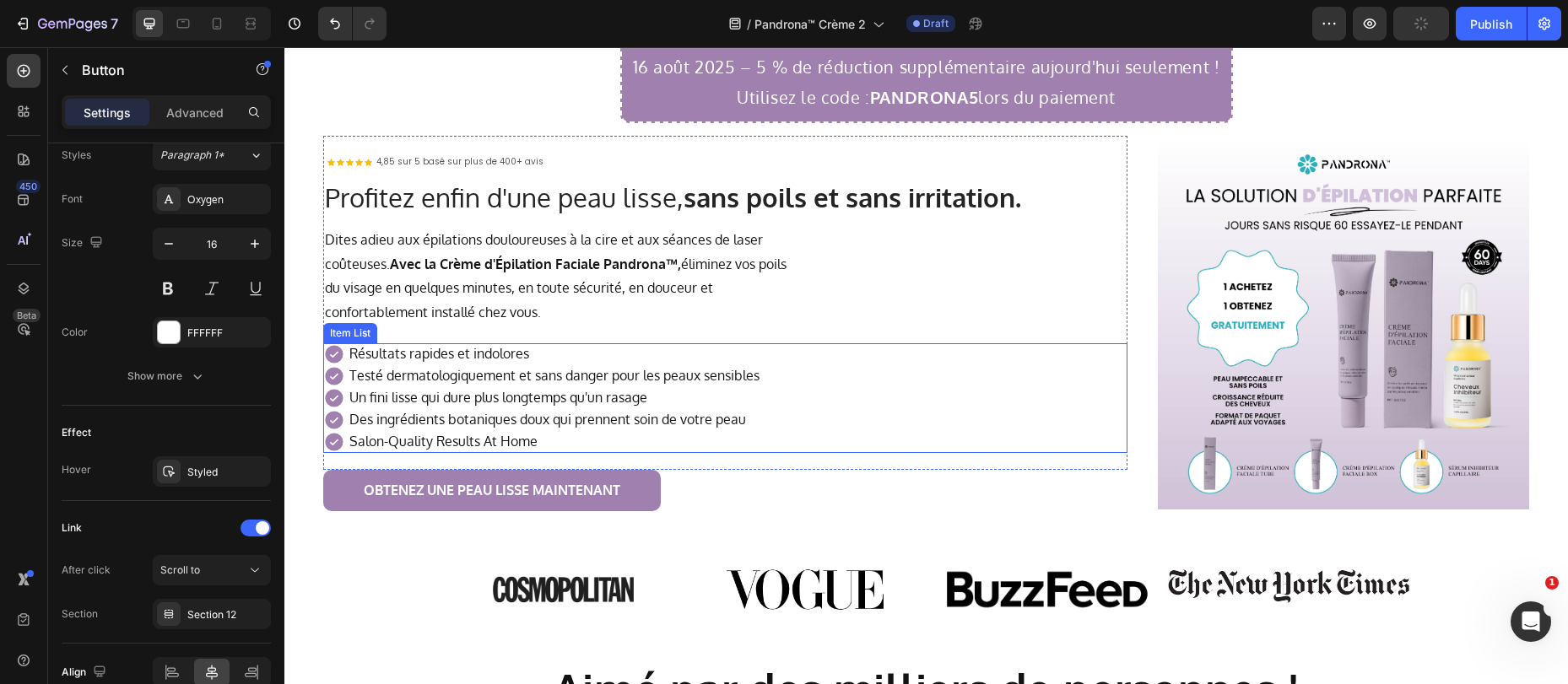
scroll to position [80, 0]
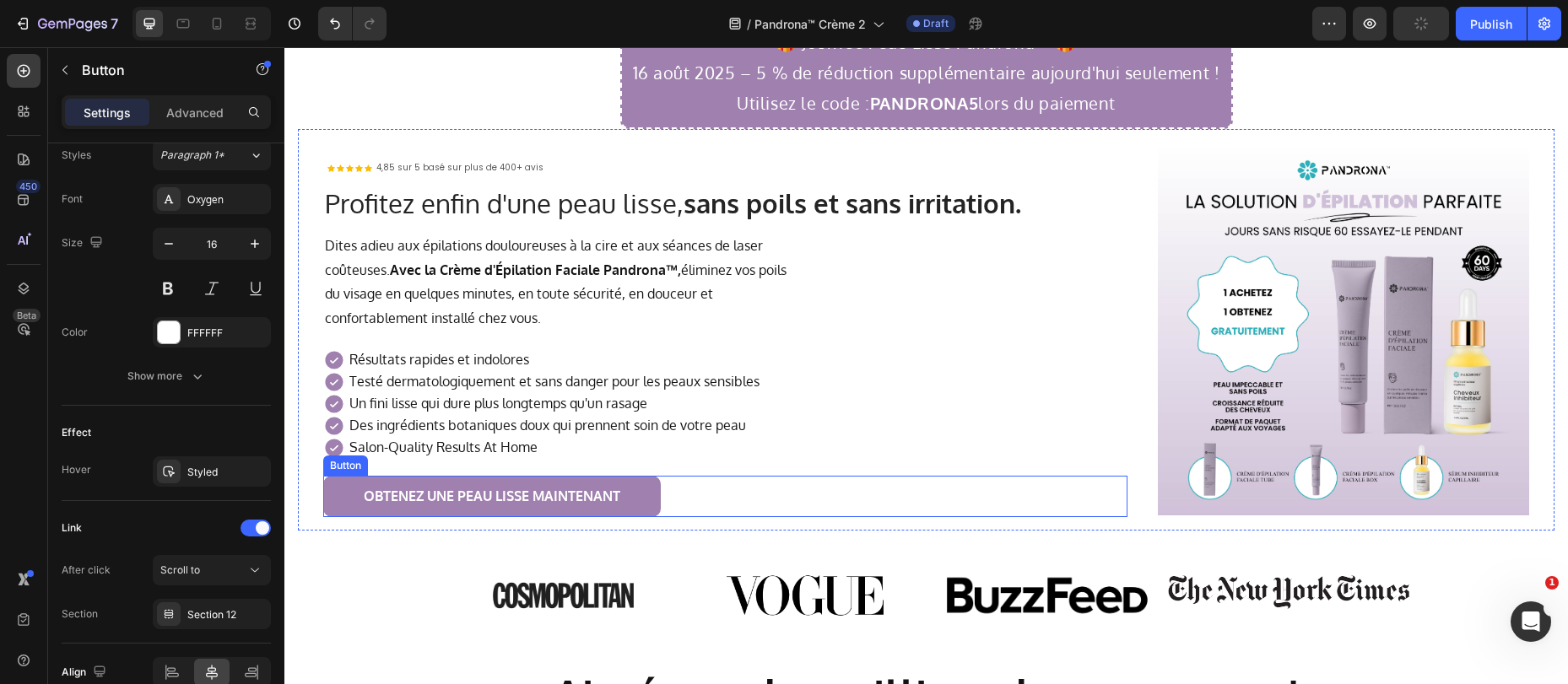
click at [501, 507] on link "OBTENEZ UNE PEAU LISSE MAINTENANT" at bounding box center [491, 496] width 338 height 41
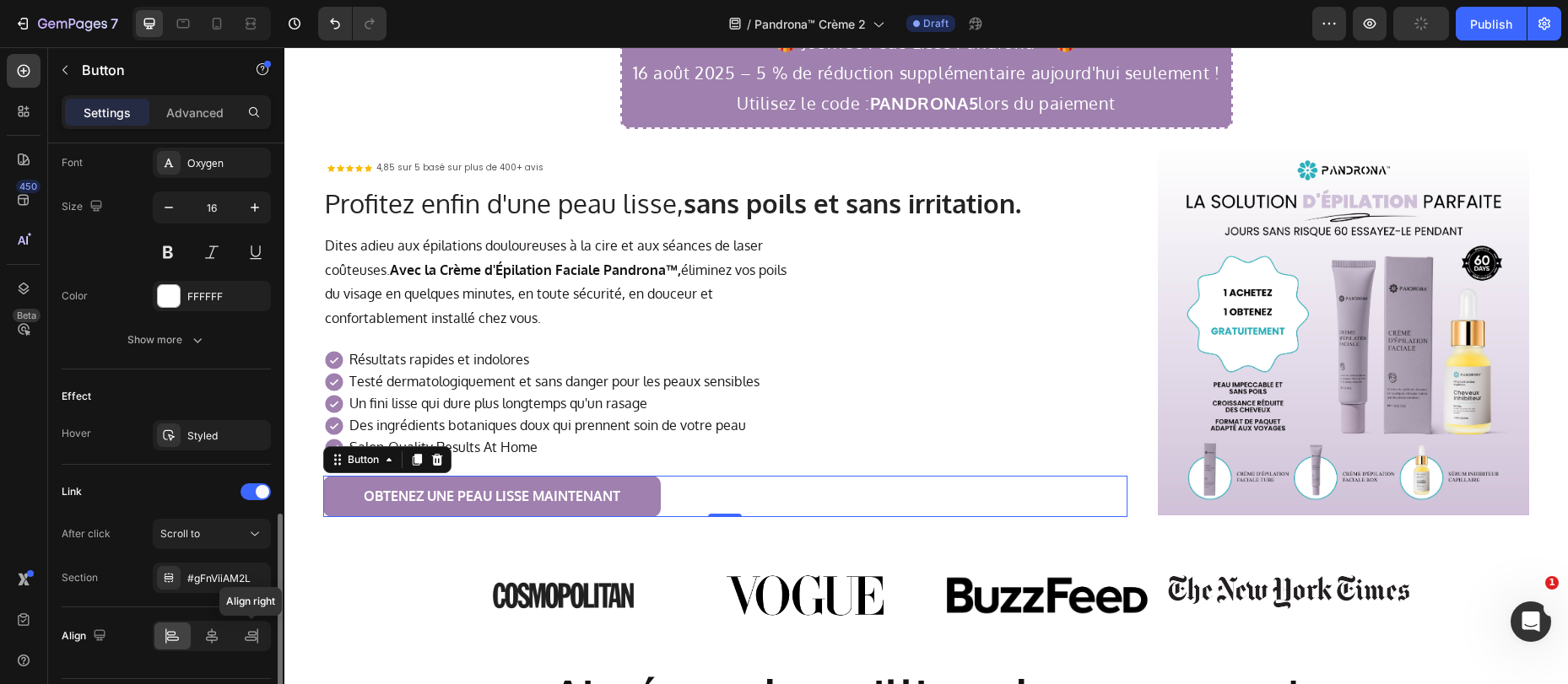
scroll to position [708, 0]
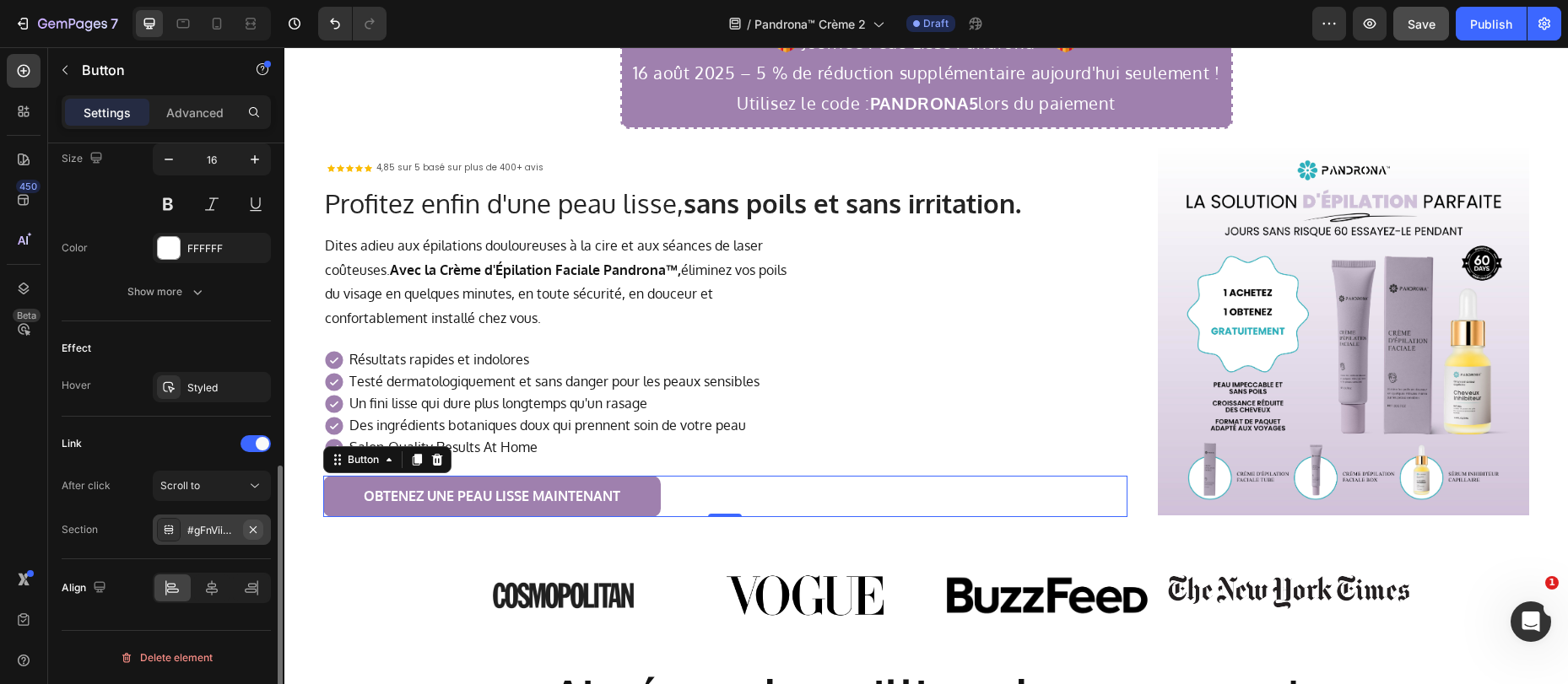
click at [252, 528] on icon "button" at bounding box center [253, 528] width 7 height 7
click at [200, 531] on div "Add..." at bounding box center [227, 531] width 80 height 15
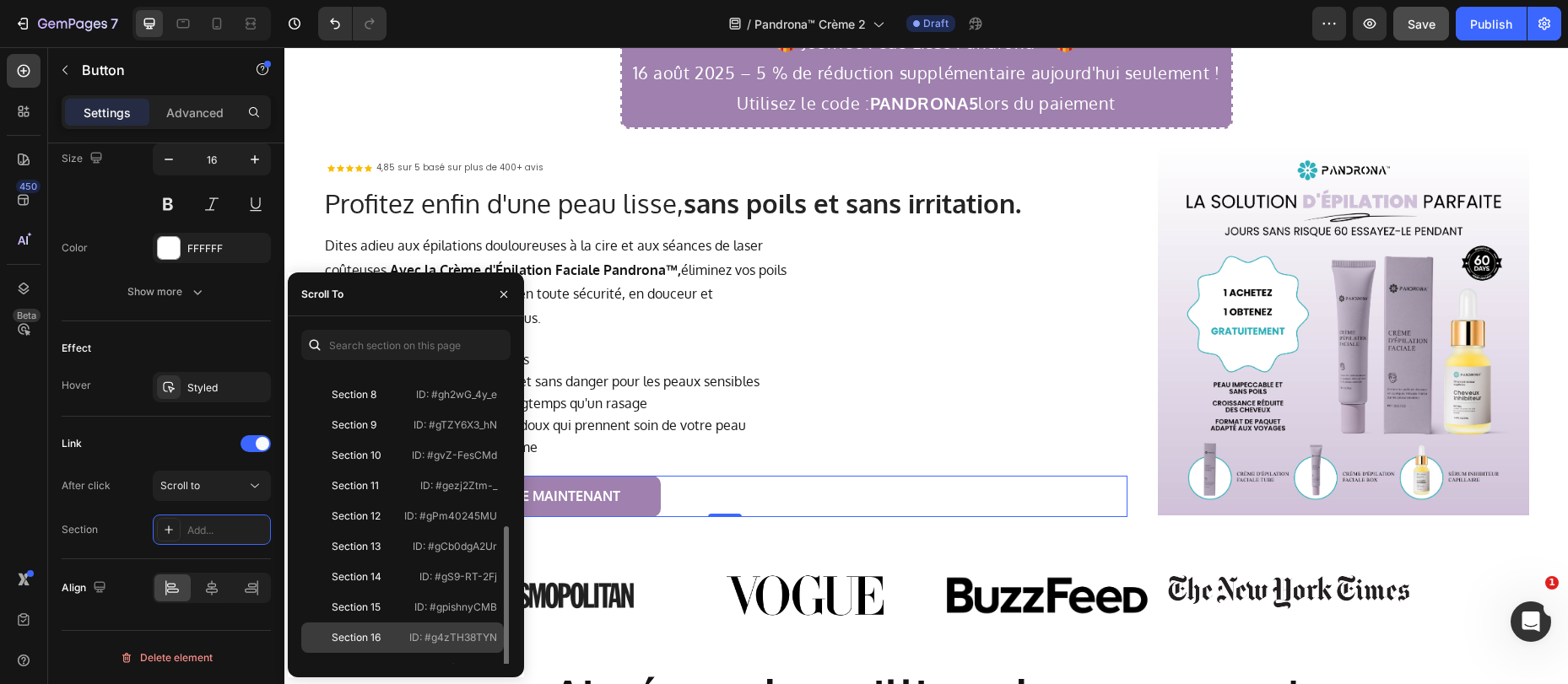
scroll to position [253, 0]
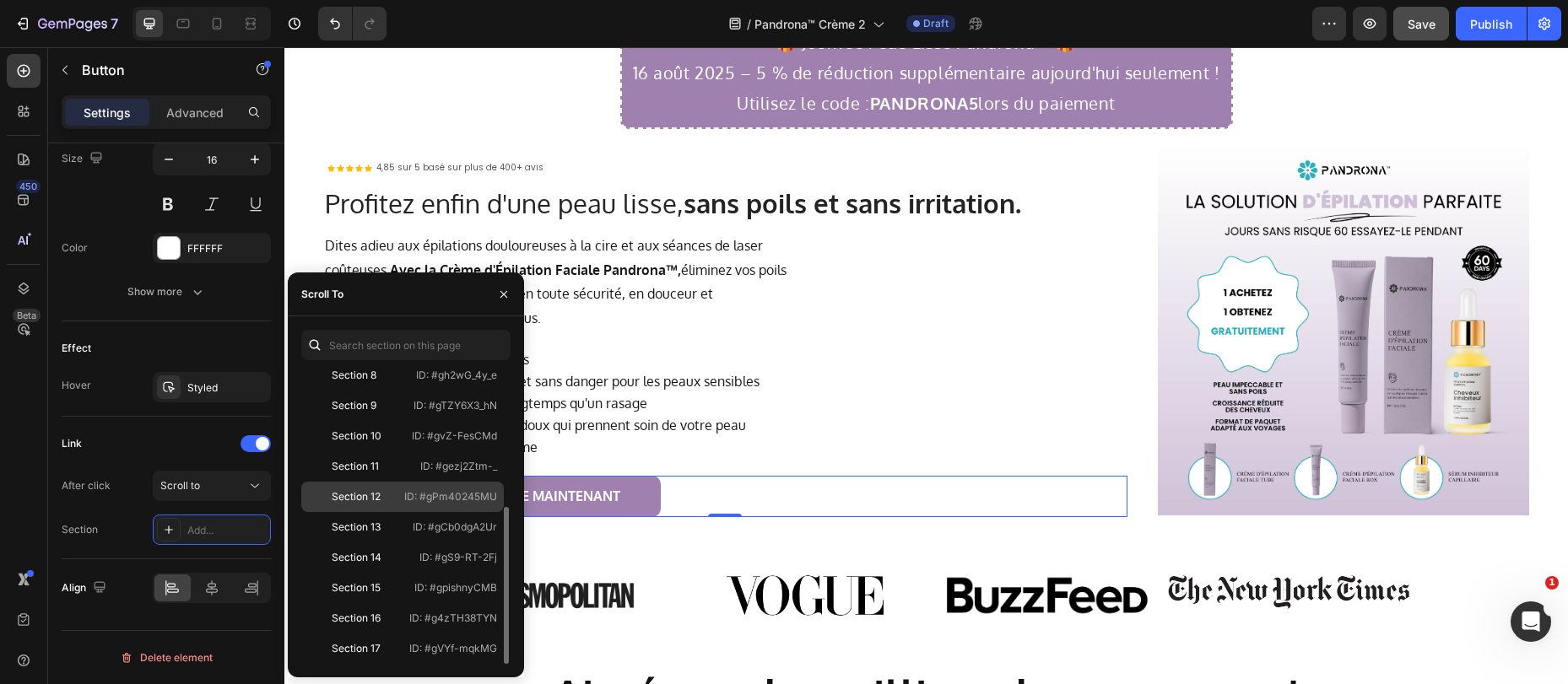
click at [372, 512] on div "Section 12 ID: #gPm40245MU" at bounding box center [403, 527] width 202 height 30
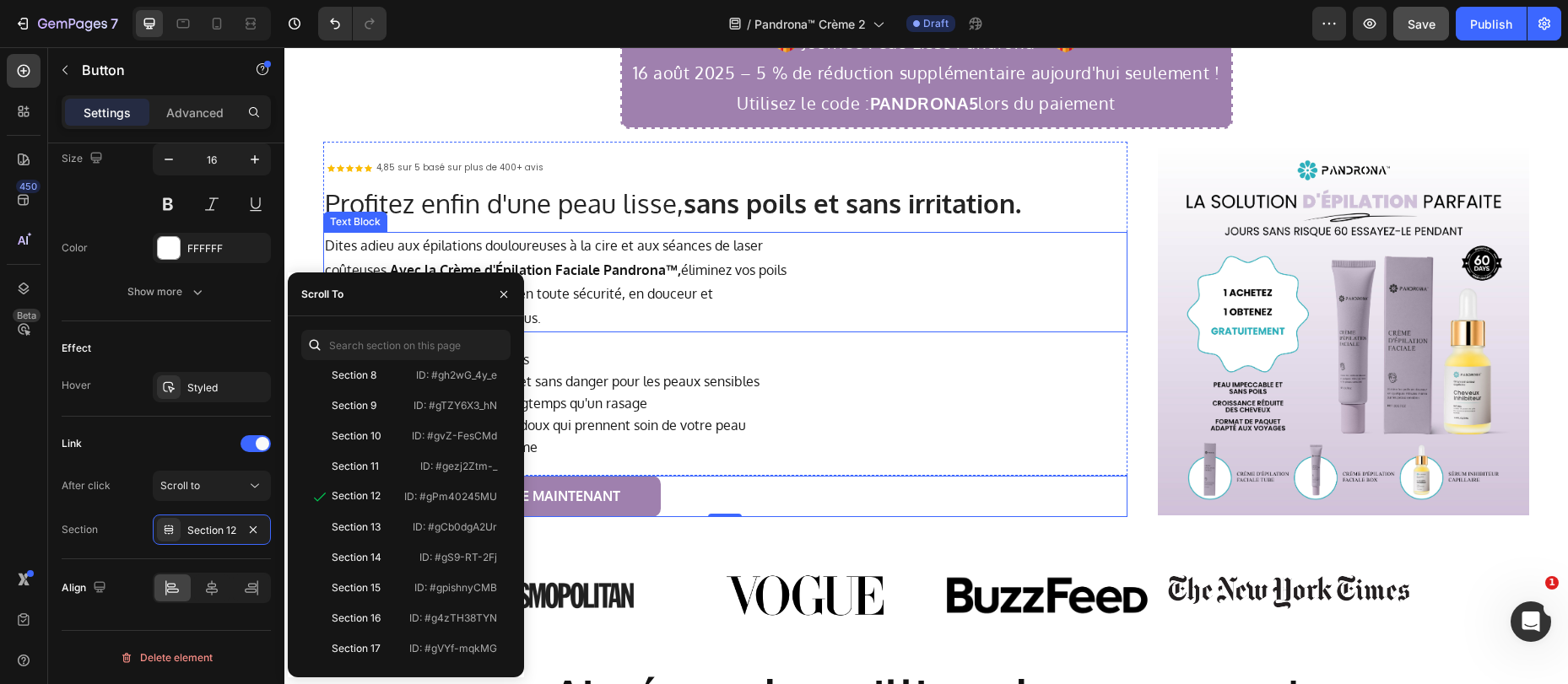
click at [1014, 258] on div "Dites adieu aux épilations douloureuses à la cire et aux séances de laser coûte…" at bounding box center [725, 282] width 804 height 100
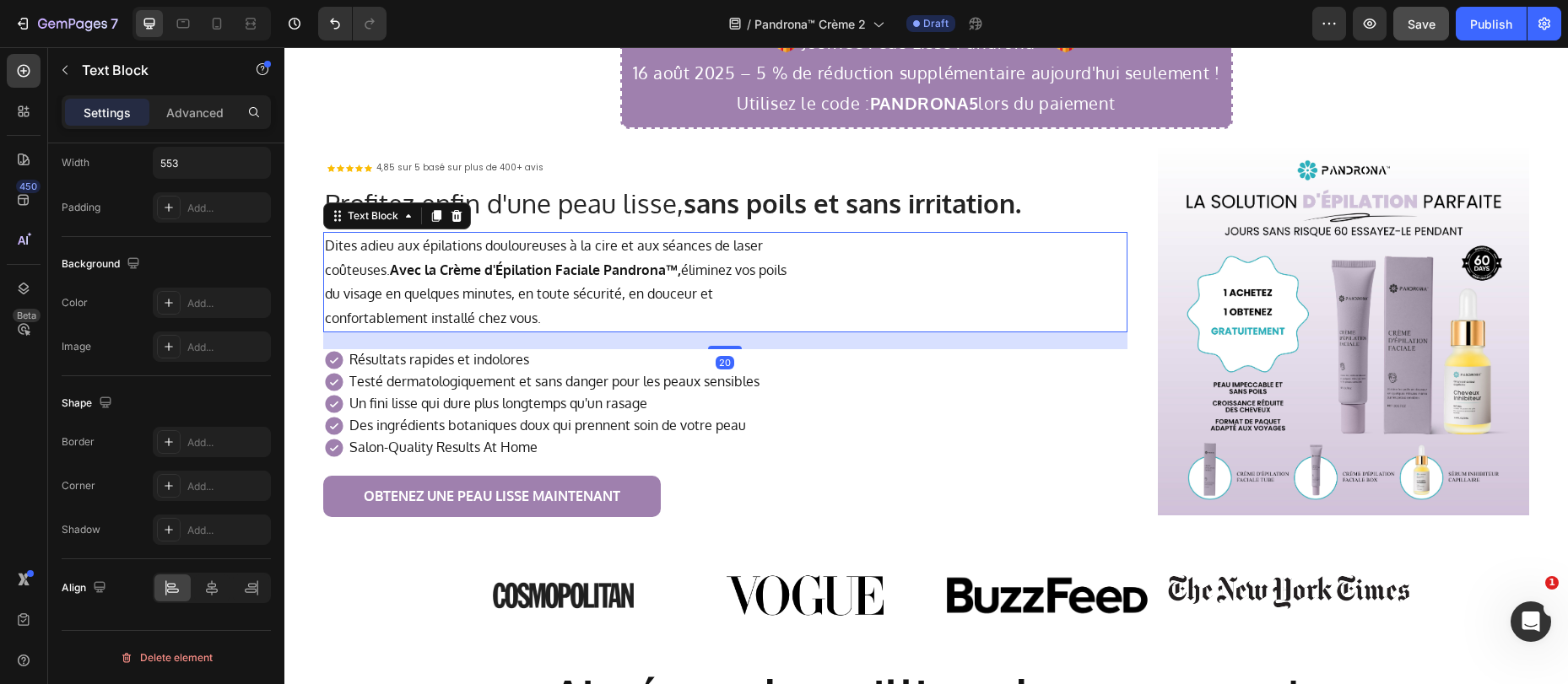
scroll to position [0, 0]
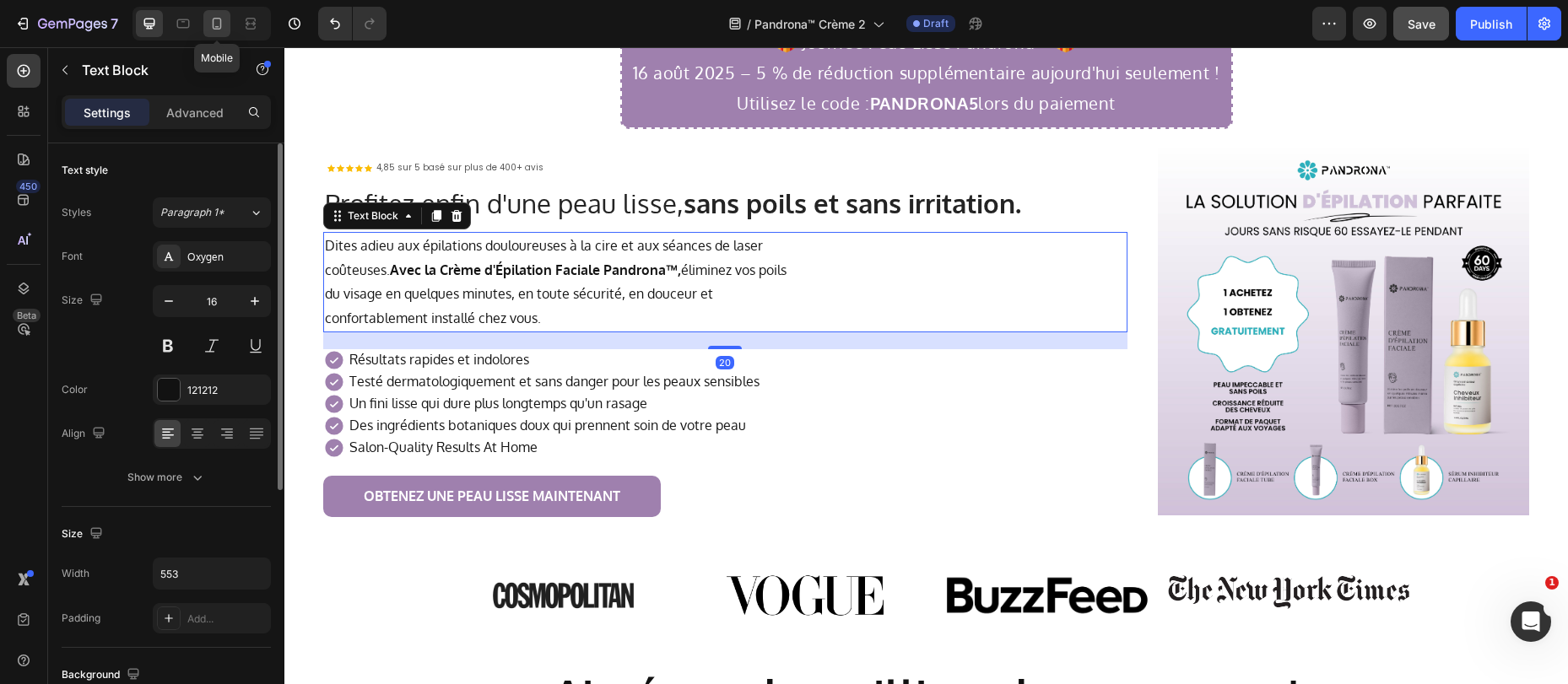
click at [216, 22] on icon at bounding box center [217, 23] width 17 height 17
type input "15"
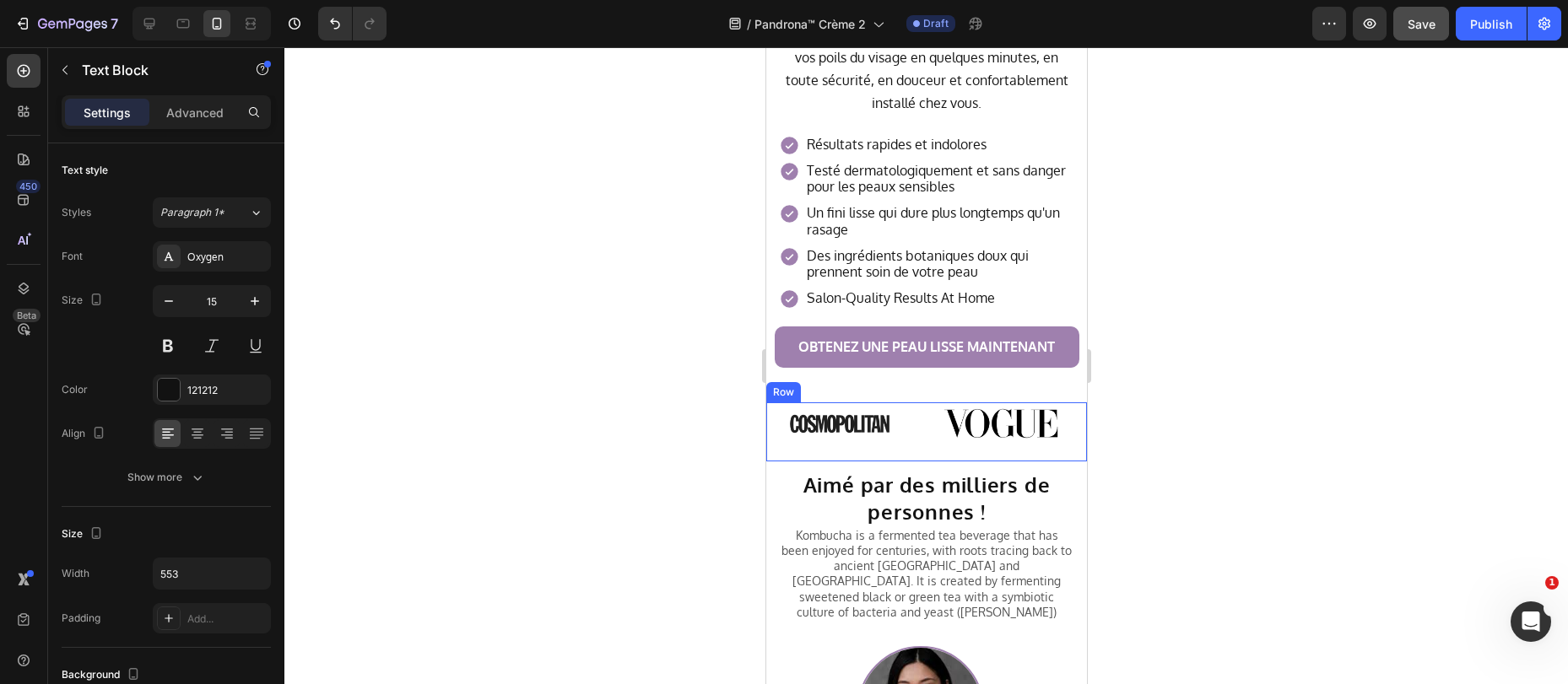
scroll to position [654, 0]
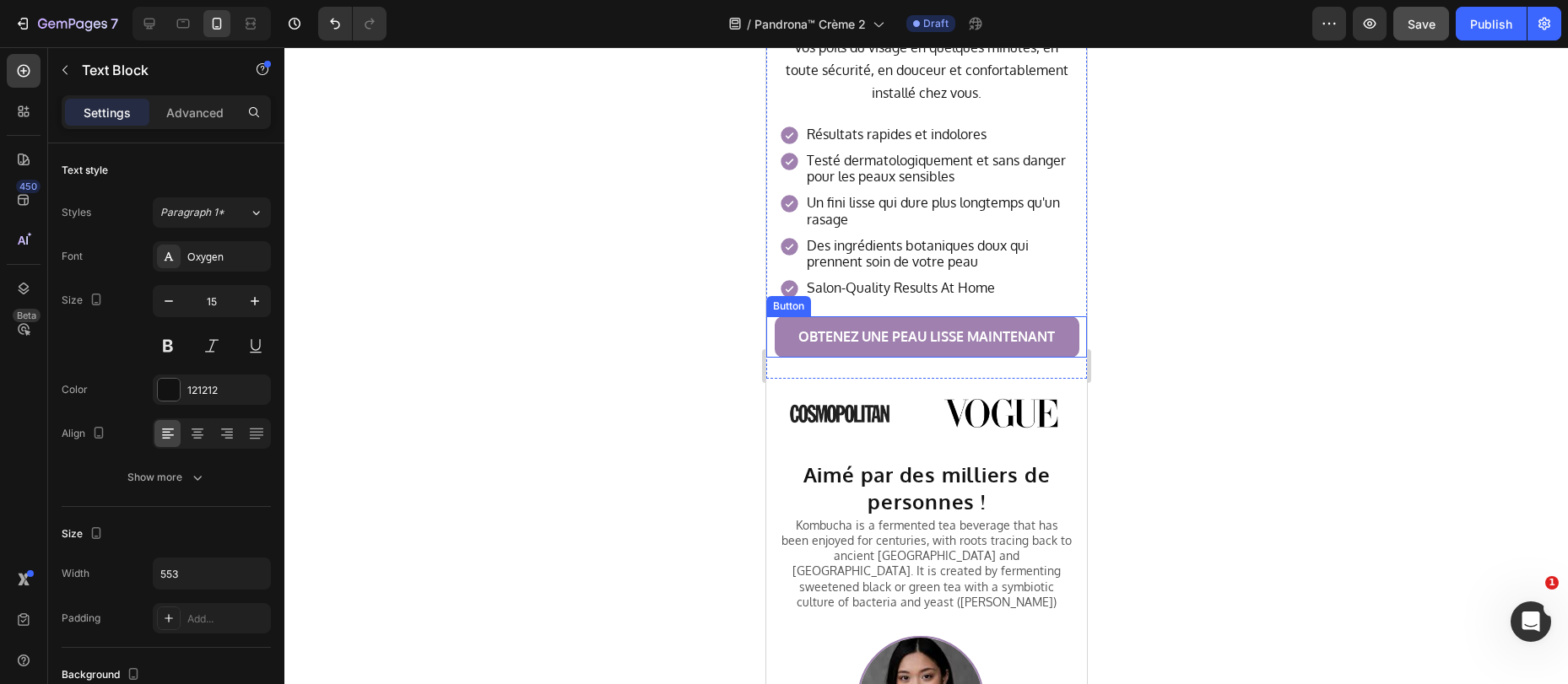
click at [784, 342] on link "OBTENEZ UNE PEAU LISSE MAINTENANT" at bounding box center [925, 337] width 304 height 41
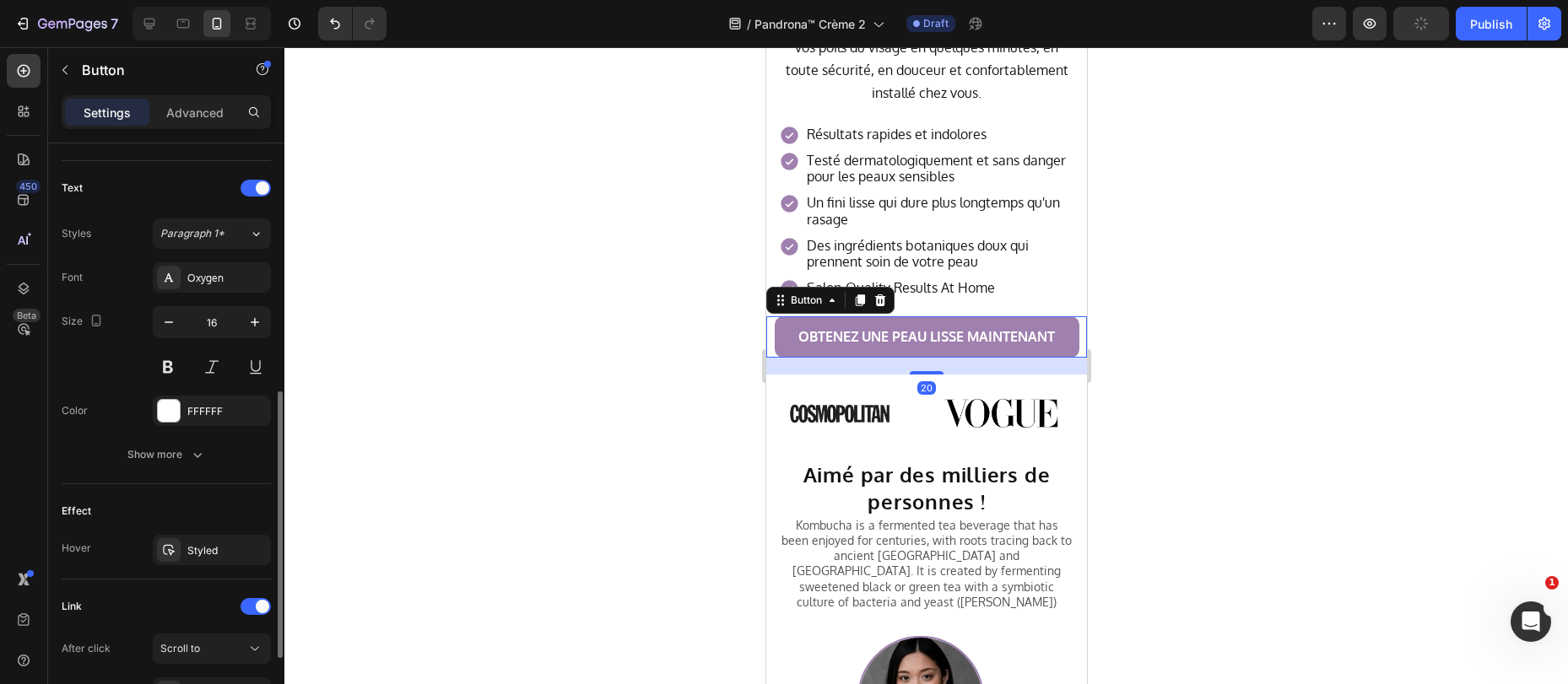
scroll to position [708, 0]
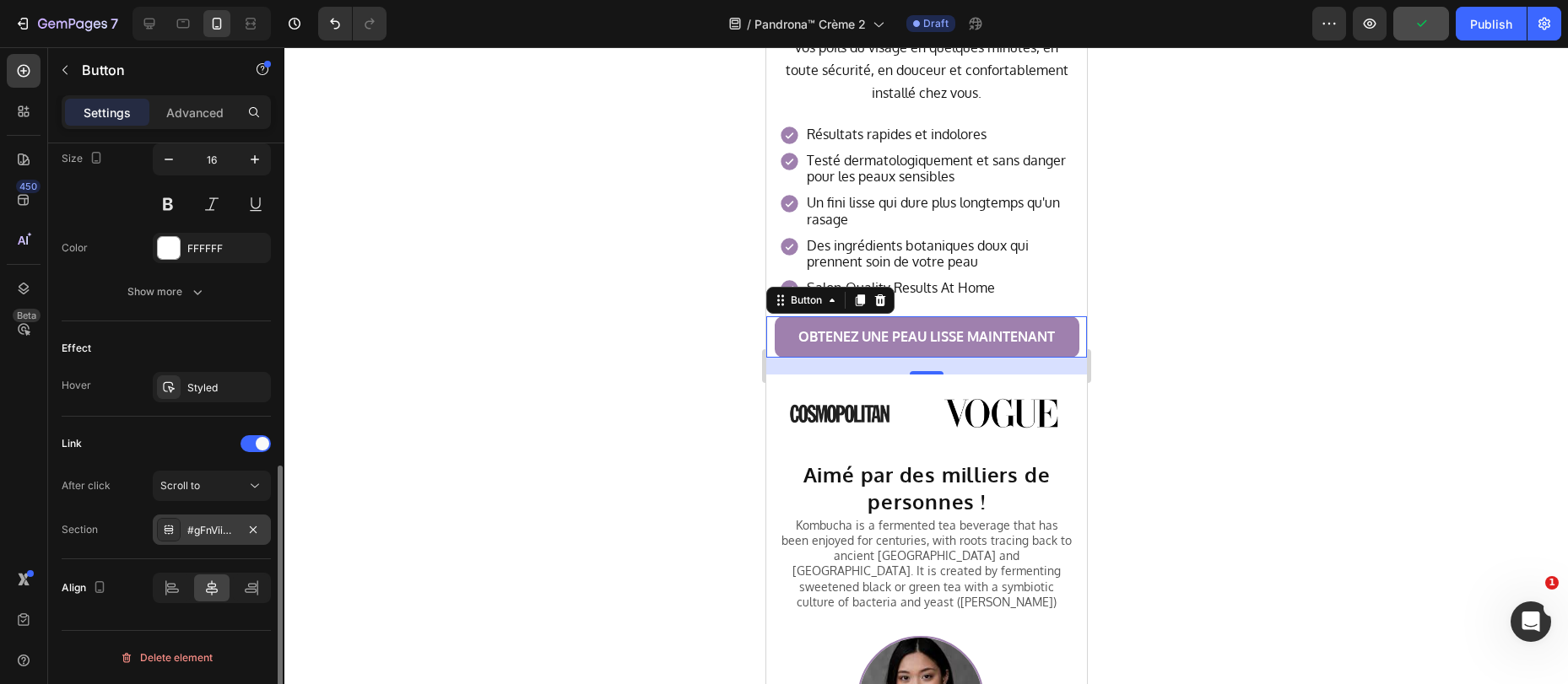
click at [212, 533] on div "#gFnViiAM2L" at bounding box center [212, 531] width 49 height 15
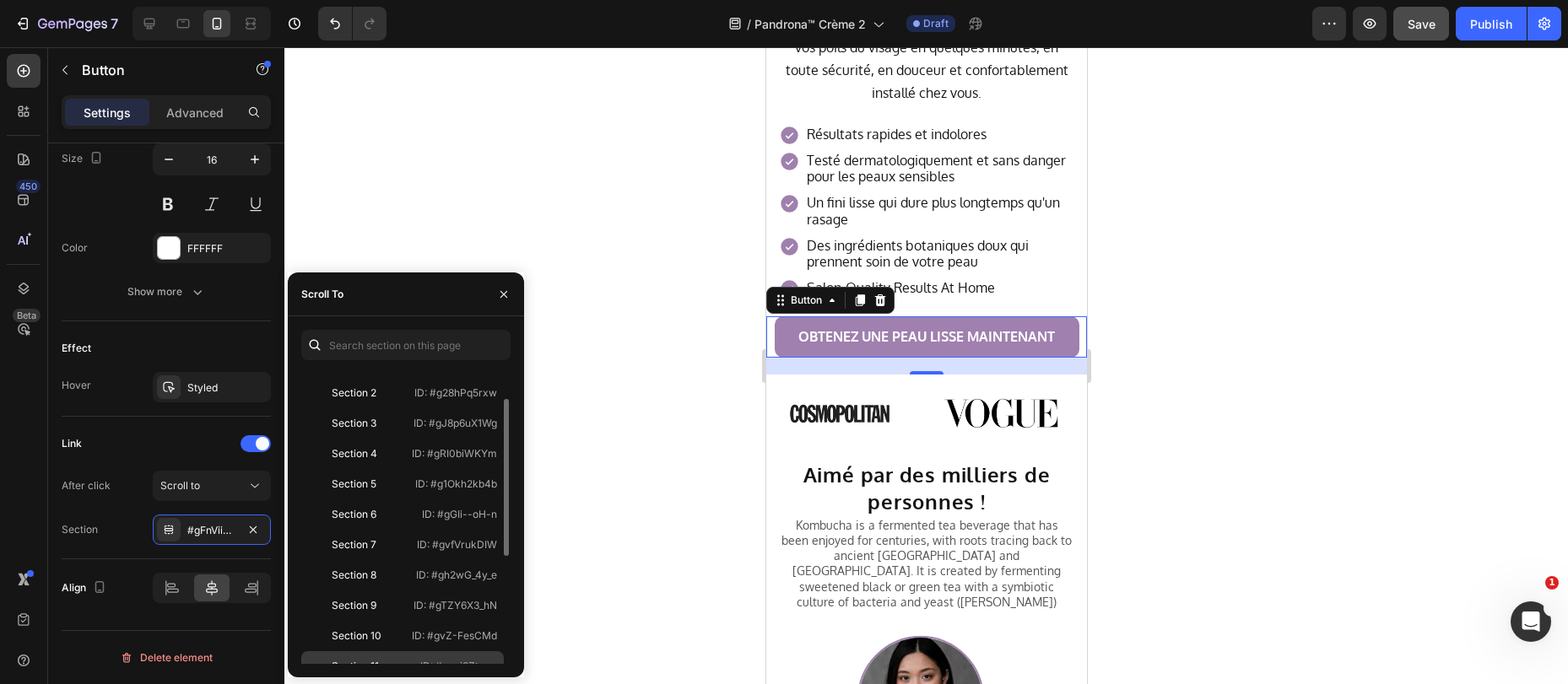
scroll to position [94, 0]
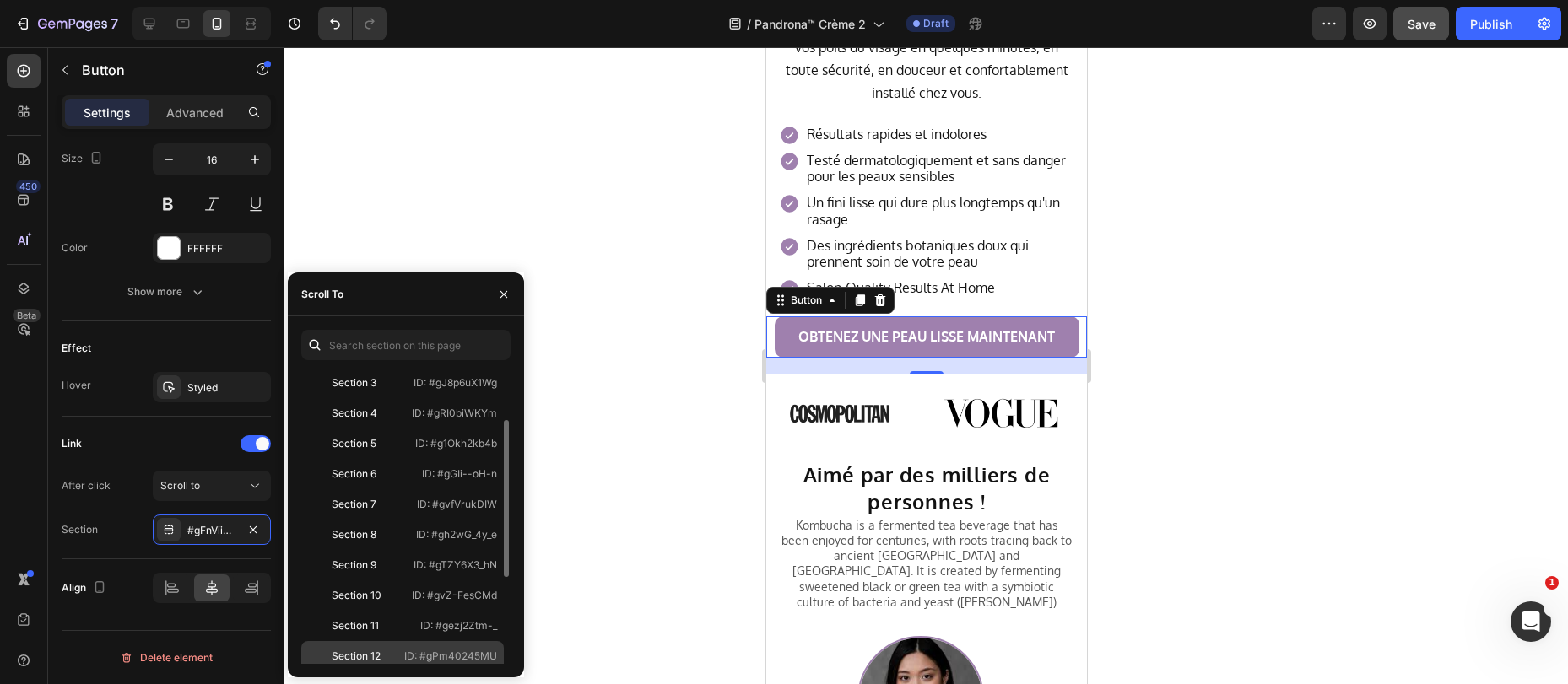
click at [374, 651] on div "Section 12" at bounding box center [356, 656] width 49 height 15
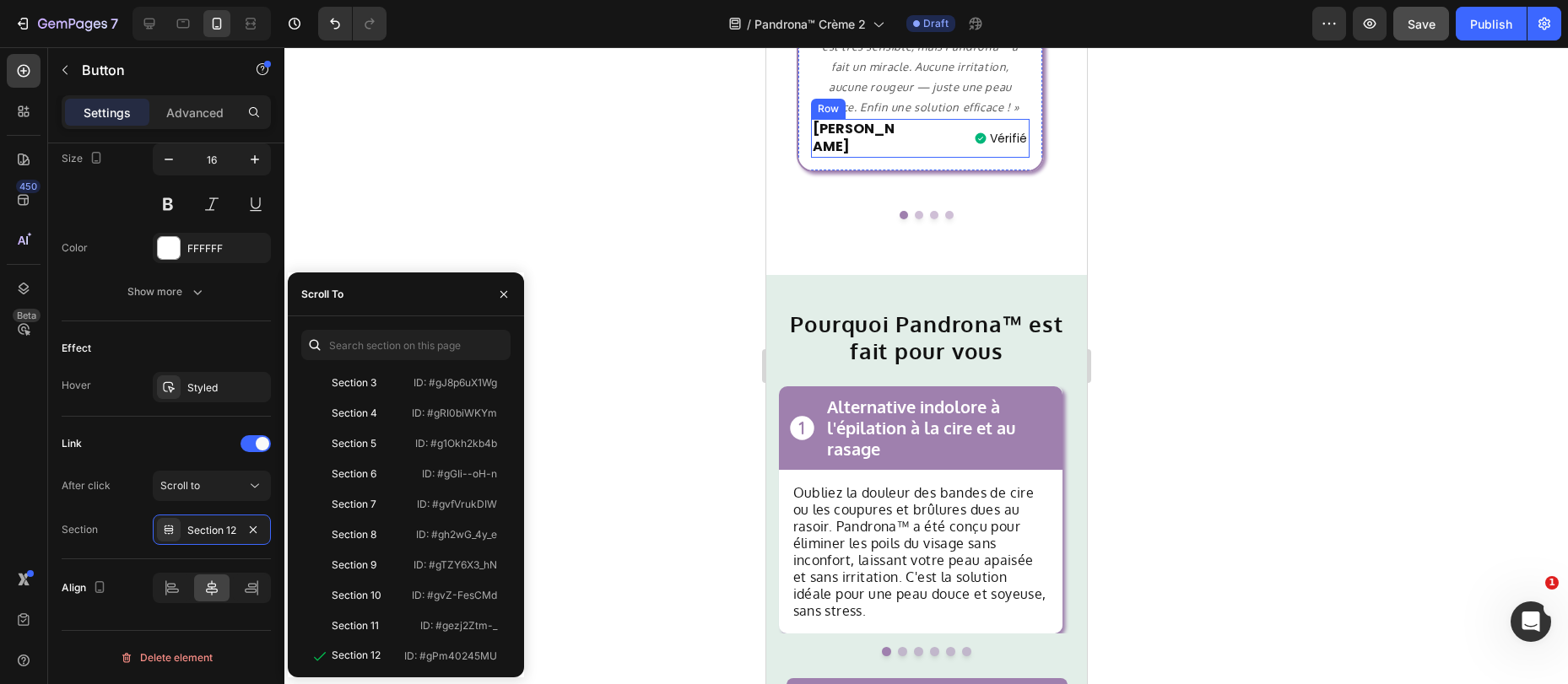
scroll to position [1157, 0]
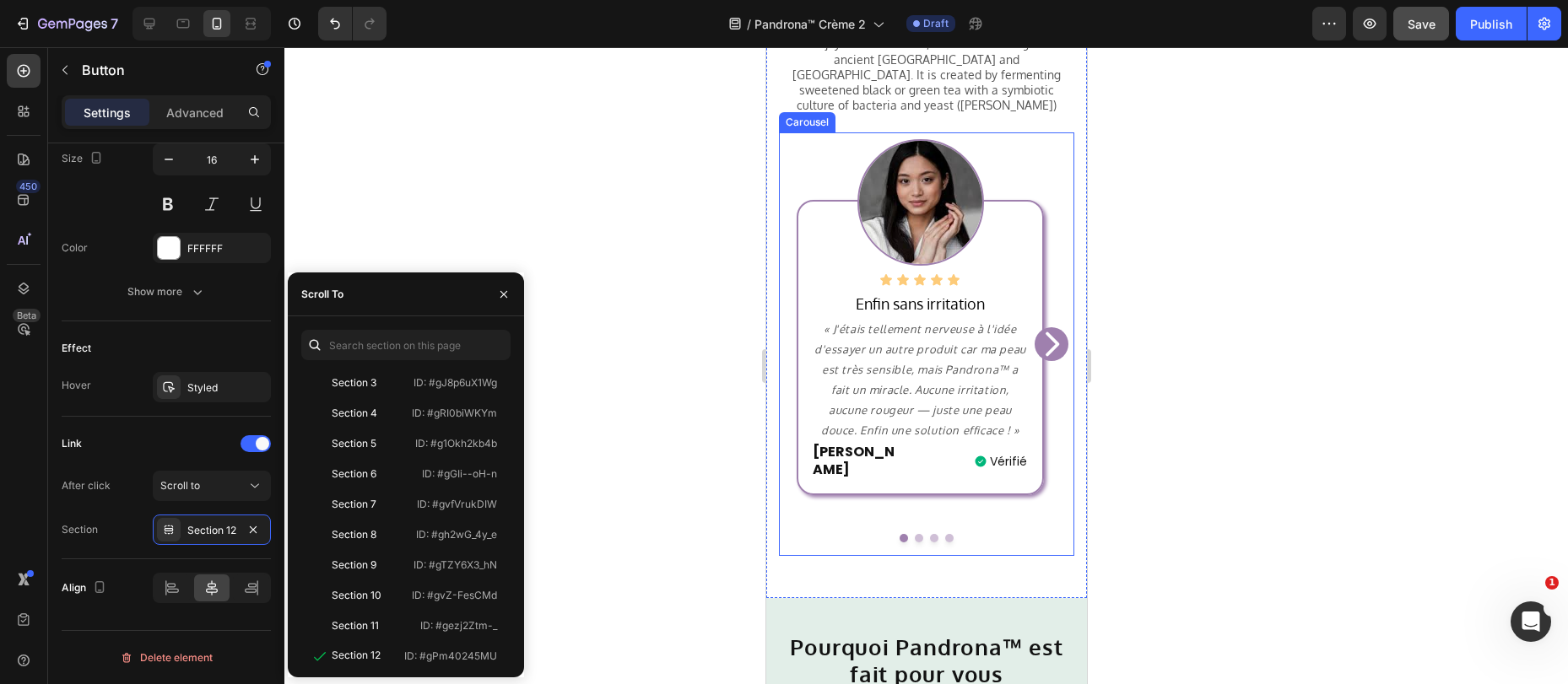
click at [1033, 319] on icon "Carousel Next Arrow" at bounding box center [1050, 344] width 34 height 51
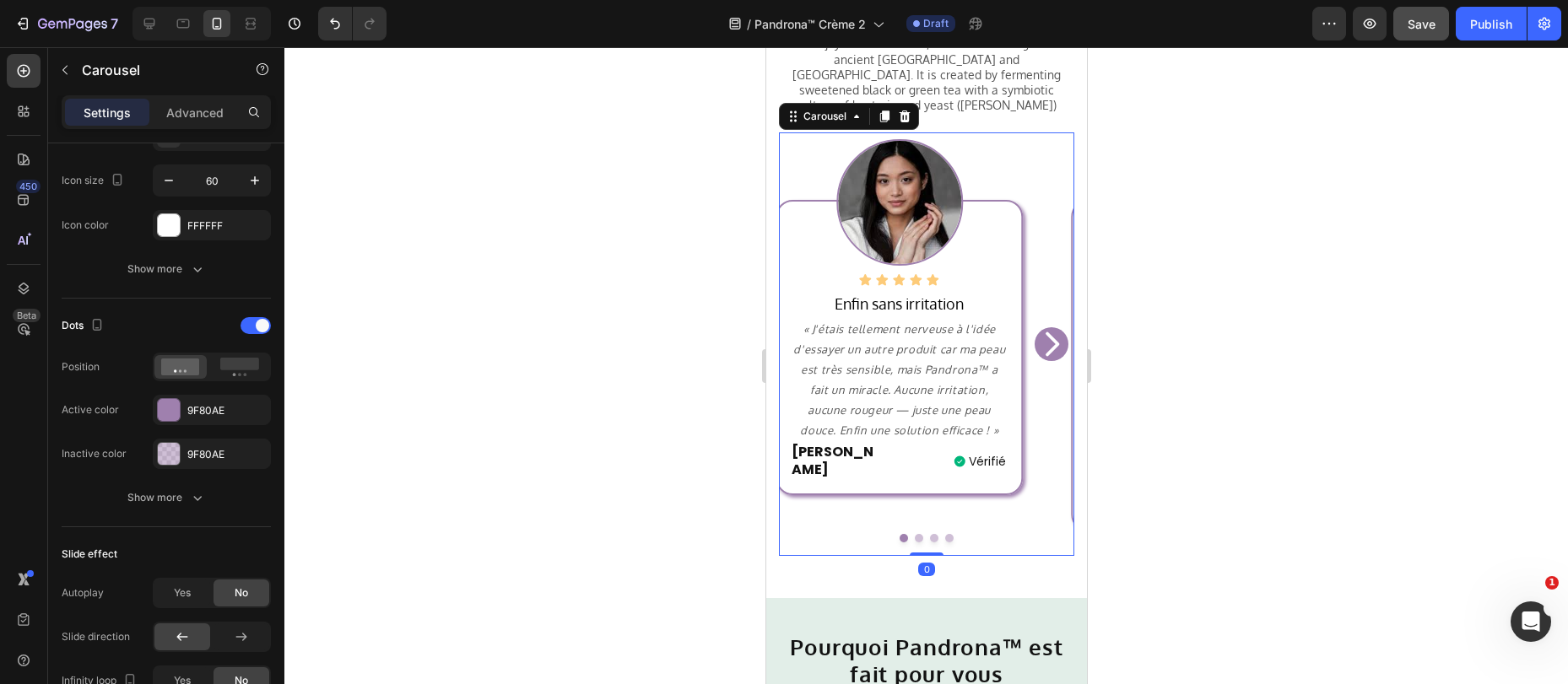
scroll to position [0, 0]
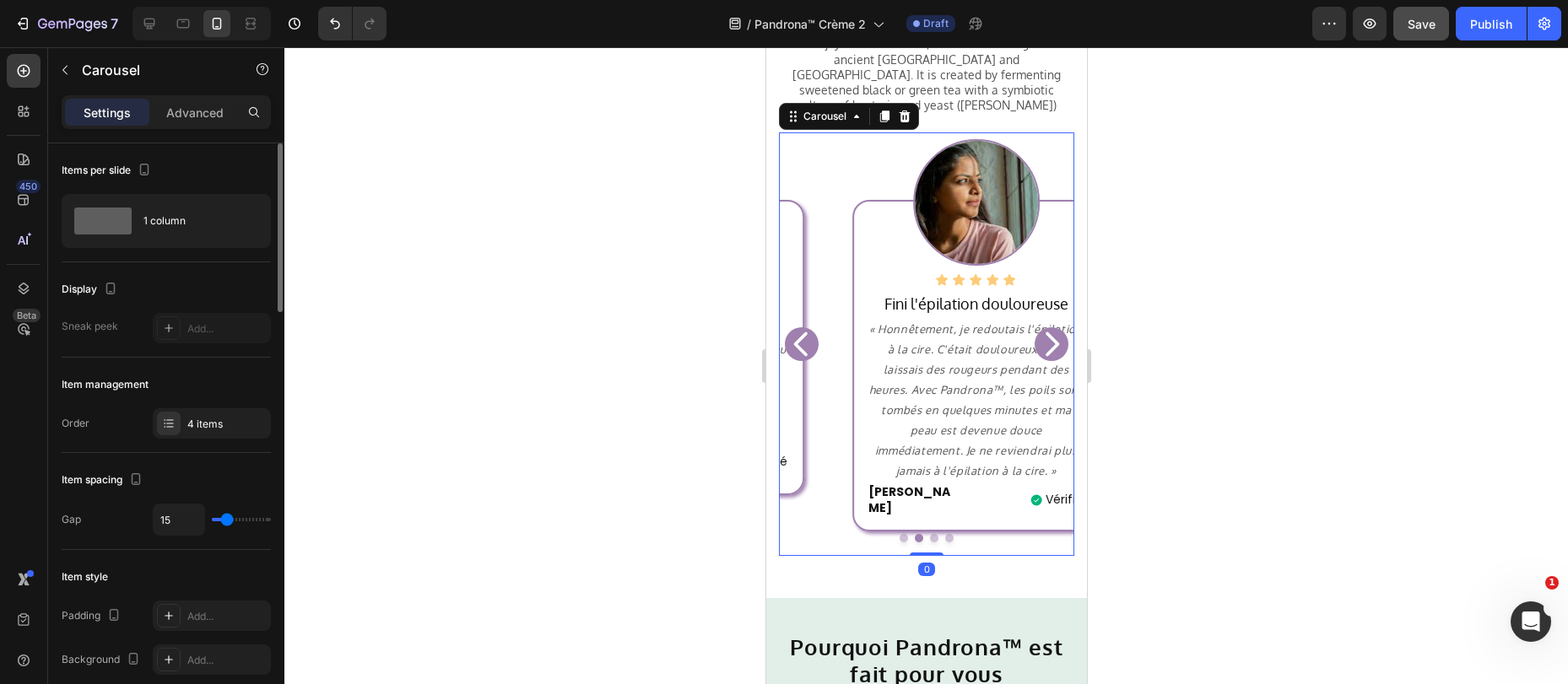
click at [1033, 319] on icon "Carousel Next Arrow" at bounding box center [1050, 344] width 34 height 51
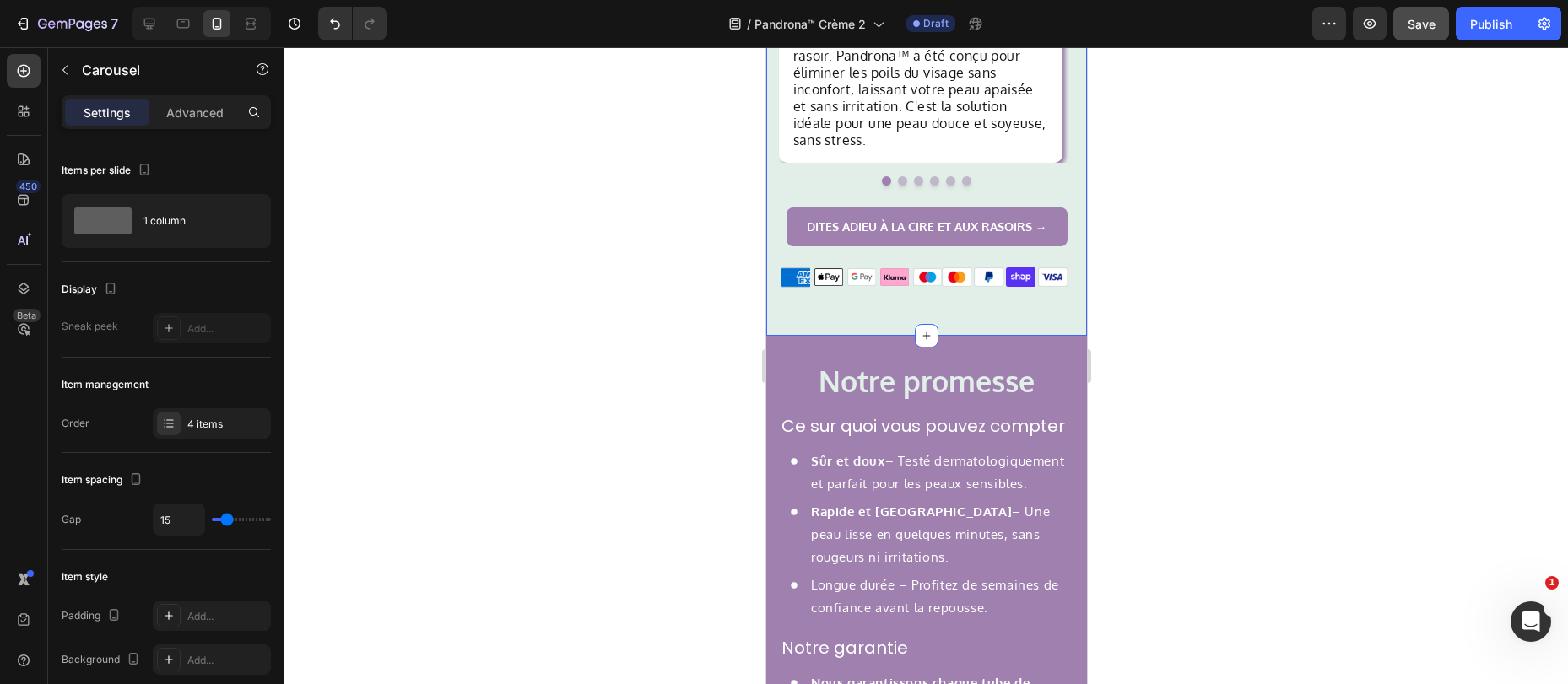
scroll to position [1881, 0]
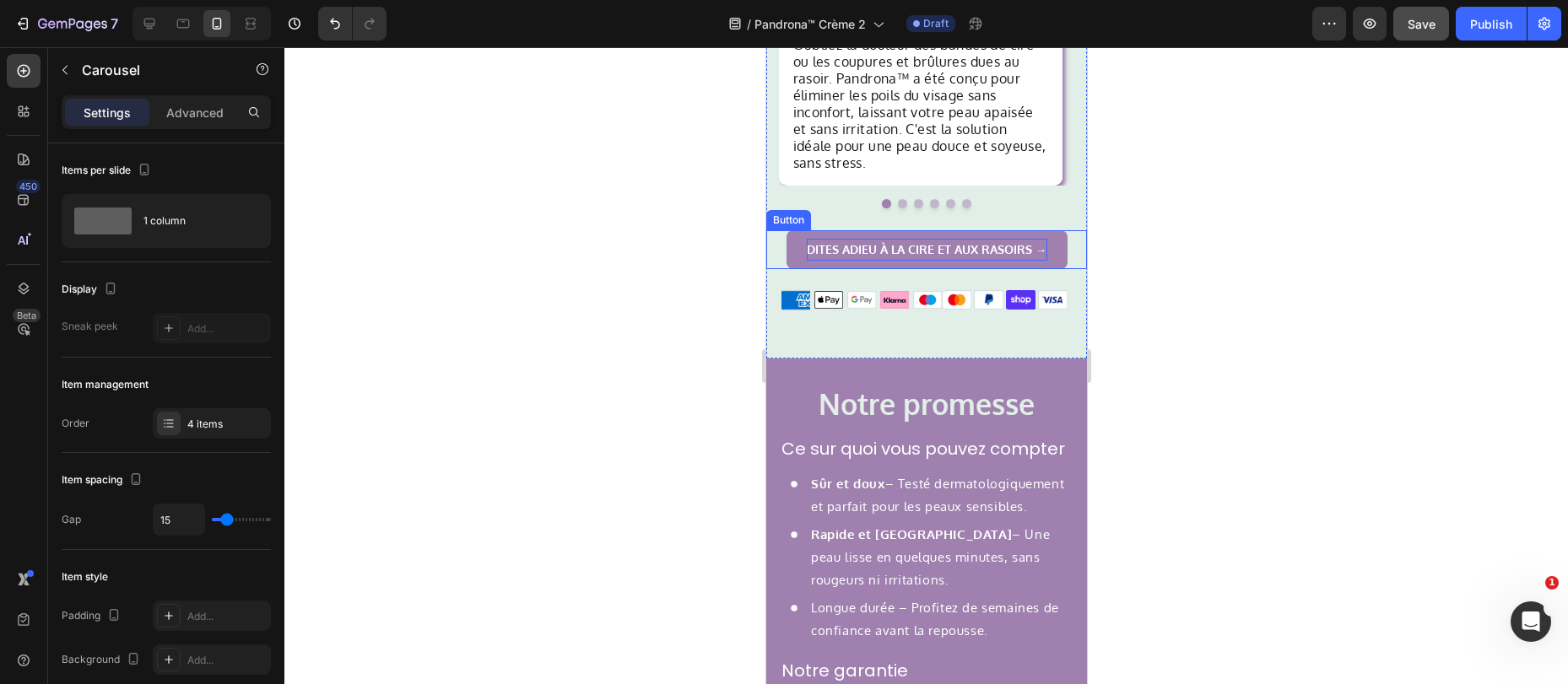
click at [806, 240] on p "Dites adieu à la cire et aux rasoirs →" at bounding box center [926, 249] width 241 height 22
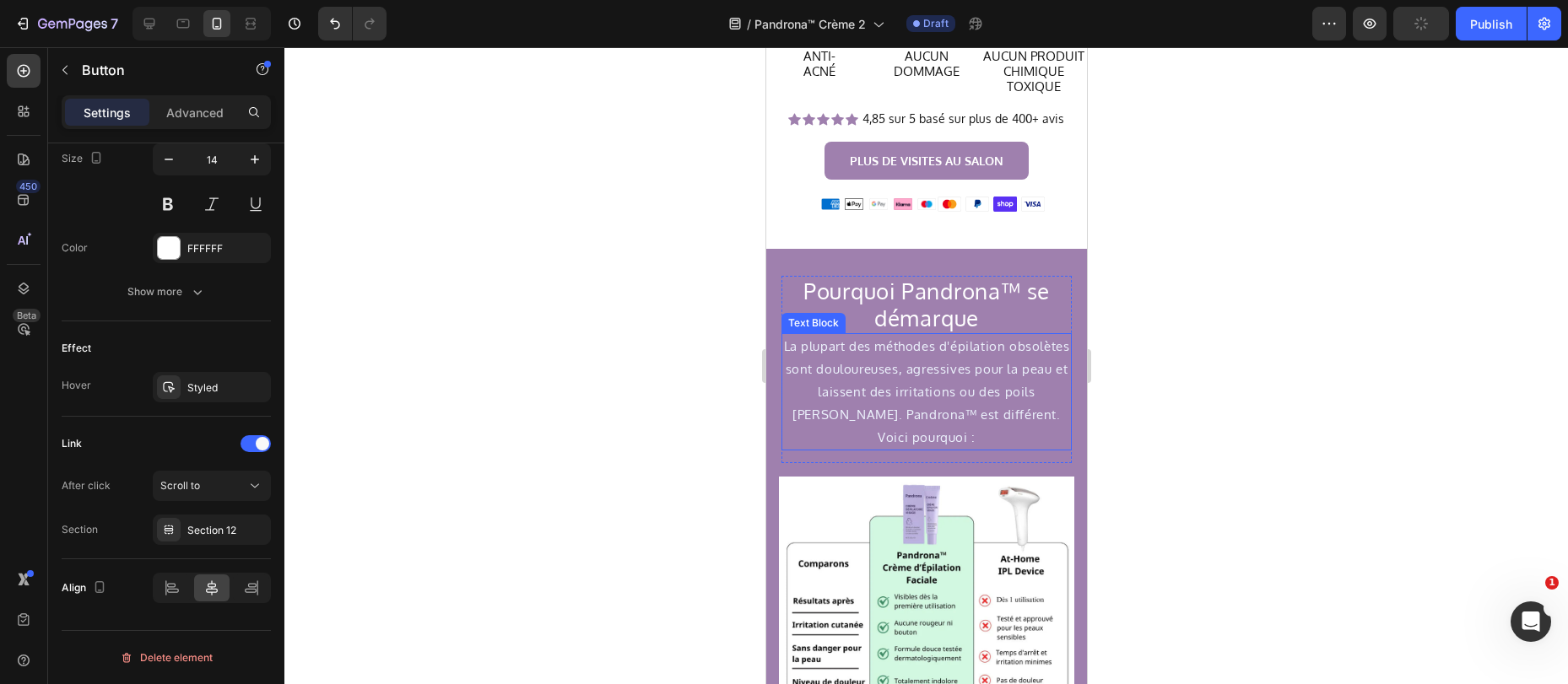
scroll to position [3180, 0]
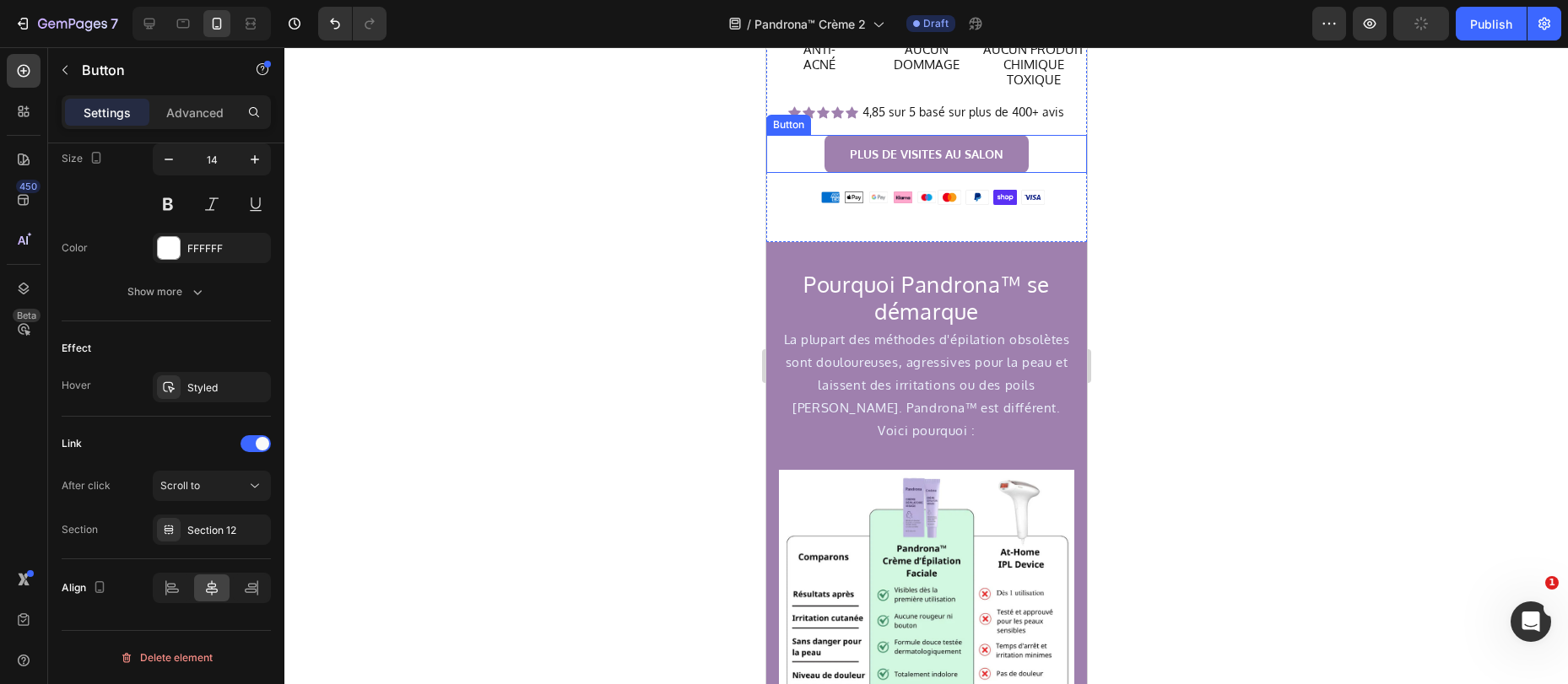
click at [825, 165] on link "PLUS DE VISITES AU SALON" at bounding box center [926, 153] width 204 height 38
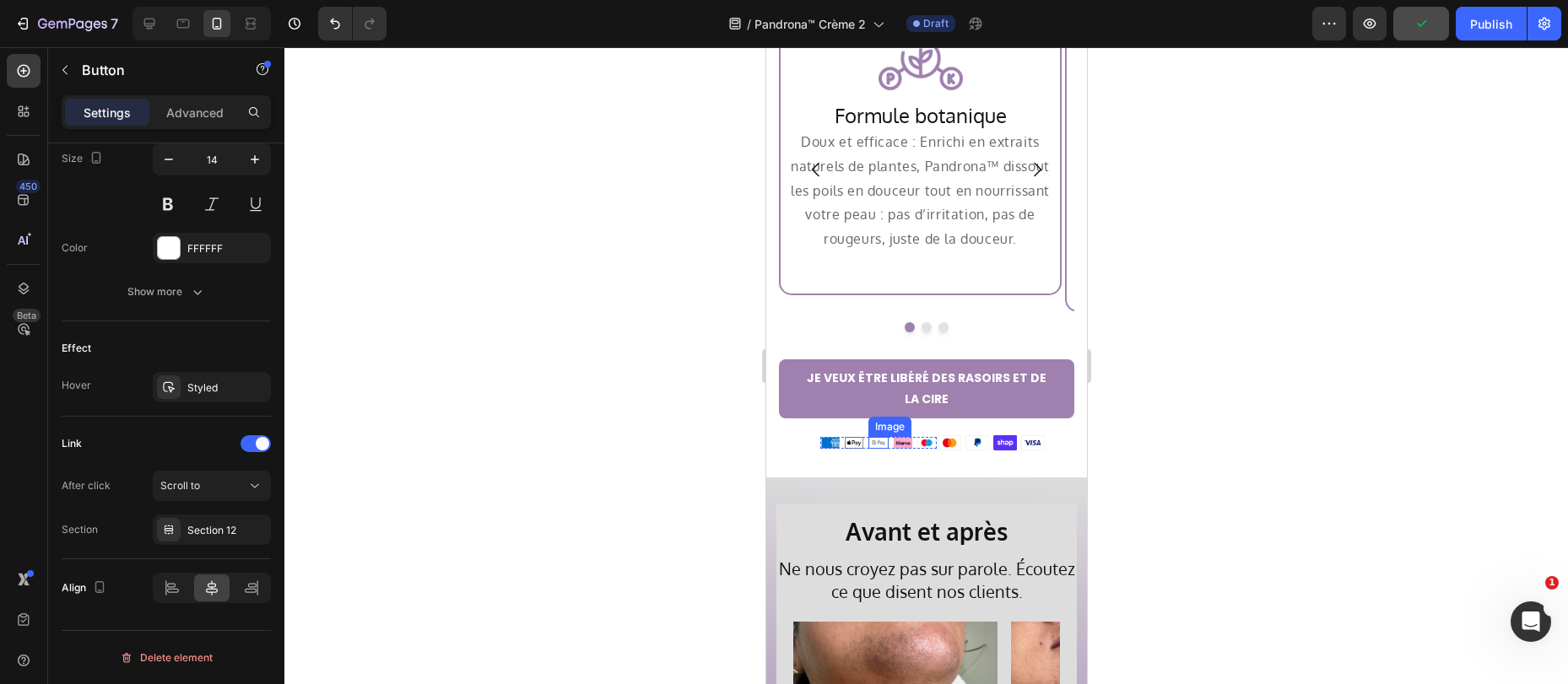
scroll to position [4051, 0]
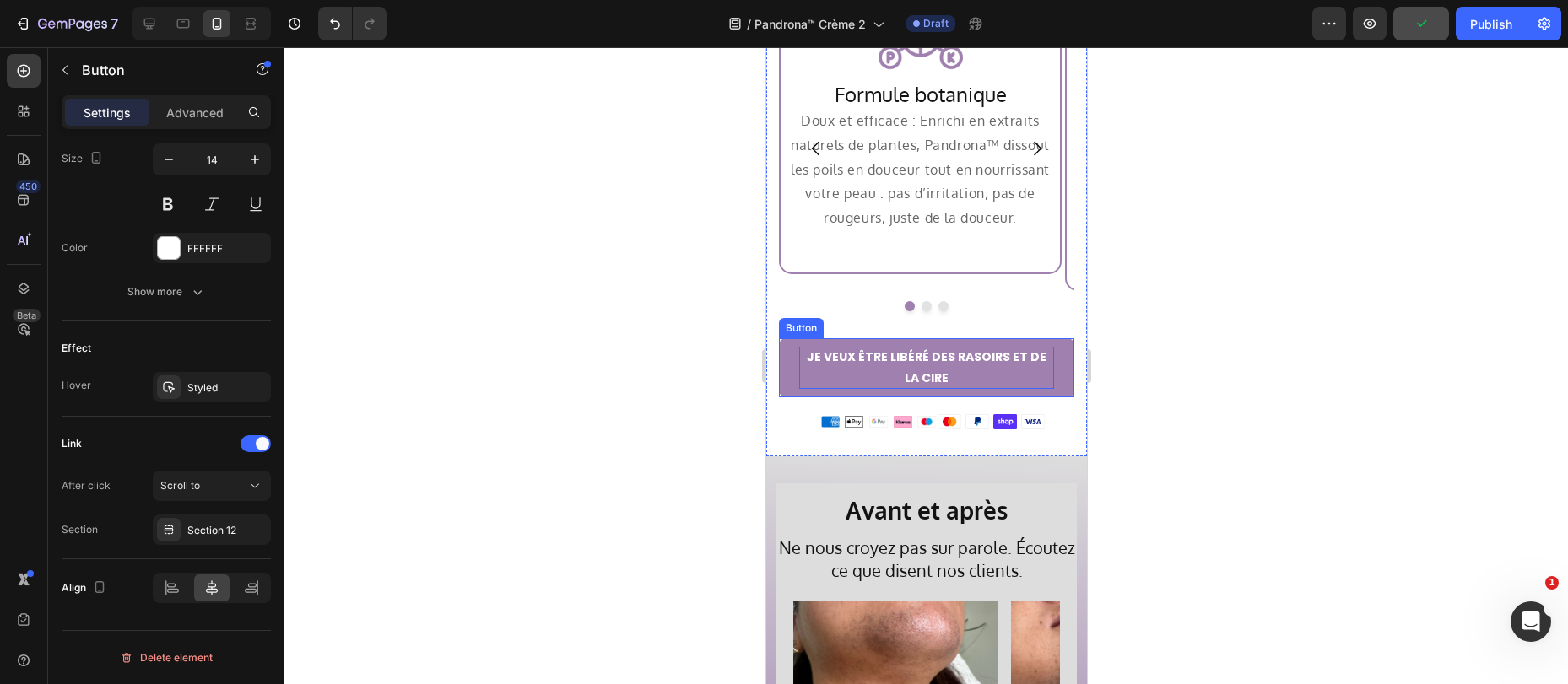
click at [806, 346] on p "JE VEUX ÊTRE LIBÉRÉ DES RASOIRS ET DE LA CIRE" at bounding box center [926, 367] width 255 height 42
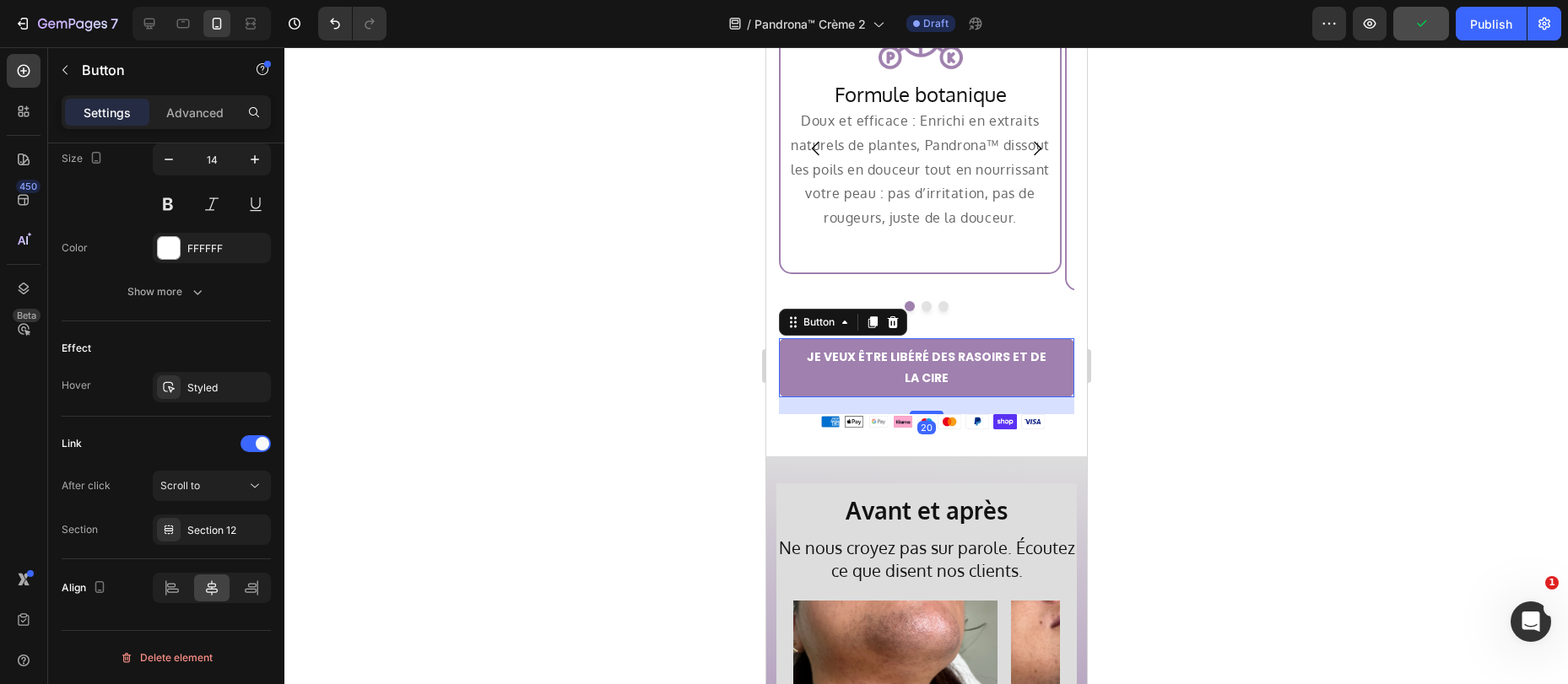
click at [795, 338] on link "JE VEUX ÊTRE LIBÉRÉ DES RASOIRS ET DE LA CIRE" at bounding box center [925, 367] width 295 height 59
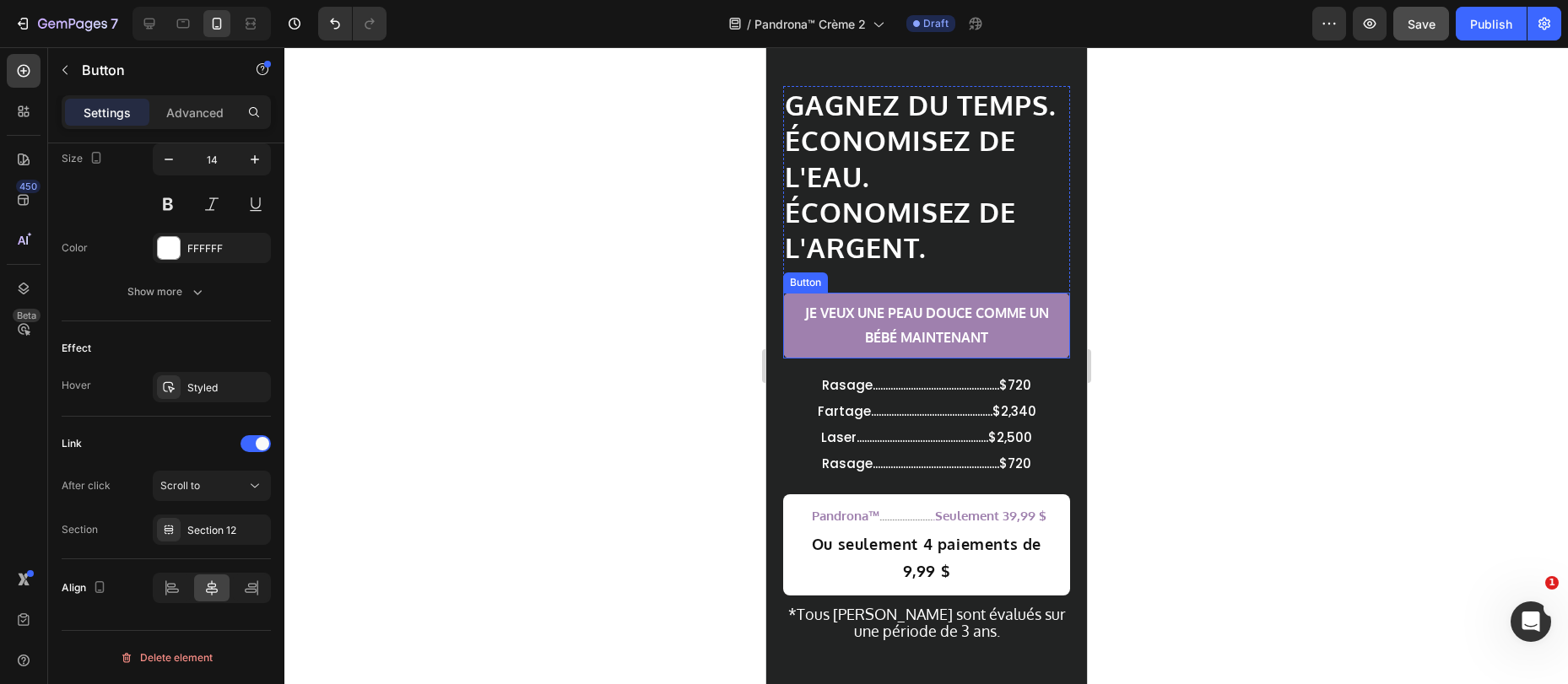
scroll to position [6726, 0]
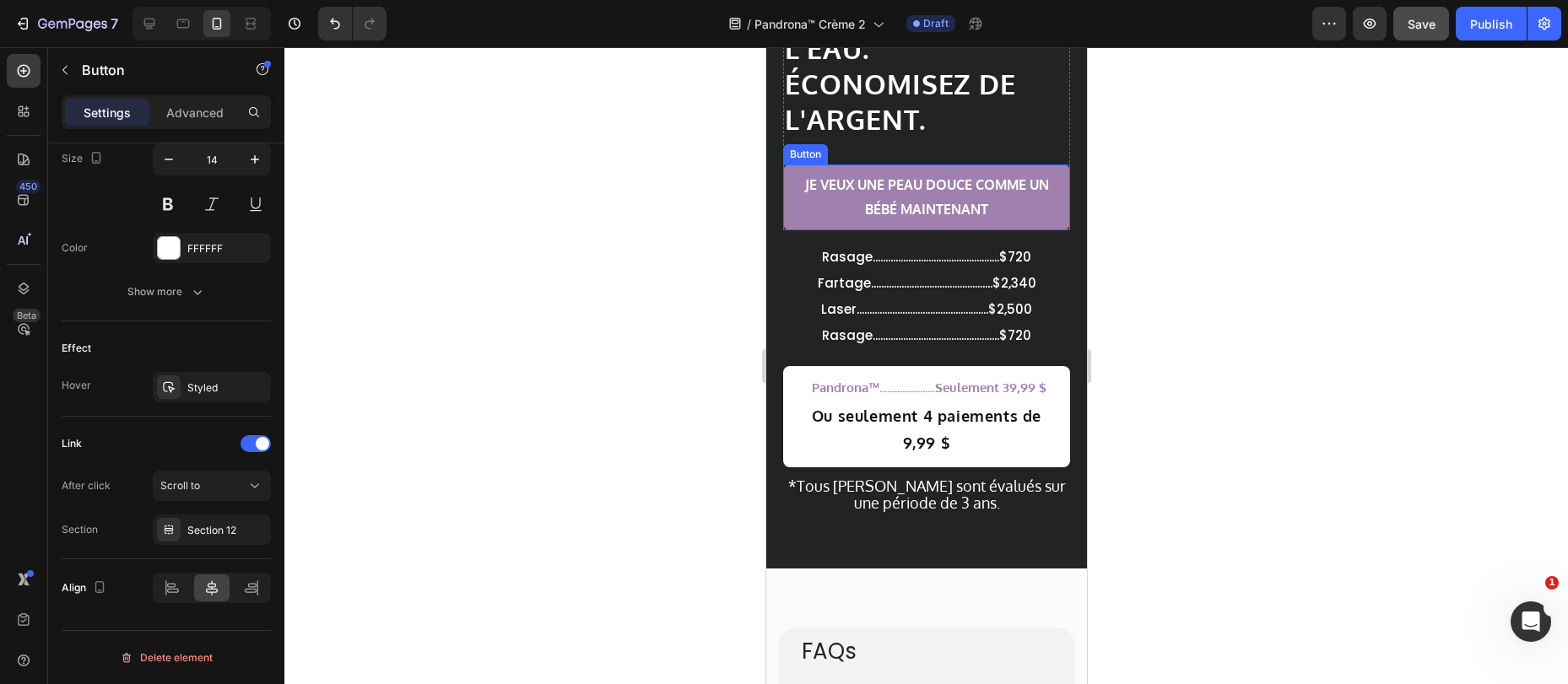
click at [799, 222] on p "JE VEUX UNE PEAU DOUCE COMME UN BÉBÉ MAINTENANT" at bounding box center [925, 197] width 261 height 49
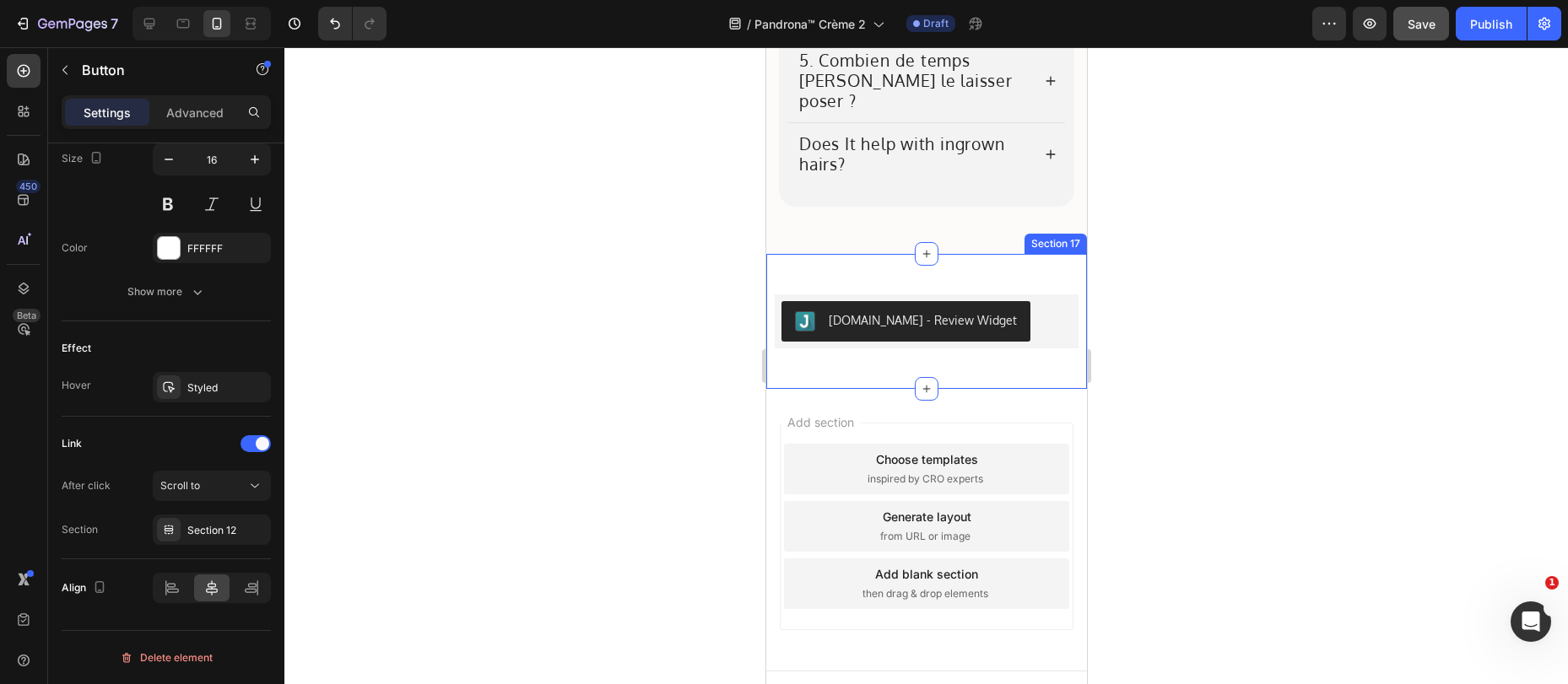
scroll to position [7668, 0]
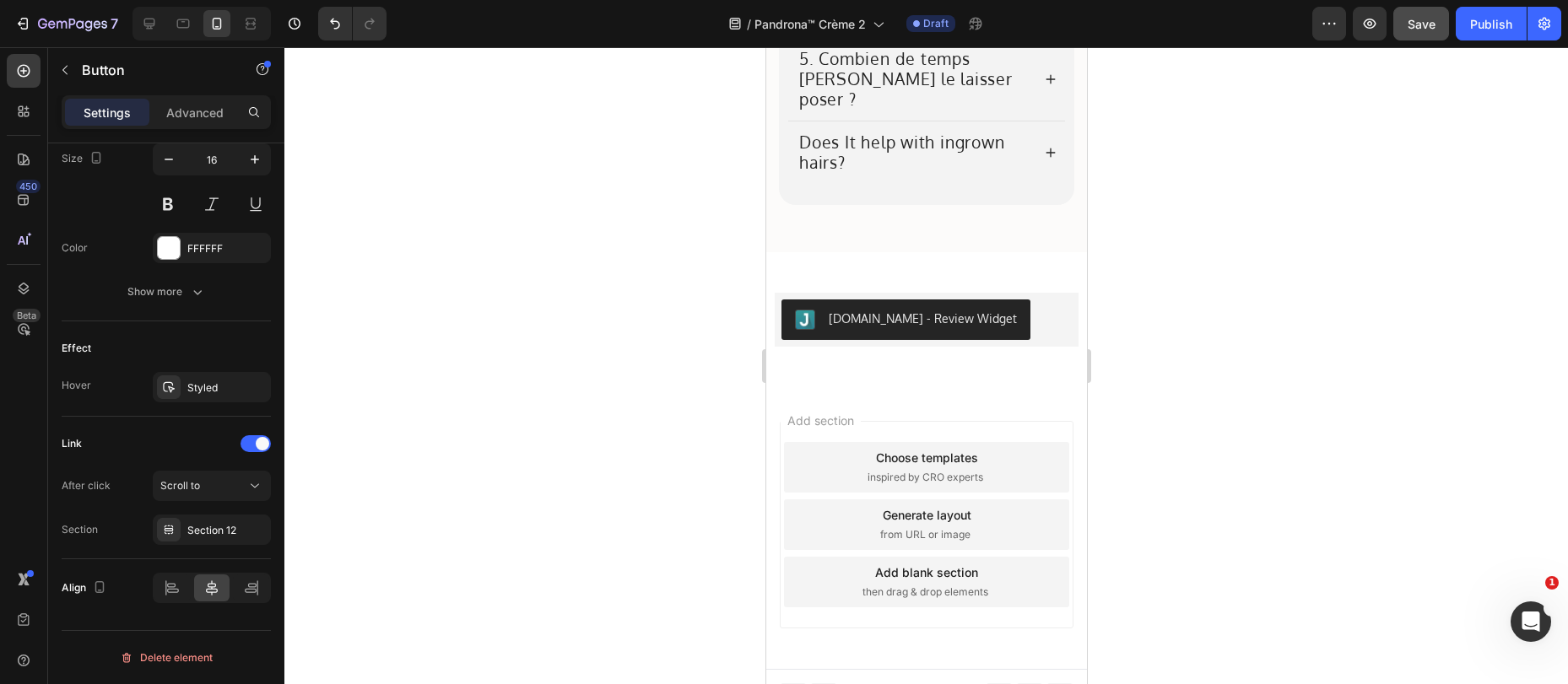
click at [1410, 29] on span "Save" at bounding box center [1421, 23] width 28 height 14
click at [1503, 18] on div "Publish" at bounding box center [1490, 23] width 42 height 18
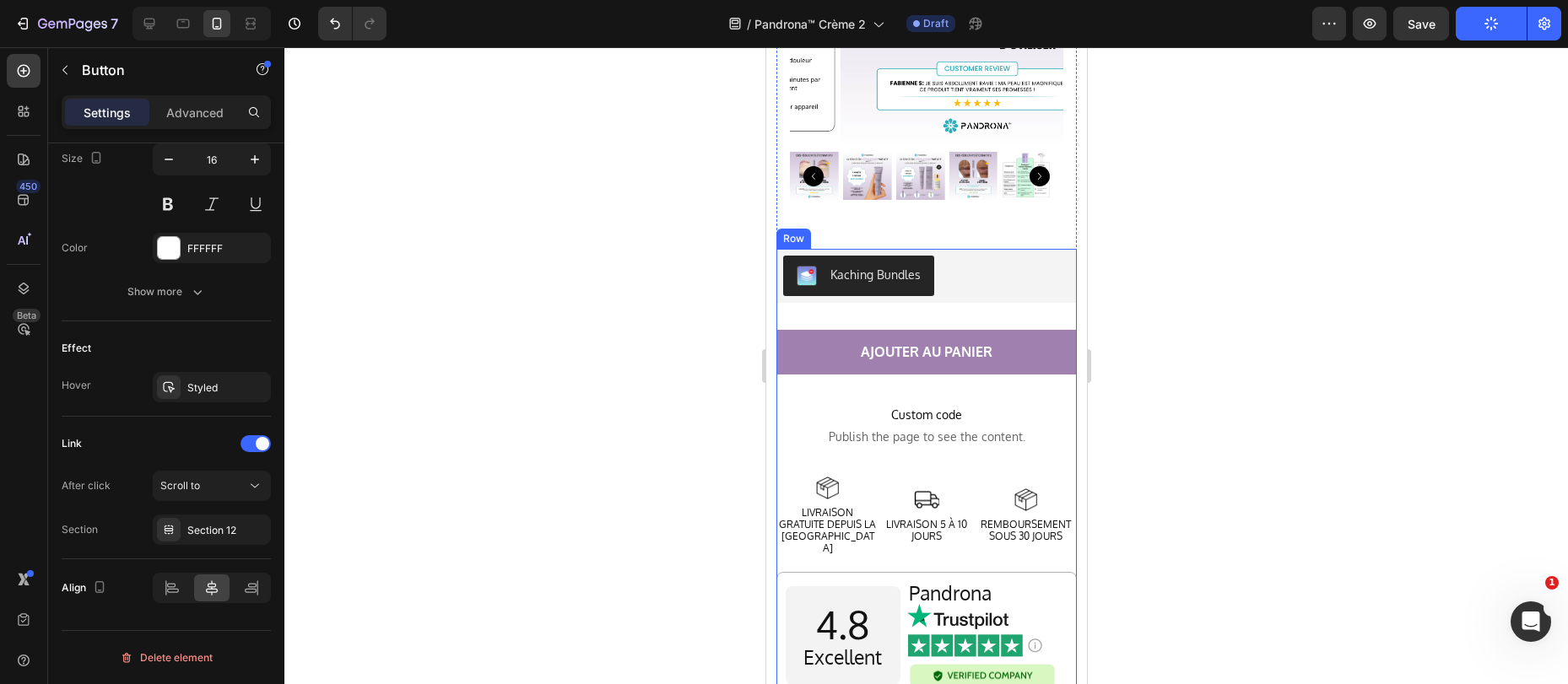
scroll to position [5612, 0]
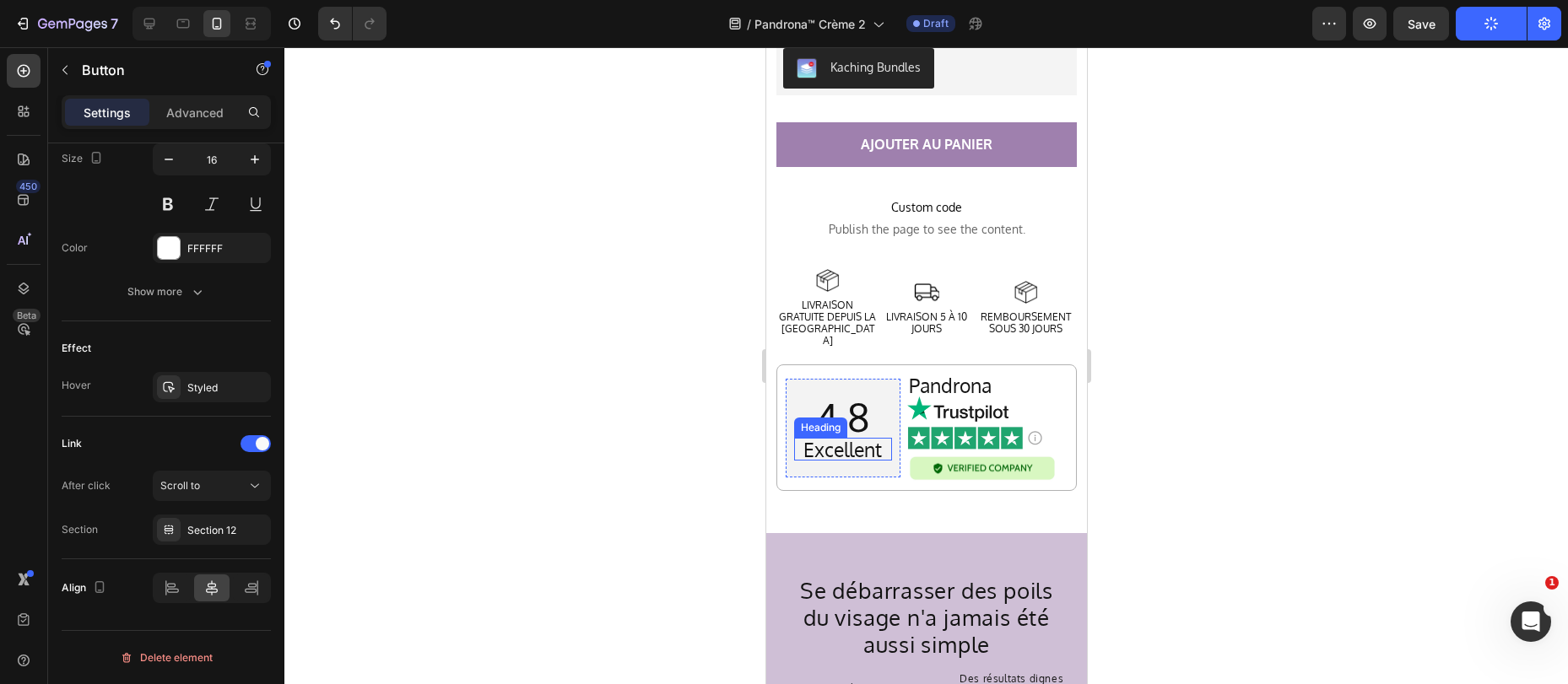
click at [843, 438] on h2 "Excellent" at bounding box center [842, 449] width 98 height 22
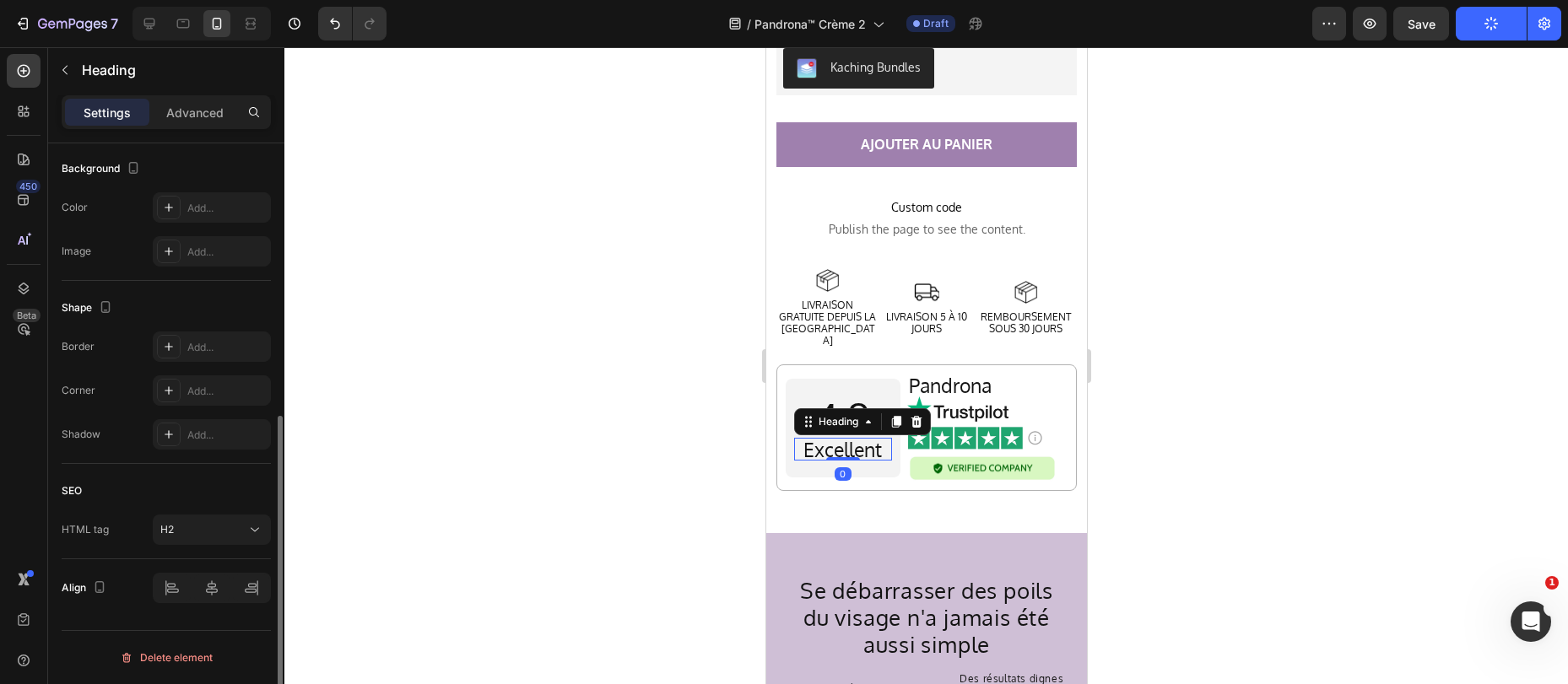
click at [843, 438] on h2 "Excellent" at bounding box center [842, 449] width 98 height 22
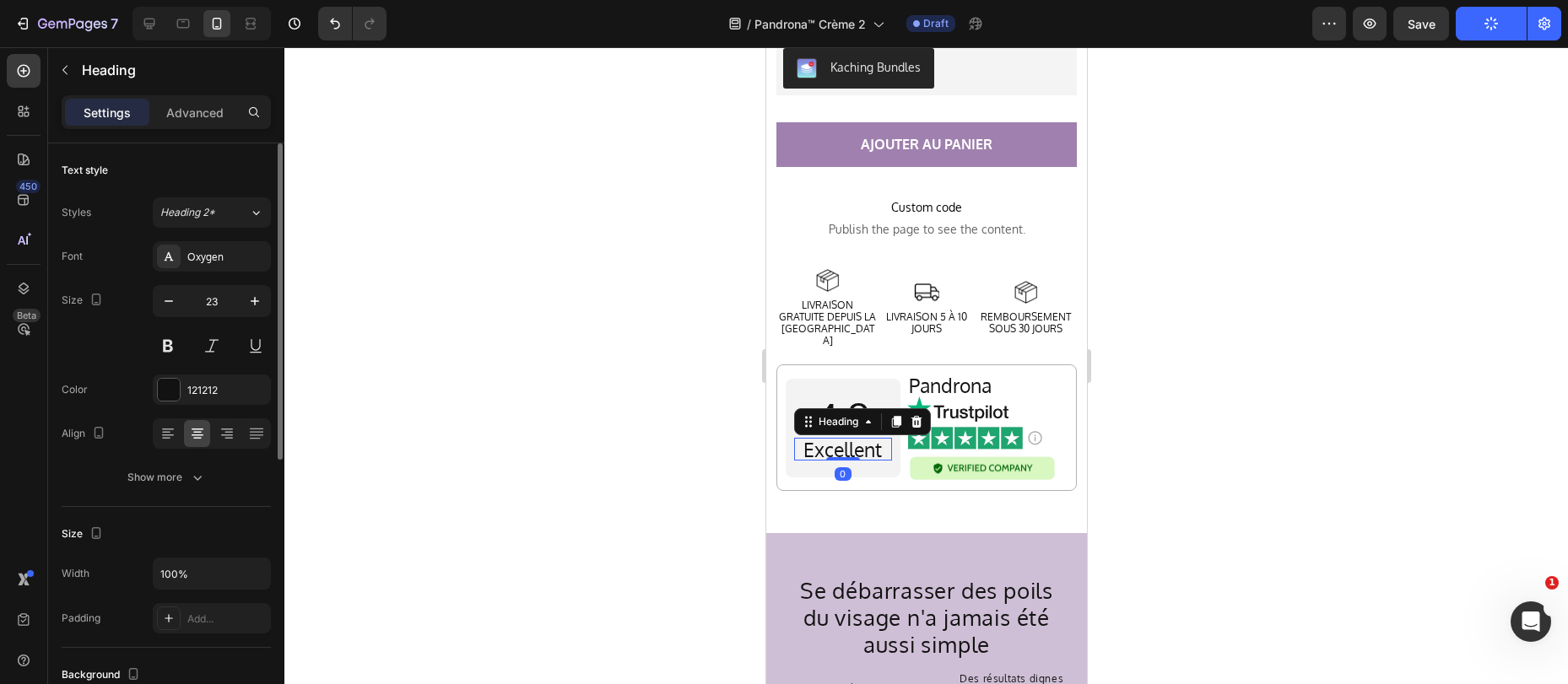
click at [843, 440] on p "Excellent" at bounding box center [842, 449] width 95 height 20
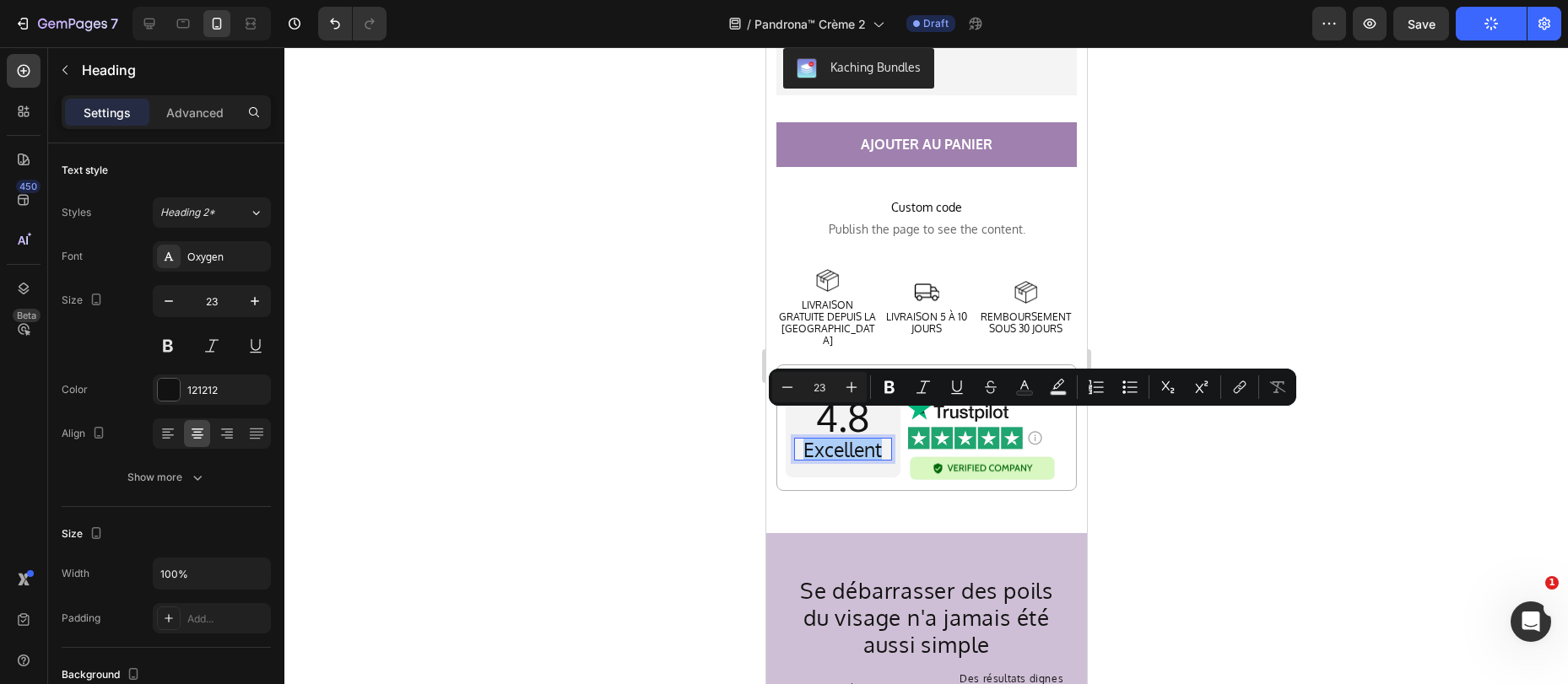
click at [613, 399] on div at bounding box center [926, 365] width 1283 height 636
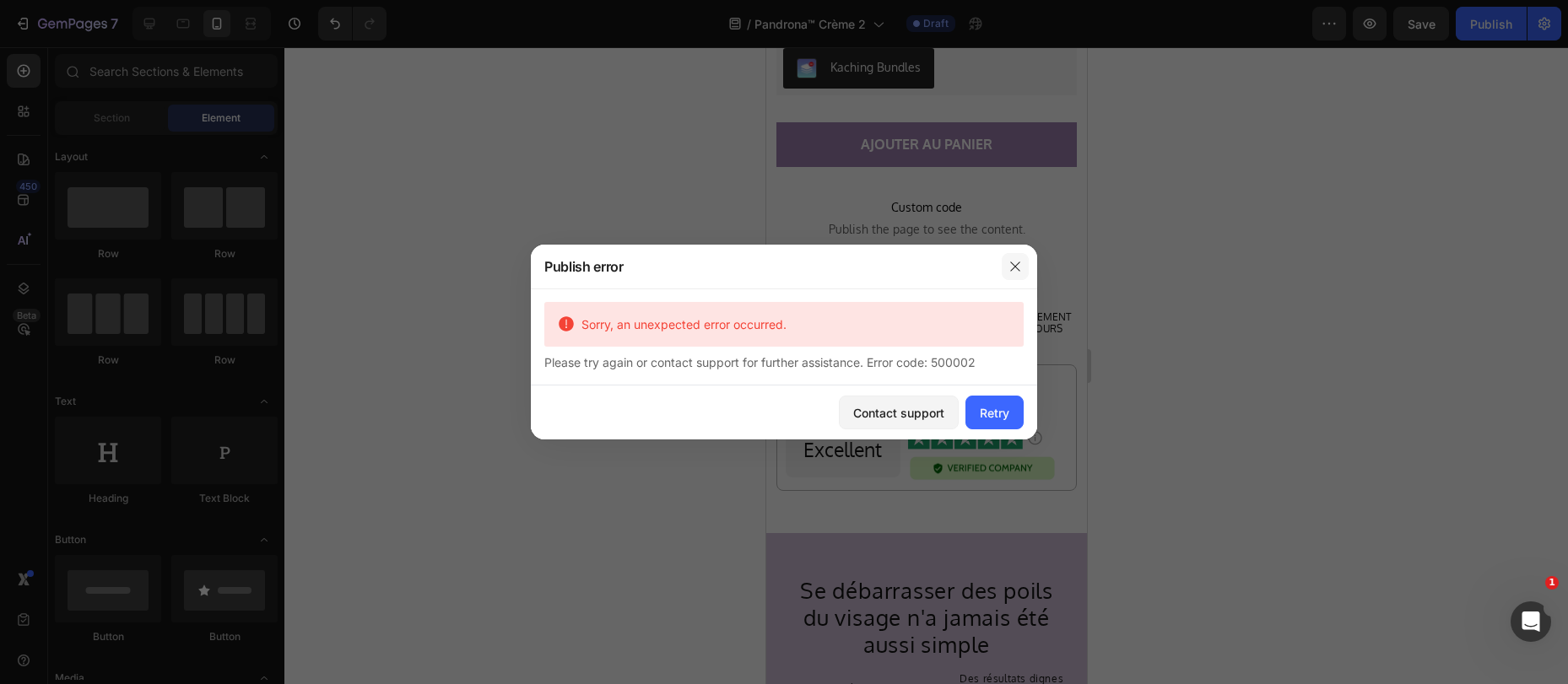
click at [1015, 270] on icon "button" at bounding box center [1015, 267] width 13 height 13
